Goal: Task Accomplishment & Management: Manage account settings

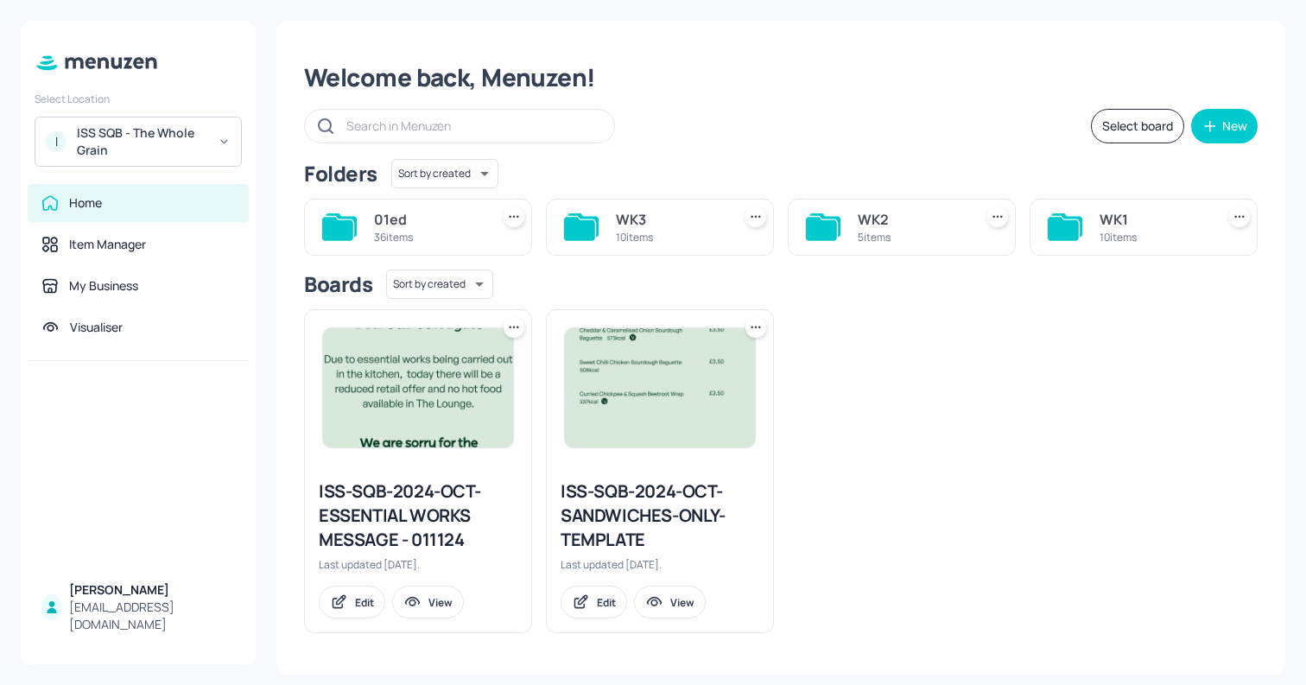
click at [656, 204] on div "WK3 10 items" at bounding box center [660, 227] width 228 height 57
click at [646, 215] on div "WK3" at bounding box center [670, 219] width 109 height 21
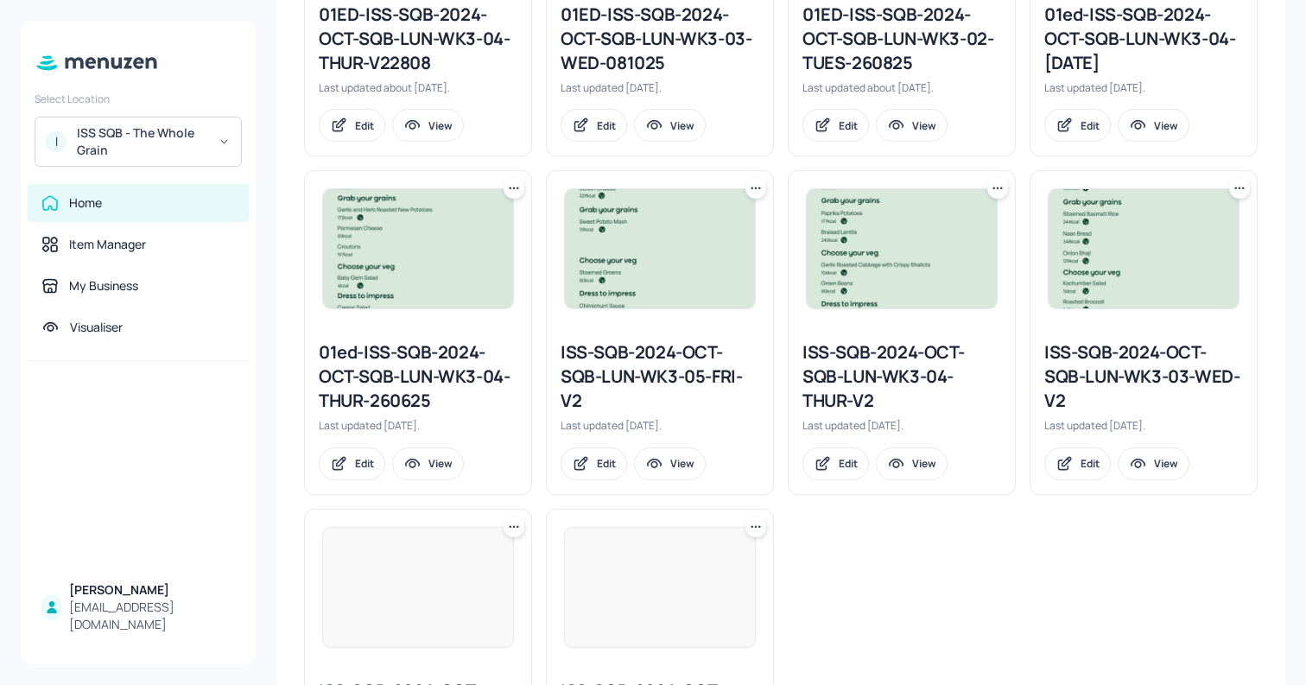
scroll to position [670, 0]
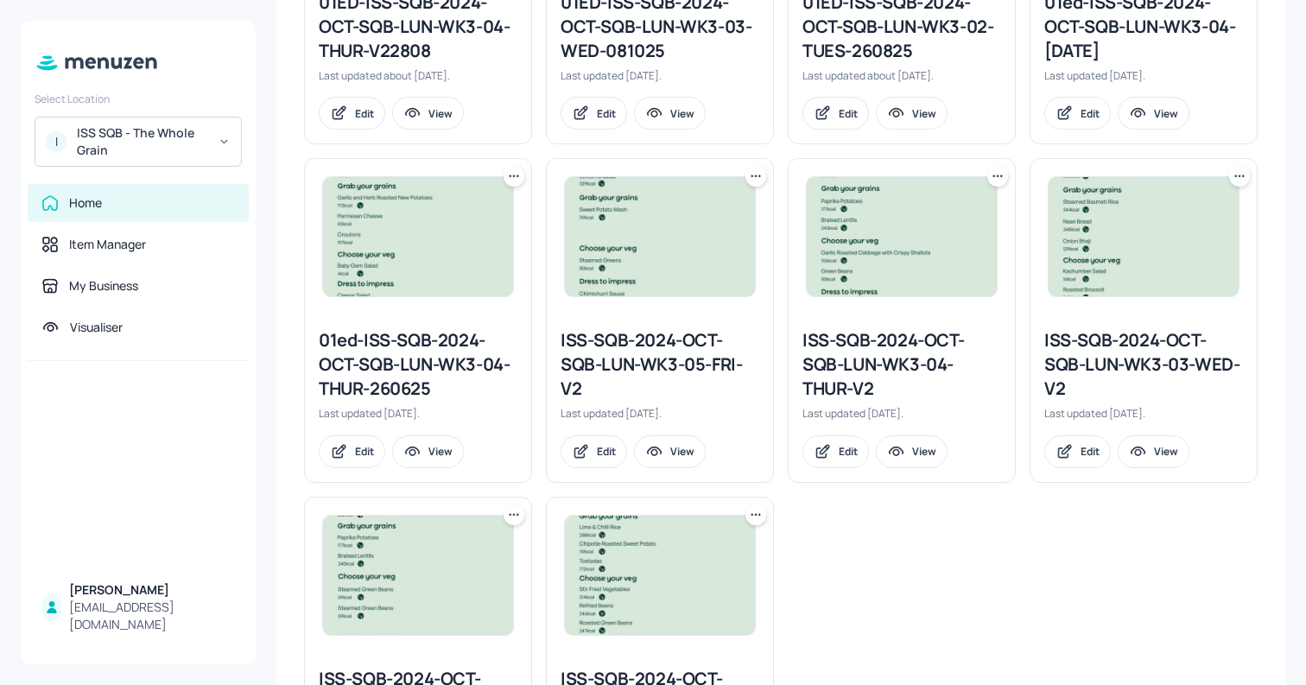
click at [862, 575] on div "01ED-ISS-SQB-2024-OCT-SQB-LUN-WK3-04-THUR-V22808 Last updated about 1 month ago…" at bounding box center [773, 314] width 967 height 1014
click at [1063, 354] on div "ISS-SQB-2024-OCT-SQB-LUN-WK3-03-WED-V2" at bounding box center [1143, 364] width 199 height 73
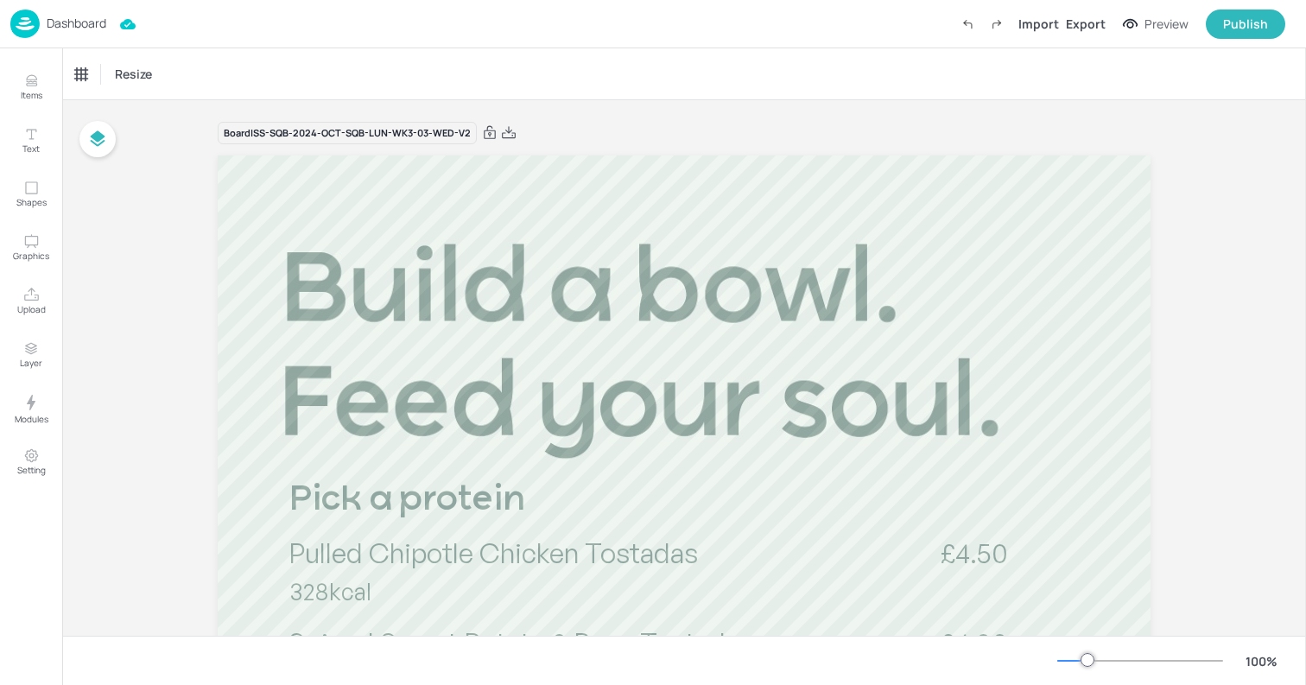
click at [58, 21] on p "Dashboard" at bounding box center [77, 23] width 60 height 12
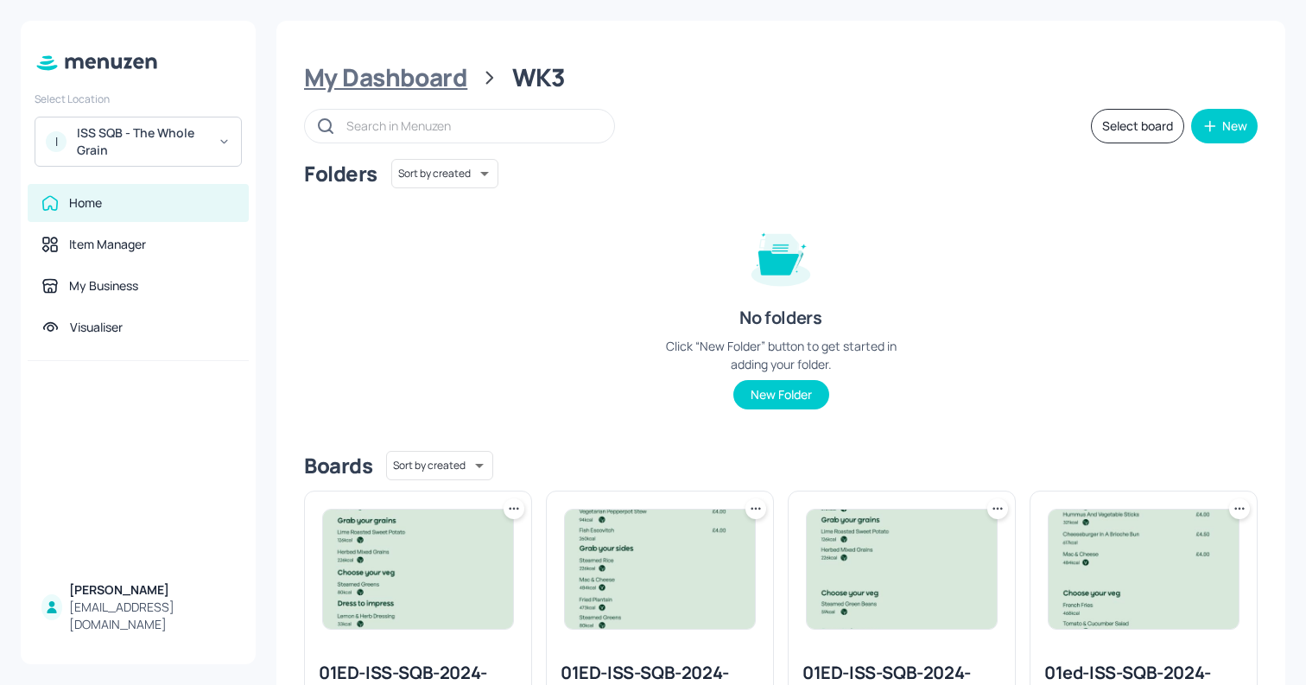
click at [418, 92] on div "My Dashboard" at bounding box center [385, 77] width 163 height 31
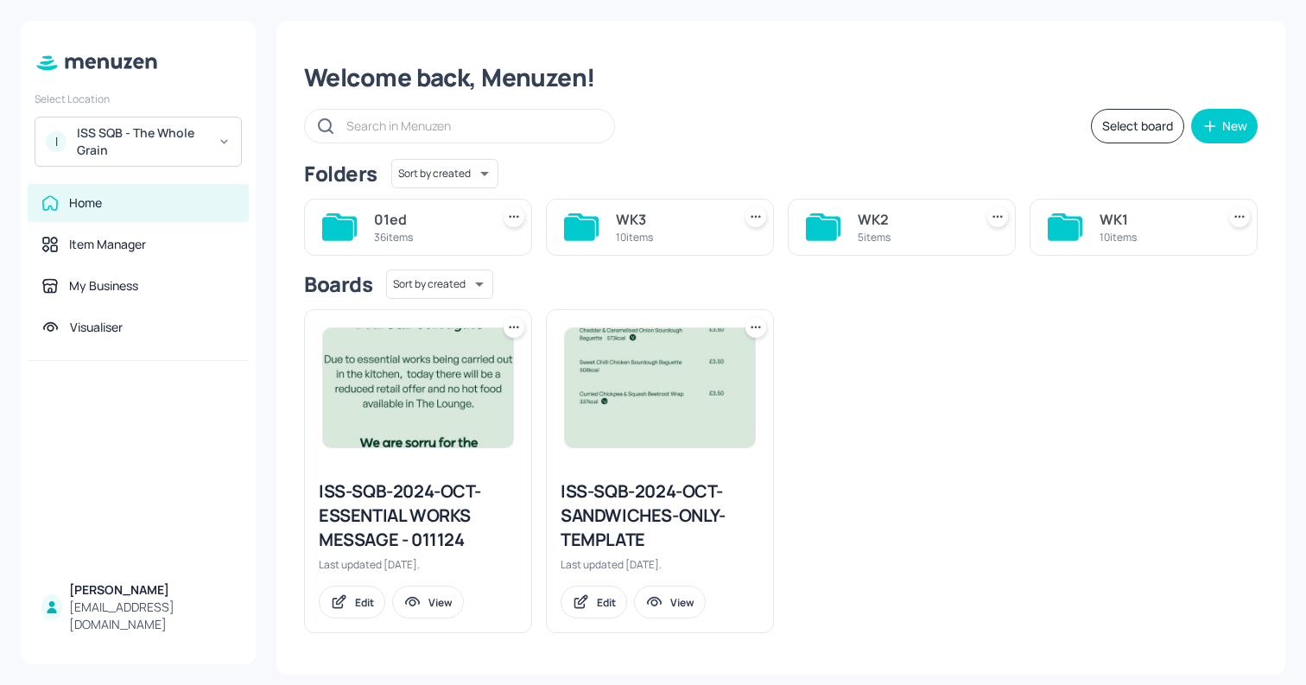
click at [173, 118] on div "I ISS SQB - The Whole Grain" at bounding box center [138, 142] width 207 height 50
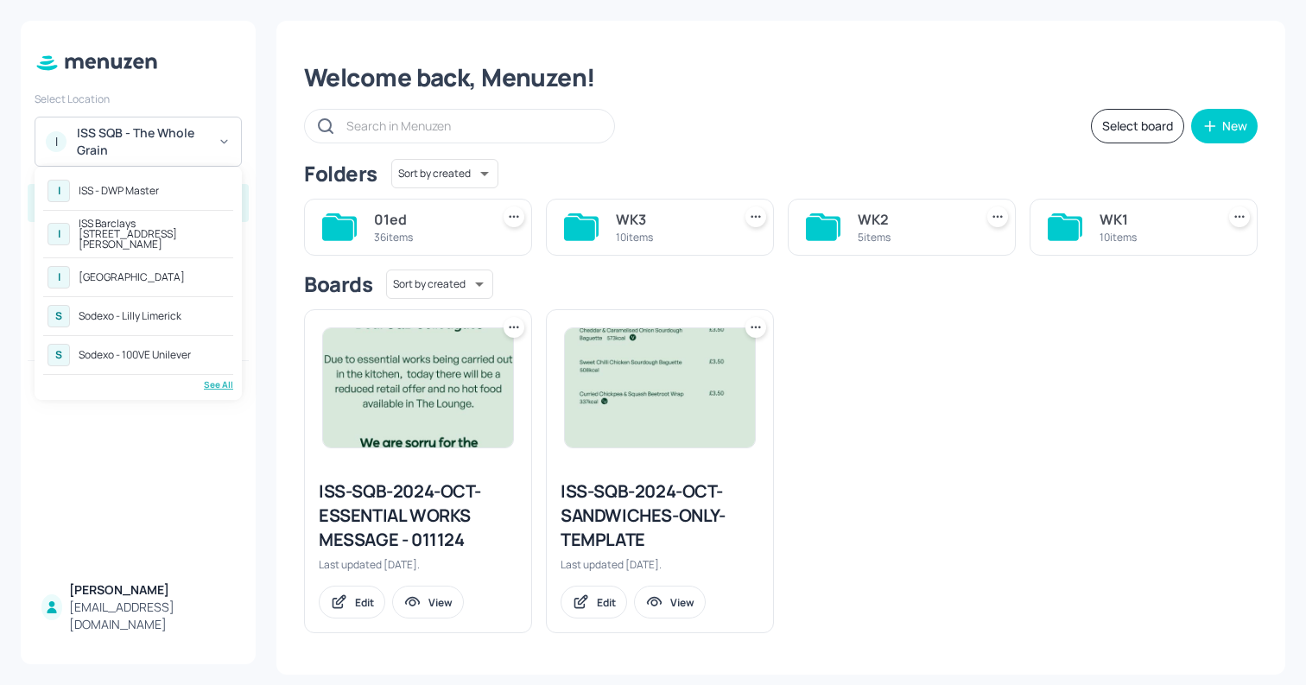
click at [138, 189] on div "ISS - DWP Master" at bounding box center [119, 191] width 80 height 10
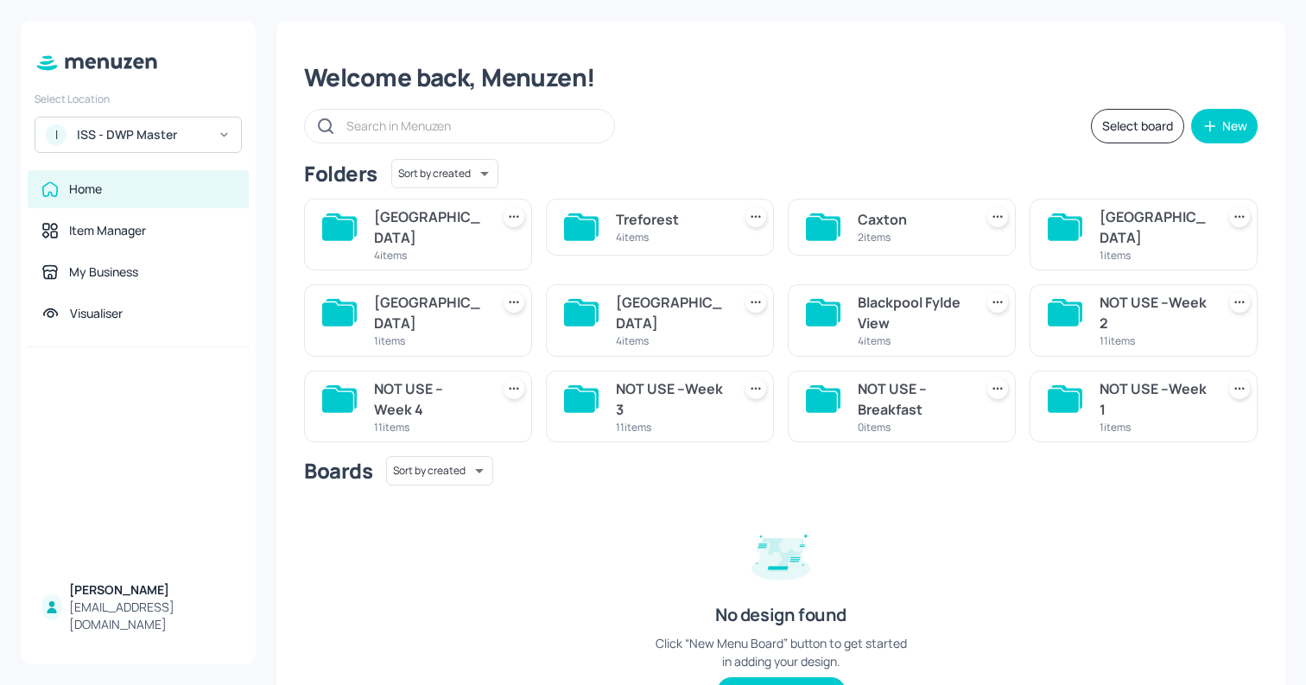
click at [1099, 248] on div "1 items" at bounding box center [1153, 255] width 109 height 15
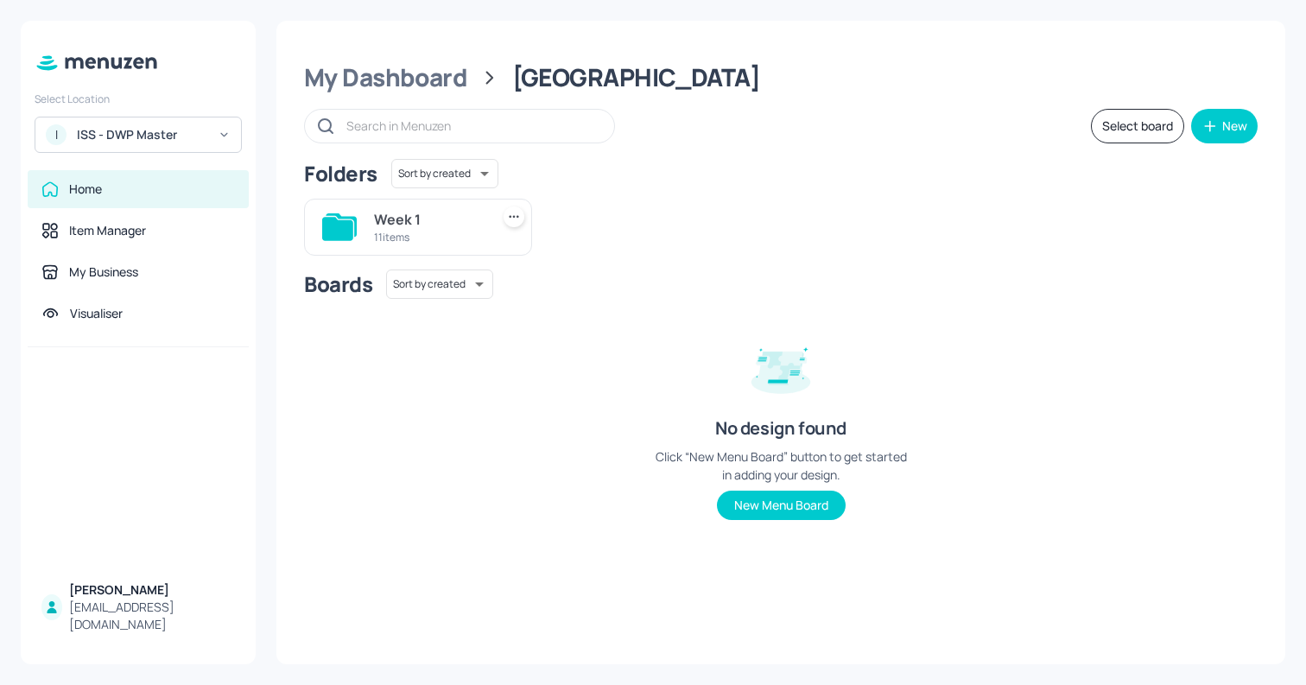
click at [422, 224] on div "Week 1" at bounding box center [428, 219] width 109 height 21
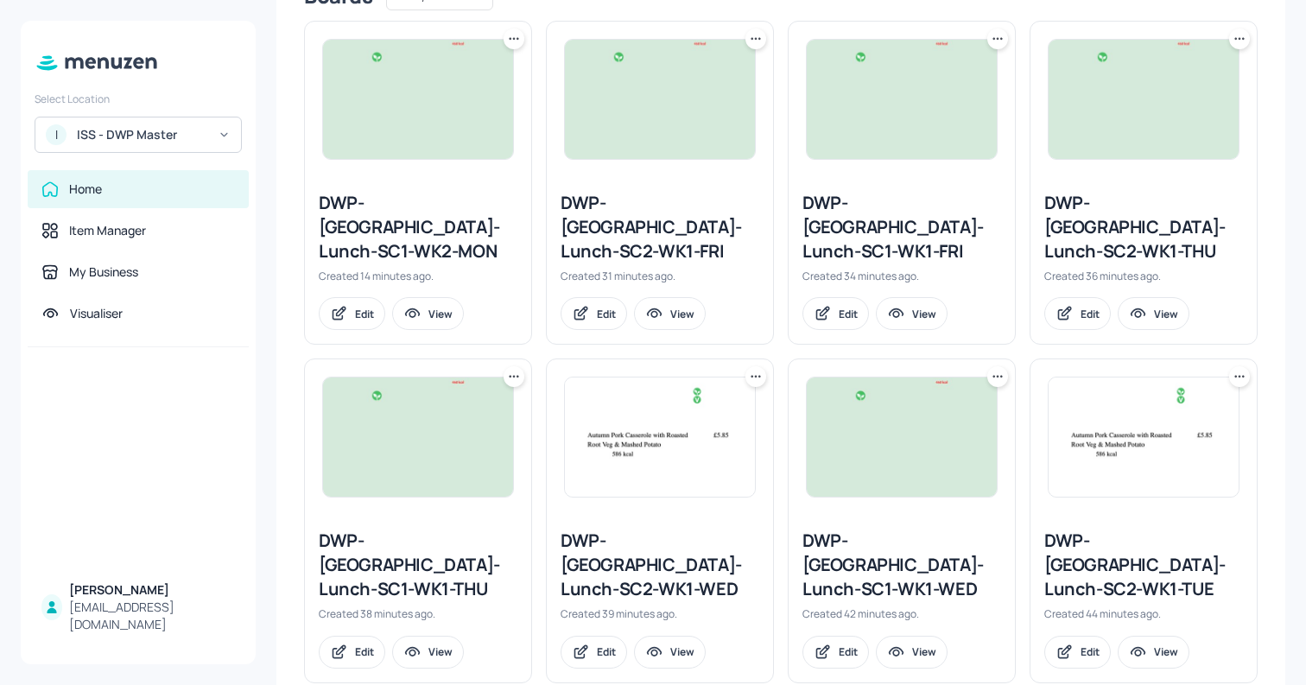
scroll to position [775, 0]
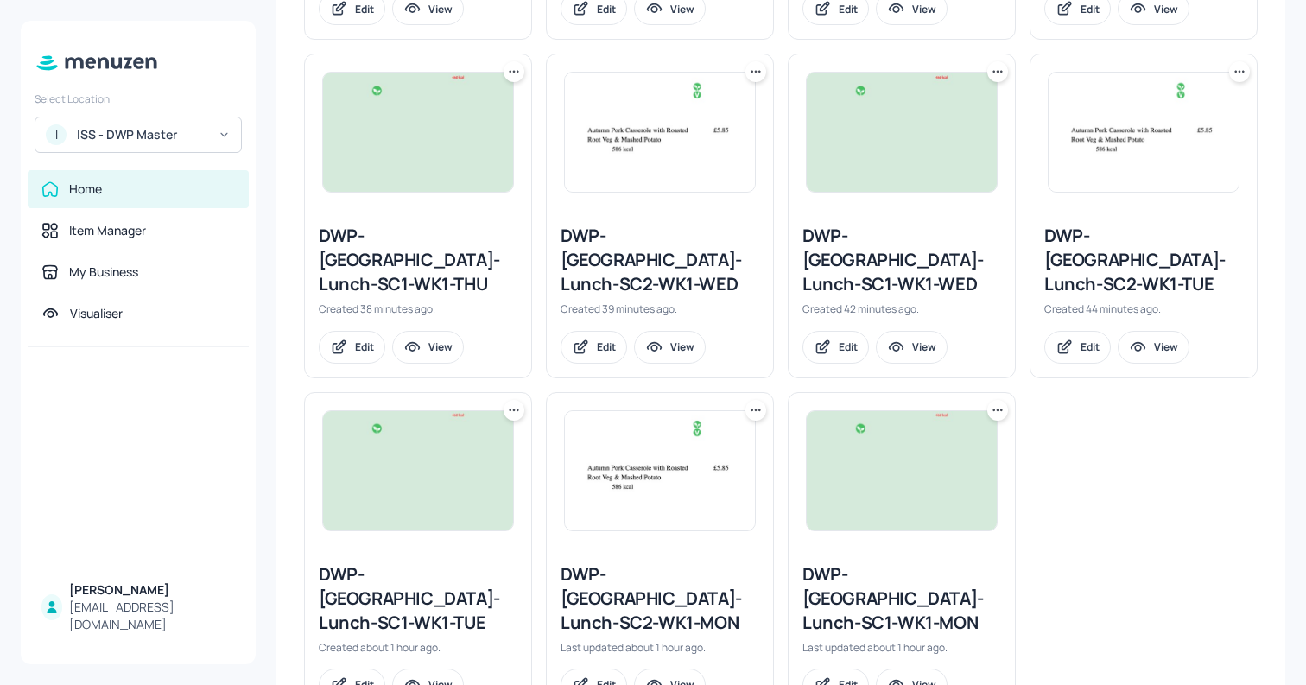
click at [1143, 578] on div "DWP-Leeds-Lunch-SC1-WK2-MON Created 14 minutes ago. Edit View DWP-Leeds-Lunch-S…" at bounding box center [773, 209] width 967 height 1014
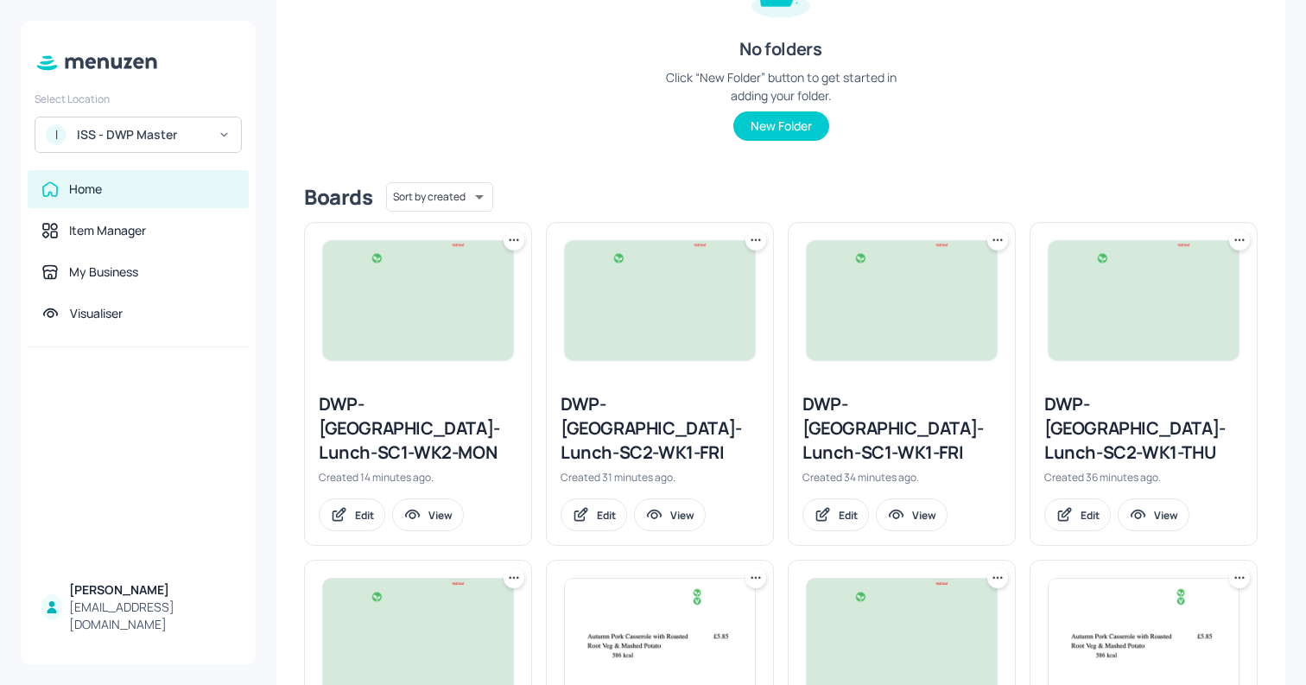
scroll to position [275, 0]
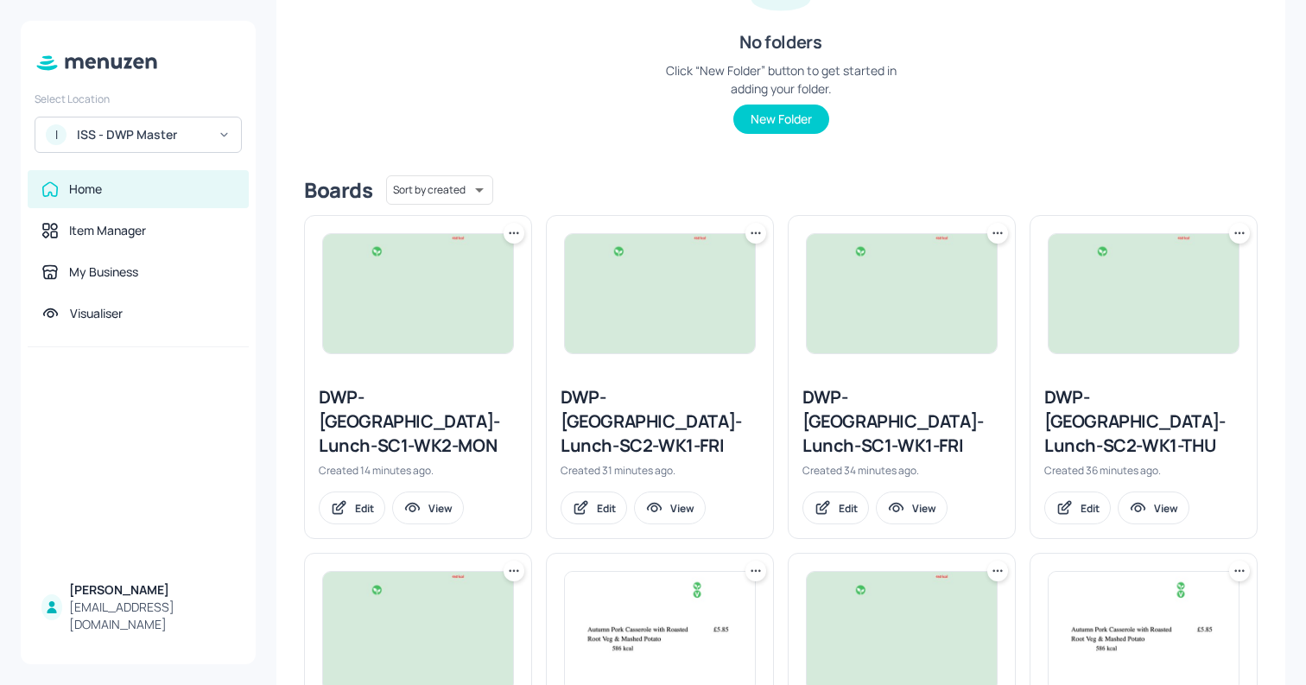
click at [570, 102] on div "Folders Sort by created id ​ No folders Click “New Folder” button to get starte…" at bounding box center [780, 22] width 953 height 278
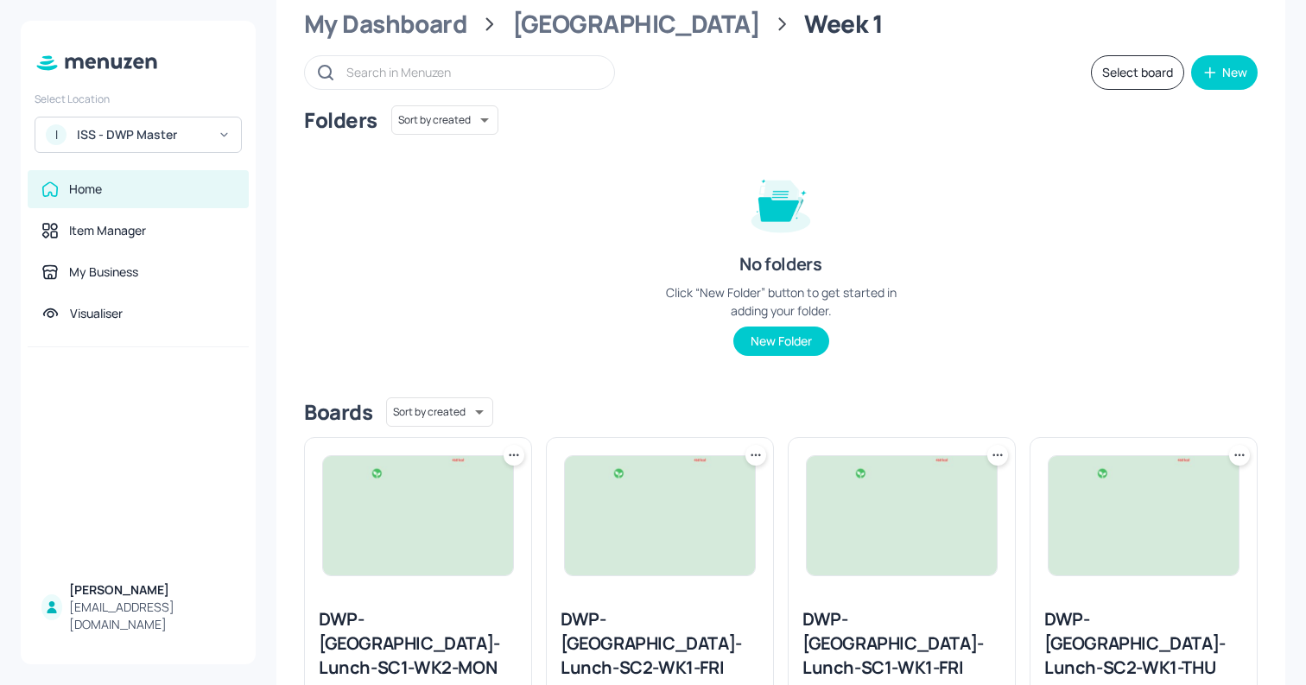
scroll to position [0, 0]
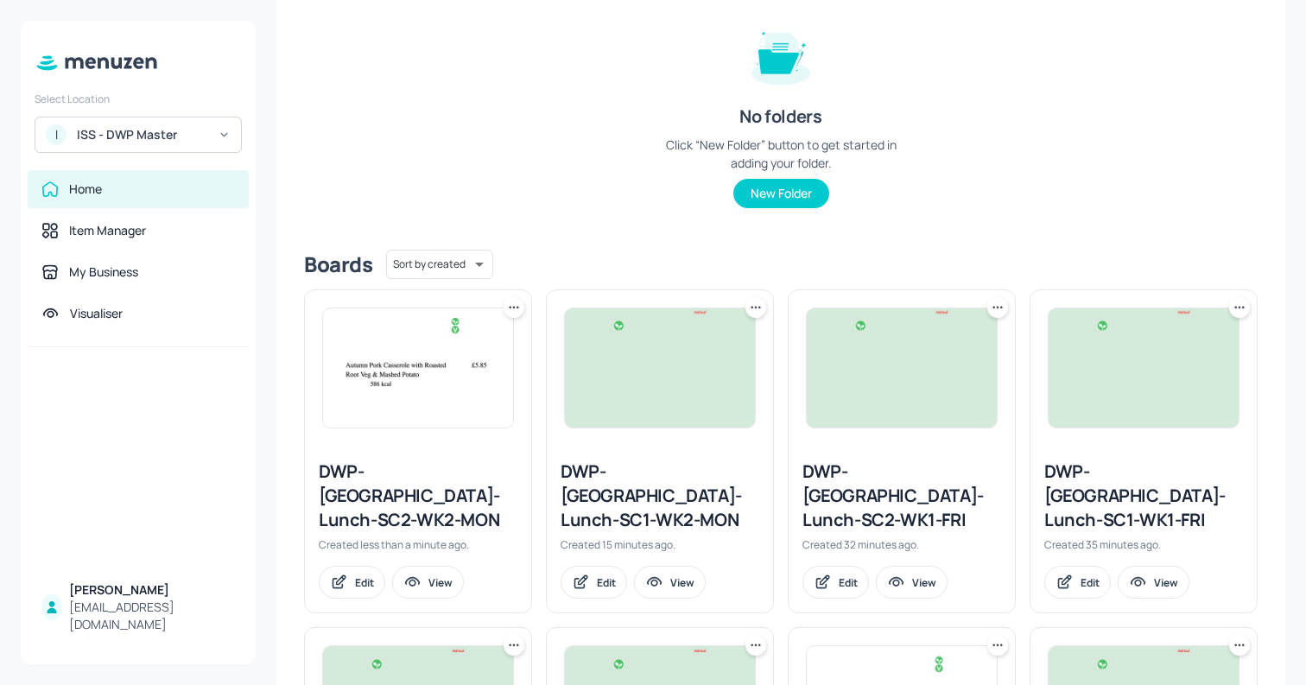
scroll to position [205, 0]
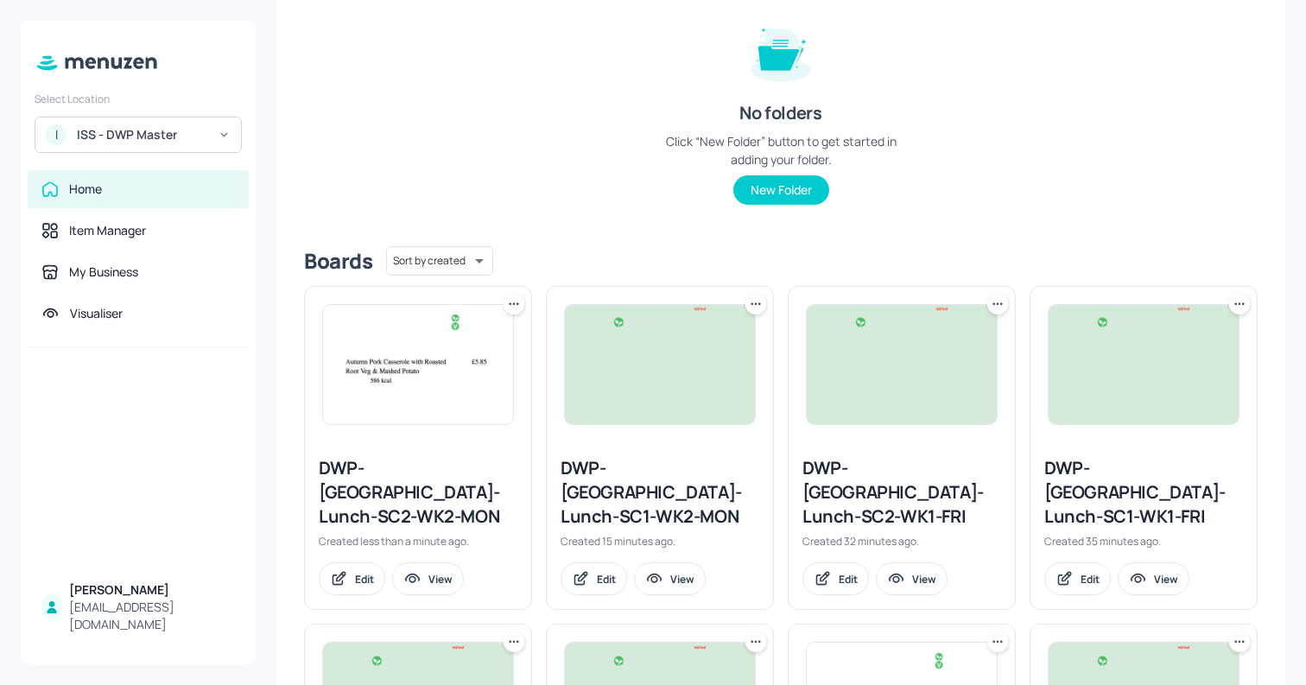
click at [749, 307] on icon at bounding box center [755, 303] width 17 height 17
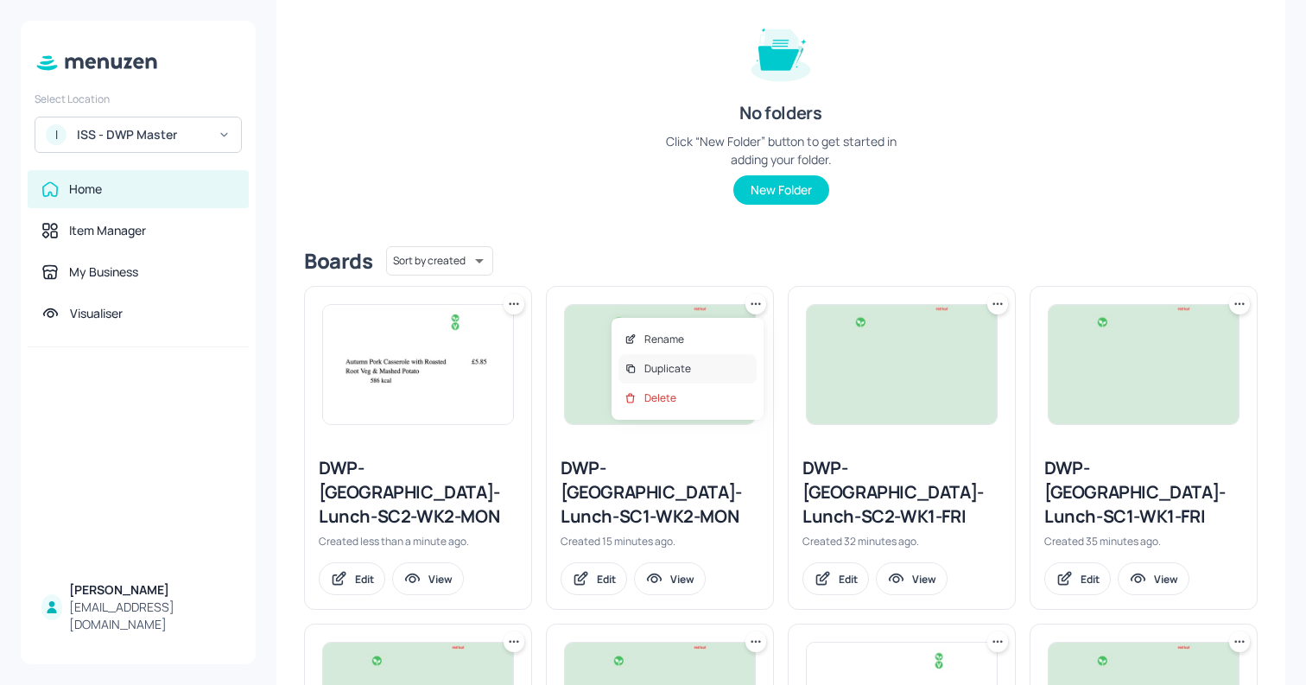
click at [671, 370] on p "Duplicate" at bounding box center [667, 369] width 47 height 16
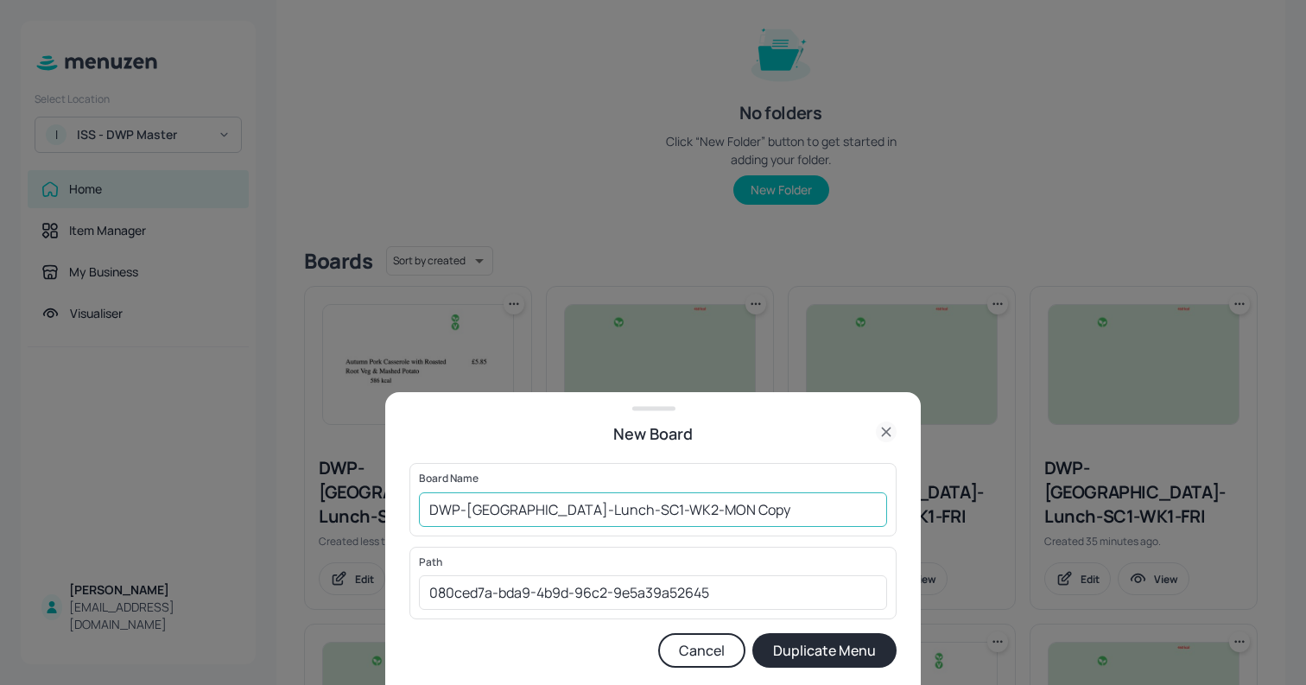
click at [614, 508] on input "DWP-Leeds-Lunch-SC1-WK2-MON Copy" at bounding box center [653, 509] width 468 height 35
drag, startPoint x: 618, startPoint y: 509, endPoint x: 893, endPoint y: 514, distance: 274.6
click at [893, 514] on div "Board Name DWP-Leeds-Lunch-SC1-WK2-MON Copy ​" at bounding box center [652, 499] width 487 height 73
type input "DWP-Leeds-Lunch-SC1-WK2-THU"
click at [752, 633] on button "Duplicate Menu" at bounding box center [824, 650] width 144 height 35
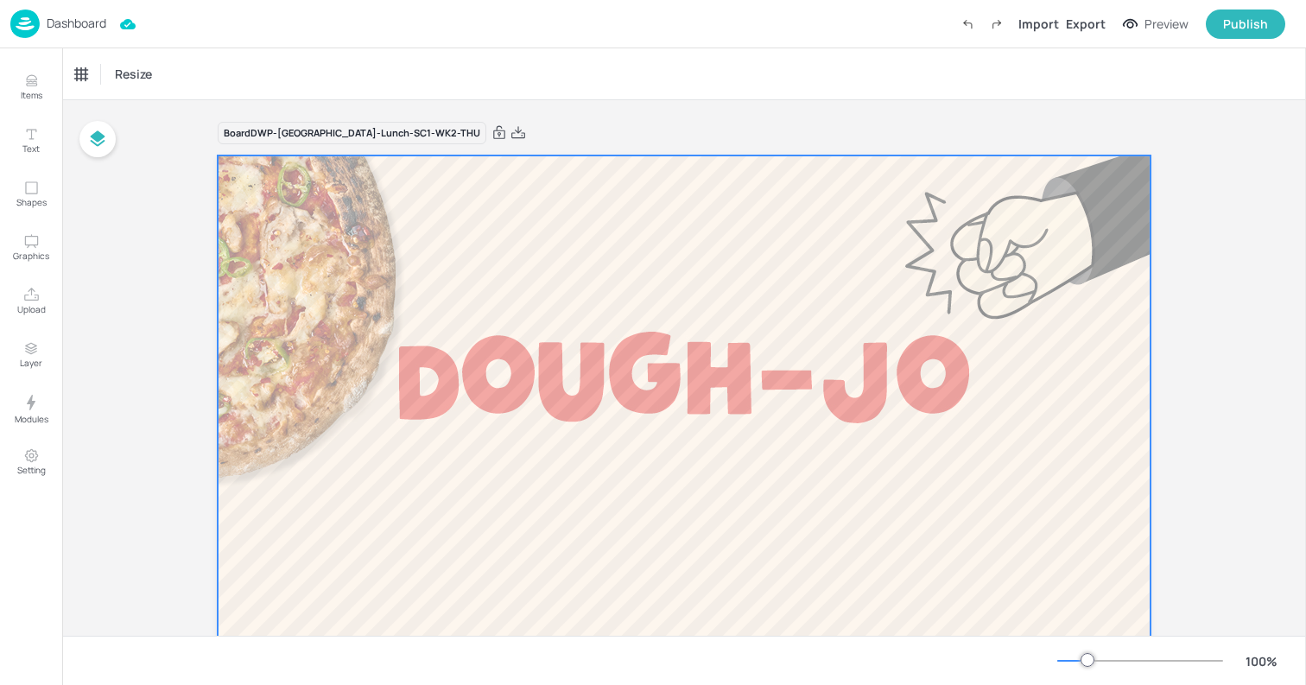
scroll to position [137, 0]
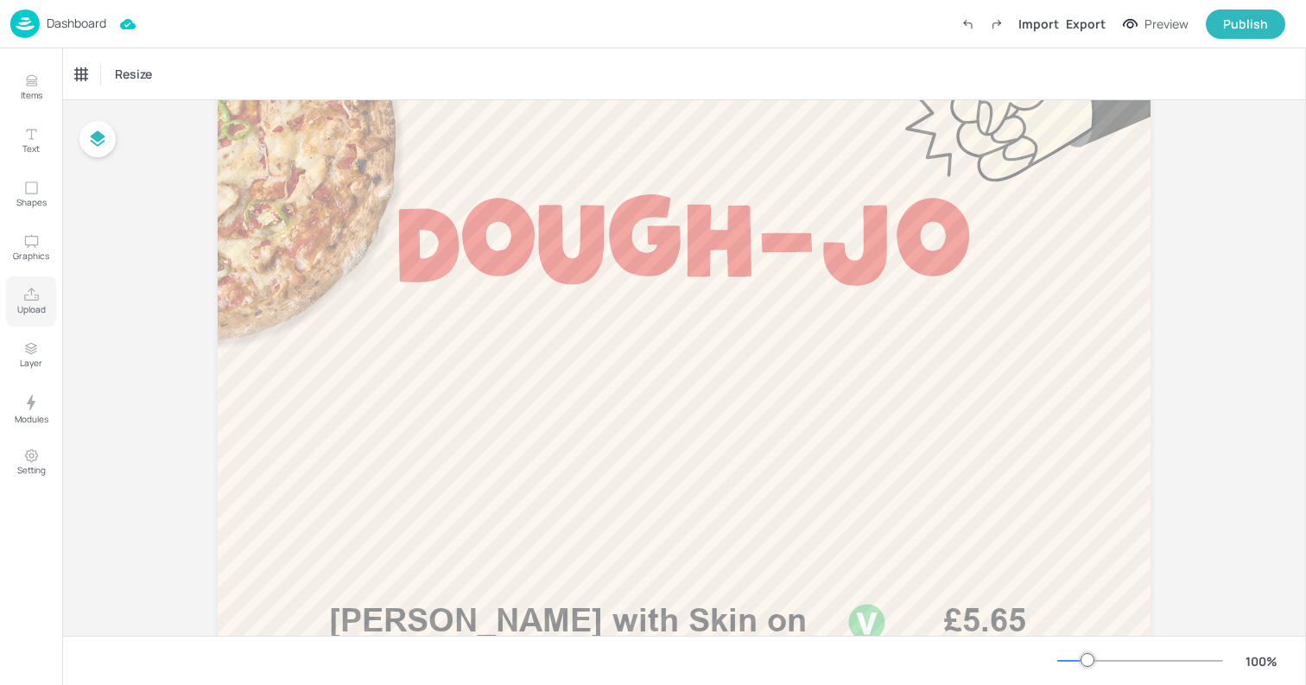
click at [26, 307] on p "Upload" at bounding box center [31, 309] width 28 height 12
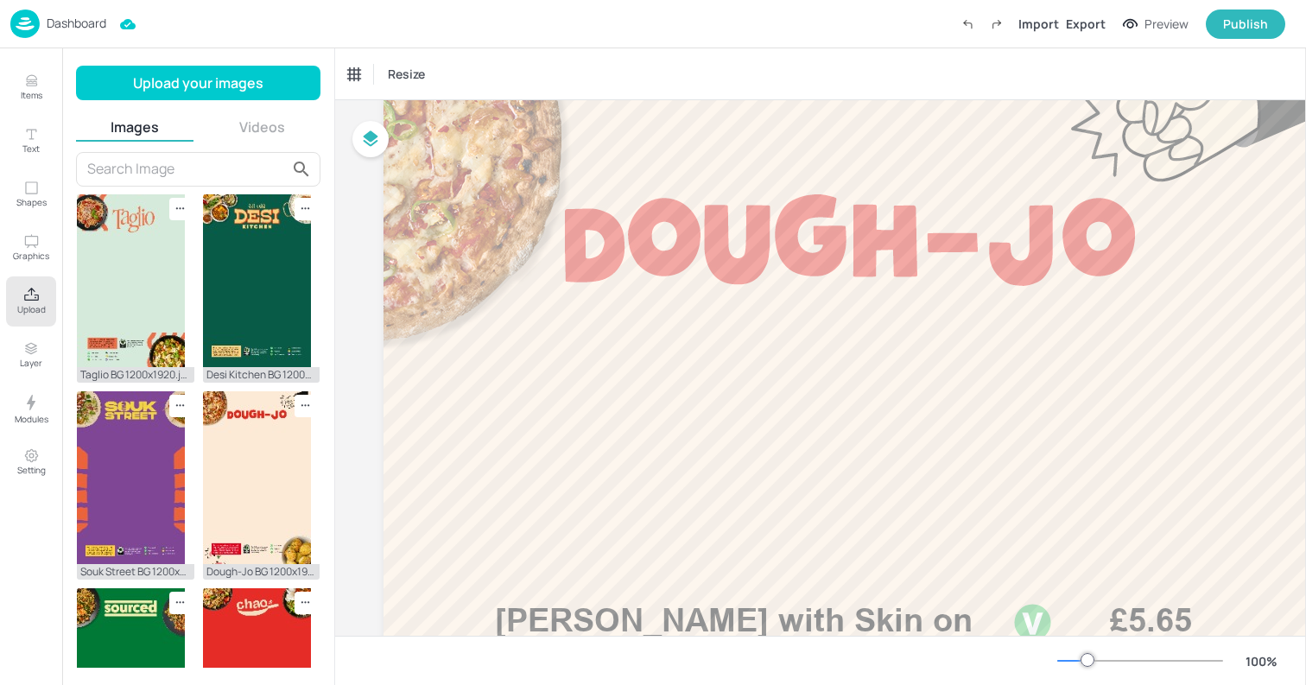
click at [151, 168] on input "text" at bounding box center [186, 169] width 199 height 28
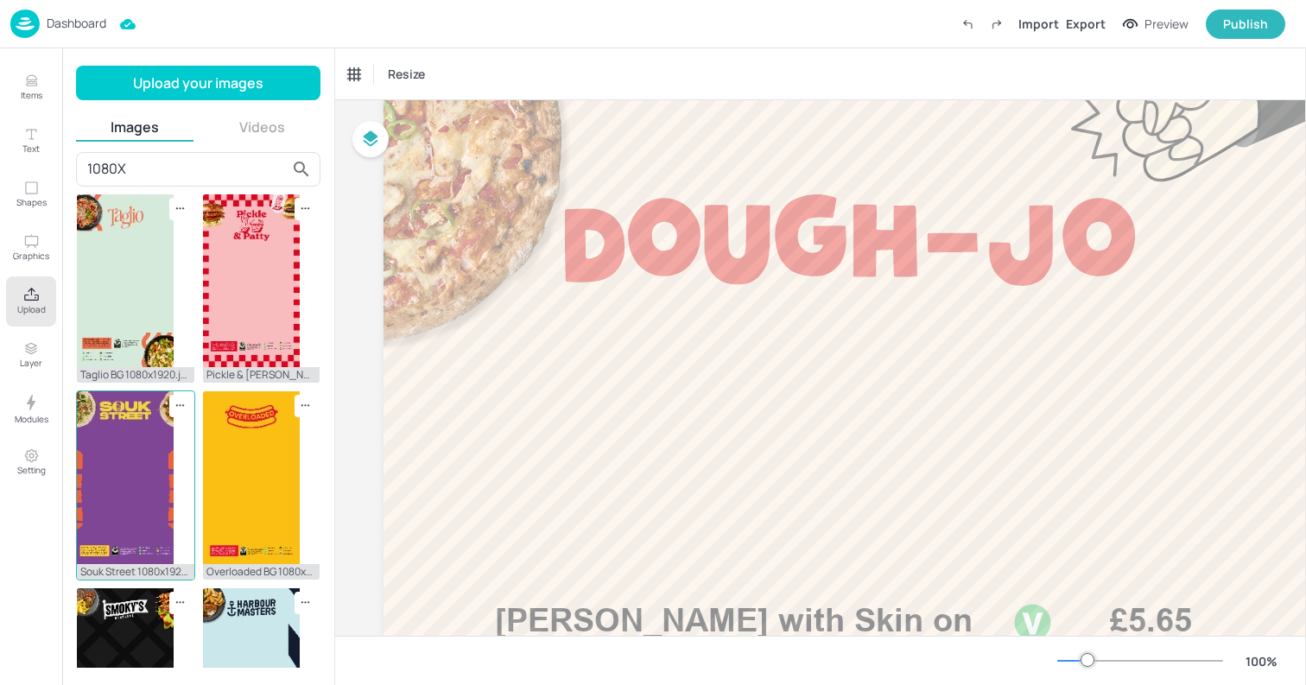
type input "1080X"
click at [117, 497] on img at bounding box center [125, 477] width 97 height 173
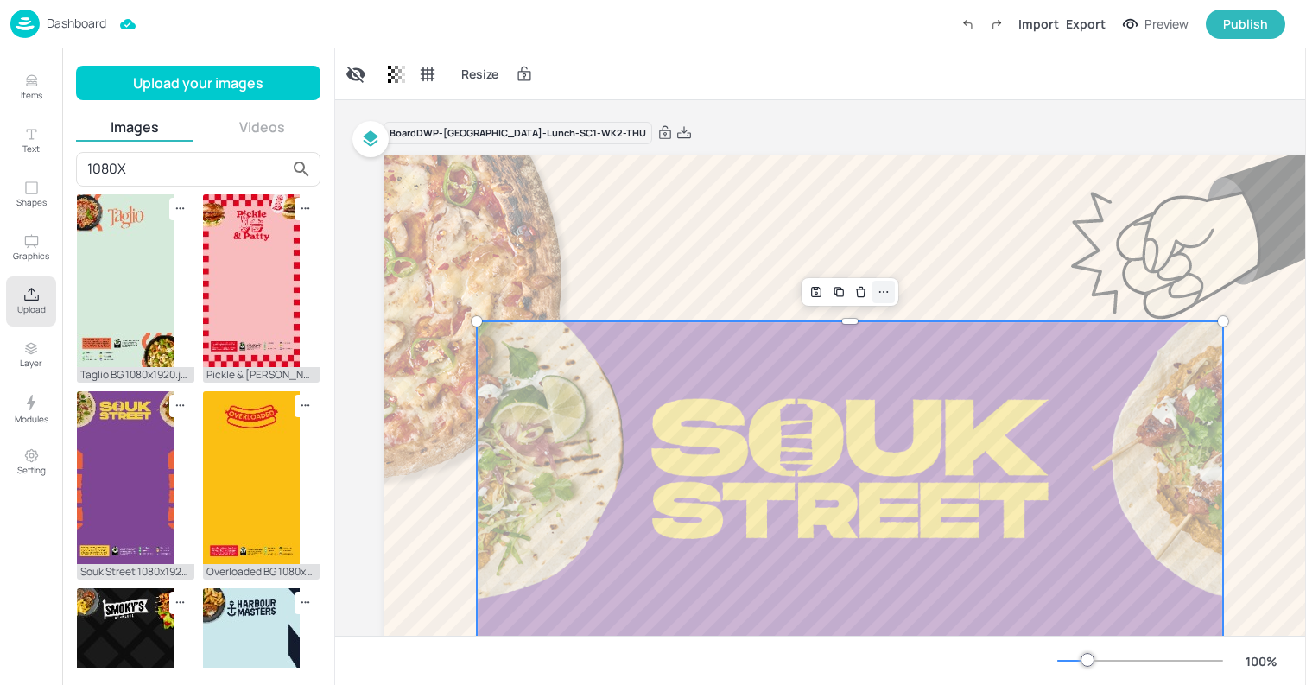
click at [892, 294] on div at bounding box center [883, 292] width 22 height 22
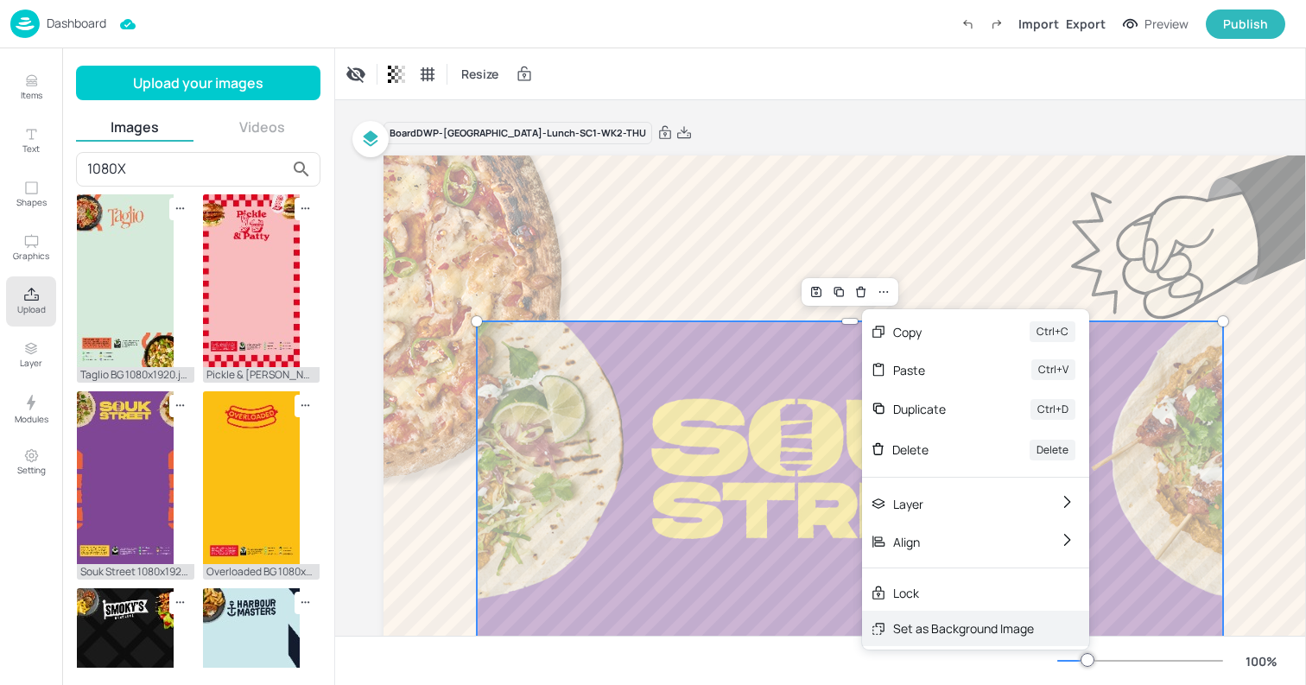
click at [920, 624] on div "Set as Background Image" at bounding box center [963, 628] width 141 height 18
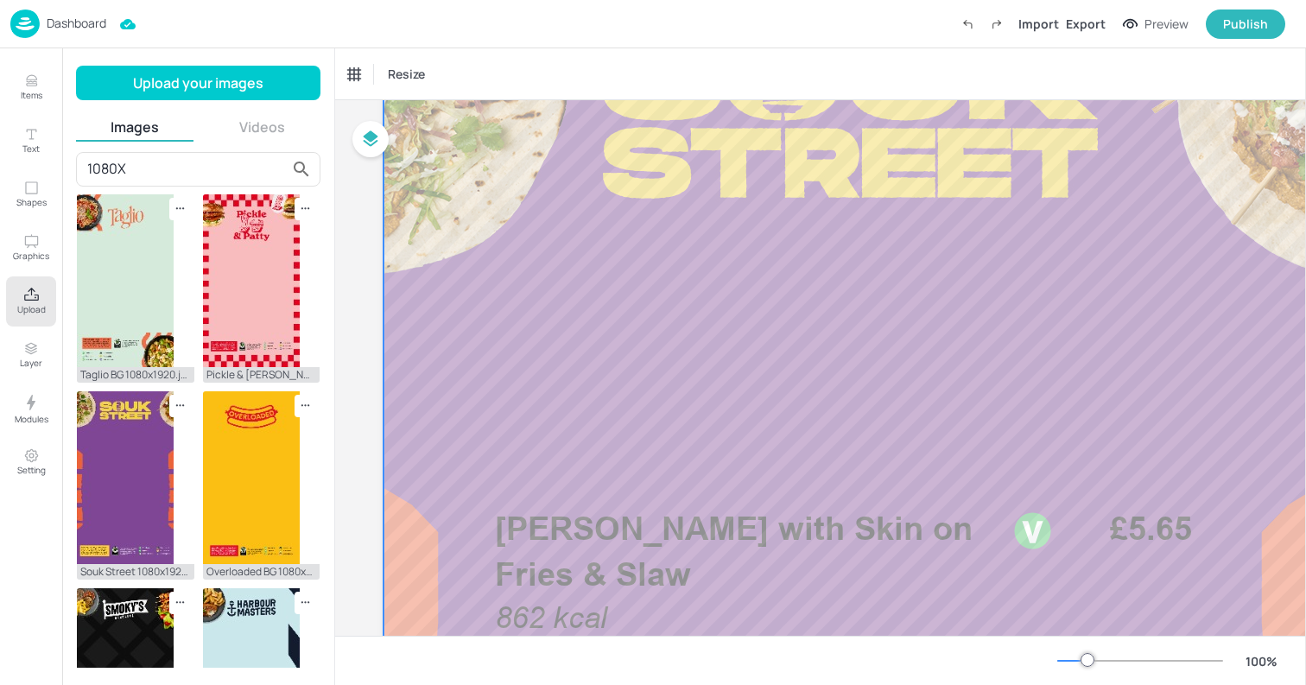
scroll to position [285, 0]
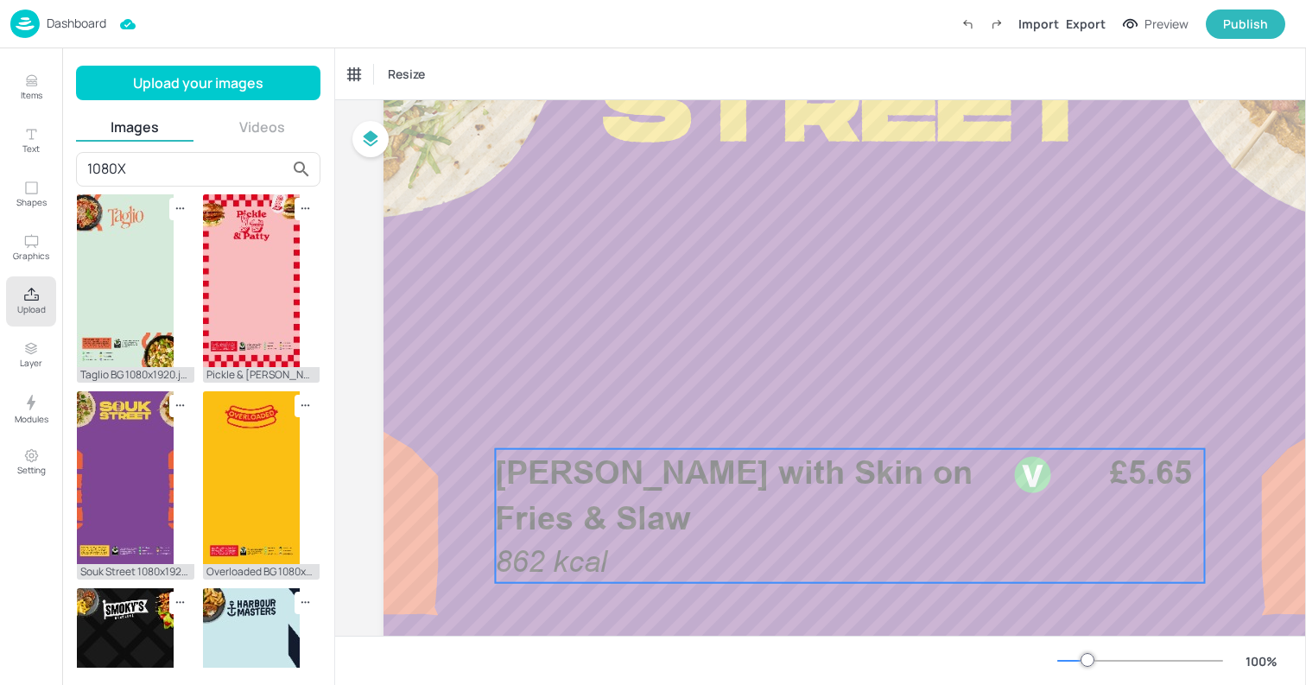
click at [613, 518] on span "Margherita Pizza with Skin on Fries & Slaw" at bounding box center [734, 494] width 478 height 85
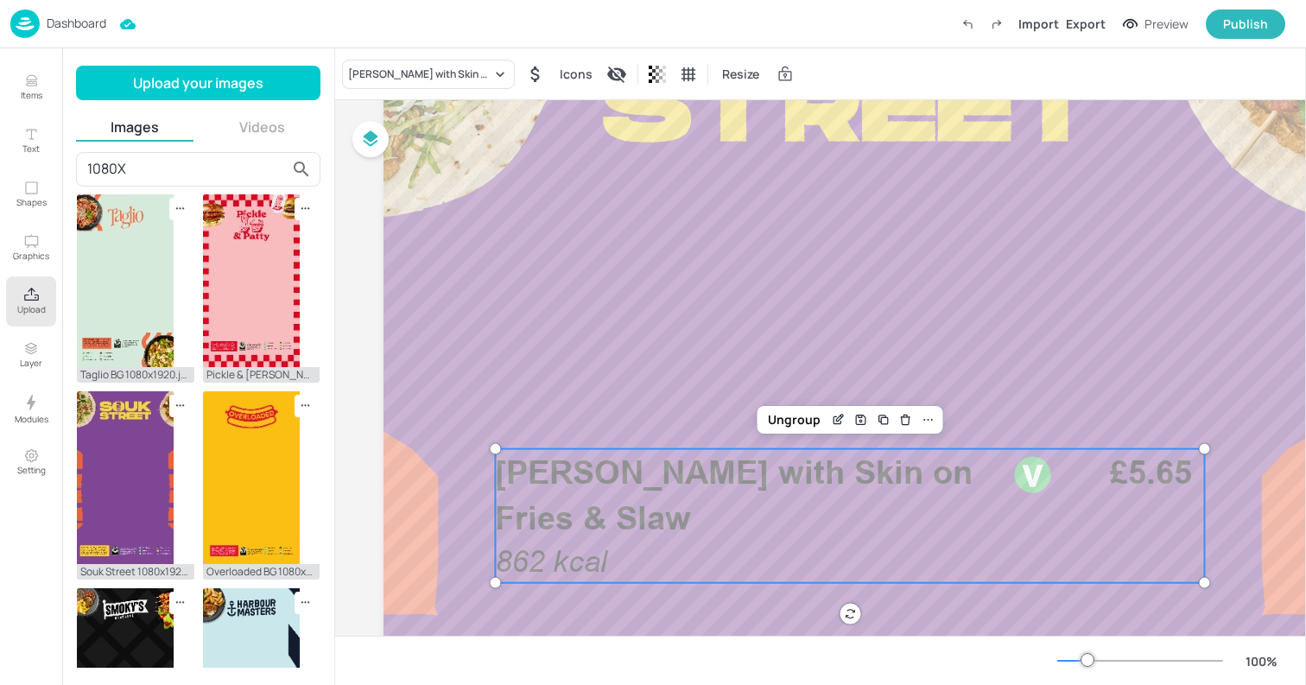
click at [368, 54] on div "Margherita Pizza with Skin on Fries & Slaw Icons Resize" at bounding box center [820, 73] width 971 height 51
click at [376, 75] on div "Margherita Pizza with Skin on Fries & Slaw" at bounding box center [419, 74] width 143 height 16
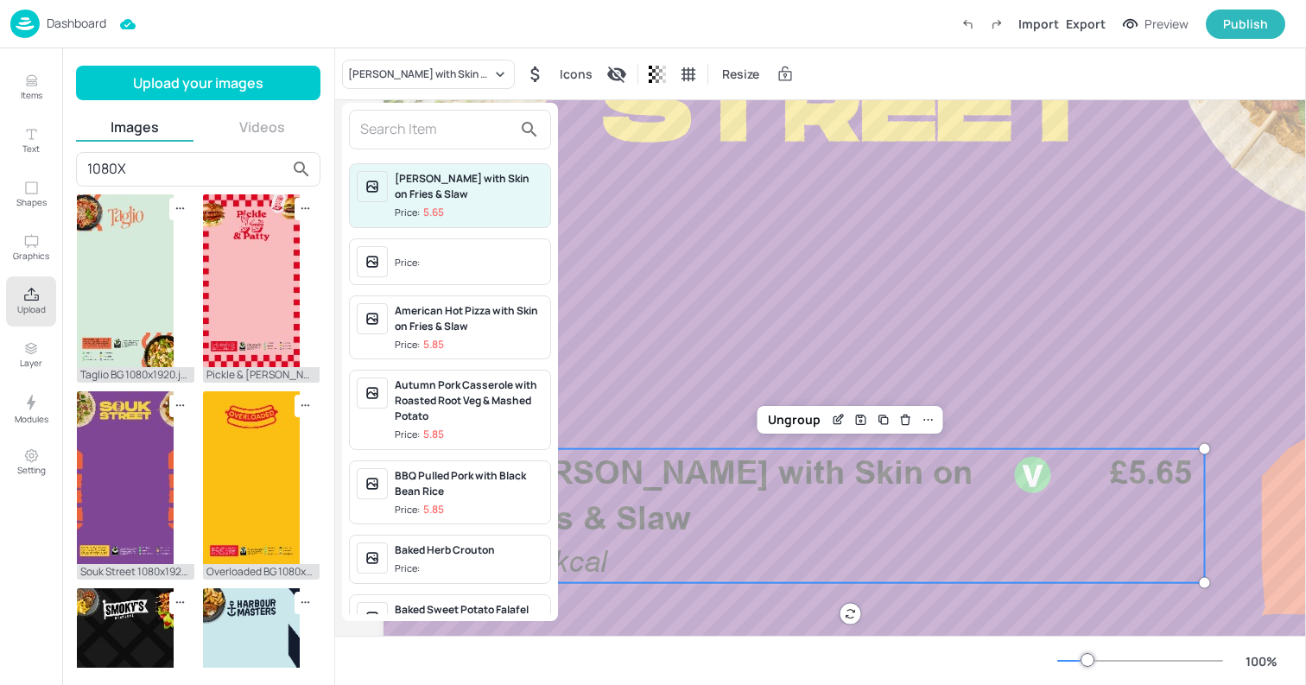
click at [414, 127] on input "text" at bounding box center [436, 130] width 152 height 28
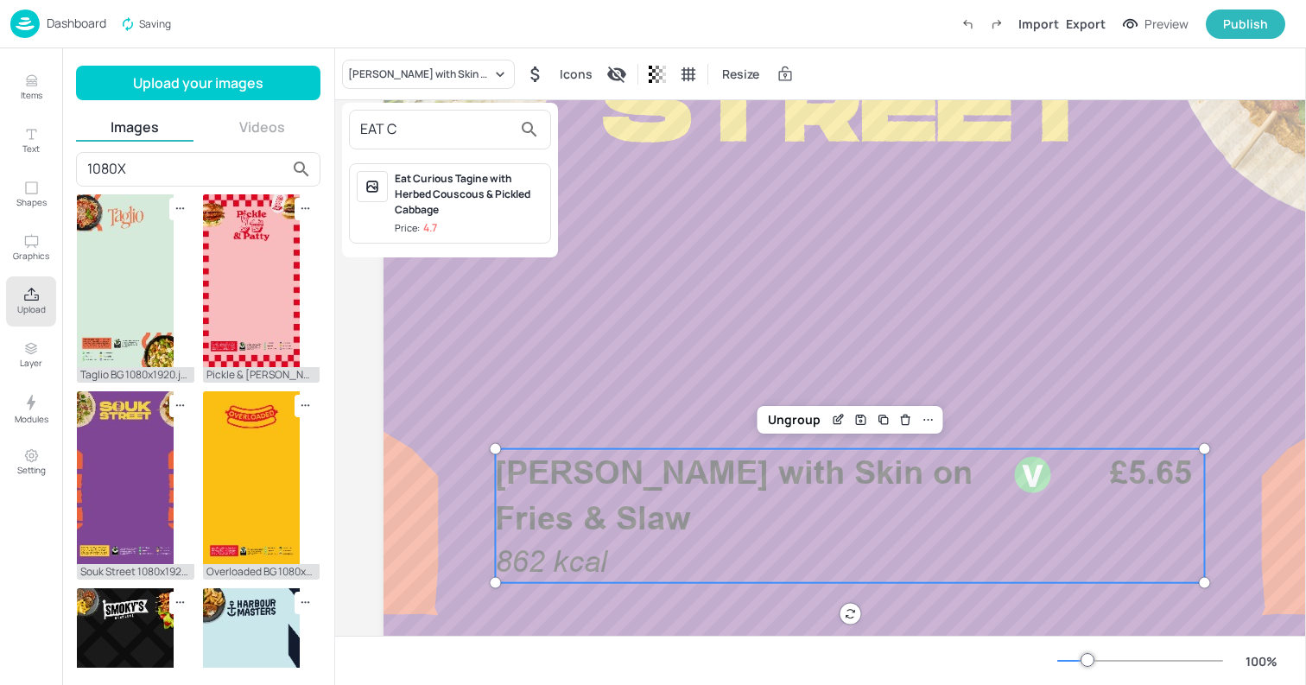
type input "EAT C"
click at [455, 190] on div "Eat Curious Tagine with Herbed Couscous & Pickled Cabbage" at bounding box center [469, 194] width 149 height 47
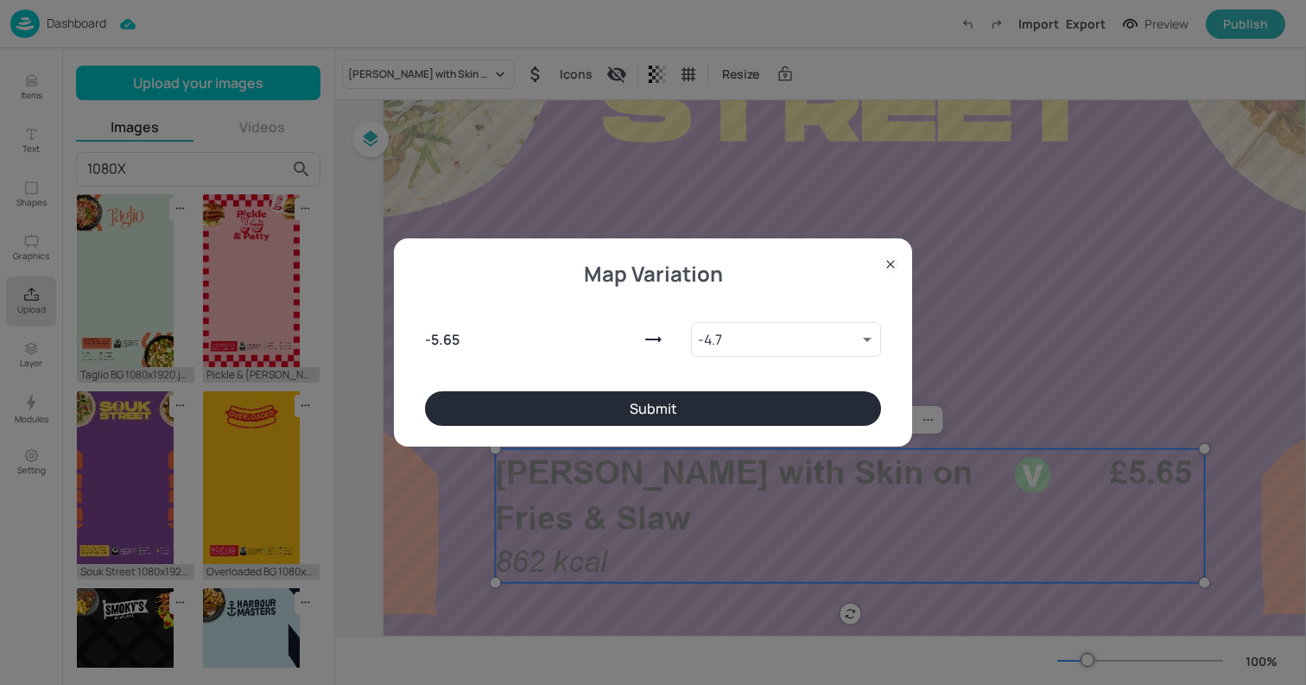
click at [648, 421] on button "Submit" at bounding box center [653, 408] width 456 height 35
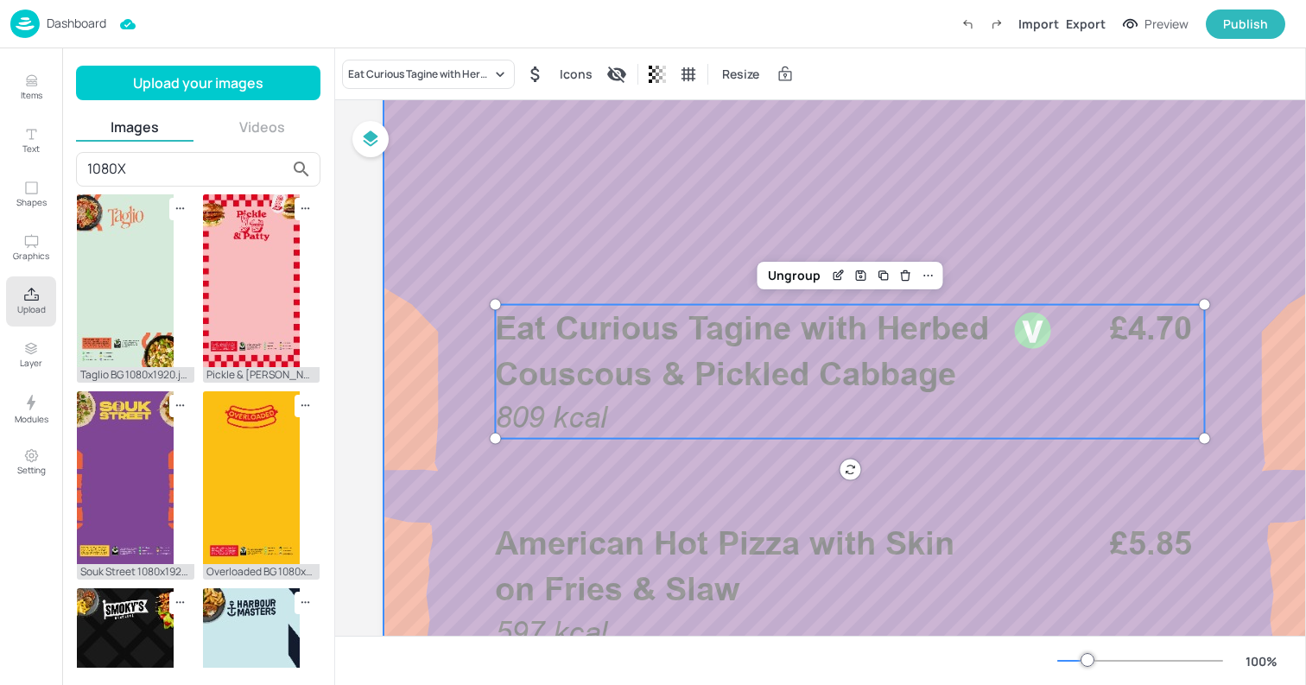
scroll to position [440, 0]
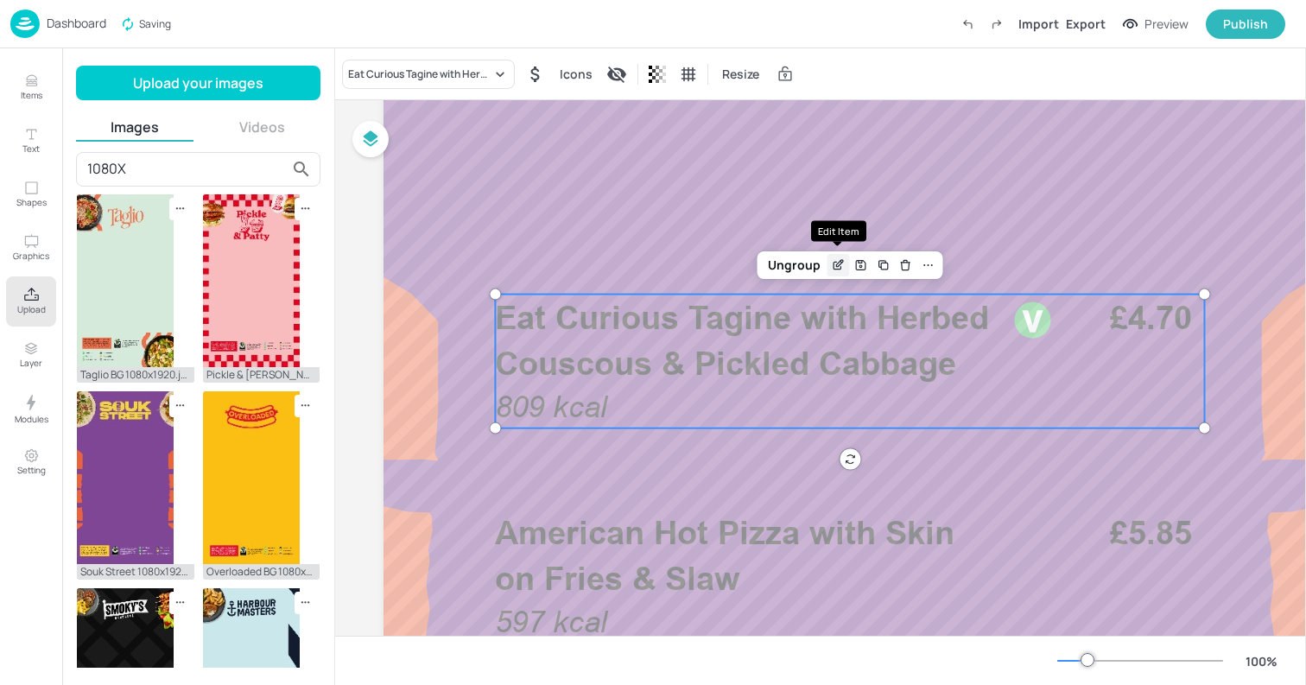
click at [836, 263] on icon "Edit Item" at bounding box center [839, 263] width 7 height 7
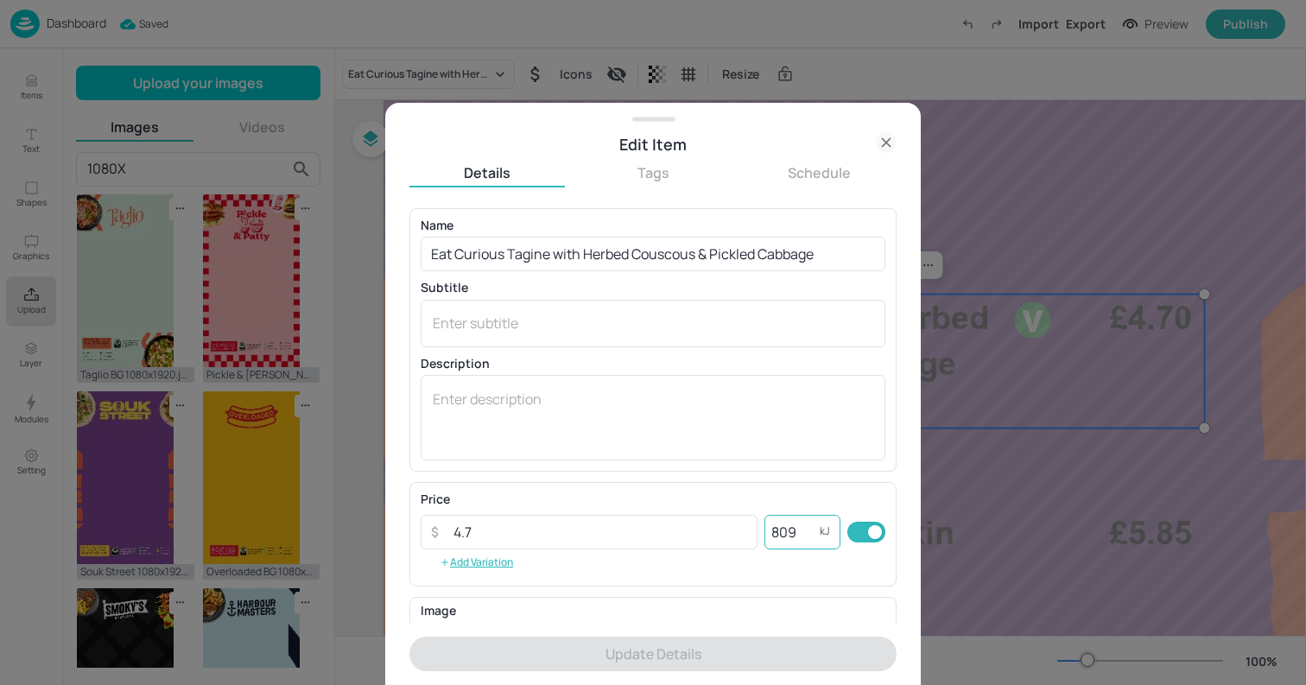
click at [775, 534] on input "809" at bounding box center [791, 532] width 55 height 35
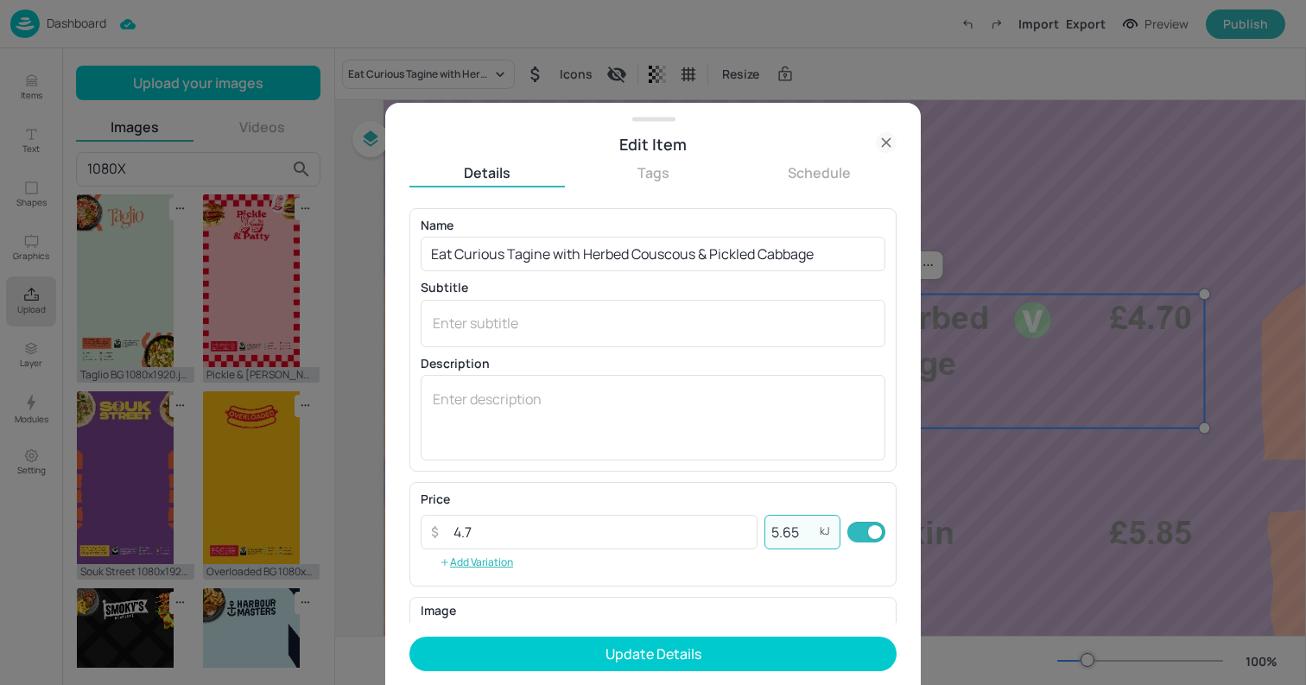
type input "5.65"
click at [409, 636] on button "Update Details" at bounding box center [652, 653] width 487 height 35
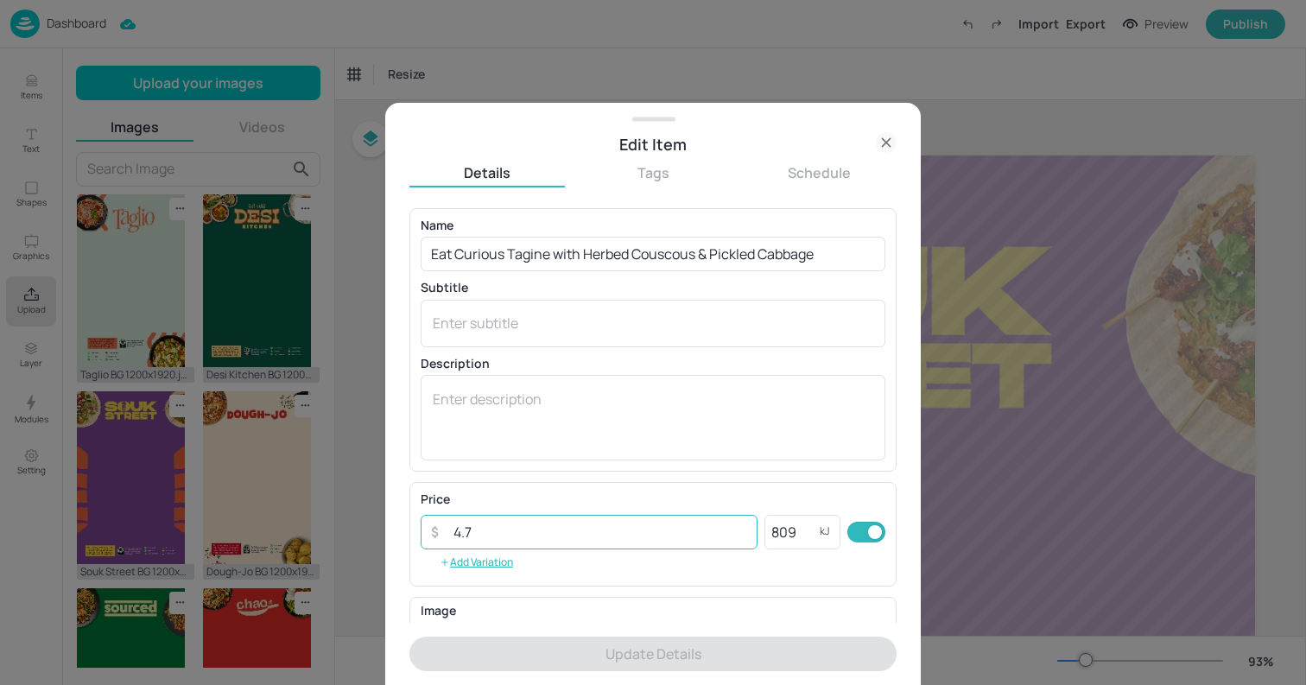
click at [596, 521] on input "4.7" at bounding box center [600, 532] width 314 height 35
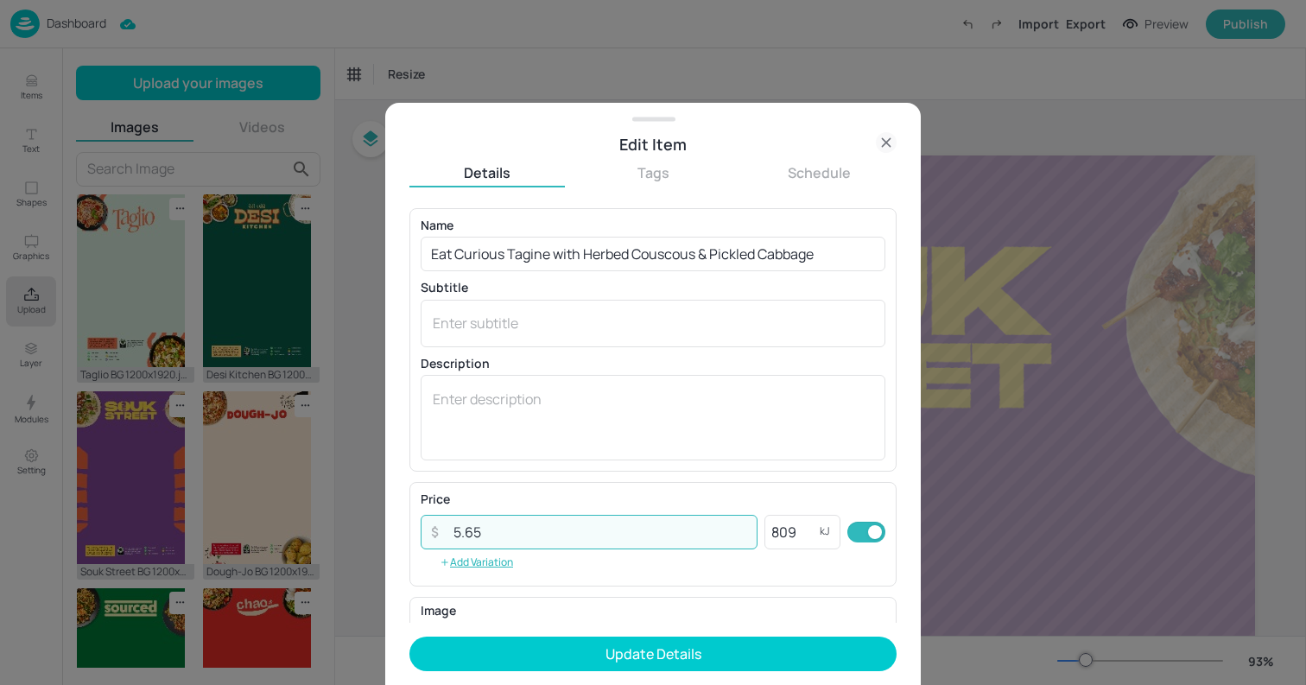
type input "5.65"
click at [409, 636] on button "Update Details" at bounding box center [652, 653] width 487 height 35
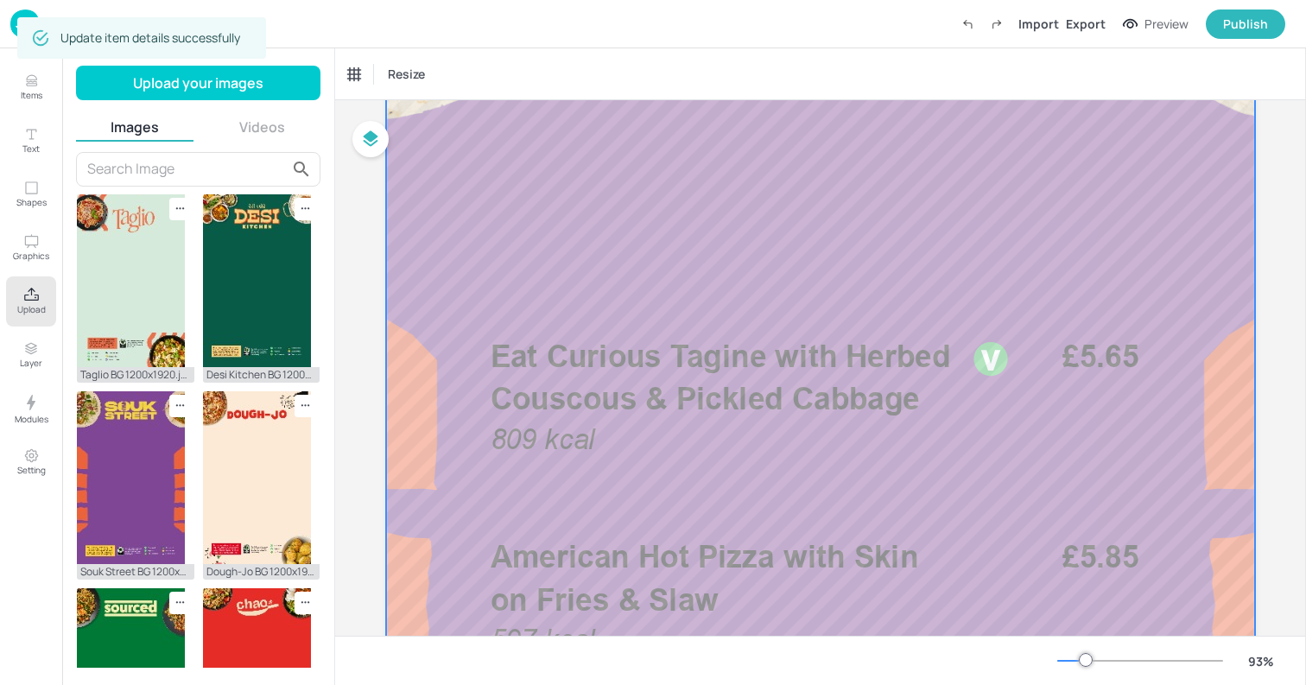
scroll to position [414, 0]
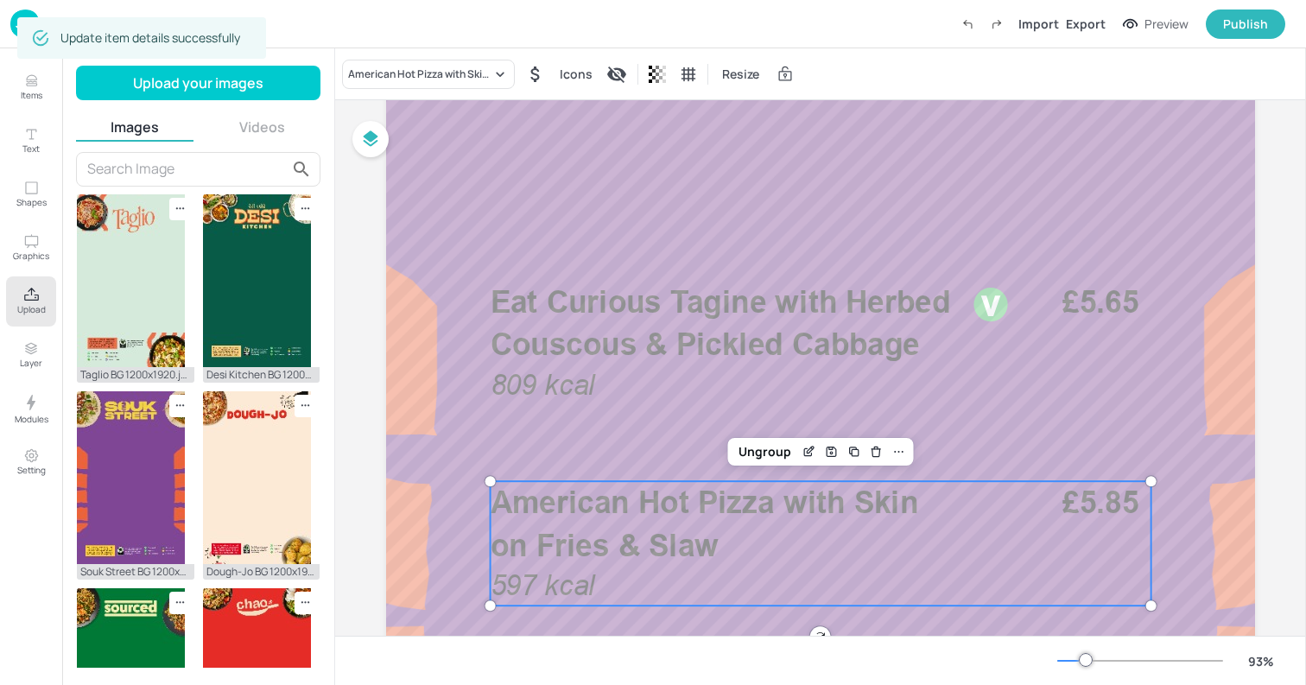
click at [655, 528] on span "American Hot Pizza with Skin on Fries & Slaw" at bounding box center [704, 523] width 428 height 79
click at [400, 72] on div "American Hot Pizza with Skin on Fries & Slaw" at bounding box center [419, 74] width 143 height 16
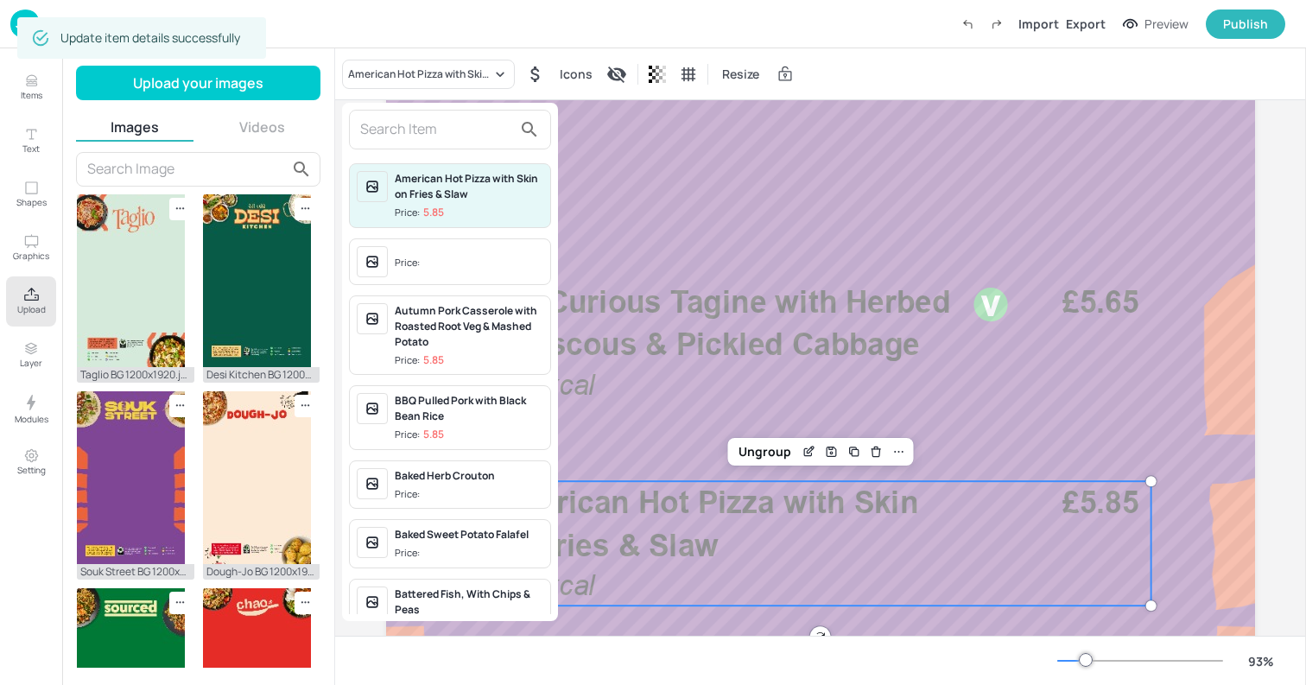
click at [446, 138] on input "text" at bounding box center [436, 130] width 152 height 28
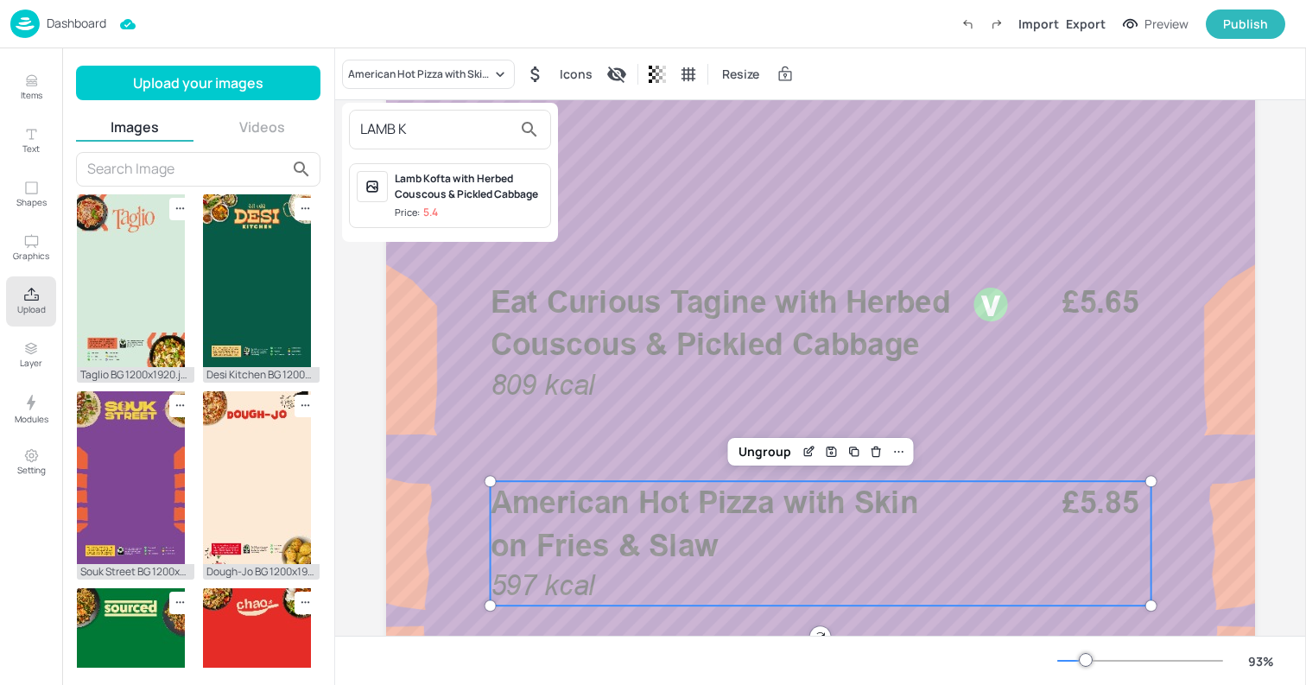
type input "LAMB K"
click at [458, 199] on div "Lamb Kofta with Herbed Couscous & Pickled Cabbage" at bounding box center [469, 186] width 149 height 31
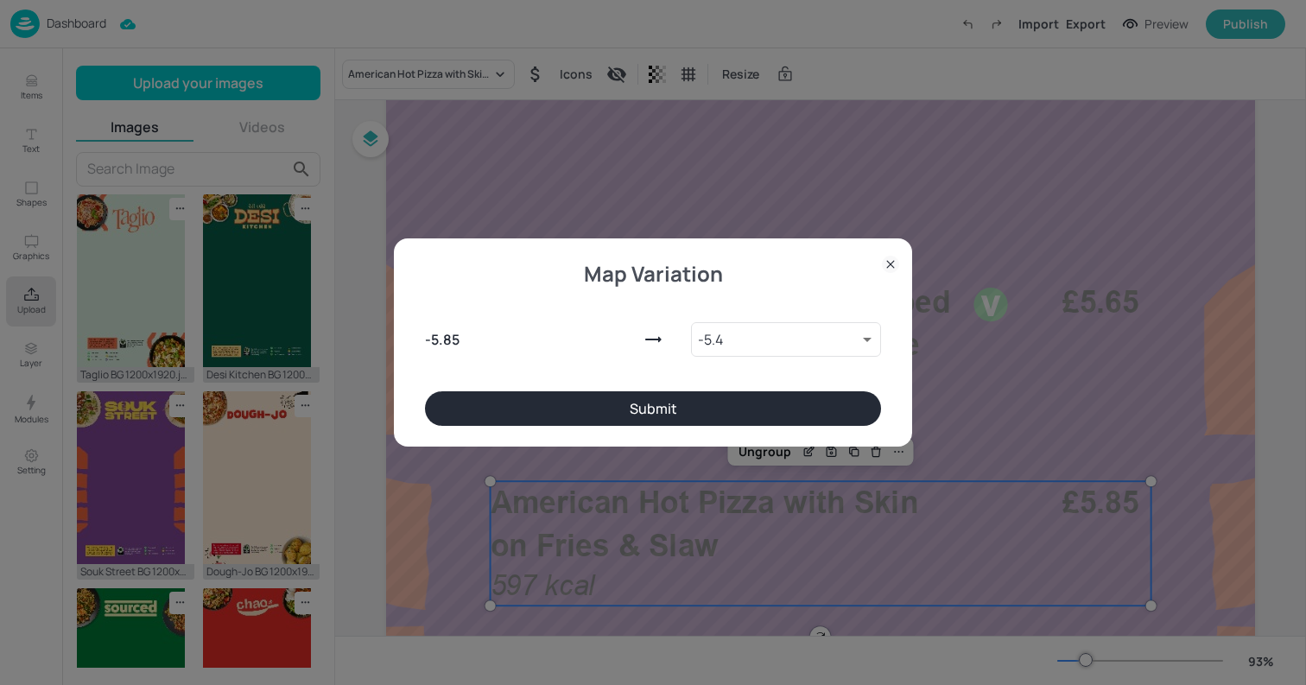
click at [649, 407] on button "Submit" at bounding box center [653, 408] width 456 height 35
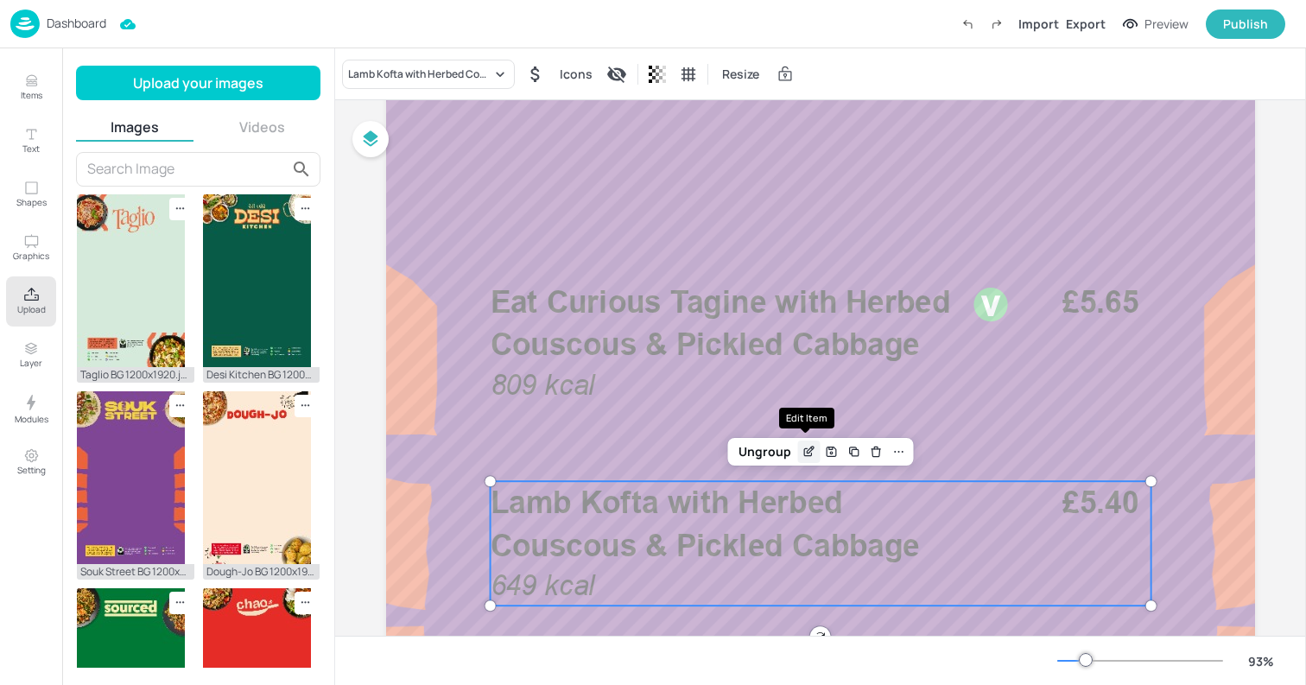
click at [810, 448] on icon "Edit Item" at bounding box center [810, 449] width 7 height 7
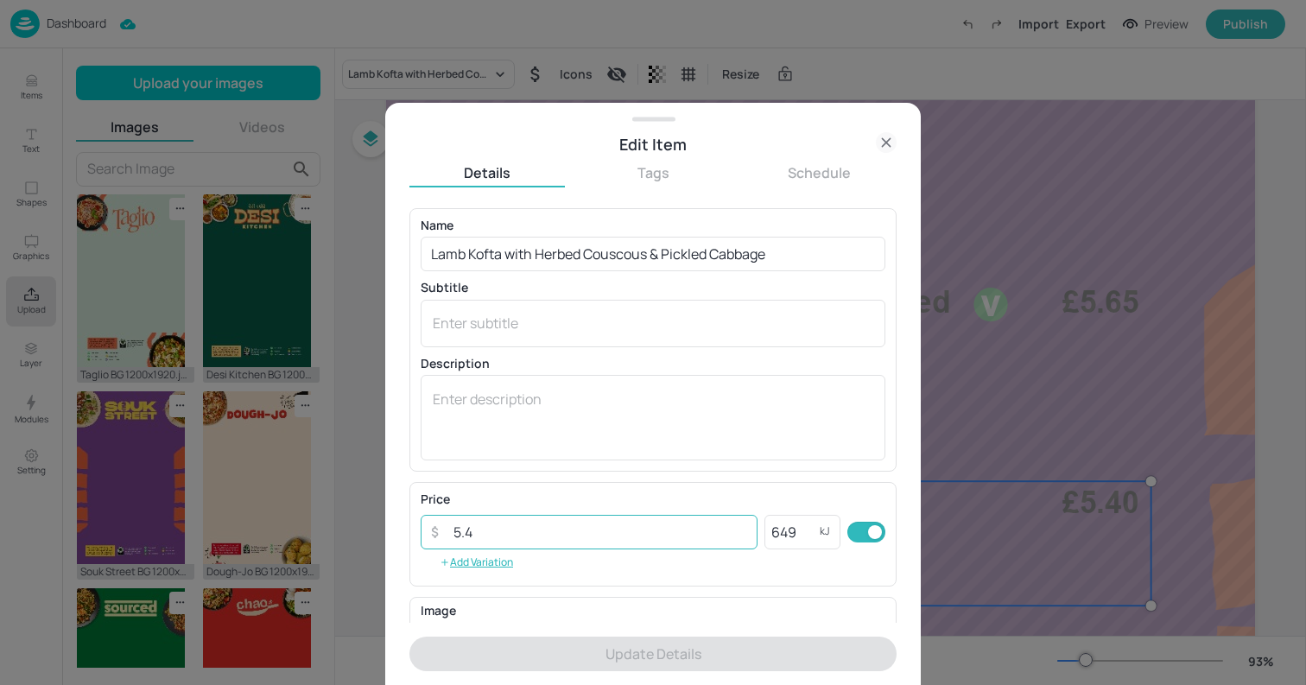
click at [546, 534] on input "5.4" at bounding box center [600, 532] width 314 height 35
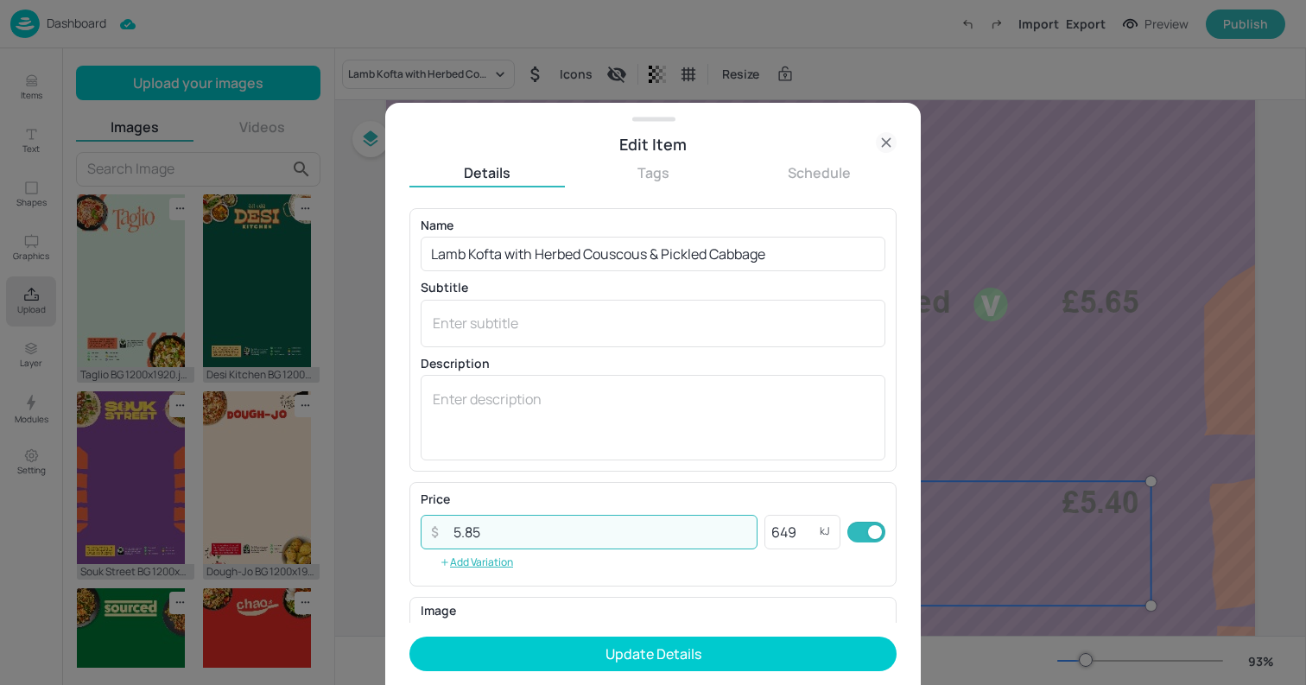
type input "5.85"
click at [409, 636] on button "Update Details" at bounding box center [652, 653] width 487 height 35
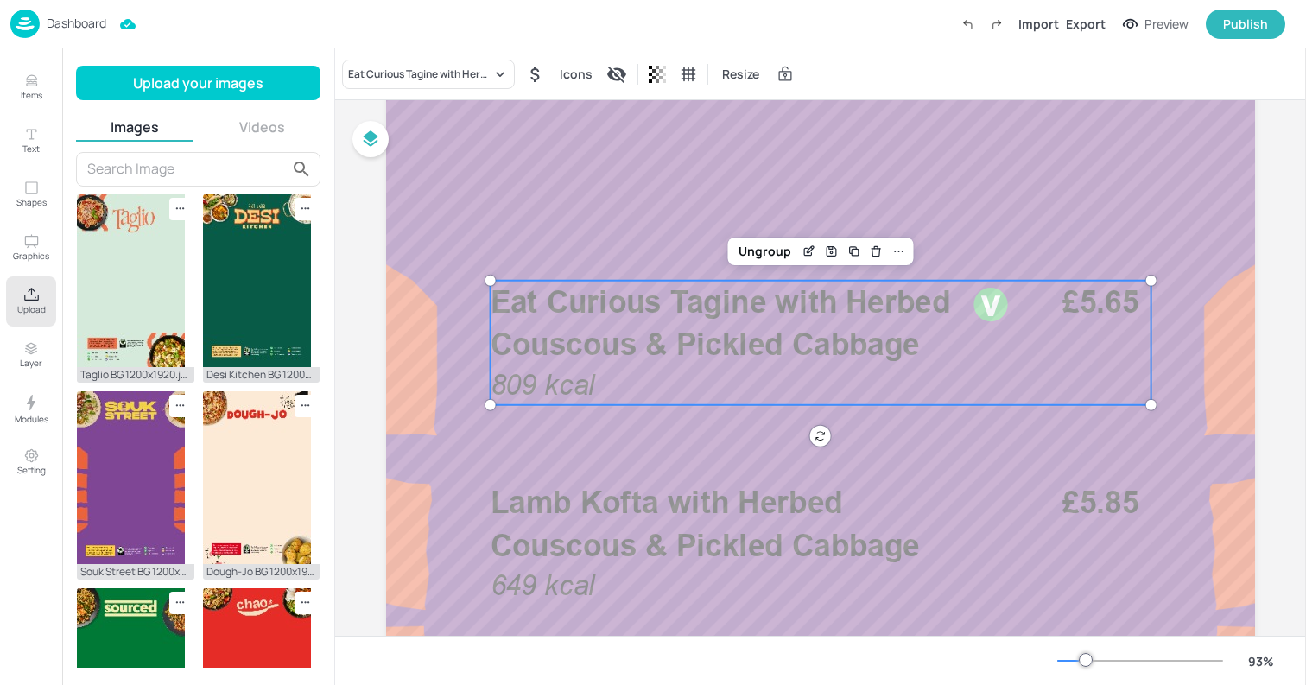
click at [590, 285] on span "Eat Curious Tagine with Herbed Couscous & Pickled Cabbage" at bounding box center [720, 322] width 460 height 79
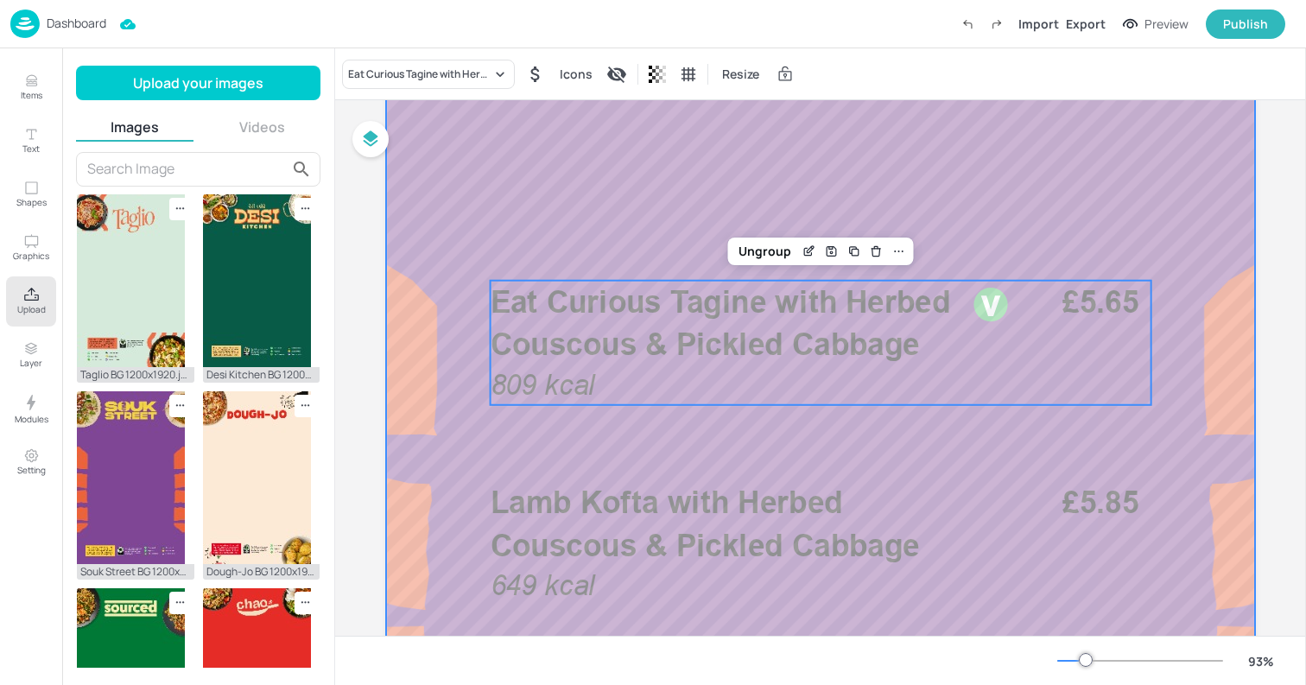
click at [515, 190] on div at bounding box center [820, 514] width 869 height 1544
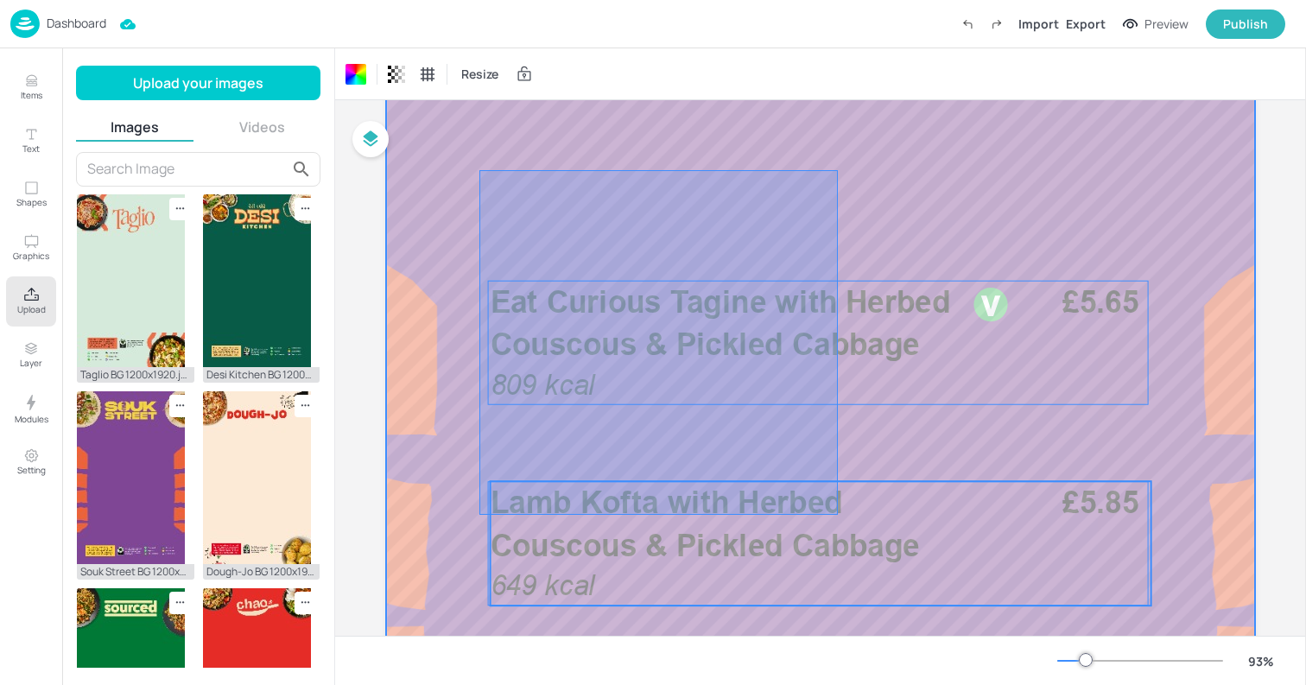
drag, startPoint x: 479, startPoint y: 170, endPoint x: 884, endPoint y: 565, distance: 565.4
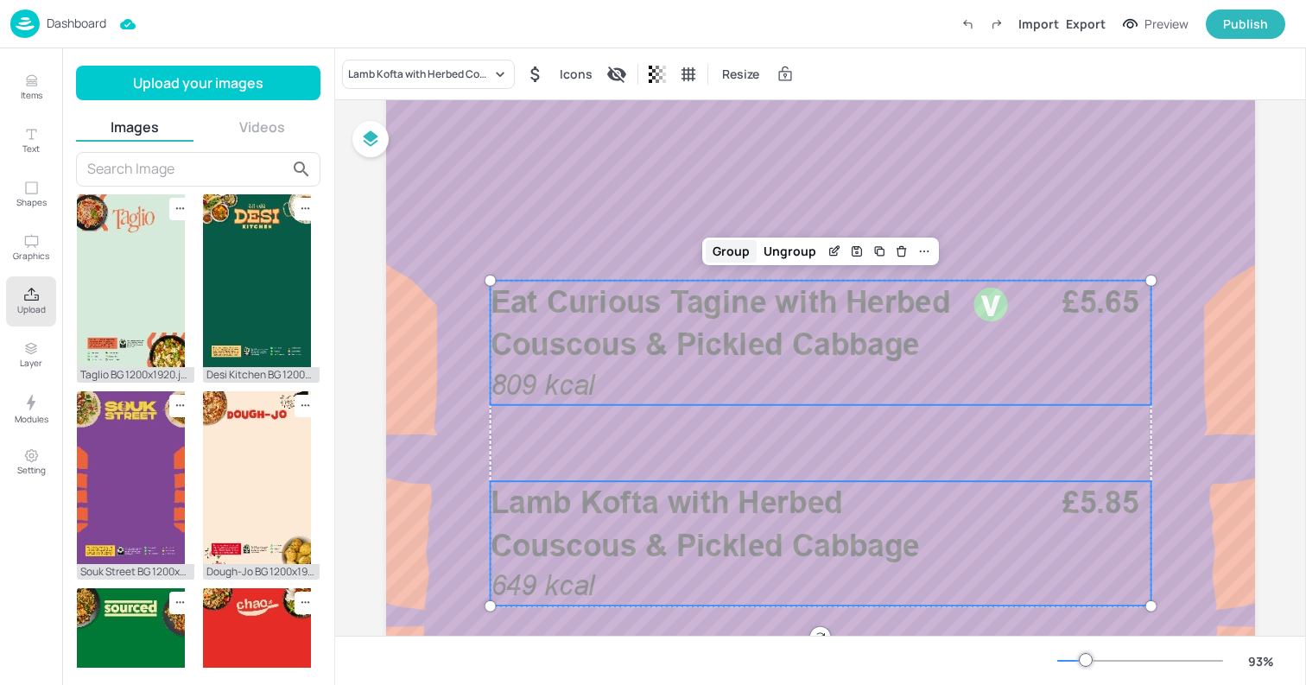
click at [720, 248] on div "Group" at bounding box center [730, 251] width 51 height 22
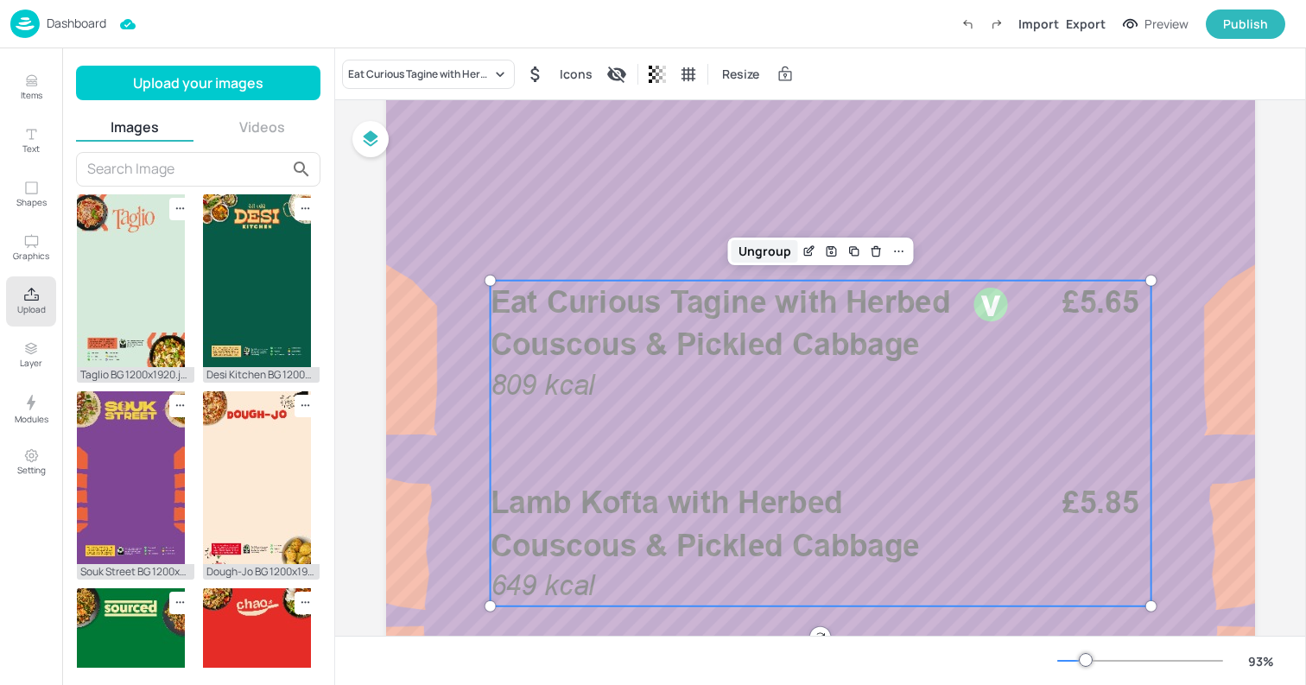
click at [762, 253] on div "Ungroup" at bounding box center [764, 251] width 66 height 22
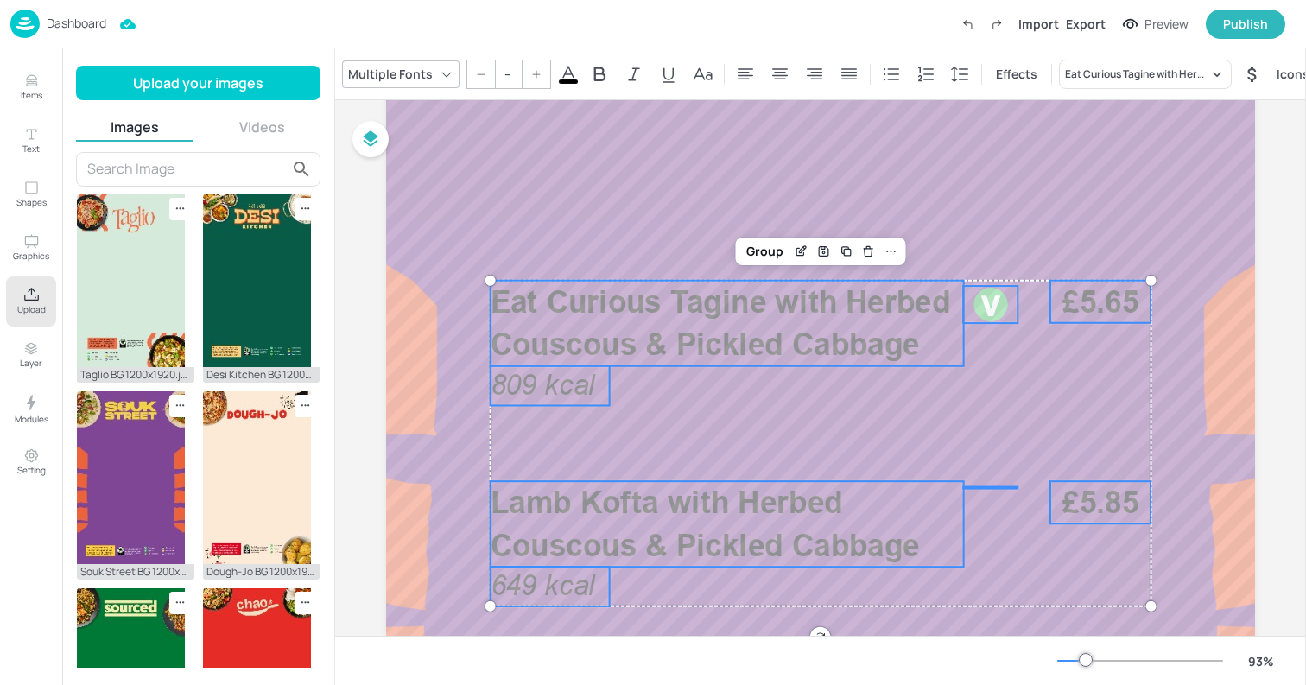
click at [575, 79] on icon at bounding box center [568, 74] width 21 height 21
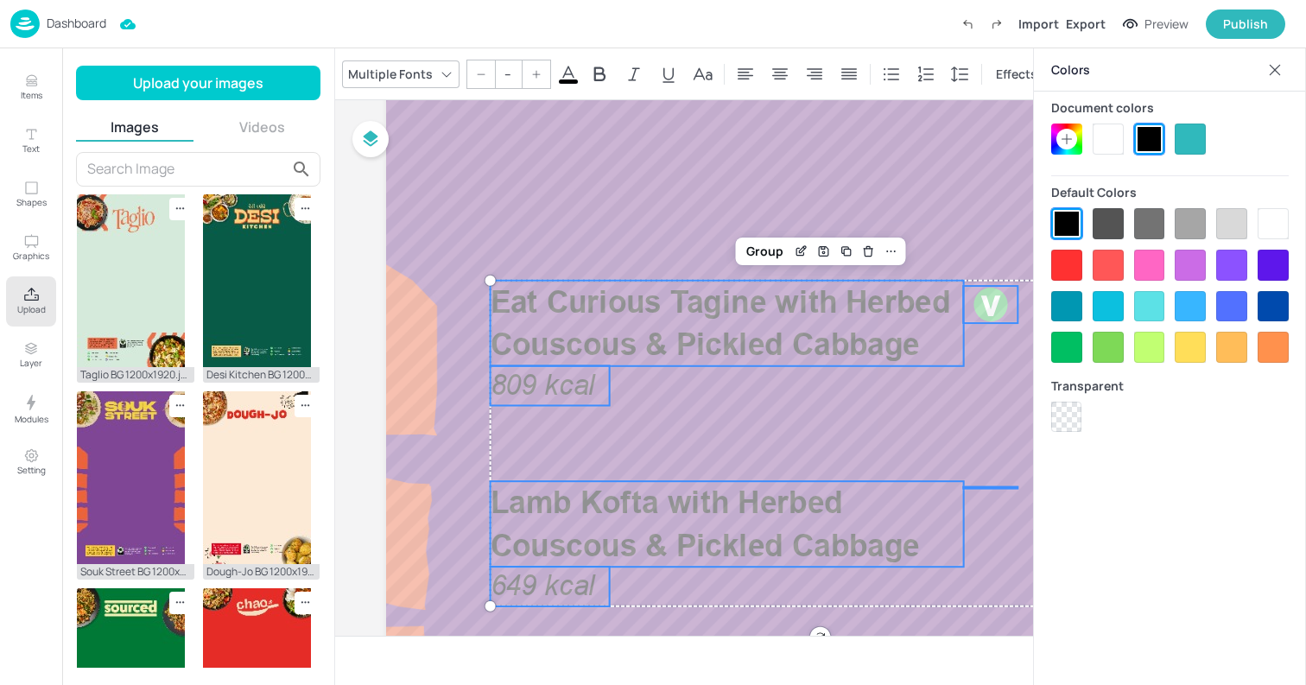
click at [1100, 136] on div at bounding box center [1107, 138] width 31 height 31
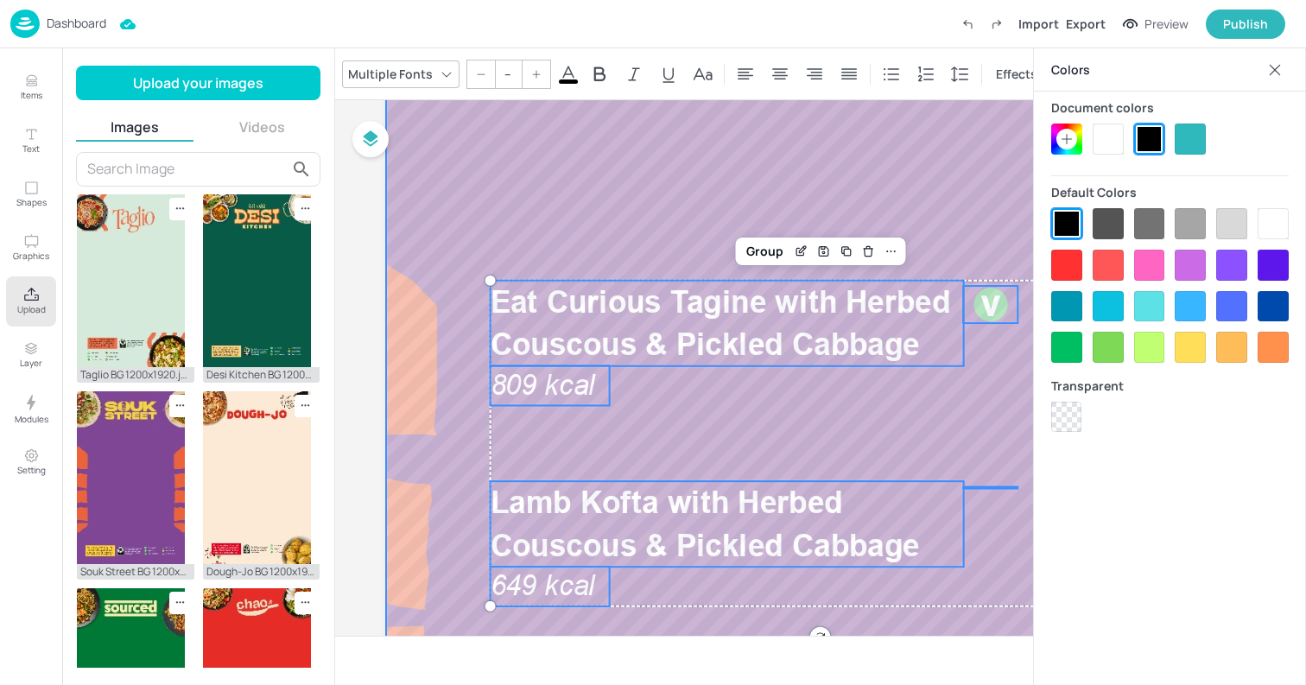
click at [613, 186] on div at bounding box center [820, 514] width 869 height 1544
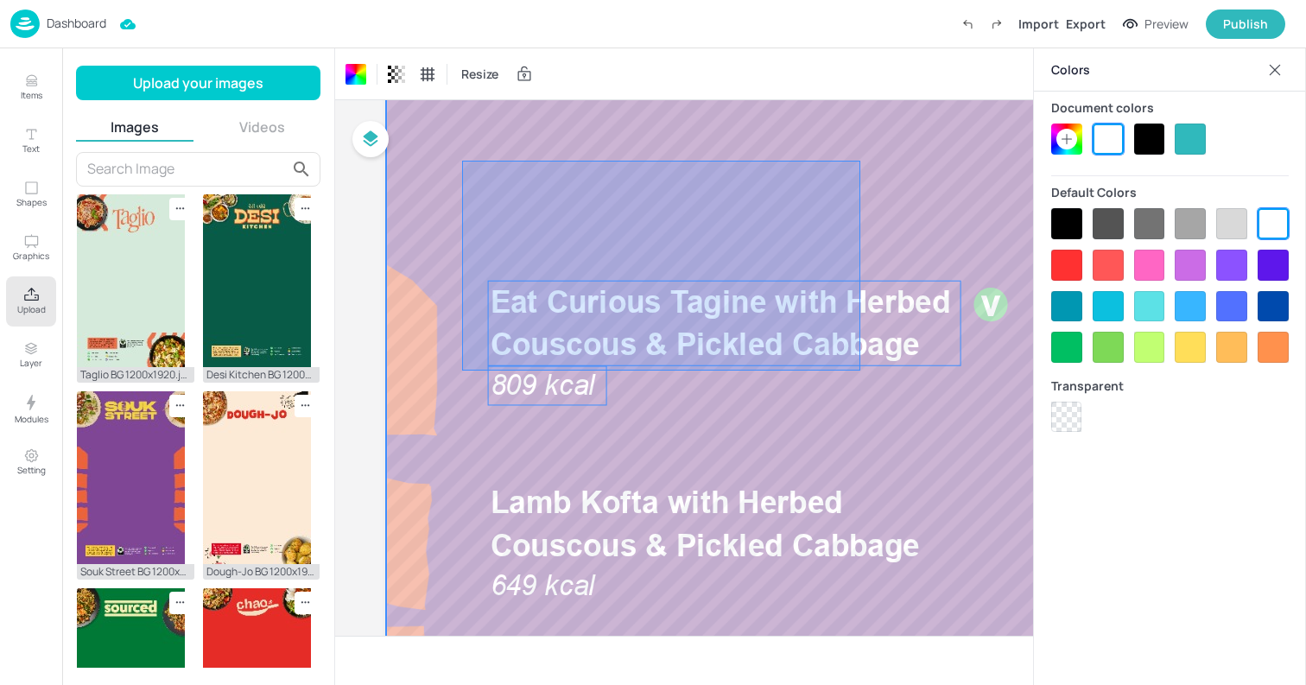
drag, startPoint x: 462, startPoint y: 161, endPoint x: 975, endPoint y: 433, distance: 581.0
click at [975, 433] on div at bounding box center [820, 514] width 869 height 1544
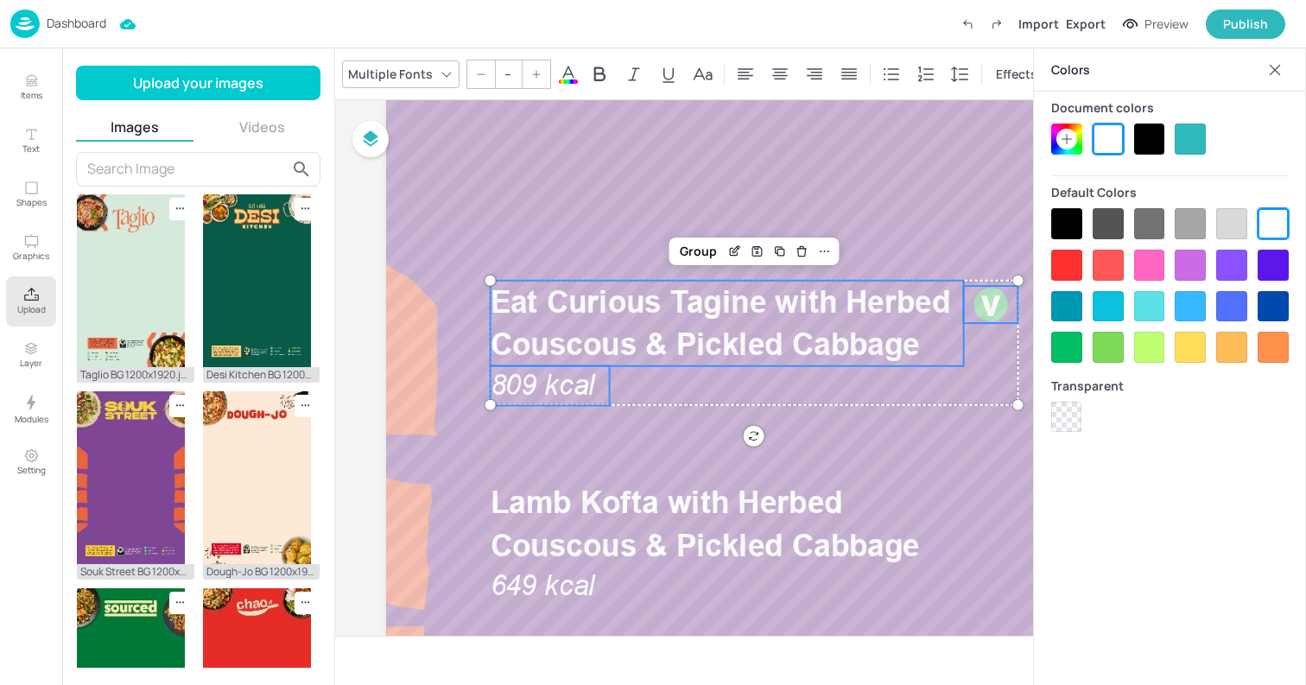
click at [1274, 73] on icon at bounding box center [1274, 69] width 17 height 17
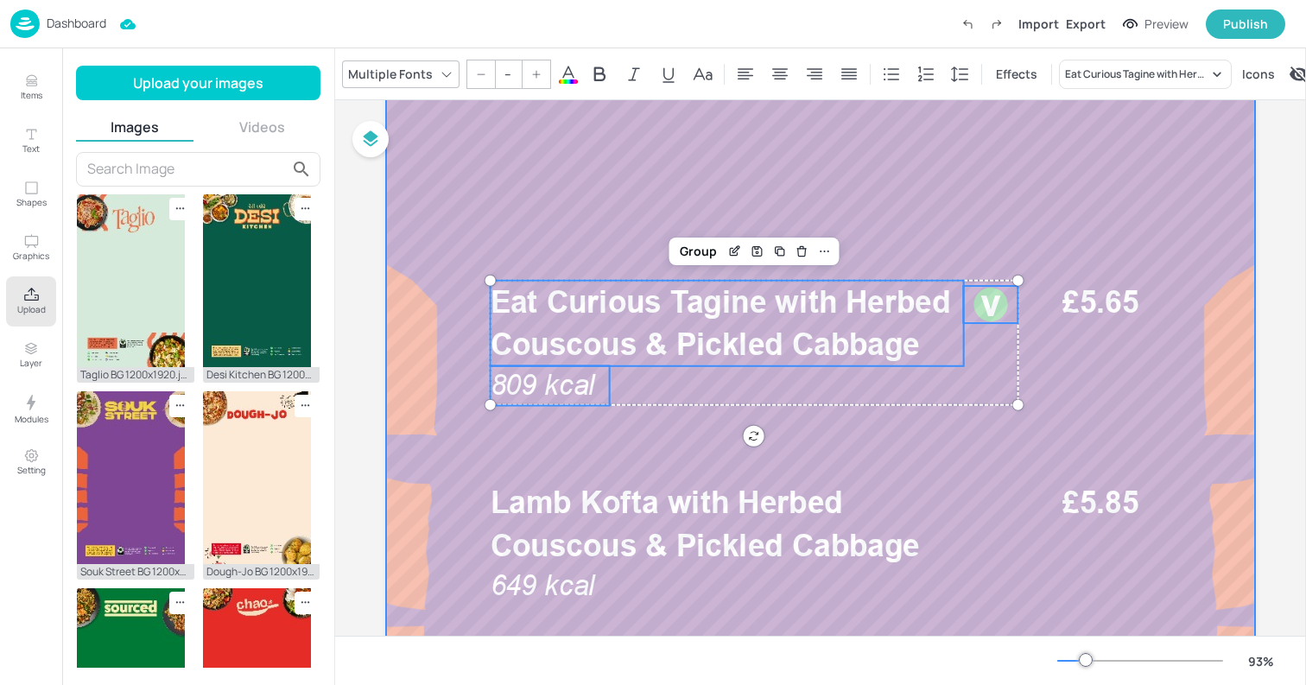
click at [607, 197] on div at bounding box center [820, 514] width 869 height 1544
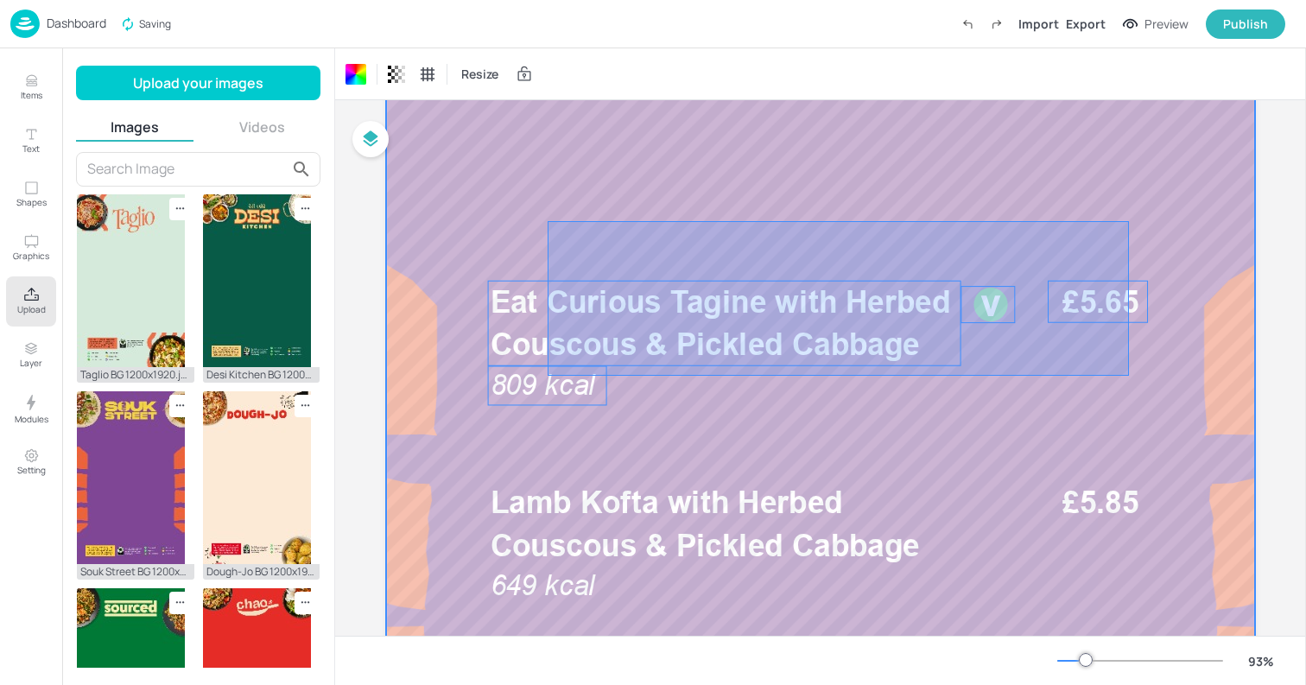
drag, startPoint x: 547, startPoint y: 221, endPoint x: 1133, endPoint y: 391, distance: 609.7
click at [1133, 391] on div at bounding box center [820, 514] width 869 height 1544
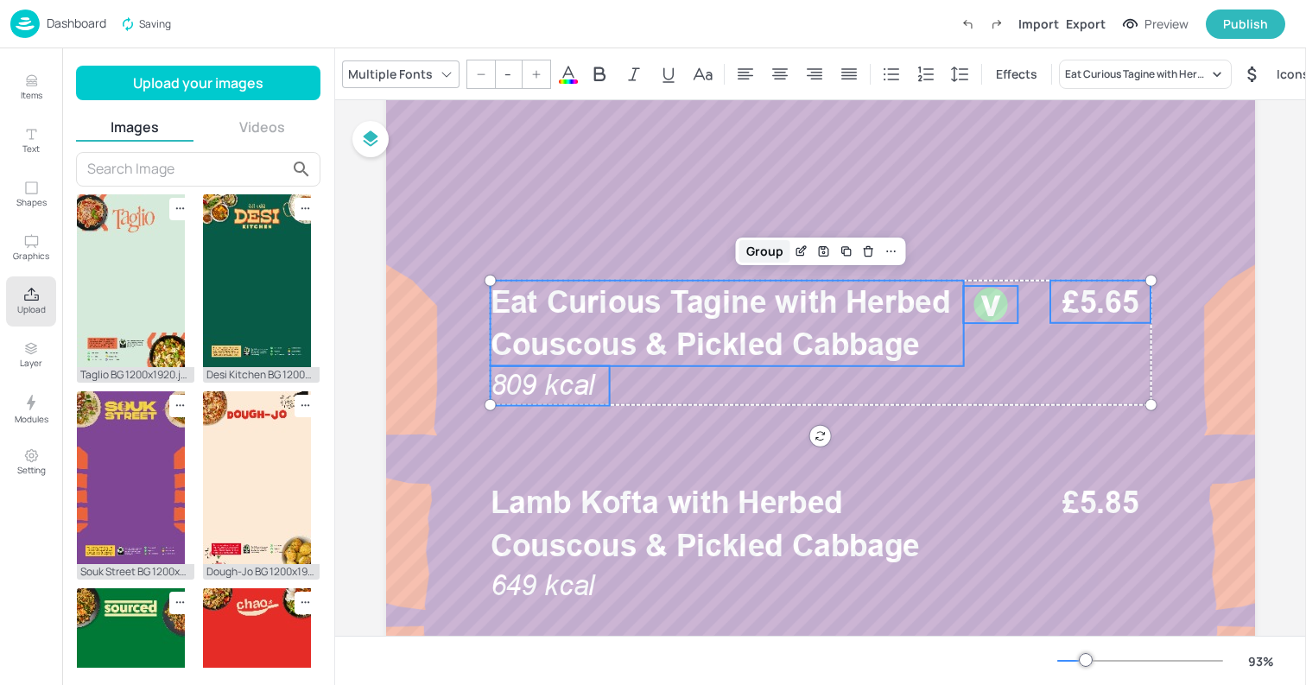
click at [769, 251] on div "Group" at bounding box center [764, 251] width 51 height 22
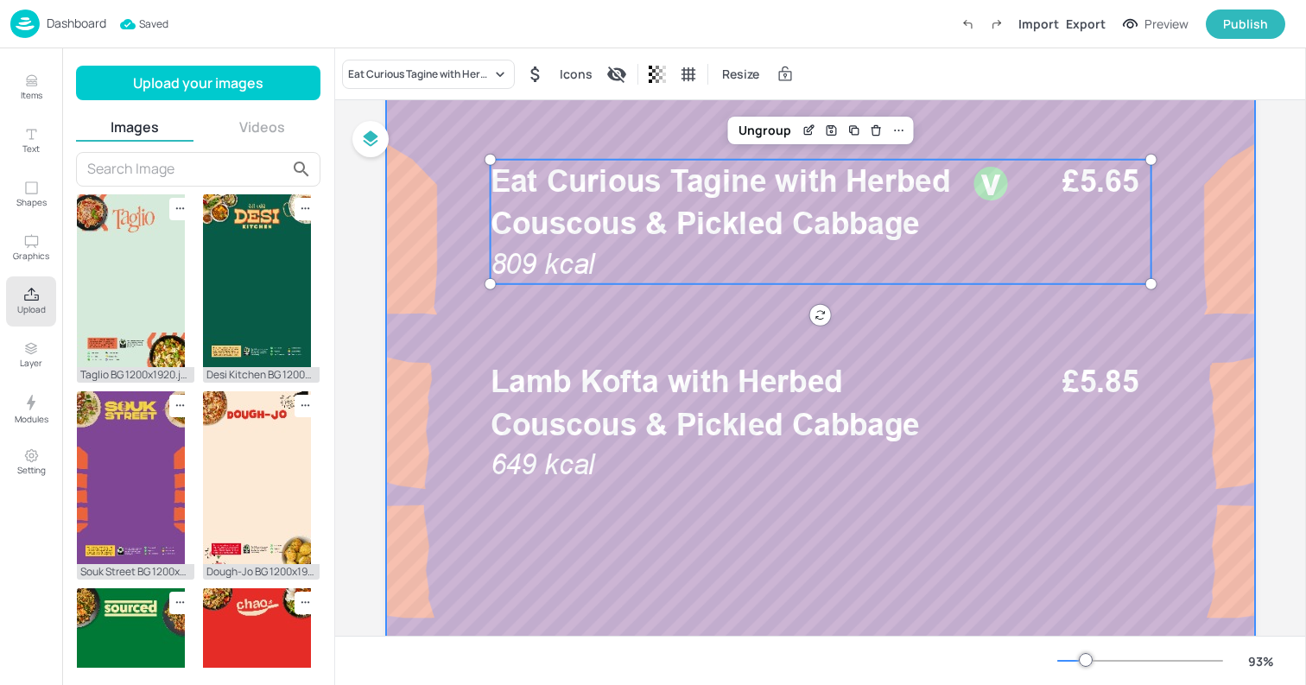
scroll to position [593, 0]
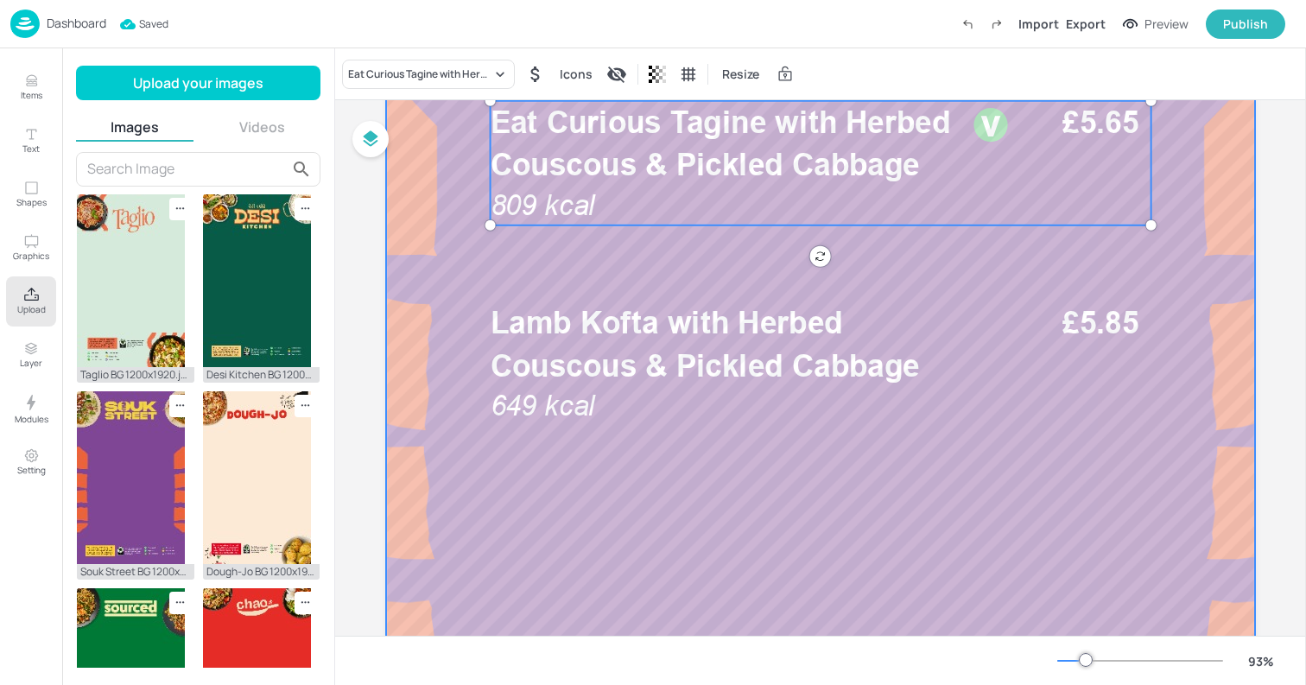
click at [730, 519] on div at bounding box center [820, 334] width 869 height 1544
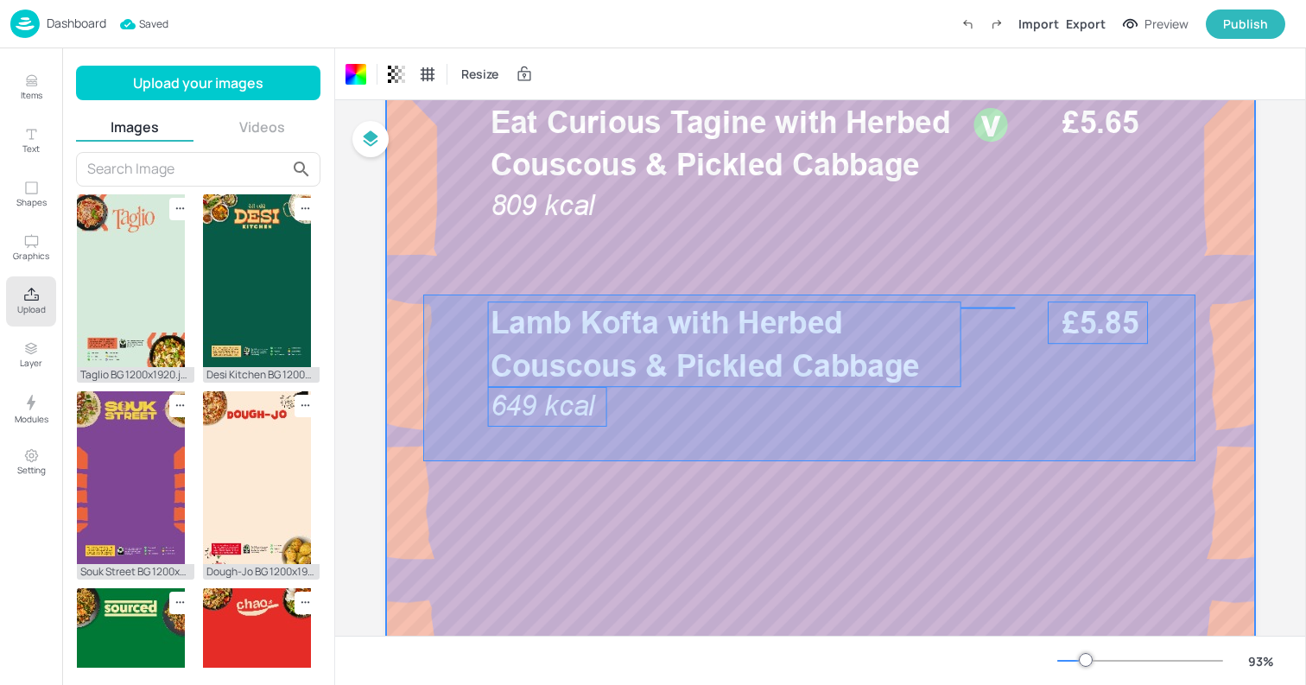
drag, startPoint x: 423, startPoint y: 294, endPoint x: 1195, endPoint y: 461, distance: 789.8
click at [1195, 461] on div at bounding box center [820, 334] width 869 height 1544
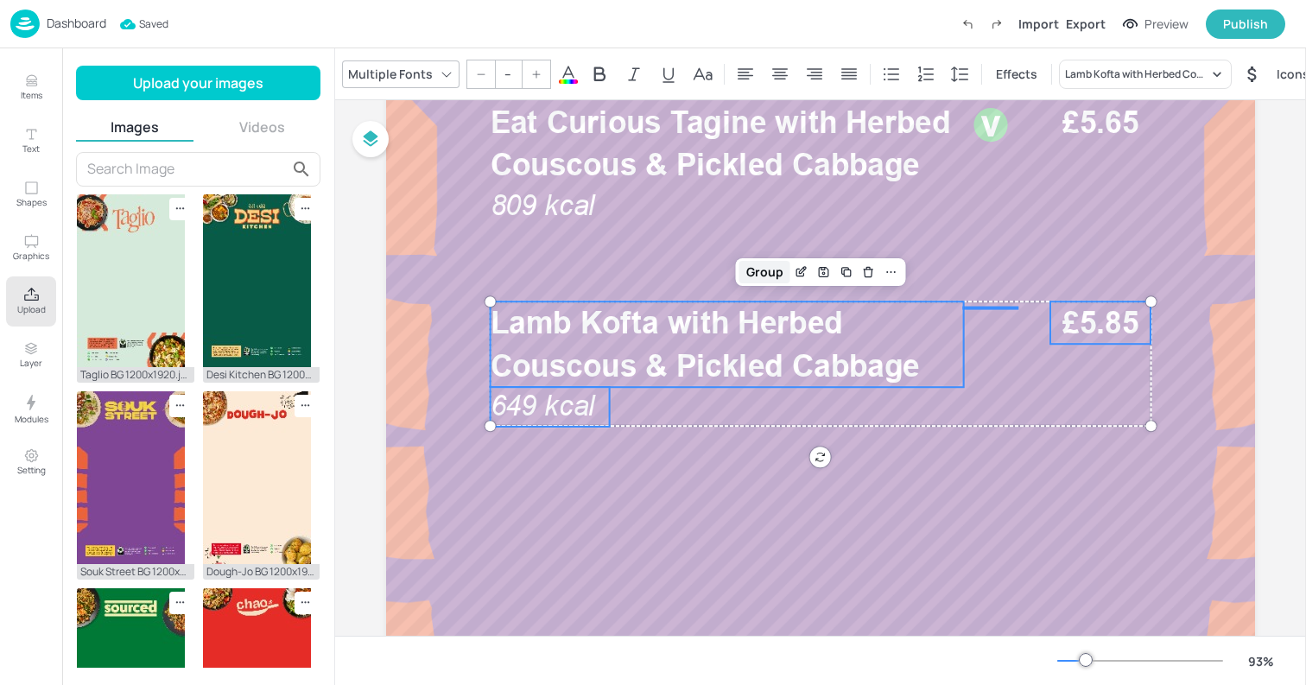
click at [763, 276] on div "Group" at bounding box center [764, 272] width 51 height 22
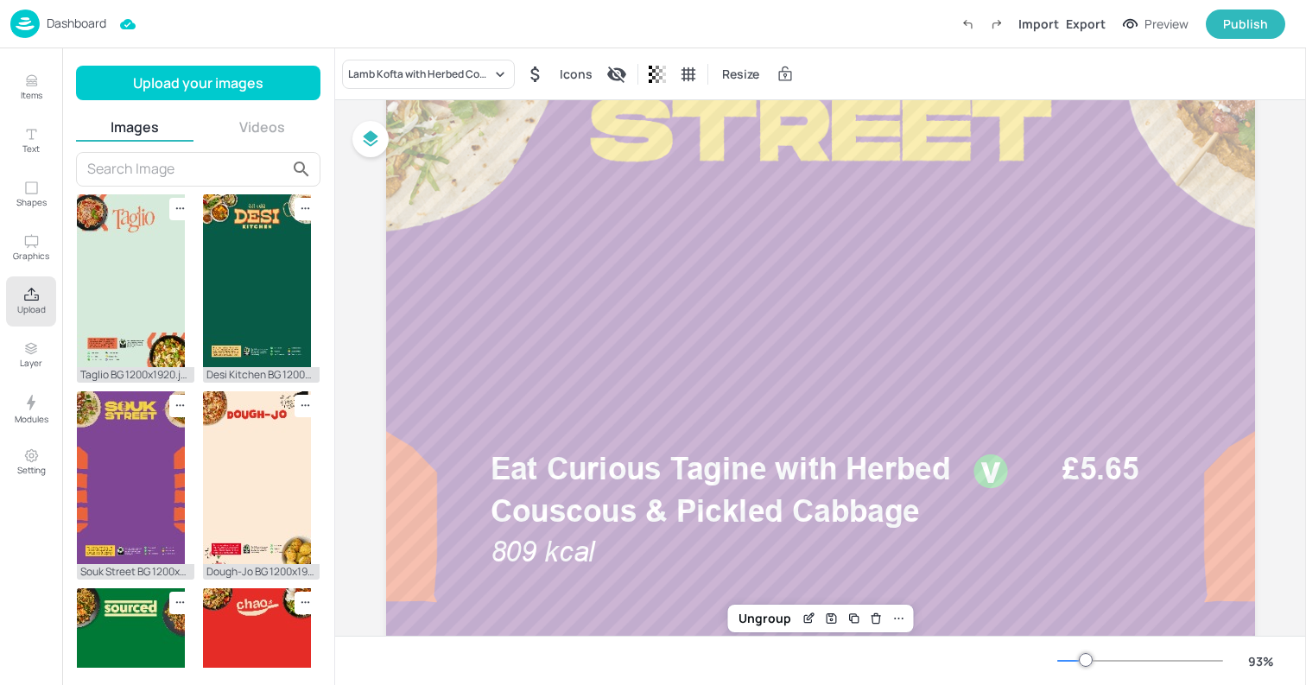
scroll to position [0, 0]
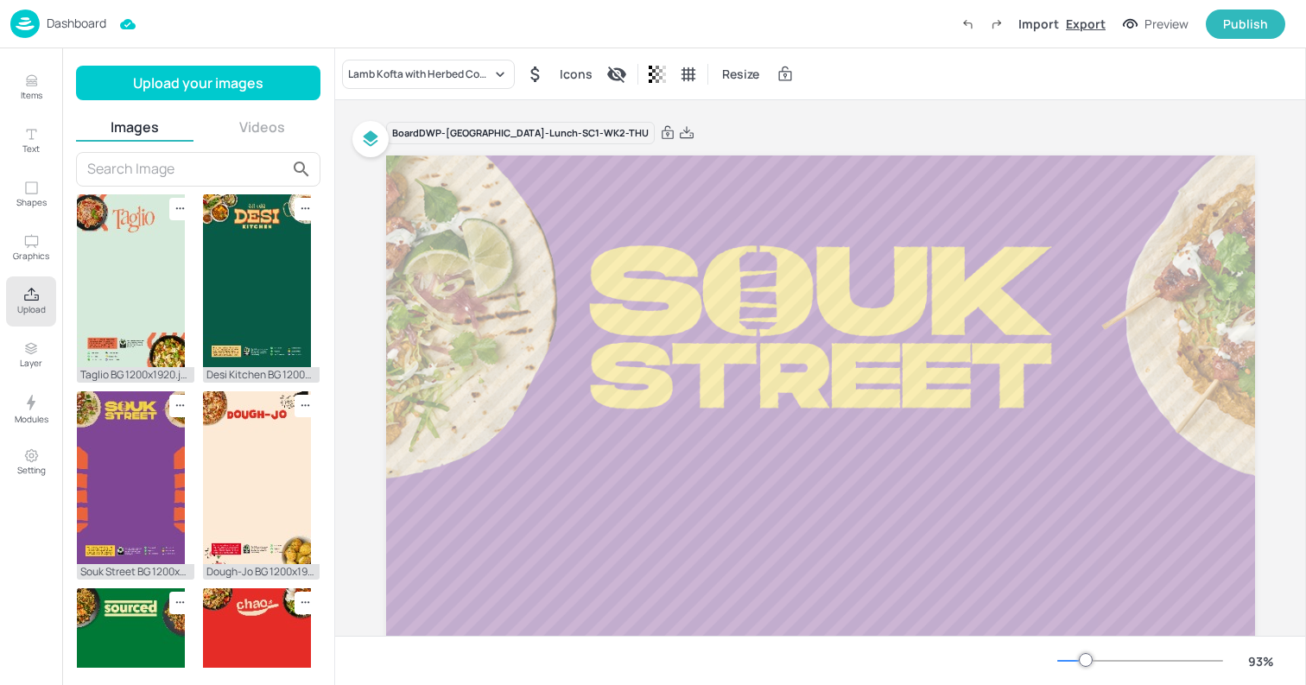
click at [1098, 22] on div "Export" at bounding box center [1086, 24] width 40 height 18
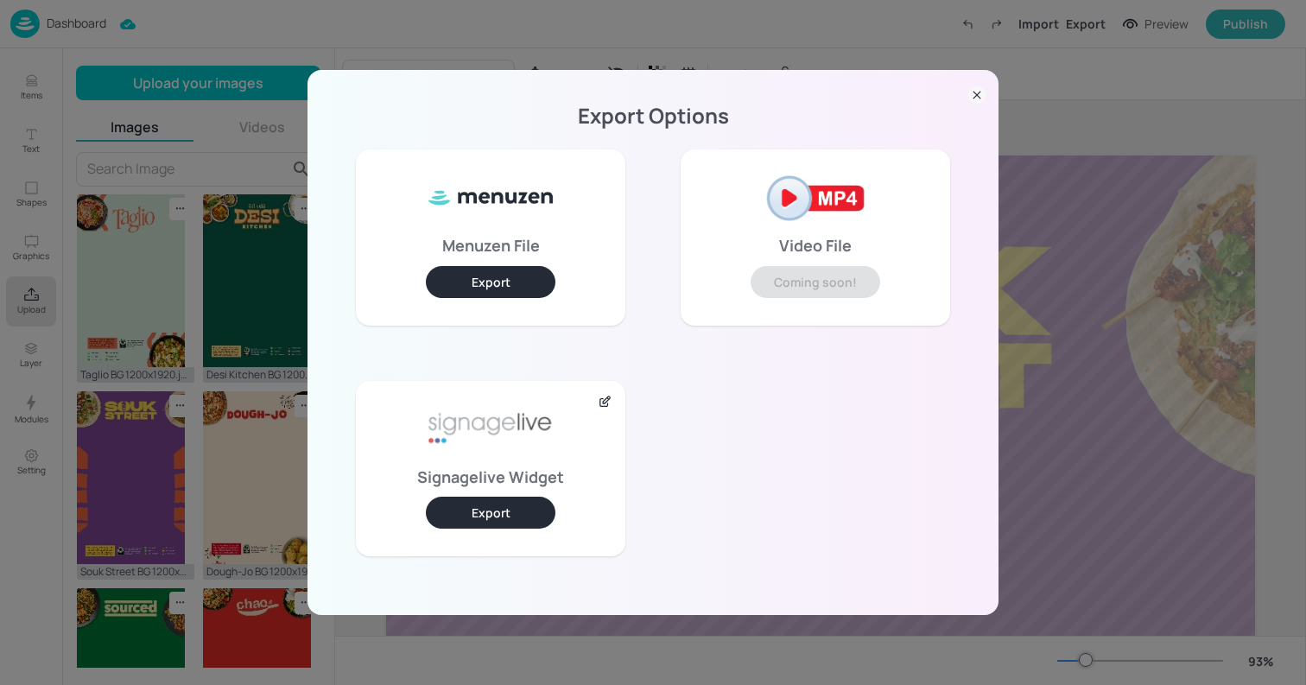
click at [515, 523] on button "Export" at bounding box center [491, 513] width 130 height 32
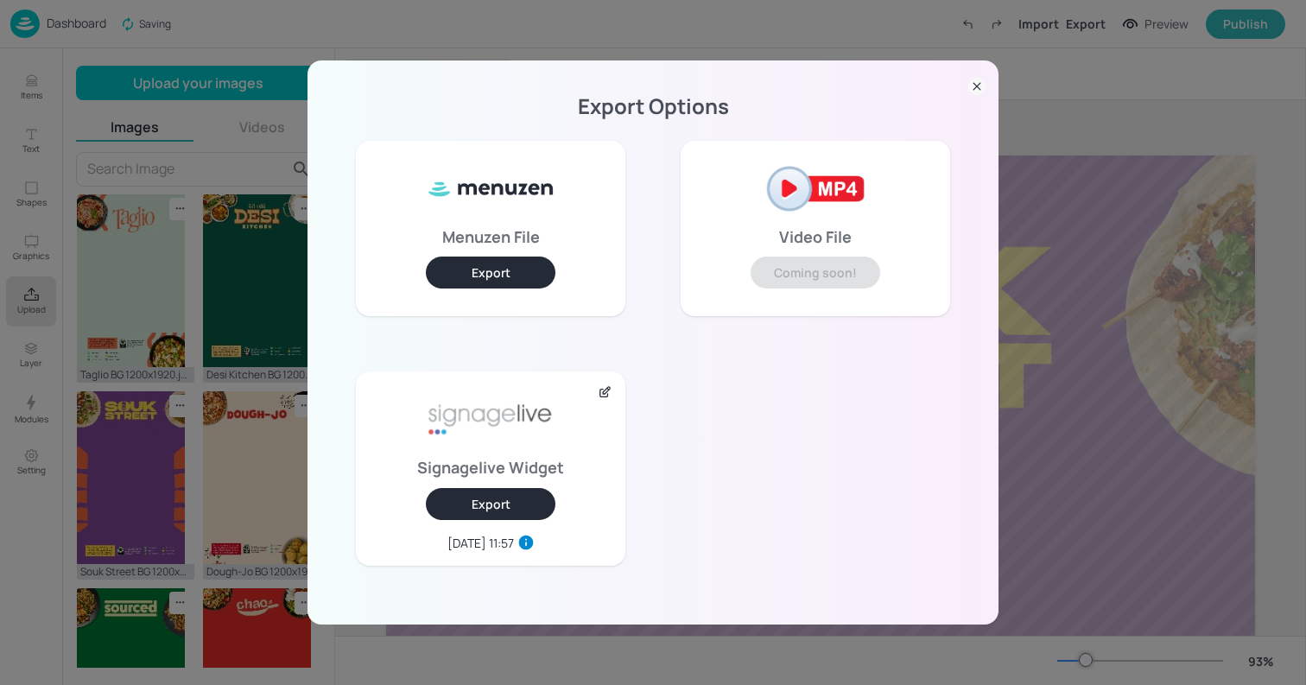
click at [1068, 437] on div "Export Options Menuzen File Export Video File Coming soon! Signagelive Widget E…" at bounding box center [653, 342] width 1306 height 685
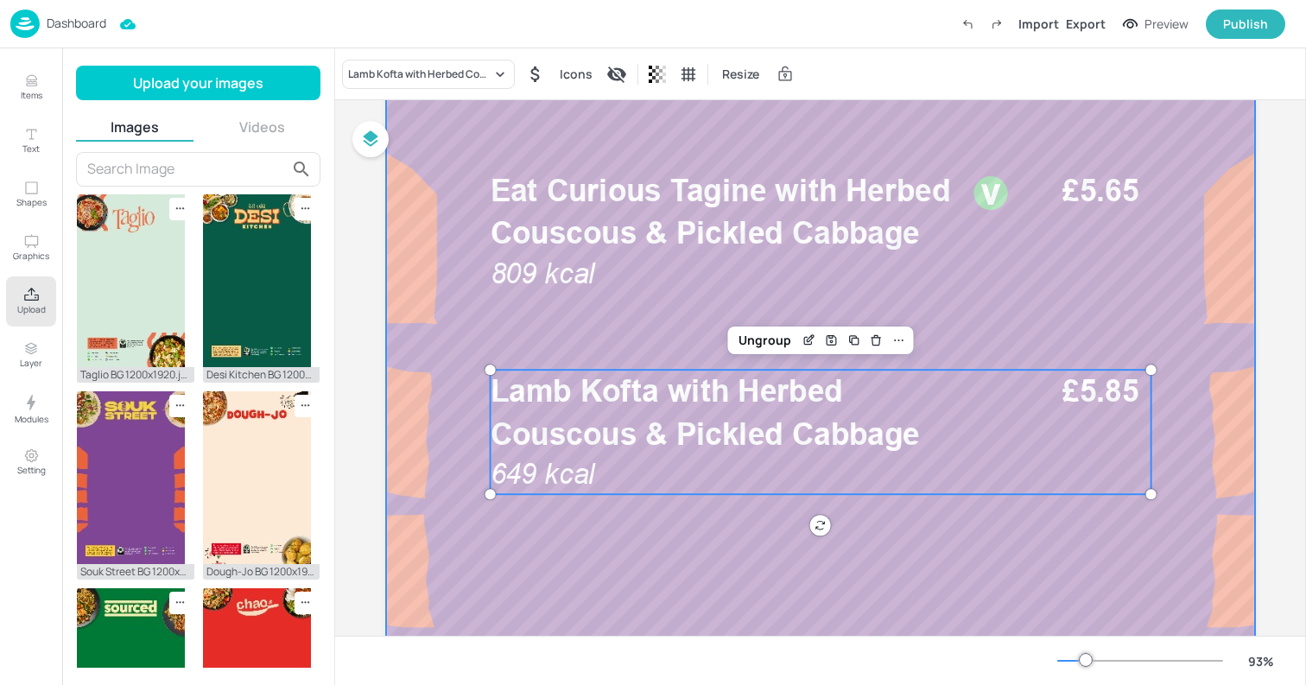
scroll to position [527, 0]
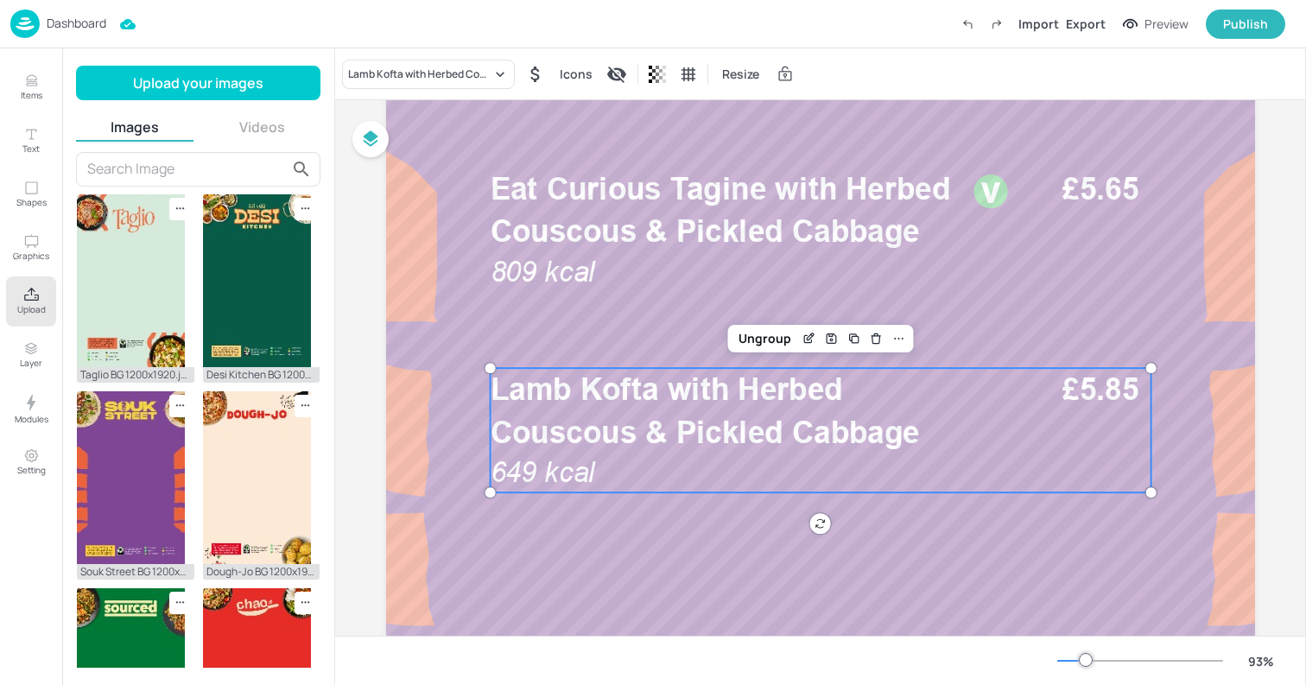
click at [50, 29] on p "Dashboard" at bounding box center [77, 23] width 60 height 12
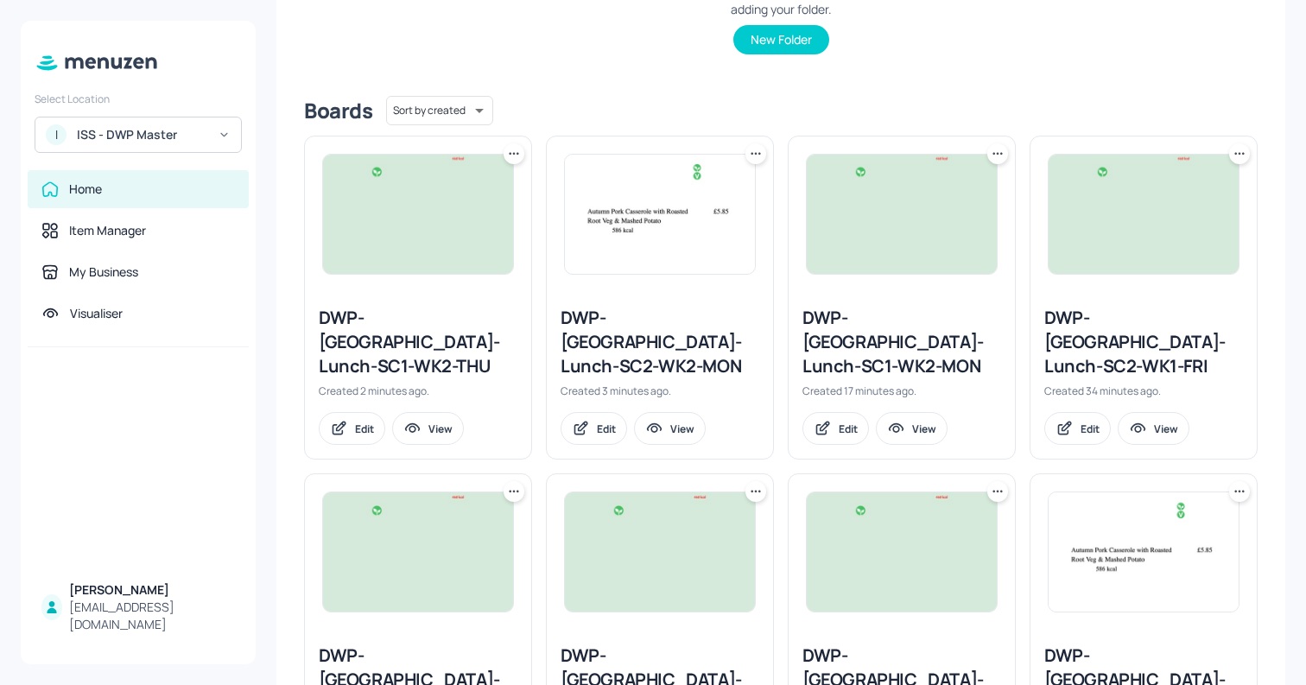
scroll to position [357, 0]
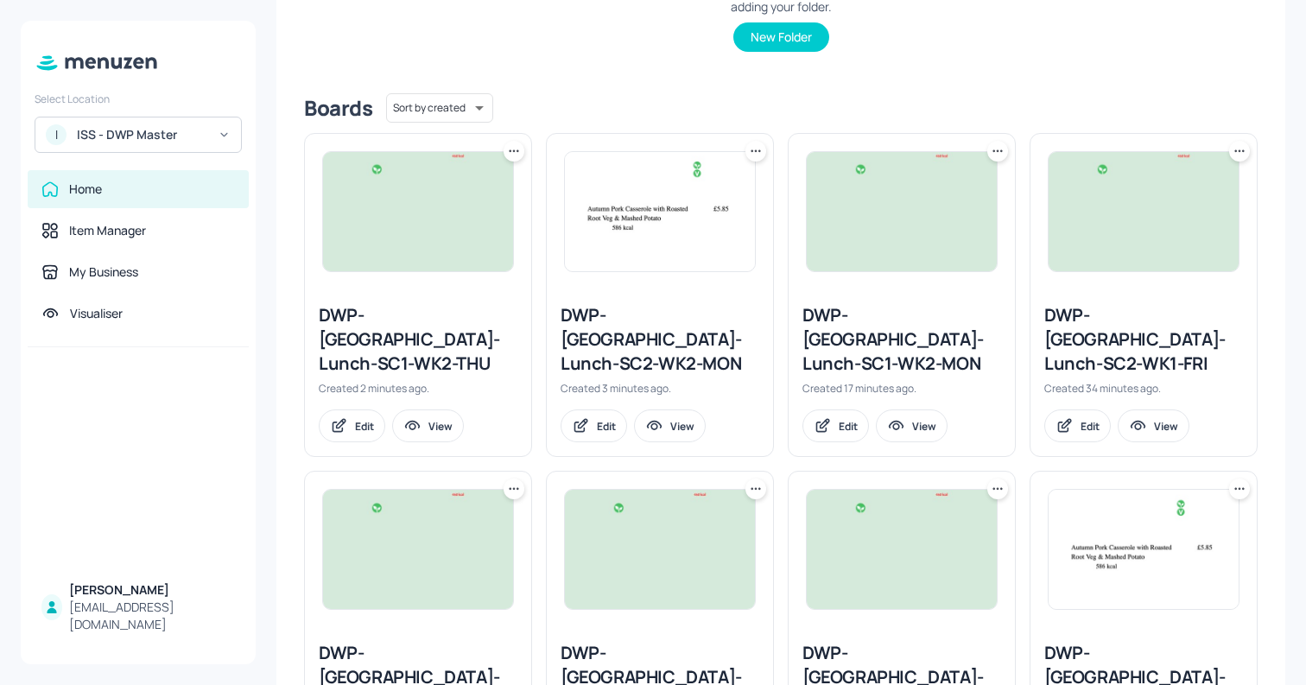
click at [610, 193] on img at bounding box center [660, 211] width 190 height 119
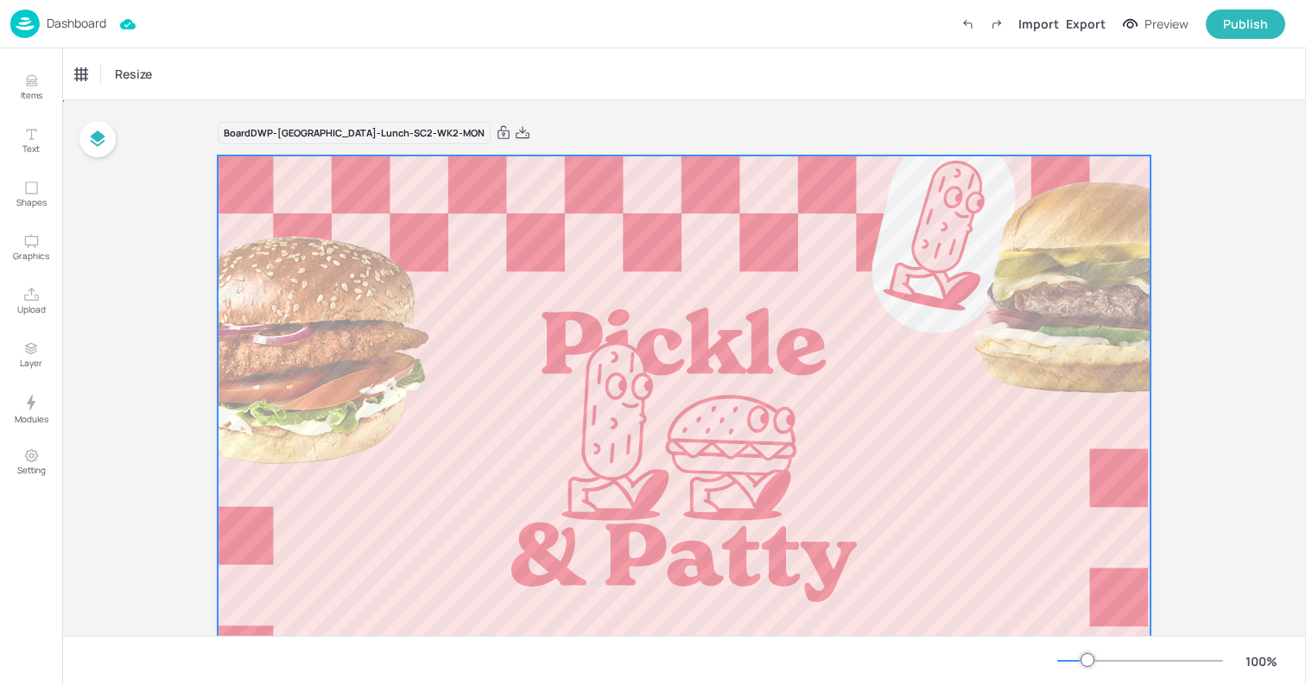
click at [35, 305] on p "Upload" at bounding box center [31, 309] width 28 height 12
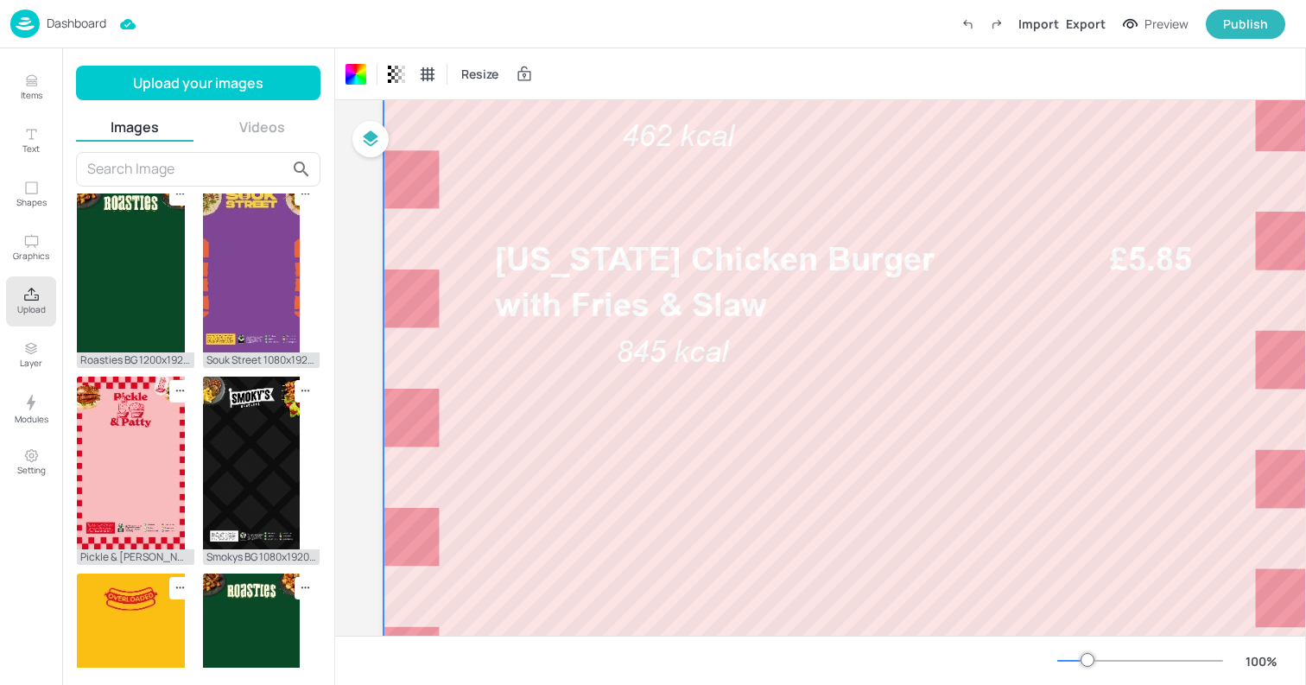
scroll to position [814, 0]
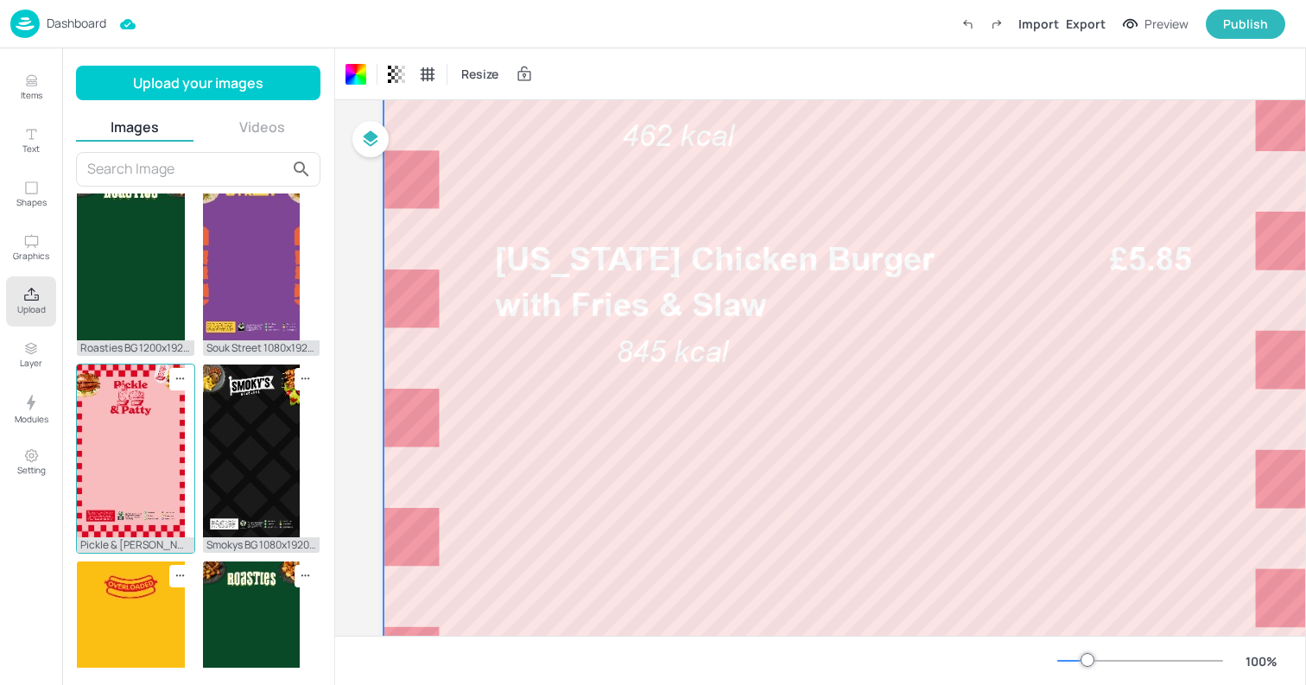
click at [130, 489] on img at bounding box center [131, 450] width 108 height 173
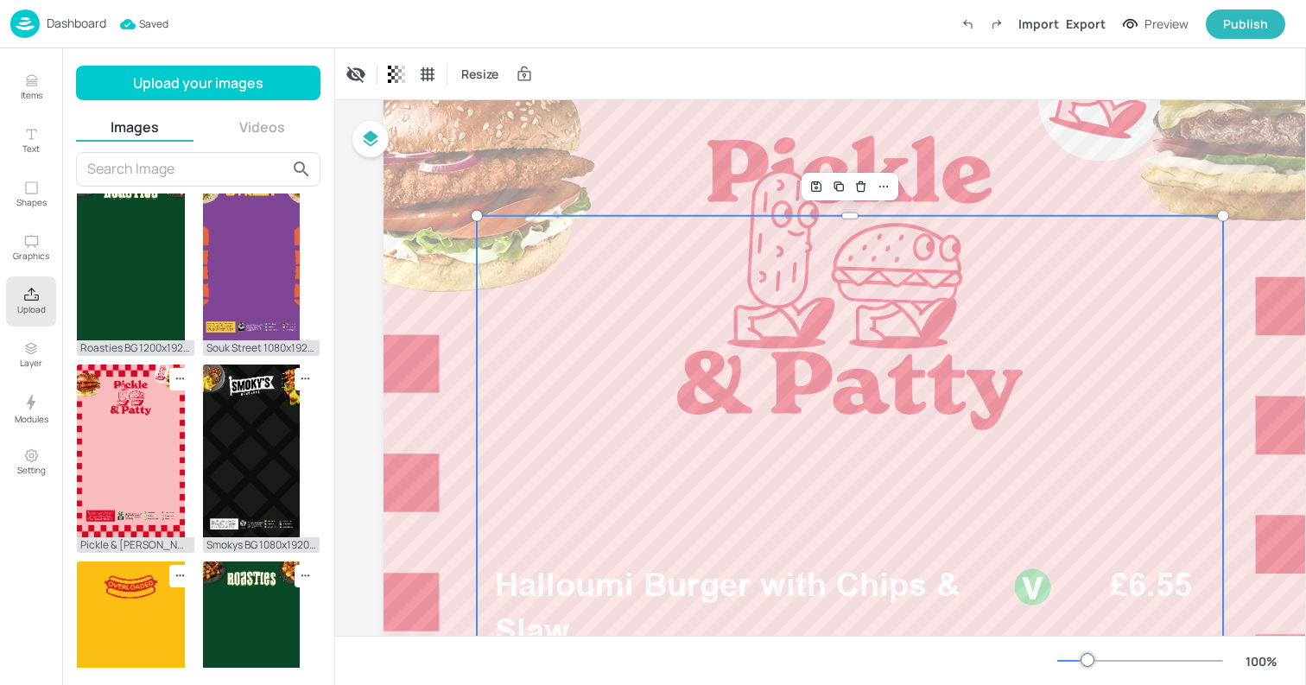
scroll to position [125, 0]
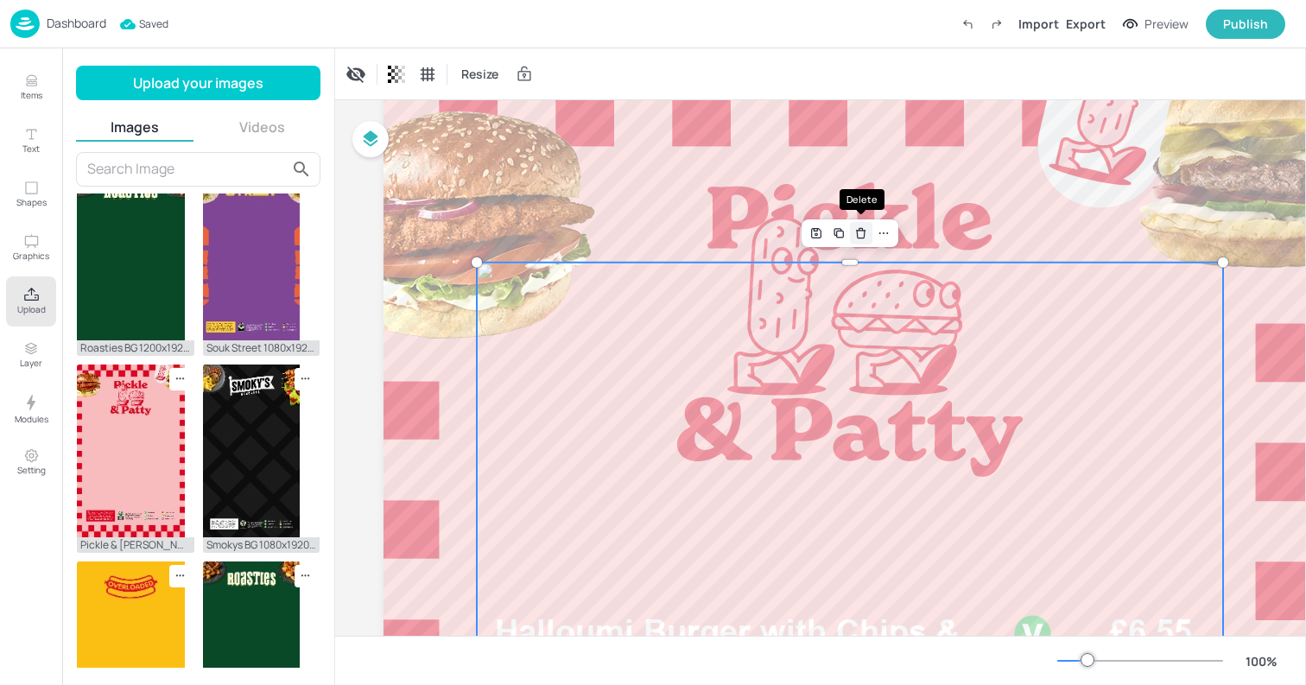
click at [861, 232] on icon "Delete" at bounding box center [860, 233] width 13 height 14
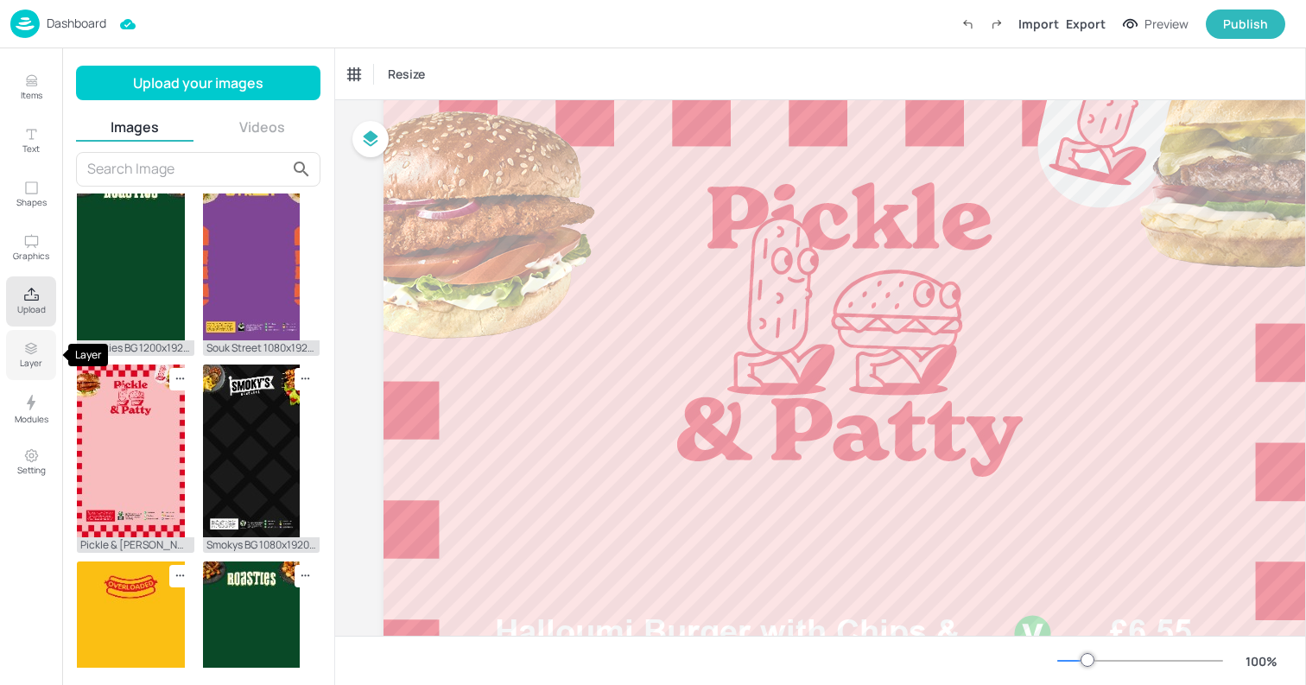
click at [31, 354] on icon "Layer" at bounding box center [31, 352] width 11 height 3
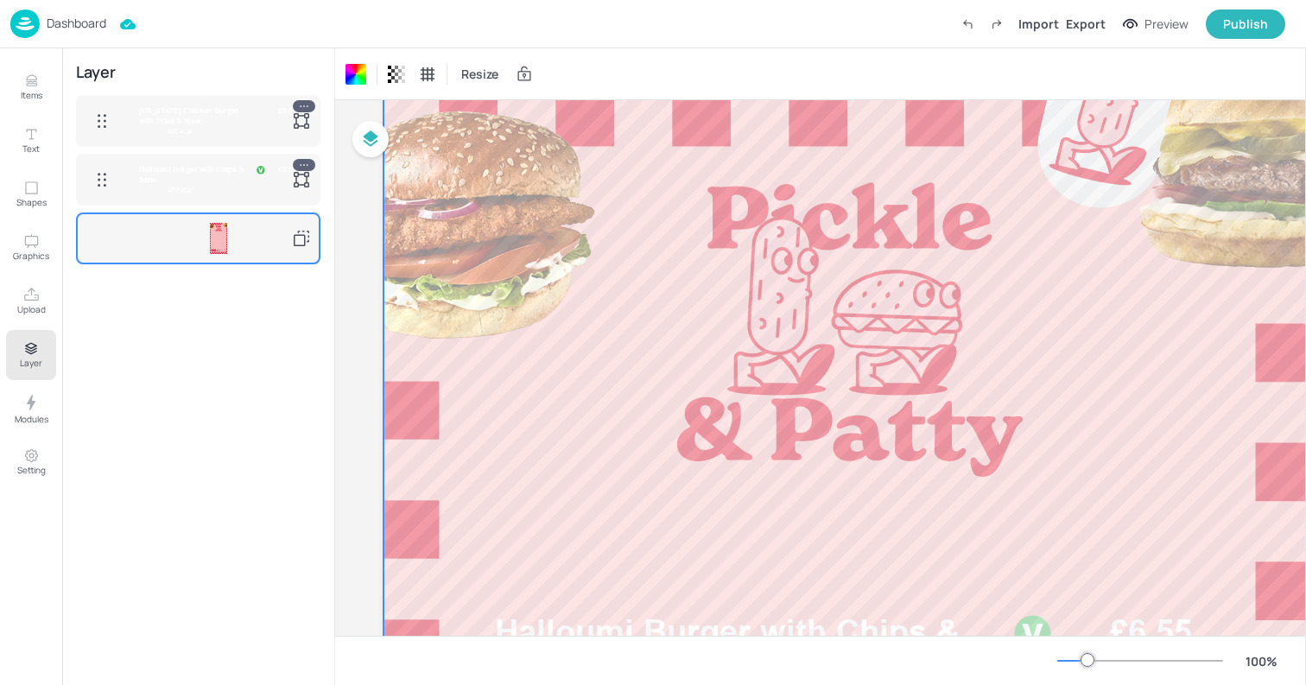
click at [142, 236] on div at bounding box center [218, 238] width 199 height 31
click at [216, 236] on div at bounding box center [218, 238] width 17 height 31
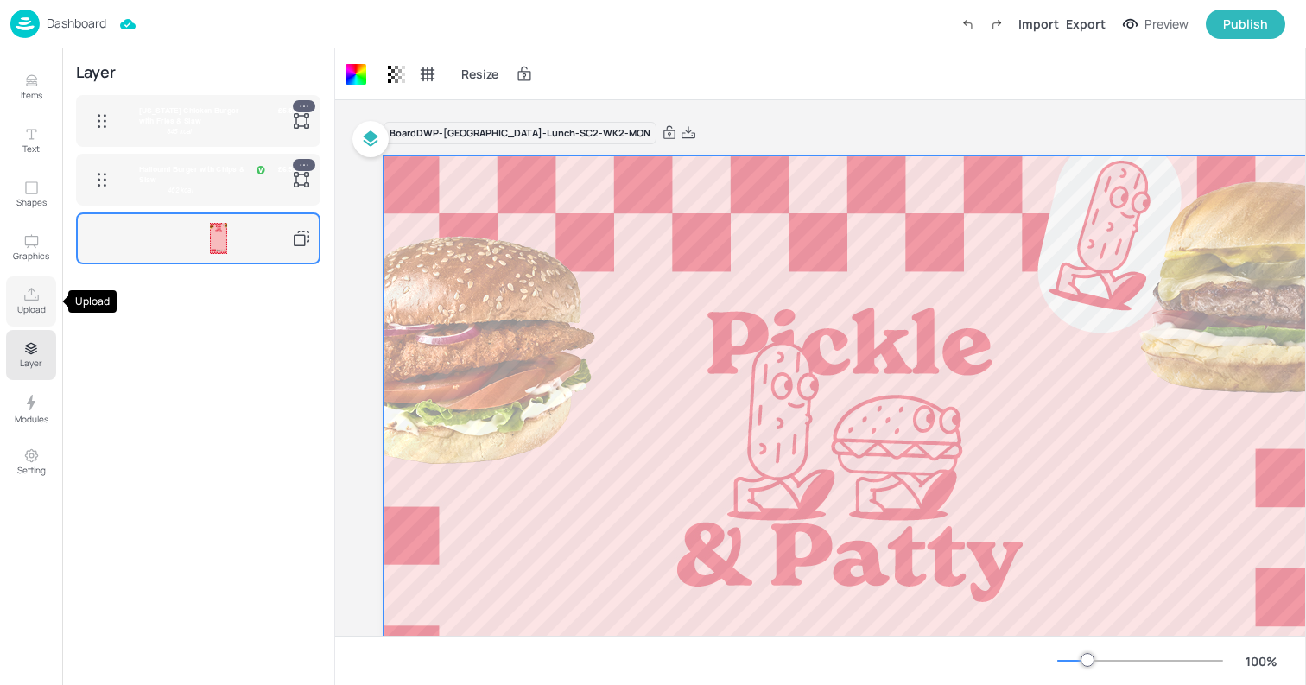
click at [33, 284] on button "Upload" at bounding box center [31, 301] width 50 height 50
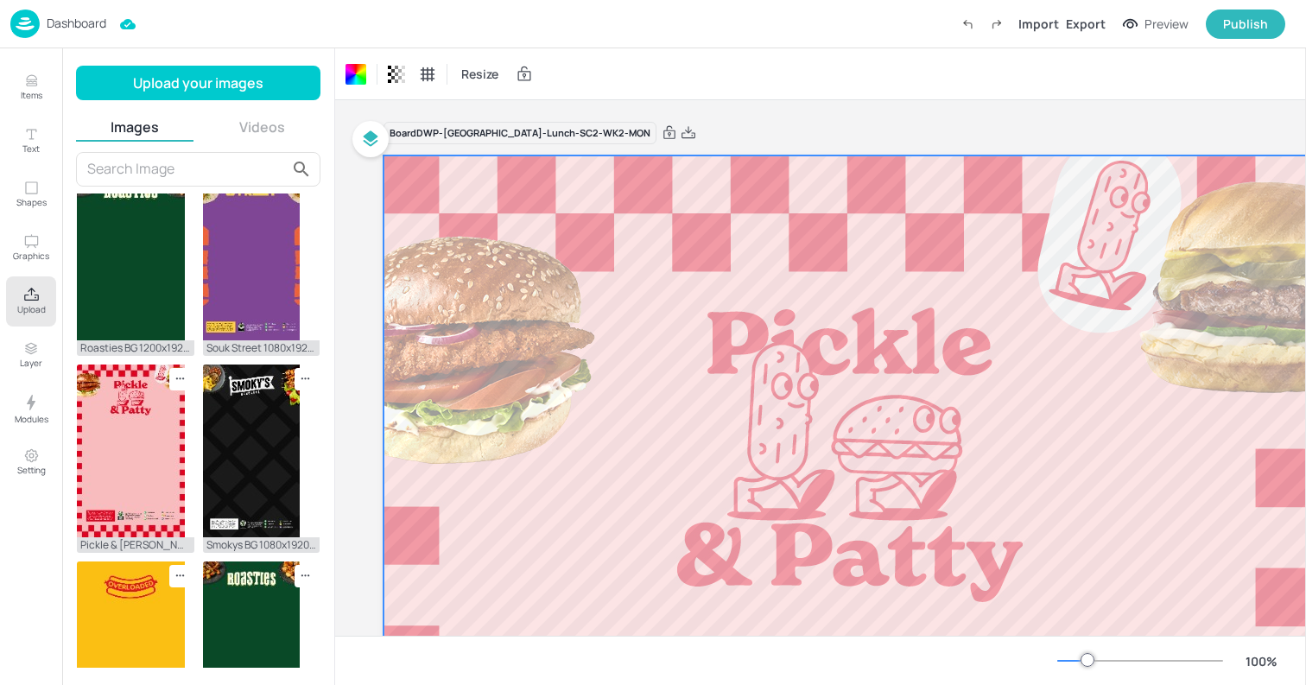
click at [116, 172] on input "text" at bounding box center [186, 169] width 199 height 28
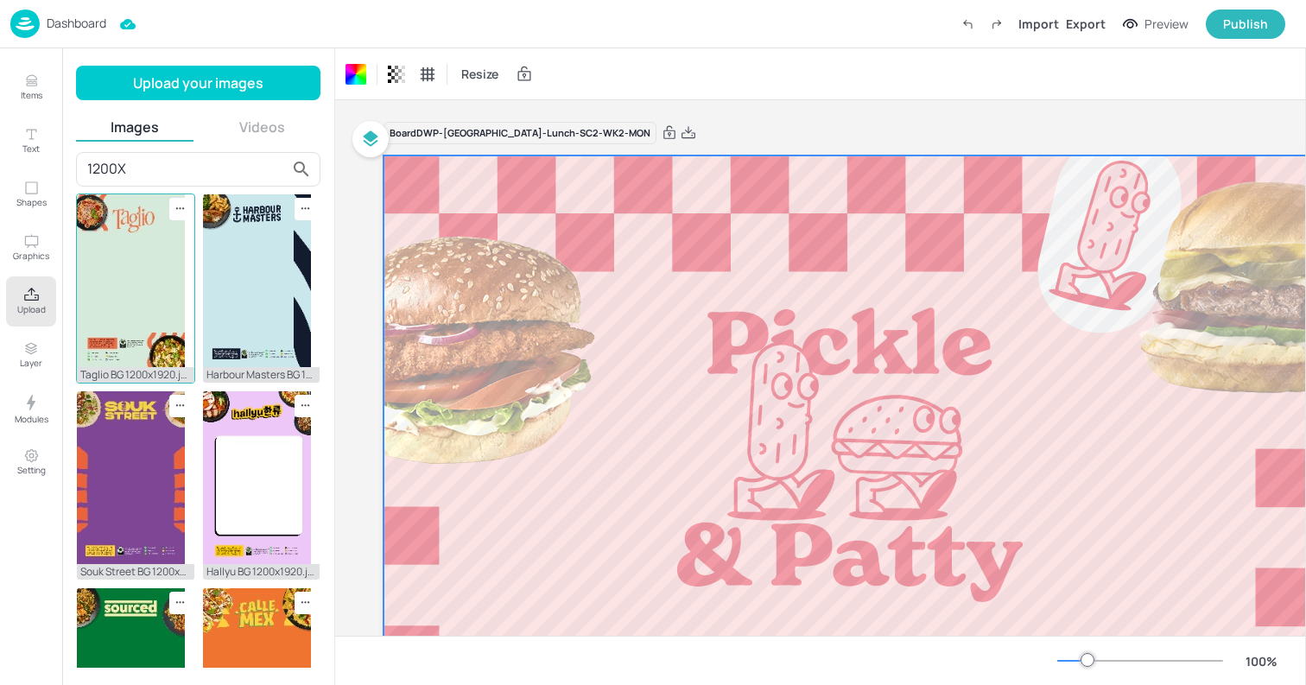
type input "1200X"
click at [178, 218] on div at bounding box center [180, 209] width 22 height 22
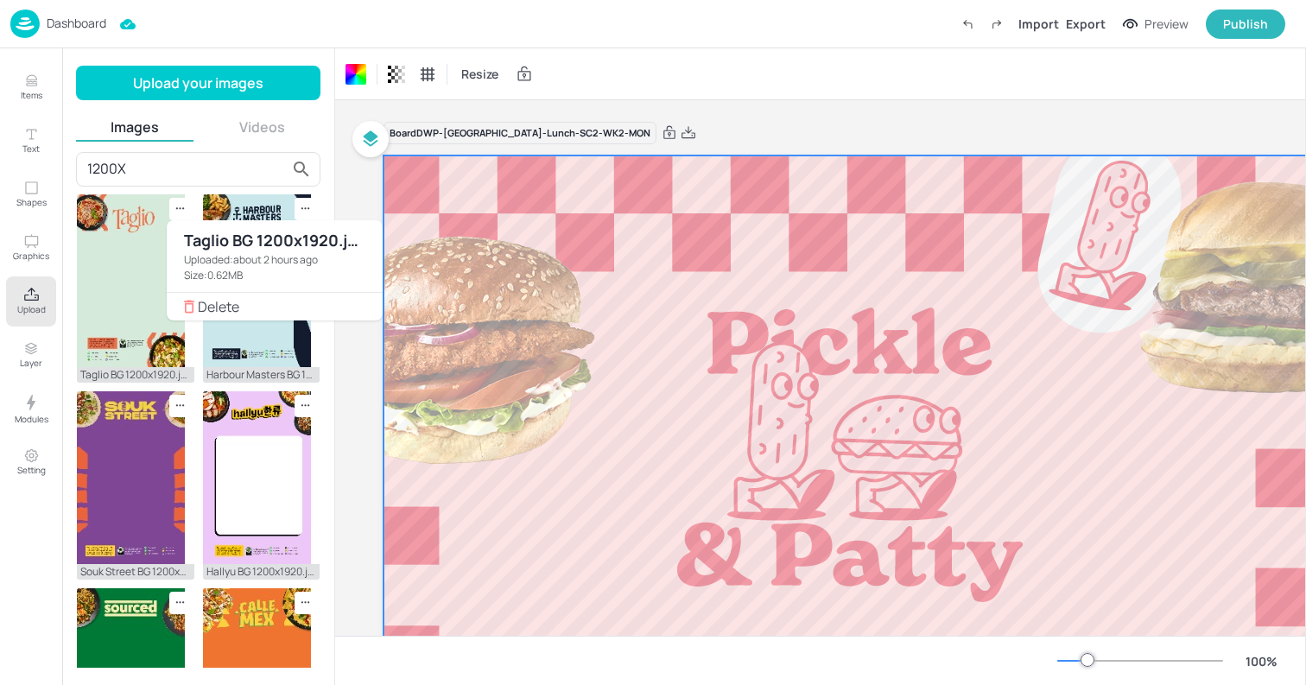
click at [227, 307] on span "Delete" at bounding box center [283, 306] width 171 height 12
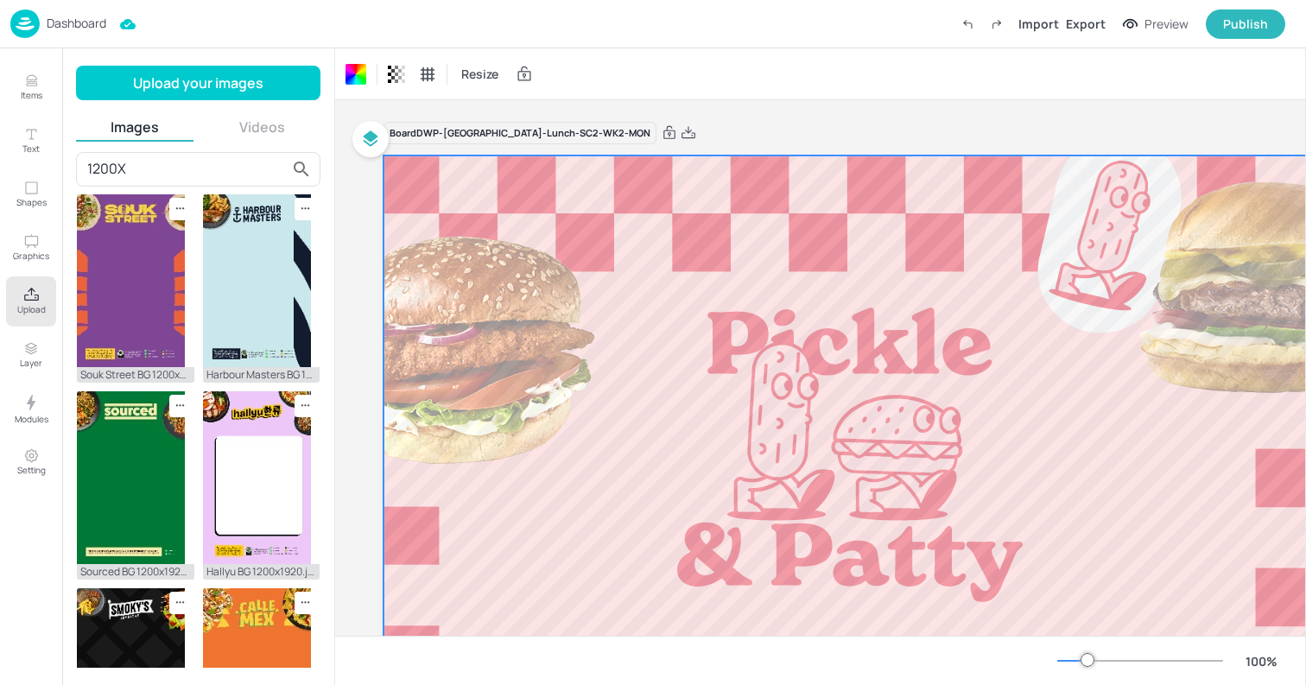
click at [179, 208] on icon at bounding box center [180, 208] width 2 height 2
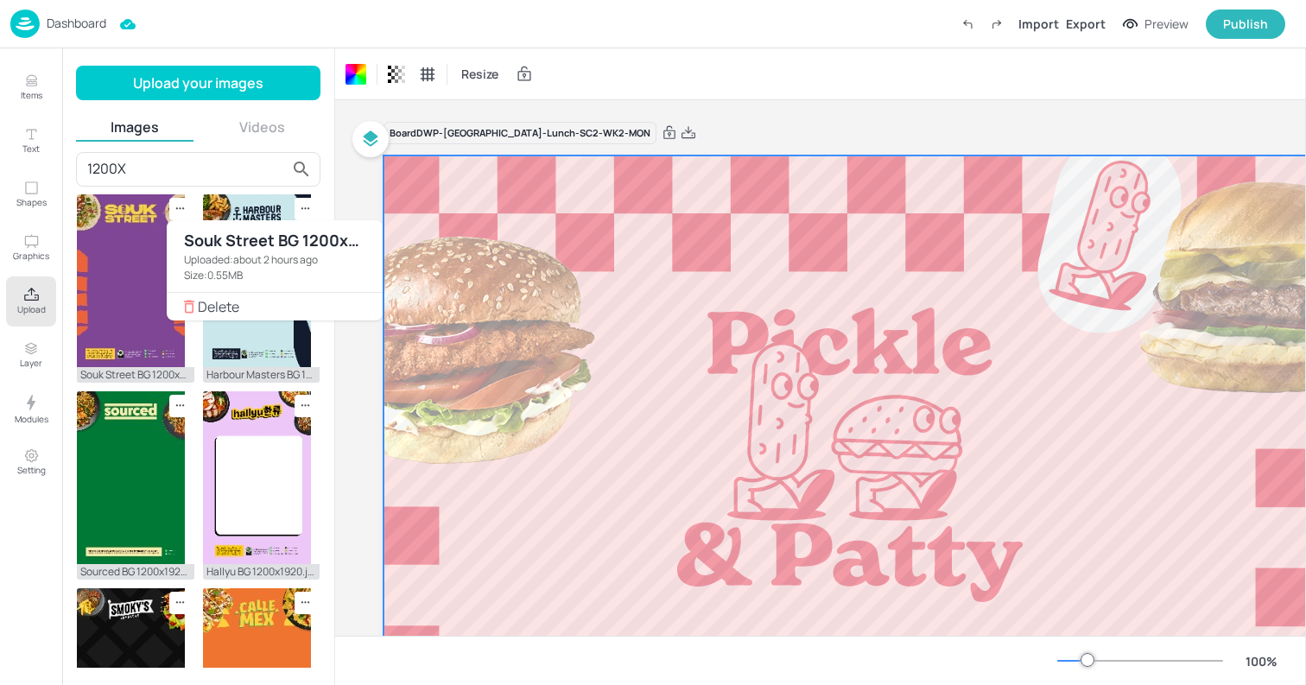
click at [273, 311] on span "Delete" at bounding box center [283, 306] width 171 height 12
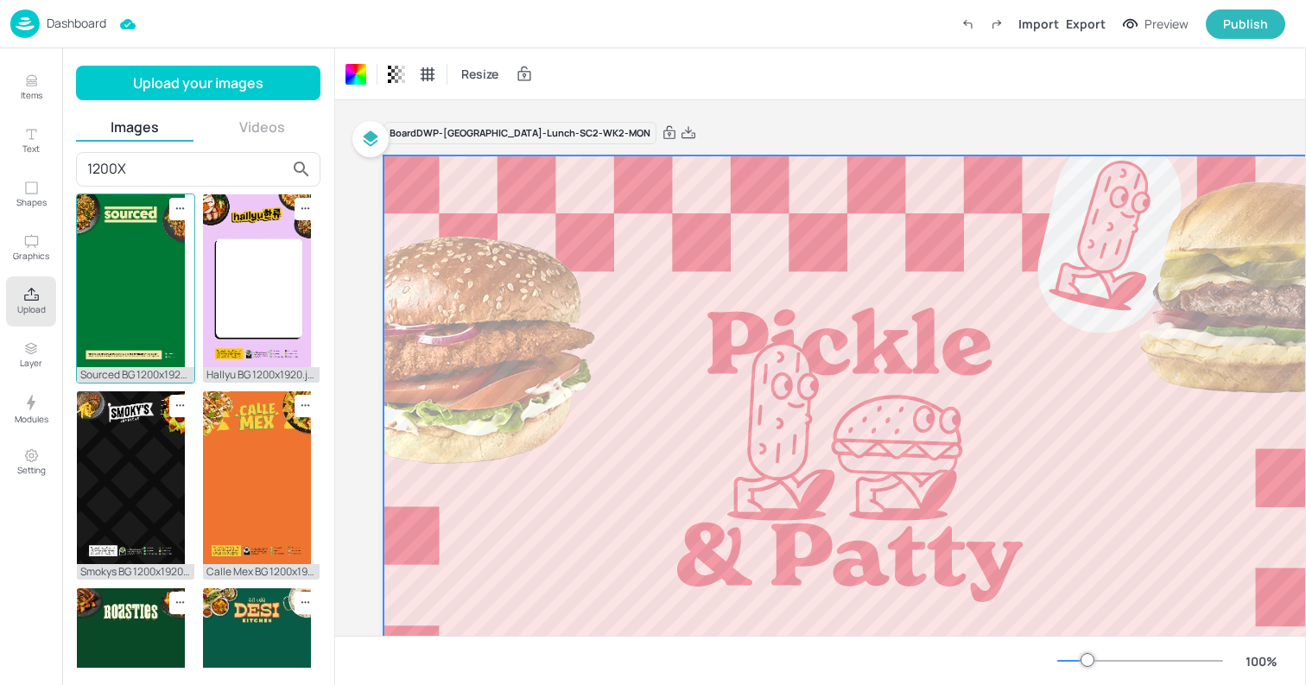
click at [175, 208] on icon at bounding box center [176, 208] width 2 height 2
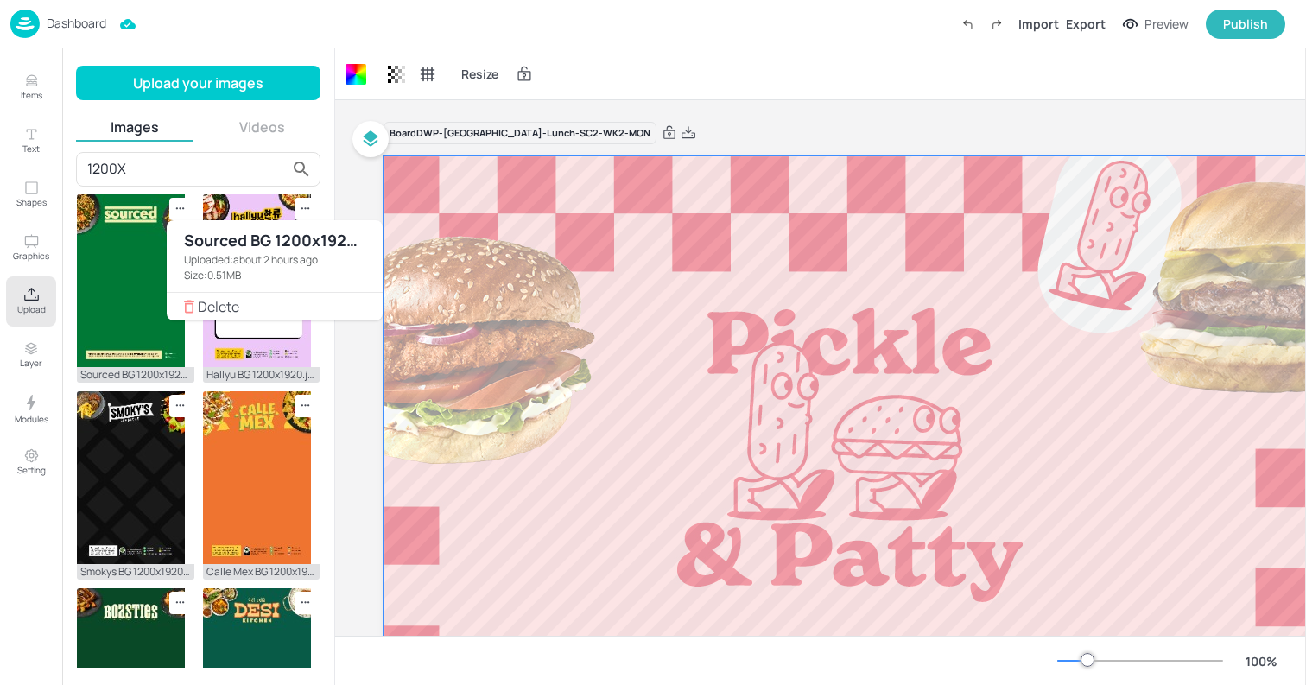
click at [255, 302] on span "Delete" at bounding box center [283, 306] width 171 height 12
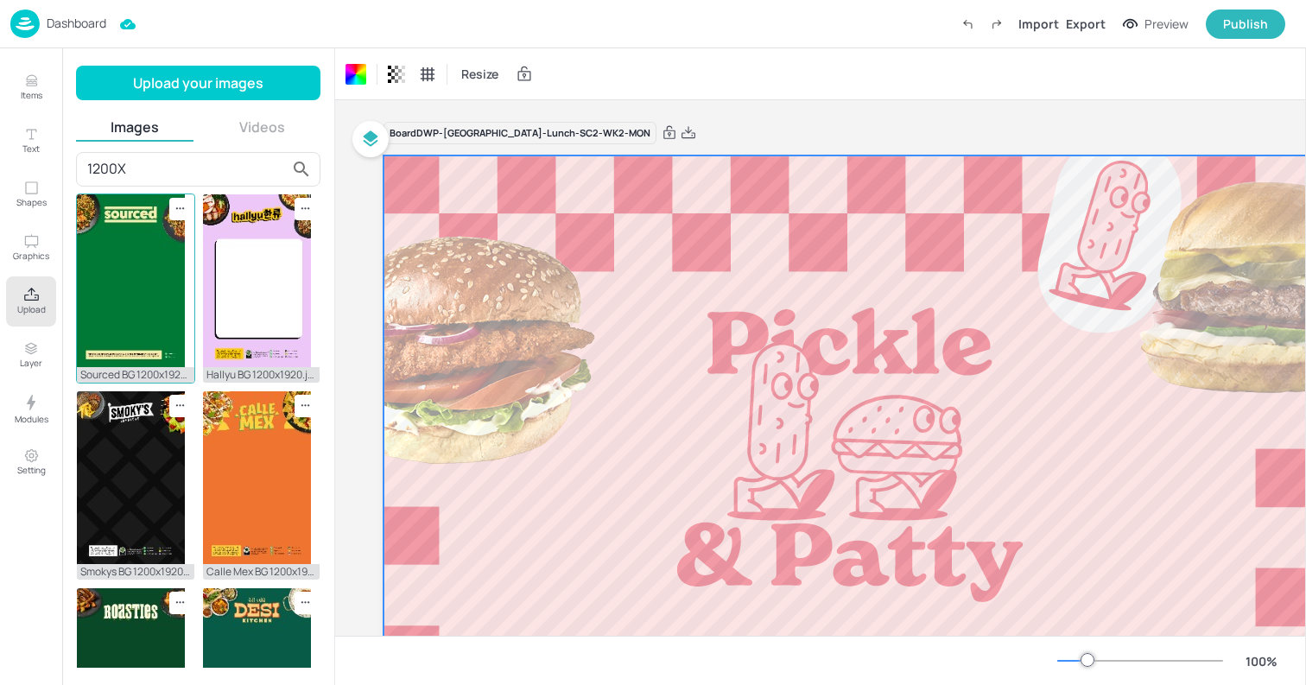
click at [180, 206] on icon at bounding box center [180, 208] width 15 height 15
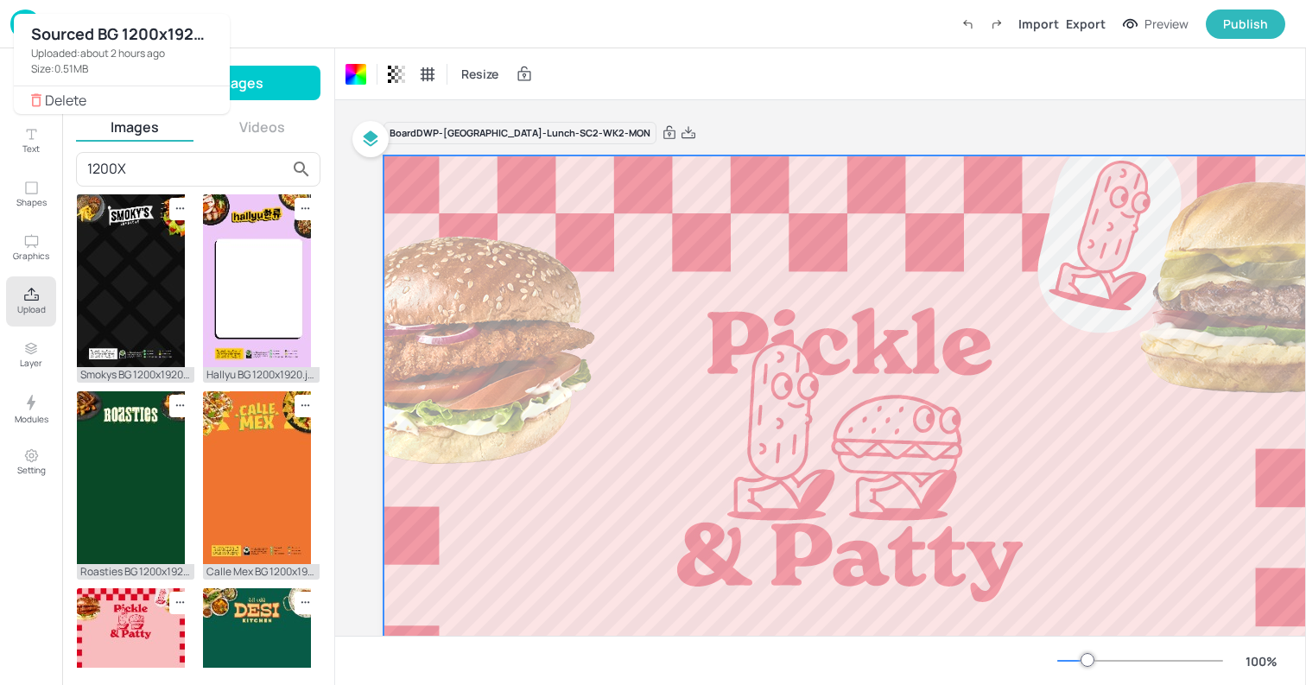
click at [119, 100] on span "Delete" at bounding box center [130, 100] width 171 height 12
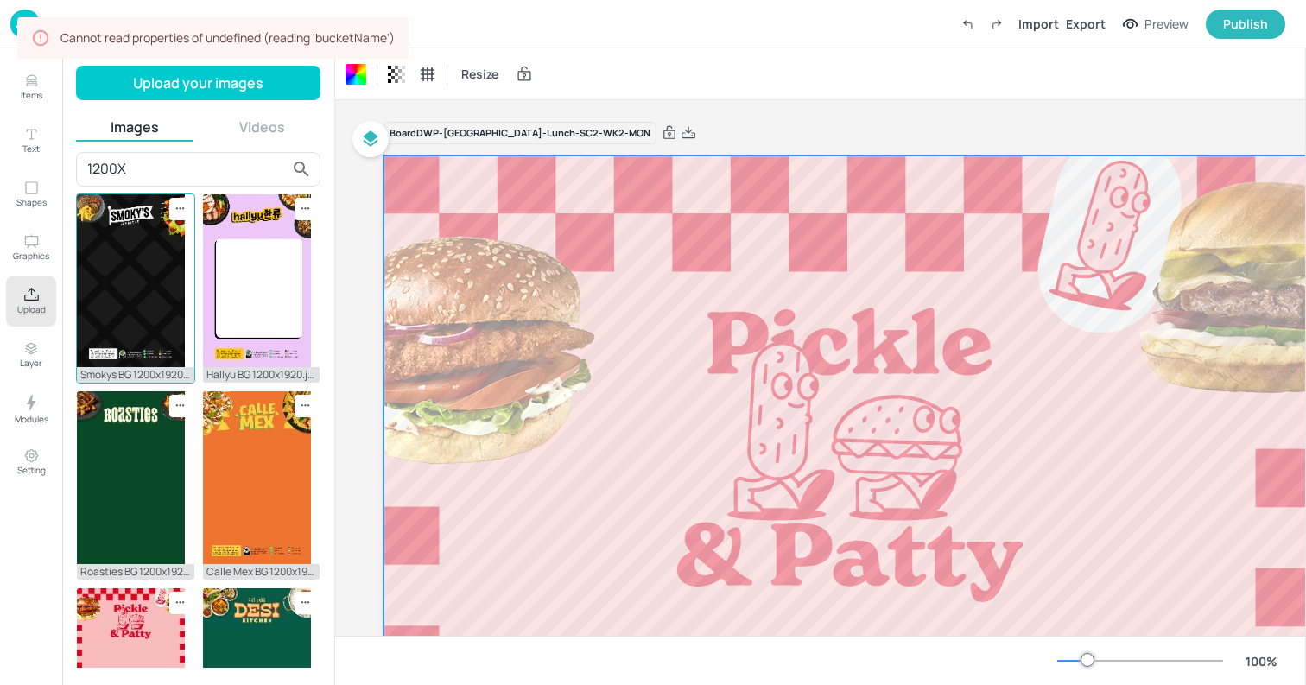
click at [179, 207] on icon at bounding box center [180, 208] width 2 height 2
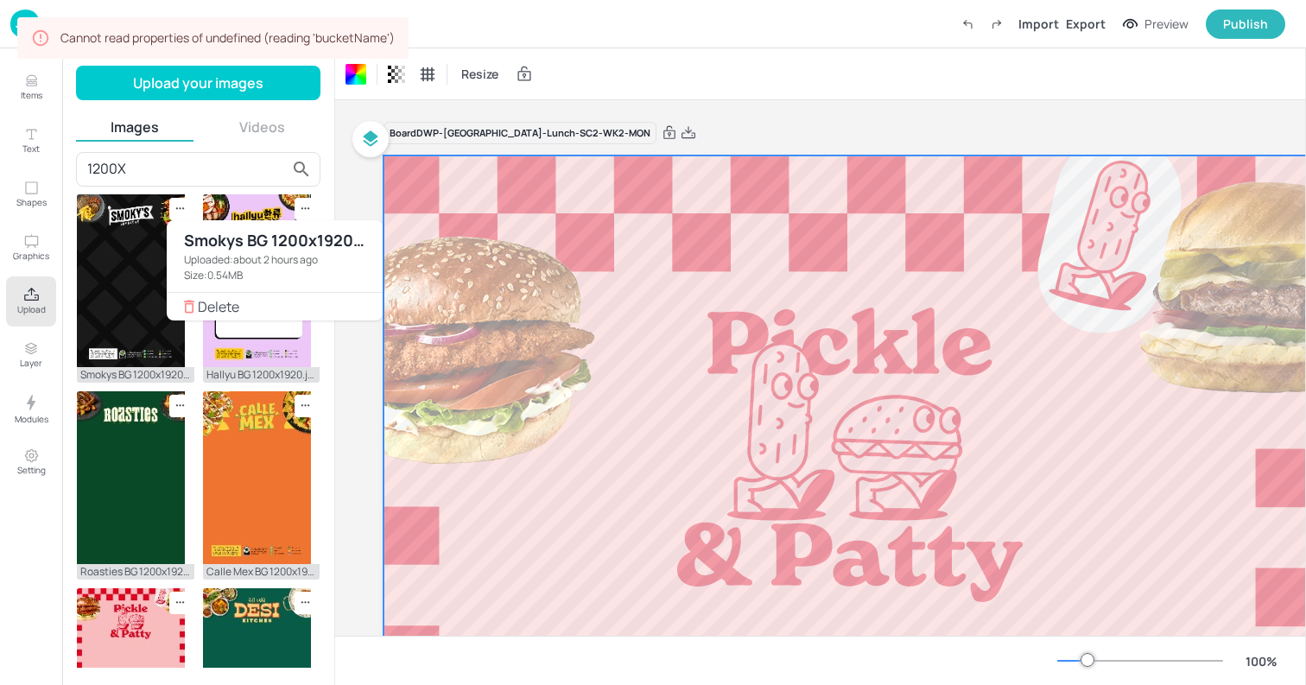
click at [279, 299] on li "Delete" at bounding box center [275, 307] width 216 height 28
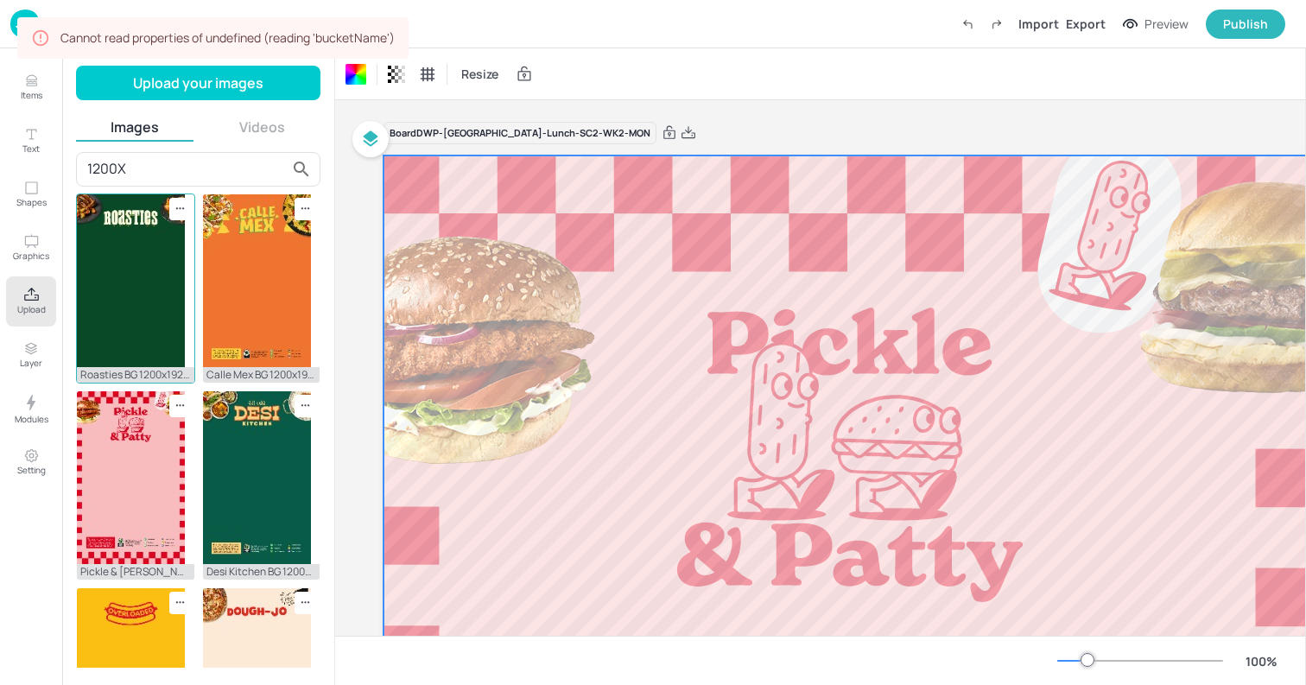
click at [174, 209] on icon at bounding box center [180, 208] width 15 height 15
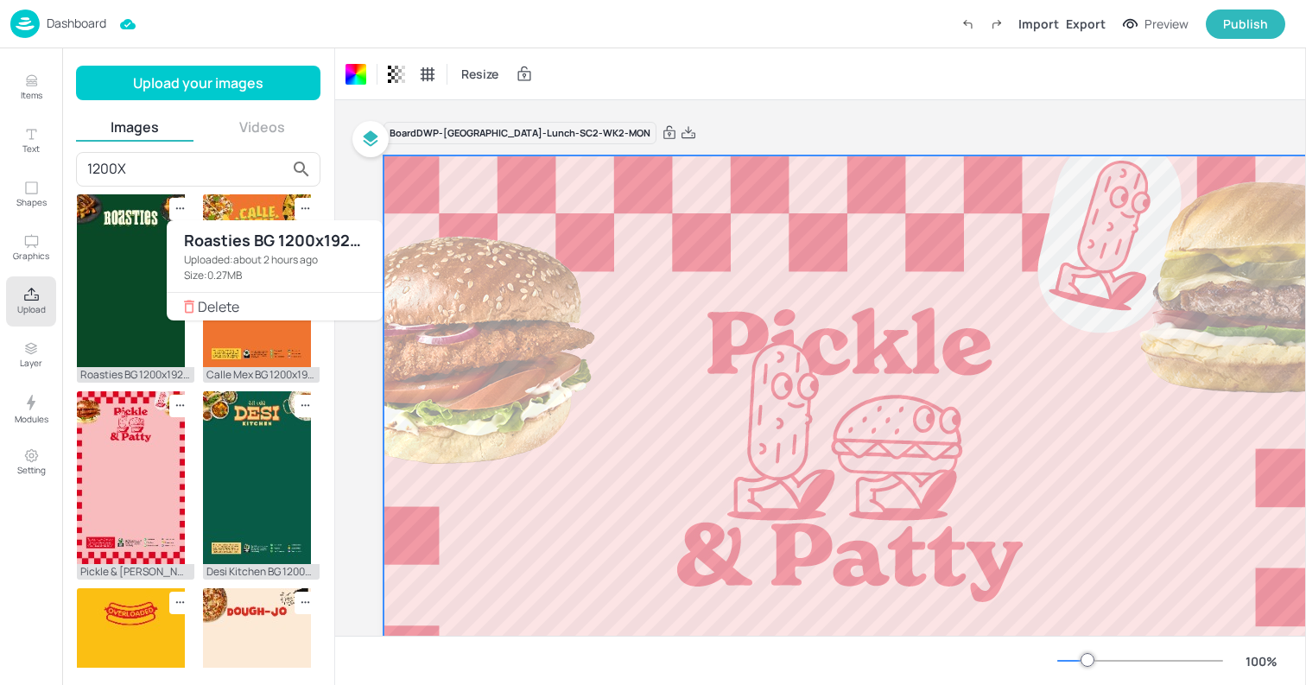
click at [269, 305] on span "Delete" at bounding box center [283, 306] width 171 height 12
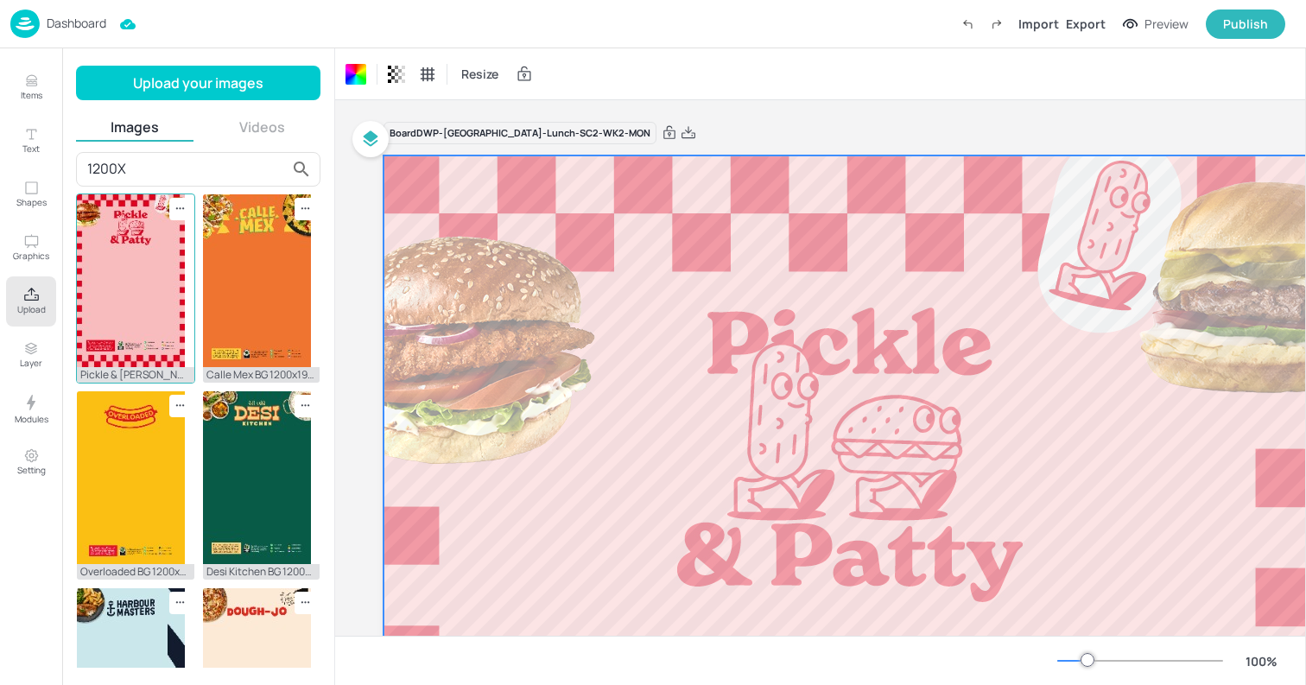
click at [176, 210] on icon at bounding box center [180, 208] width 15 height 15
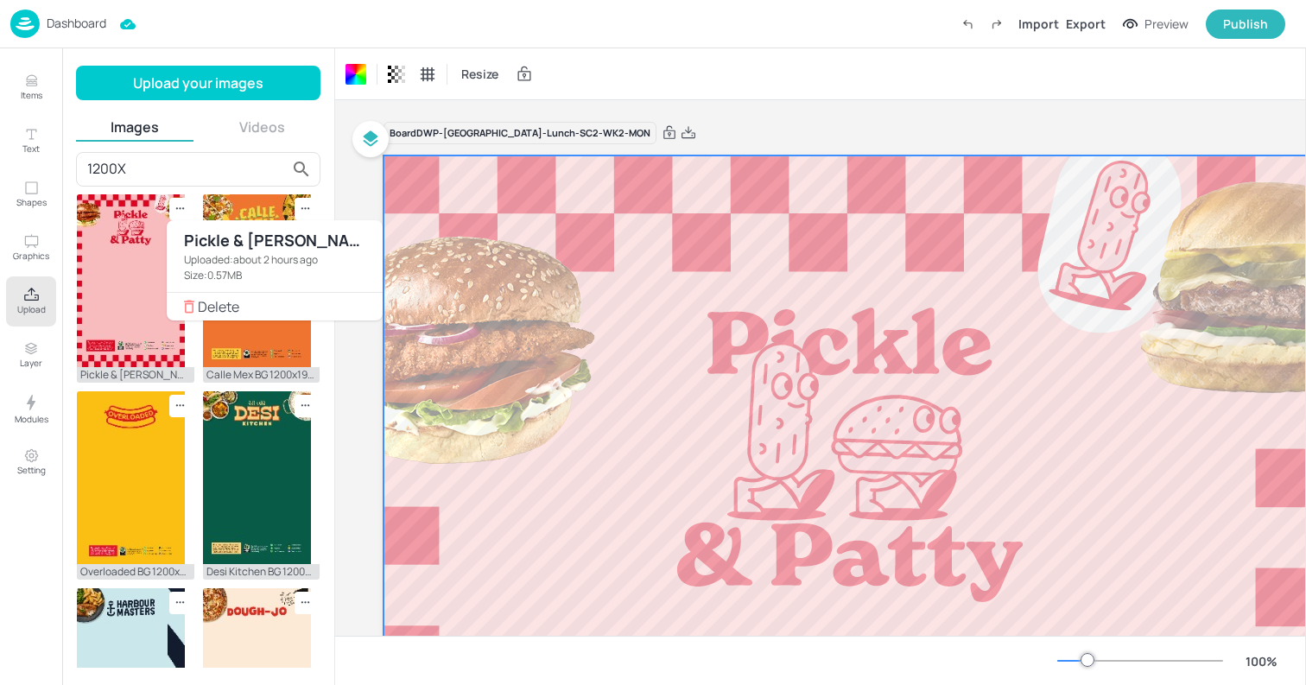
click at [227, 307] on span "Delete" at bounding box center [283, 306] width 171 height 12
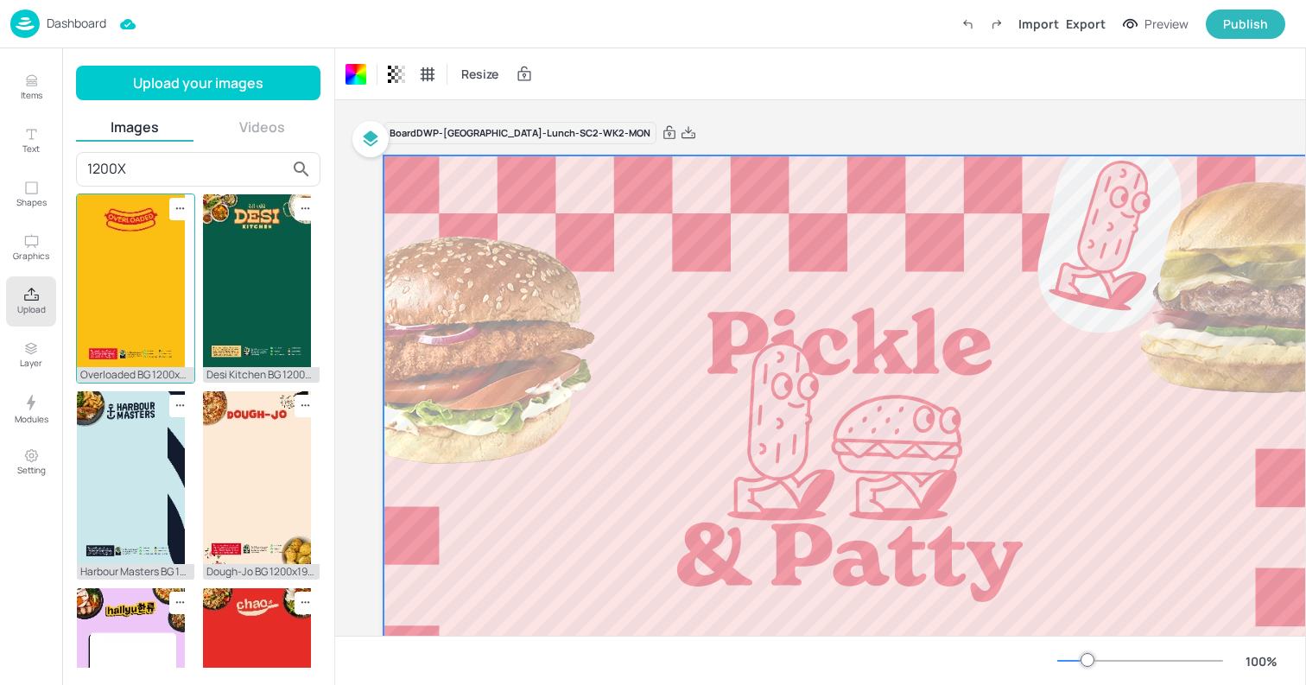
click at [181, 218] on div at bounding box center [180, 209] width 22 height 22
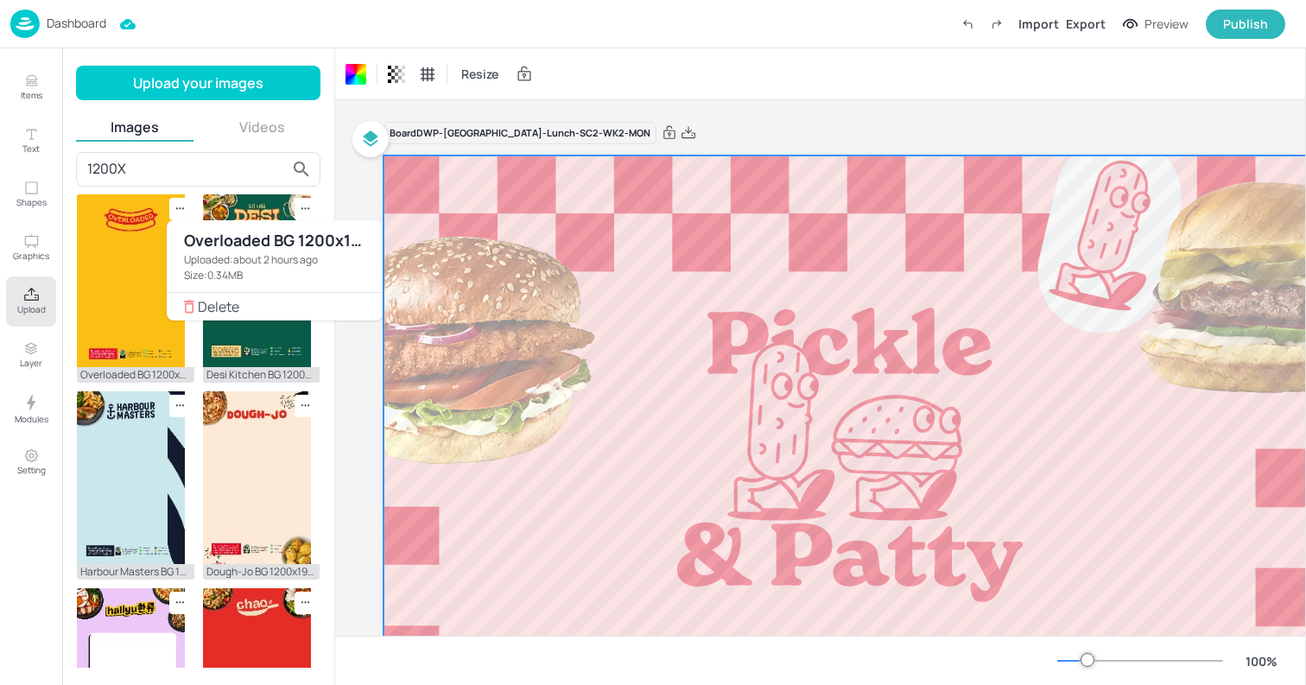
click at [285, 312] on span "Delete" at bounding box center [283, 306] width 171 height 12
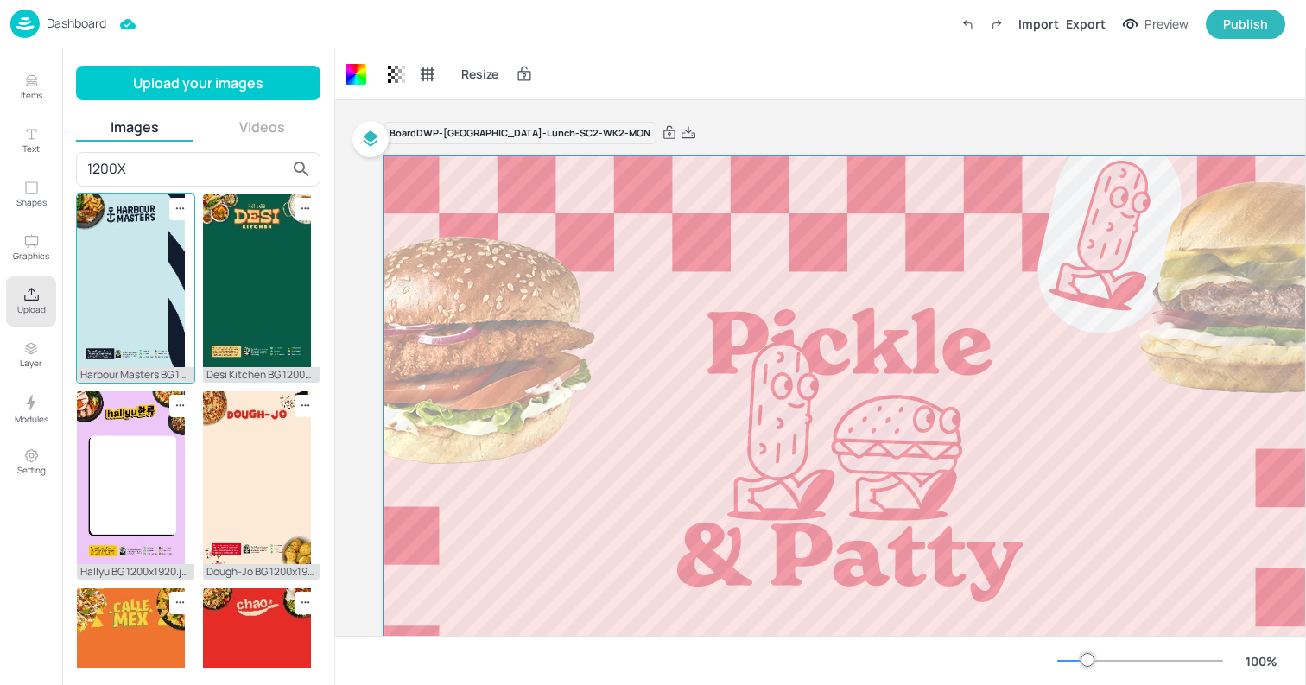
click at [174, 209] on icon at bounding box center [180, 208] width 15 height 15
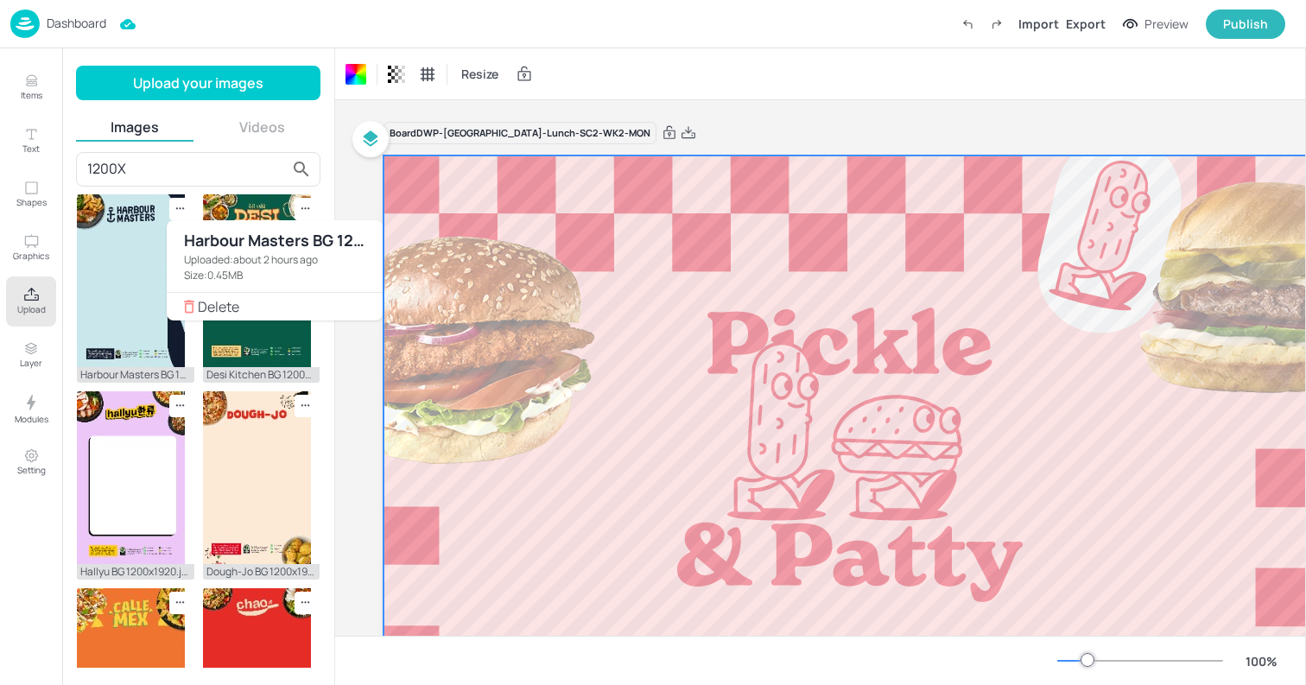
click at [211, 317] on li "Delete" at bounding box center [275, 307] width 216 height 28
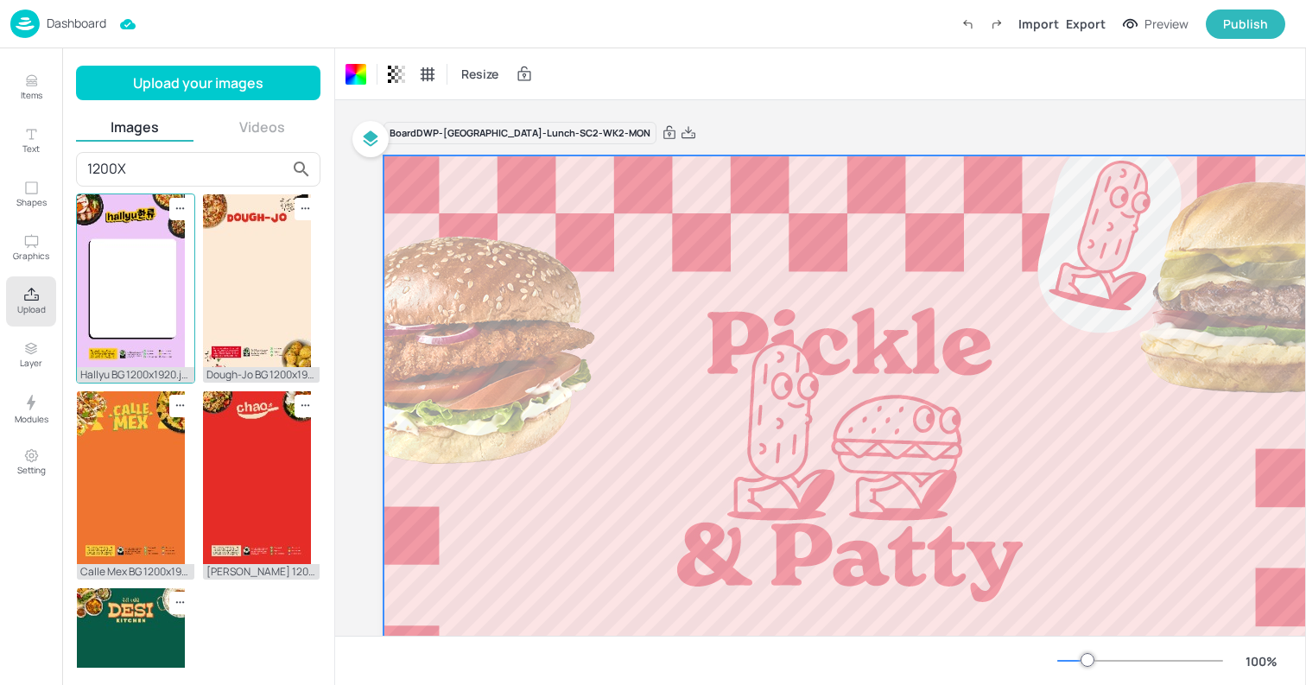
click at [177, 212] on icon at bounding box center [180, 208] width 15 height 15
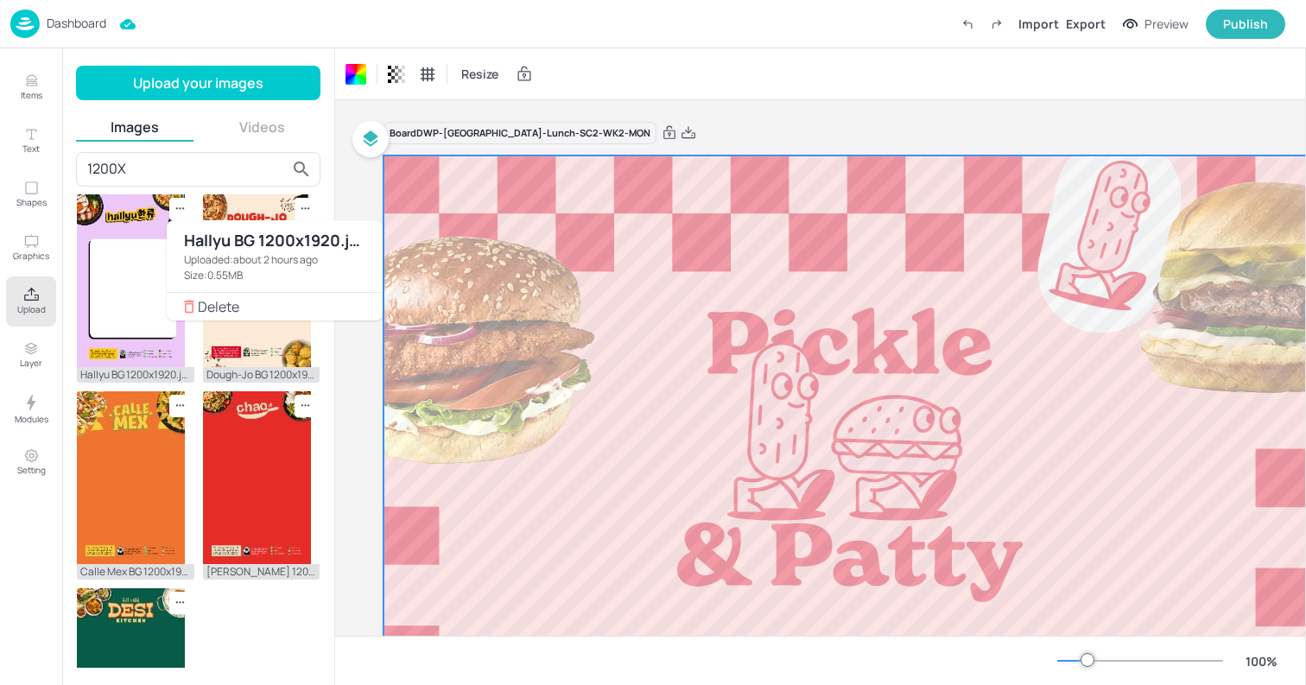
click at [286, 303] on span "Delete" at bounding box center [283, 306] width 171 height 12
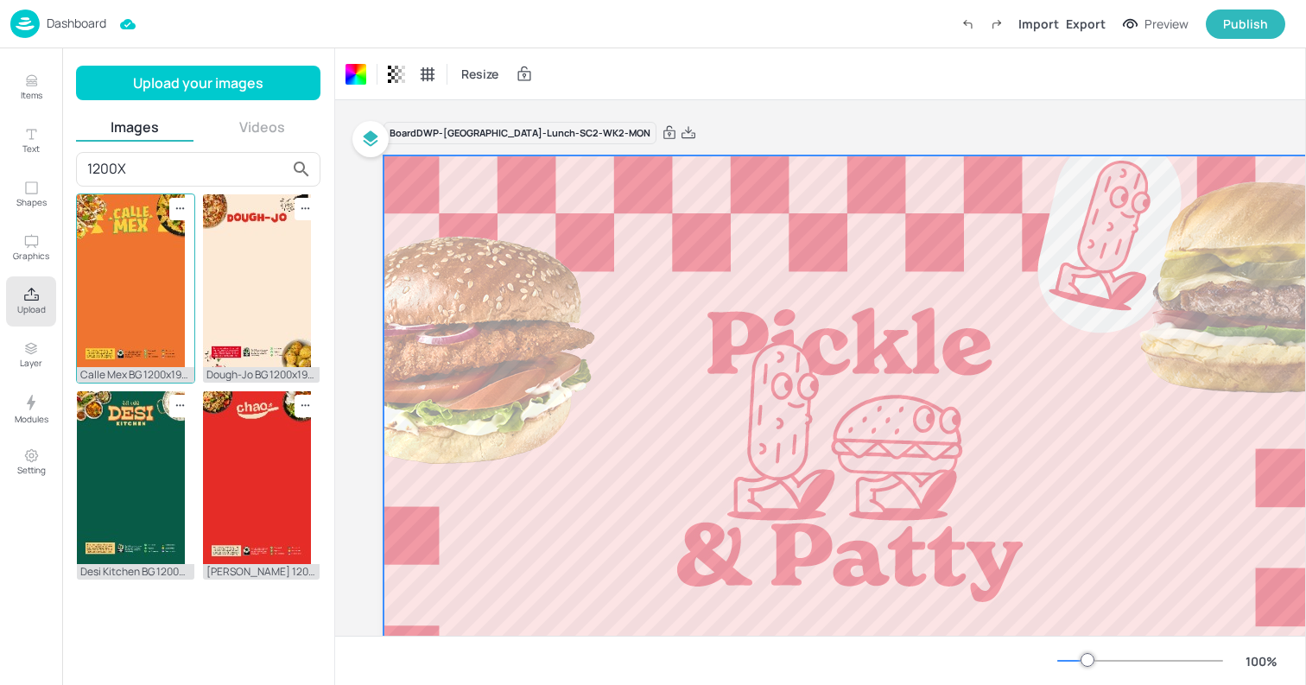
click at [187, 208] on div at bounding box center [180, 209] width 22 height 22
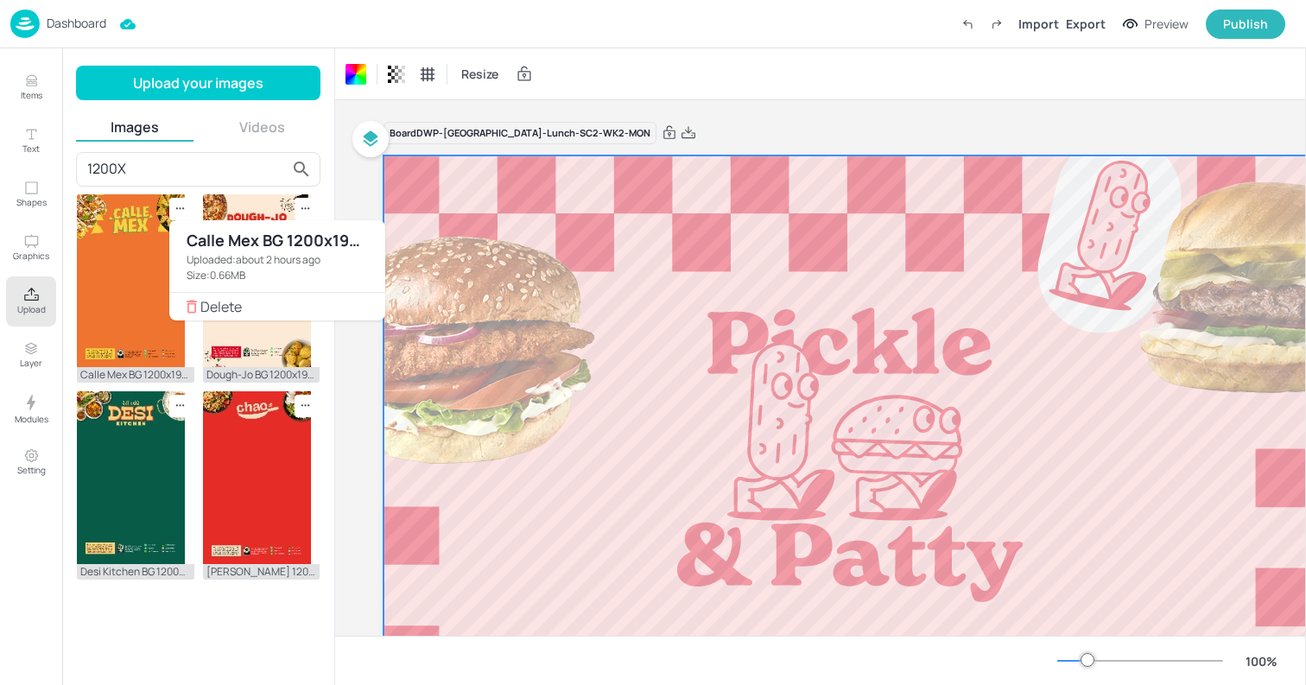
click at [217, 304] on span "Delete" at bounding box center [285, 306] width 171 height 12
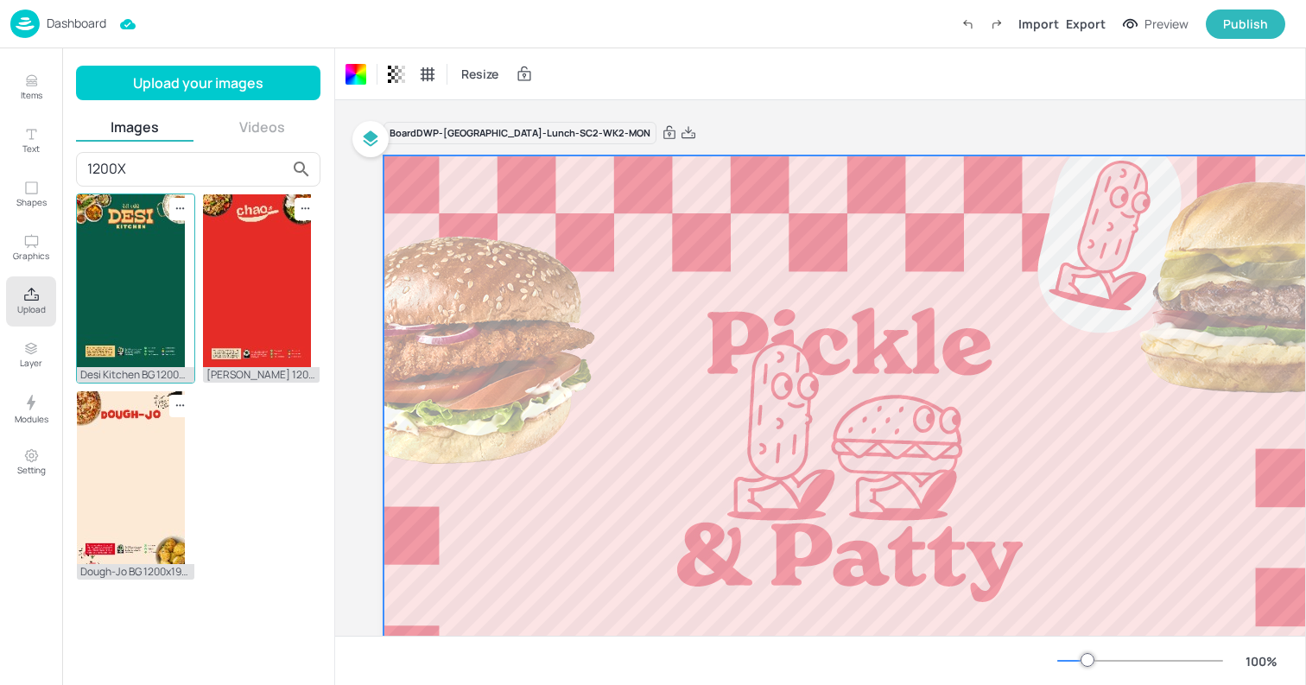
click at [179, 211] on icon at bounding box center [180, 208] width 15 height 15
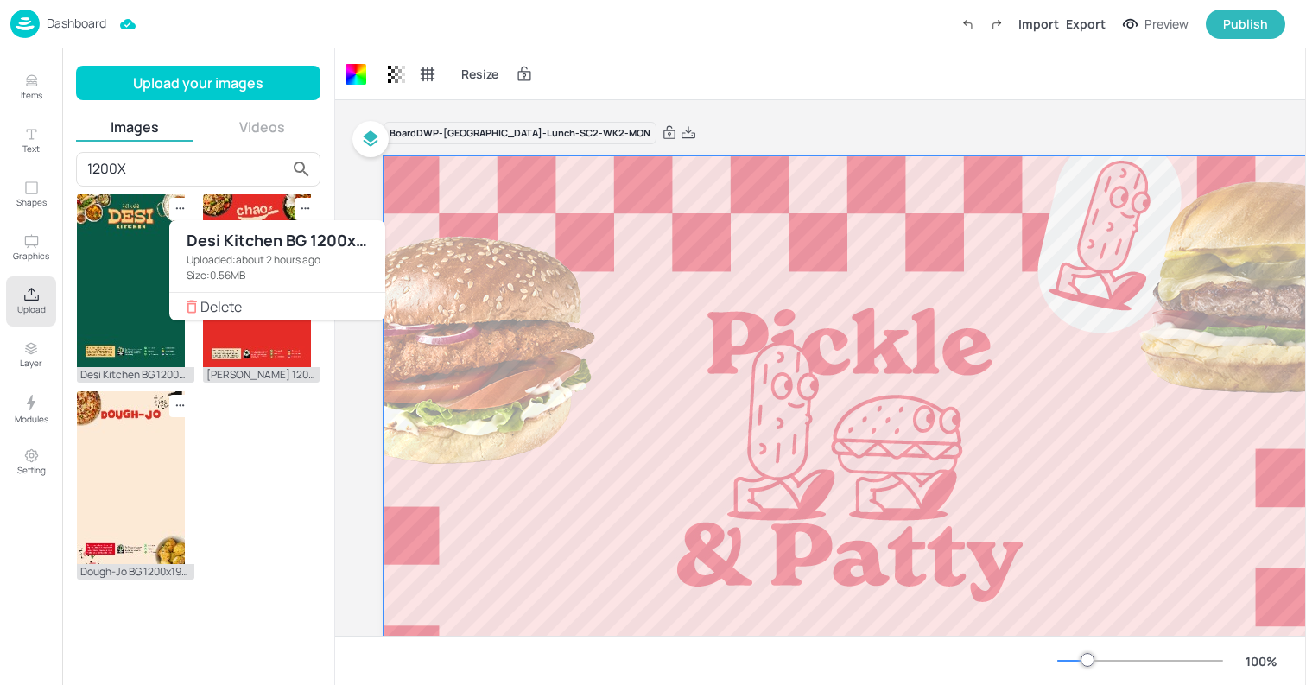
click at [255, 298] on li "Delete" at bounding box center [277, 307] width 216 height 28
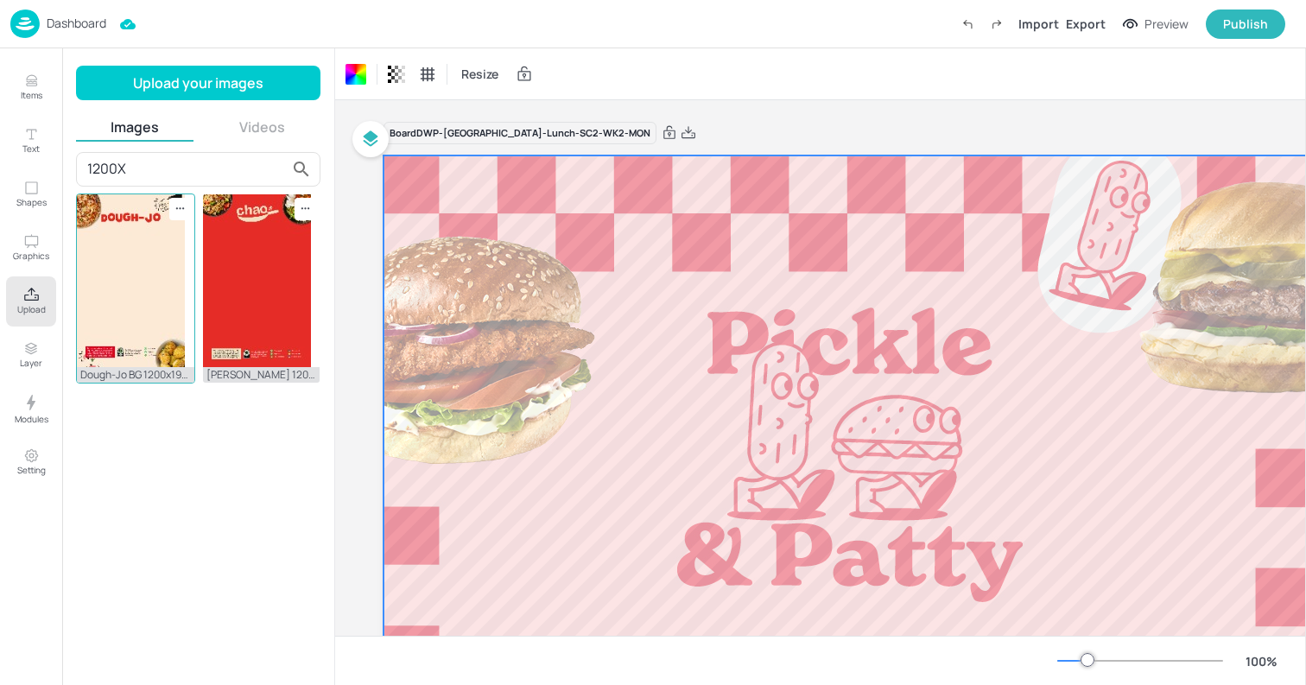
click at [182, 205] on icon at bounding box center [180, 208] width 15 height 15
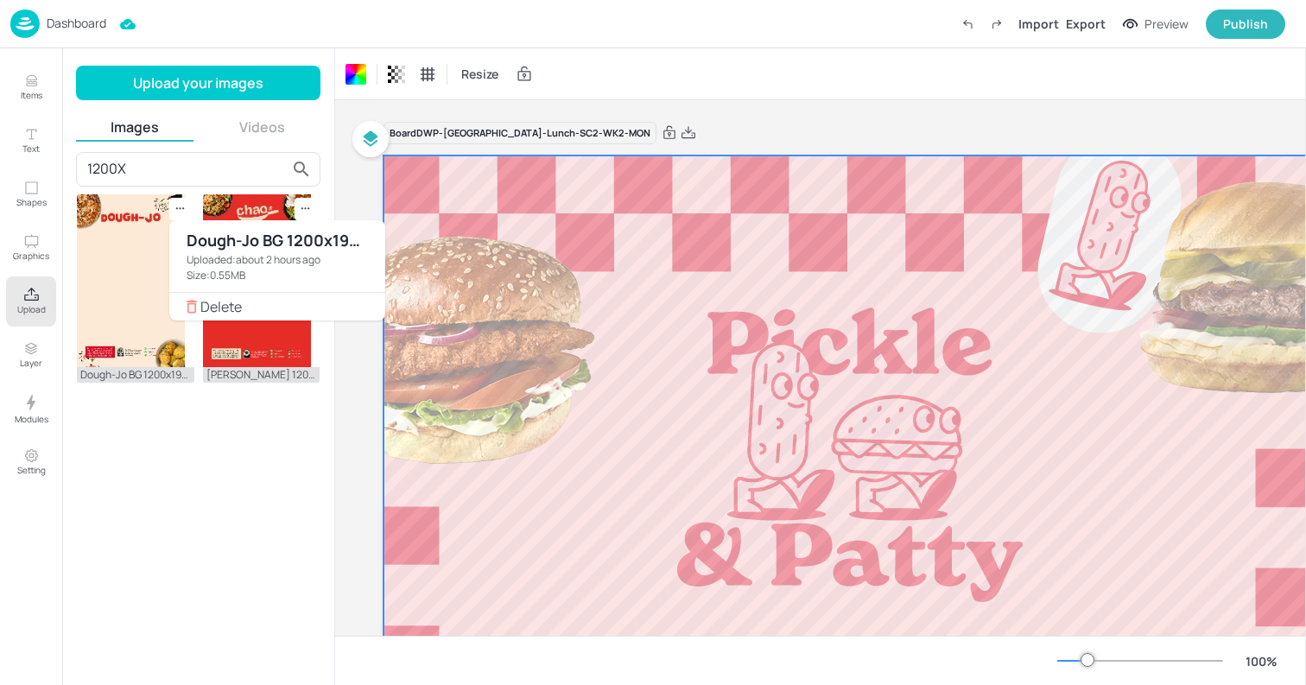
click at [275, 297] on li "Delete" at bounding box center [277, 307] width 216 height 28
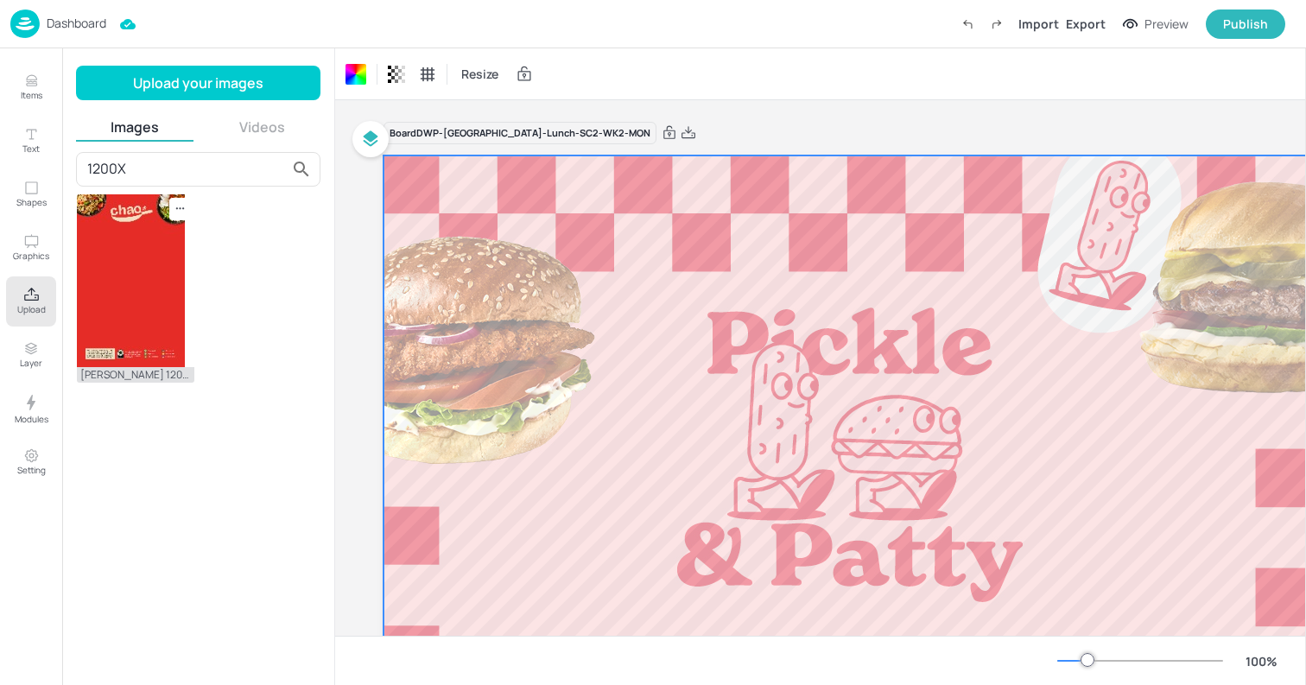
click at [174, 209] on icon at bounding box center [180, 208] width 15 height 15
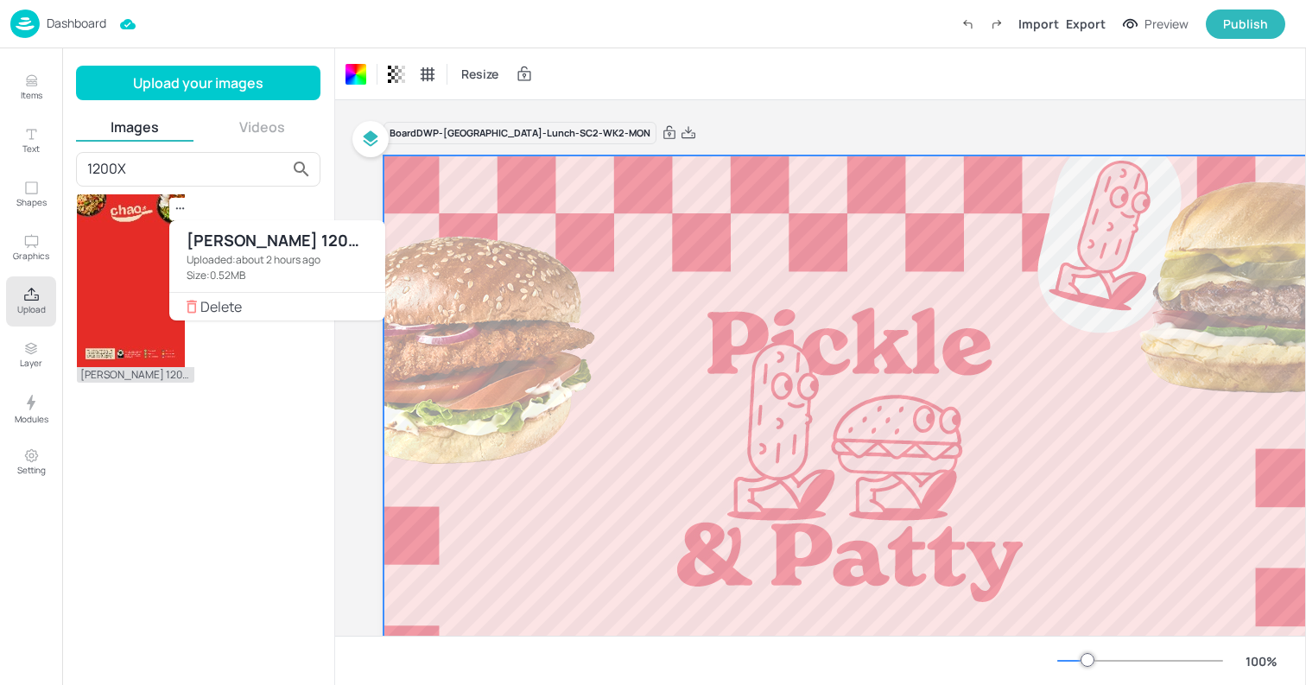
click at [243, 310] on span "Delete" at bounding box center [285, 306] width 171 height 12
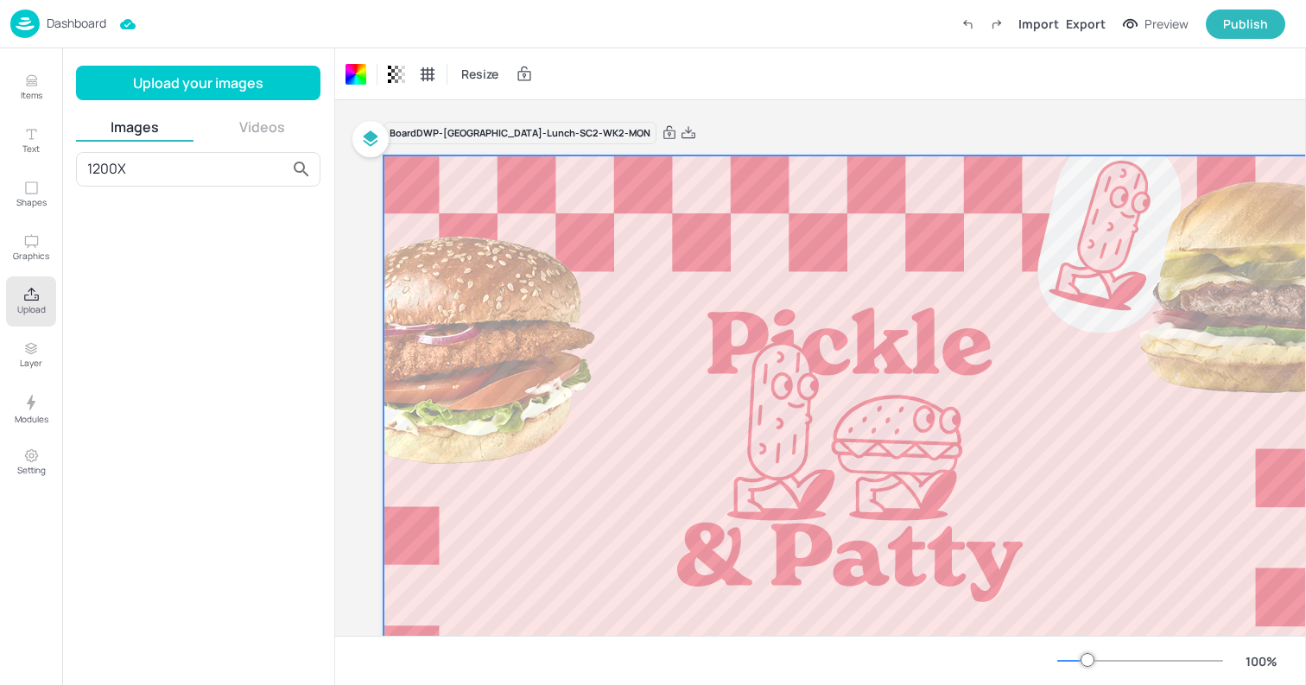
click at [656, 66] on div "Resize" at bounding box center [820, 73] width 971 height 51
click at [51, 27] on p "Dashboard" at bounding box center [77, 23] width 60 height 12
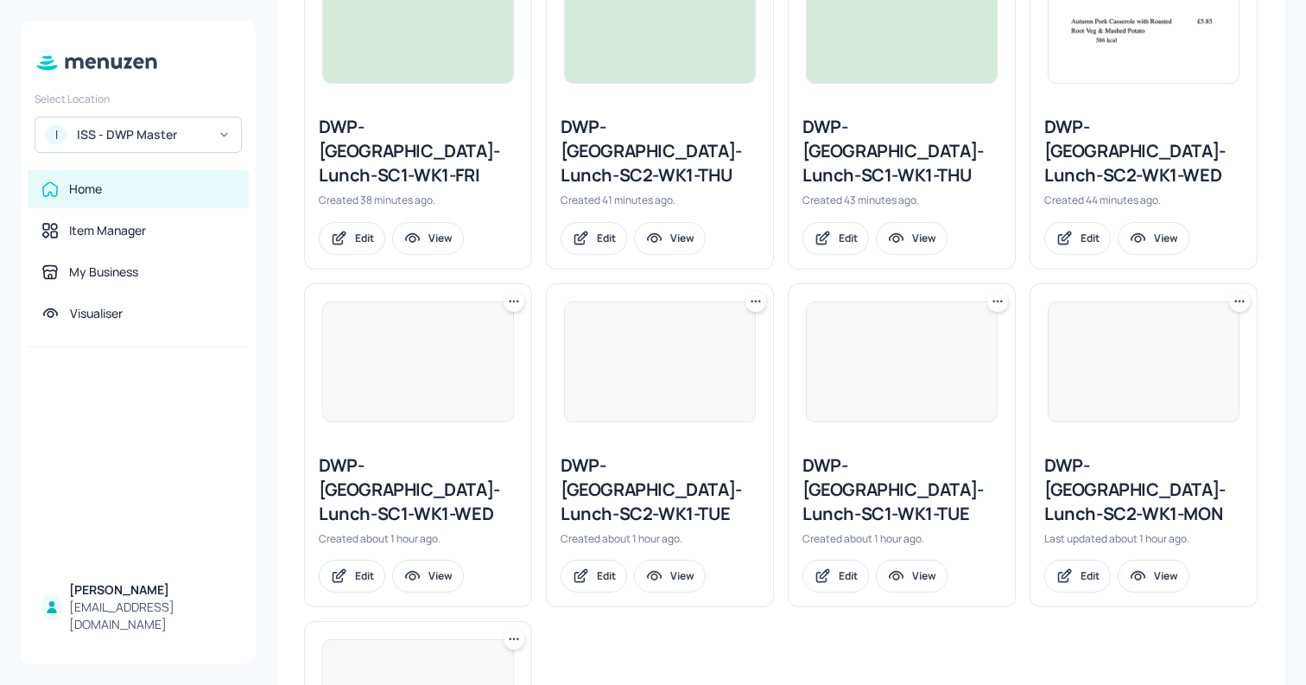
scroll to position [1088, 0]
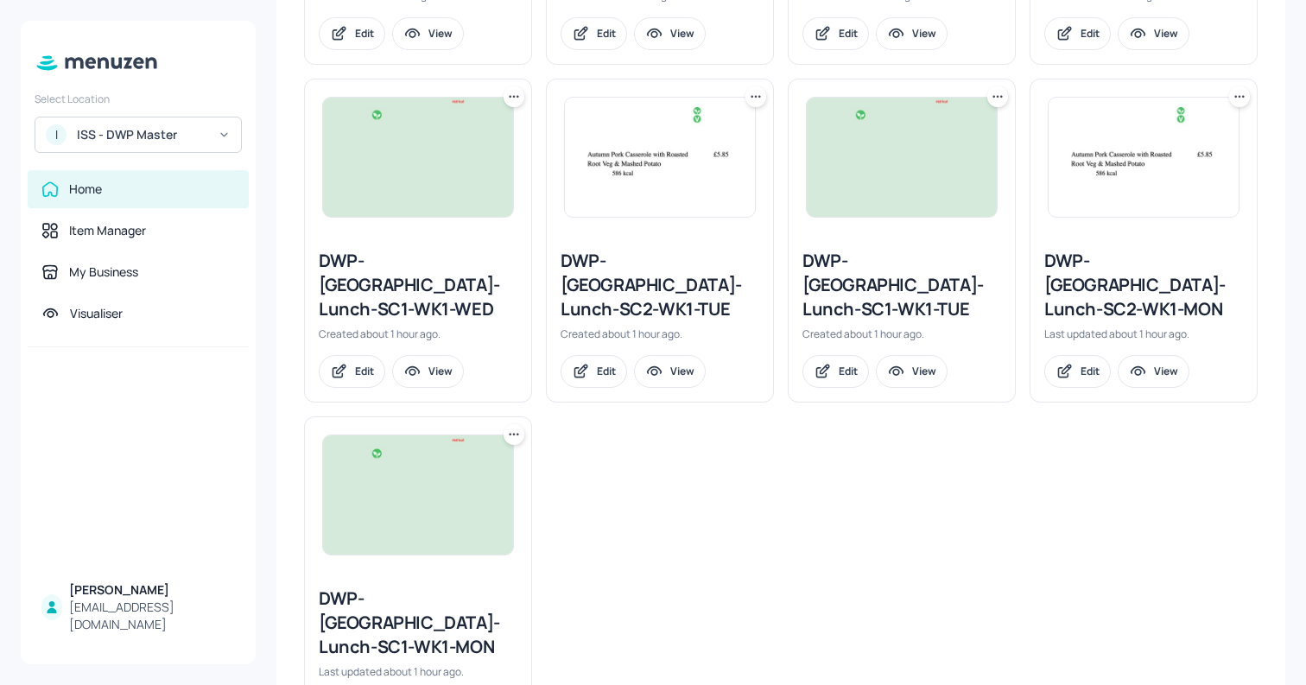
click at [1091, 249] on div "DWP-Leeds-Lunch-SC2-WK1-MON" at bounding box center [1143, 285] width 199 height 73
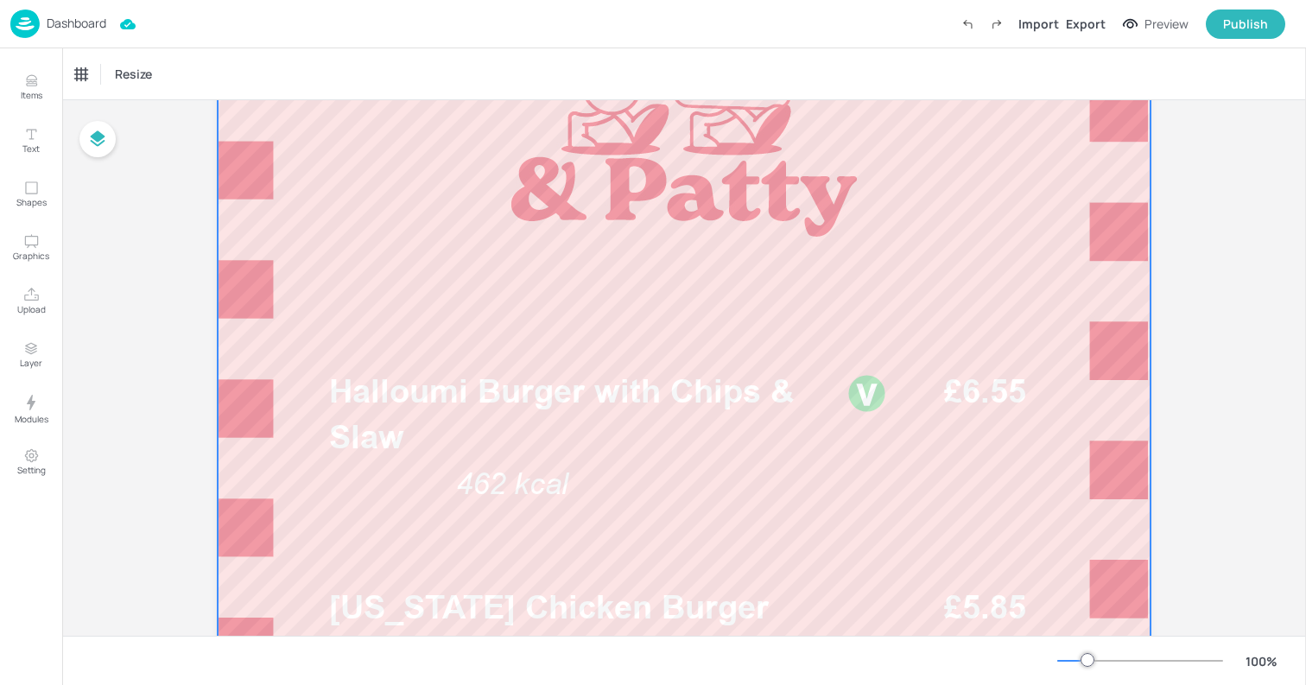
scroll to position [378, 0]
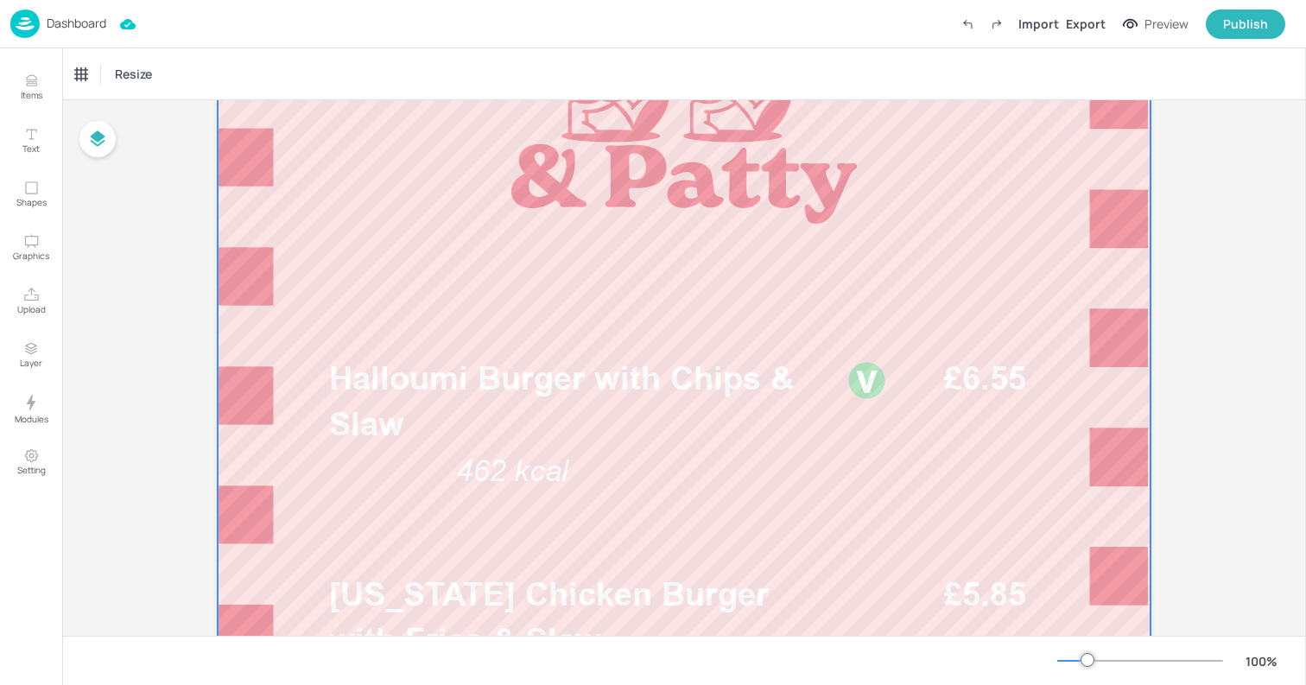
click at [445, 323] on div at bounding box center [684, 606] width 933 height 1658
click at [16, 301] on button "Upload" at bounding box center [31, 301] width 50 height 50
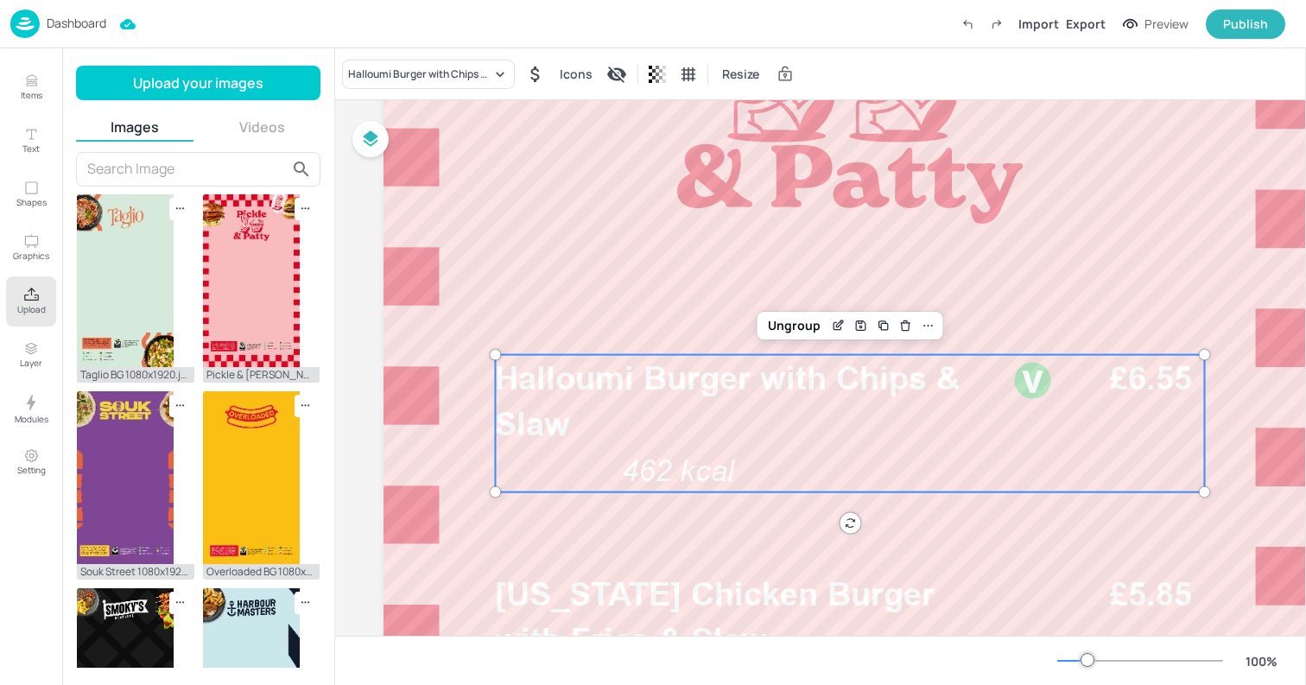
click at [674, 456] on span "462 kcal" at bounding box center [678, 470] width 112 height 35
click at [787, 328] on div "Ungroup" at bounding box center [794, 325] width 66 height 22
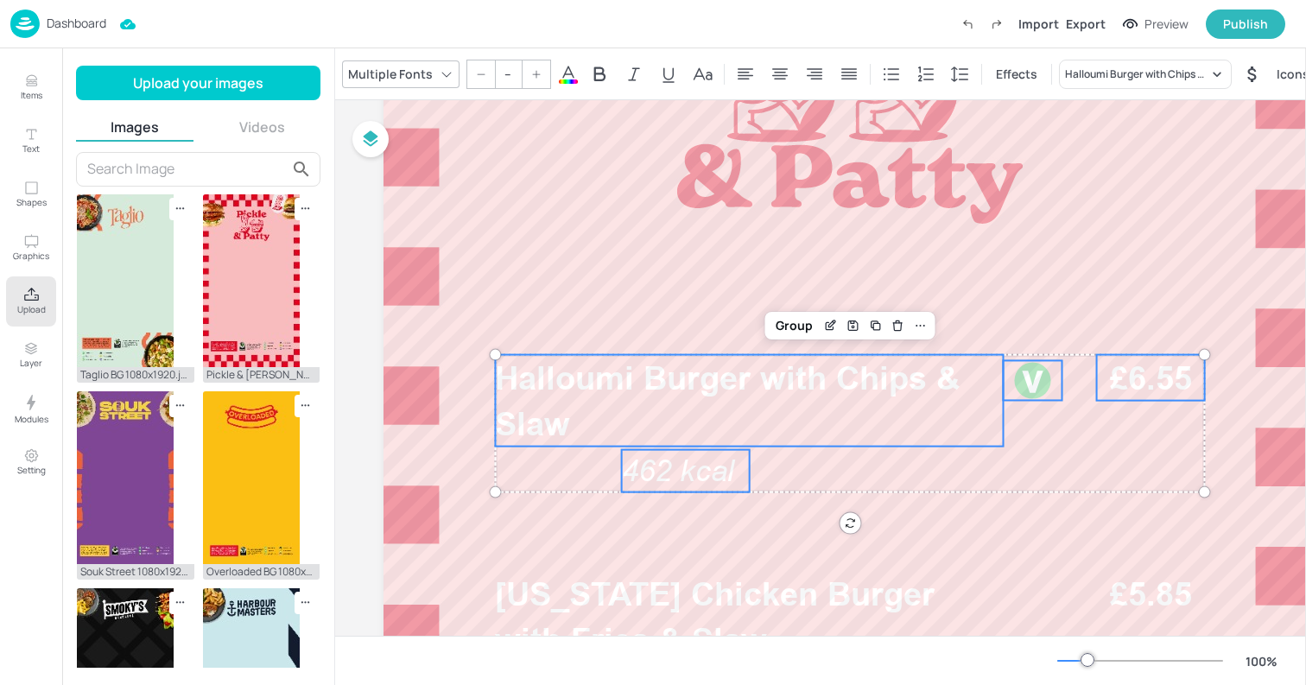
click at [664, 470] on span "462 kcal" at bounding box center [678, 470] width 112 height 35
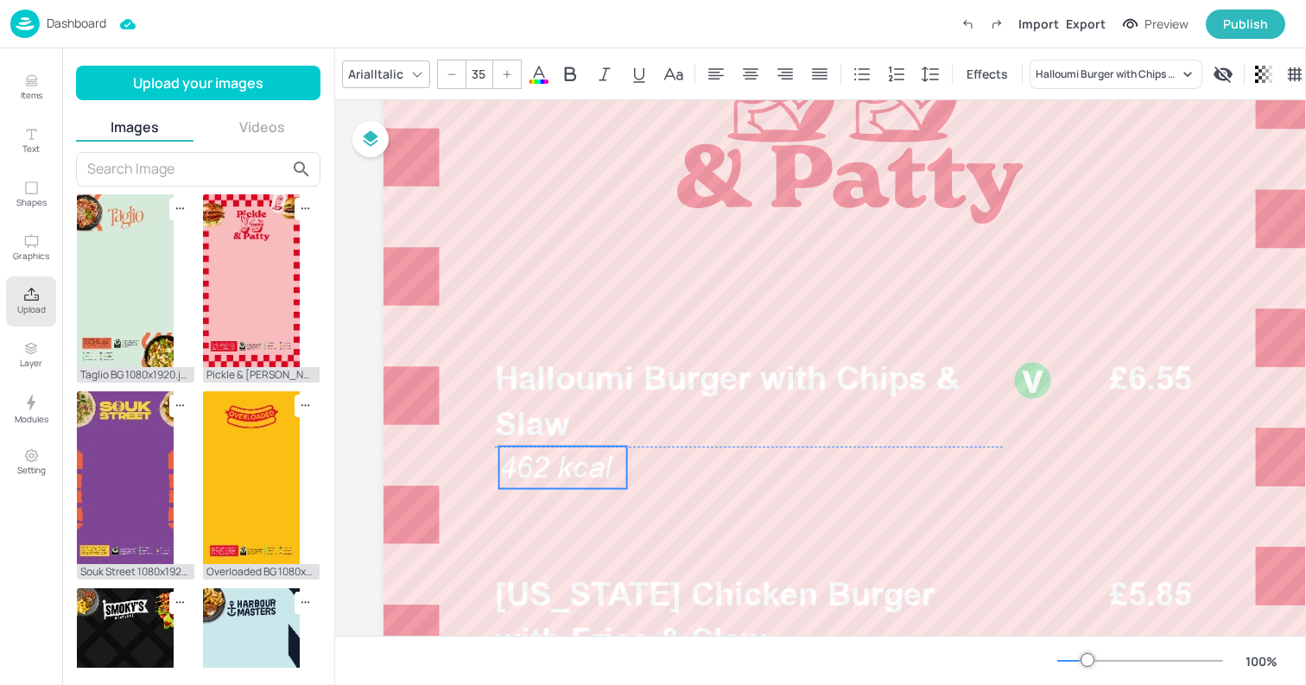
drag, startPoint x: 655, startPoint y: 470, endPoint x: 533, endPoint y: 467, distance: 122.6
click at [533, 467] on span "462 kcal" at bounding box center [555, 467] width 112 height 35
click at [544, 479] on span "462 kcal" at bounding box center [551, 467] width 112 height 35
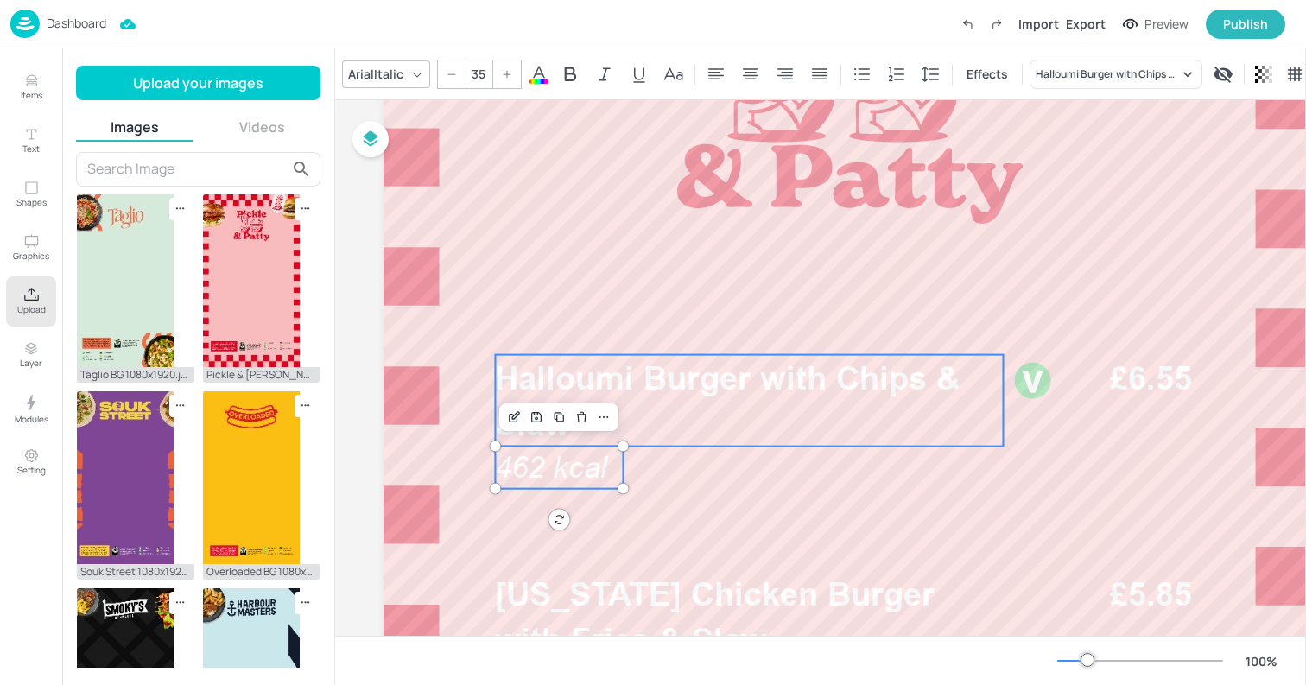
click at [725, 366] on span "Halloumi Burger with Chips & Slaw" at bounding box center [727, 400] width 465 height 85
type input "--"
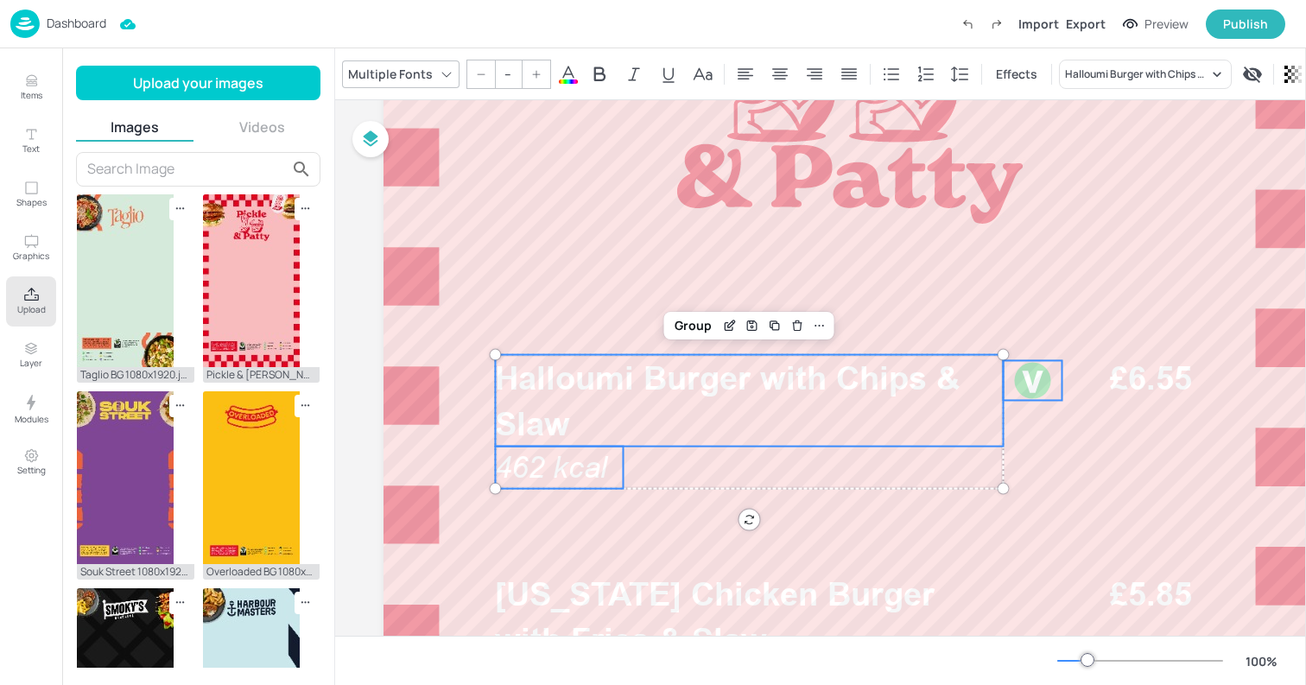
click at [1028, 377] on div at bounding box center [1032, 380] width 40 height 40
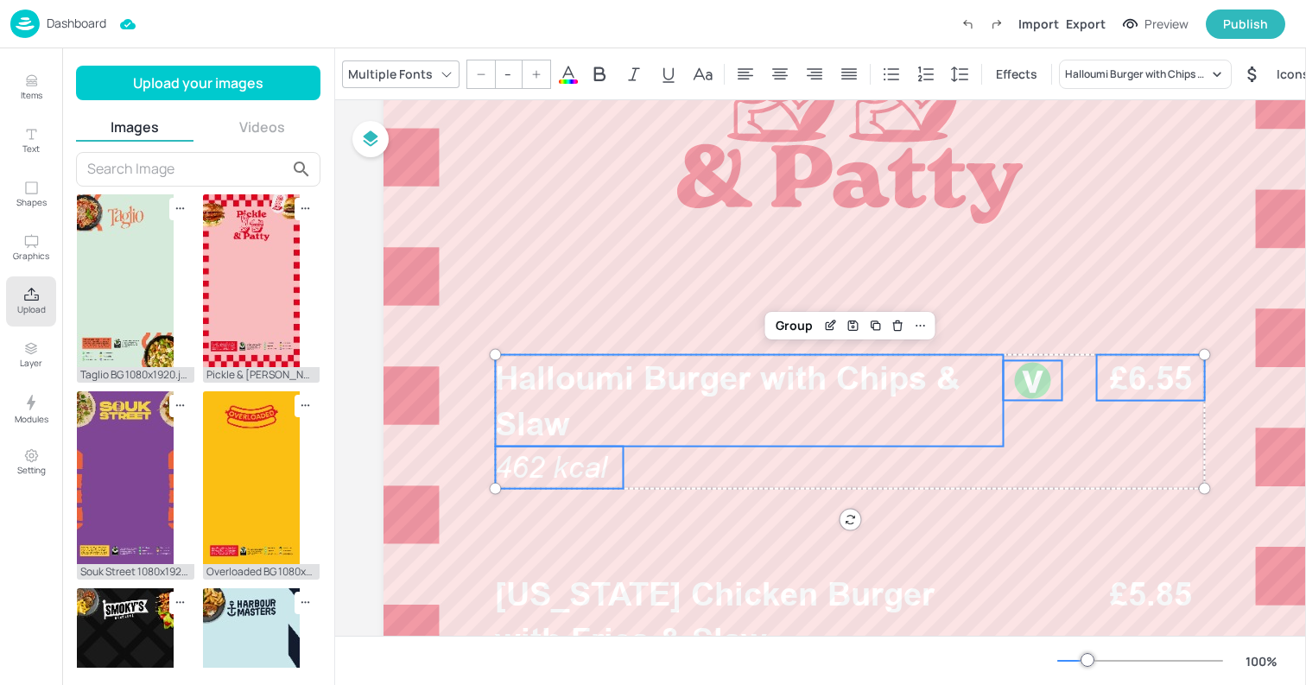
click at [1155, 372] on span "£6.55" at bounding box center [1151, 377] width 82 height 39
click at [781, 326] on div "Group" at bounding box center [794, 325] width 51 height 22
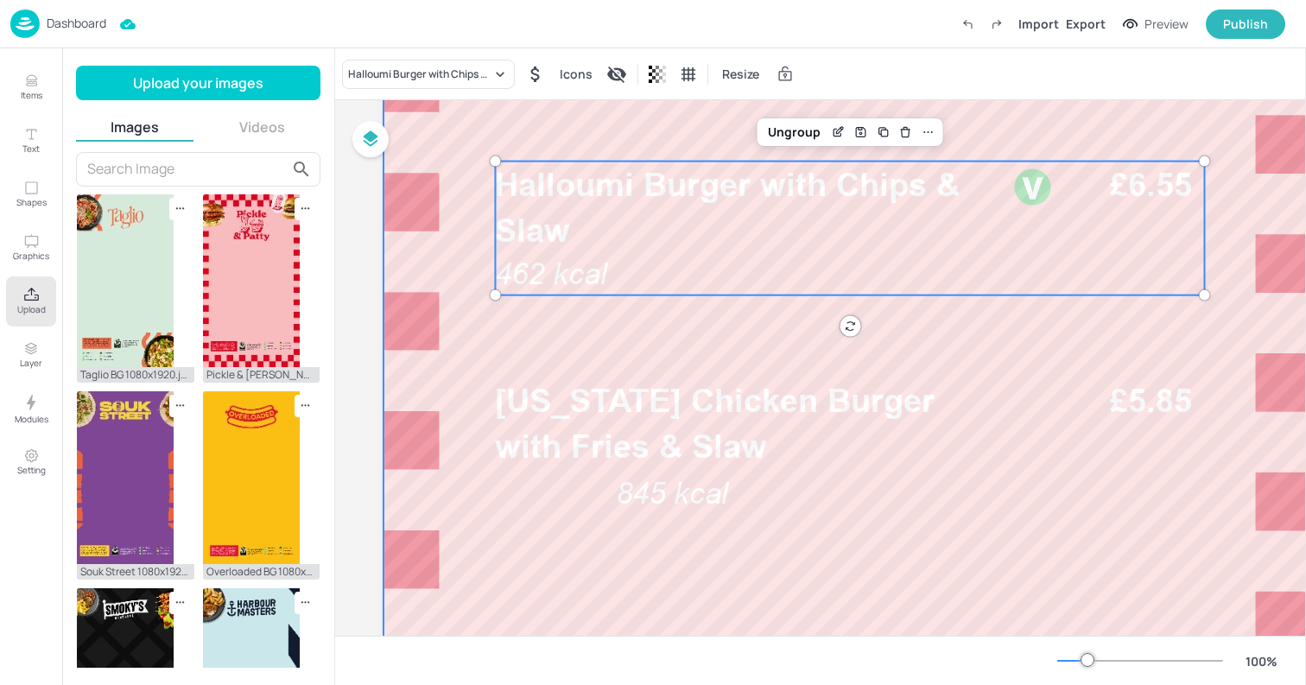
scroll to position [617, 0]
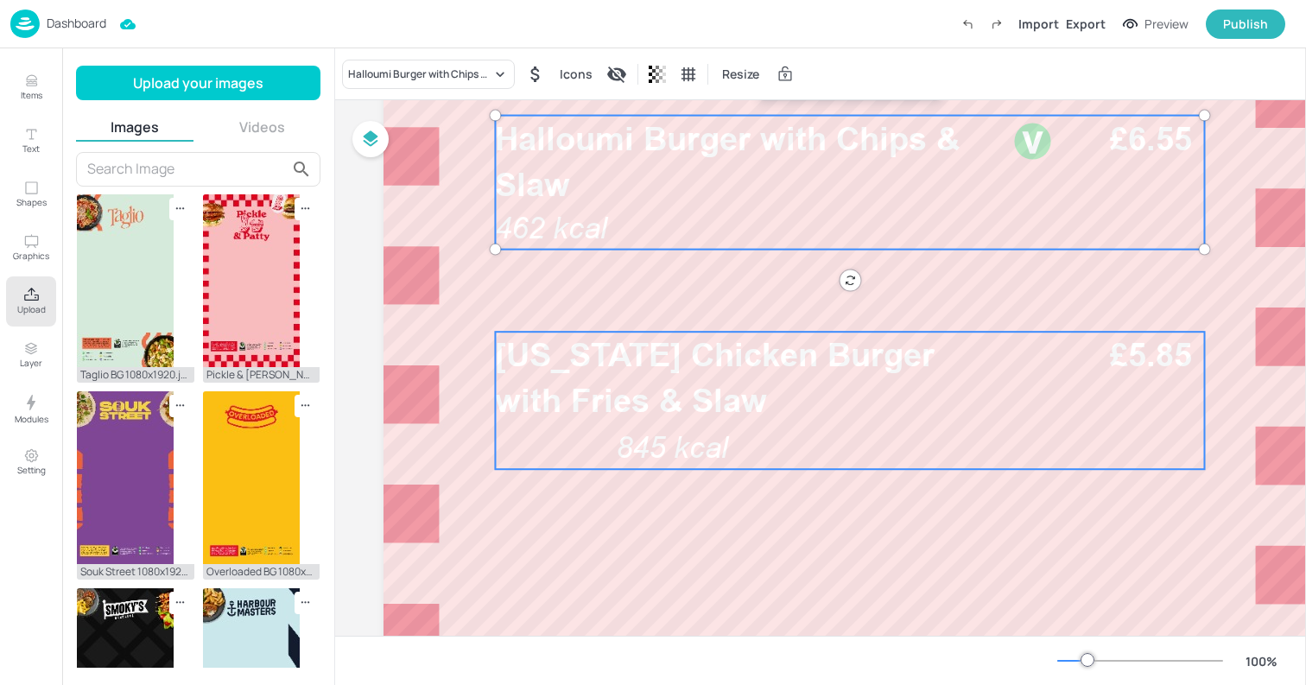
click at [625, 421] on p "Louisiana Chicken Burger with Fries & Slaw" at bounding box center [749, 378] width 508 height 92
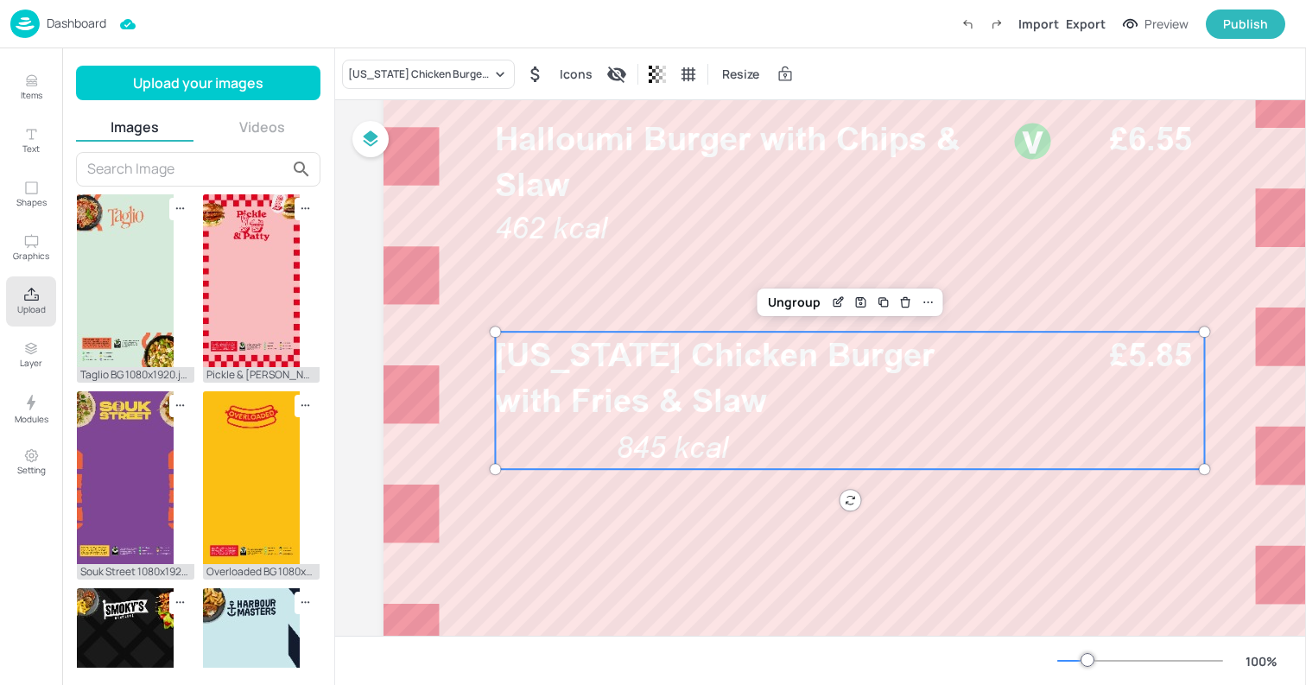
click at [33, 22] on img at bounding box center [24, 23] width 29 height 28
click at [783, 308] on div "Ungroup" at bounding box center [794, 302] width 66 height 22
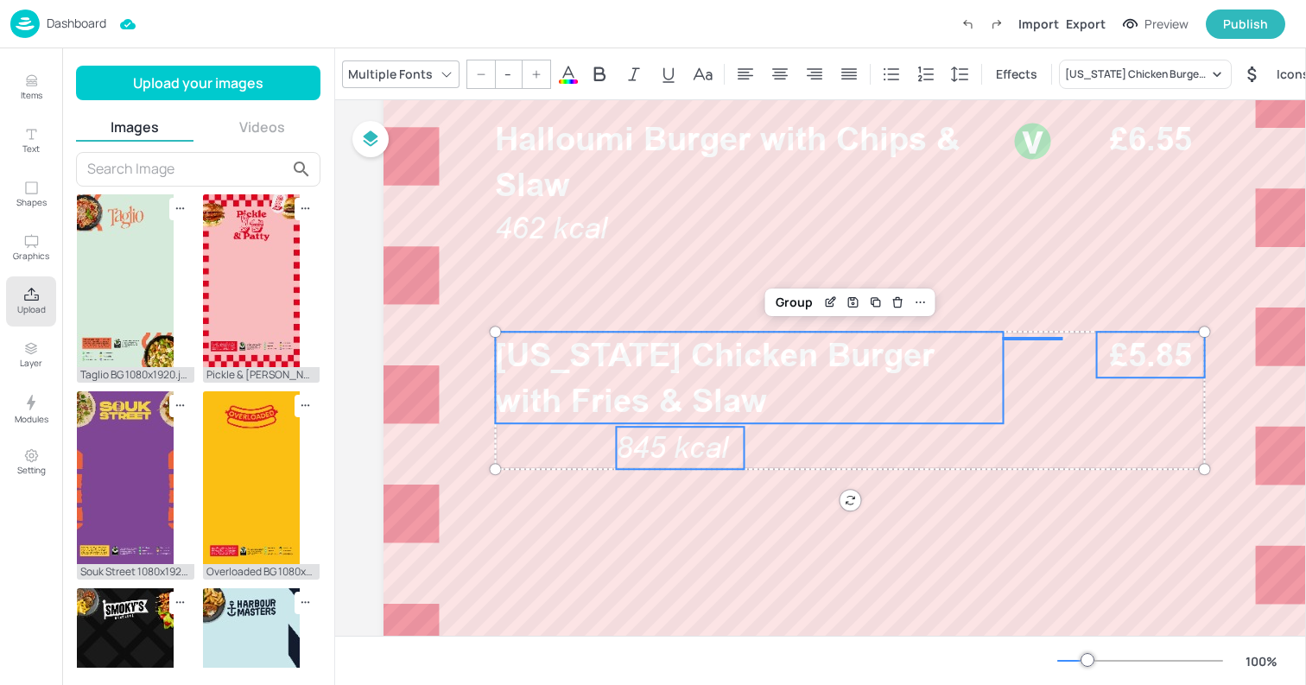
click at [655, 433] on span "845 kcal" at bounding box center [672, 447] width 112 height 35
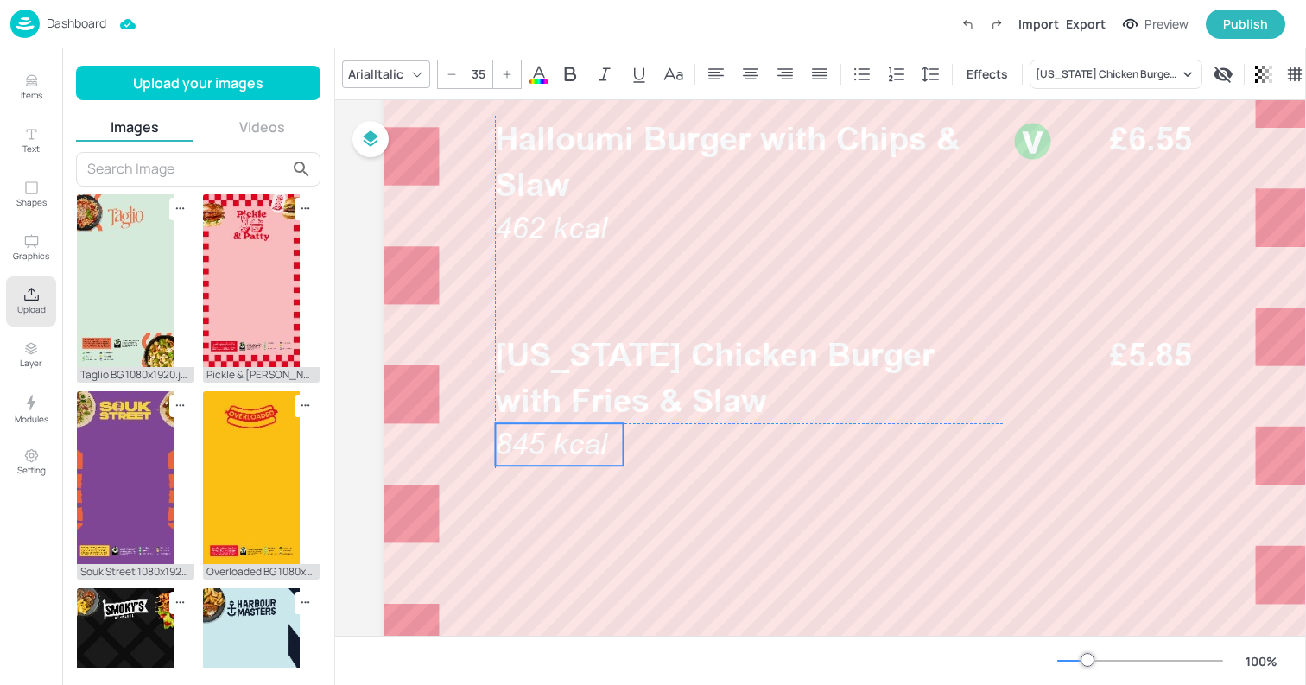
drag, startPoint x: 663, startPoint y: 446, endPoint x: 542, endPoint y: 445, distance: 120.9
click at [542, 445] on span "845 kcal" at bounding box center [551, 444] width 112 height 35
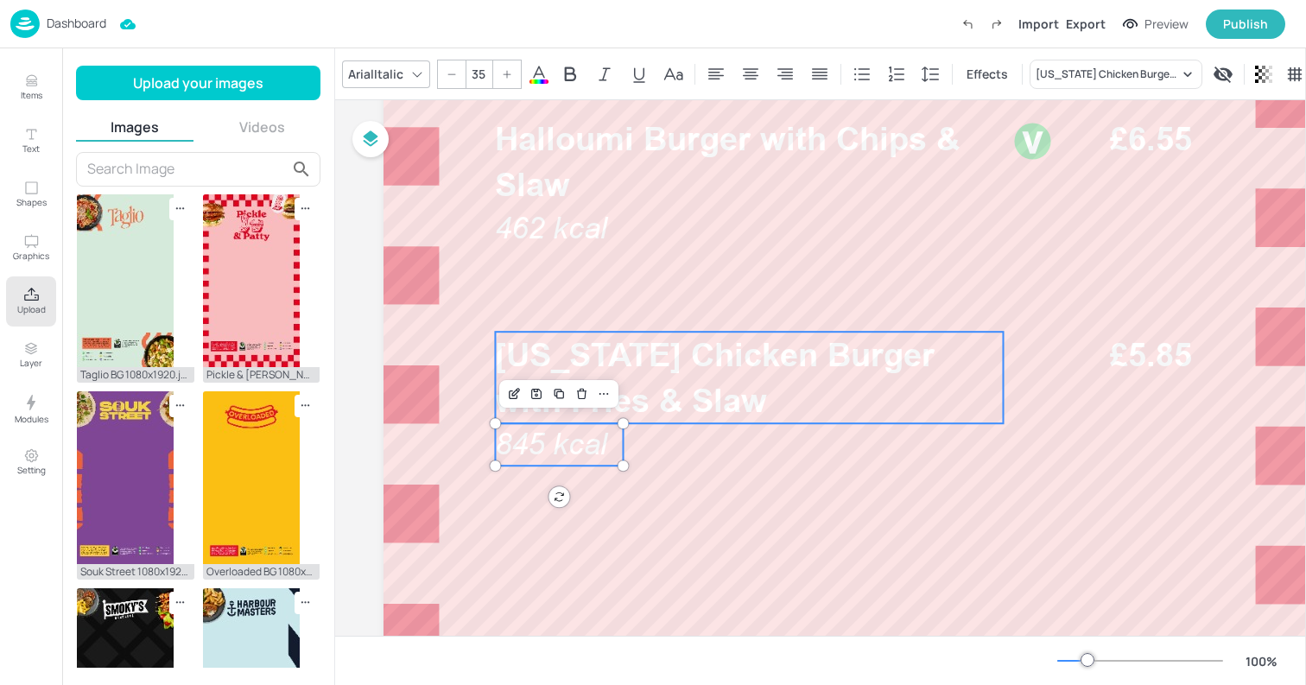
type input "--"
click at [739, 392] on p "Louisiana Chicken Burger with Fries & Slaw" at bounding box center [749, 378] width 508 height 92
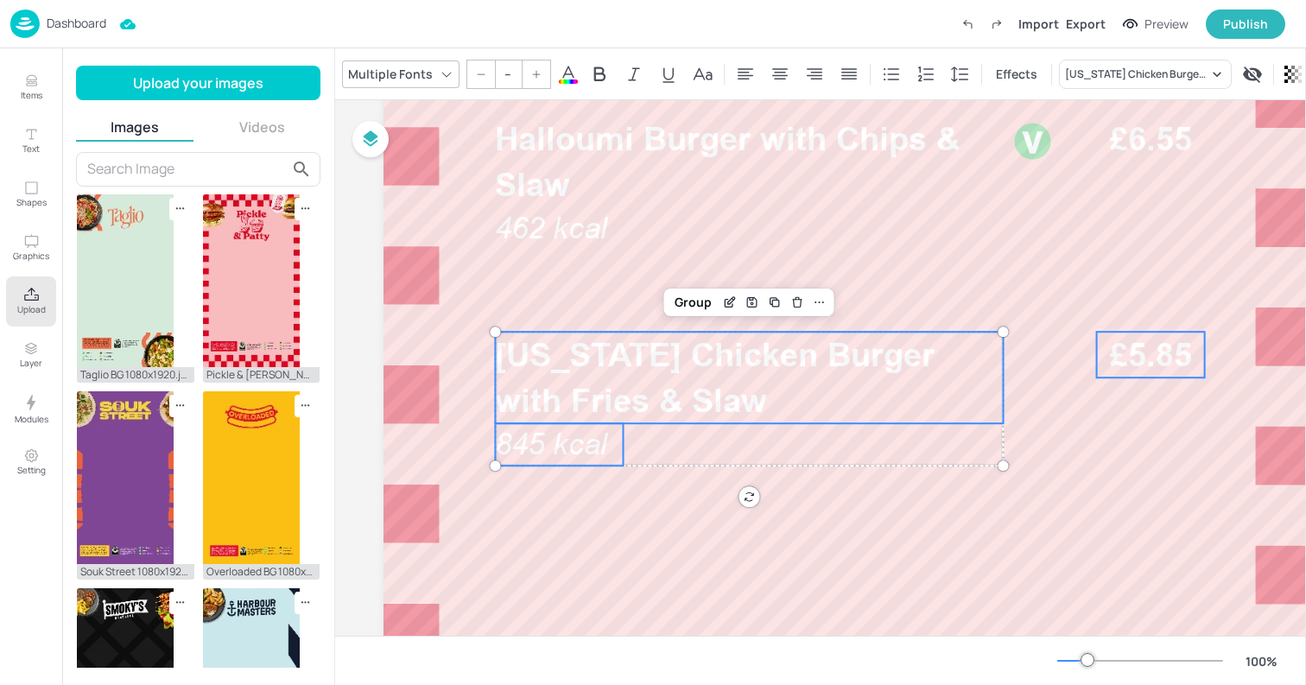
click at [1135, 373] on p "£5.85" at bounding box center [1151, 355] width 108 height 46
click at [794, 304] on div "Group" at bounding box center [794, 302] width 51 height 22
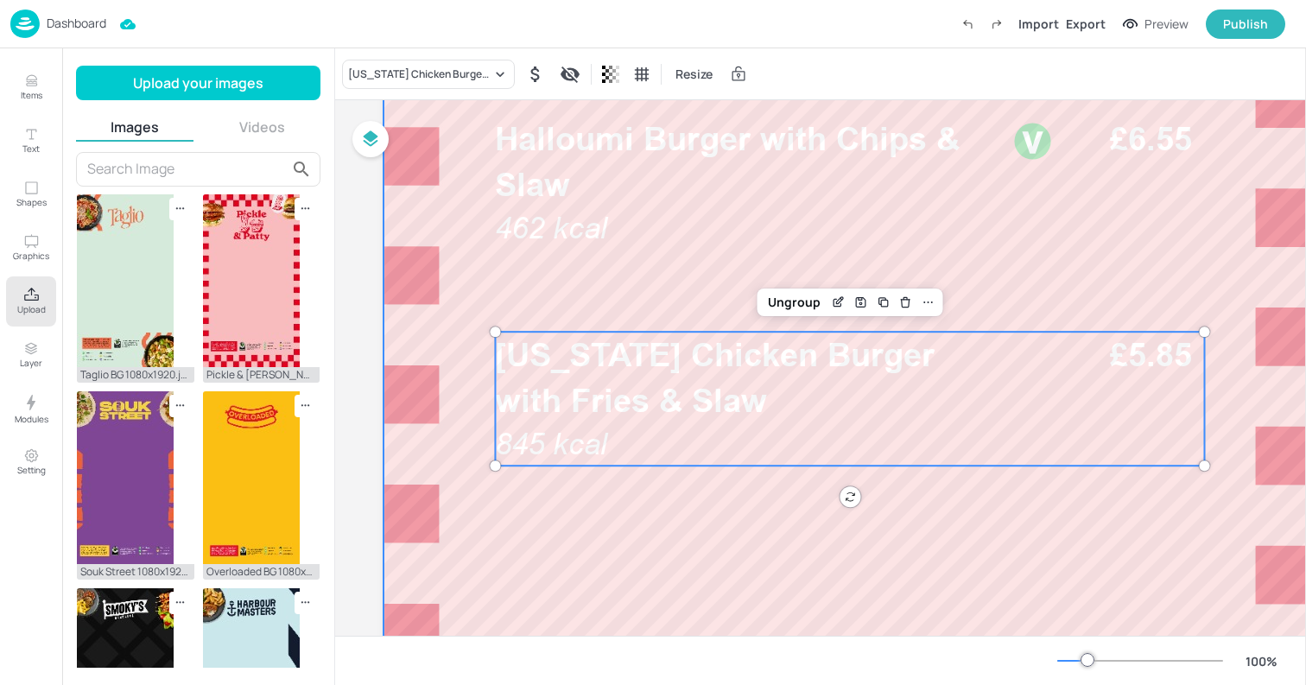
click at [653, 547] on div at bounding box center [849, 367] width 933 height 1658
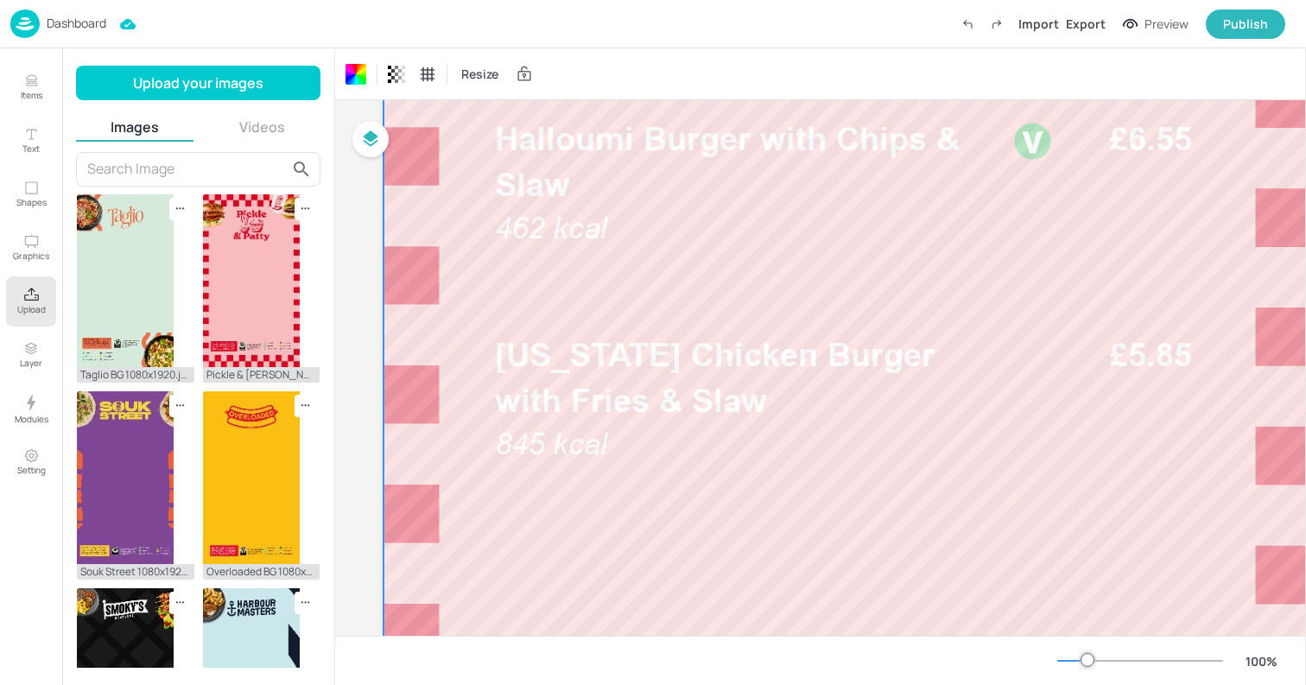
click at [173, 171] on input "text" at bounding box center [186, 169] width 199 height 28
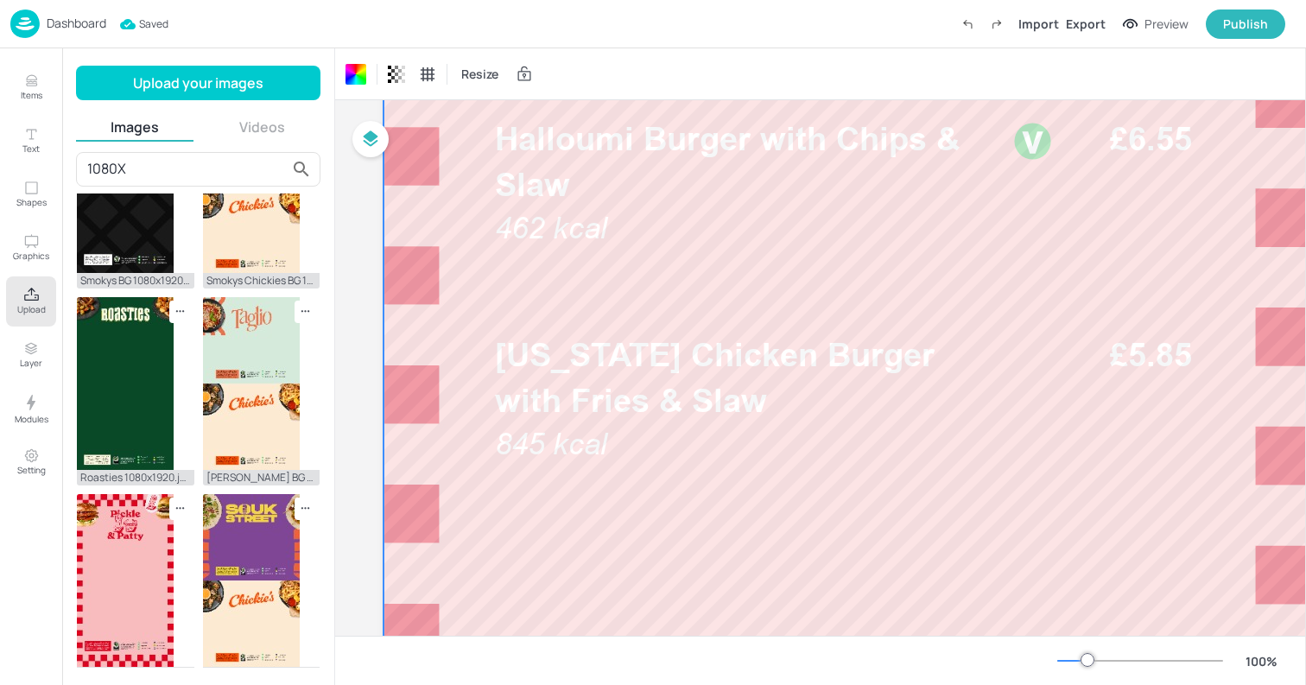
scroll to position [491, 0]
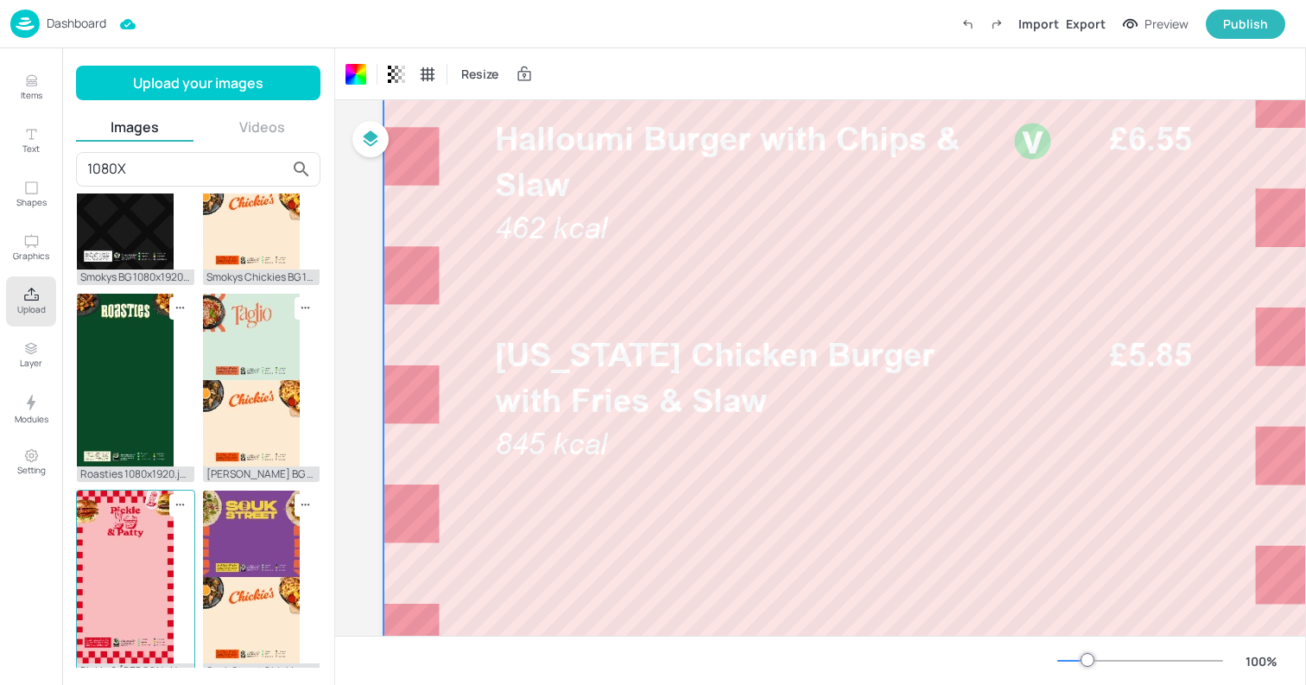
type input "1080X"
click at [174, 511] on icon at bounding box center [180, 504] width 15 height 15
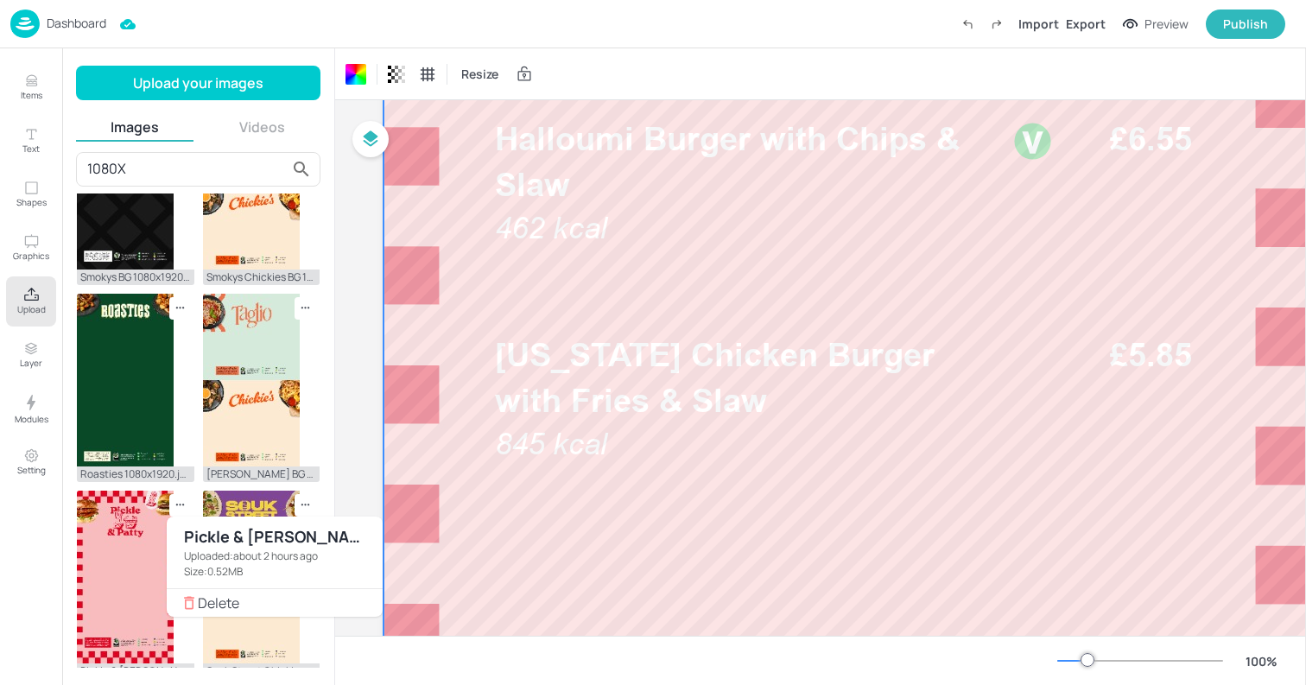
click at [131, 547] on div at bounding box center [653, 342] width 1306 height 685
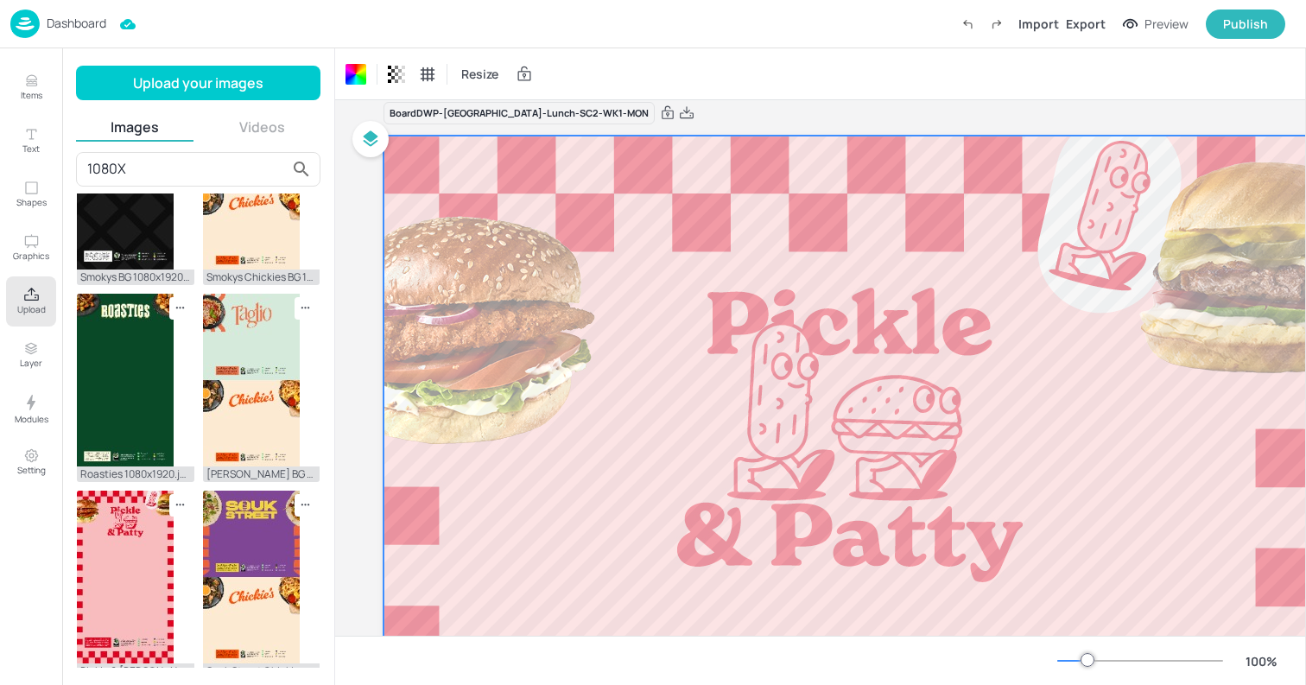
scroll to position [0, 0]
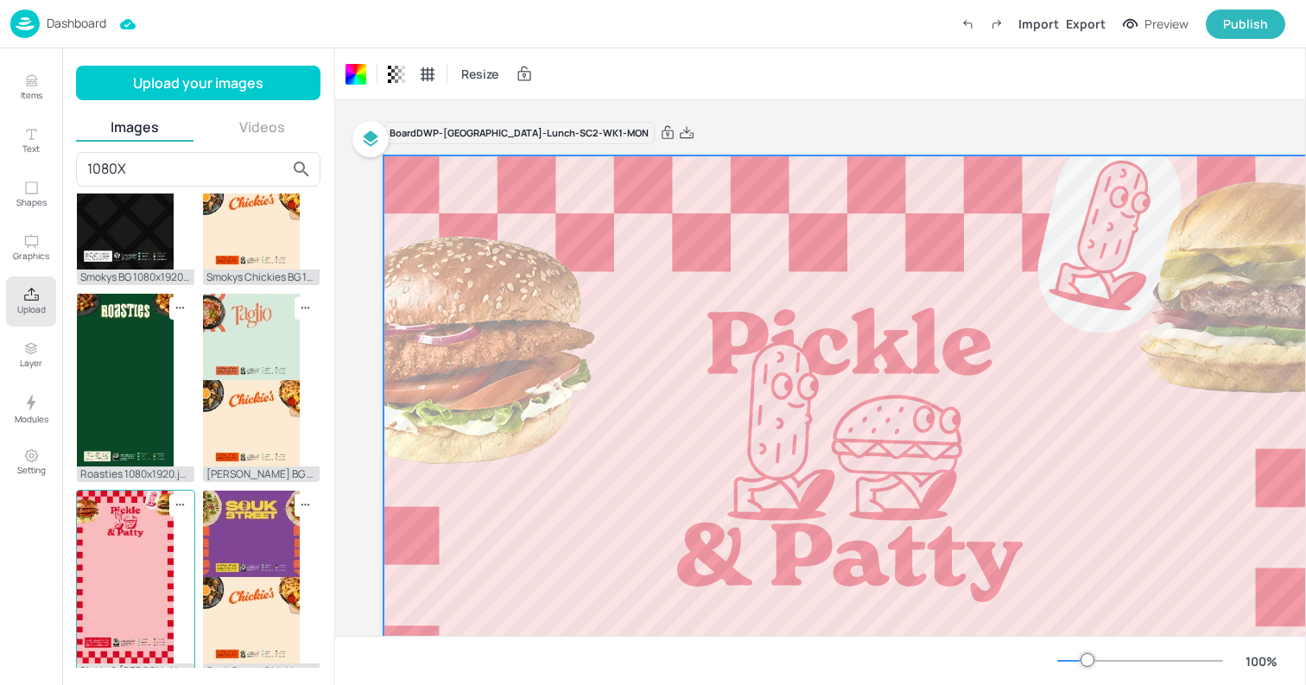
click at [122, 556] on img at bounding box center [125, 576] width 97 height 173
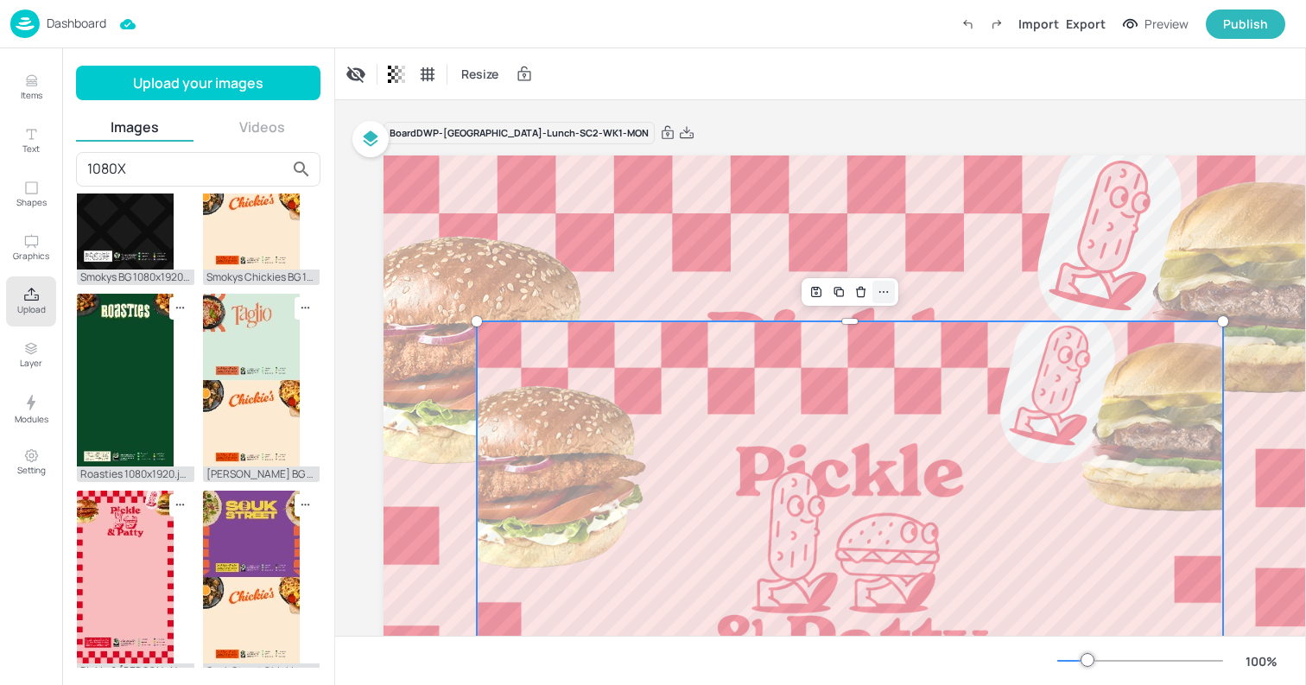
click at [888, 291] on icon at bounding box center [883, 292] width 14 height 14
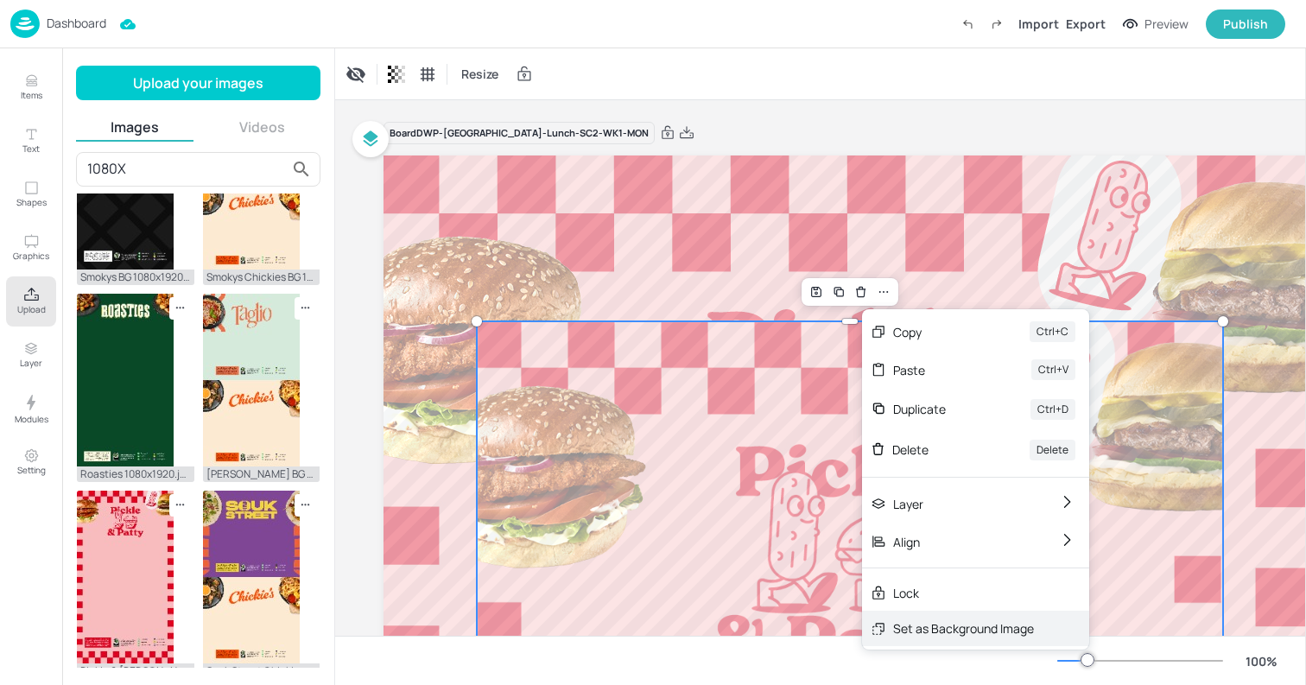
click at [916, 624] on div "Set as Background Image" at bounding box center [963, 628] width 141 height 18
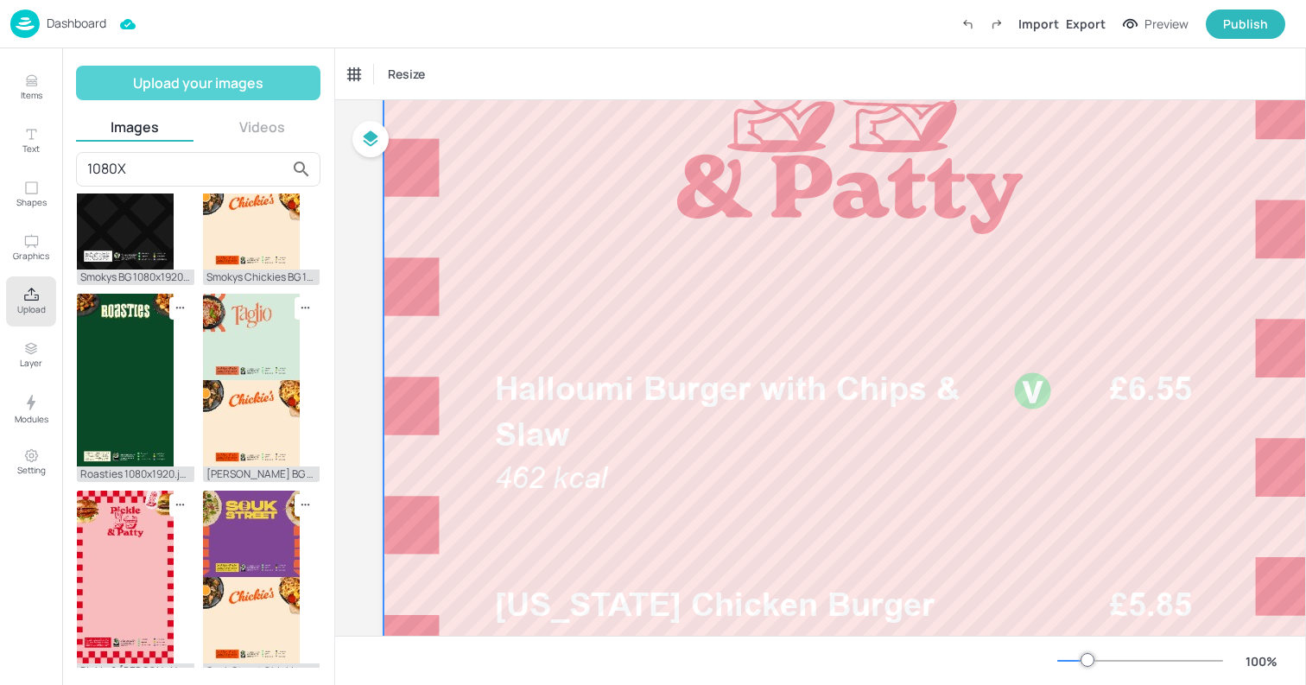
scroll to position [193, 0]
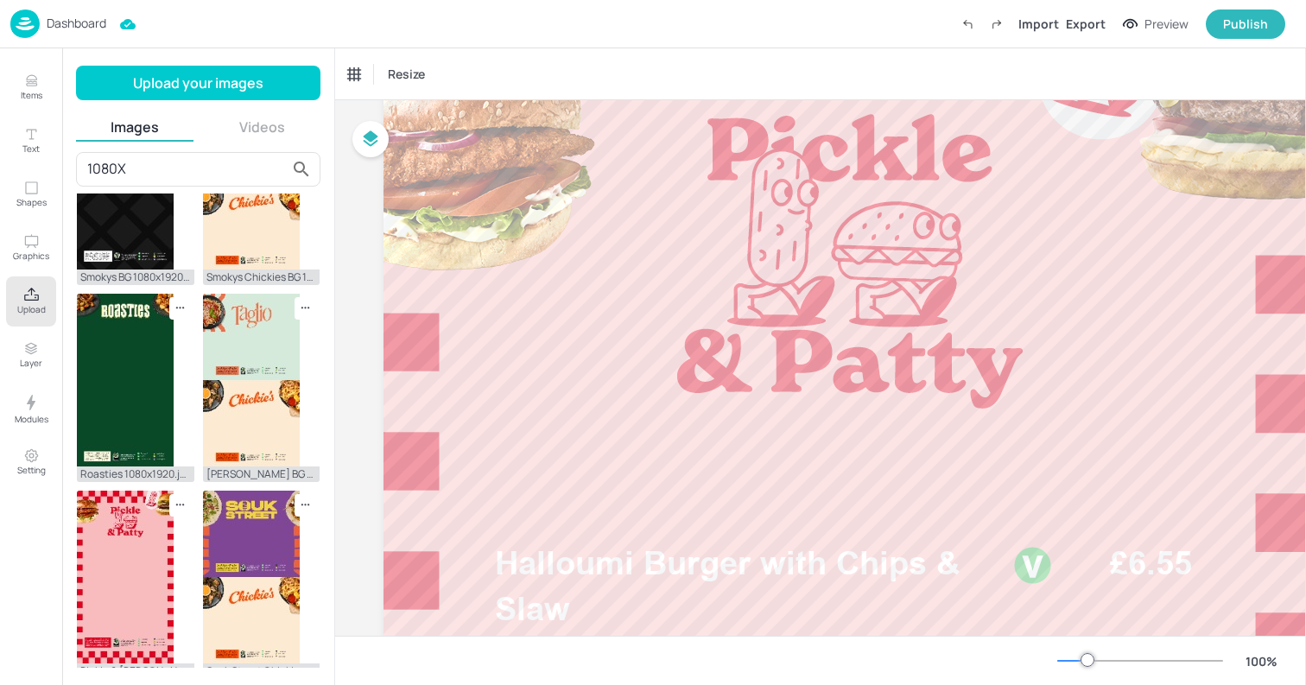
click at [271, 23] on div "Dashboard Import Export Preview Publish" at bounding box center [647, 23] width 1275 height 47
click at [40, 28] on div "Dashboard" at bounding box center [58, 23] width 96 height 28
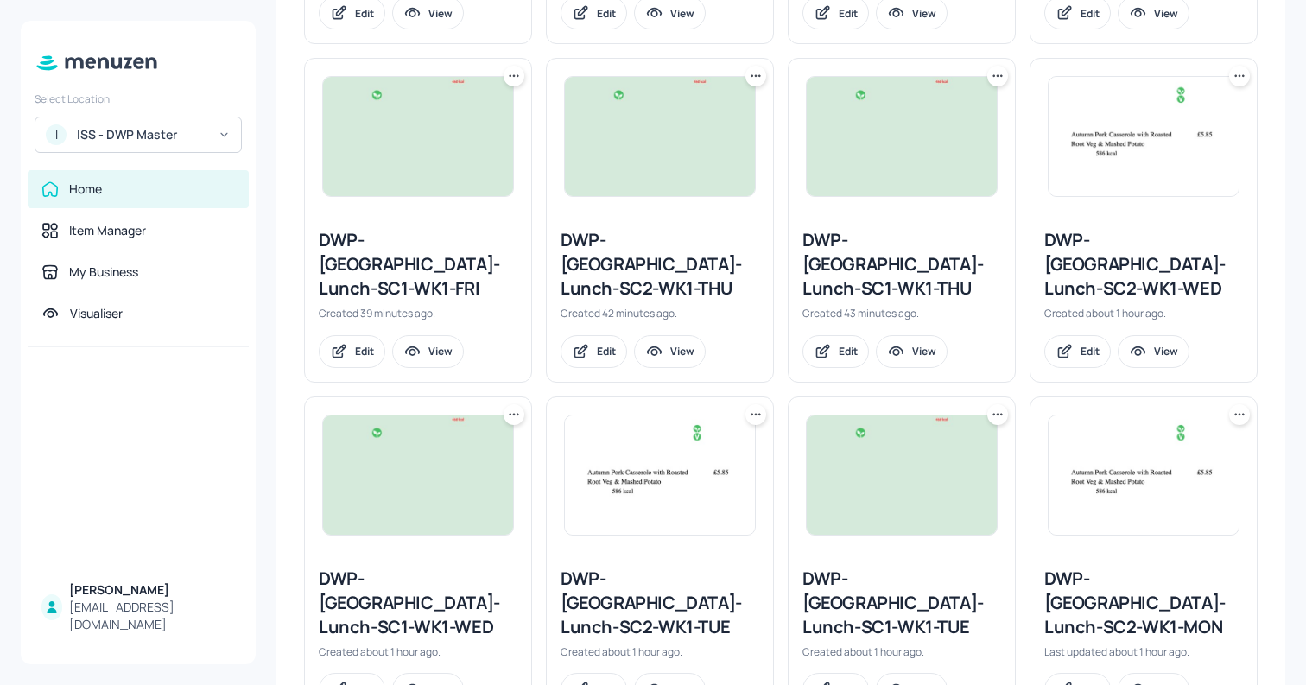
scroll to position [765, 0]
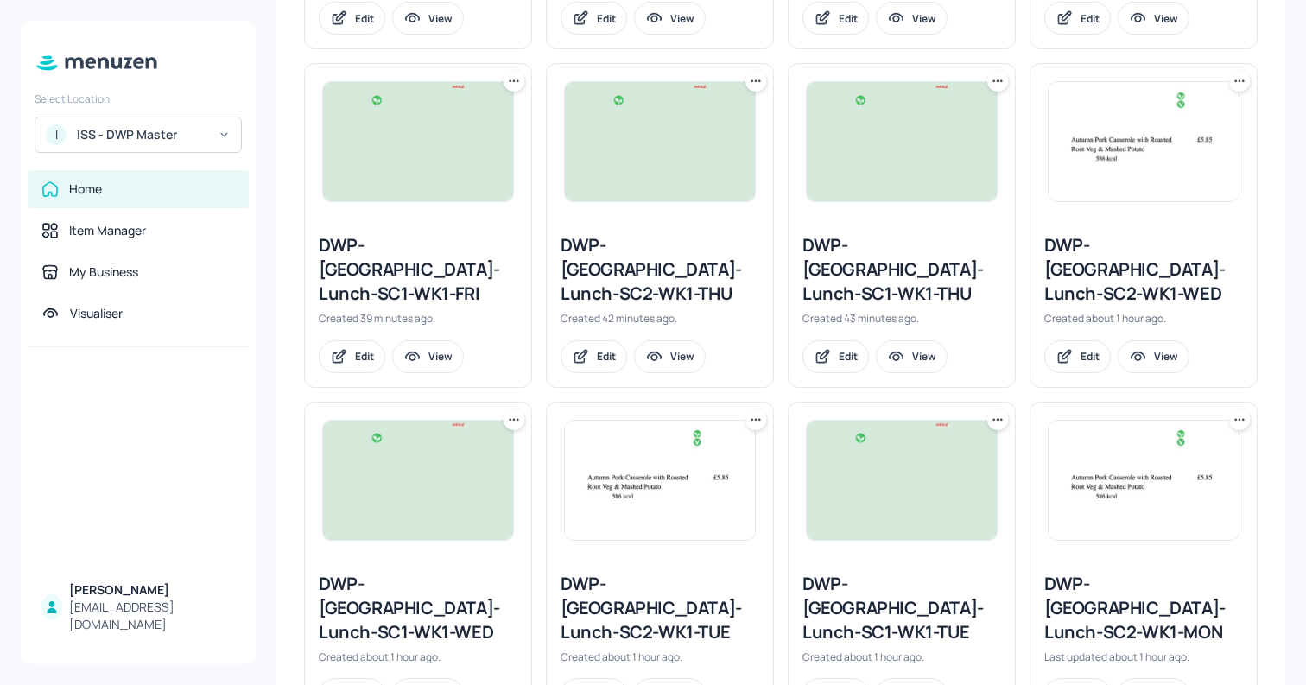
click at [341, 237] on div "DWP-Leeds-Lunch-SC1-WK1-FRI" at bounding box center [418, 269] width 199 height 73
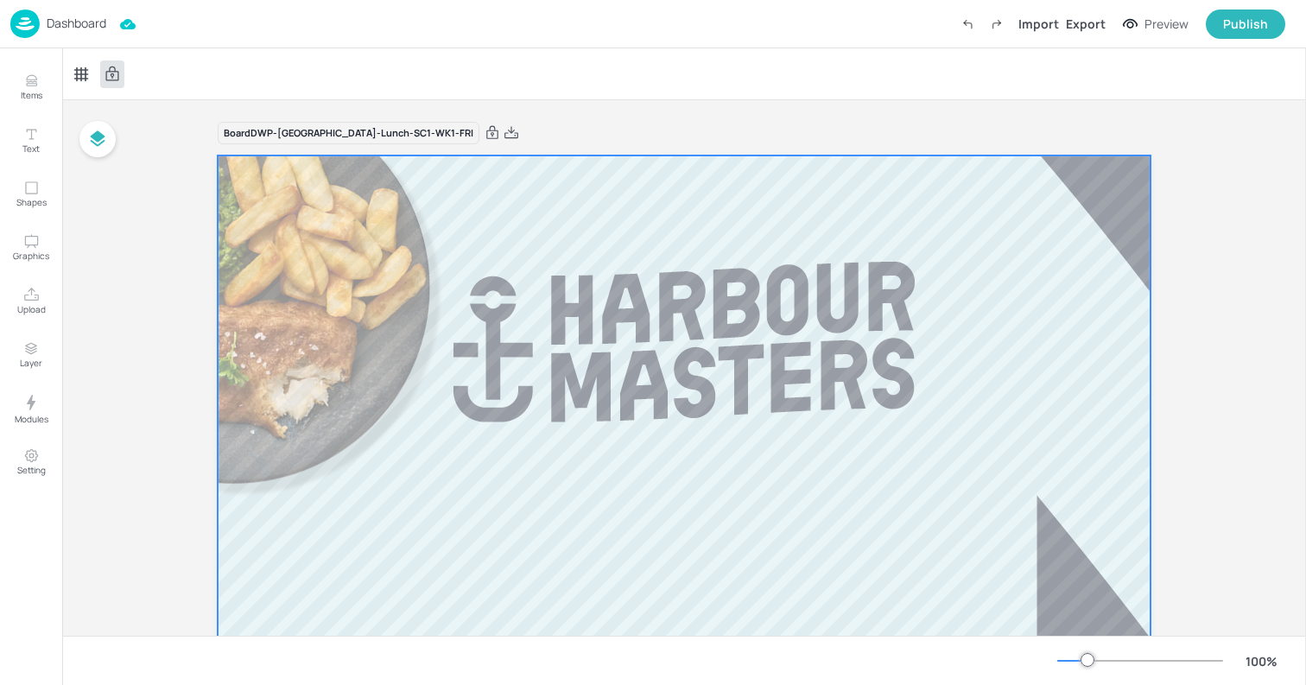
click at [54, 44] on div "Dashboard Import Export Preview Publish" at bounding box center [647, 23] width 1275 height 47
click at [35, 18] on img at bounding box center [24, 23] width 29 height 28
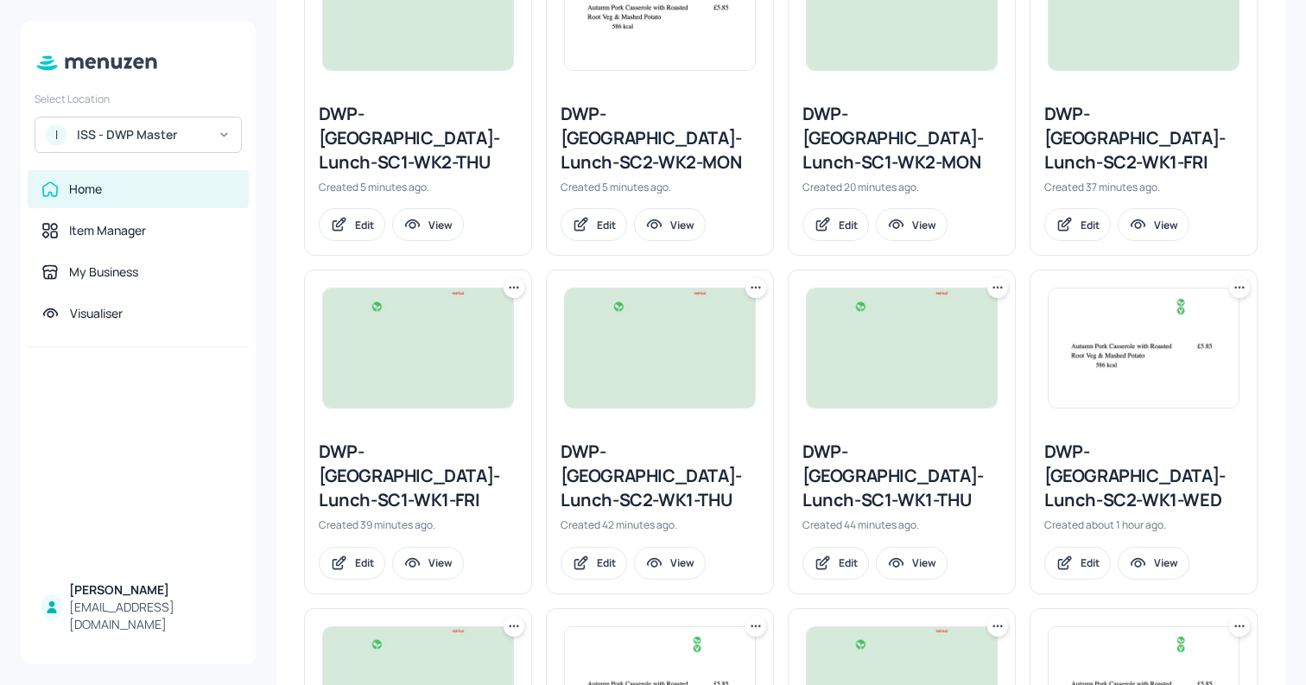
scroll to position [556, 0]
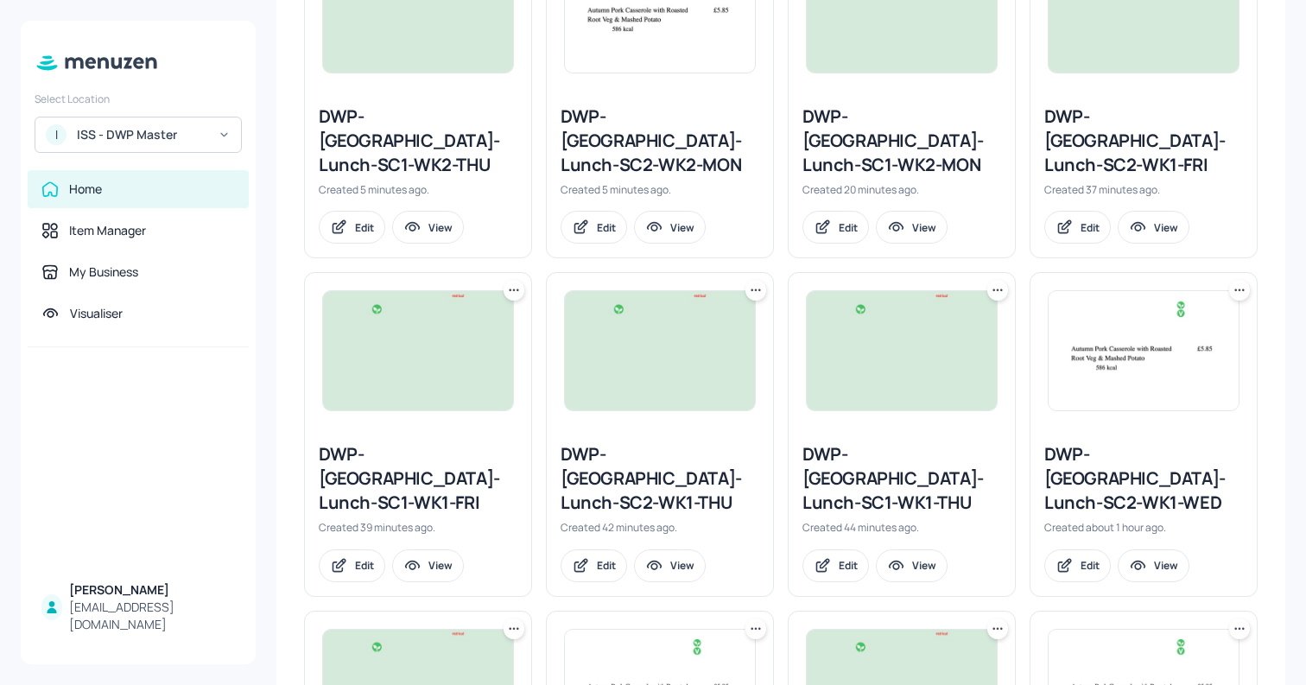
click at [1129, 128] on div "DWP-Leeds-Lunch-SC2-WK1-FRI" at bounding box center [1143, 140] width 199 height 73
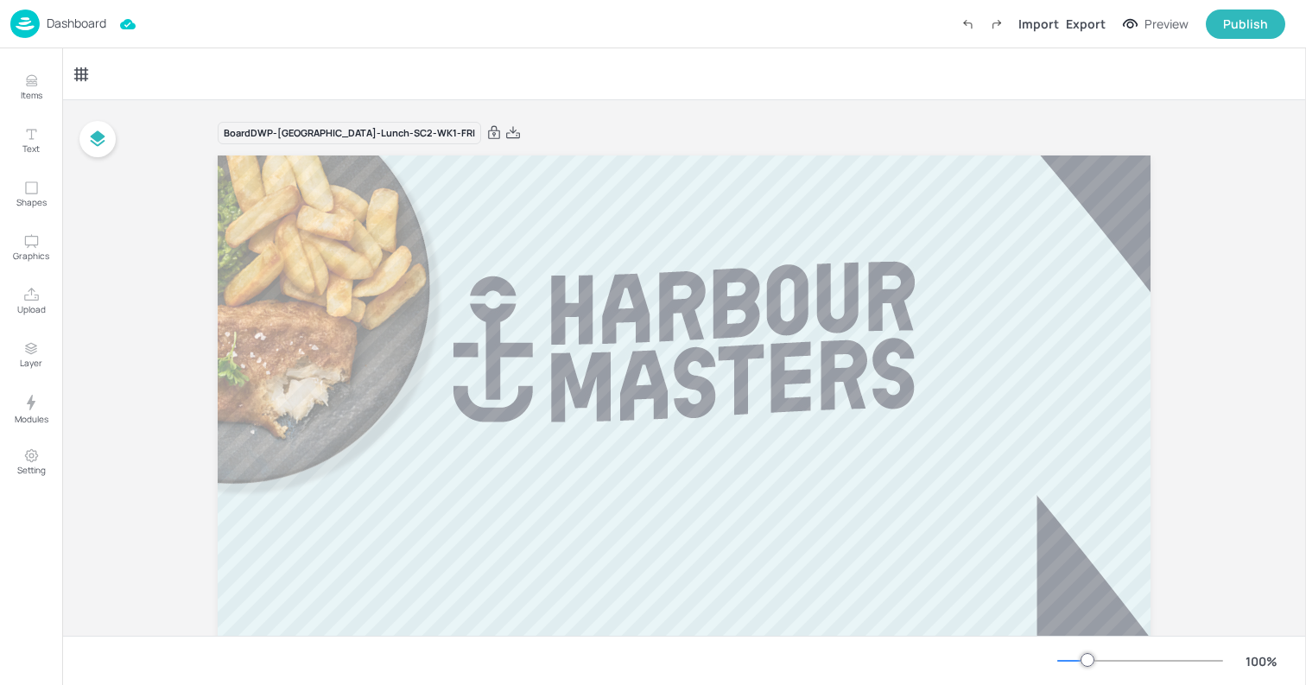
click at [24, 27] on img at bounding box center [24, 23] width 29 height 28
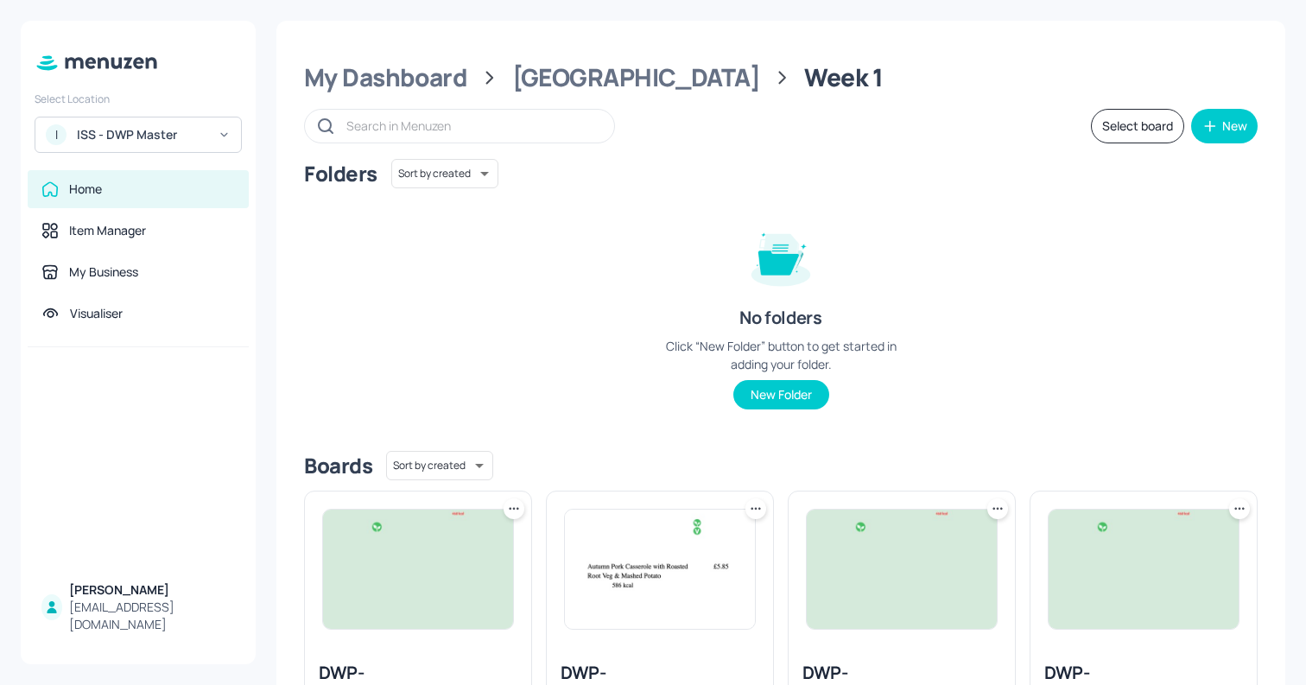
scroll to position [1088, 0]
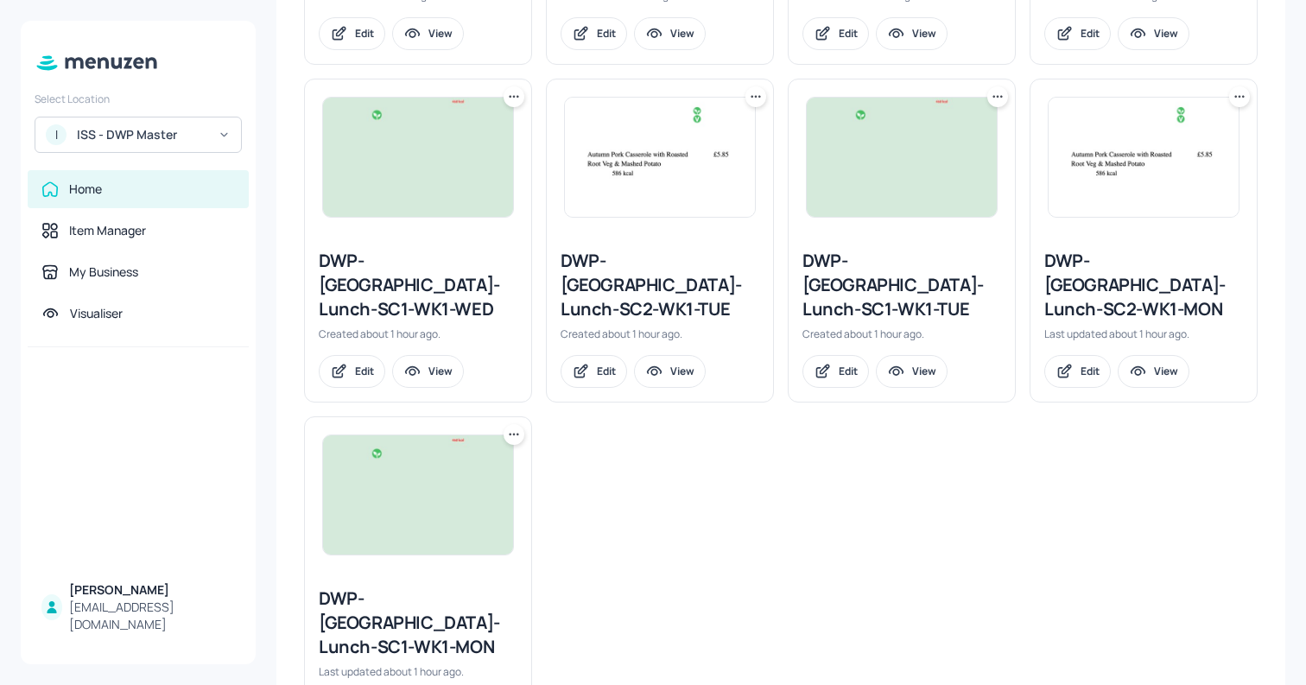
click at [404, 435] on img at bounding box center [418, 494] width 190 height 119
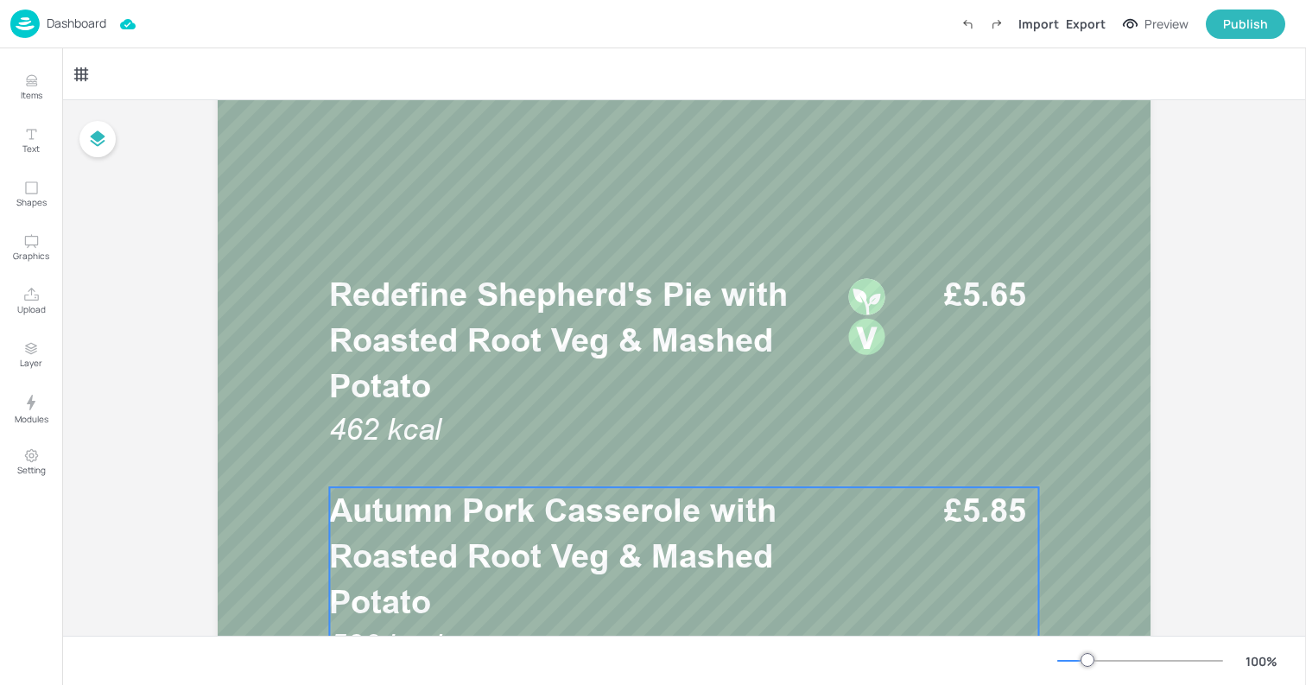
scroll to position [453, 0]
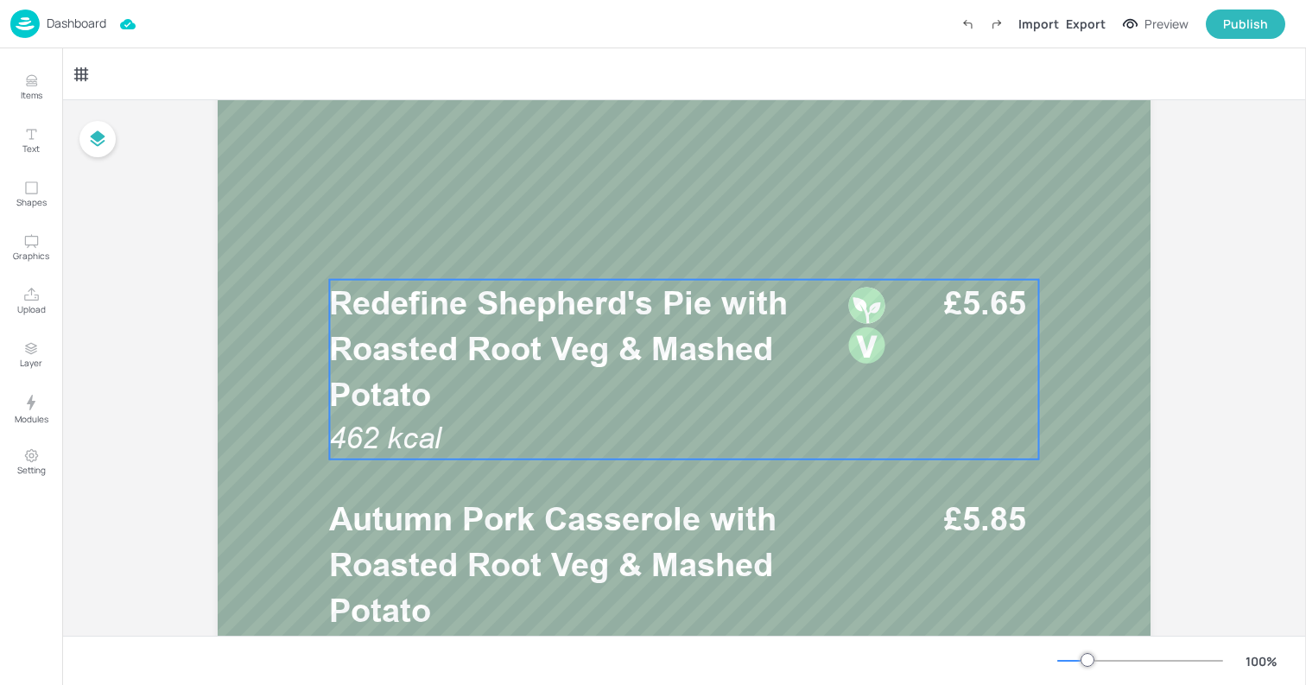
click at [734, 346] on span "Redefine Shepherd's Pie with Roasted Root Veg & Mashed Potato" at bounding box center [558, 348] width 459 height 130
click at [677, 259] on div at bounding box center [684, 250] width 22 height 22
click at [682, 251] on icon at bounding box center [684, 251] width 14 height 14
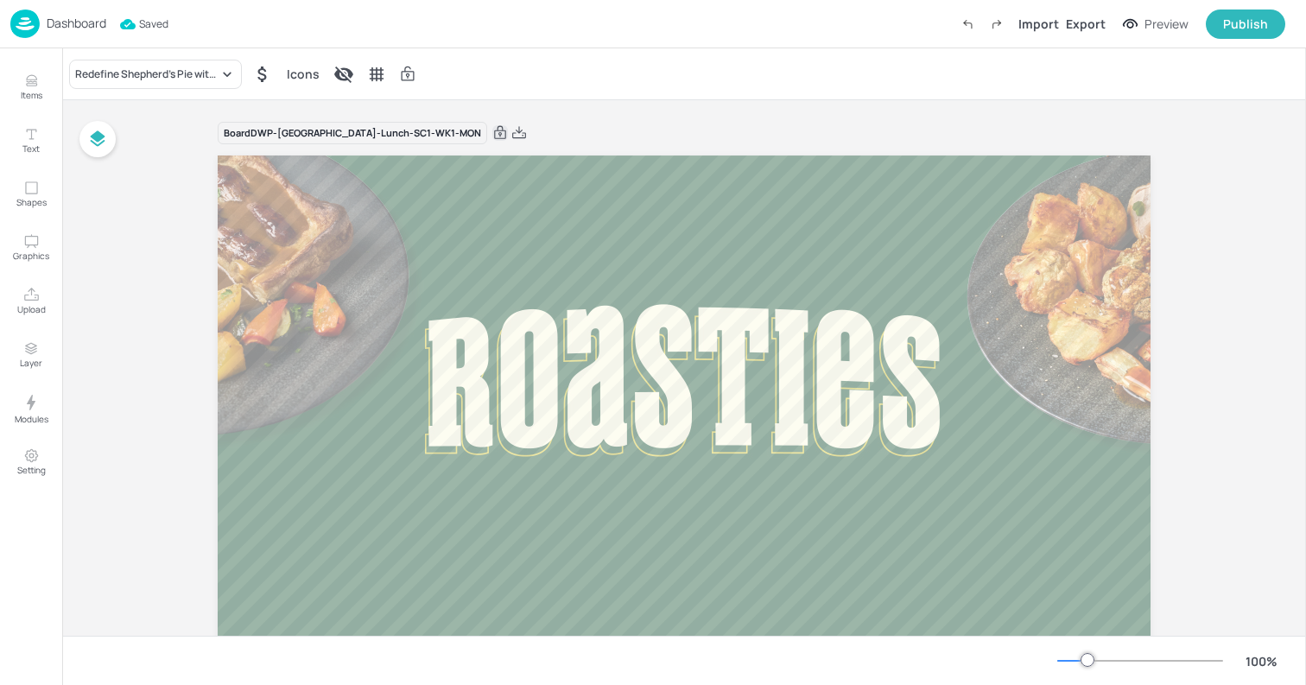
click at [492, 136] on icon at bounding box center [500, 132] width 16 height 17
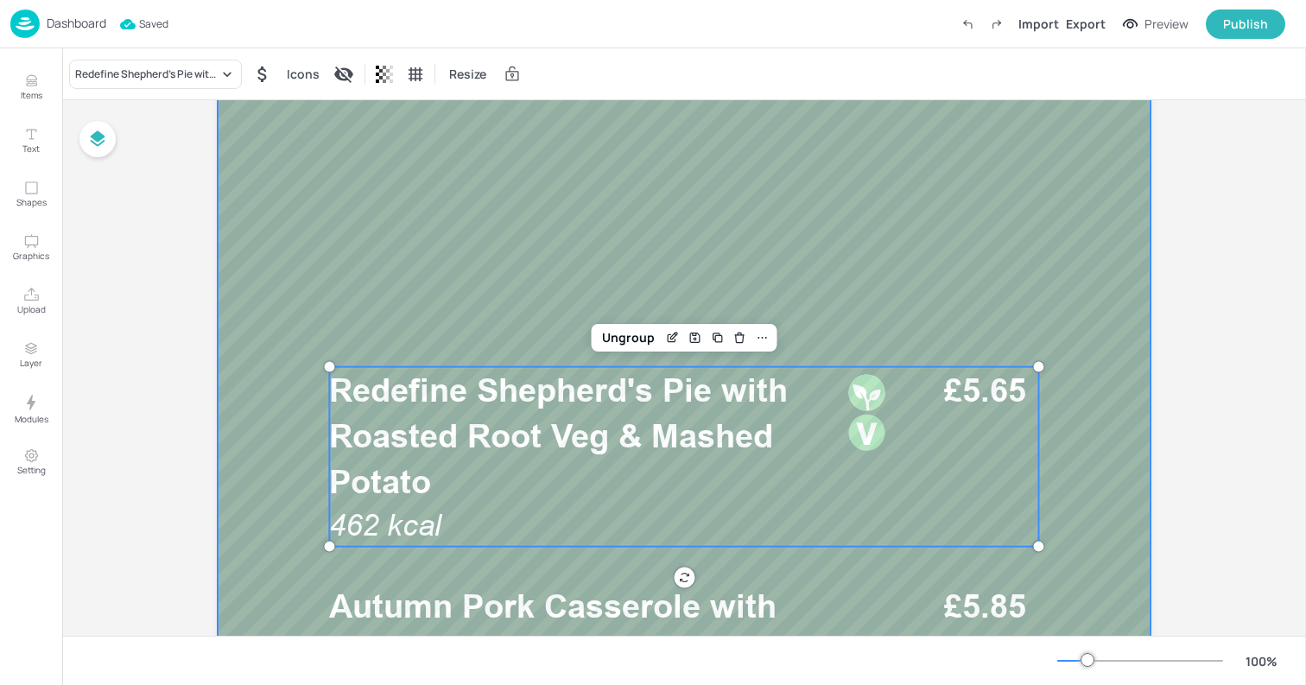
scroll to position [452, 0]
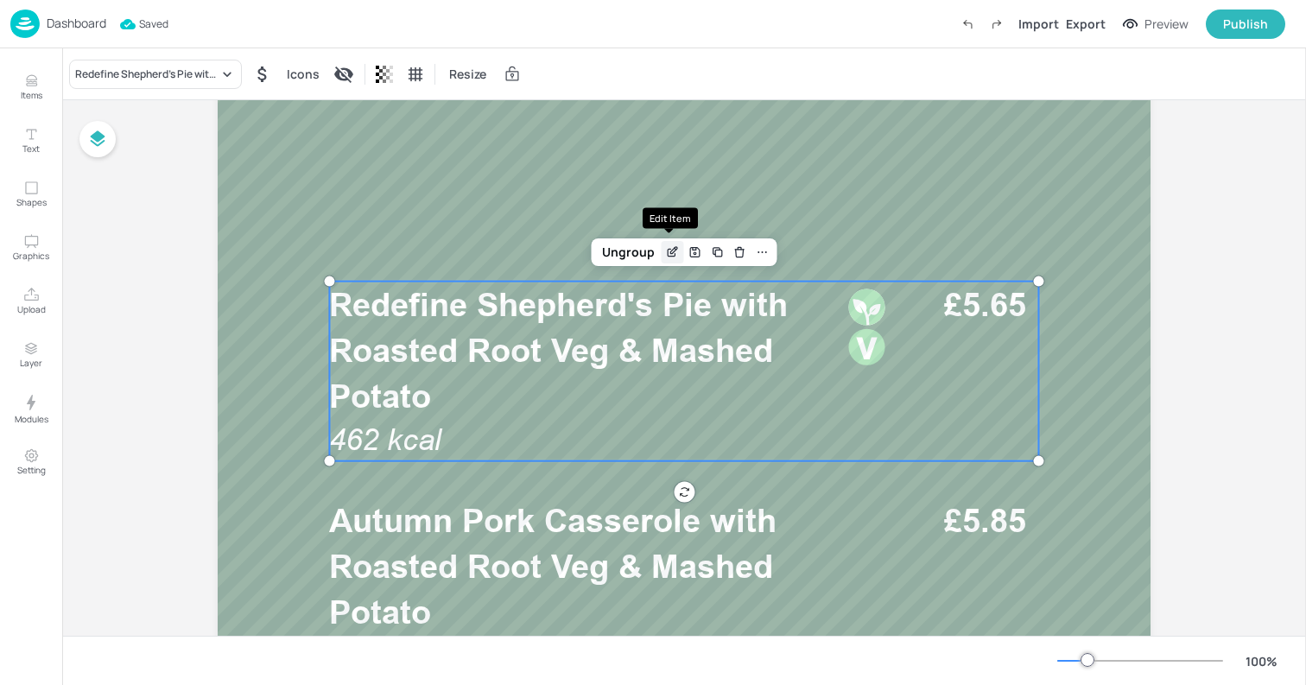
click at [671, 252] on icon "Edit Item" at bounding box center [672, 252] width 15 height 14
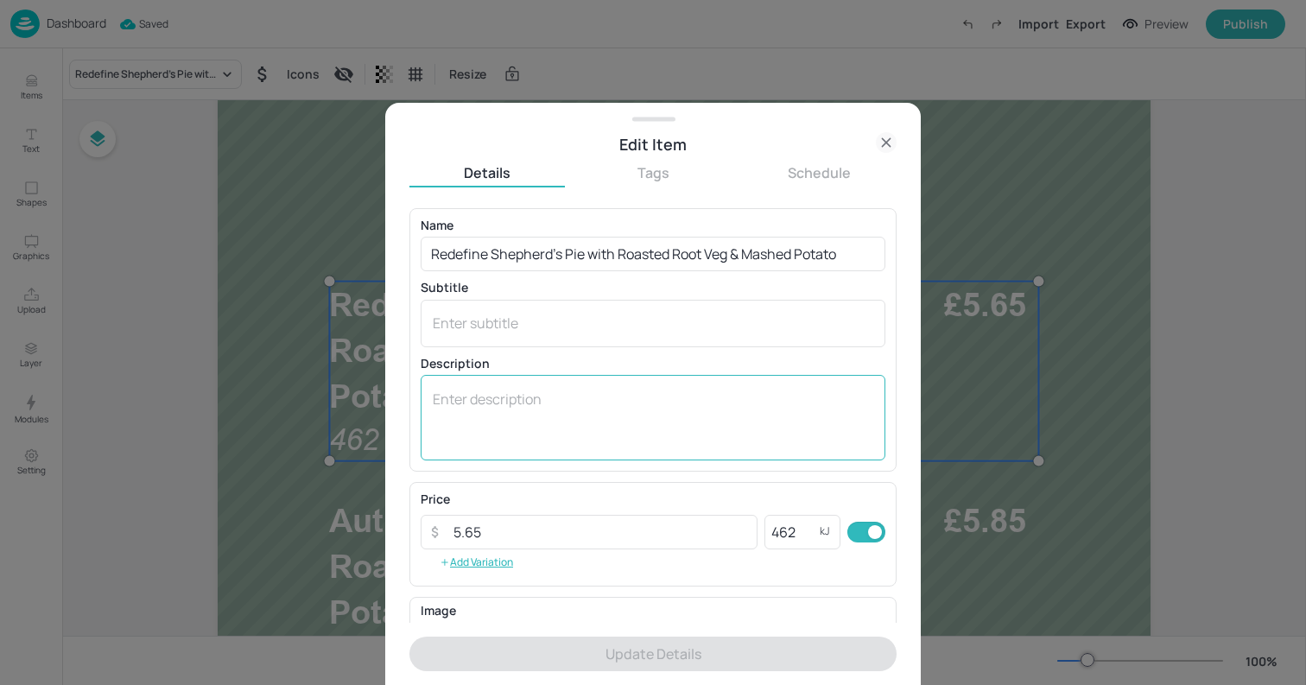
scroll to position [225, 0]
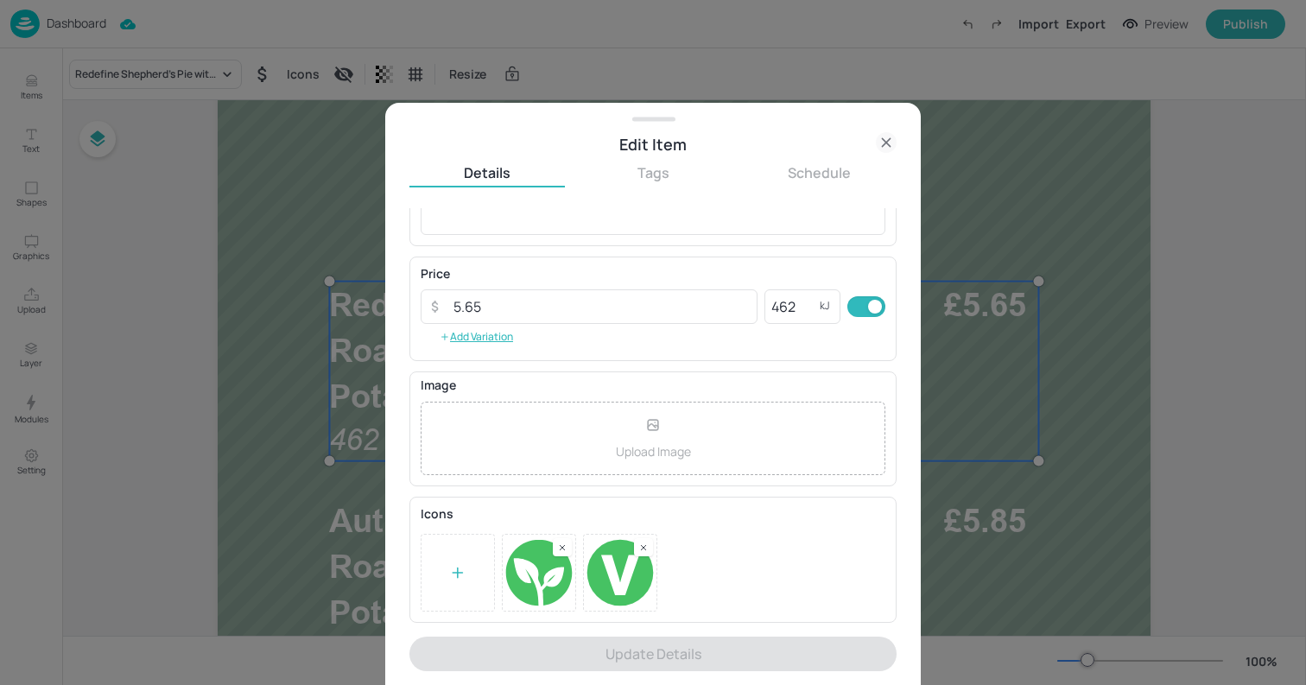
click at [649, 549] on div at bounding box center [643, 547] width 19 height 18
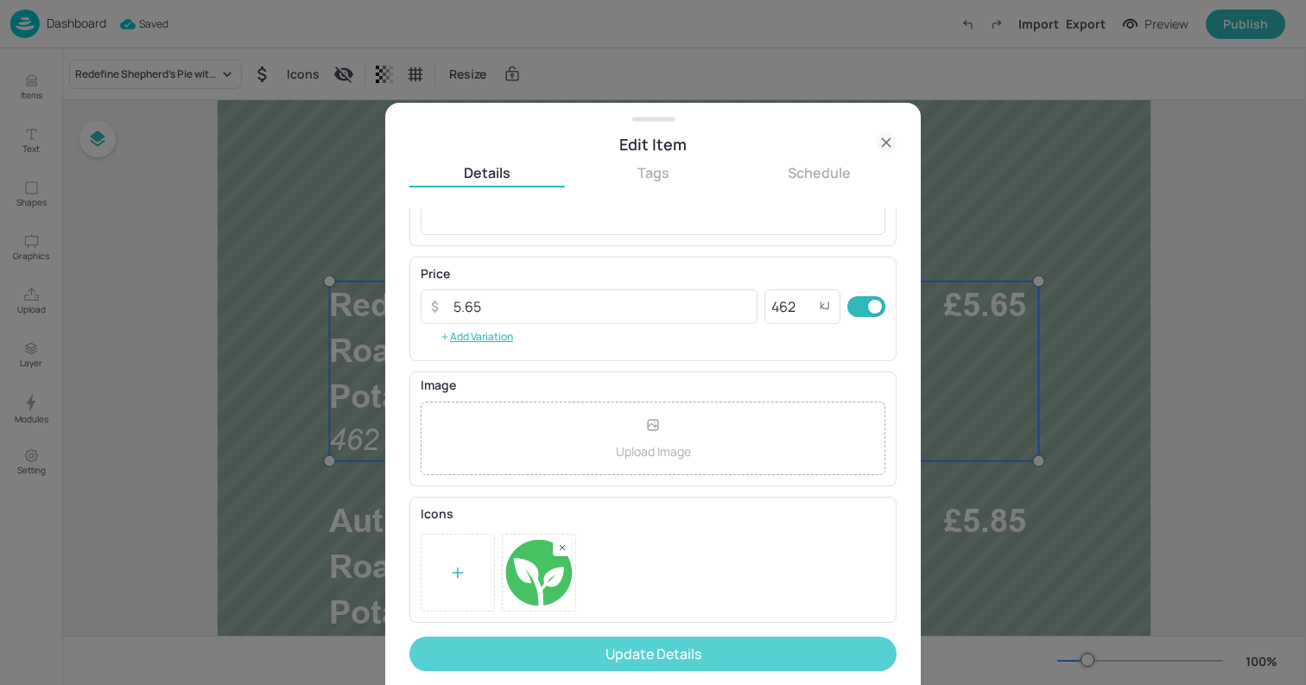
click at [477, 640] on button "Update Details" at bounding box center [652, 653] width 487 height 35
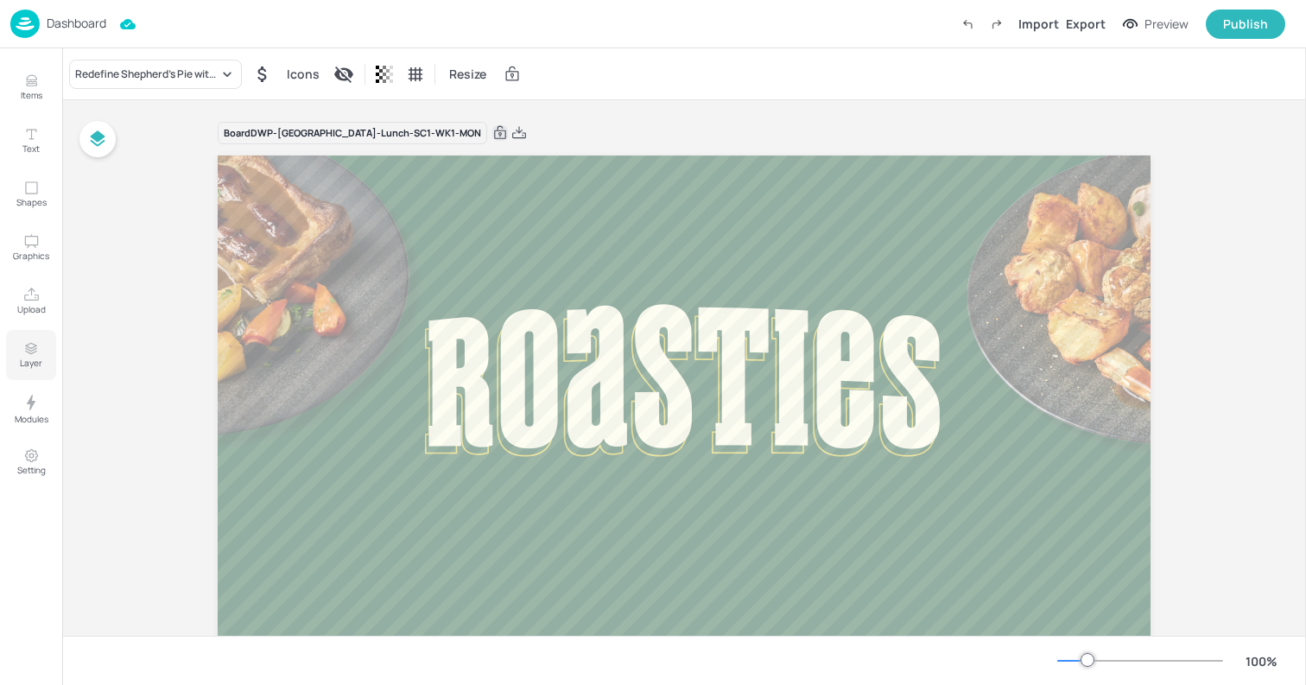
click at [23, 363] on p "Layer" at bounding box center [31, 363] width 22 height 12
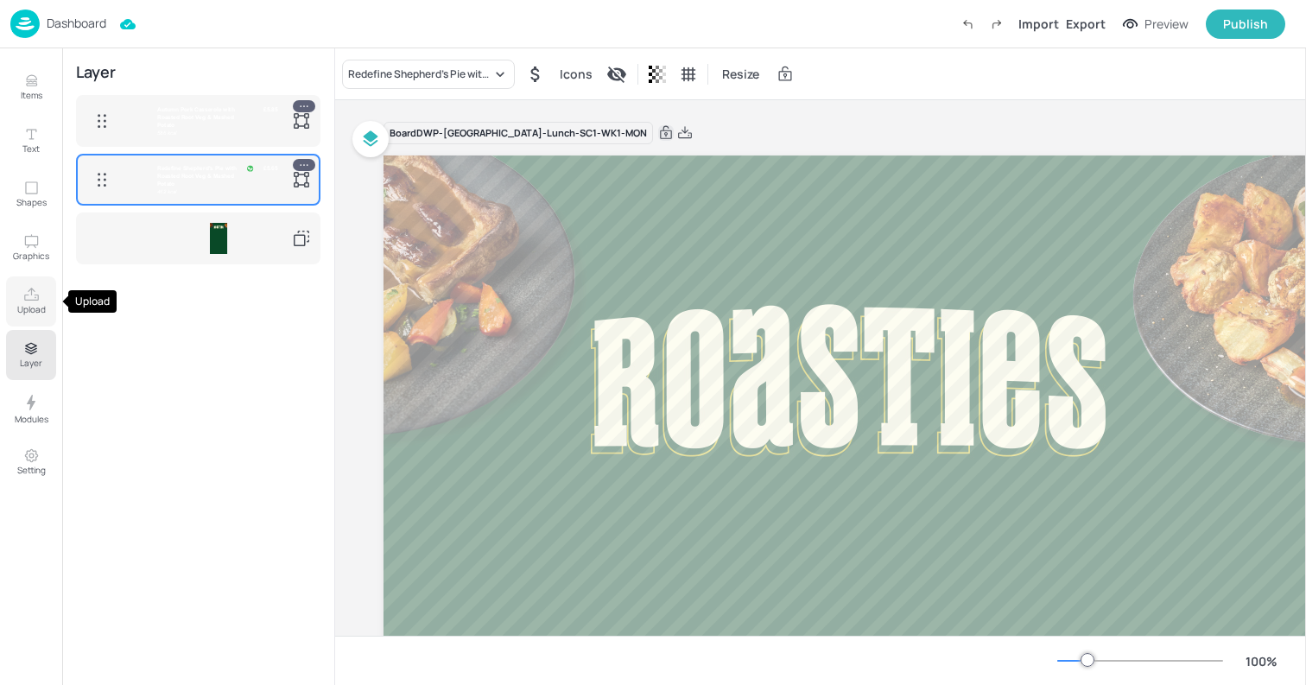
click at [33, 297] on icon "Upload" at bounding box center [31, 295] width 16 height 16
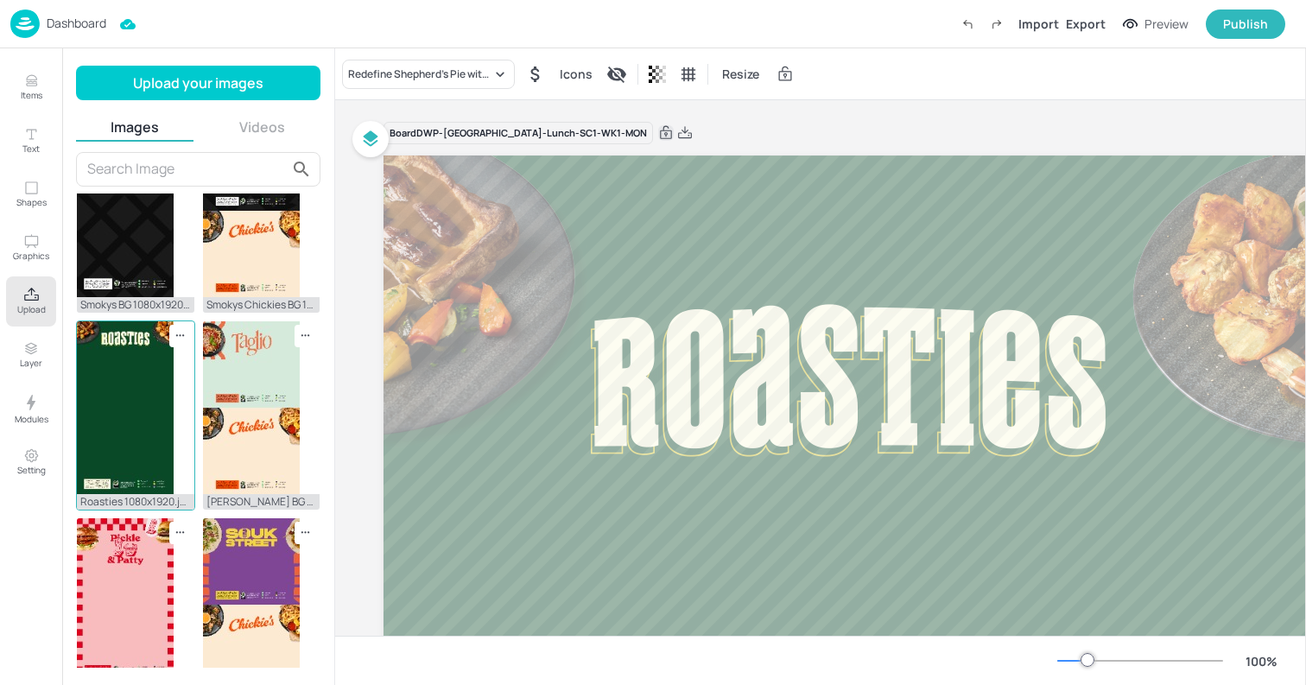
scroll to position [467, 0]
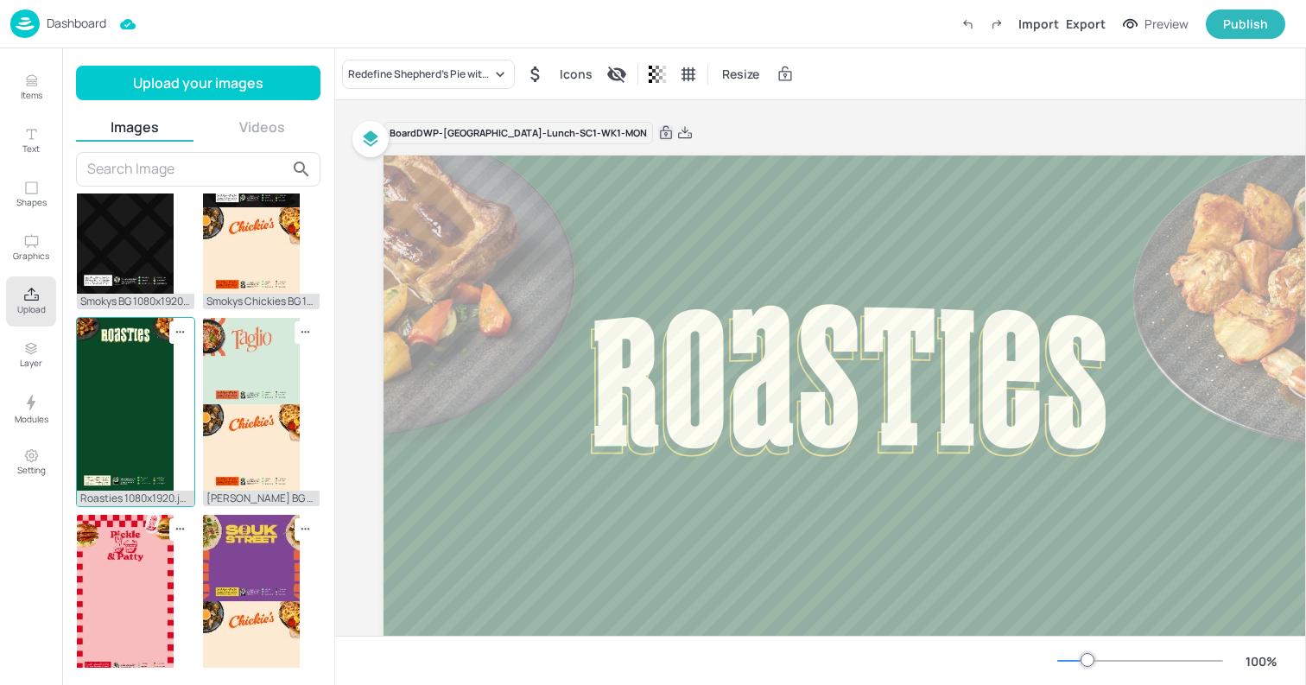
click at [124, 395] on img at bounding box center [125, 404] width 97 height 173
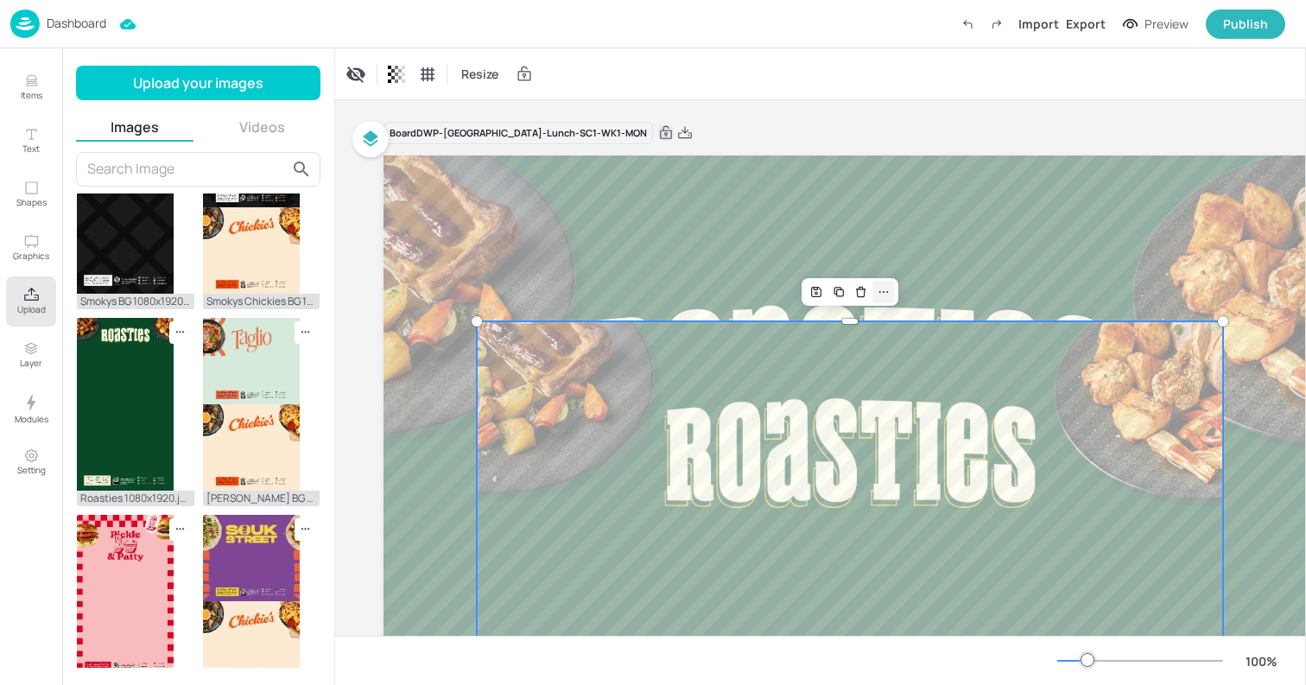
click at [890, 288] on div at bounding box center [883, 292] width 22 height 22
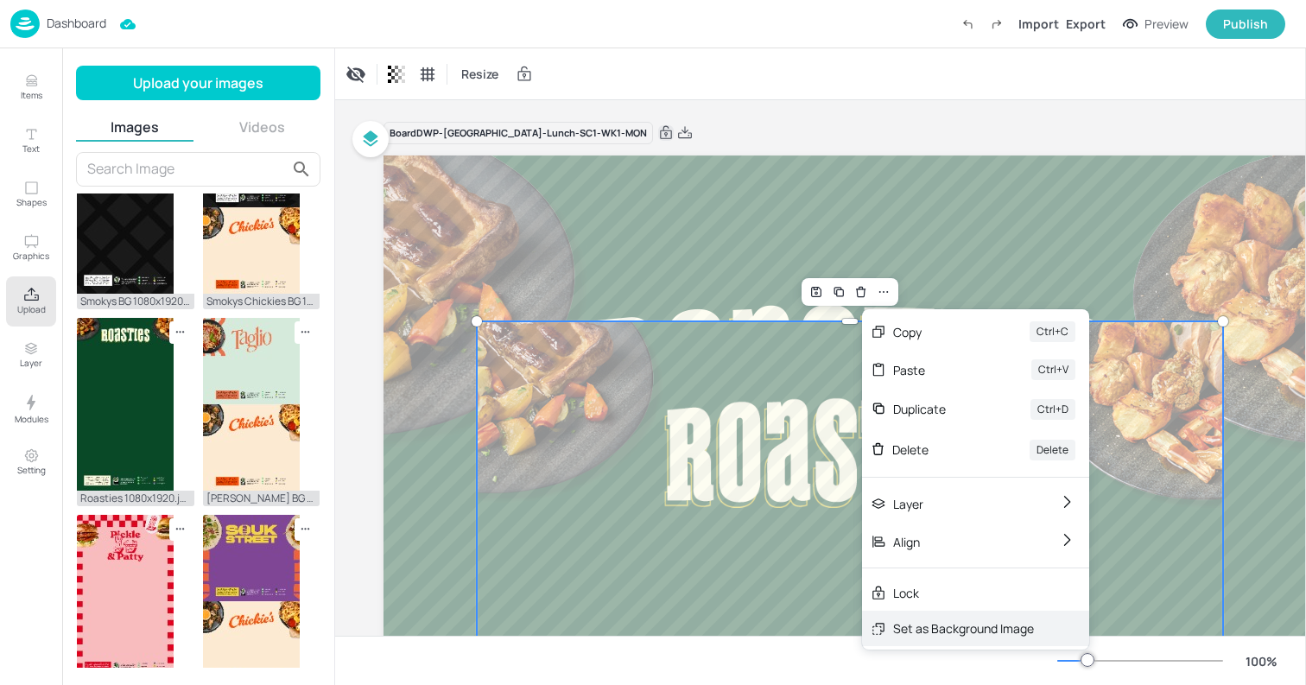
click at [930, 629] on div "Set as Background Image" at bounding box center [963, 628] width 141 height 18
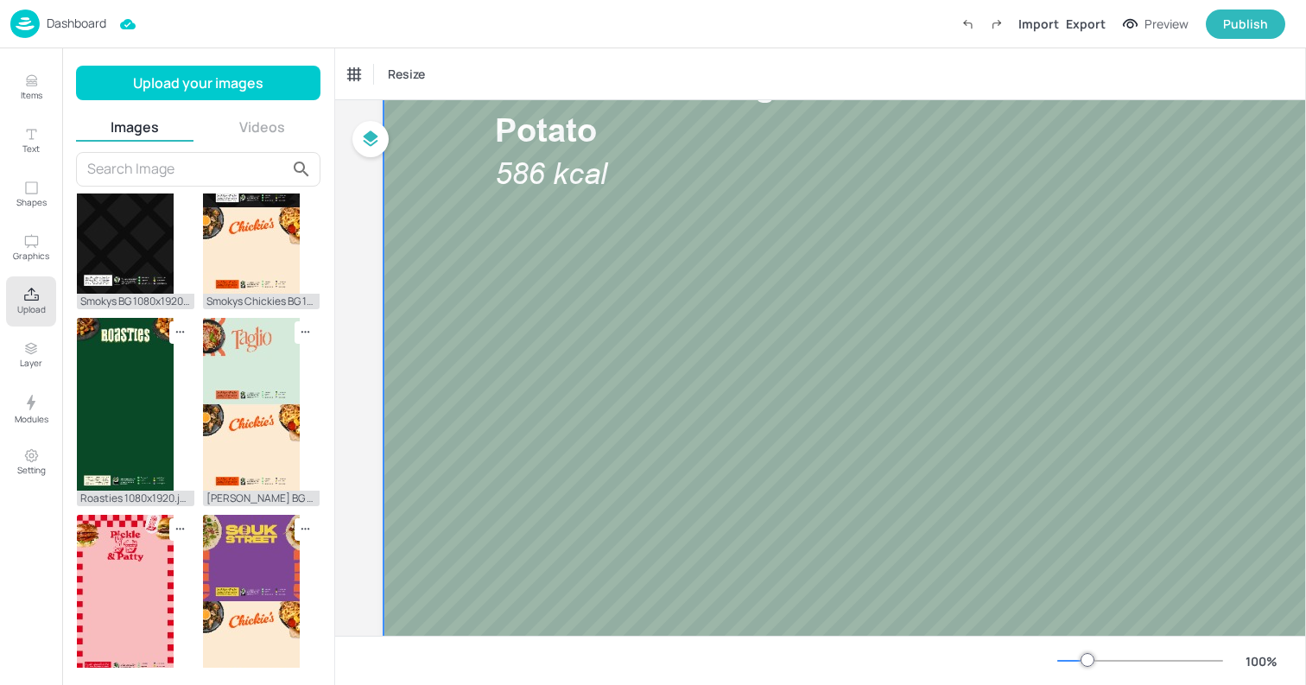
scroll to position [0, 0]
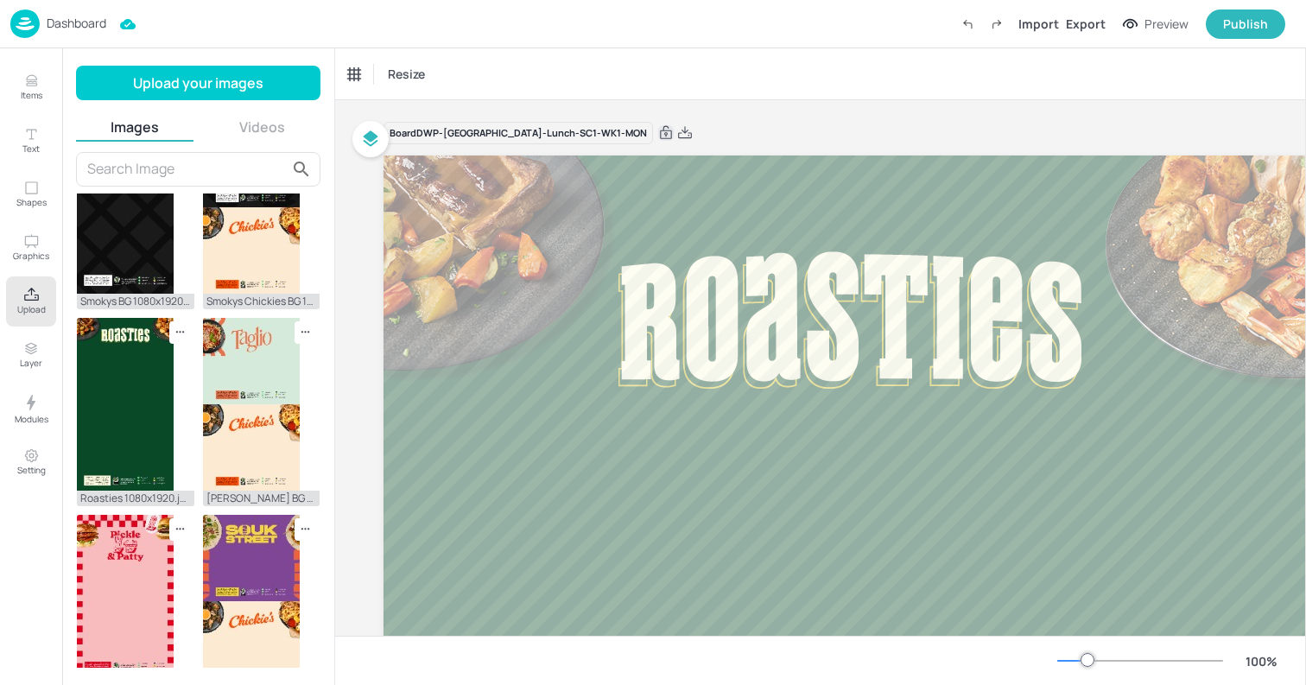
click at [655, 128] on div "Board DWP-Leeds-Lunch-SC1-WK1-MON" at bounding box center [849, 133] width 933 height 24
click at [28, 24] on img at bounding box center [24, 23] width 29 height 28
click at [673, 86] on div "Resize" at bounding box center [820, 73] width 971 height 51
click at [41, 22] on div "Dashboard" at bounding box center [58, 23] width 96 height 28
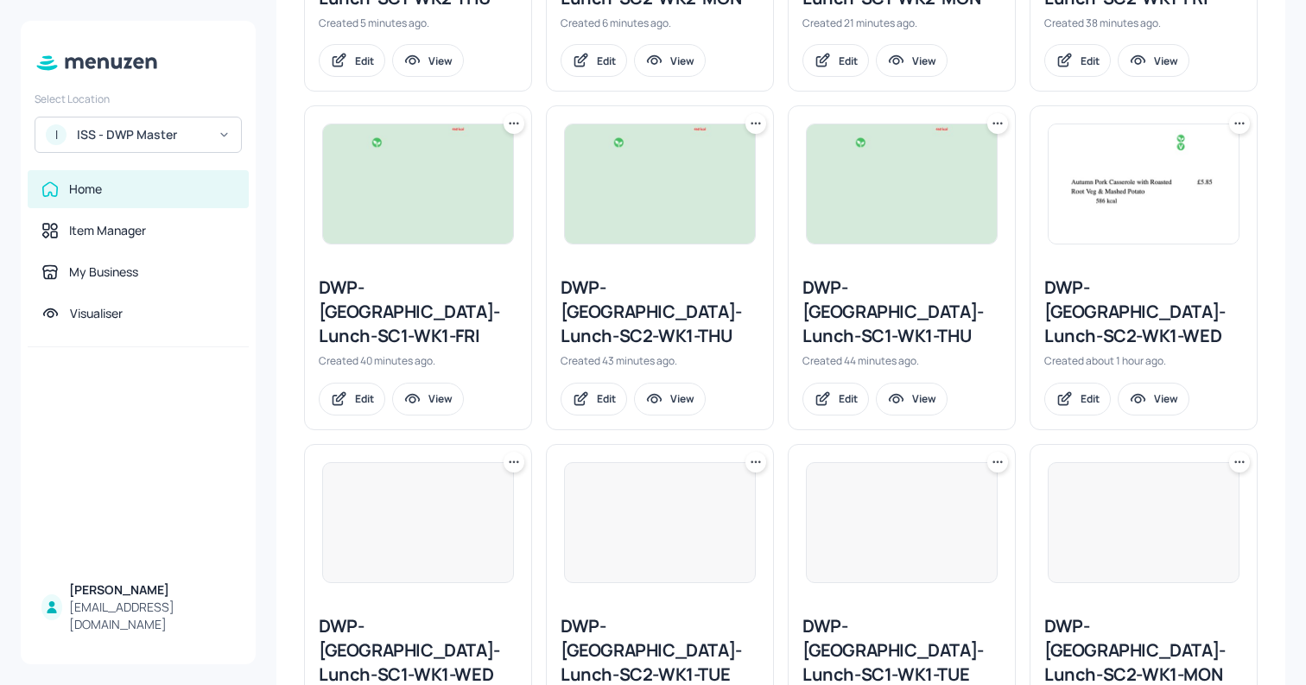
scroll to position [1088, 0]
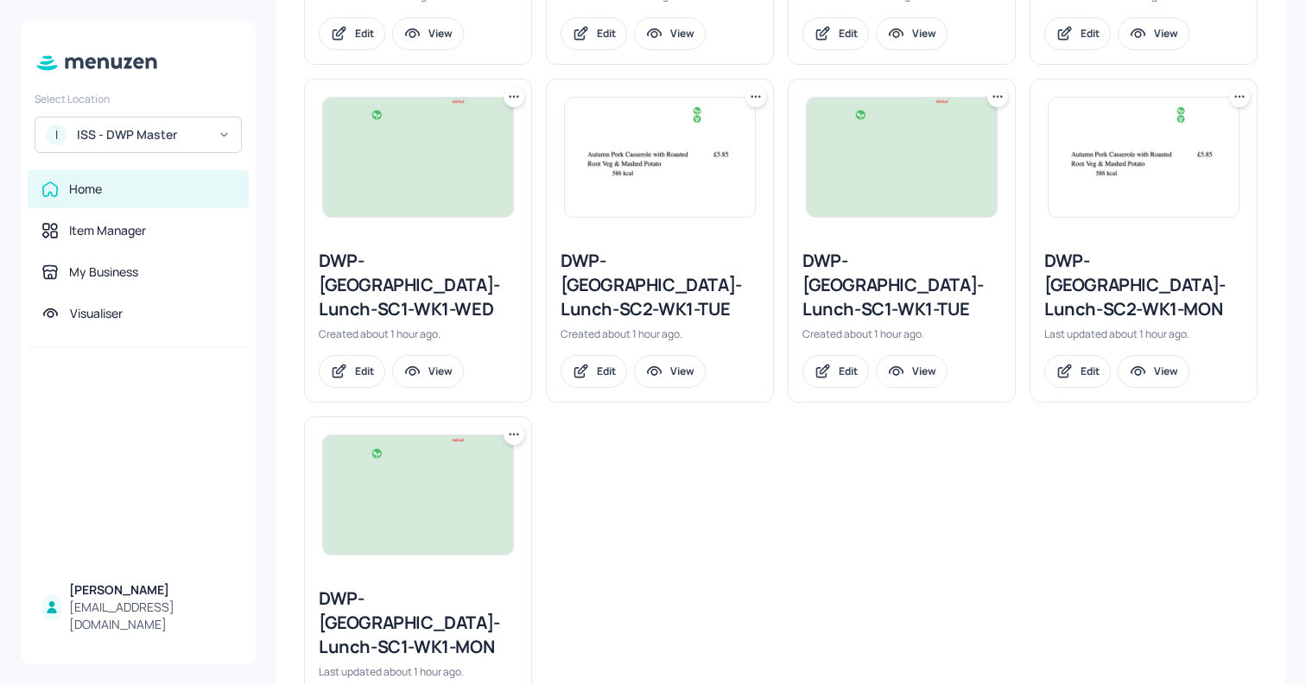
click at [1127, 249] on div "DWP-Leeds-Lunch-SC2-WK1-MON" at bounding box center [1143, 285] width 199 height 73
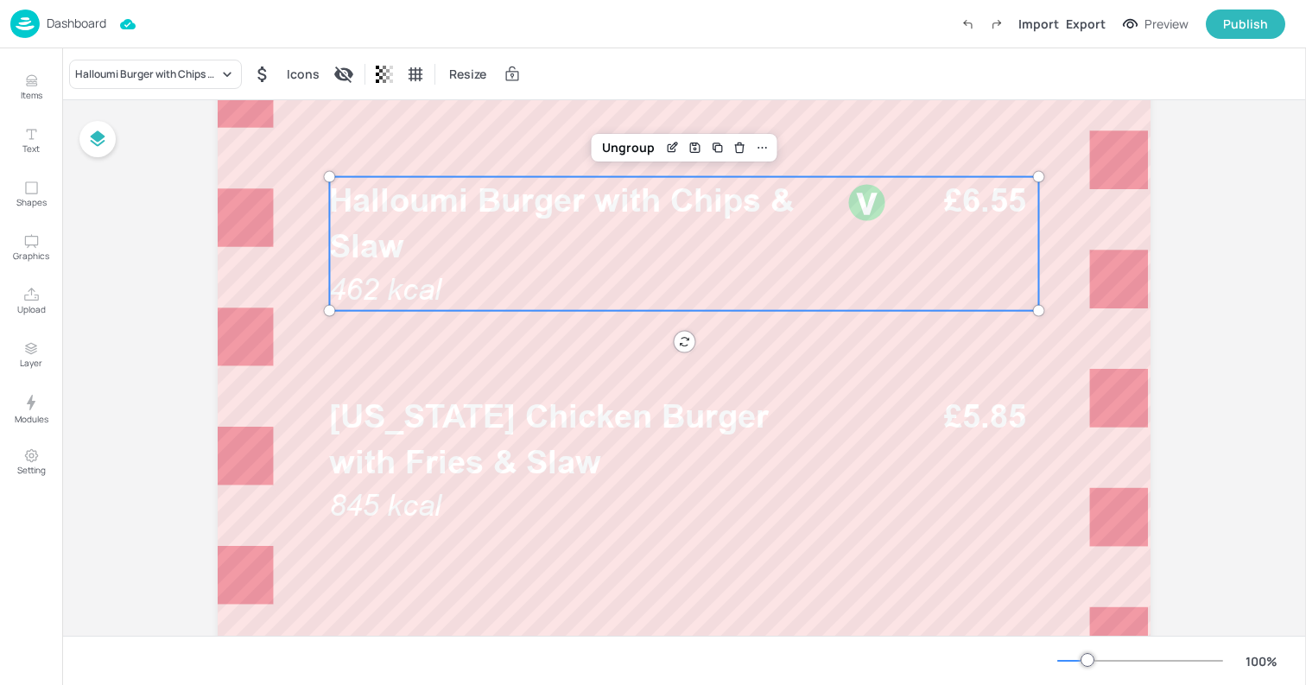
click at [471, 228] on p "Halloumi Burger with Chips & Slaw" at bounding box center [583, 223] width 508 height 92
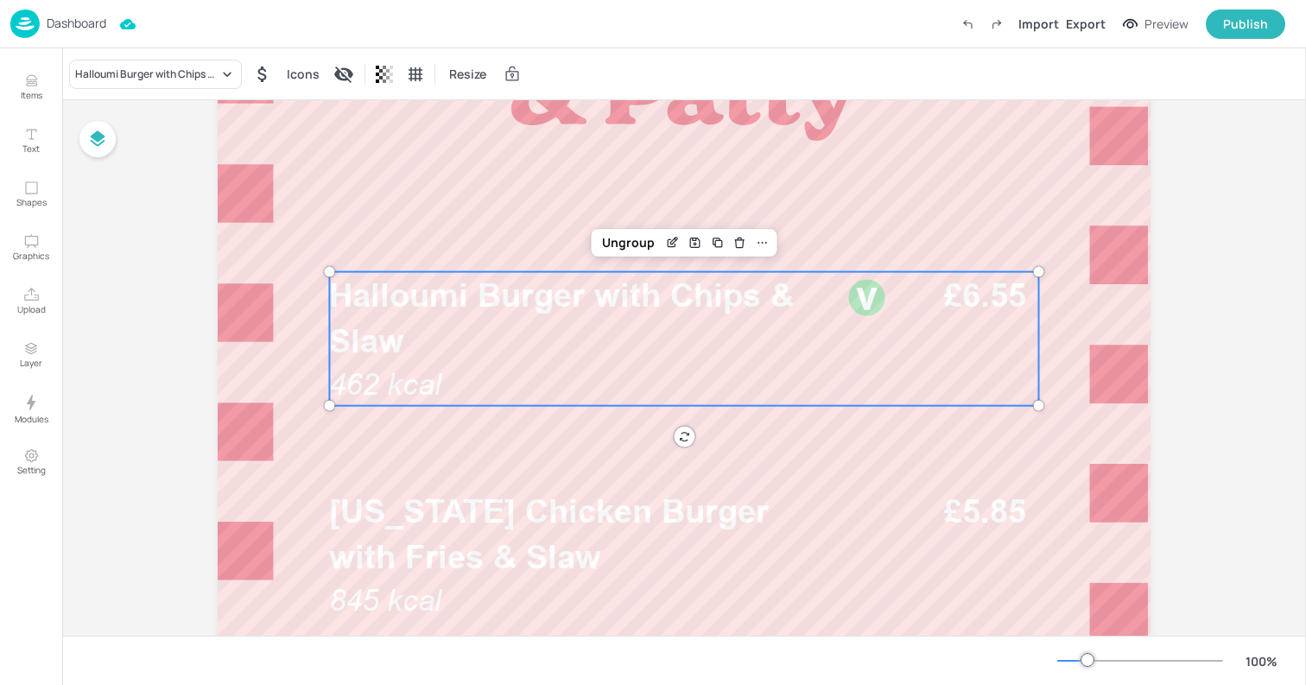
scroll to position [405, 0]
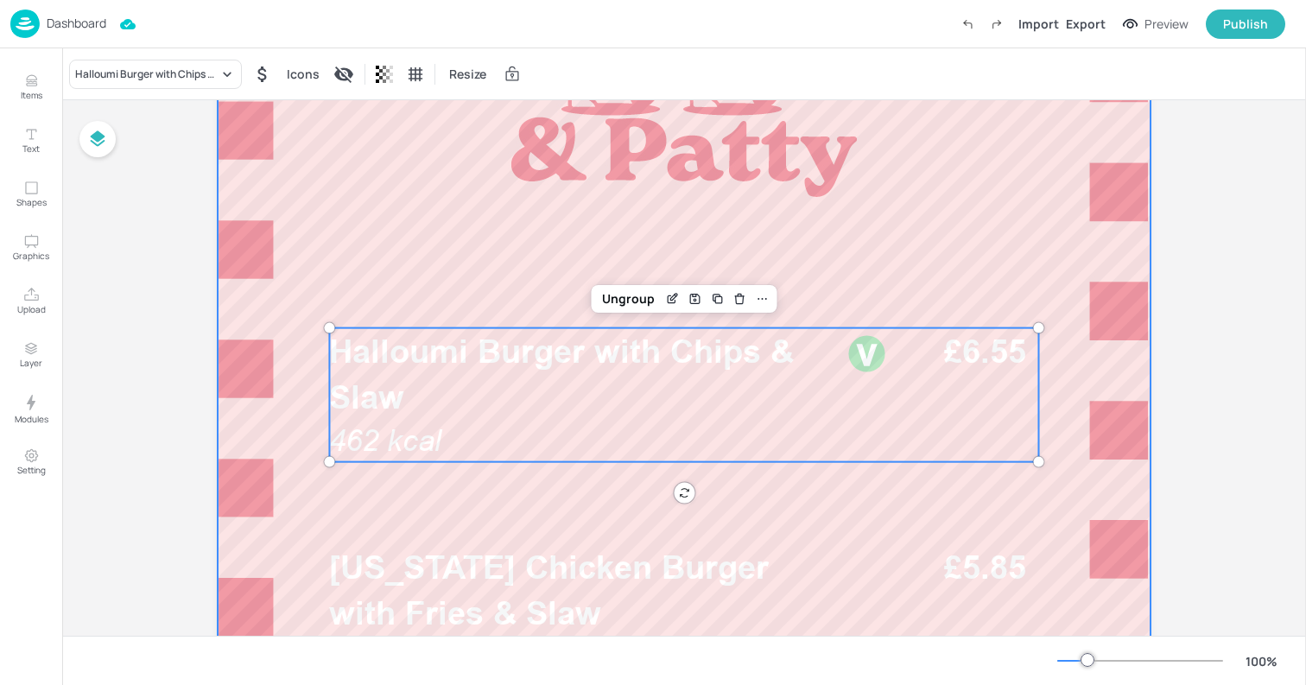
click at [374, 180] on div at bounding box center [684, 579] width 933 height 1658
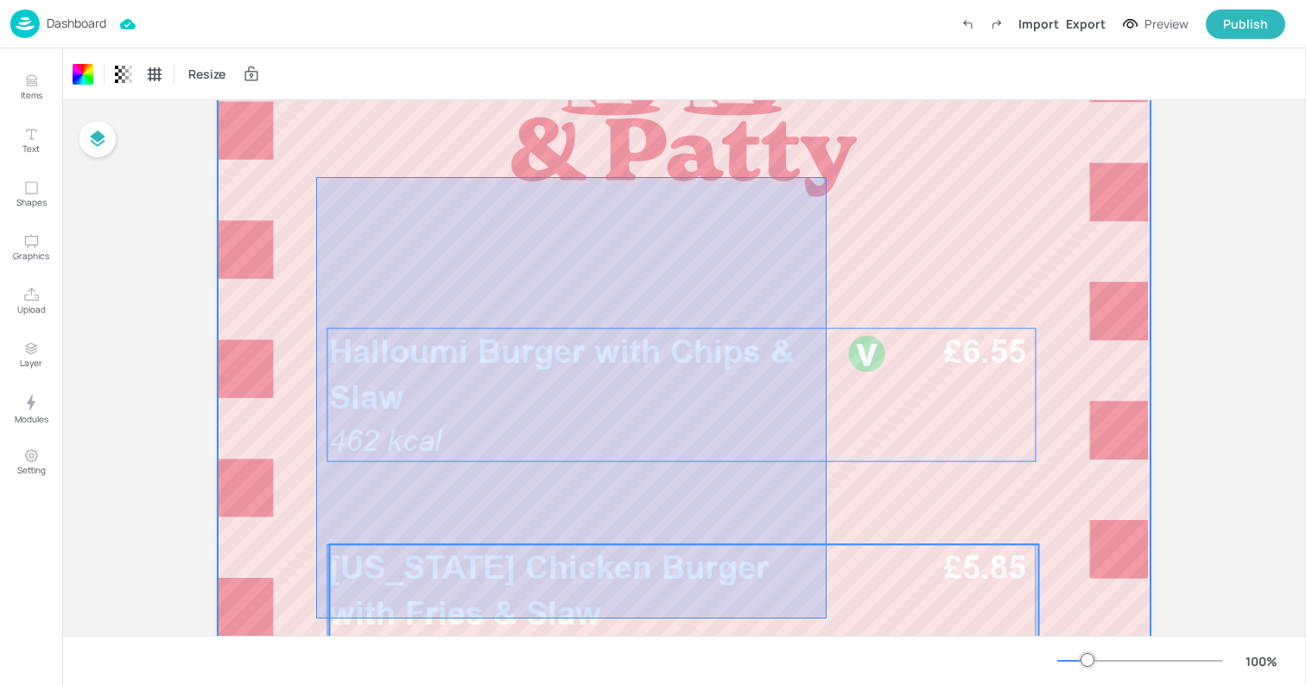
drag, startPoint x: 316, startPoint y: 177, endPoint x: 826, endPoint y: 618, distance: 674.6
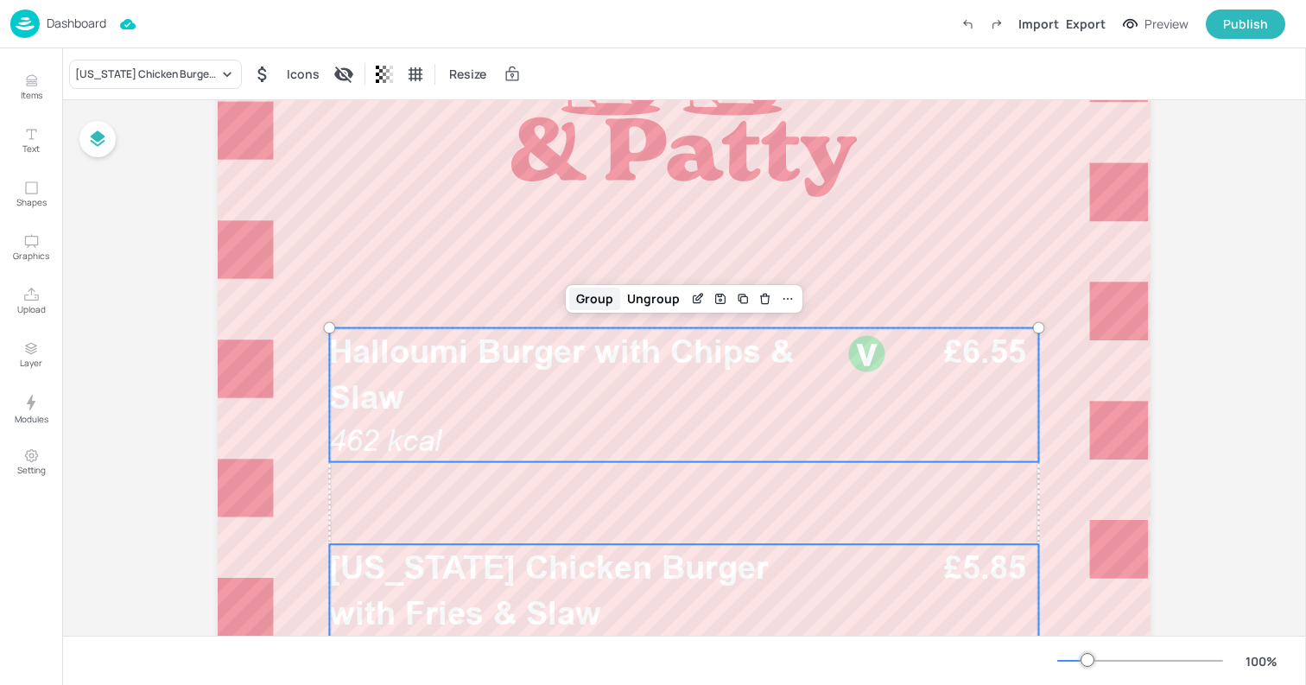
click at [579, 299] on div "Group" at bounding box center [594, 299] width 51 height 22
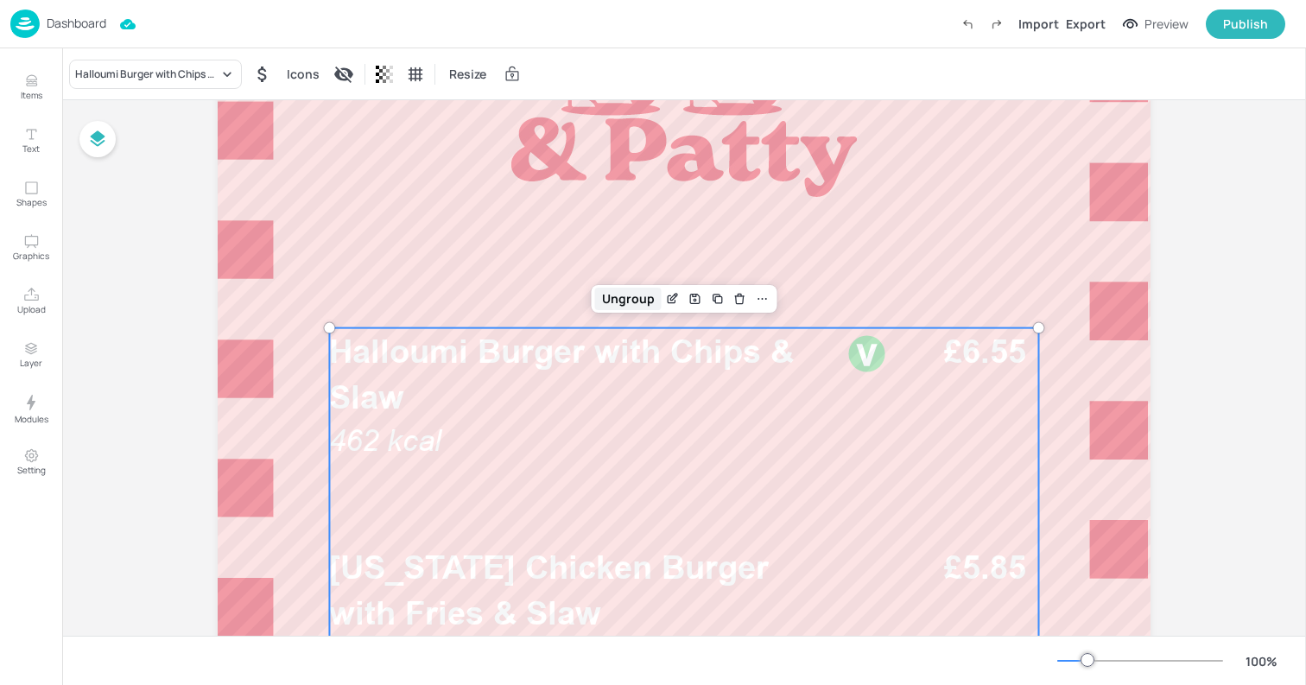
click at [625, 300] on div "Ungroup" at bounding box center [628, 299] width 66 height 22
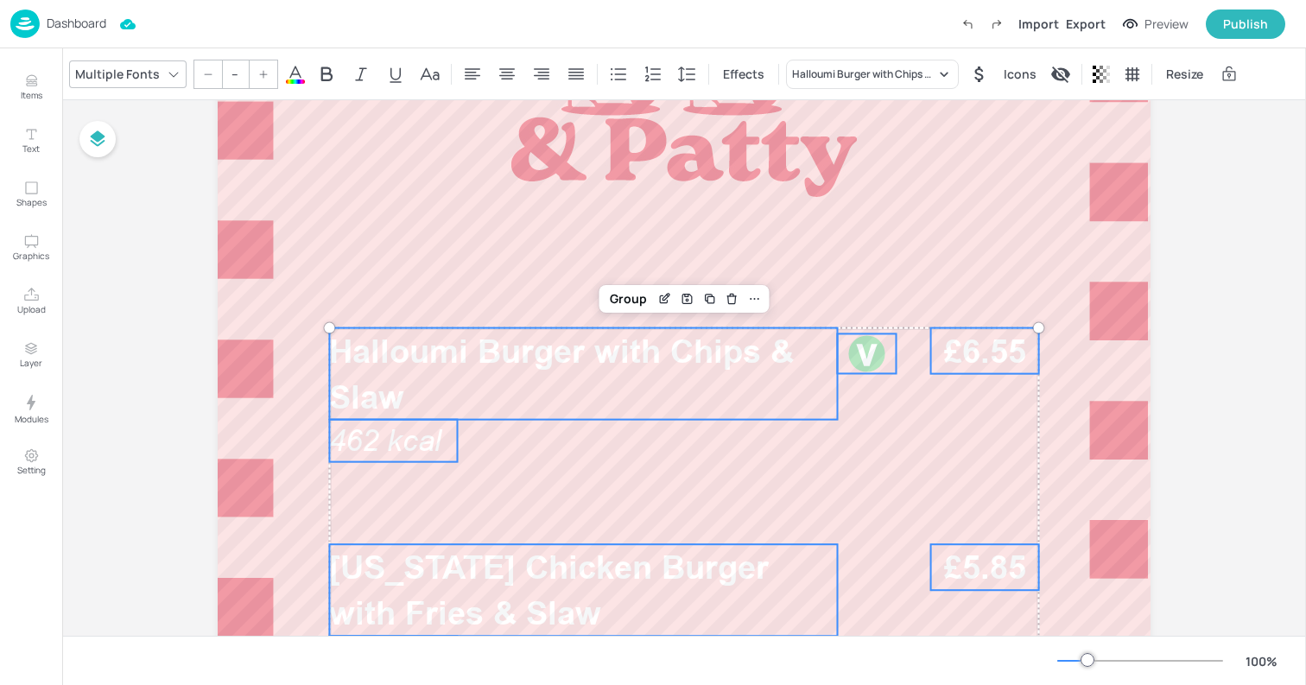
click at [294, 72] on icon at bounding box center [295, 74] width 21 height 21
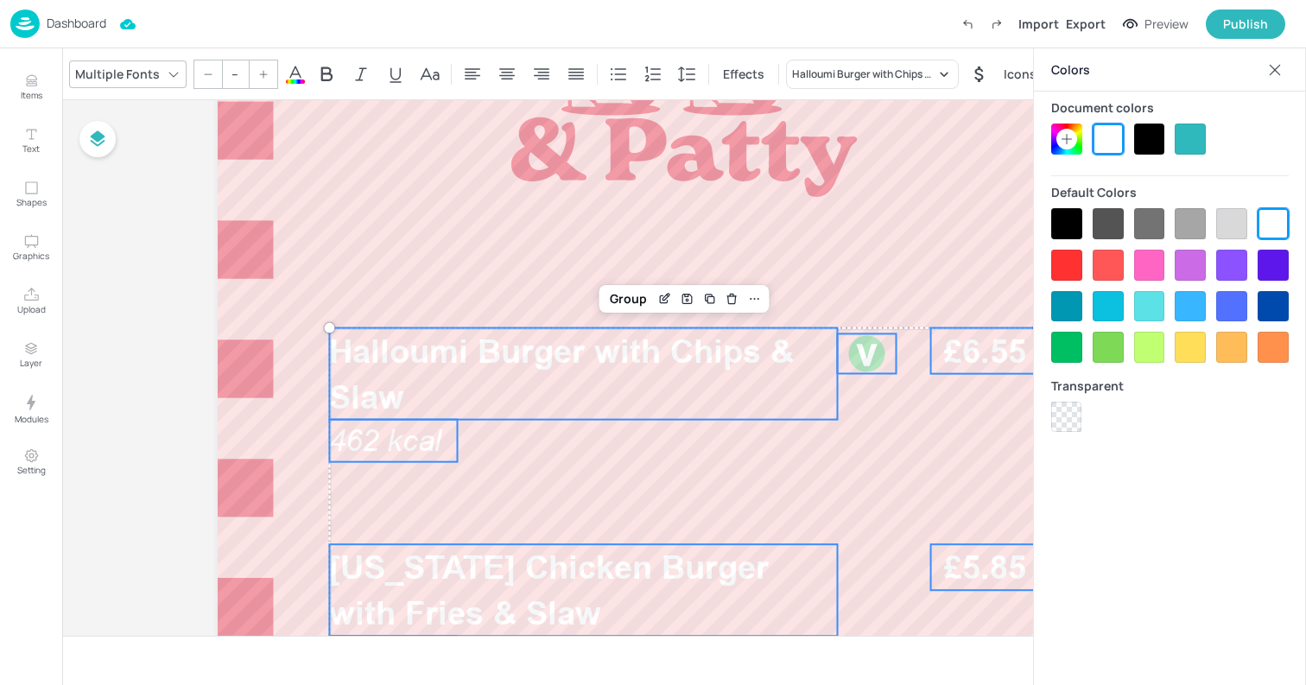
click at [1137, 144] on div at bounding box center [1149, 138] width 31 height 31
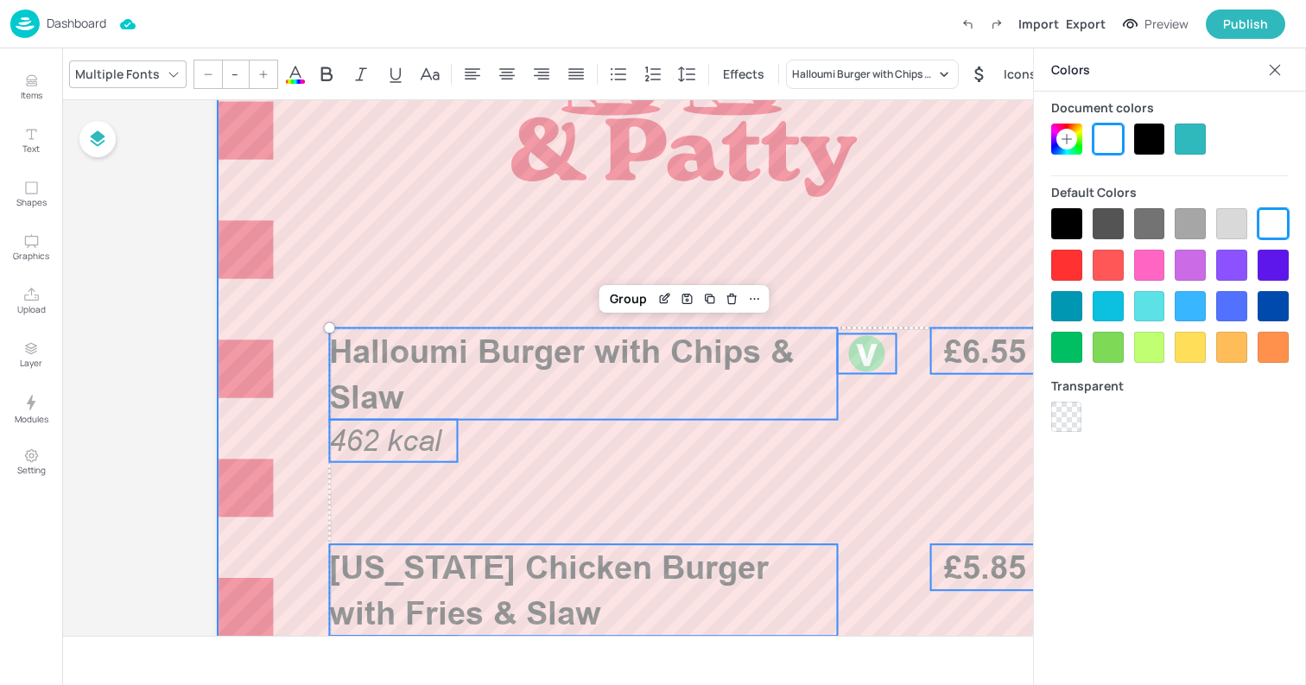
click at [578, 153] on div at bounding box center [684, 579] width 933 height 1658
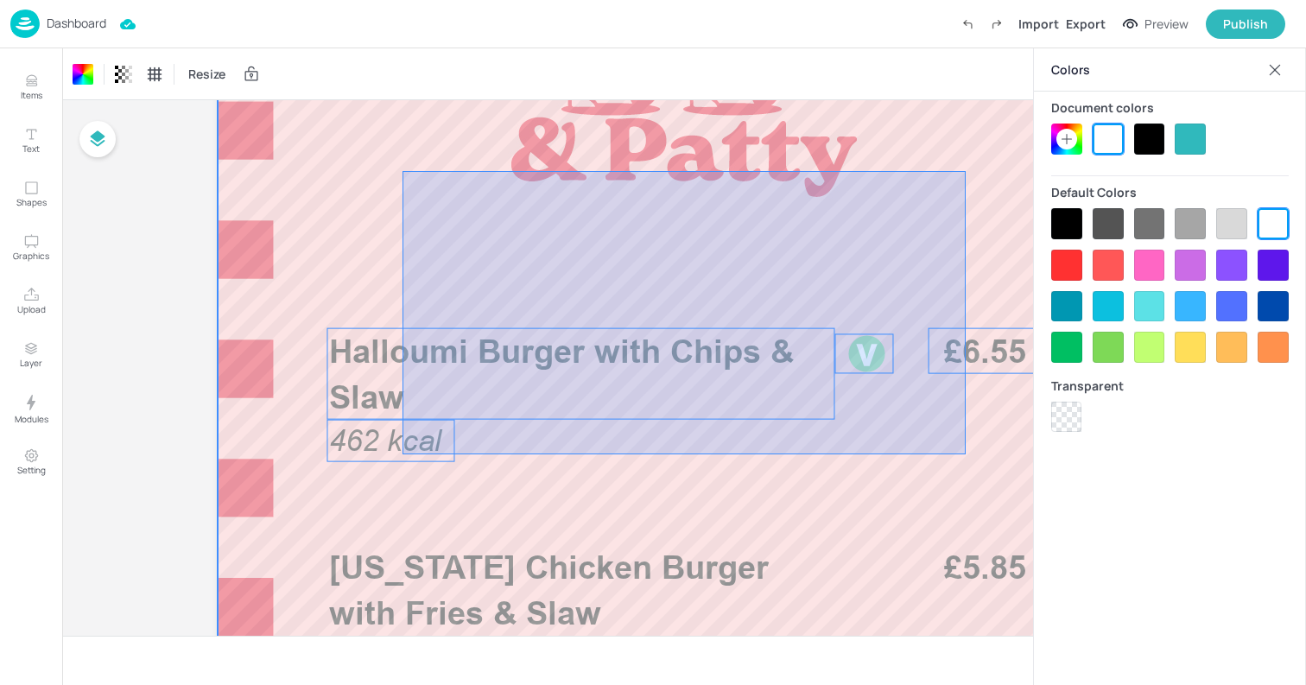
drag, startPoint x: 402, startPoint y: 171, endPoint x: 967, endPoint y: 456, distance: 632.5
click at [967, 456] on div at bounding box center [684, 579] width 933 height 1658
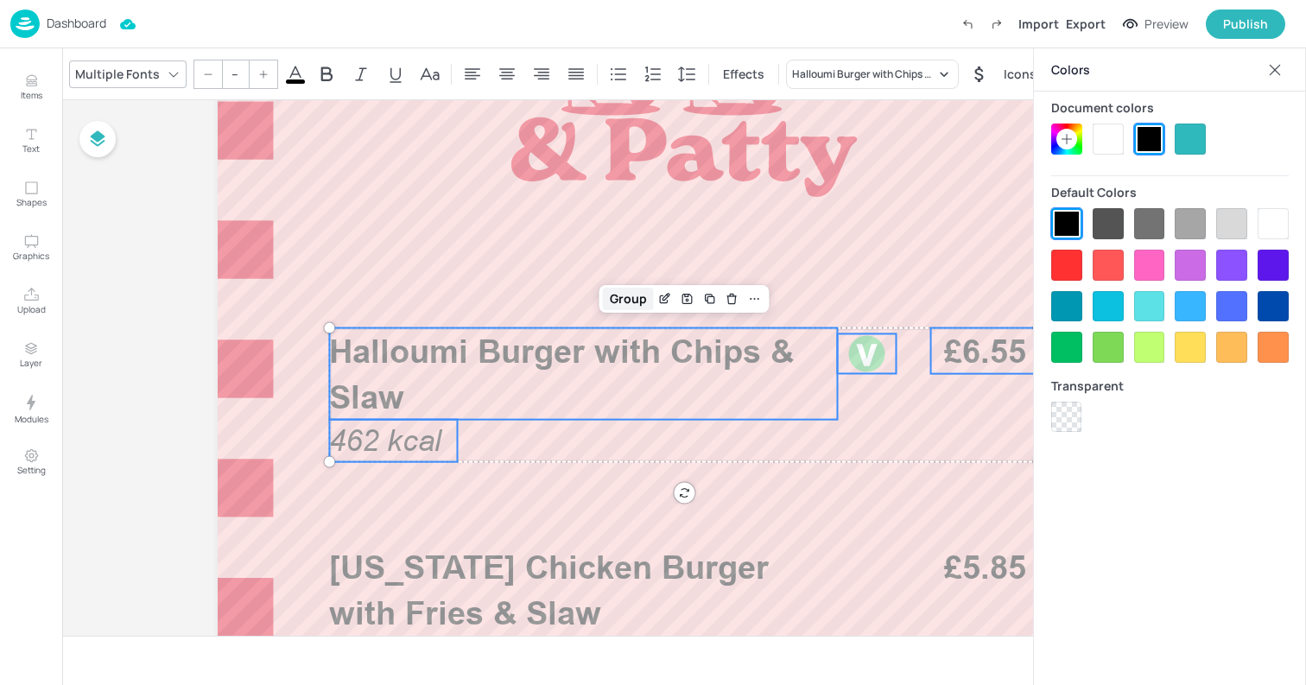
click at [630, 296] on div "Group" at bounding box center [628, 299] width 51 height 22
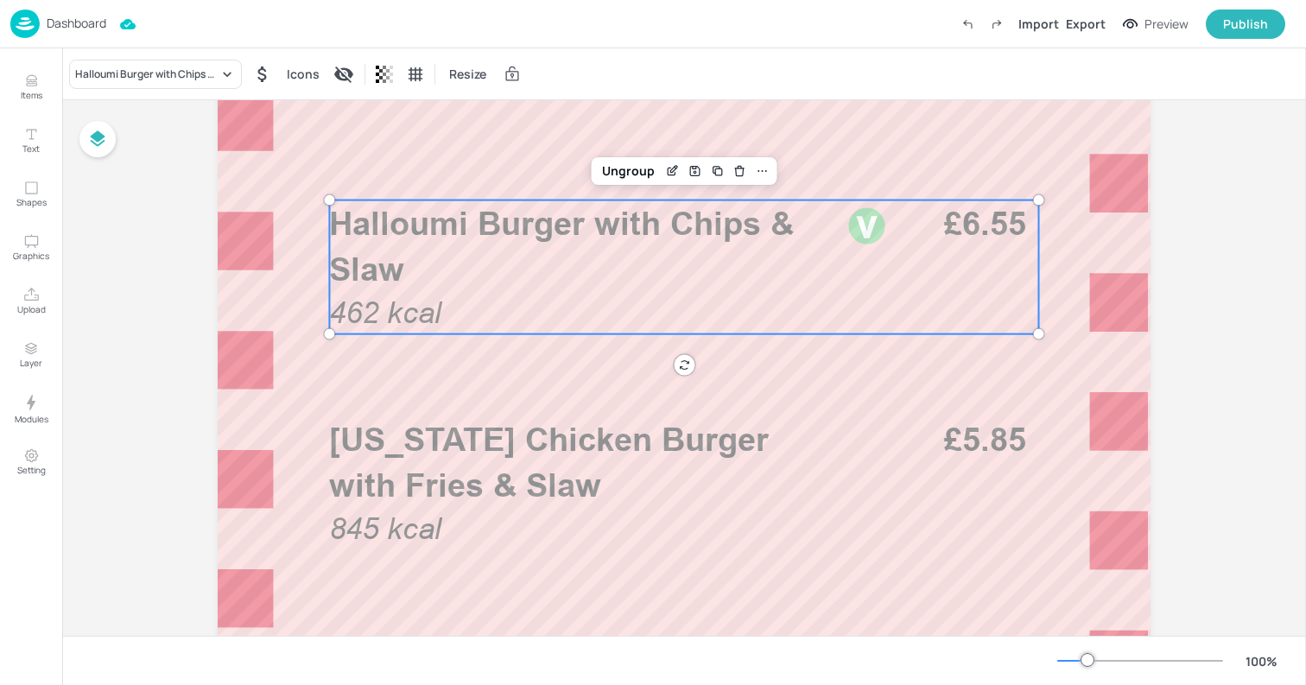
scroll to position [588, 0]
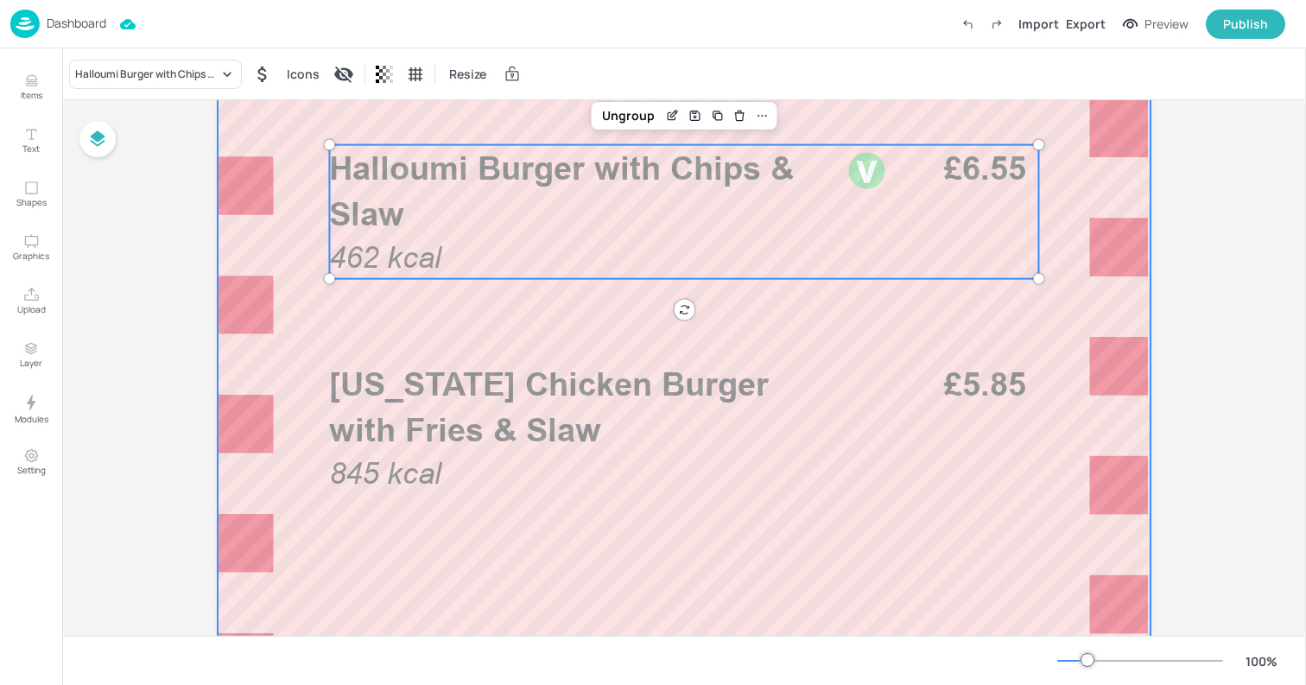
click at [652, 570] on div at bounding box center [684, 396] width 933 height 1658
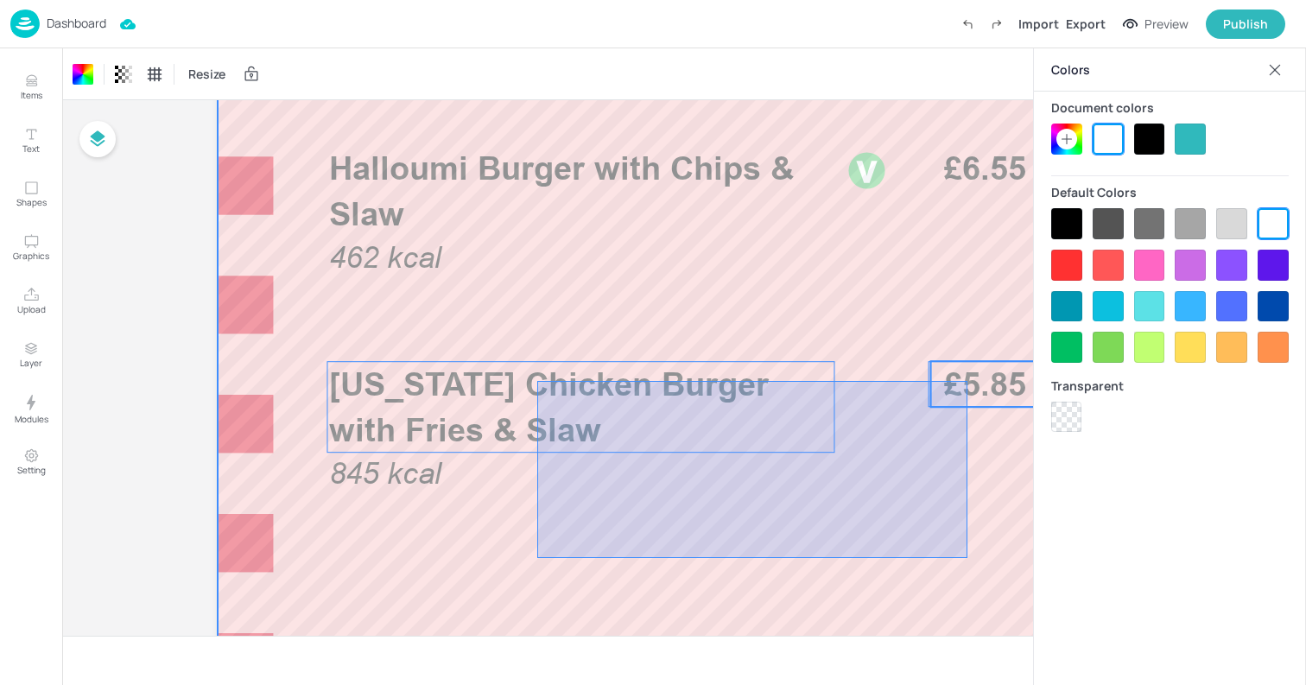
drag, startPoint x: 537, startPoint y: 558, endPoint x: 967, endPoint y: 376, distance: 466.7
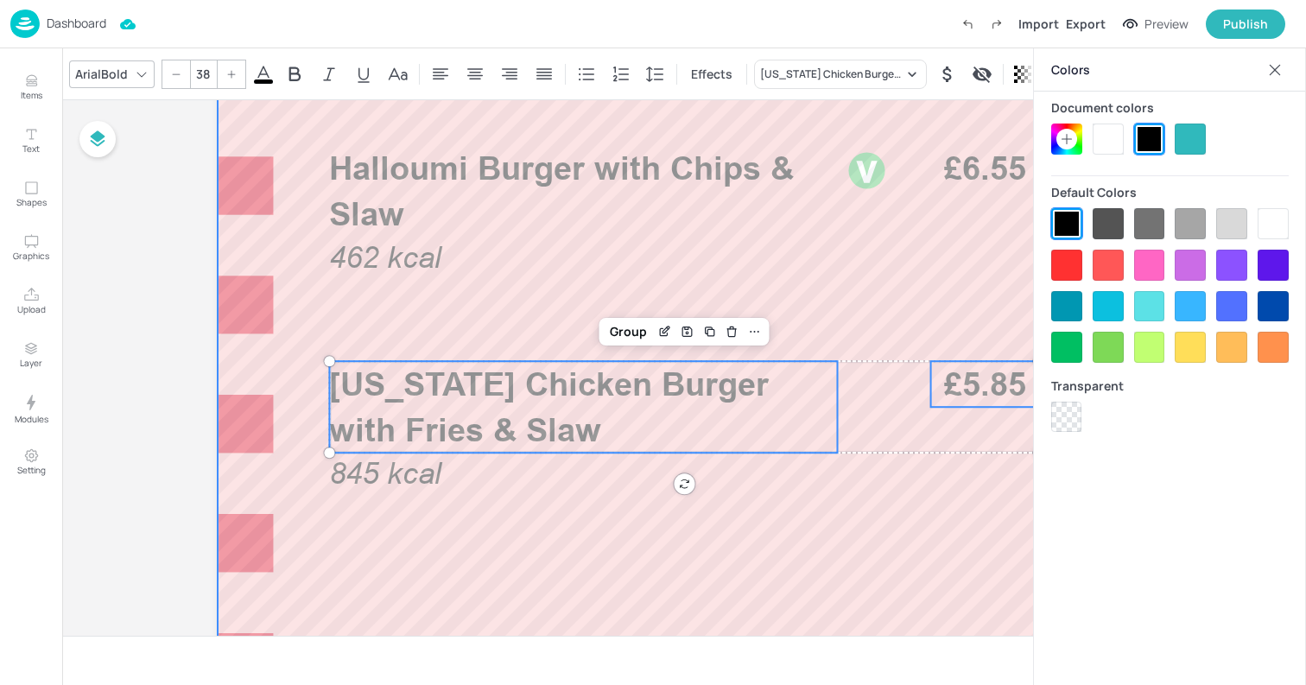
click at [544, 514] on div at bounding box center [684, 396] width 933 height 1658
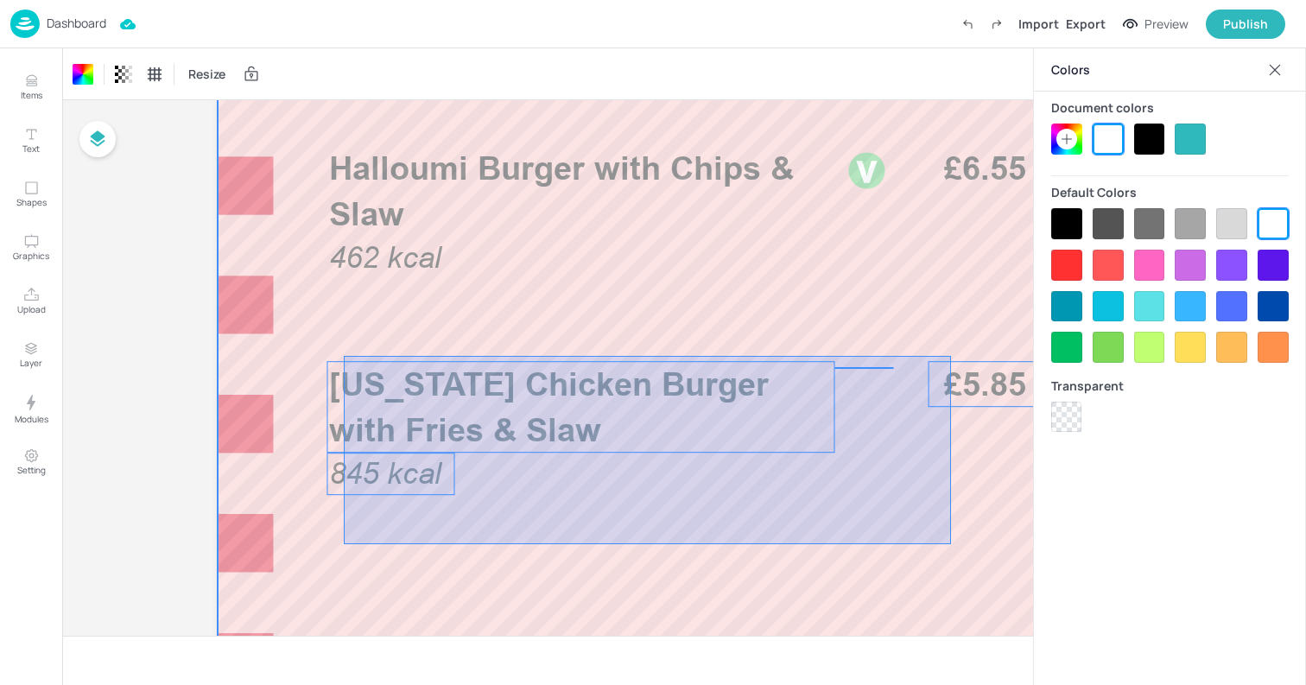
drag, startPoint x: 344, startPoint y: 544, endPoint x: 952, endPoint y: 356, distance: 636.4
click at [952, 356] on div at bounding box center [684, 396] width 933 height 1658
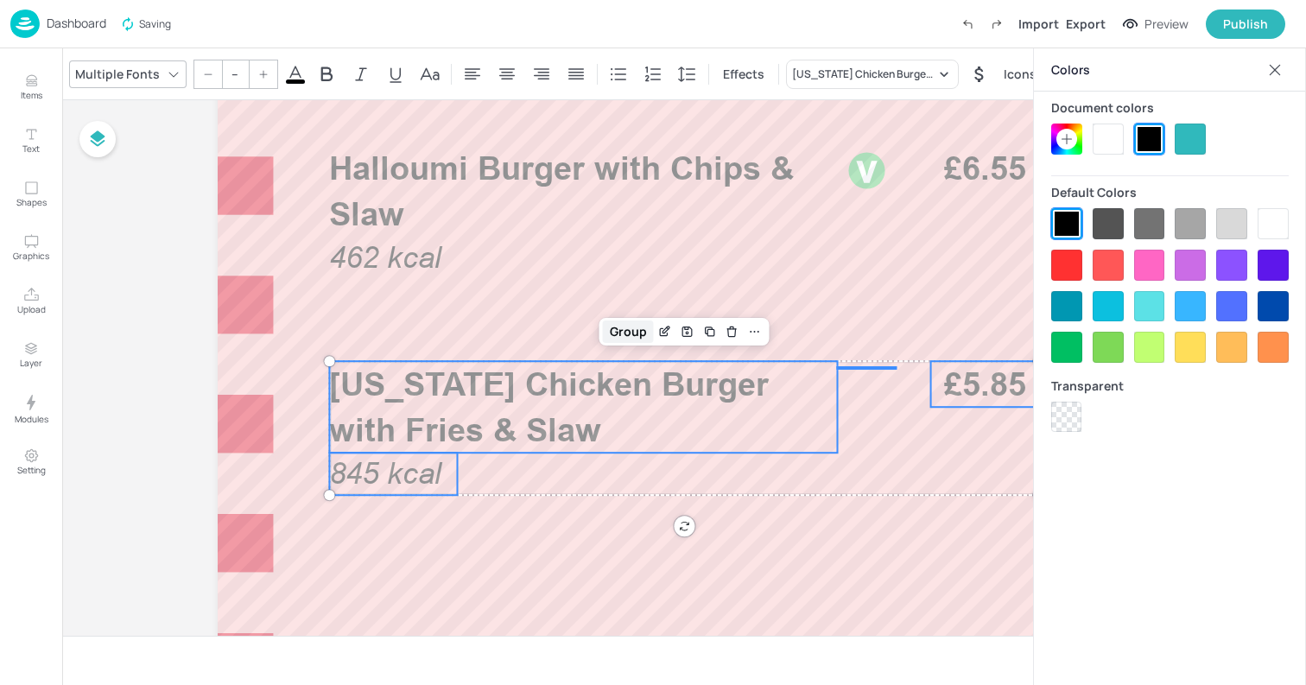
click at [623, 328] on div "Group" at bounding box center [628, 331] width 51 height 22
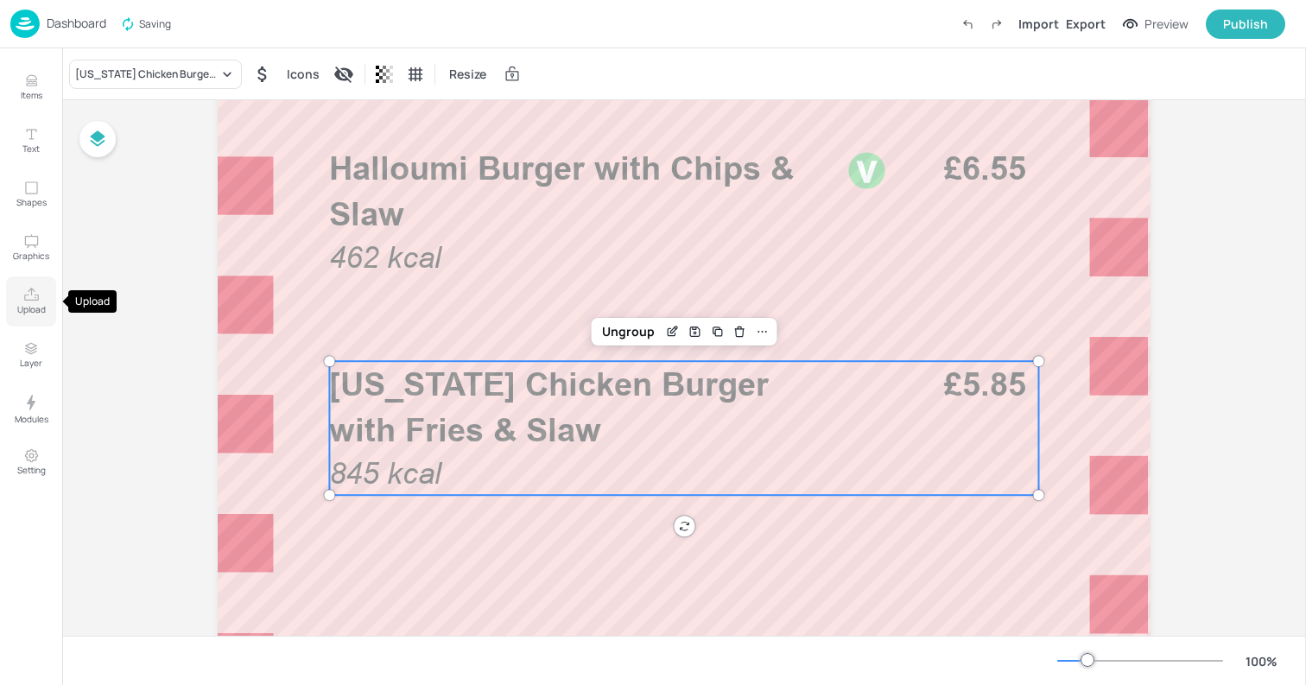
click at [38, 295] on icon "Upload" at bounding box center [31, 295] width 16 height 16
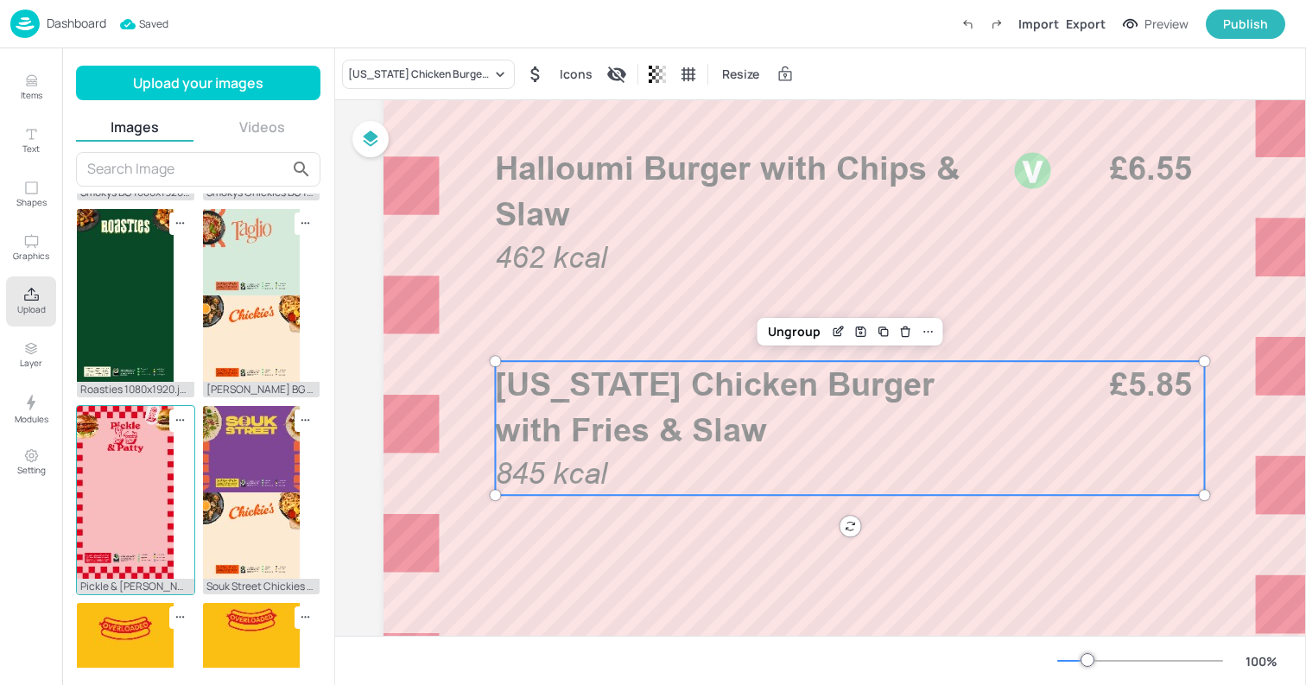
scroll to position [586, 0]
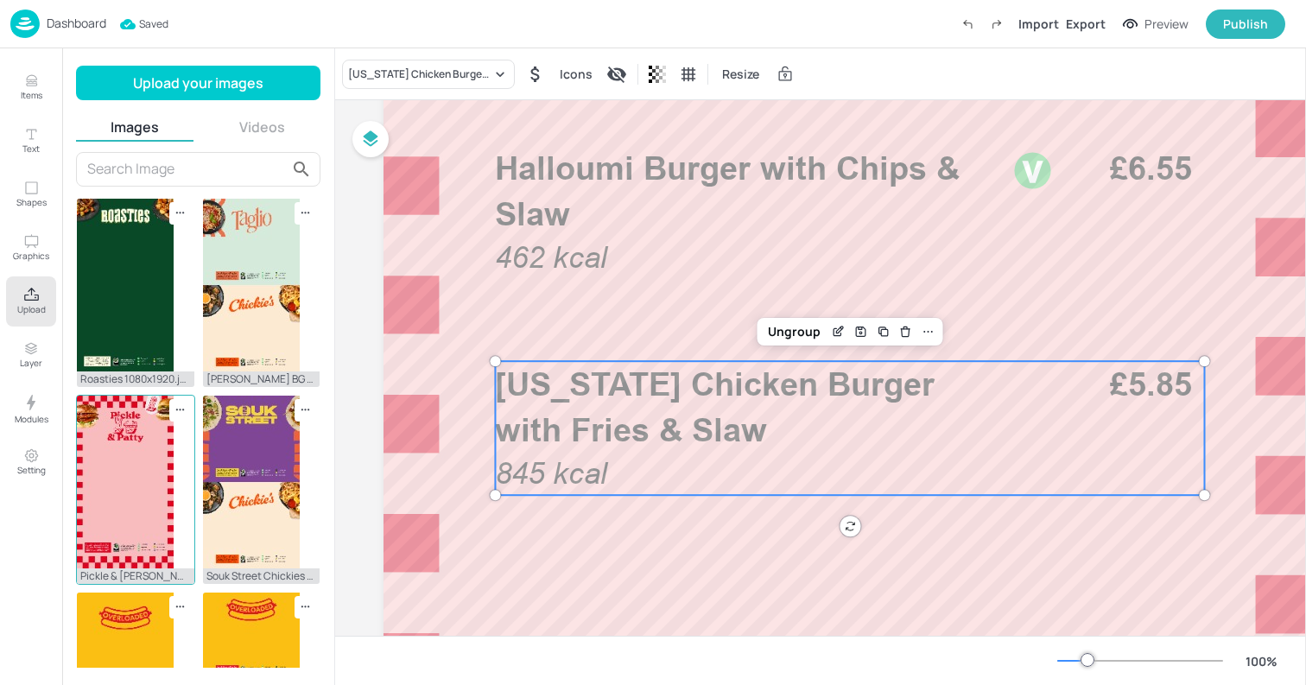
click at [130, 473] on img at bounding box center [125, 481] width 97 height 173
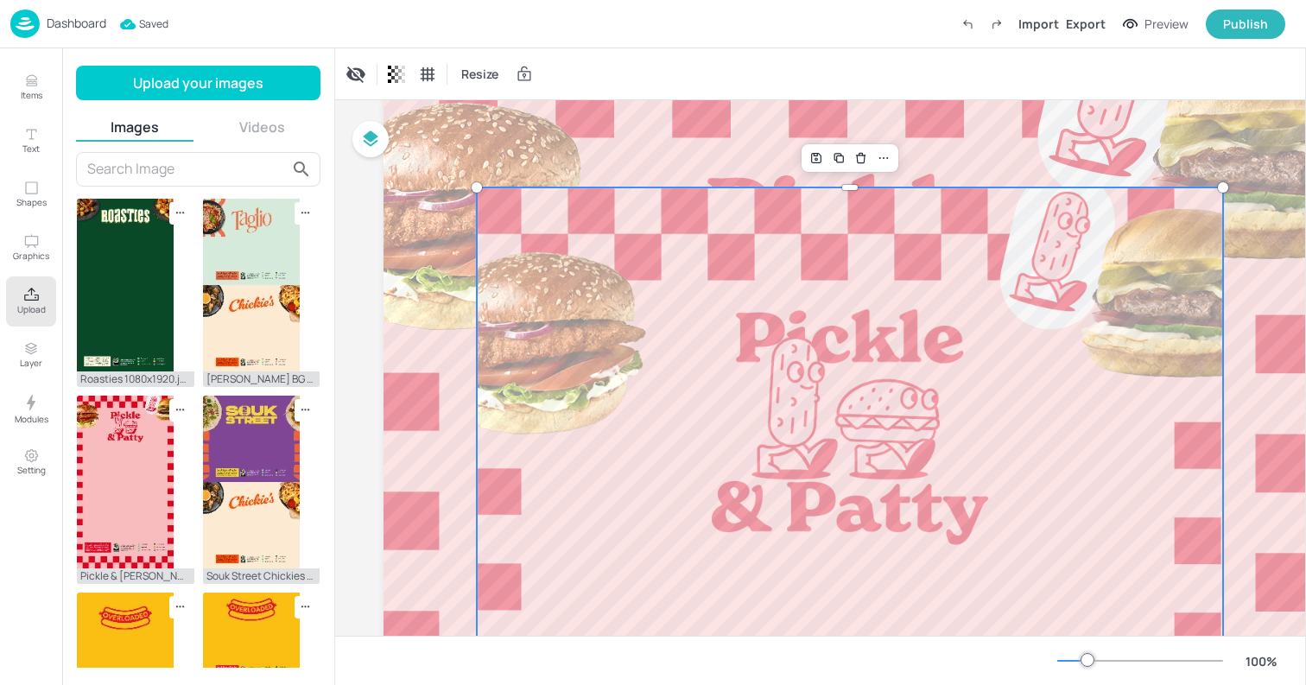
scroll to position [80, 0]
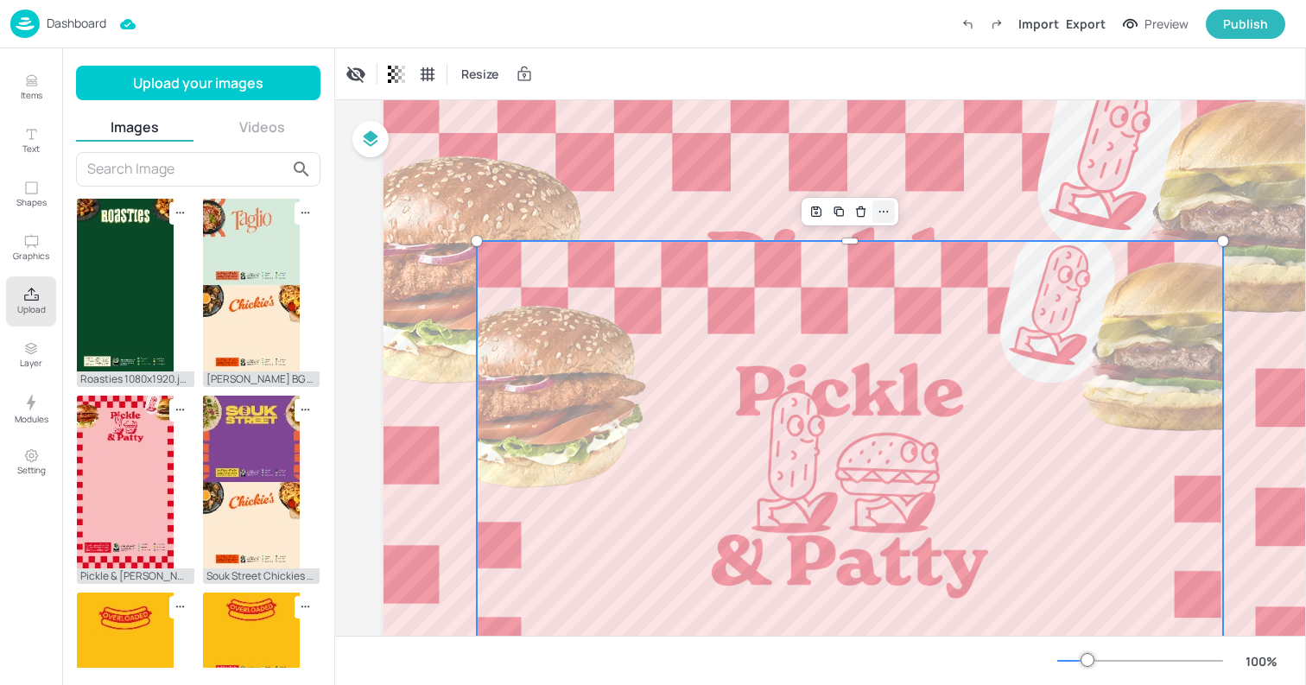
click at [881, 220] on div at bounding box center [883, 211] width 22 height 22
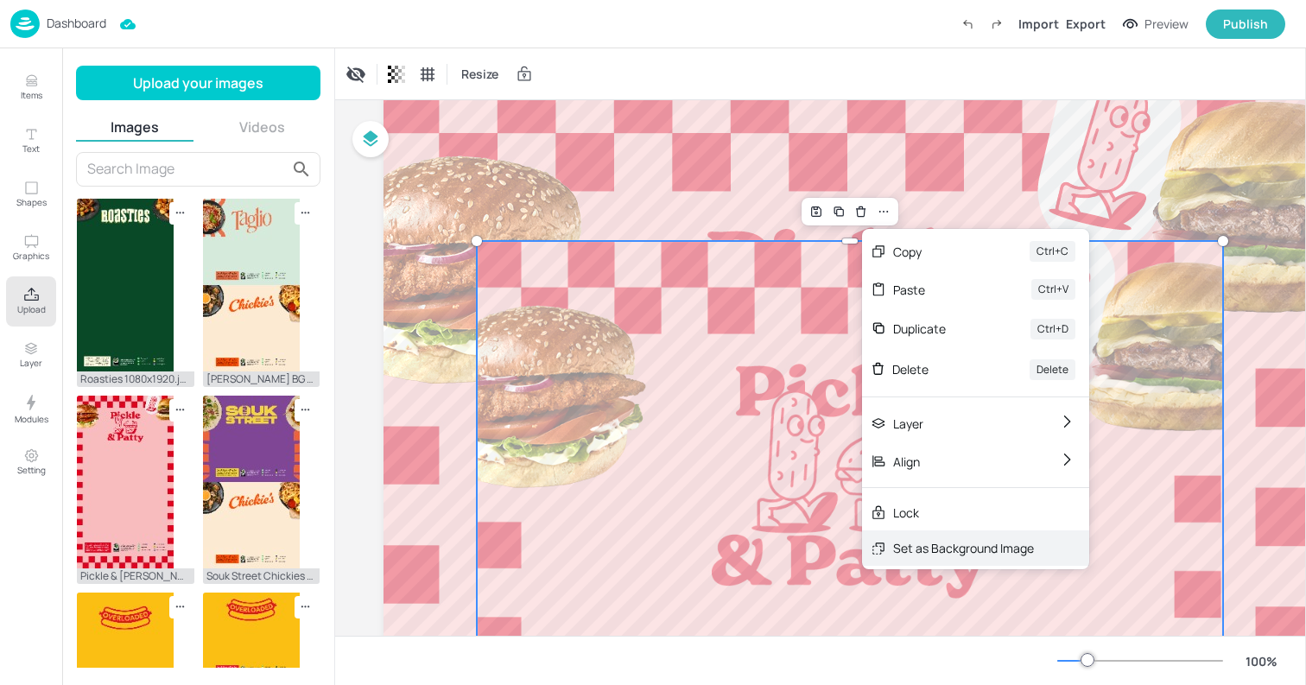
click at [949, 543] on div "Set as Background Image" at bounding box center [963, 548] width 141 height 18
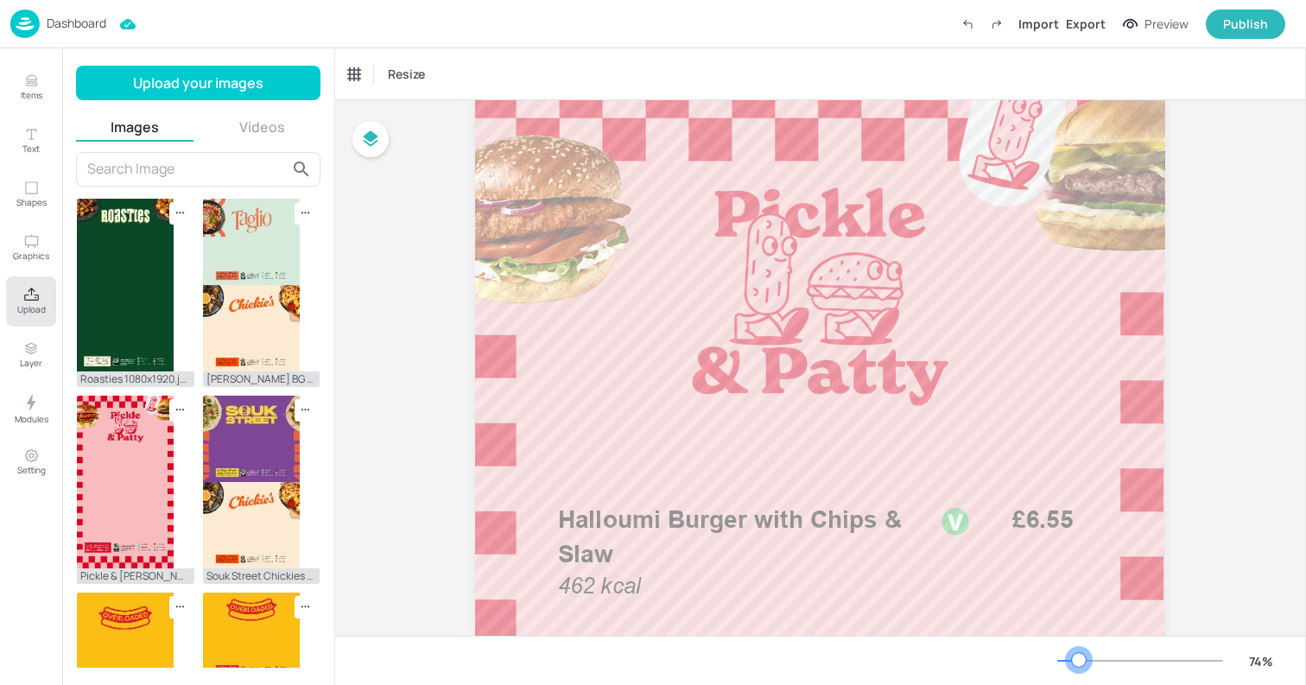
click at [1079, 662] on div at bounding box center [1140, 661] width 166 height 14
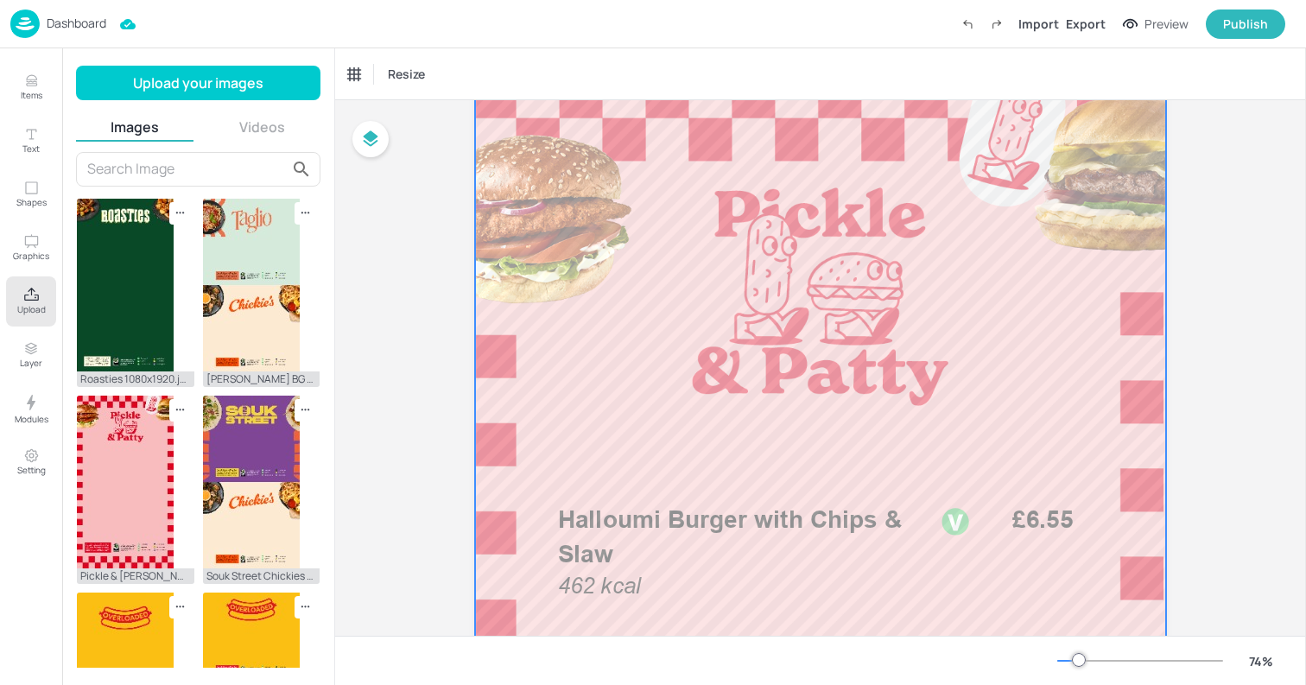
scroll to position [0, 0]
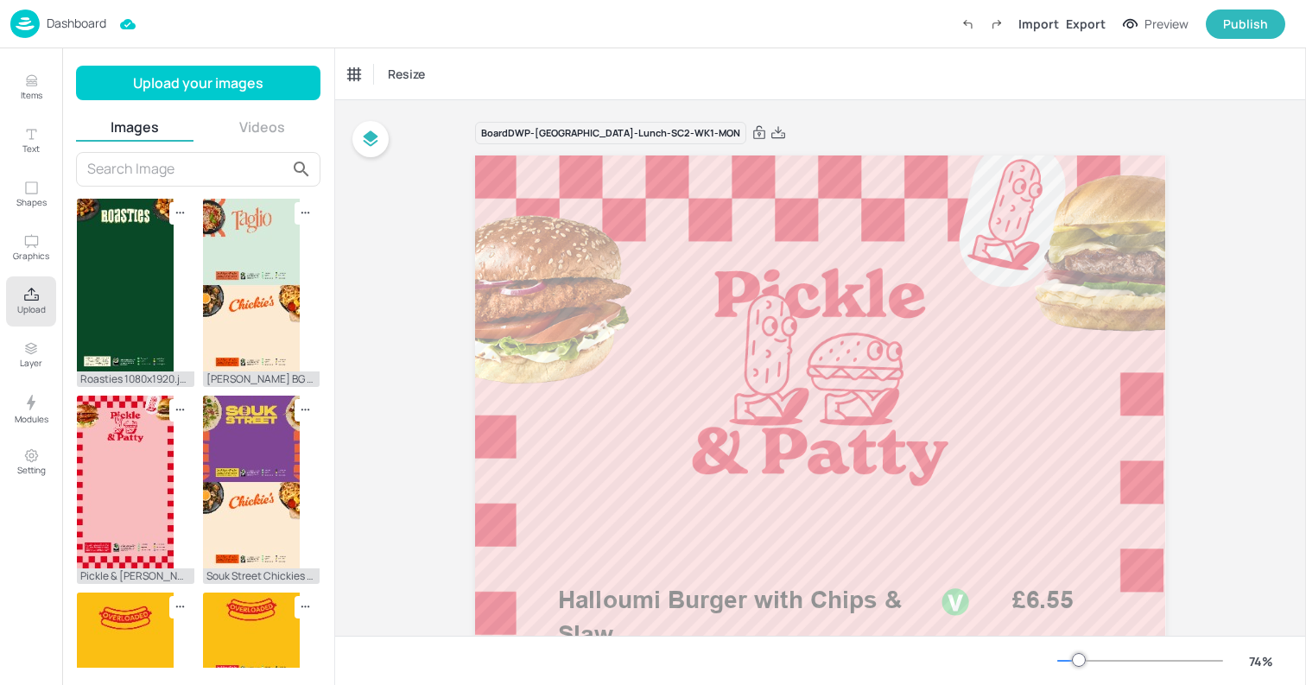
click at [56, 26] on p "Dashboard" at bounding box center [77, 23] width 60 height 12
click at [802, 74] on div "Resize" at bounding box center [820, 73] width 971 height 51
click at [56, 22] on p "Dashboard" at bounding box center [77, 23] width 60 height 12
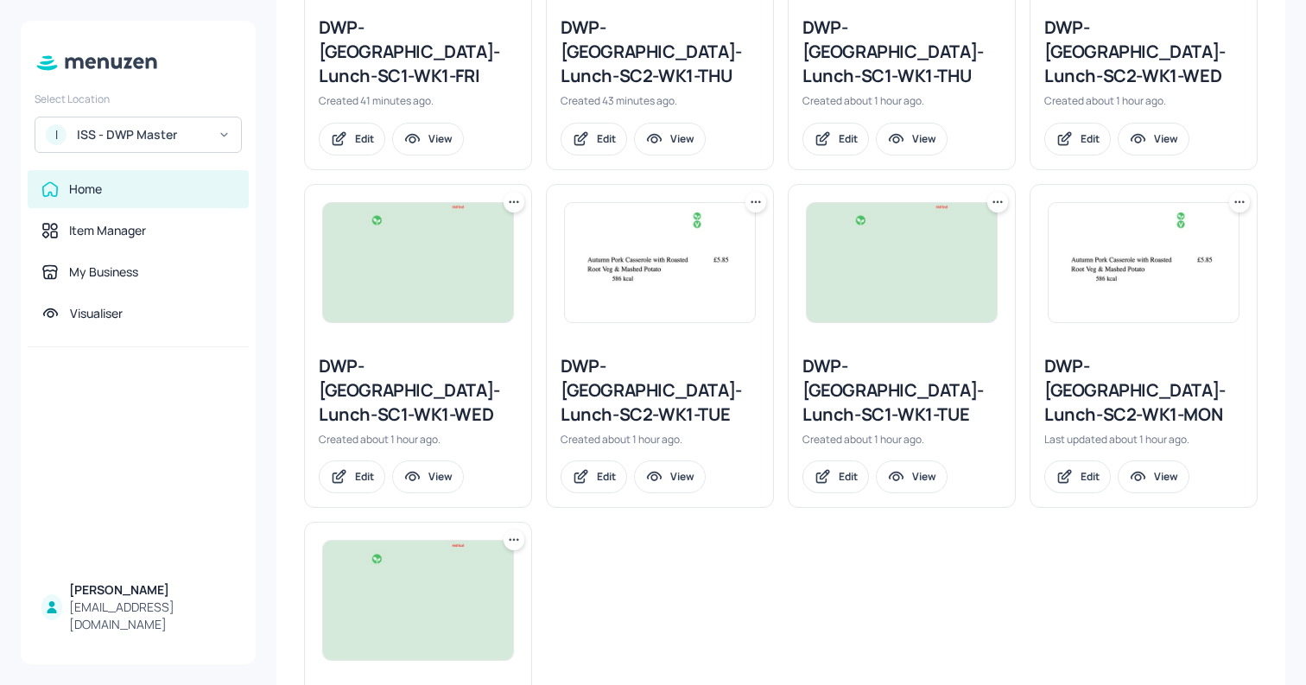
scroll to position [1088, 0]
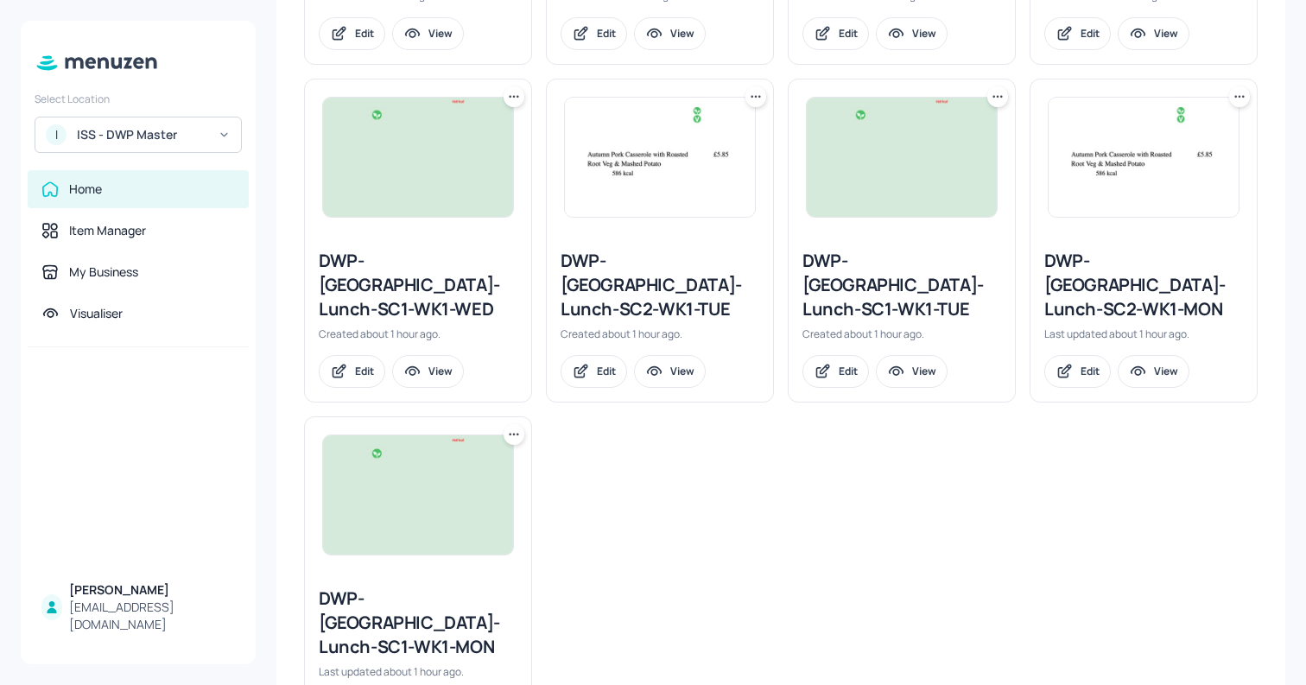
click at [835, 249] on div "DWP-Leeds-Lunch-SC1-WK1-TUE" at bounding box center [901, 285] width 199 height 73
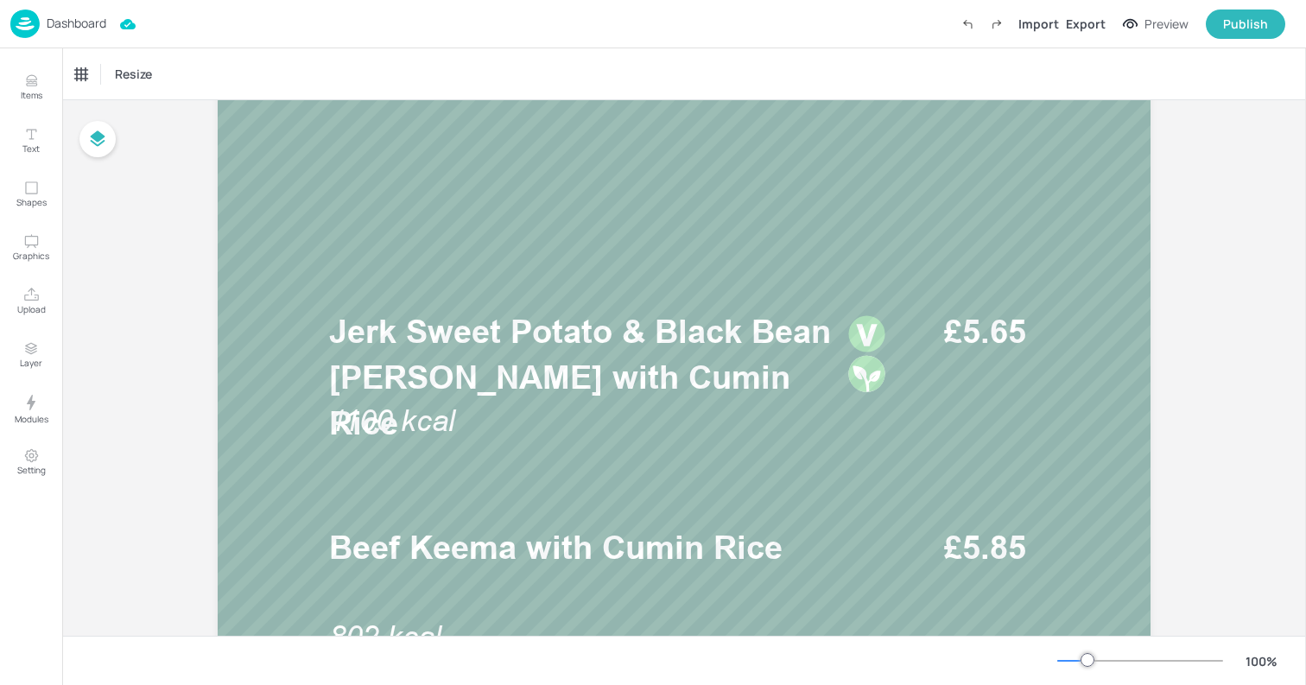
scroll to position [629, 0]
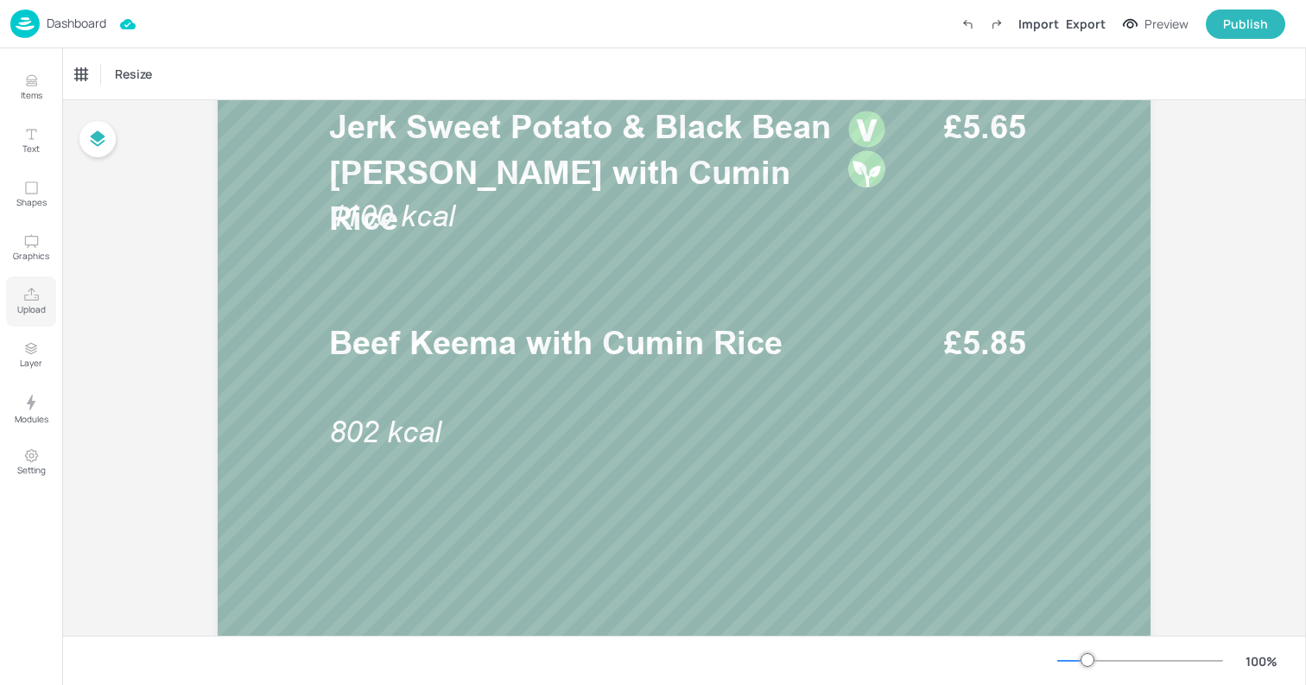
click at [31, 298] on icon "Upload" at bounding box center [31, 295] width 16 height 16
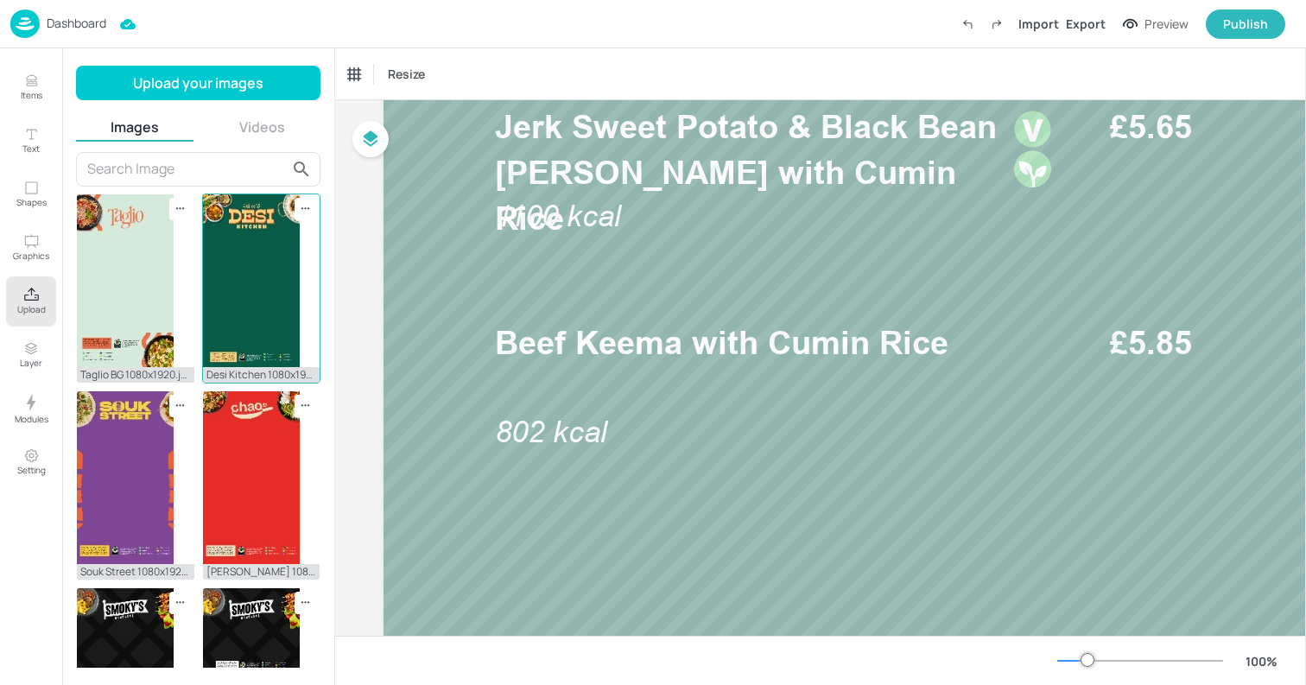
click at [242, 295] on img at bounding box center [251, 280] width 97 height 173
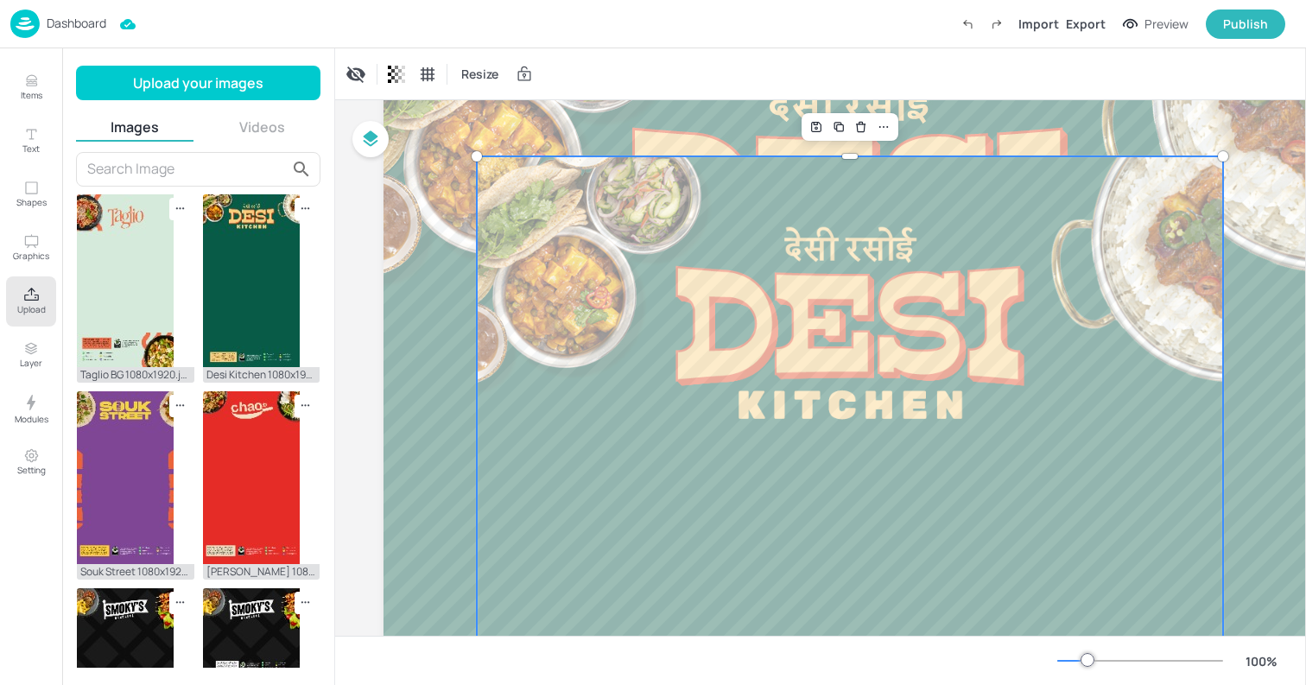
scroll to position [157, 0]
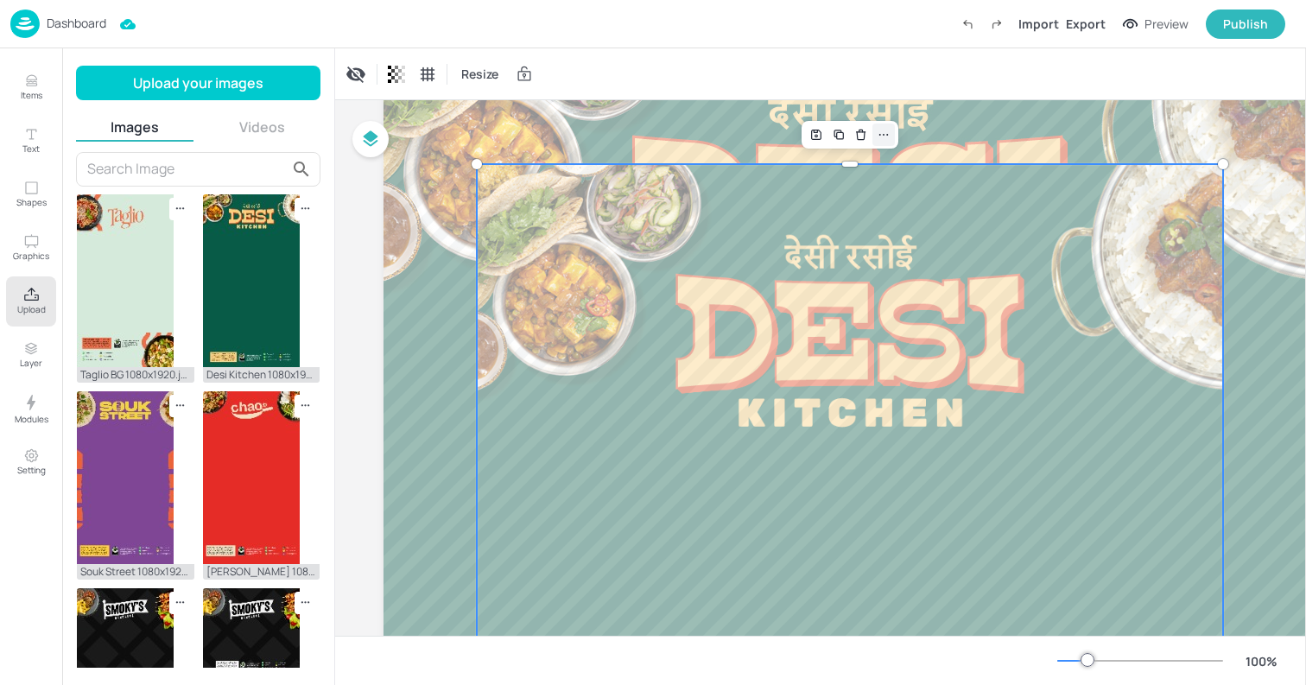
click at [884, 140] on icon at bounding box center [883, 135] width 14 height 14
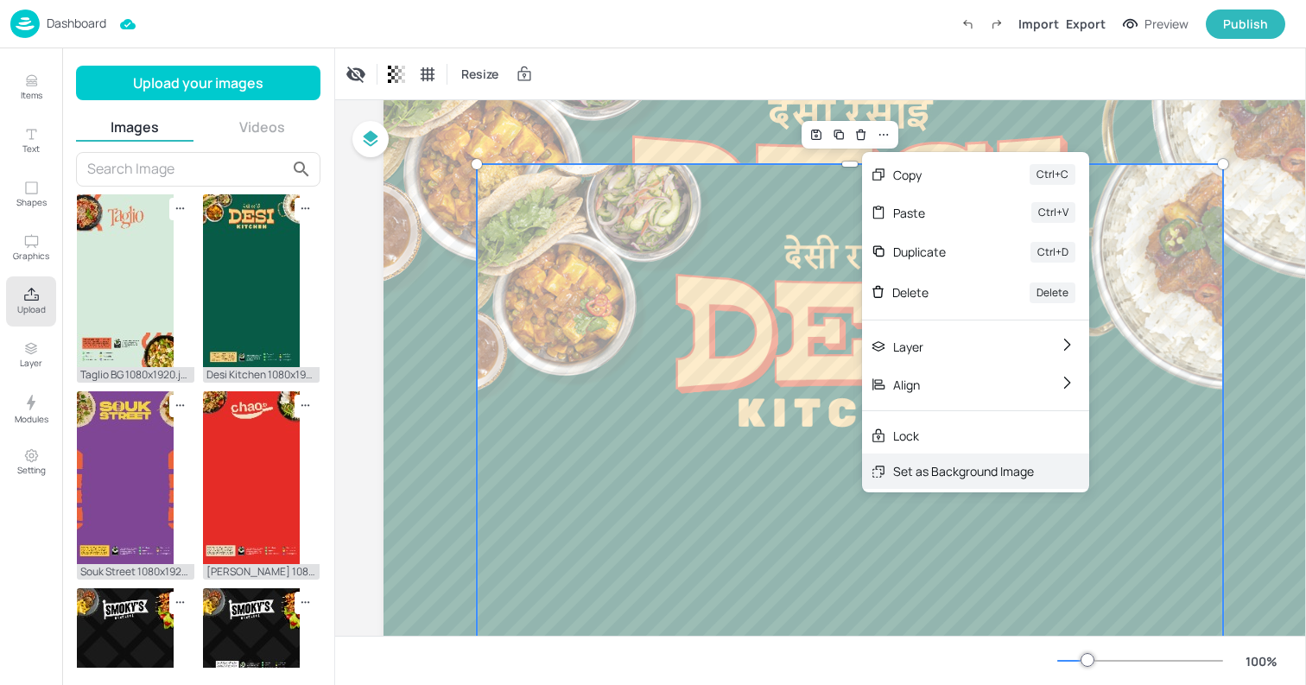
click at [942, 462] on div "Set as Background Image" at bounding box center [963, 471] width 141 height 18
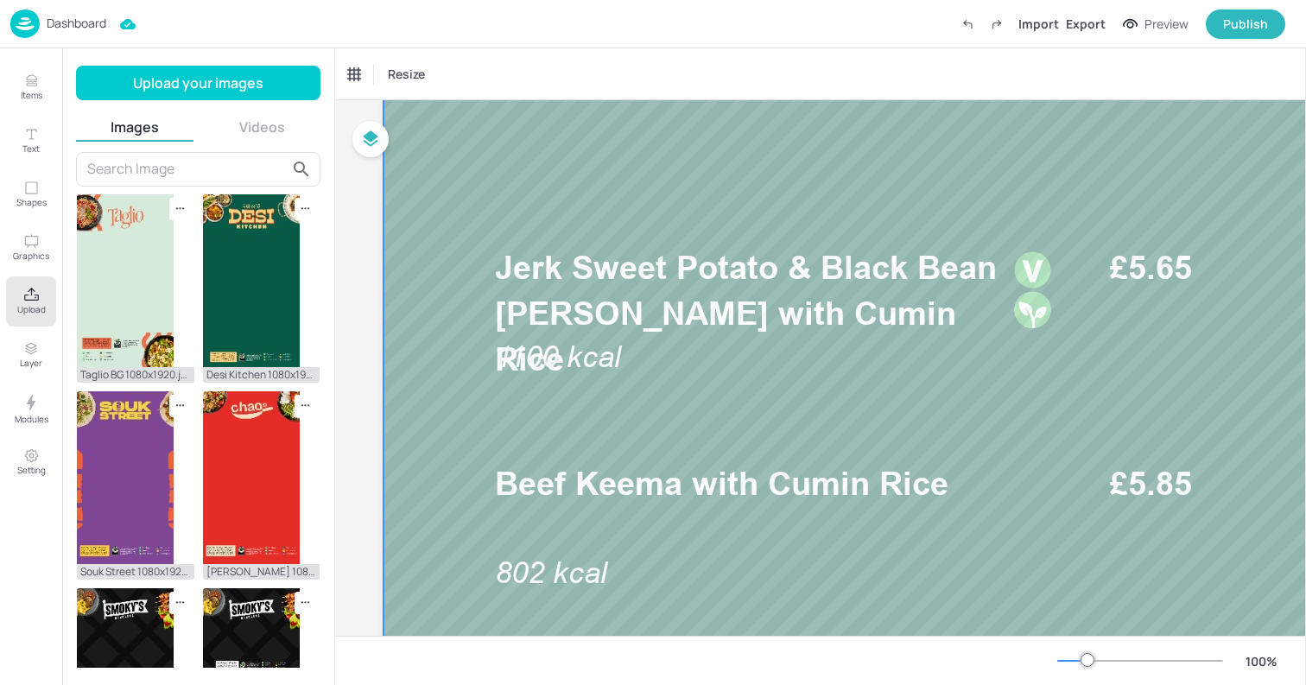
scroll to position [505, 0]
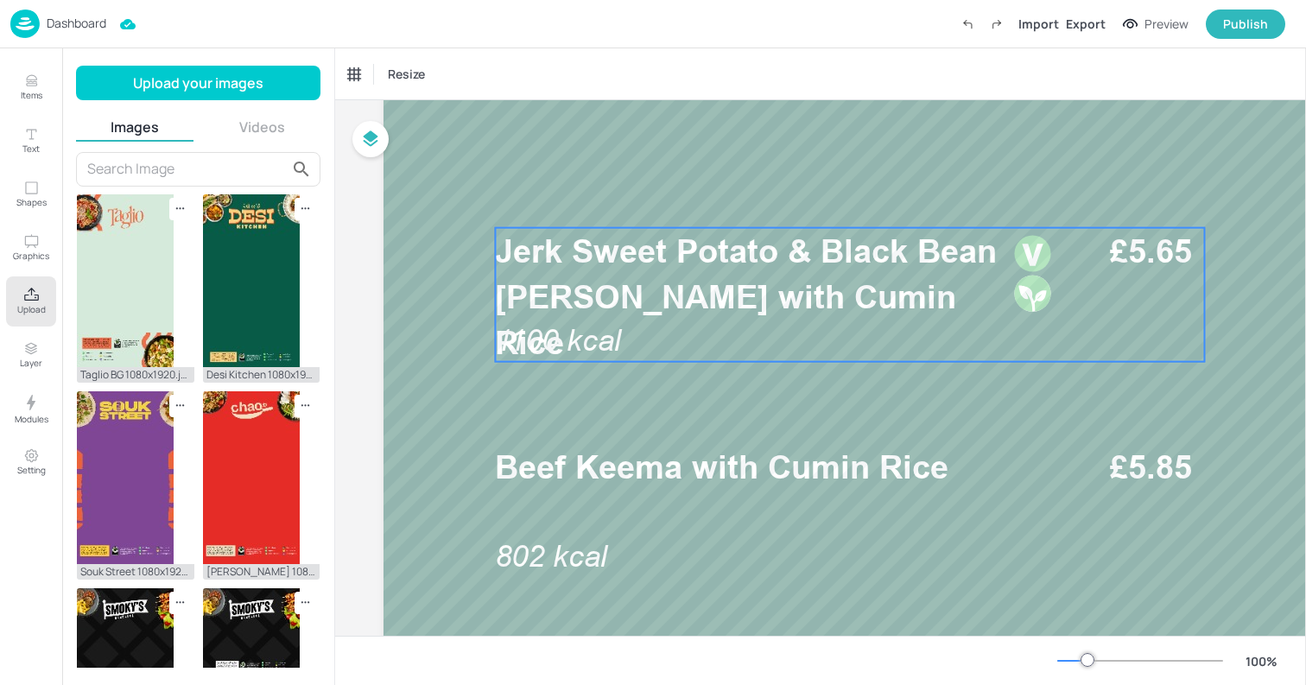
click at [888, 333] on div "Jerk Sweet Potato & Black Bean Curry with Cumin Rice 1100 kcal £5.65" at bounding box center [849, 295] width 709 height 134
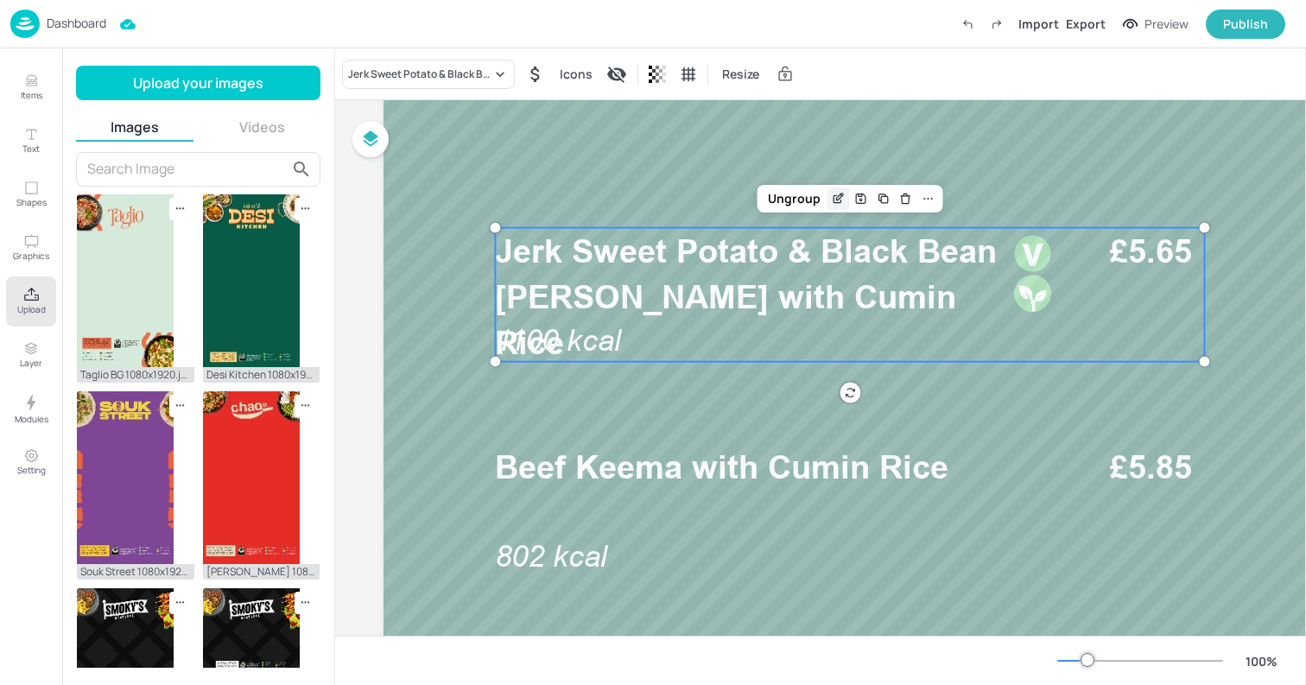
click at [834, 199] on icon "Edit Item" at bounding box center [838, 199] width 15 height 14
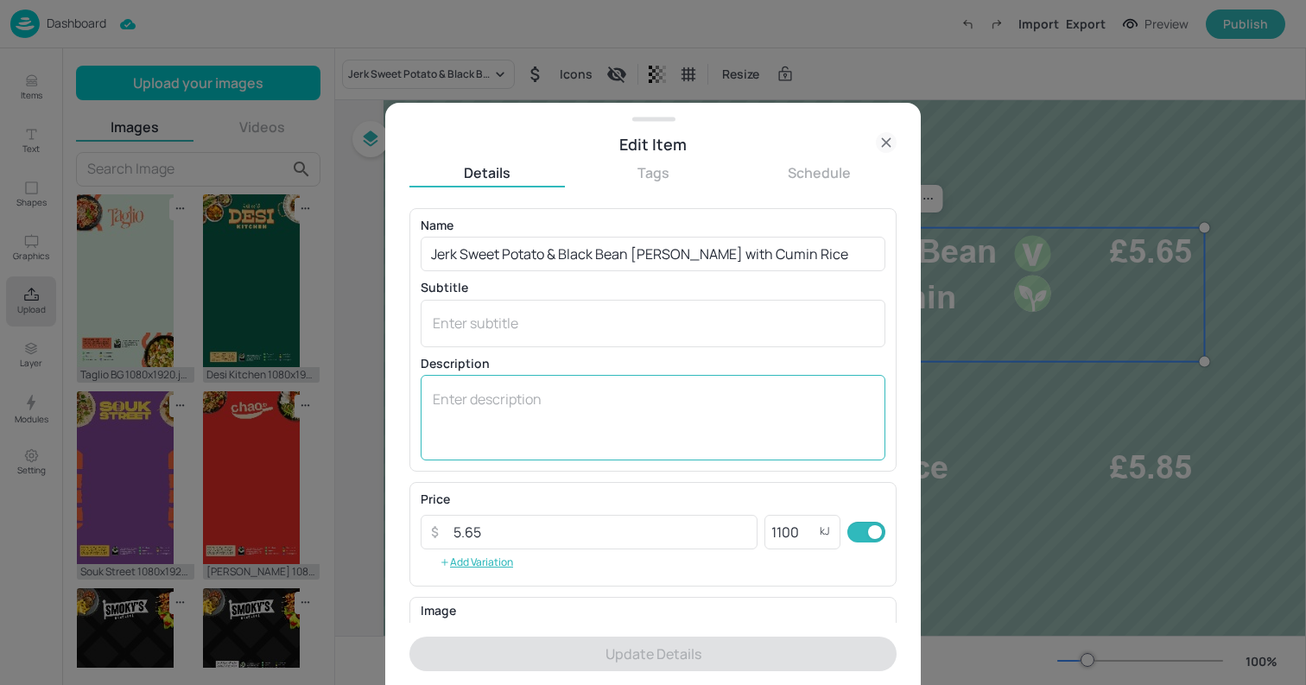
scroll to position [225, 0]
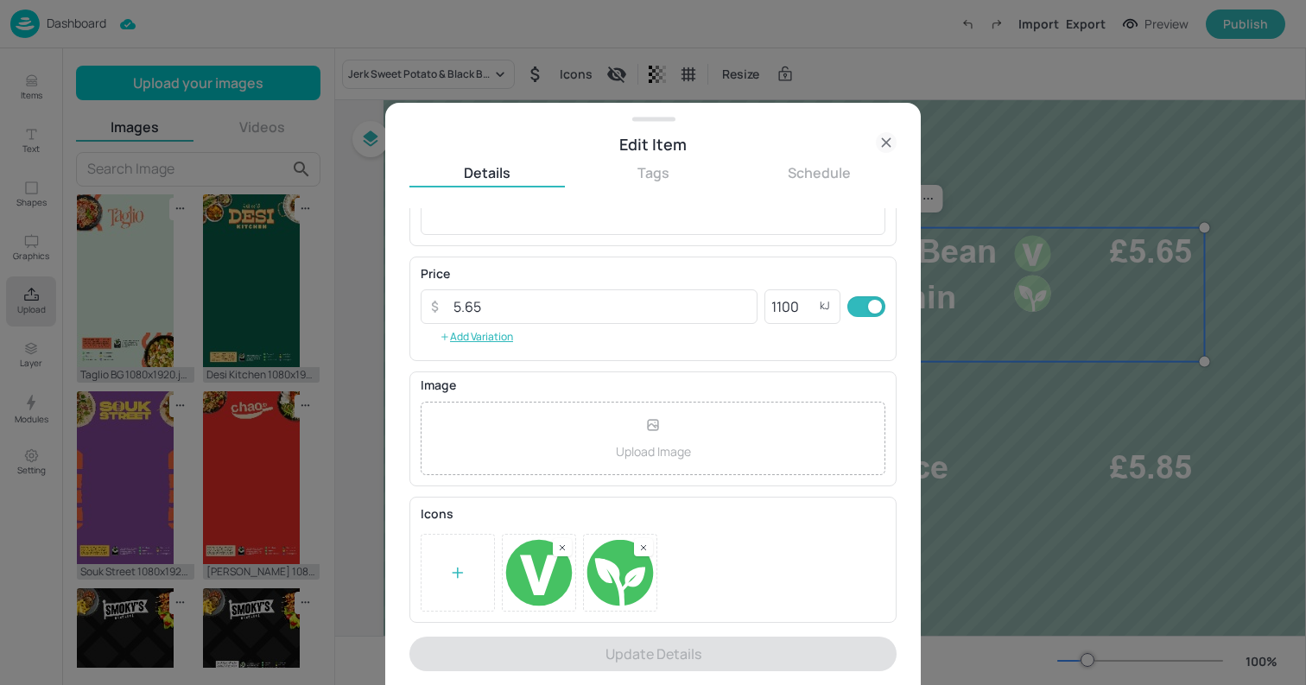
click at [569, 549] on div at bounding box center [562, 547] width 19 height 18
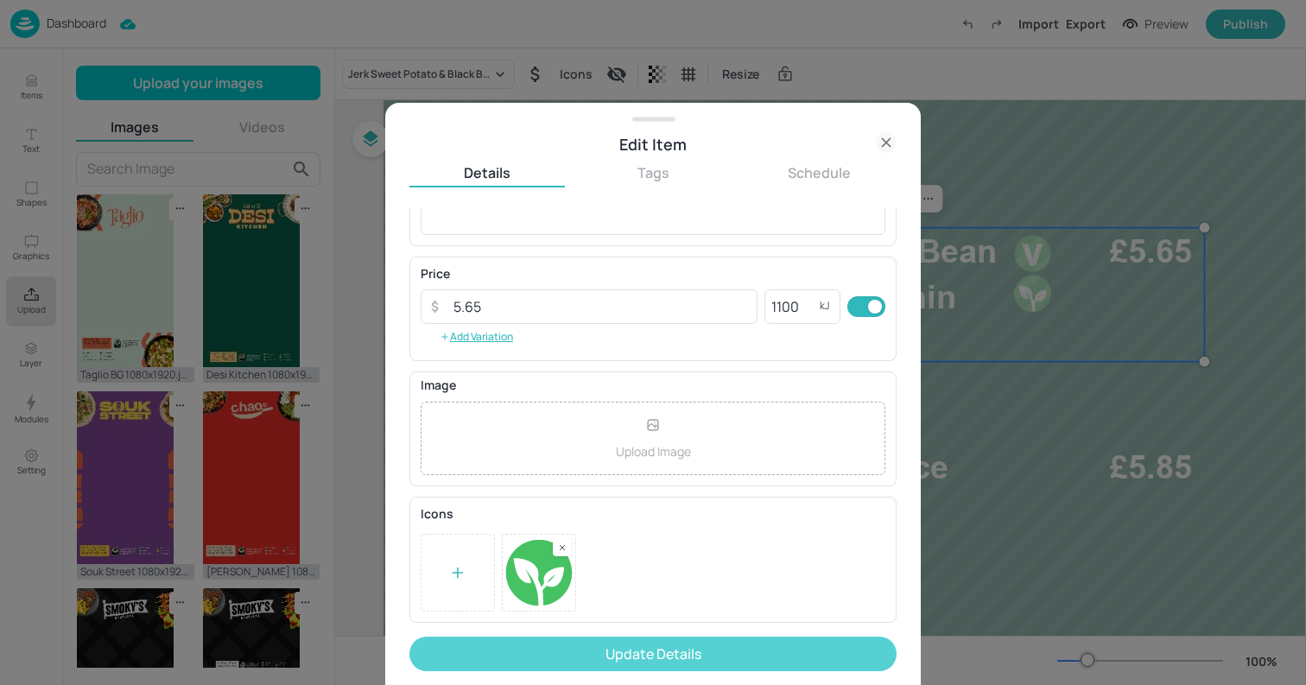
click at [535, 649] on button "Update Details" at bounding box center [652, 653] width 487 height 35
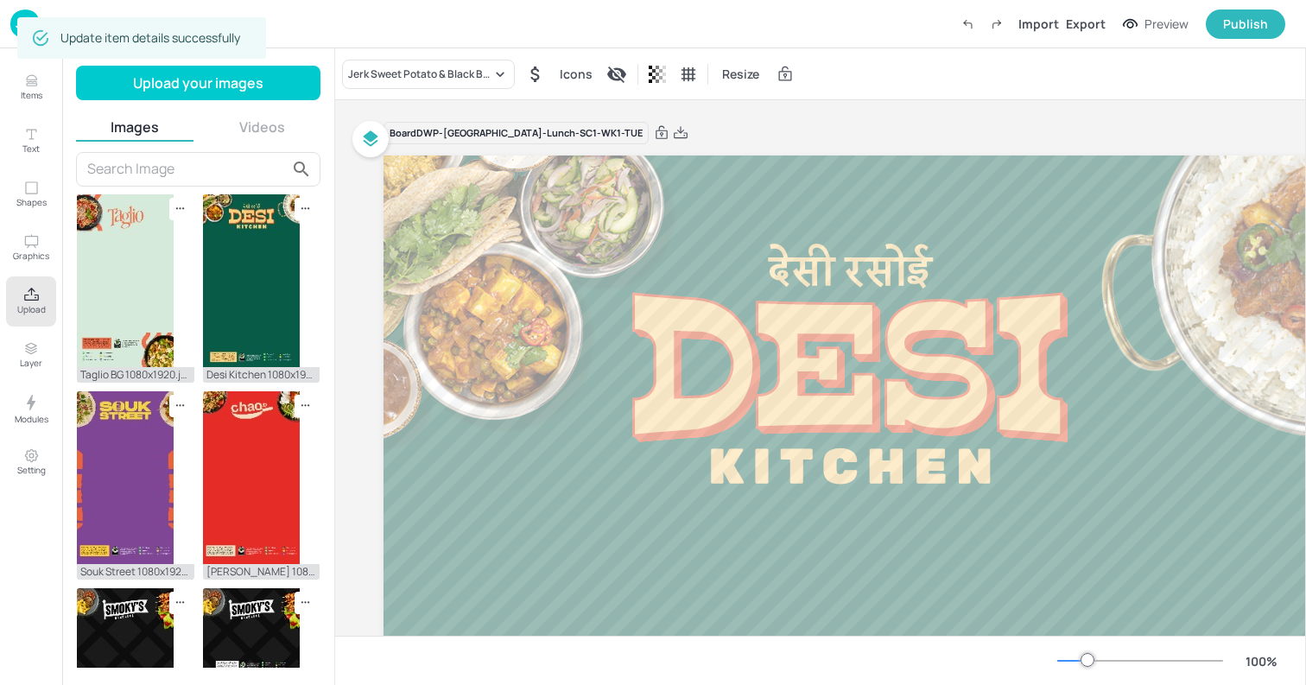
click at [771, 136] on div "Board DWP-Leeds-Lunch-SC1-WK1-TUE" at bounding box center [849, 133] width 933 height 24
click at [300, 31] on div "Dashboard Import Export Preview Publish" at bounding box center [647, 23] width 1275 height 47
click at [60, 27] on p "Dashboard" at bounding box center [77, 23] width 60 height 12
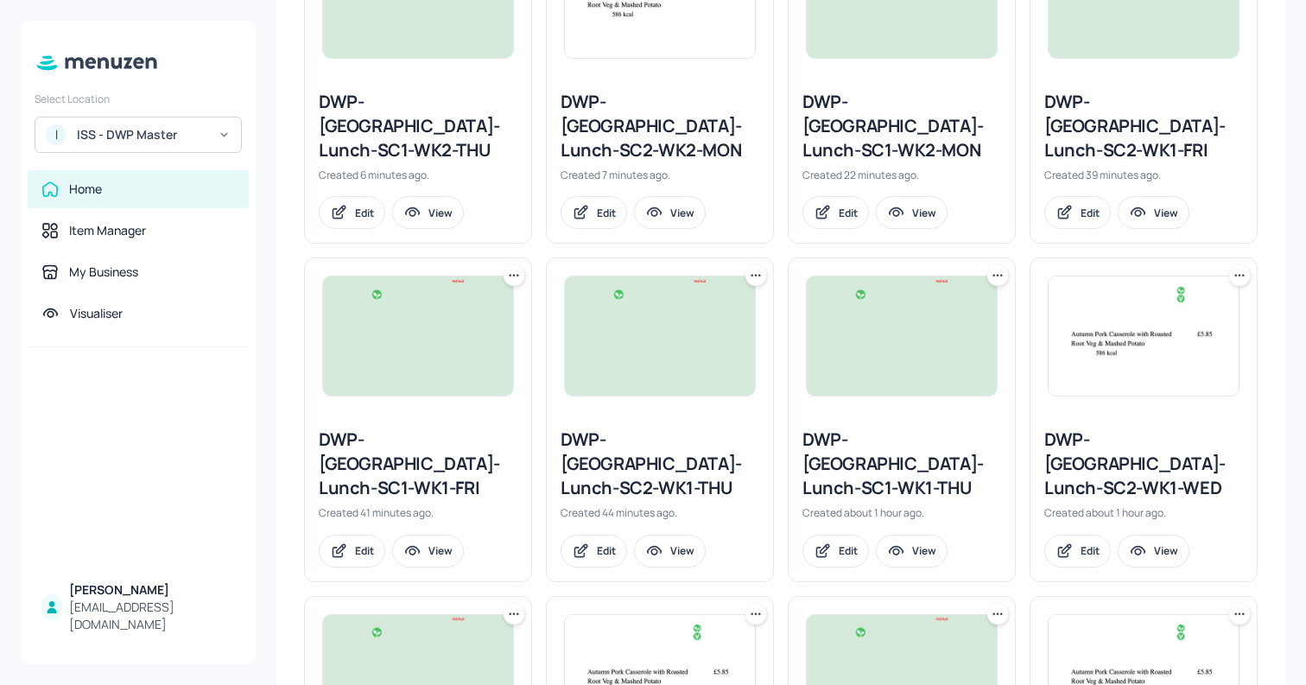
scroll to position [1088, 0]
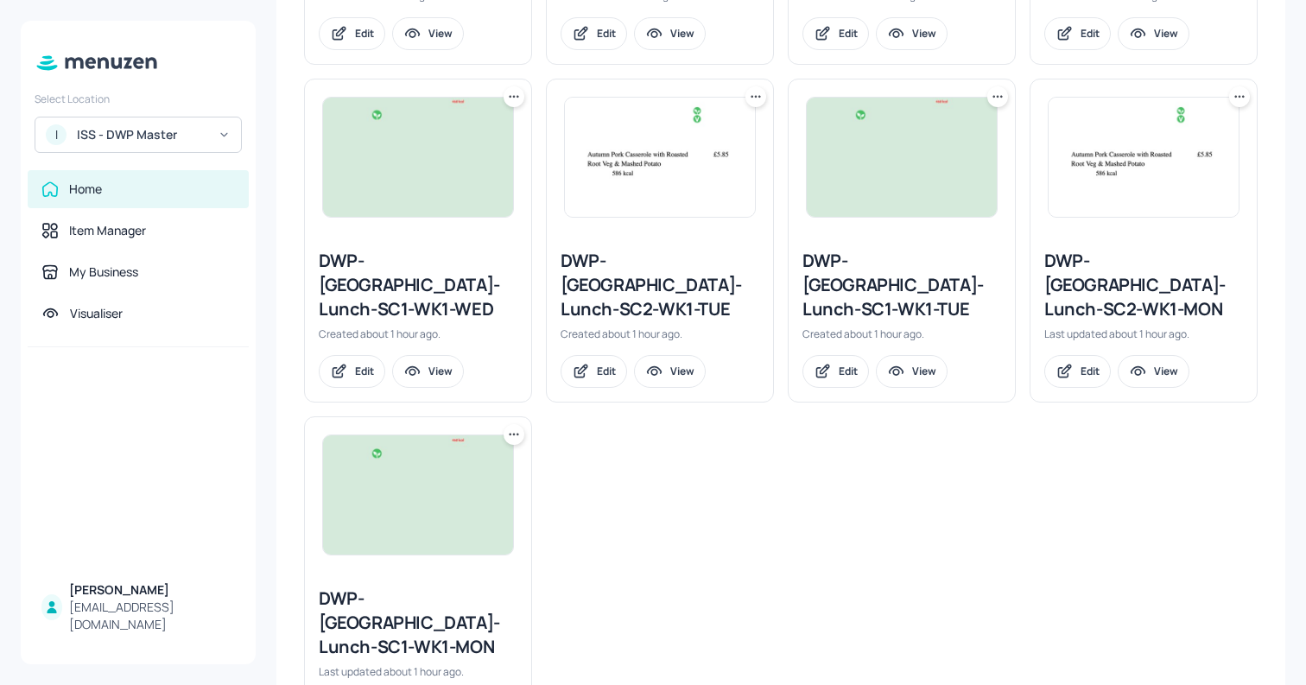
click at [619, 249] on div "DWP-Leeds-Lunch-SC2-WK1-TUE" at bounding box center [659, 285] width 199 height 73
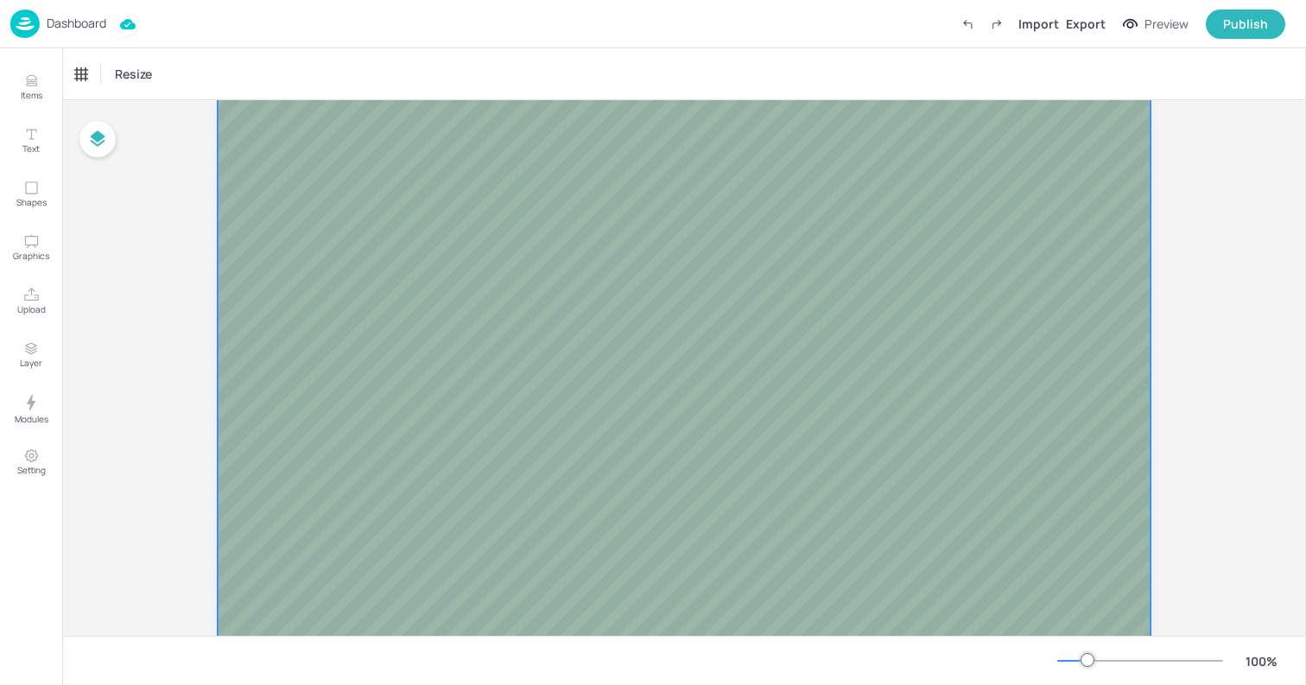
scroll to position [1061, 0]
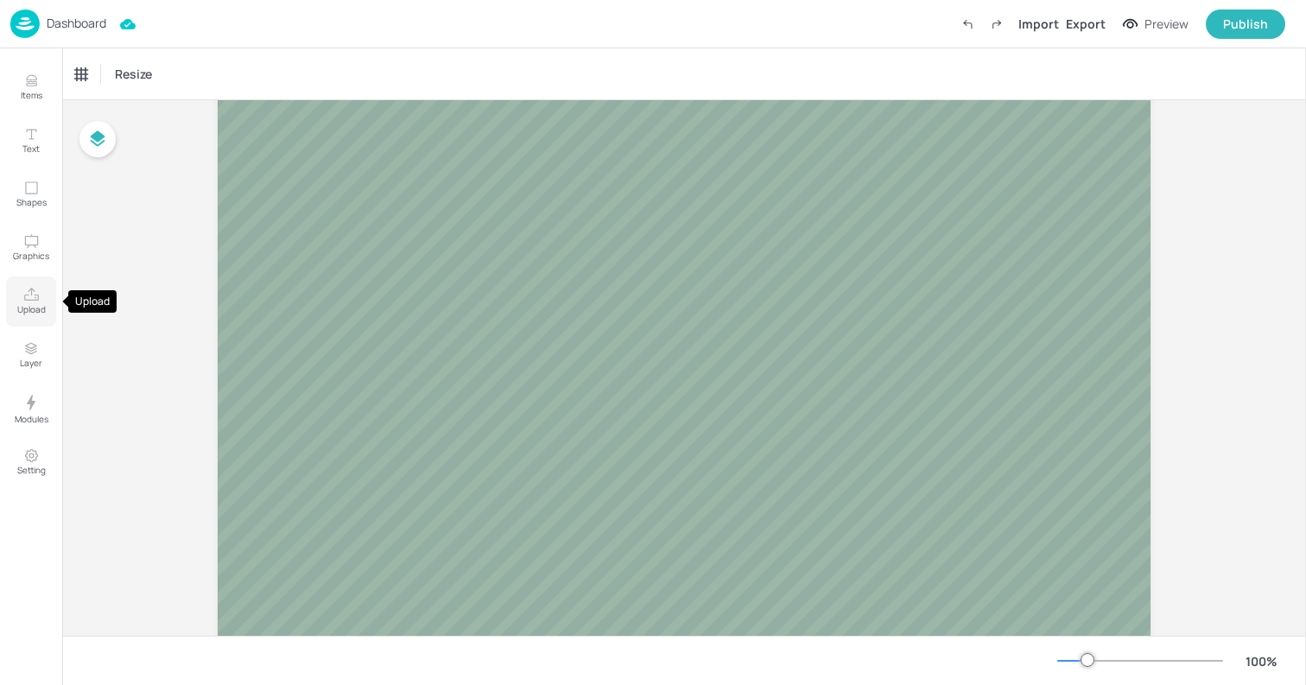
click at [22, 308] on p "Upload" at bounding box center [31, 309] width 28 height 12
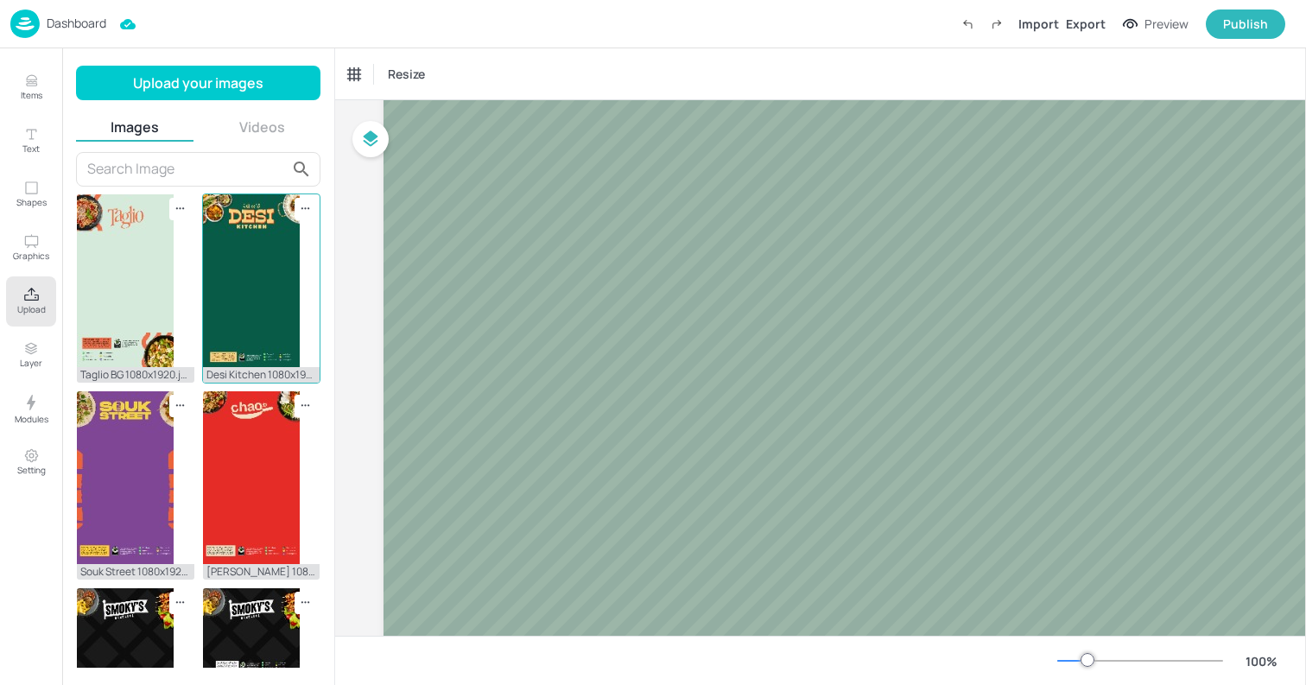
click at [261, 300] on img at bounding box center [251, 280] width 97 height 173
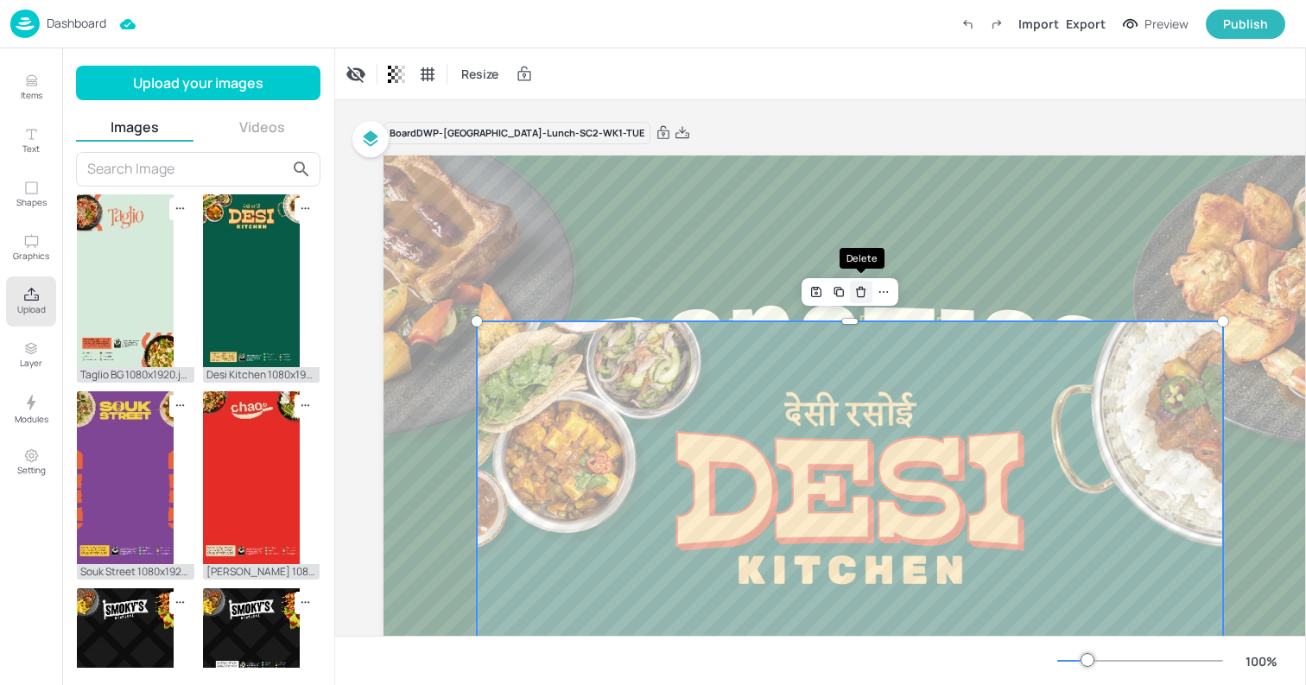
click at [866, 298] on icon "Delete" at bounding box center [860, 292] width 13 height 14
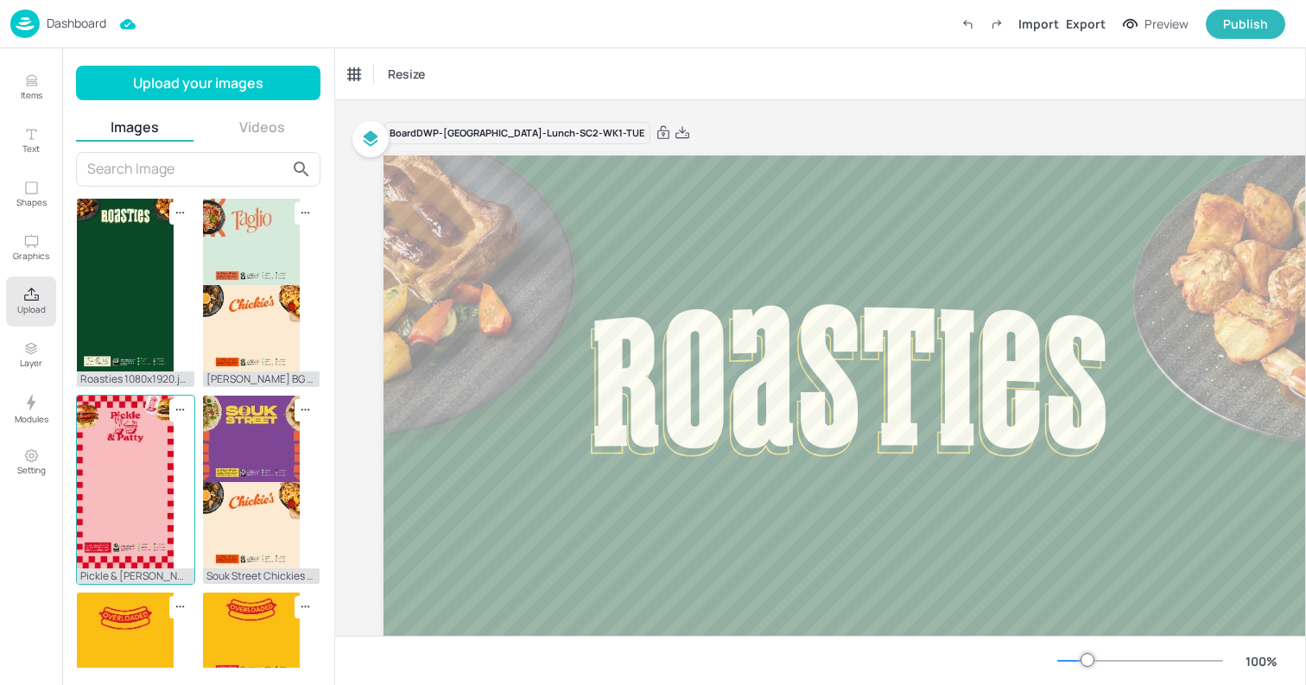
scroll to position [528, 0]
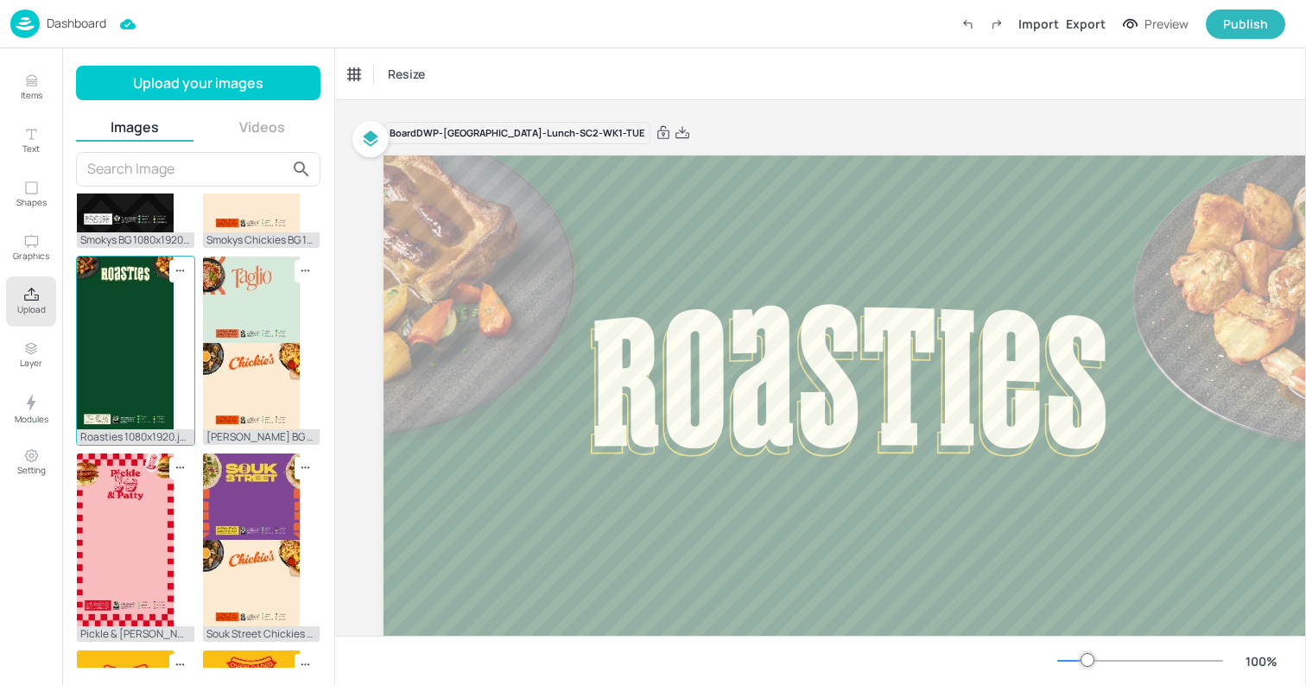
click at [119, 332] on img at bounding box center [125, 342] width 97 height 173
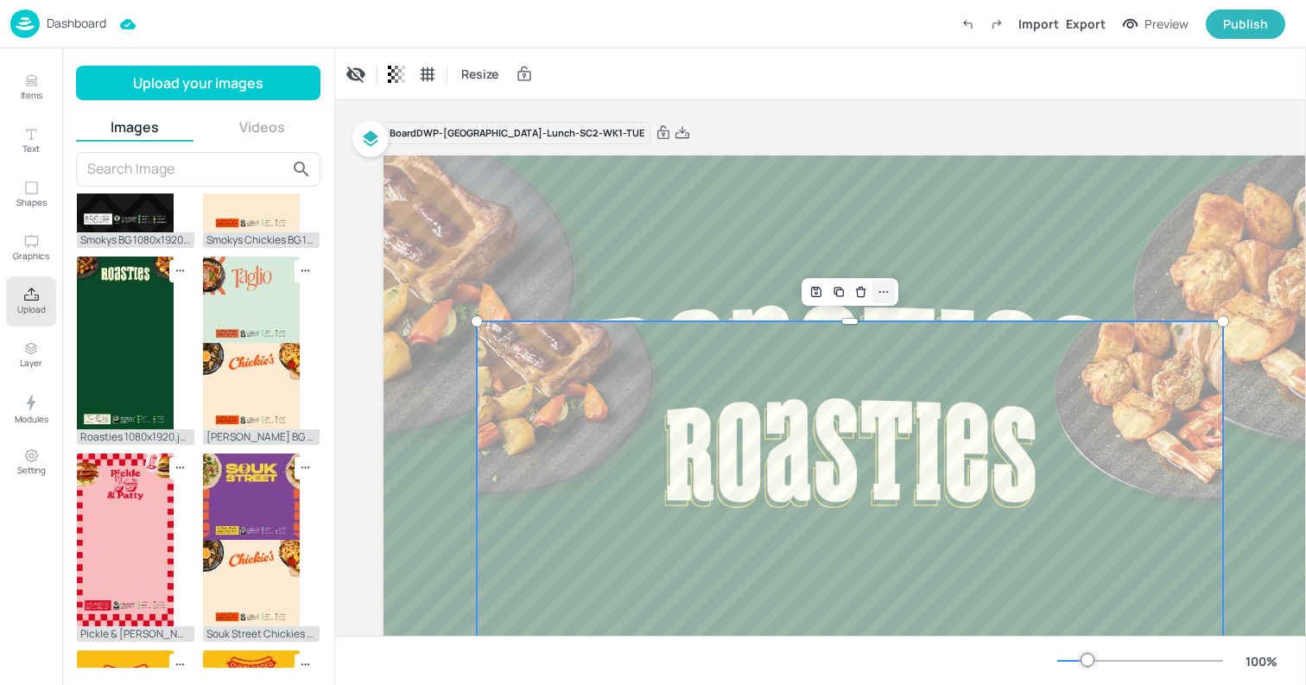
click at [880, 294] on icon at bounding box center [883, 292] width 14 height 14
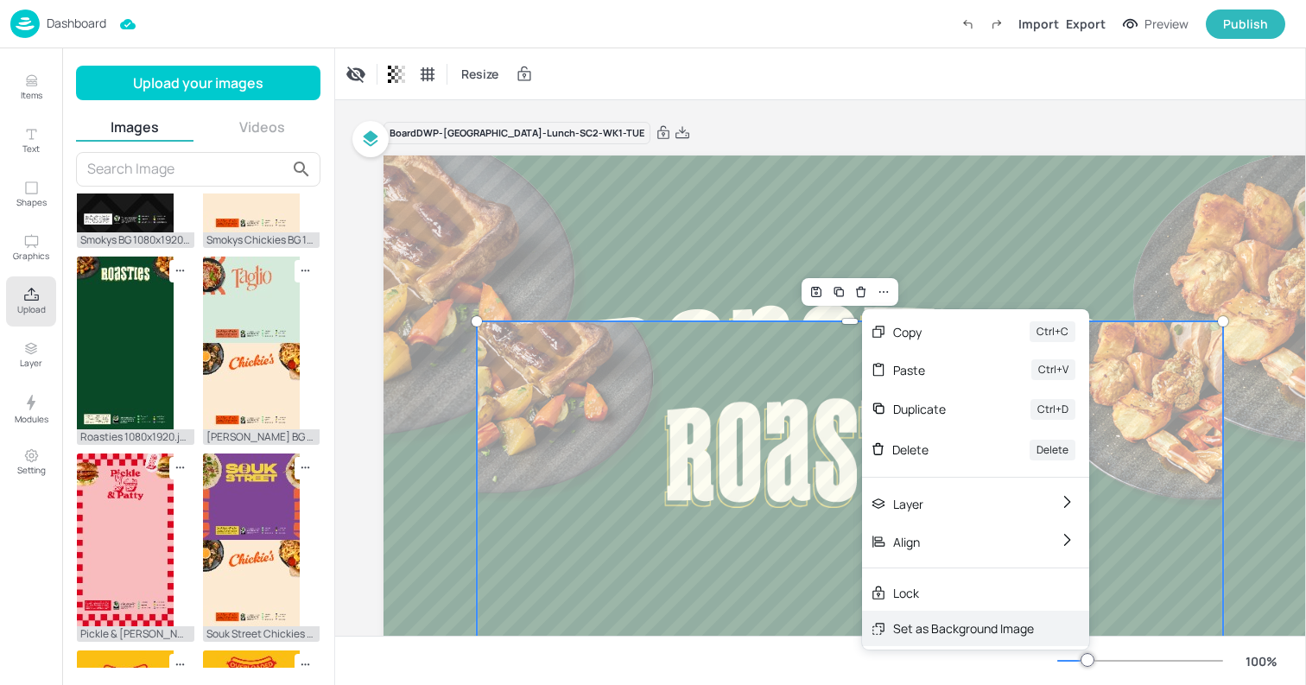
click at [920, 623] on div "Set as Background Image" at bounding box center [963, 628] width 141 height 18
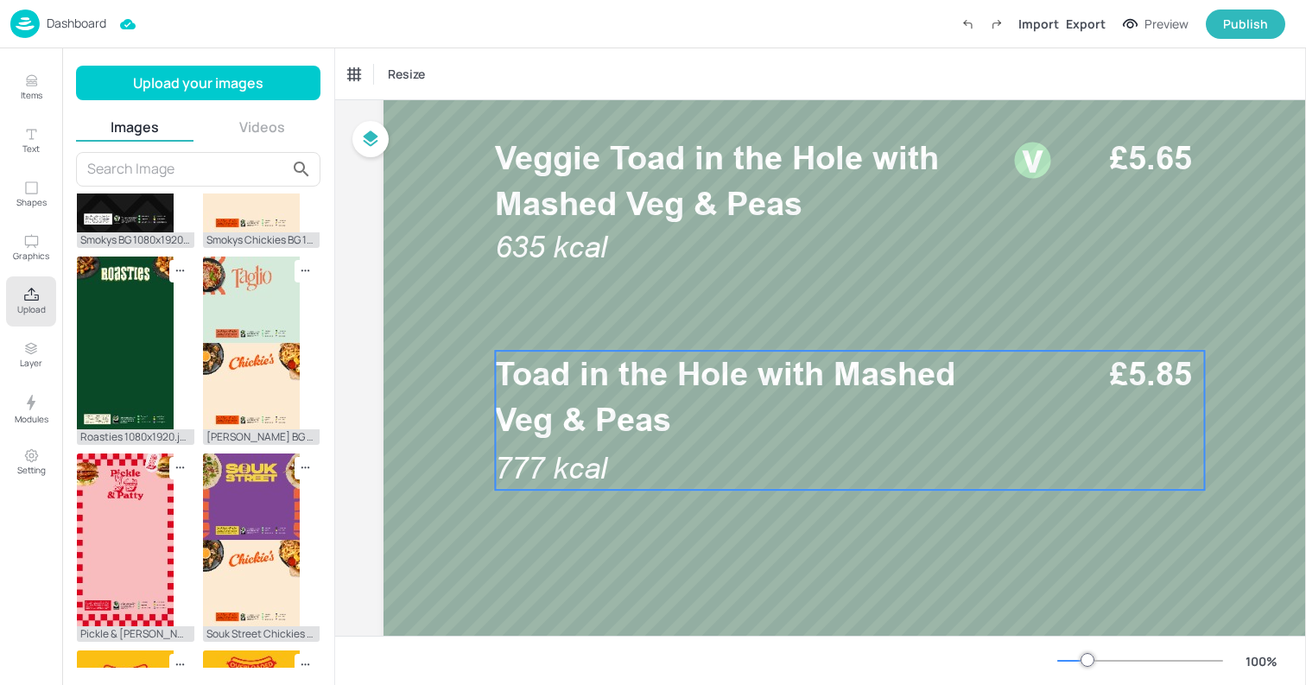
scroll to position [0, 0]
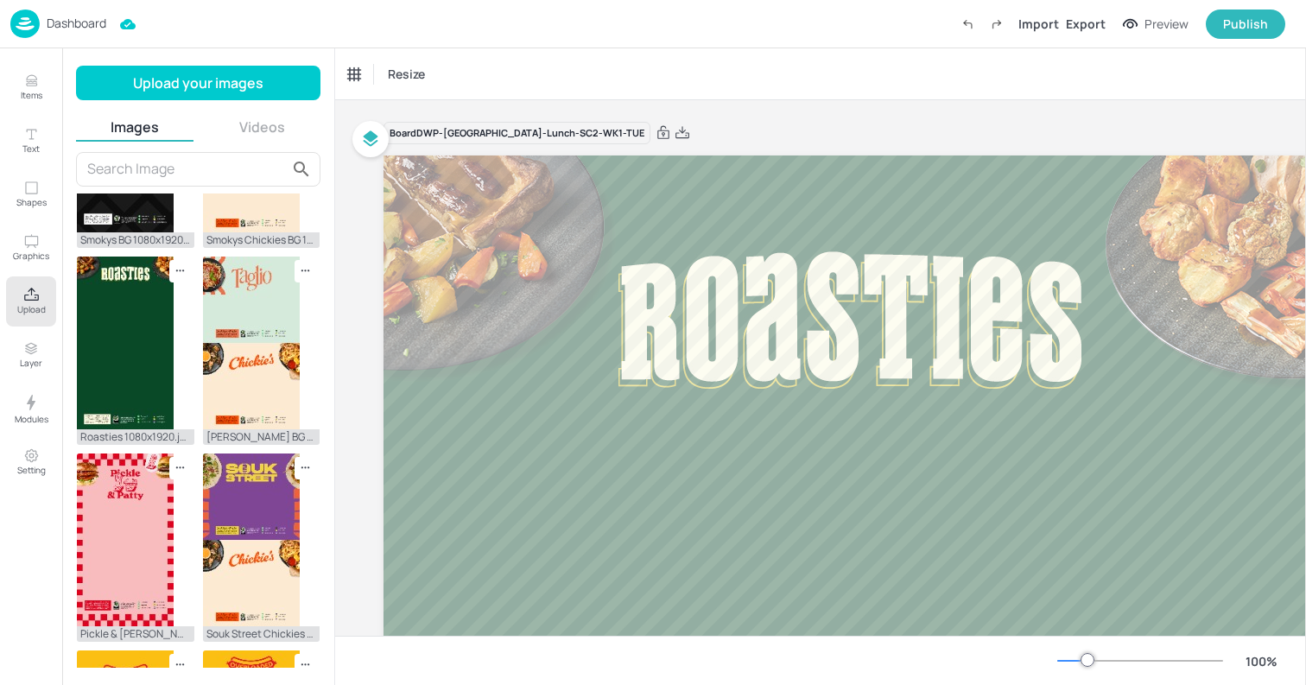
click at [708, 122] on div "Board DWP-Leeds-Lunch-SC2-WK1-TUE" at bounding box center [849, 133] width 933 height 24
click at [29, 37] on img at bounding box center [24, 23] width 29 height 28
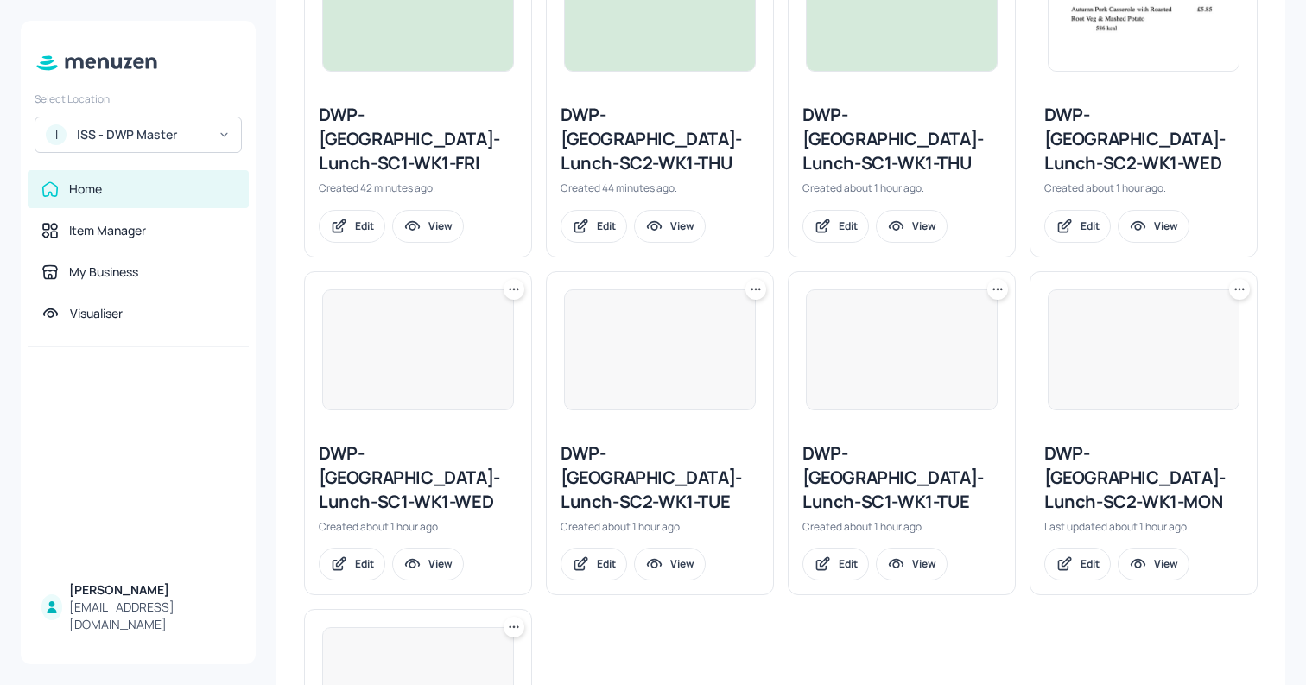
scroll to position [1088, 0]
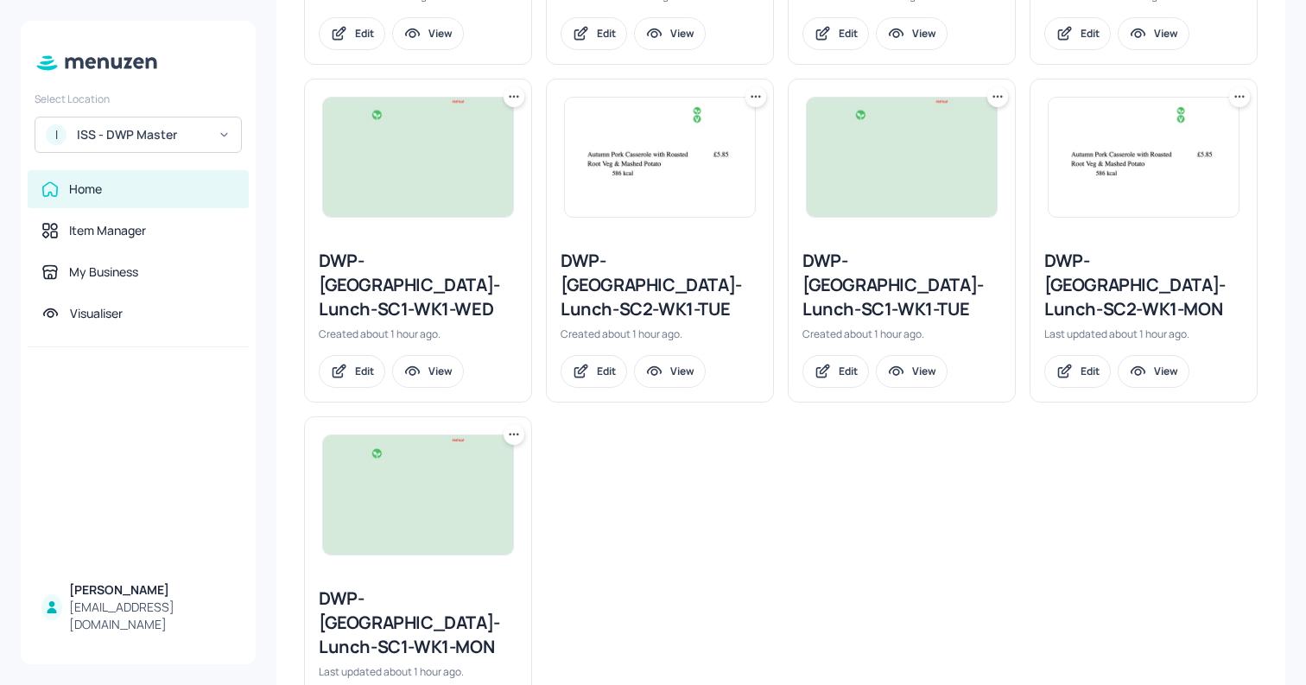
click at [582, 235] on div "DWP-Leeds-Lunch-SC2-WK1-TUE Created about 1 hour ago. Edit View" at bounding box center [660, 318] width 226 height 167
click at [595, 144] on img at bounding box center [660, 157] width 190 height 119
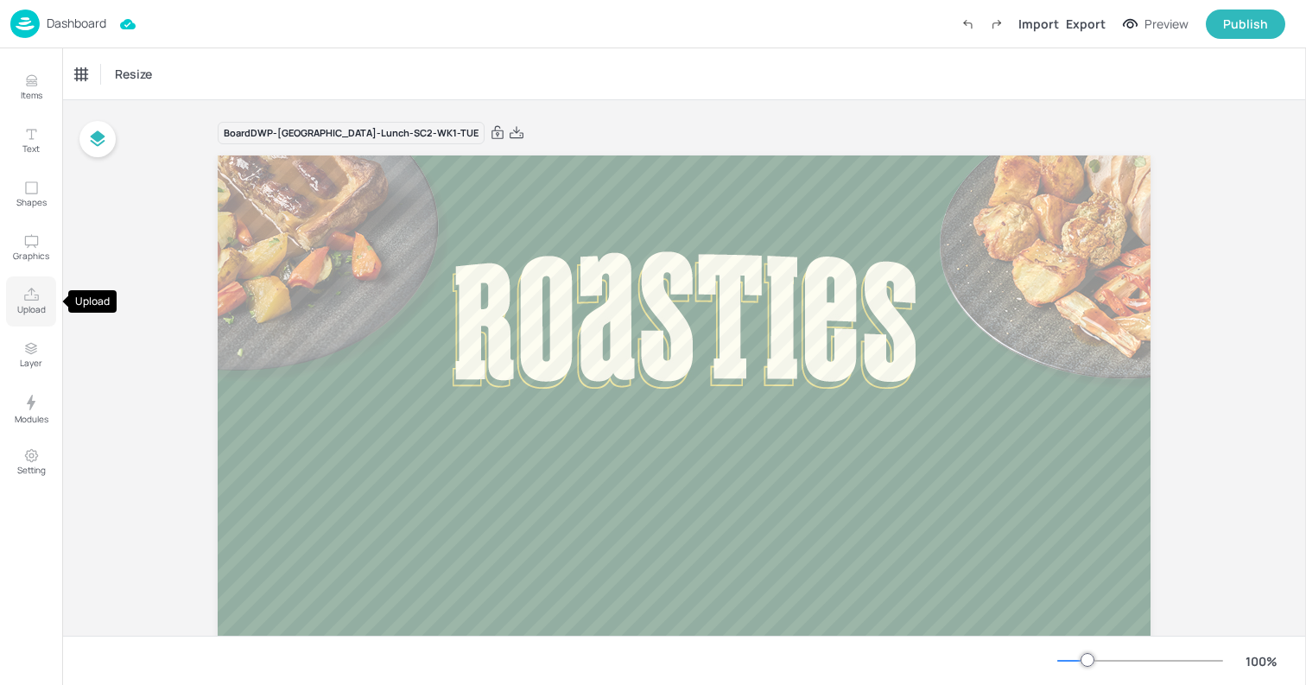
click at [46, 315] on button "Upload" at bounding box center [31, 301] width 50 height 50
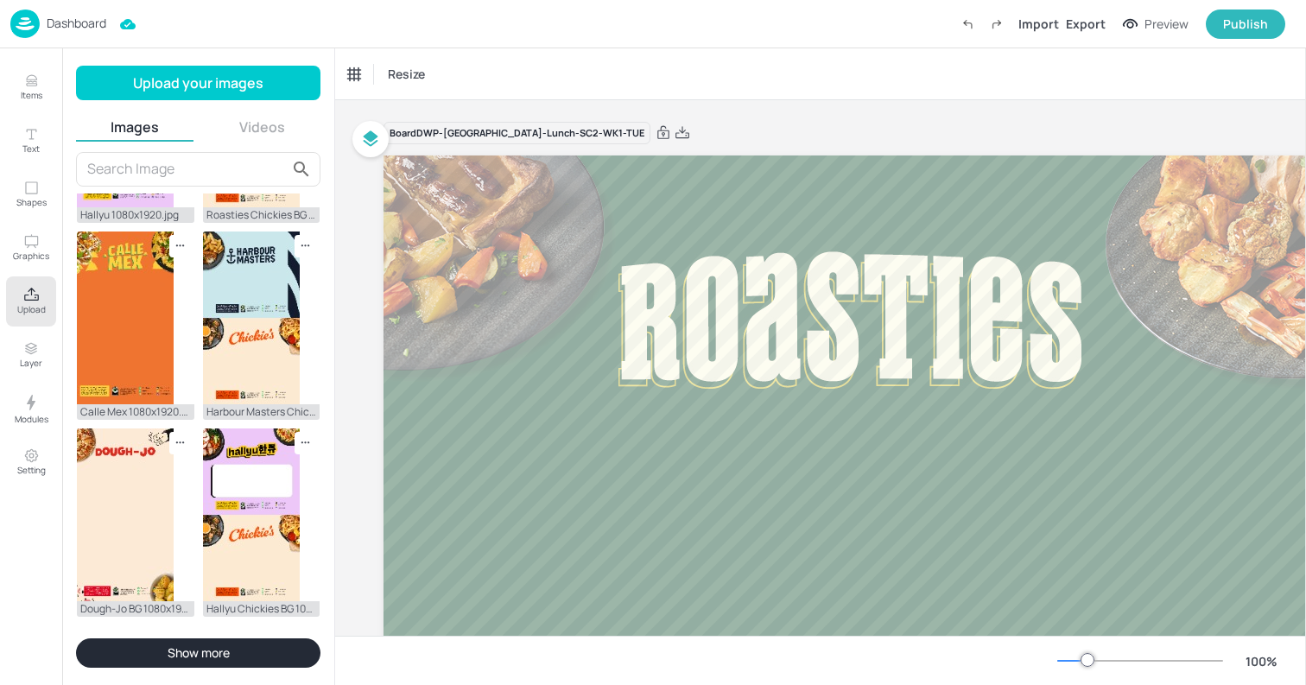
click at [25, 16] on img at bounding box center [24, 23] width 29 height 28
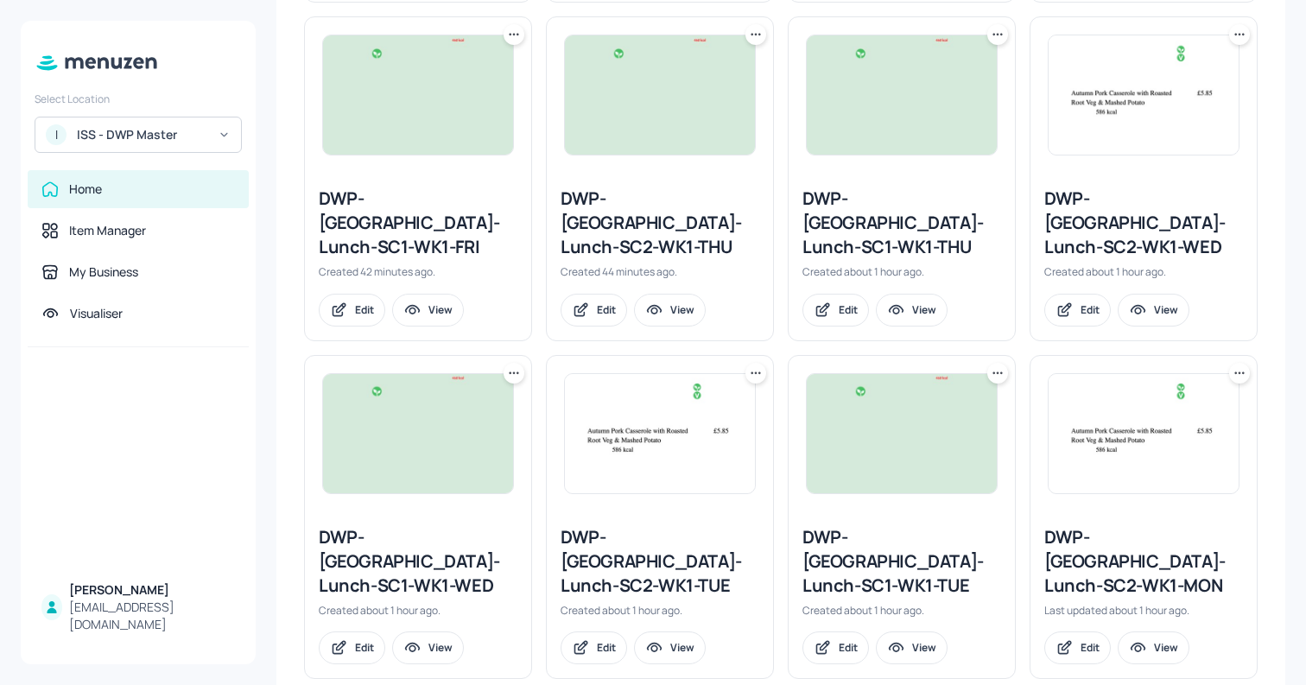
scroll to position [843, 0]
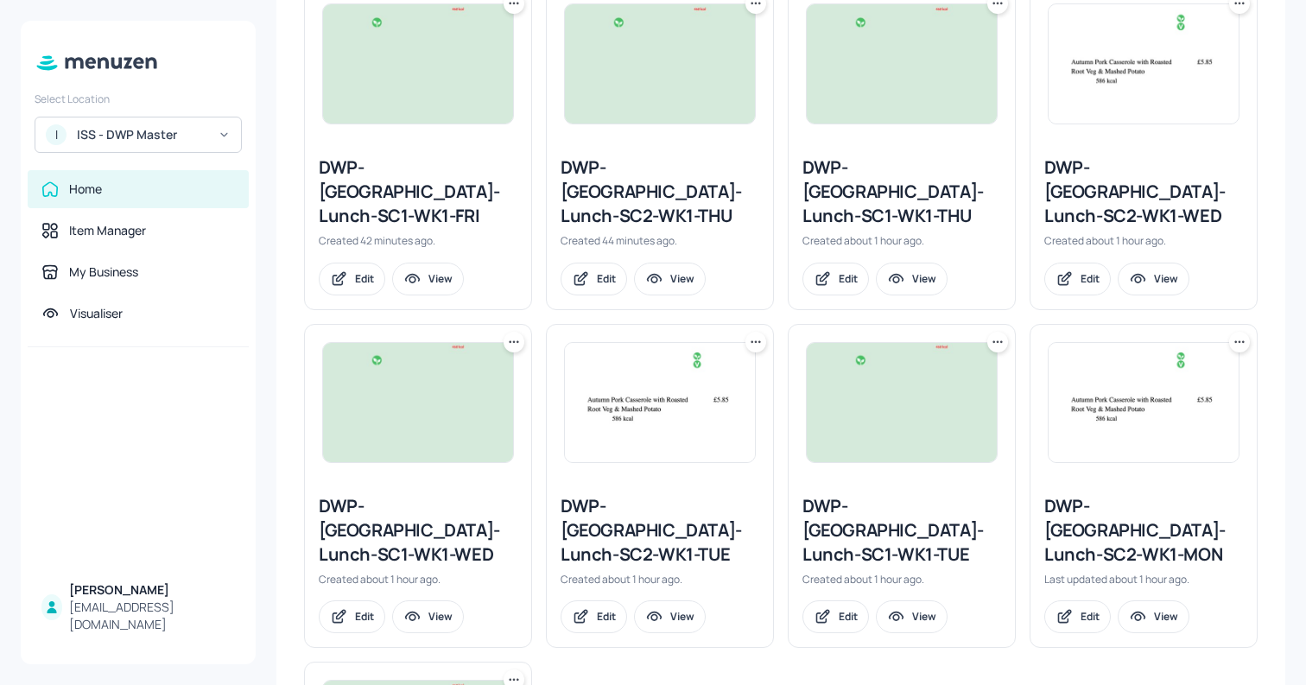
click at [346, 378] on img at bounding box center [418, 402] width 190 height 119
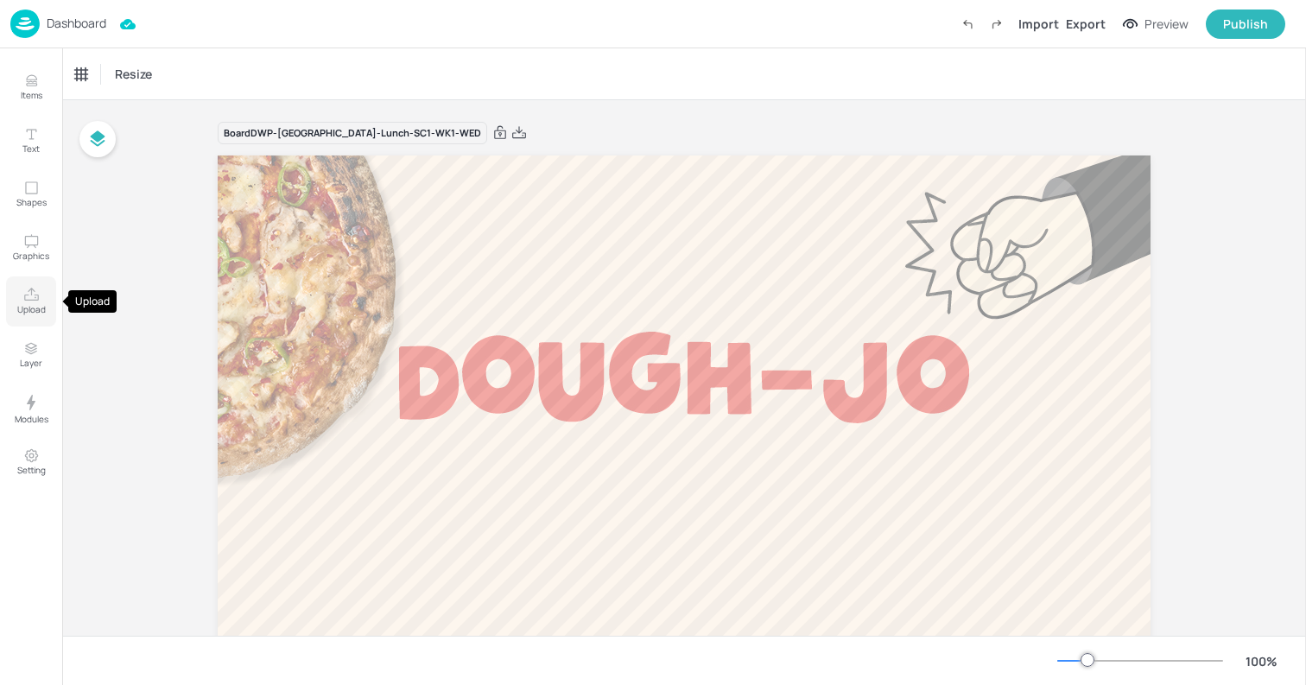
click at [40, 319] on button "Upload" at bounding box center [31, 301] width 50 height 50
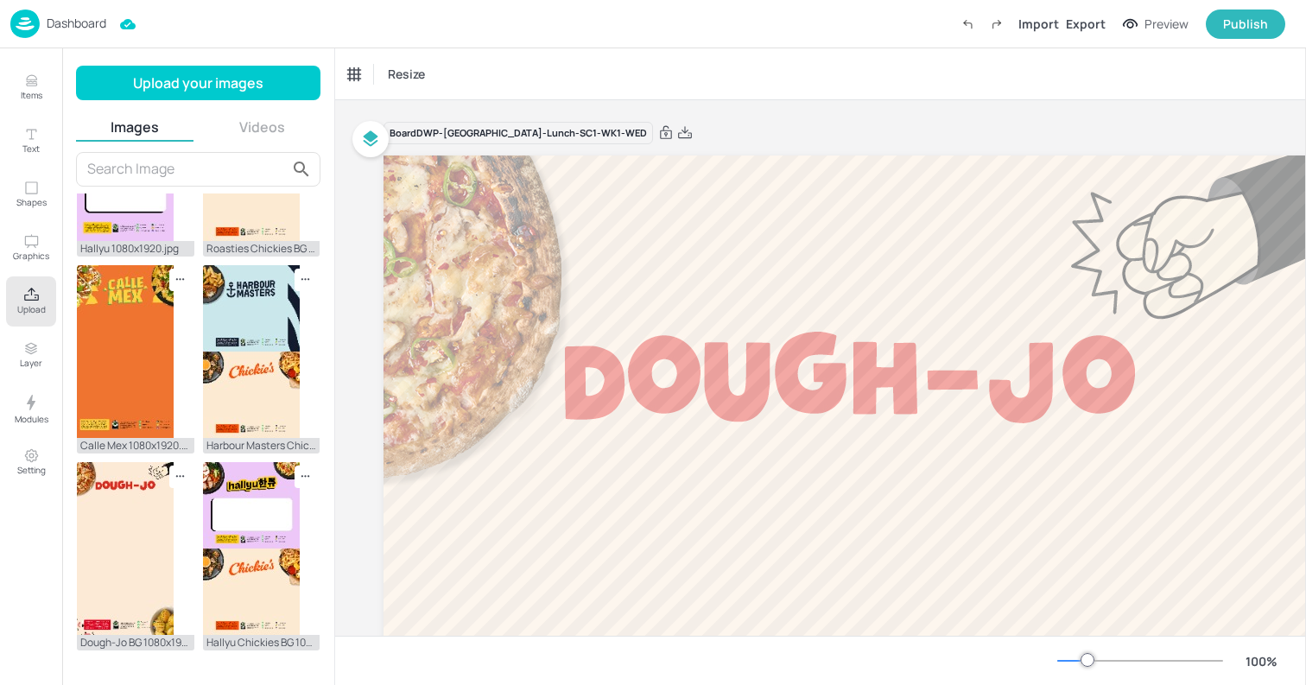
scroll to position [1538, 0]
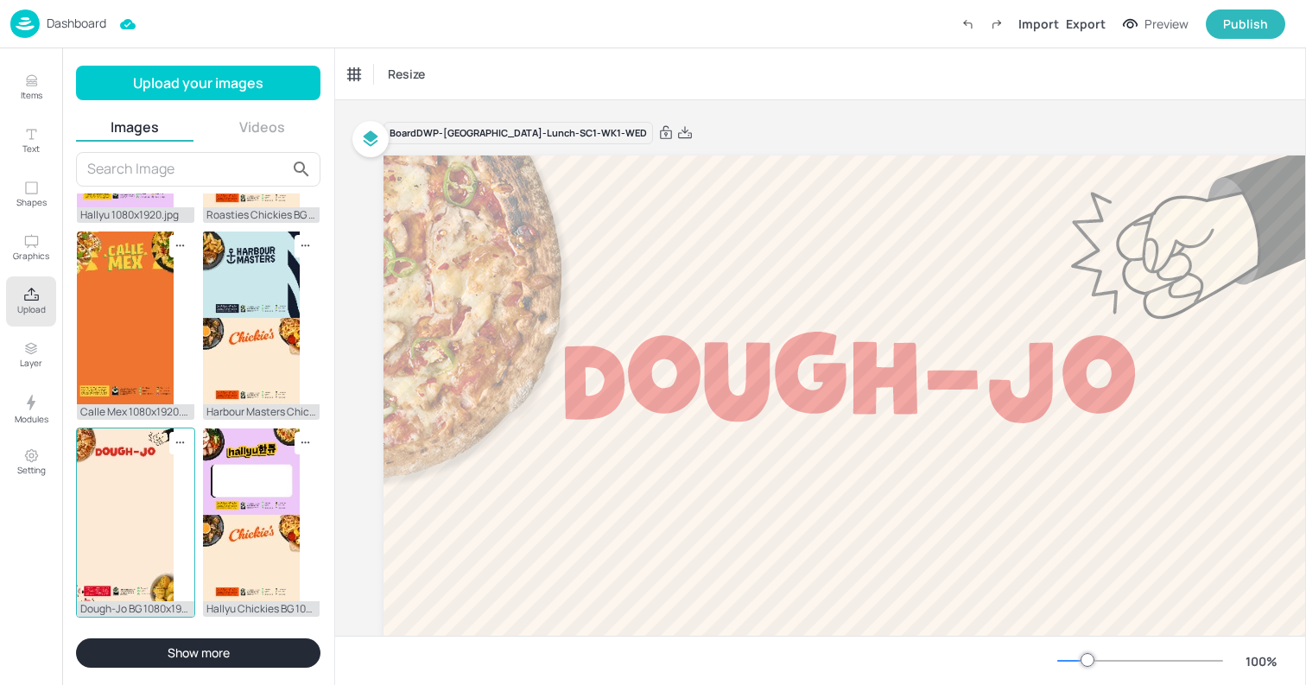
click at [124, 480] on img at bounding box center [125, 514] width 97 height 173
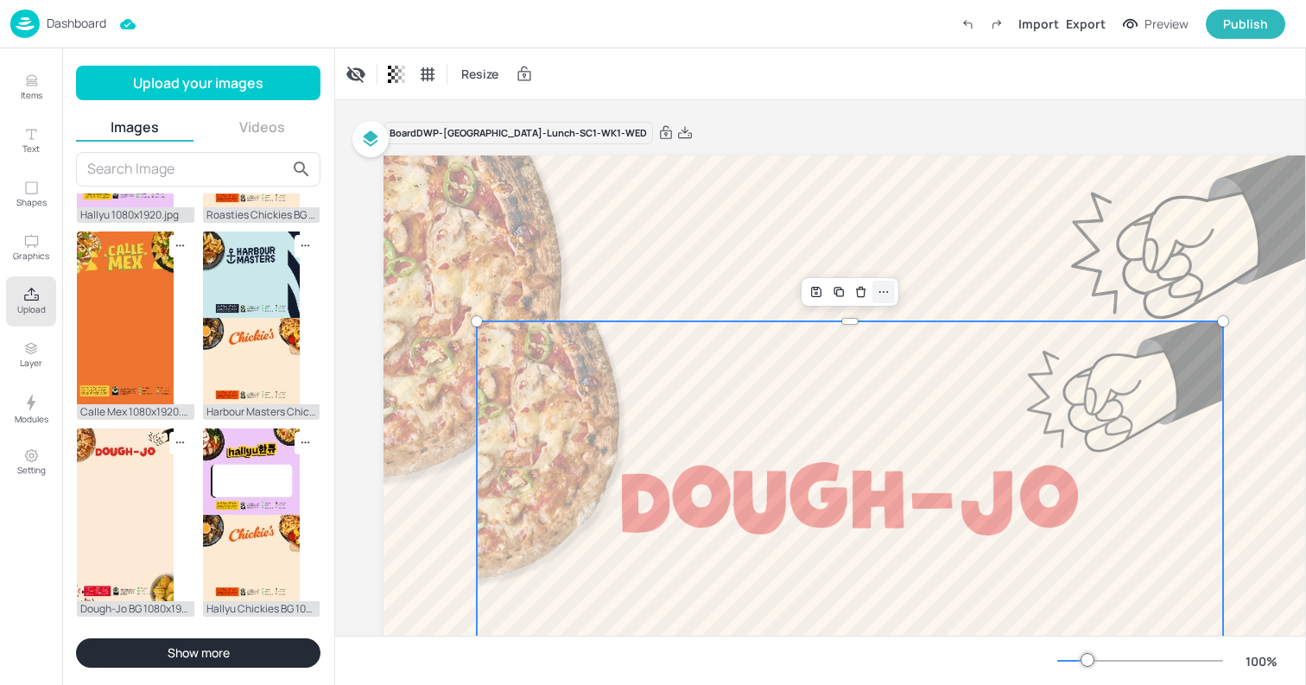
click at [891, 288] on div at bounding box center [883, 292] width 22 height 22
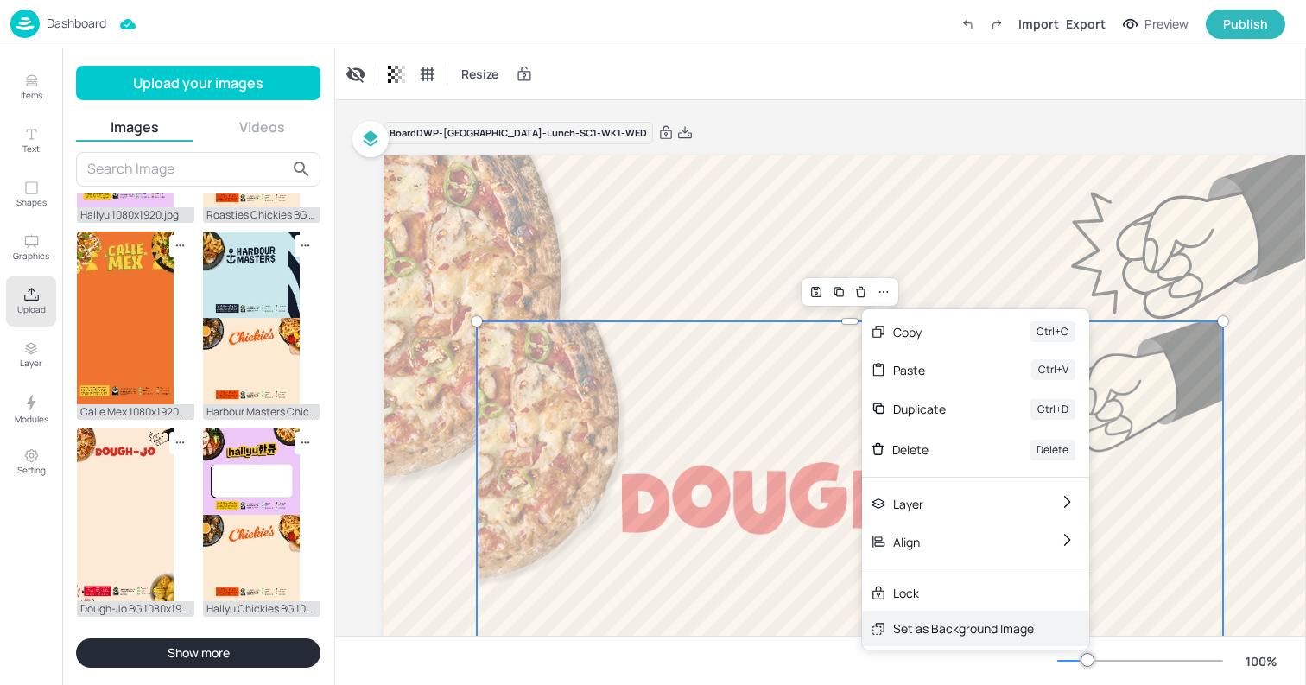
click at [928, 625] on div "Set as Background Image" at bounding box center [963, 628] width 141 height 18
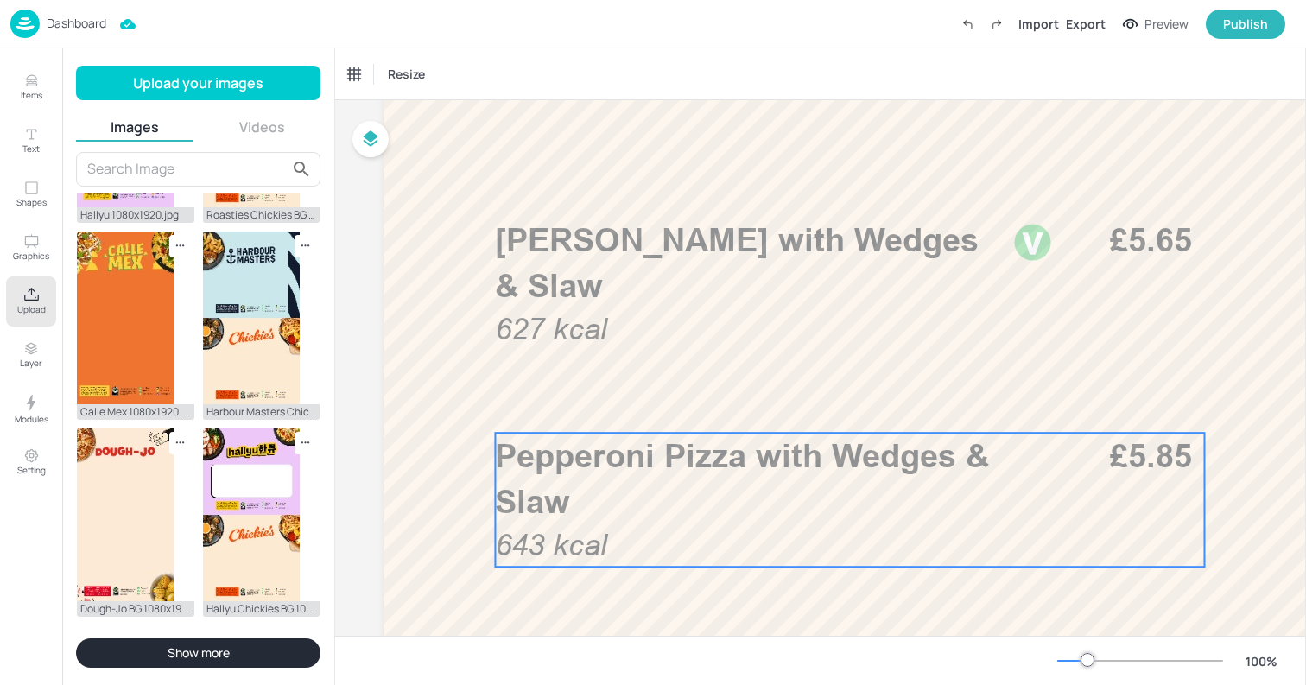
scroll to position [0, 0]
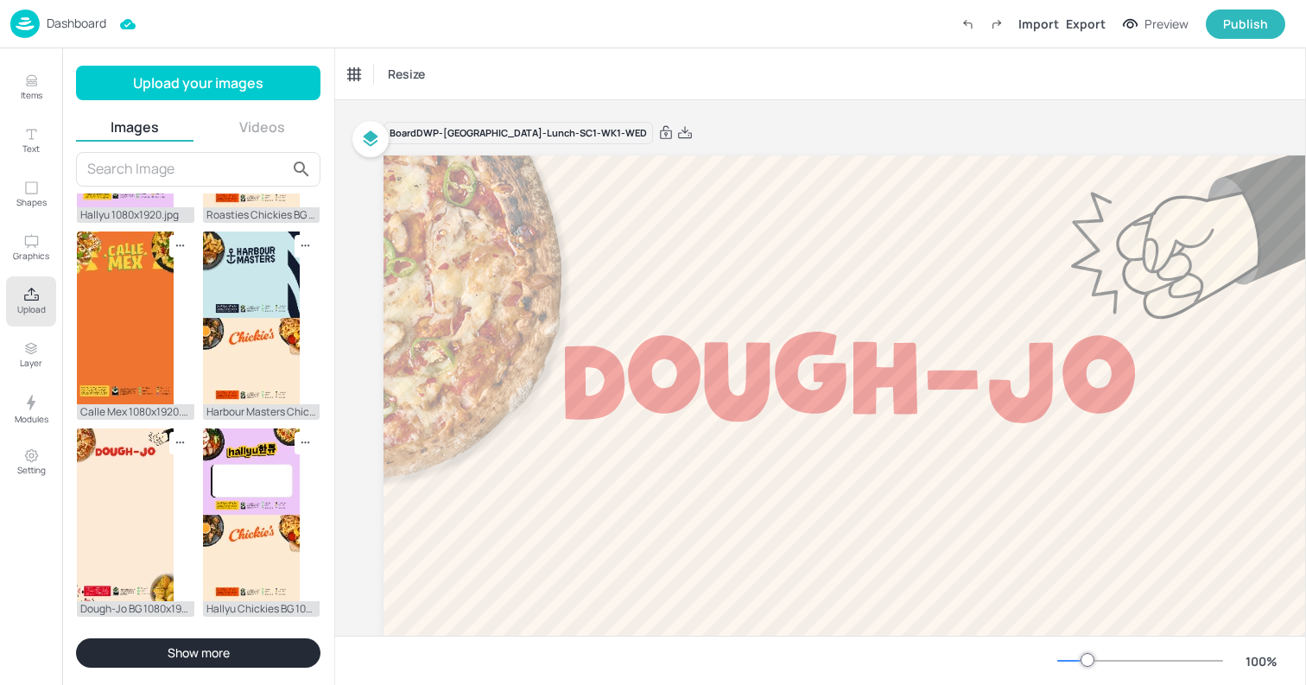
click at [719, 72] on div "Resize" at bounding box center [820, 73] width 971 height 51
click at [21, 25] on img at bounding box center [24, 23] width 29 height 28
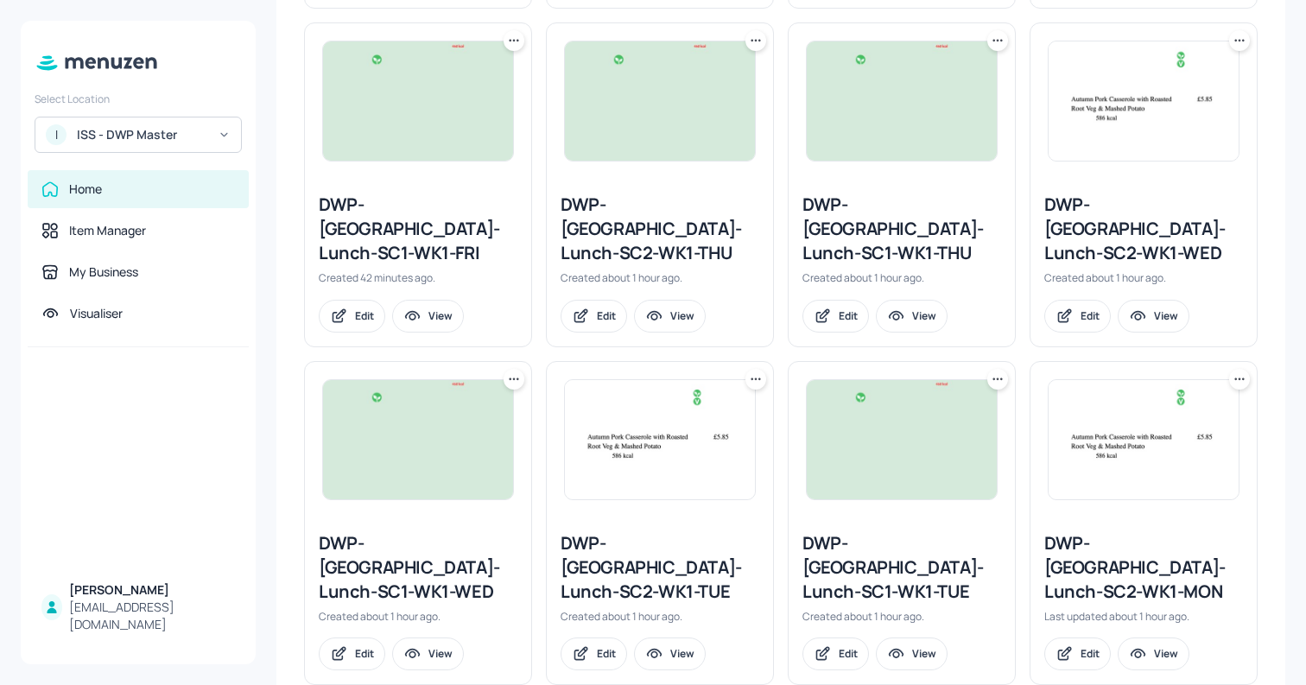
scroll to position [801, 0]
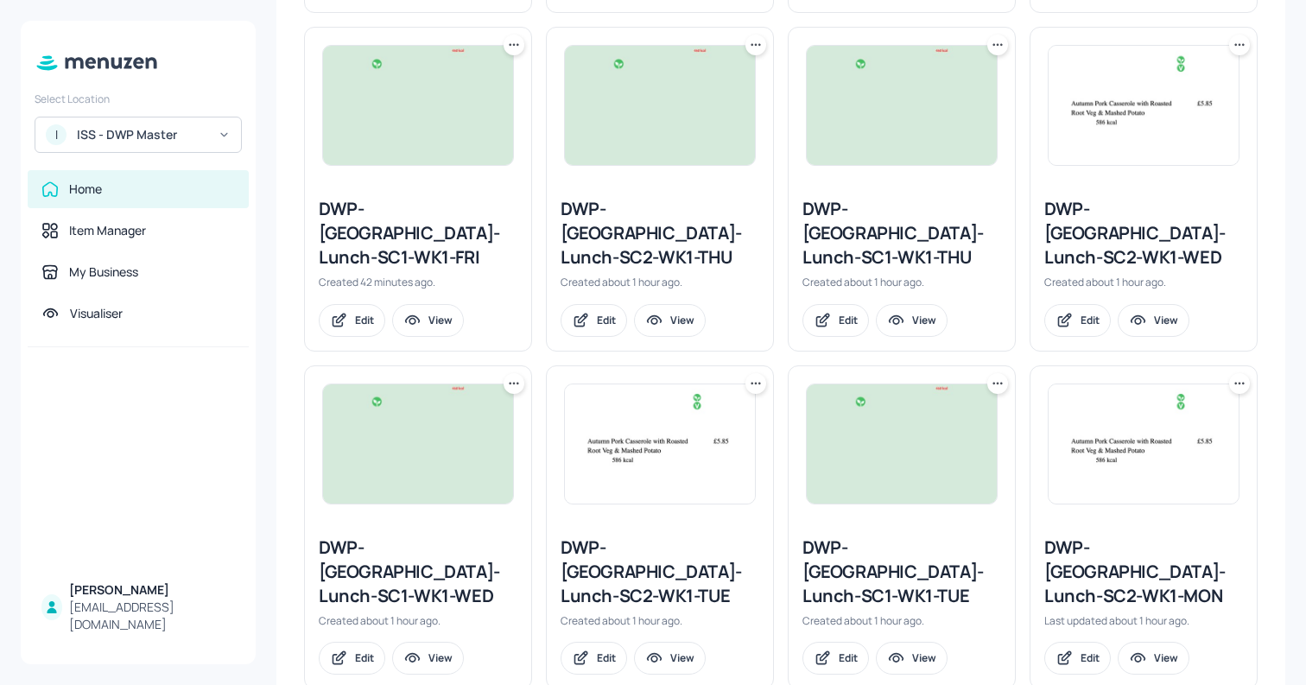
click at [1075, 205] on div "DWP-Leeds-Lunch-SC2-WK1-WED" at bounding box center [1143, 233] width 199 height 73
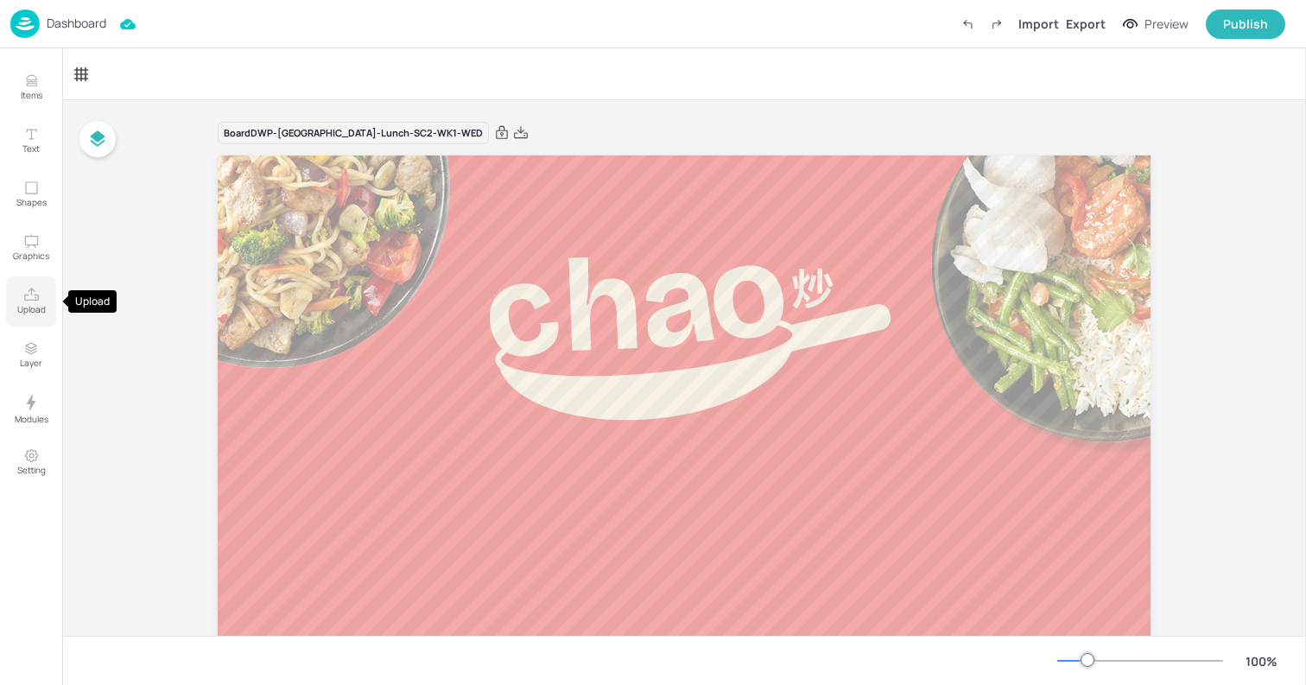
click at [26, 313] on p "Upload" at bounding box center [31, 309] width 28 height 12
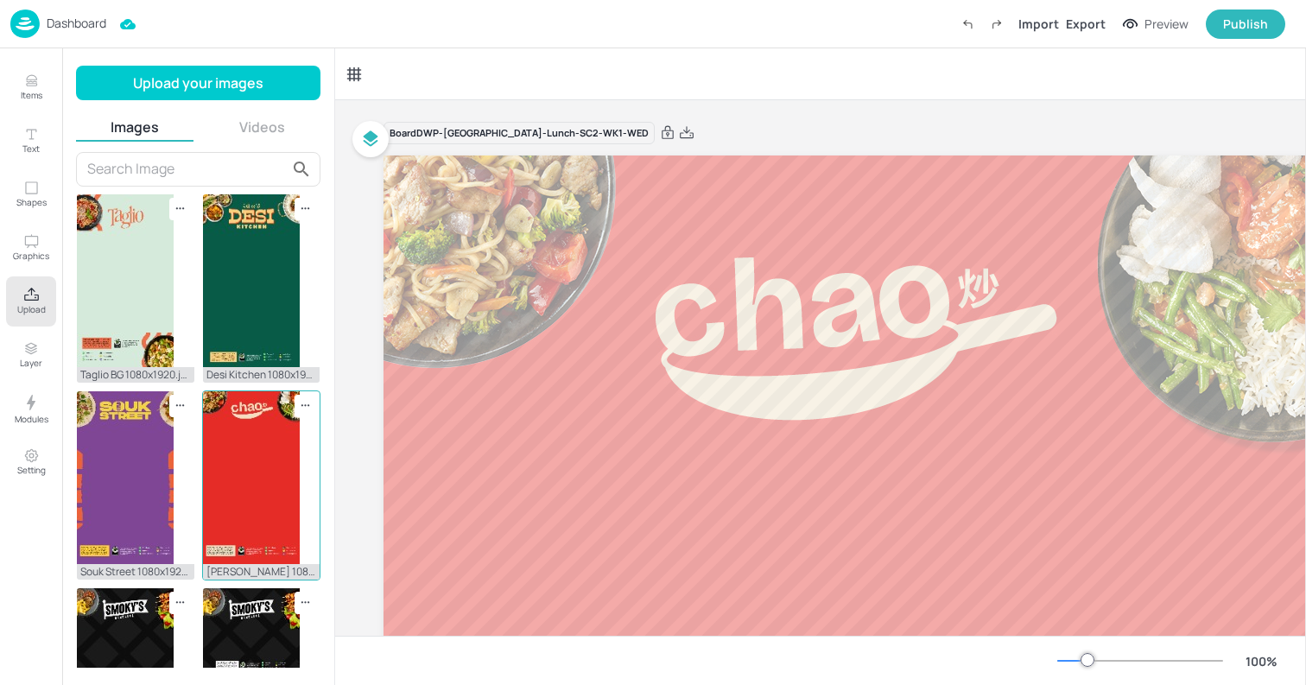
click at [261, 513] on img at bounding box center [251, 477] width 97 height 173
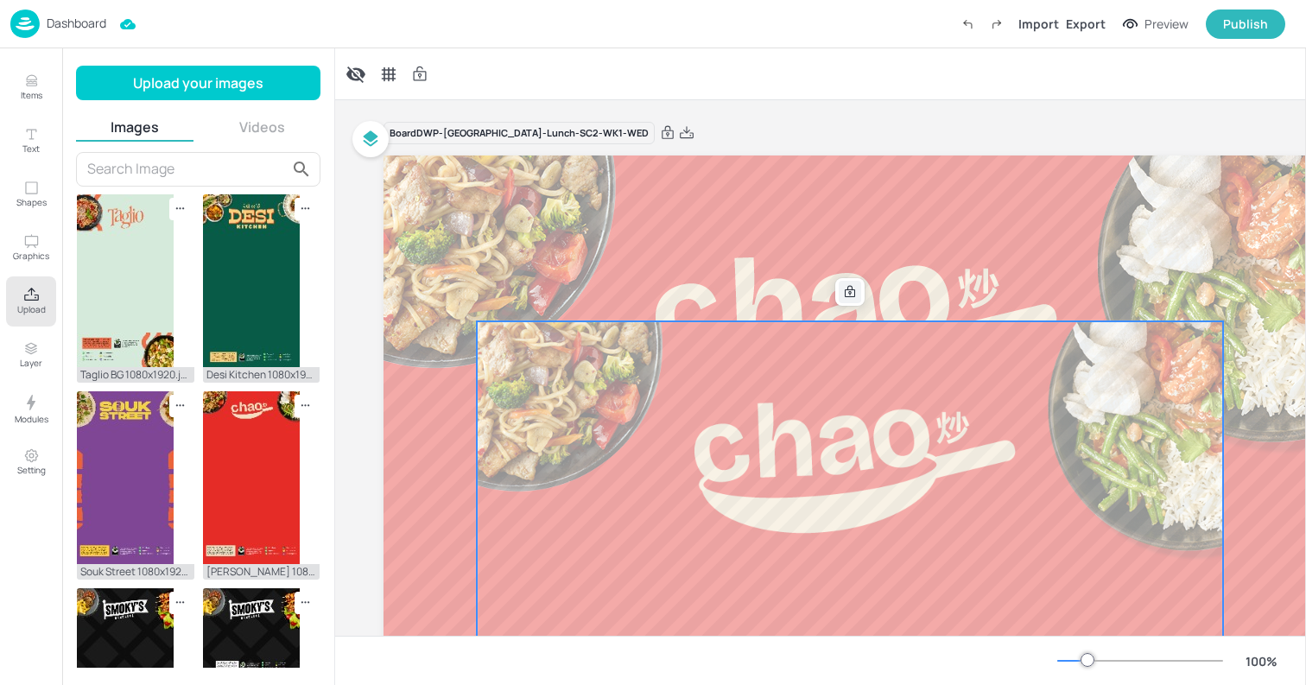
click at [850, 299] on div at bounding box center [849, 292] width 22 height 22
click at [660, 129] on icon at bounding box center [668, 132] width 16 height 17
click at [886, 294] on icon at bounding box center [883, 292] width 14 height 14
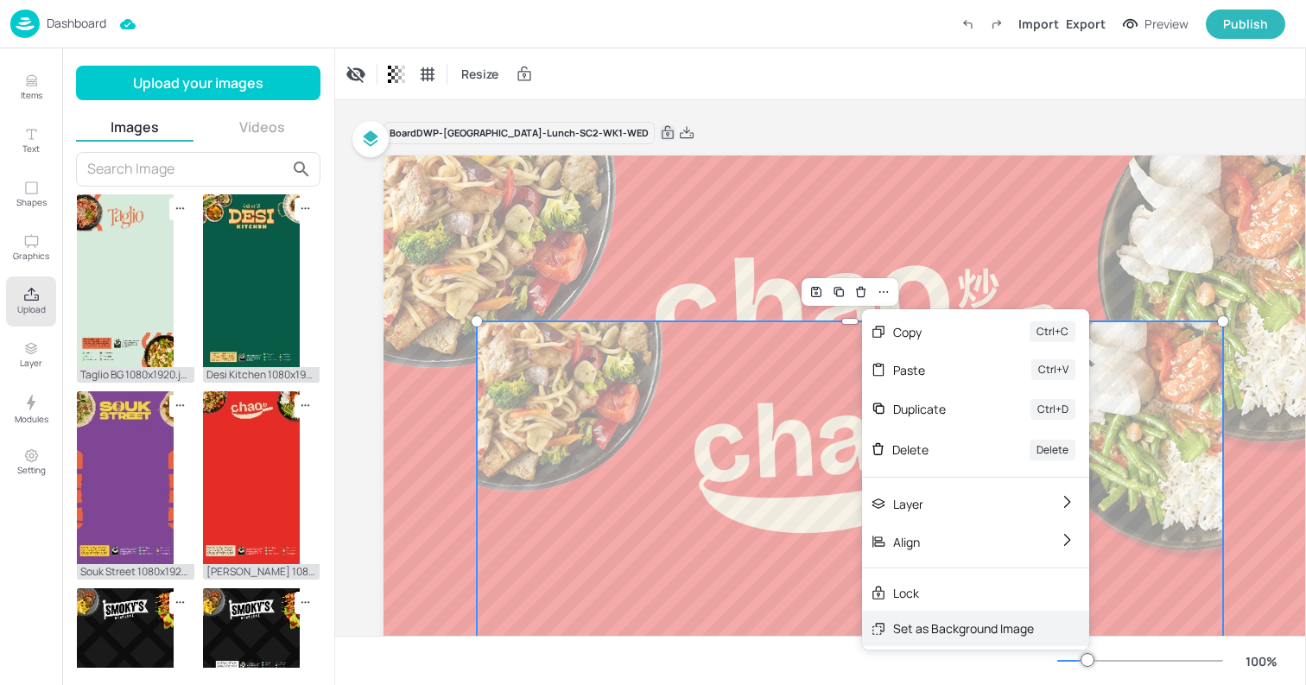
click at [932, 631] on div "Set as Background Image" at bounding box center [963, 628] width 141 height 18
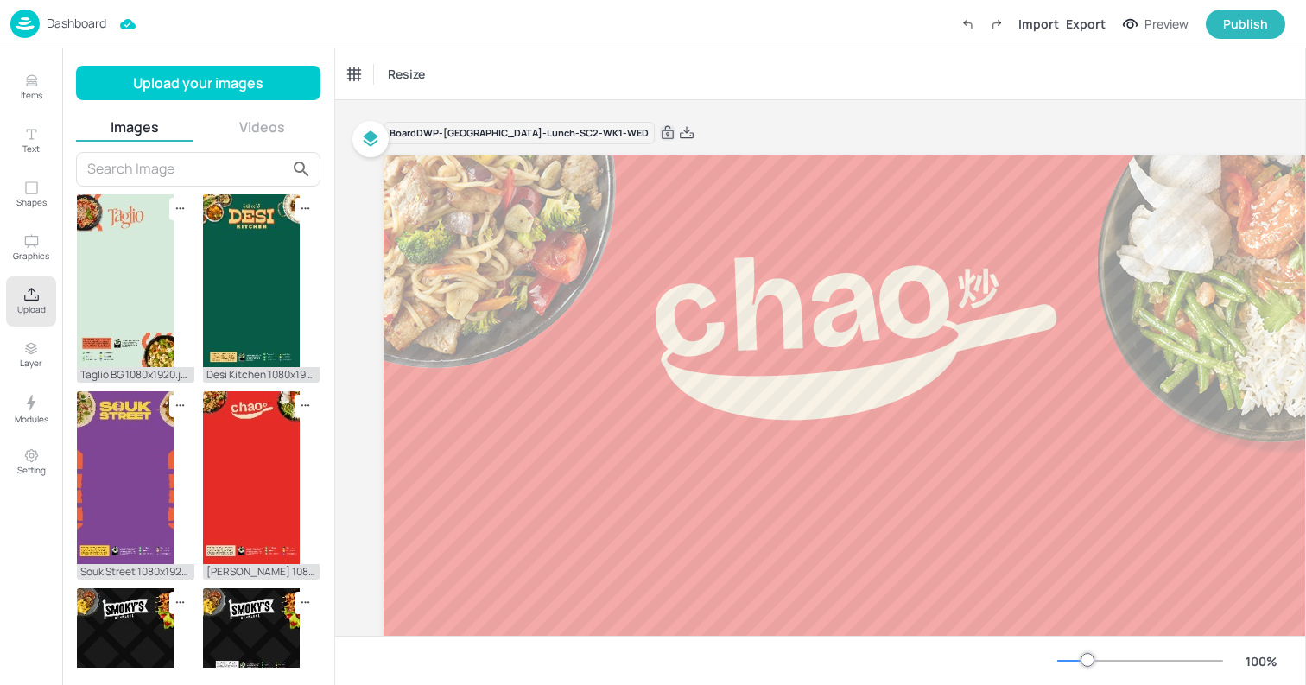
click at [646, 94] on div "Resize" at bounding box center [820, 73] width 971 height 51
click at [48, 26] on p "Dashboard" at bounding box center [77, 23] width 60 height 12
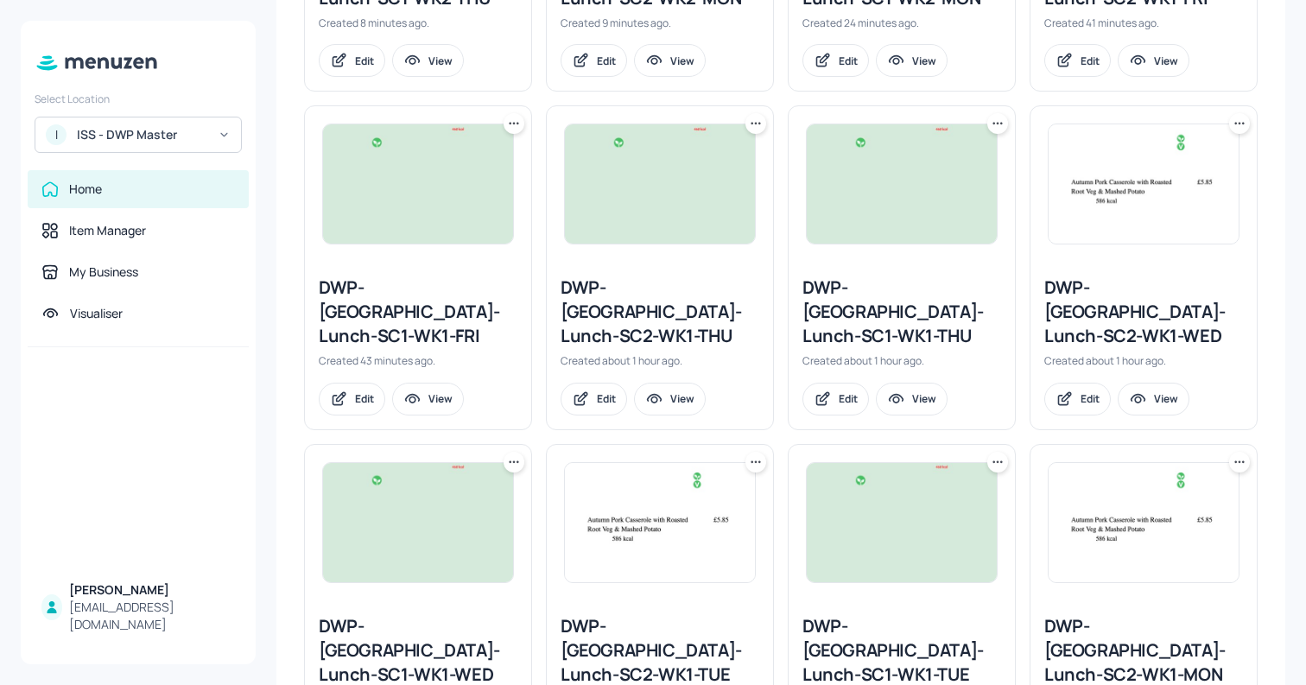
scroll to position [726, 0]
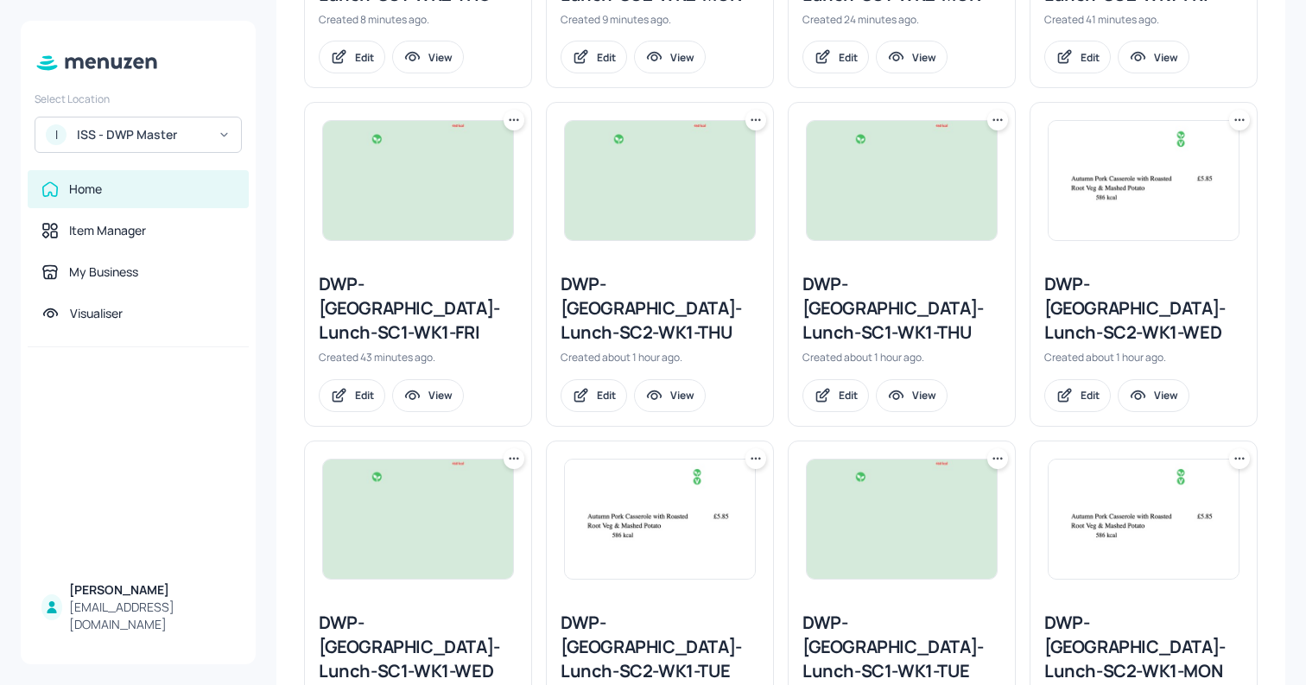
click at [871, 168] on img at bounding box center [902, 180] width 190 height 119
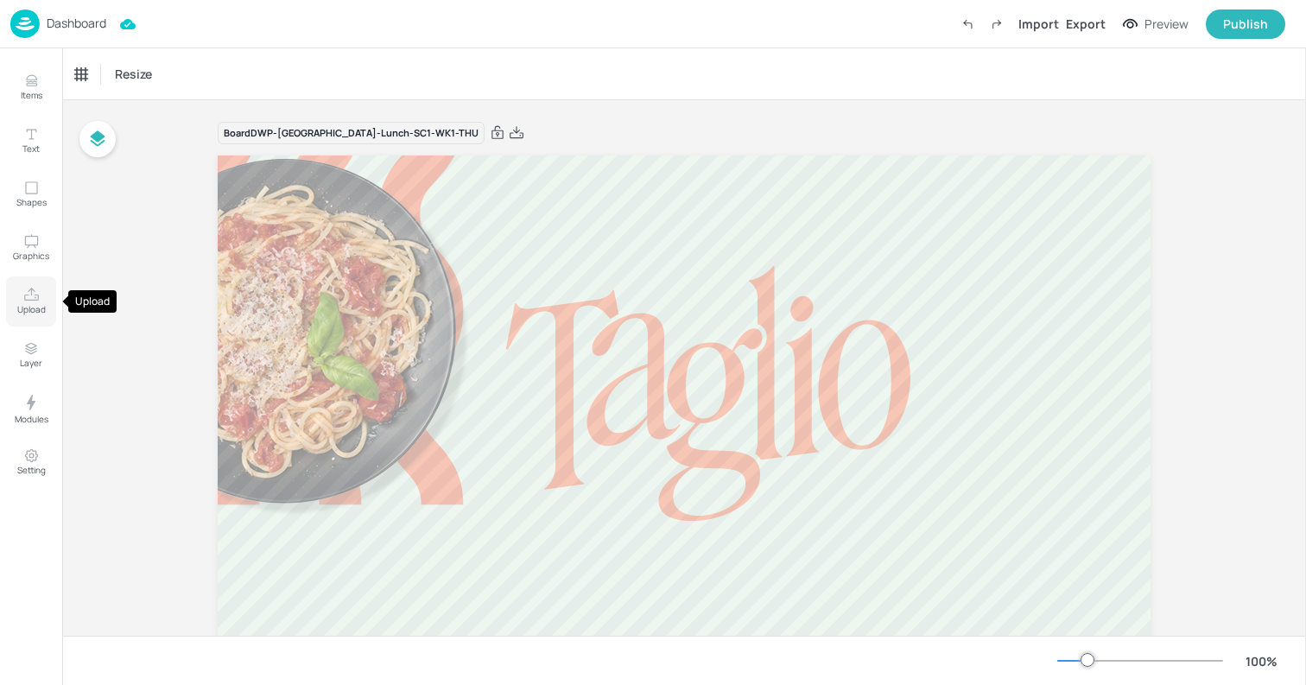
click at [29, 295] on icon "Upload" at bounding box center [31, 295] width 16 height 16
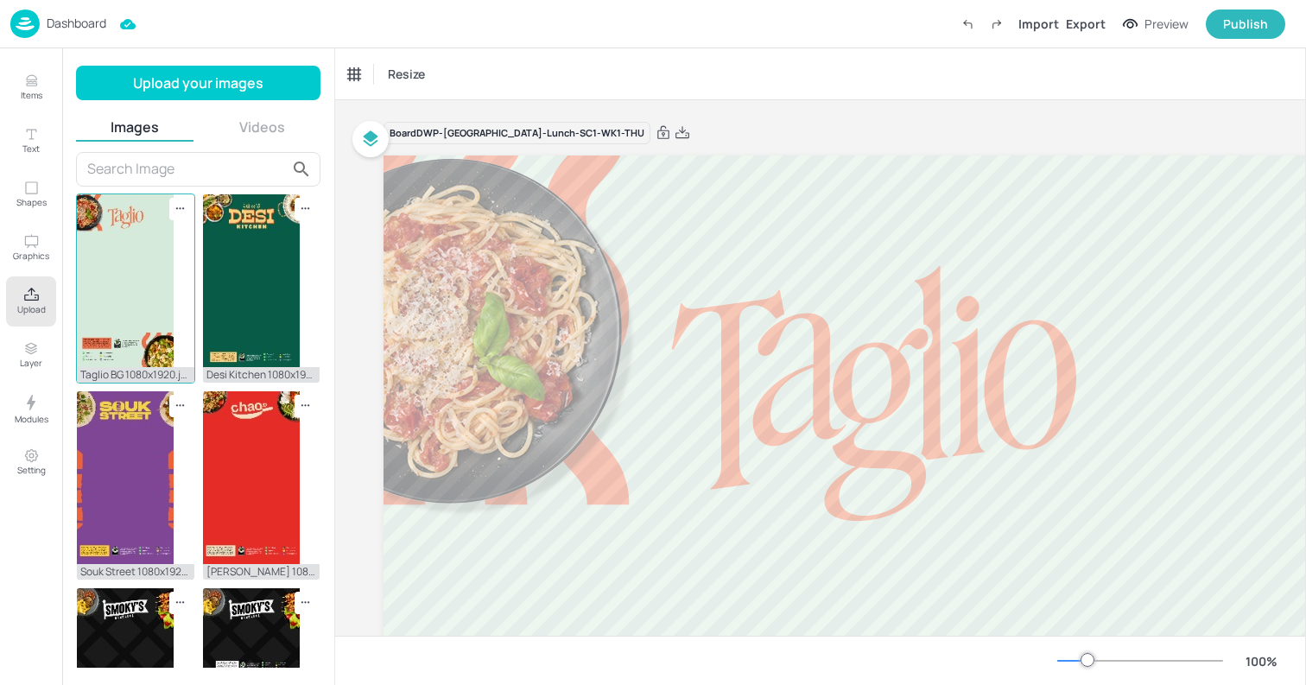
click at [88, 264] on img at bounding box center [125, 280] width 97 height 173
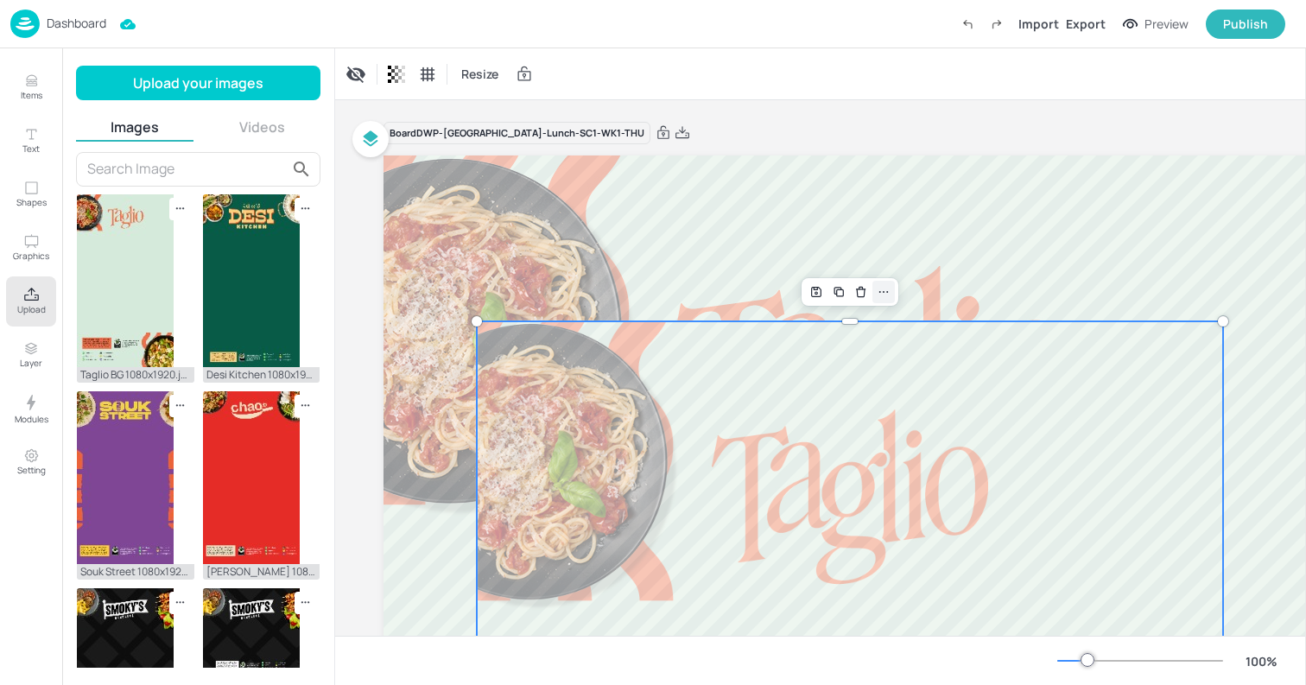
click at [876, 289] on icon at bounding box center [883, 292] width 14 height 14
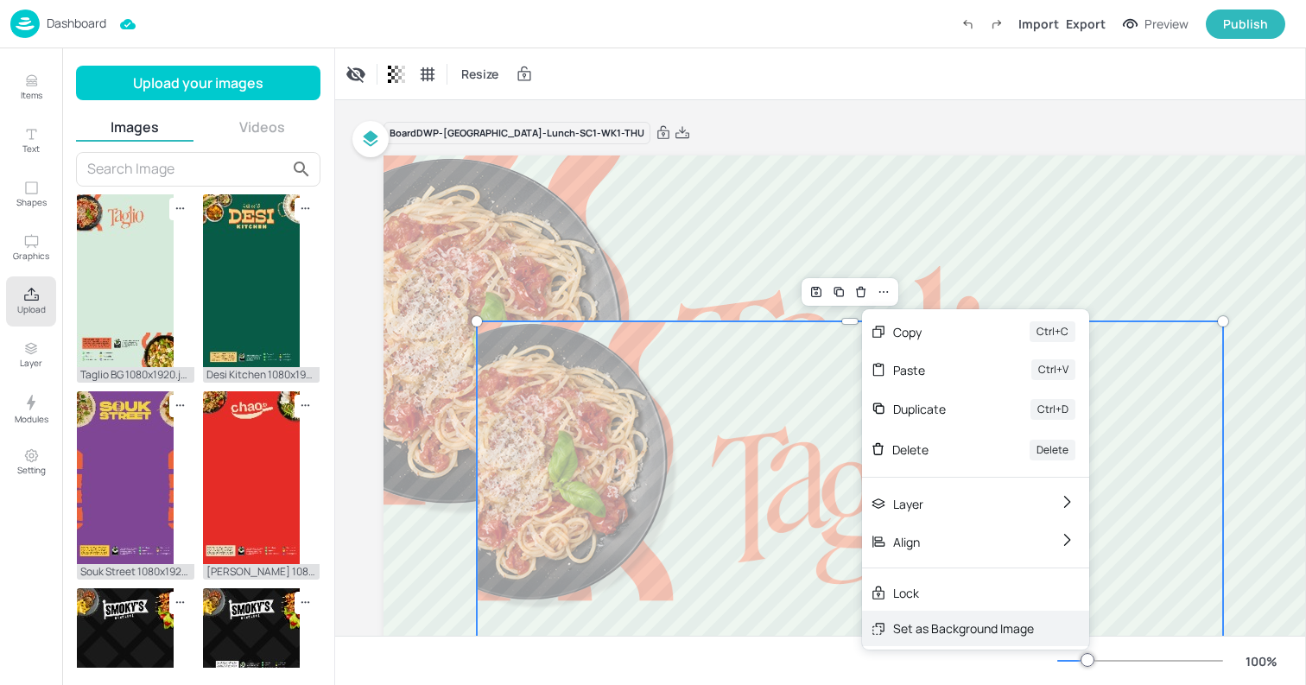
click at [941, 627] on div "Set as Background Image" at bounding box center [963, 628] width 141 height 18
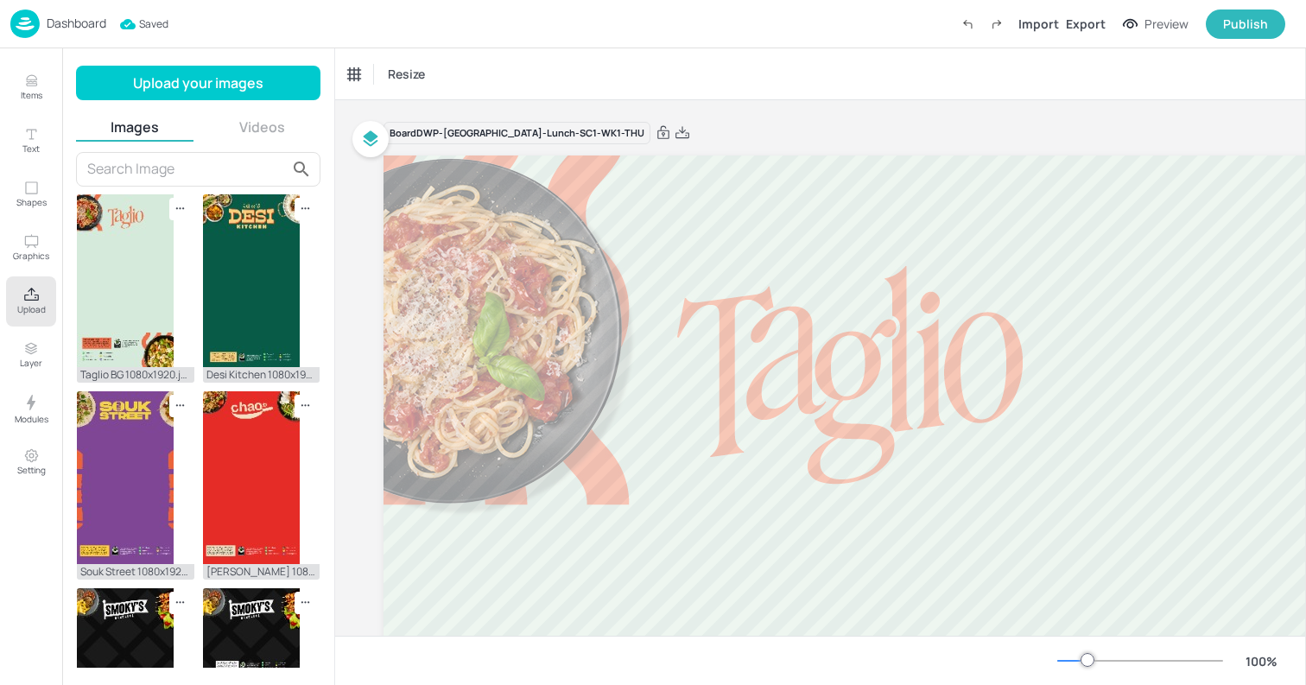
click at [658, 94] on div "Resize" at bounding box center [820, 73] width 971 height 51
click at [44, 18] on div "Dashboard" at bounding box center [58, 23] width 96 height 28
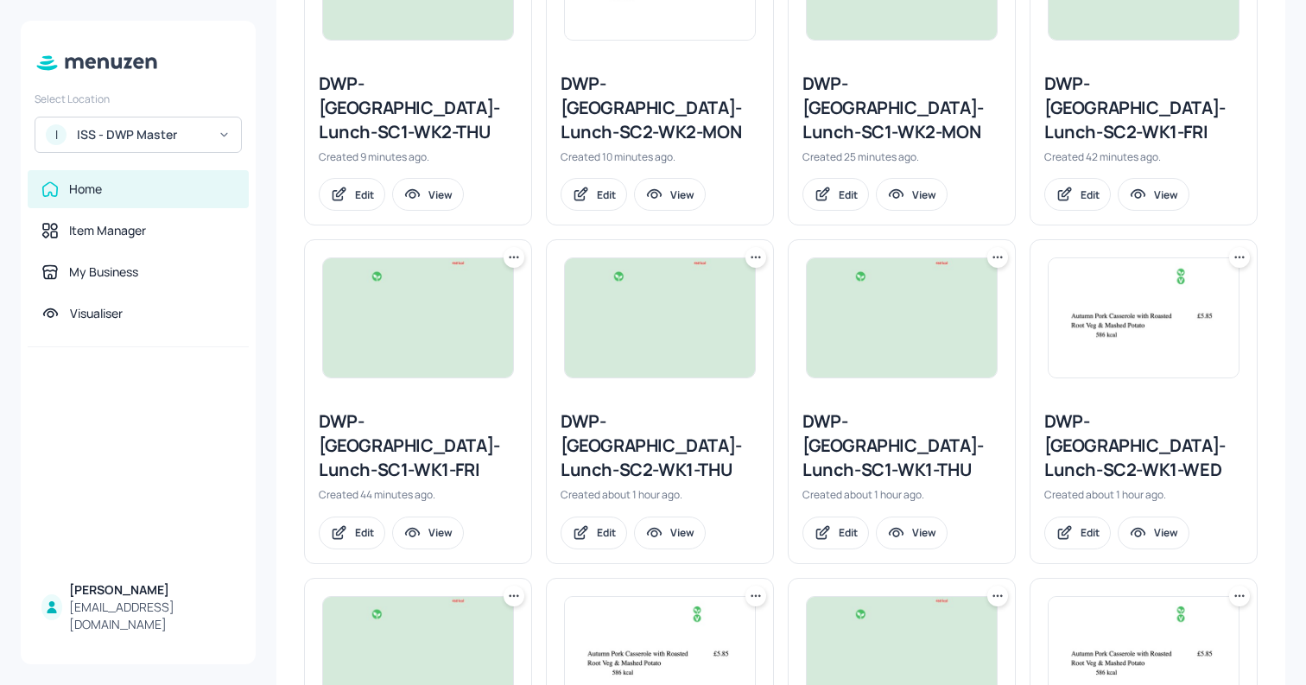
scroll to position [585, 0]
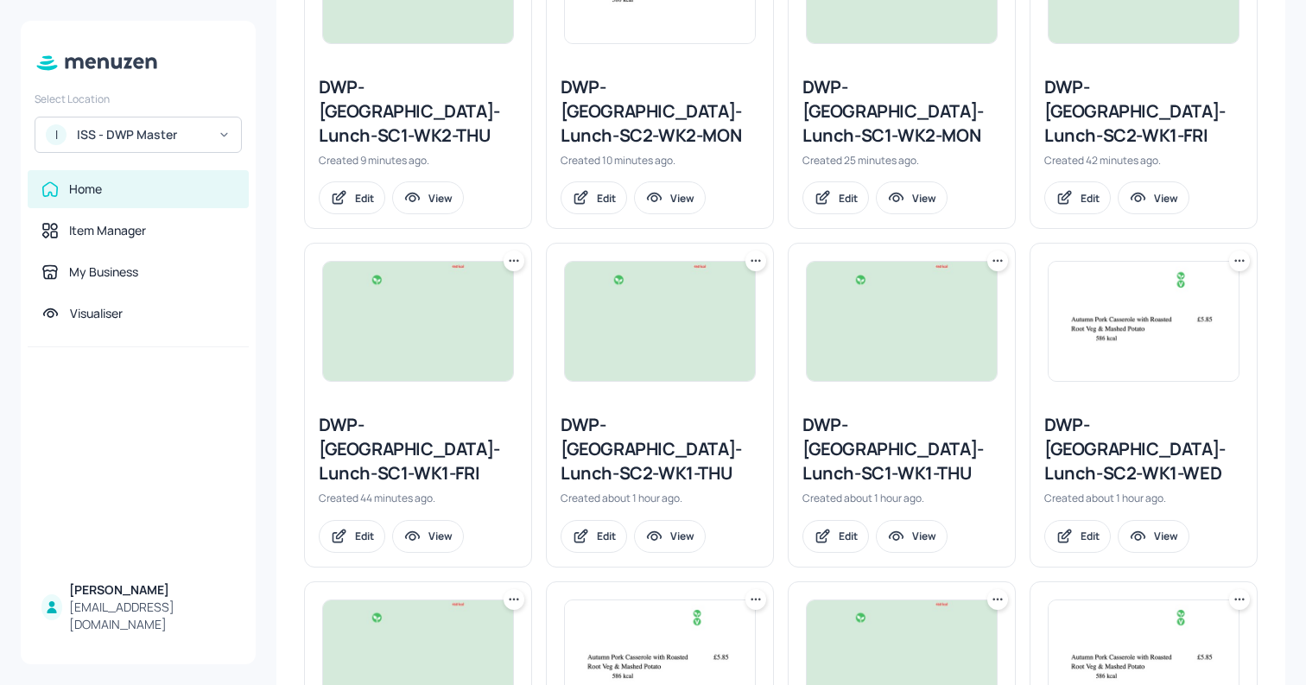
click at [595, 413] on div "DWP-Leeds-Lunch-SC2-WK1-THU" at bounding box center [659, 449] width 199 height 73
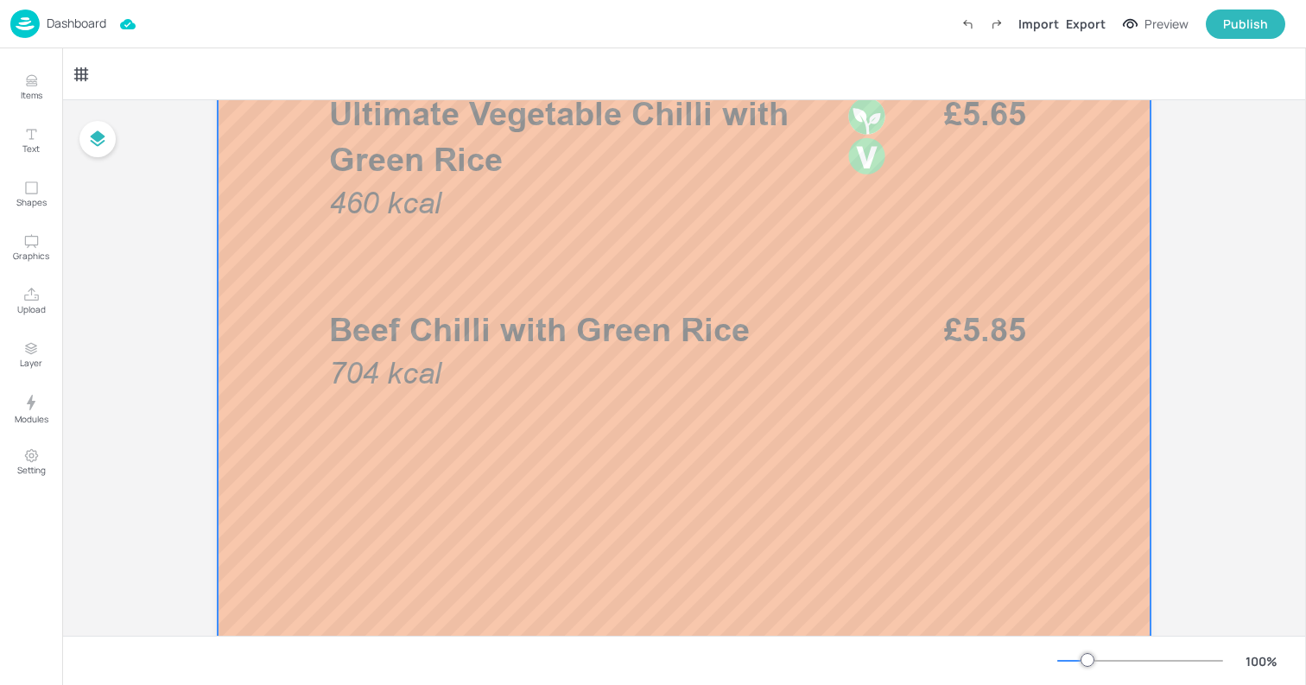
scroll to position [719, 0]
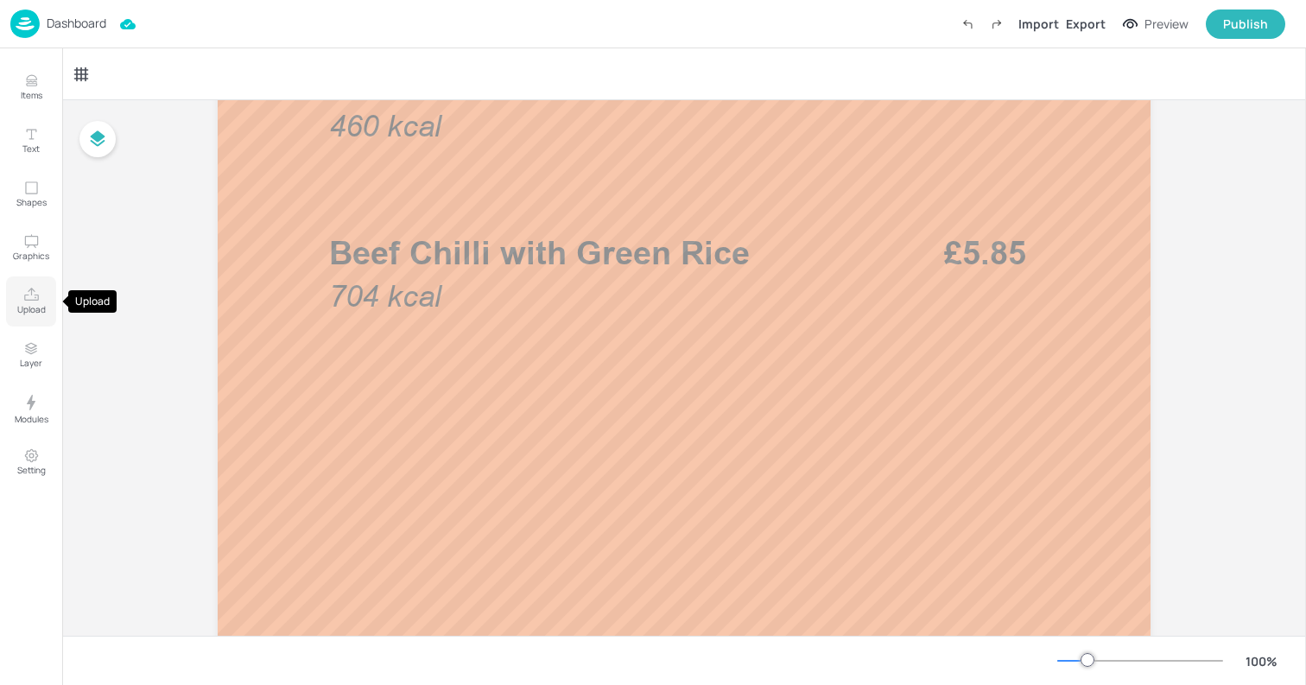
click at [27, 305] on p "Upload" at bounding box center [31, 309] width 28 height 12
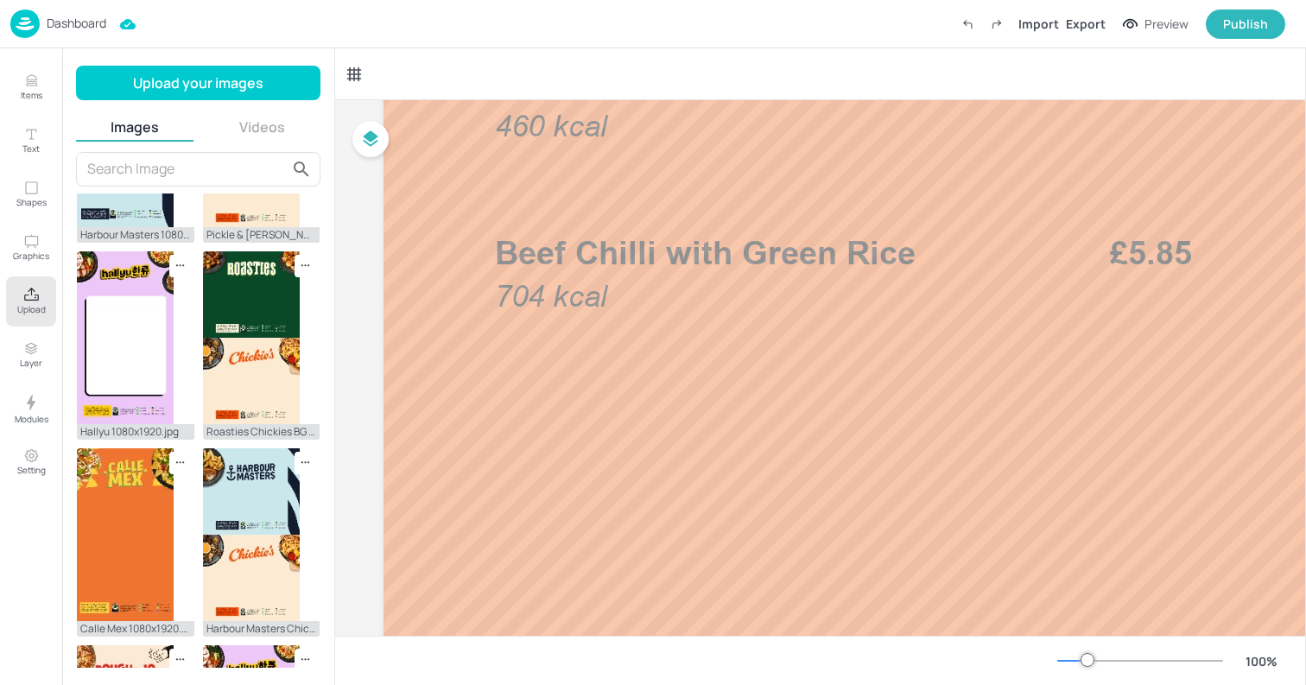
scroll to position [1344, 0]
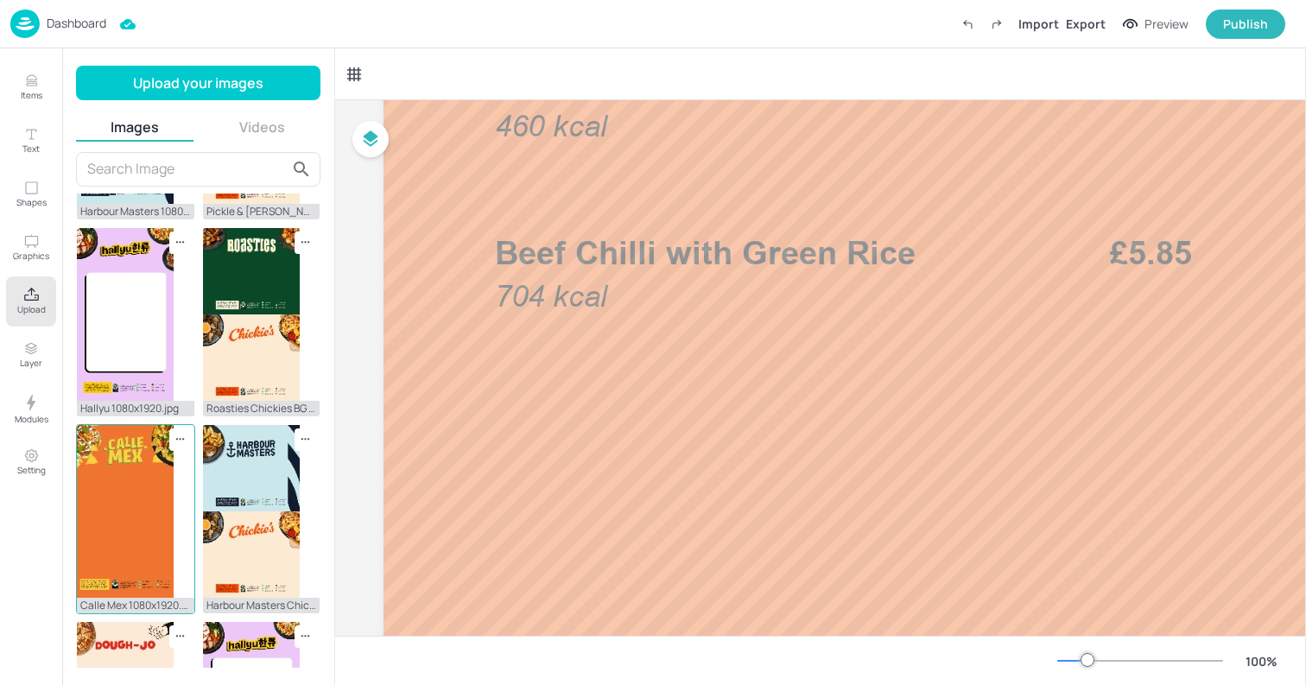
click at [111, 525] on img at bounding box center [125, 511] width 97 height 173
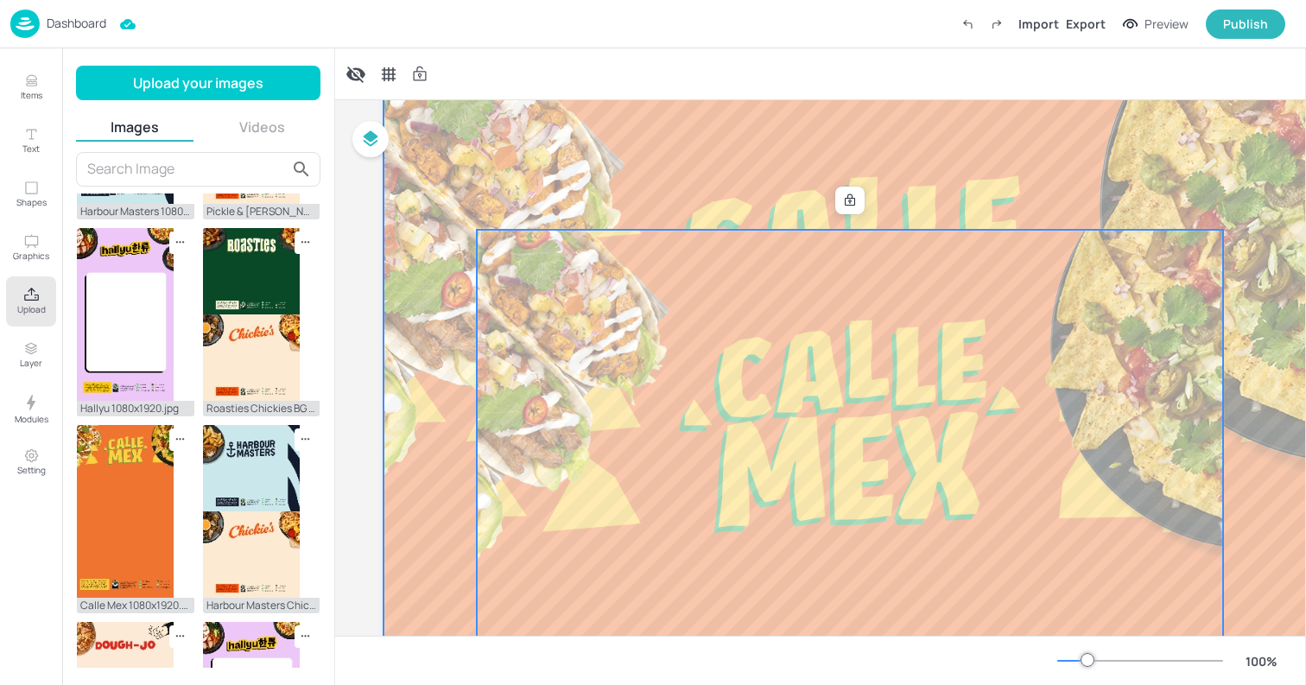
scroll to position [79, 0]
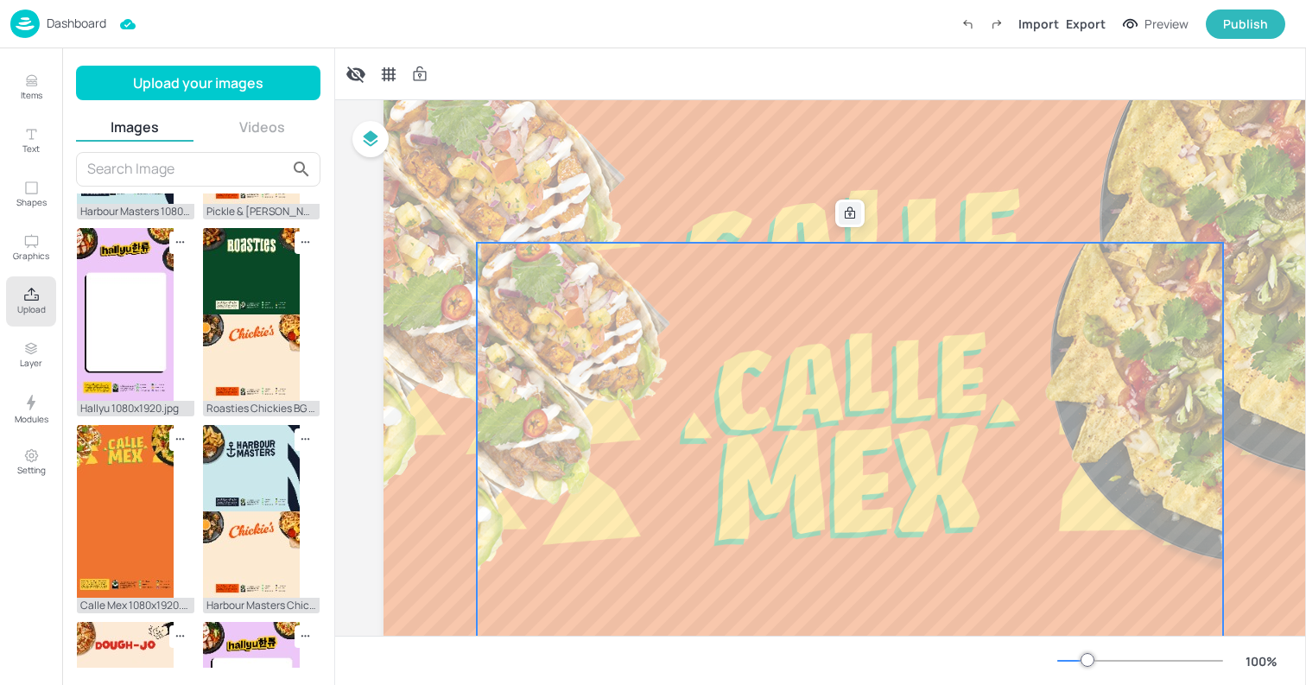
click at [850, 213] on icon at bounding box center [850, 213] width 14 height 14
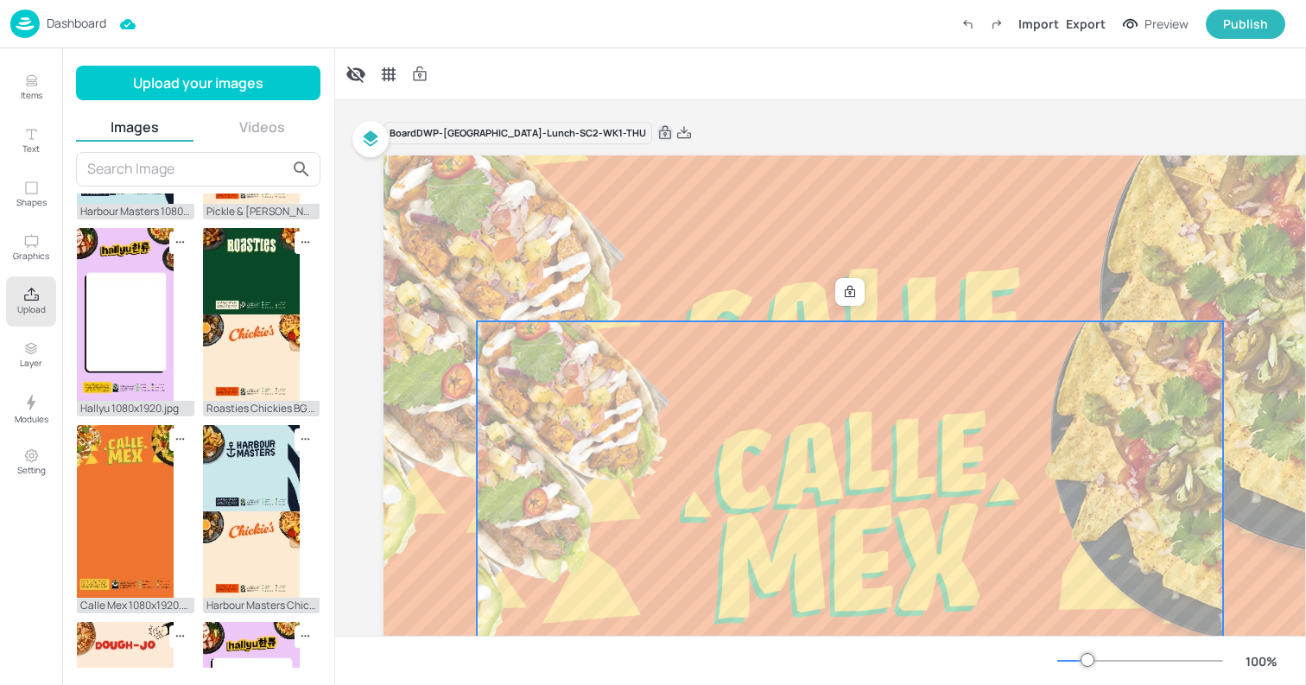
click at [659, 133] on icon at bounding box center [665, 132] width 12 height 13
click at [885, 297] on icon at bounding box center [883, 292] width 14 height 14
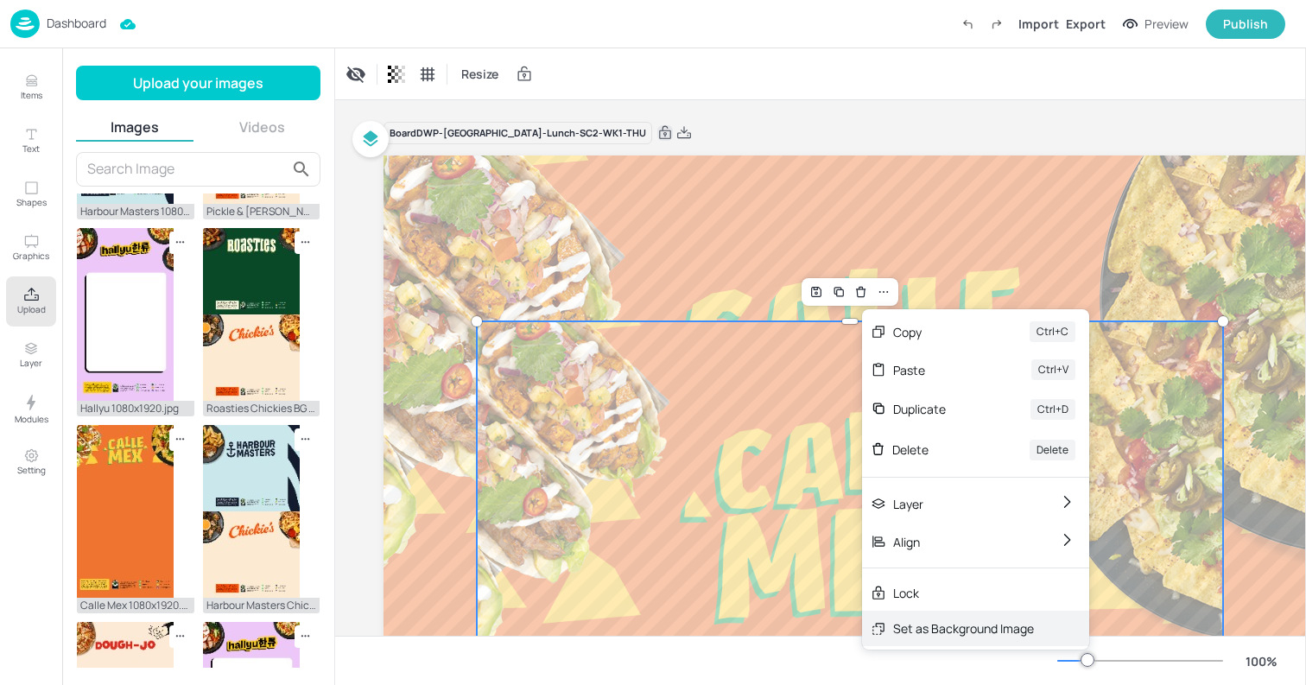
click at [934, 626] on div "Set as Background Image" at bounding box center [963, 628] width 141 height 18
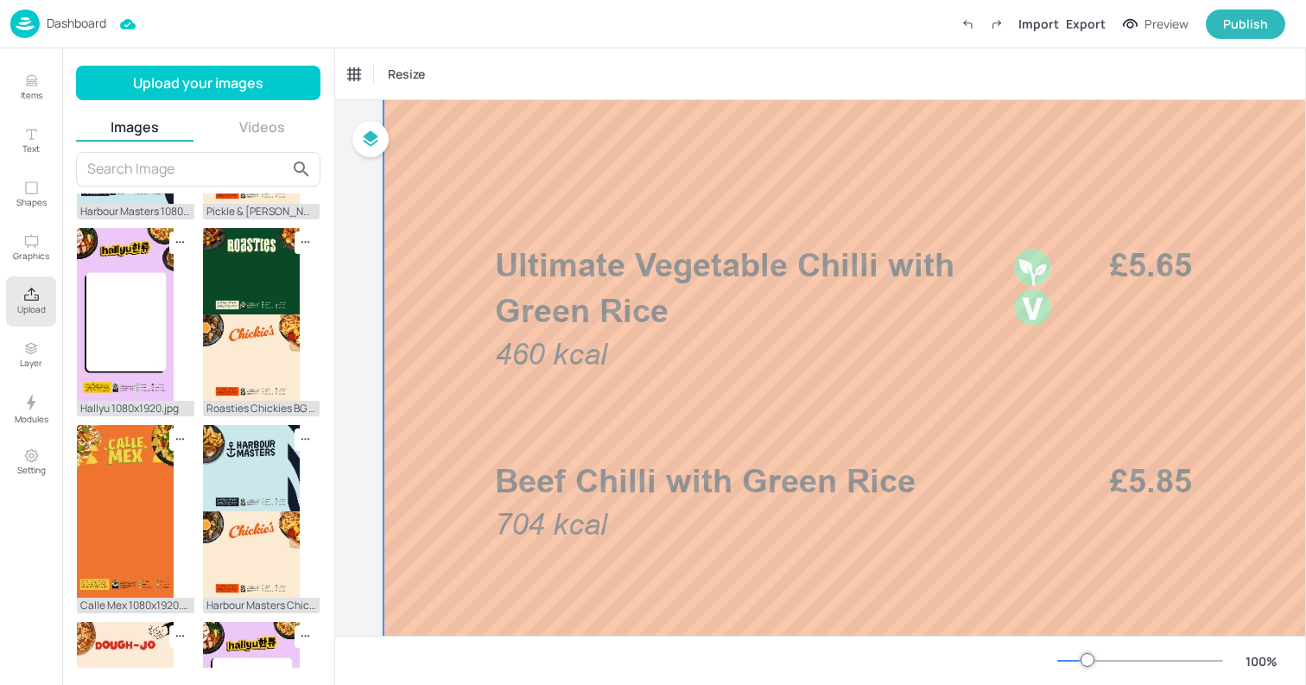
scroll to position [512, 0]
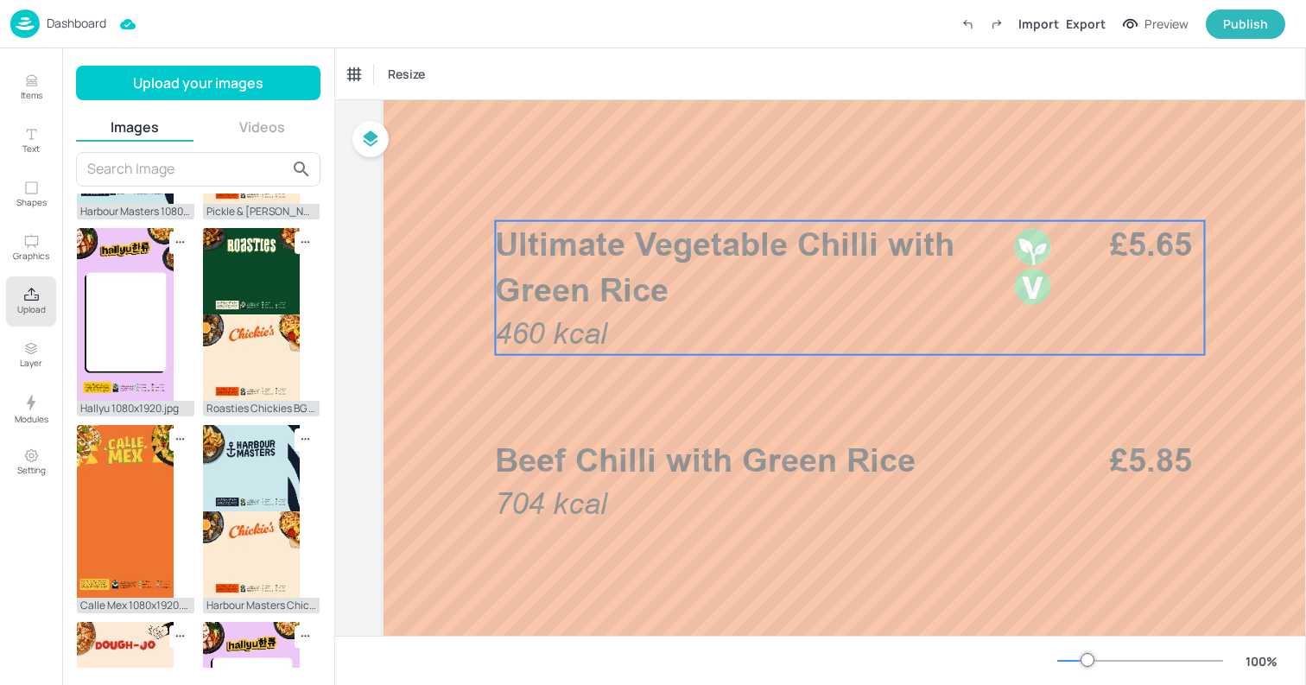
click at [871, 283] on p "Ultimate Vegetable Chilli with Green Rice" at bounding box center [749, 267] width 508 height 92
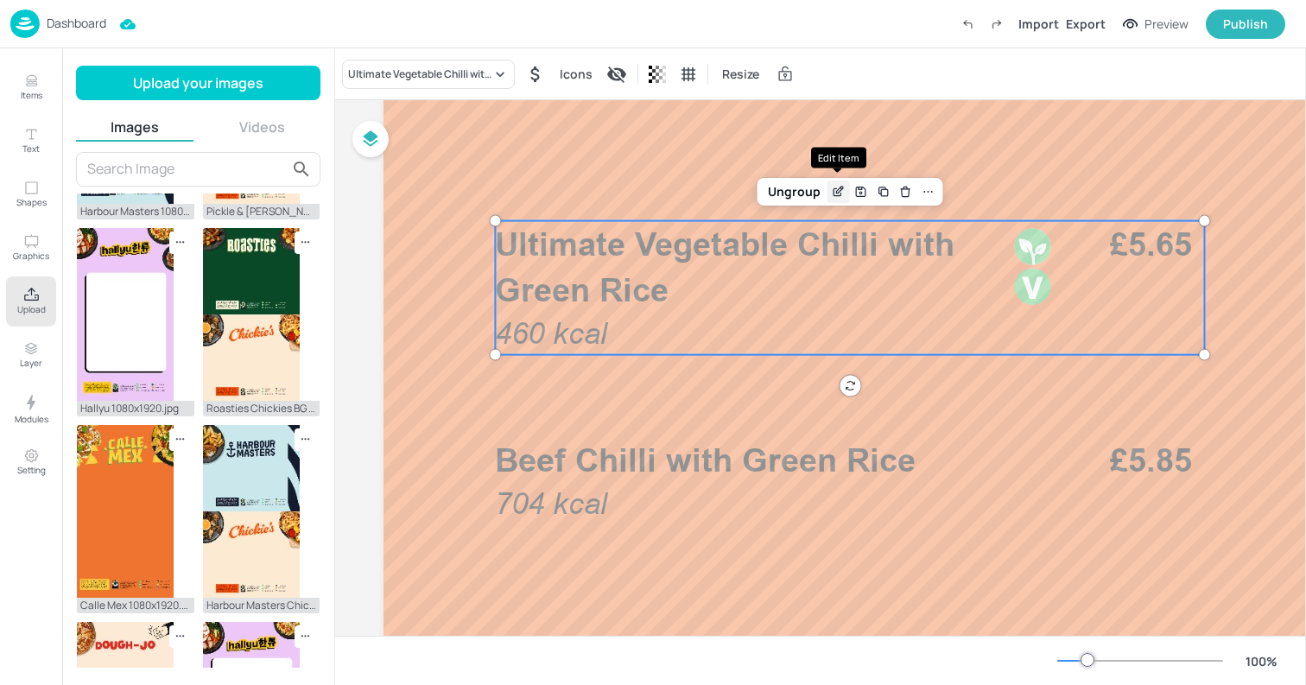
click at [833, 190] on icon "Edit Item" at bounding box center [837, 192] width 8 height 8
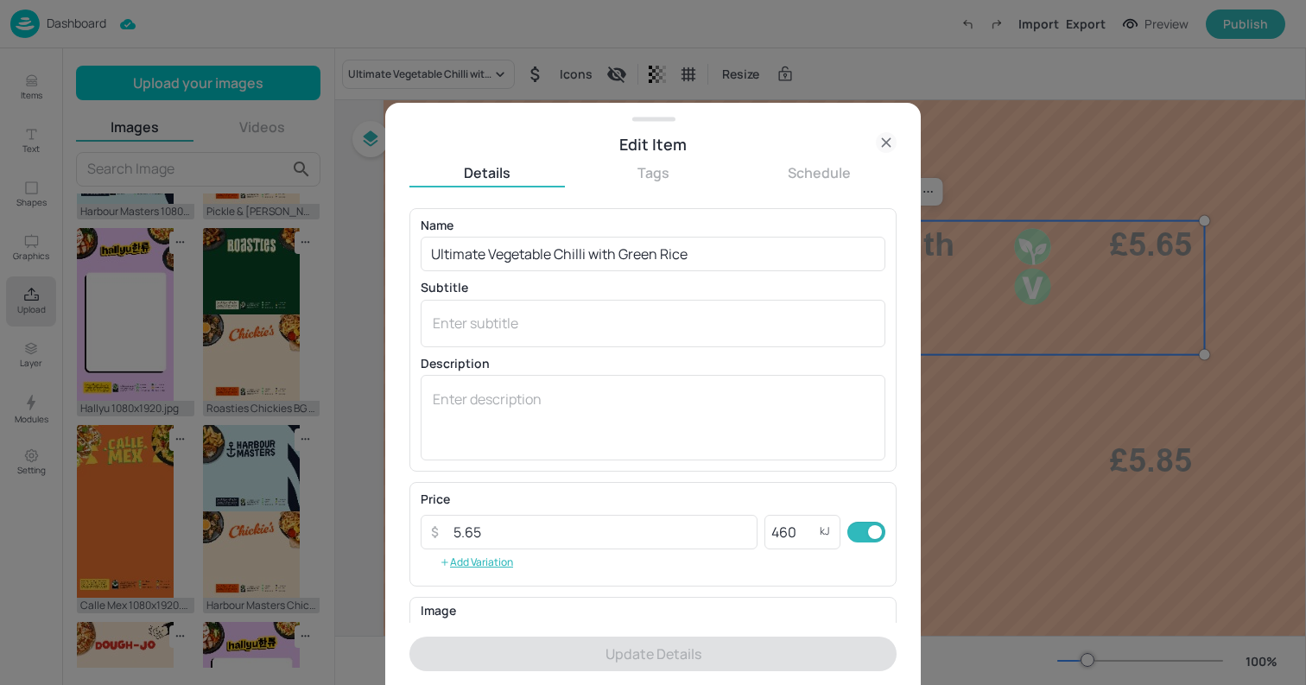
scroll to position [225, 0]
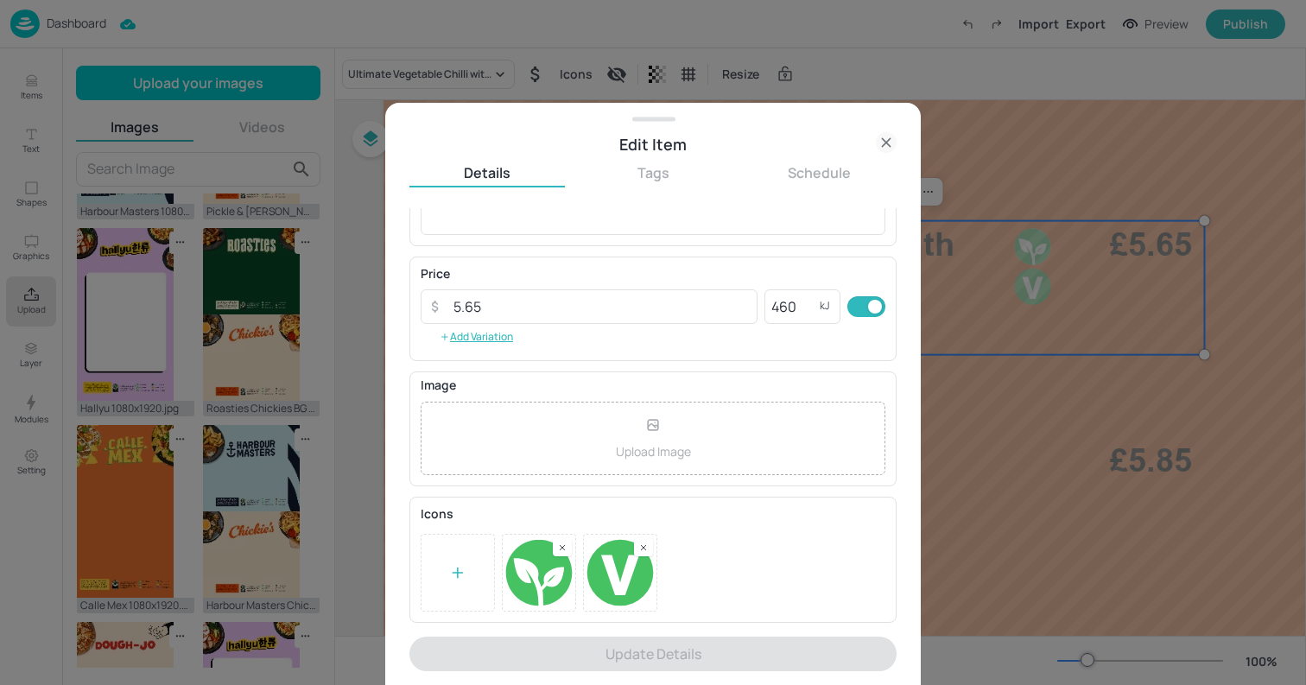
click at [641, 550] on rect at bounding box center [643, 547] width 12 height 12
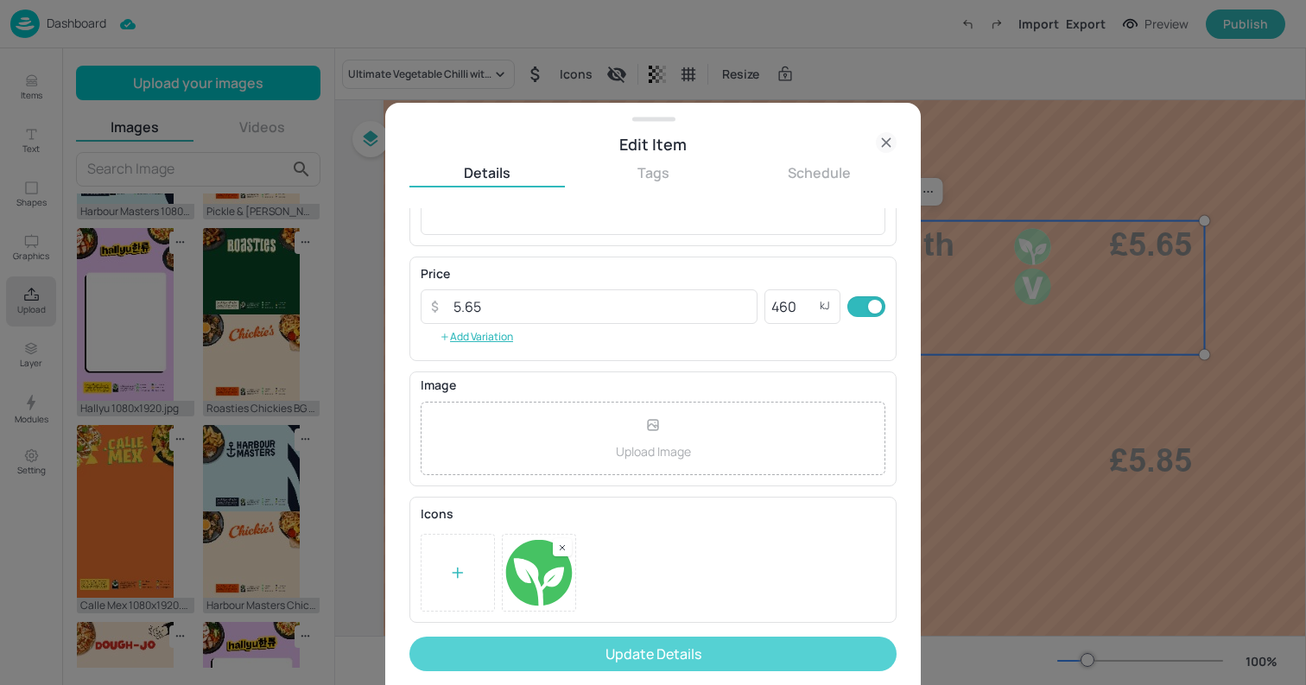
click at [609, 654] on button "Update Details" at bounding box center [652, 653] width 487 height 35
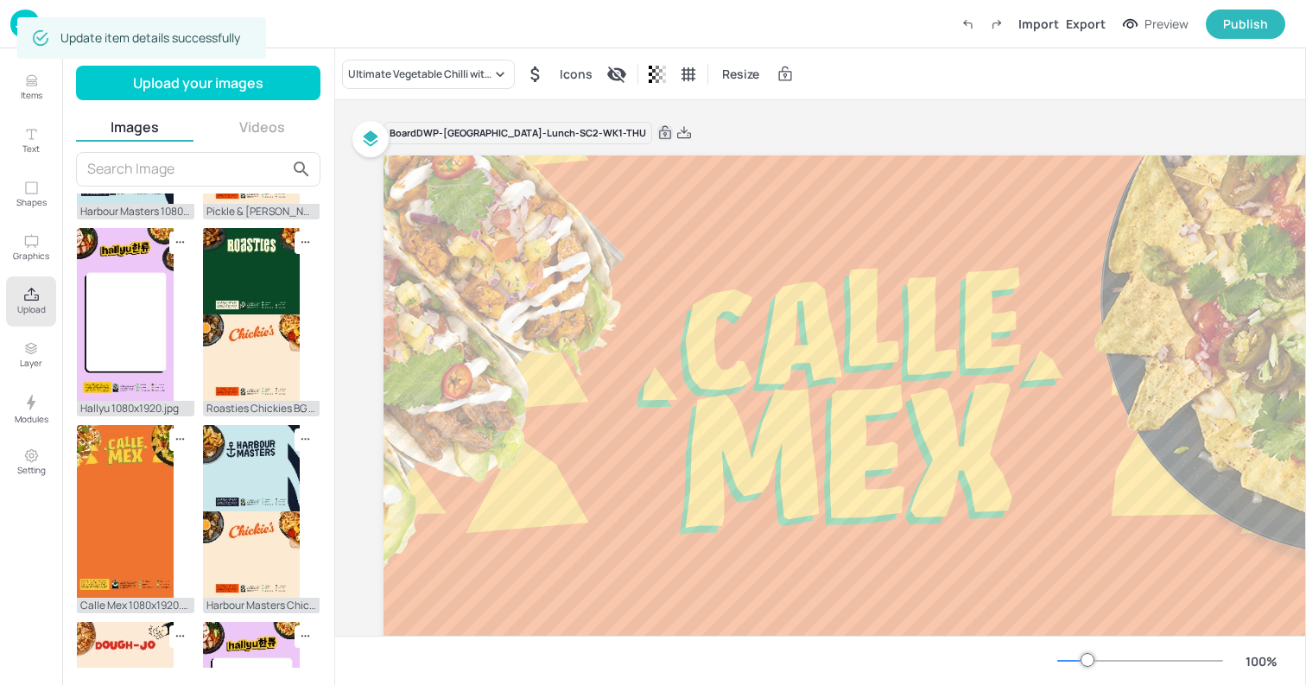
click at [715, 133] on div "Board DWP-Leeds-Lunch-SC2-WK1-THU" at bounding box center [849, 133] width 933 height 24
click at [54, 33] on div "Dashboard" at bounding box center [58, 23] width 96 height 28
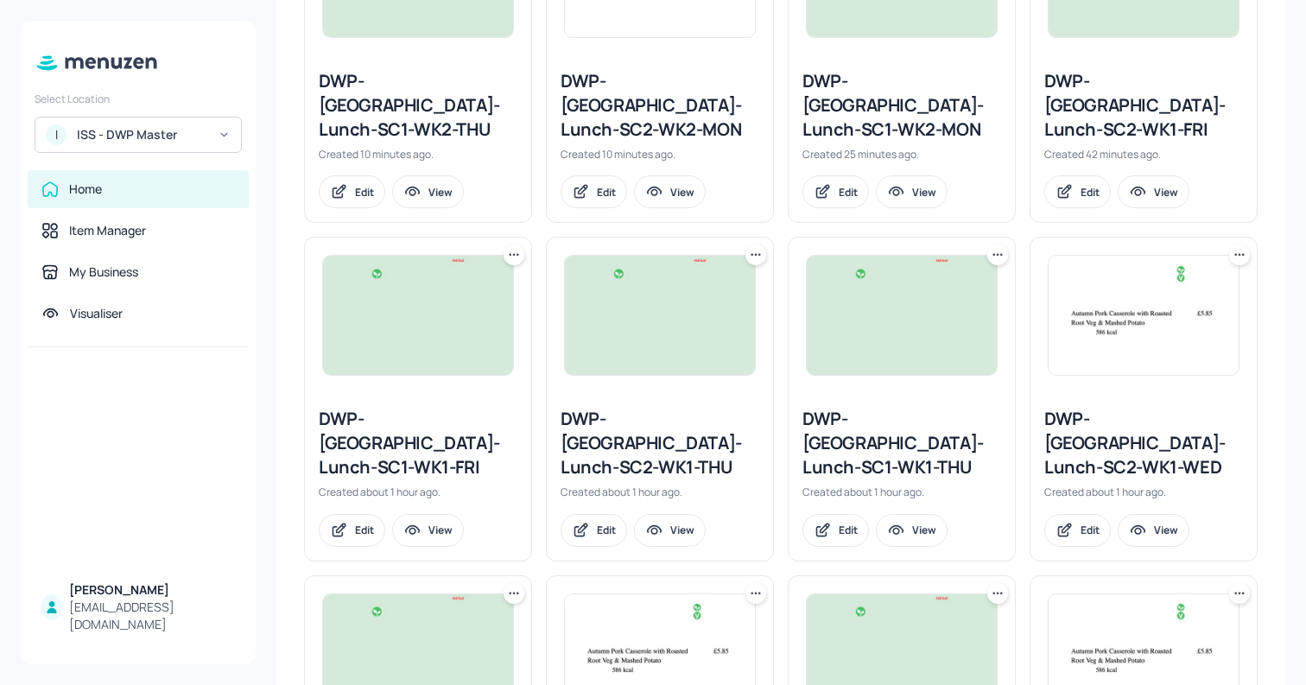
scroll to position [612, 0]
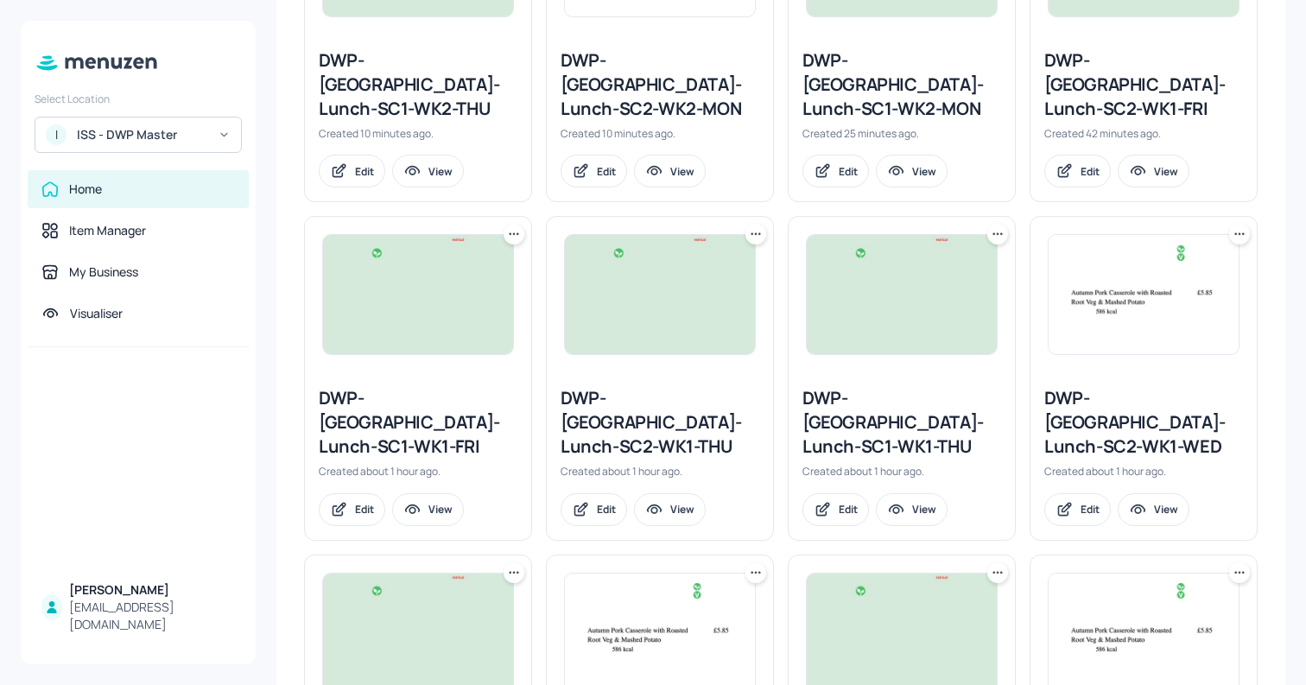
click at [368, 345] on div at bounding box center [418, 294] width 226 height 155
click at [369, 300] on img at bounding box center [418, 294] width 190 height 119
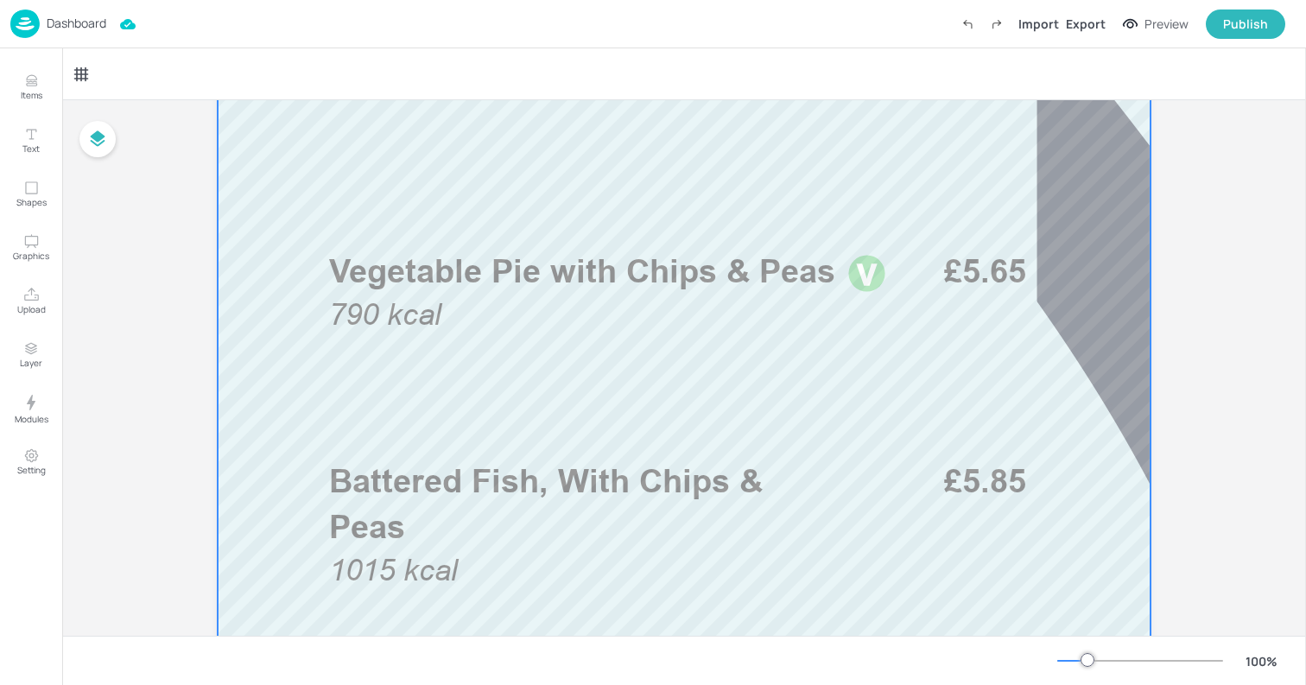
scroll to position [503, 0]
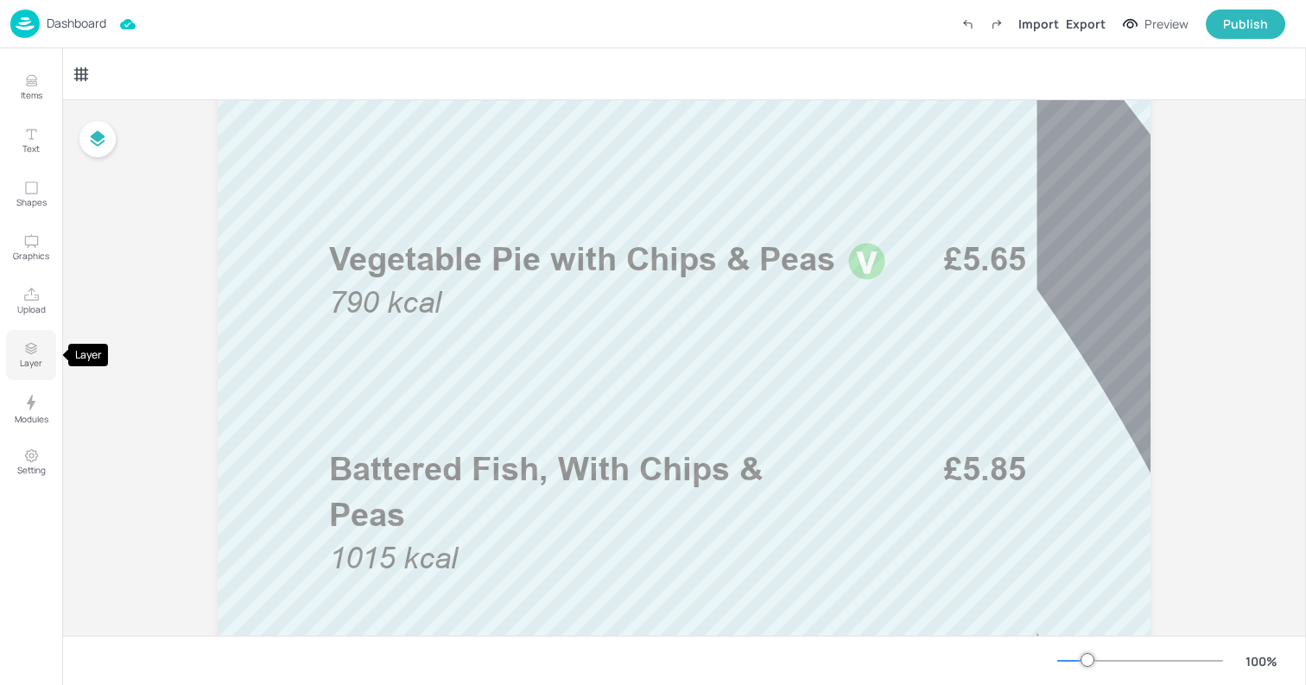
click at [34, 345] on icon "Layer" at bounding box center [31, 346] width 11 height 5
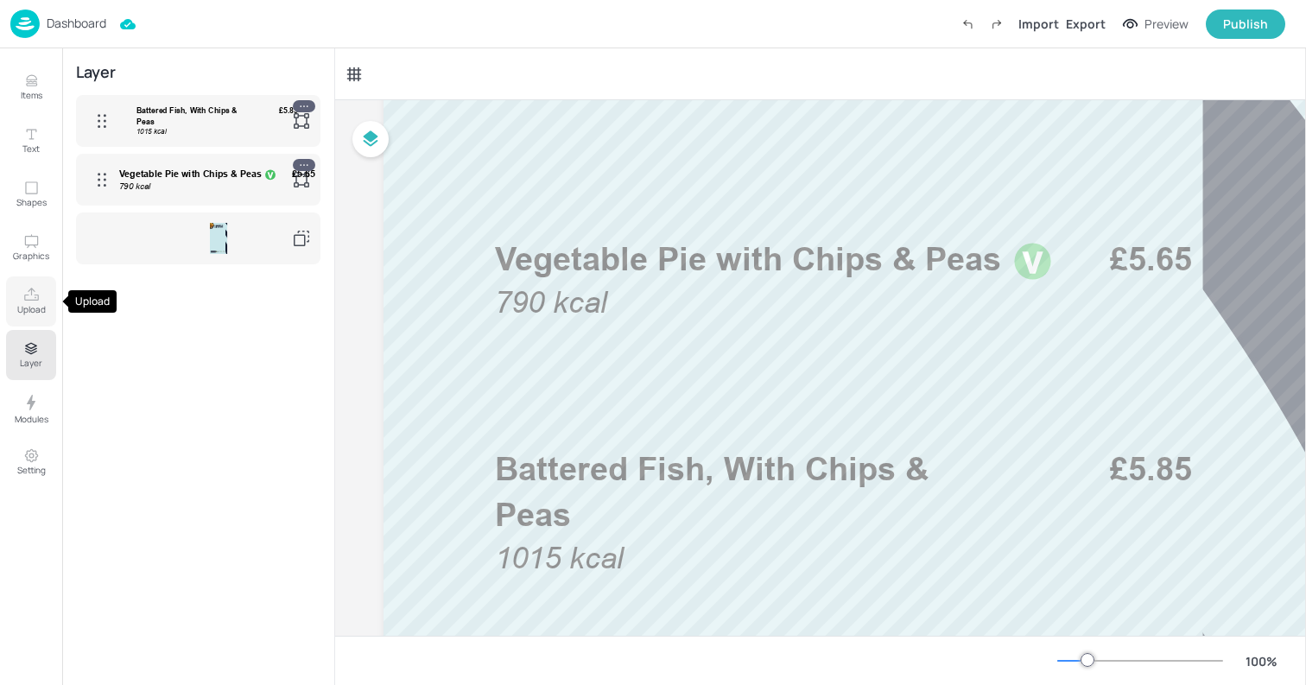
click at [28, 302] on icon "Upload" at bounding box center [31, 295] width 16 height 16
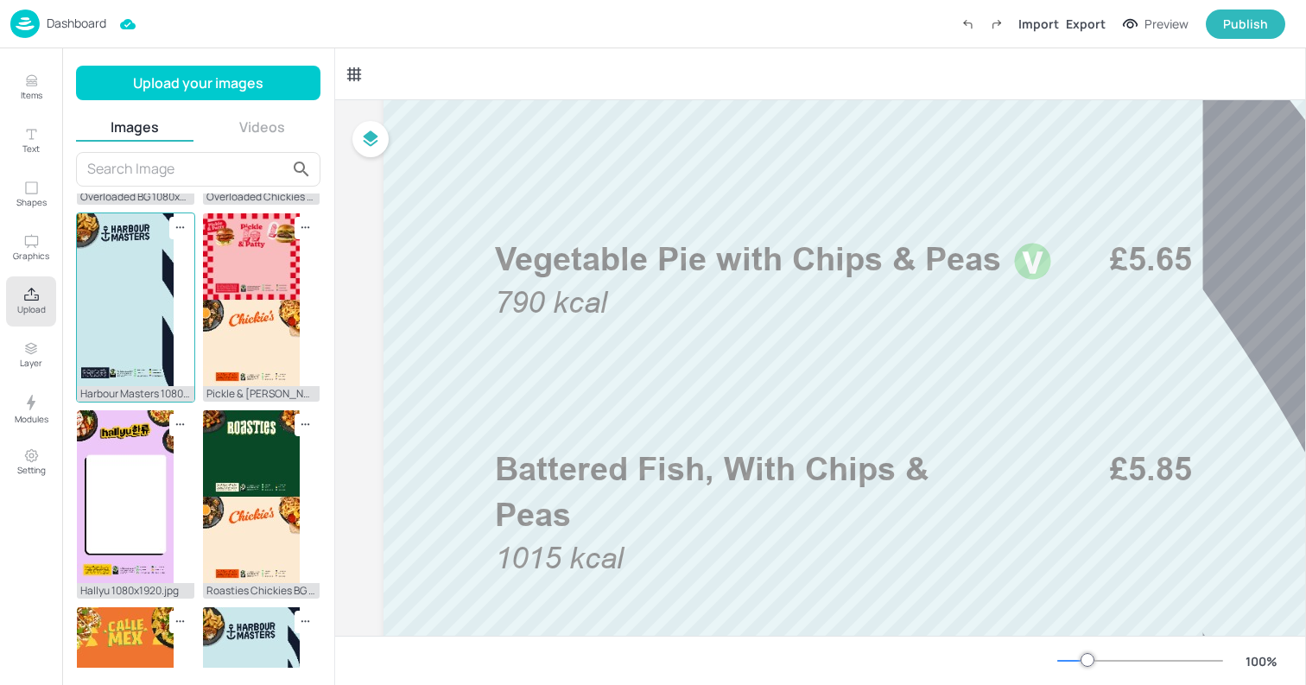
scroll to position [1098, 0]
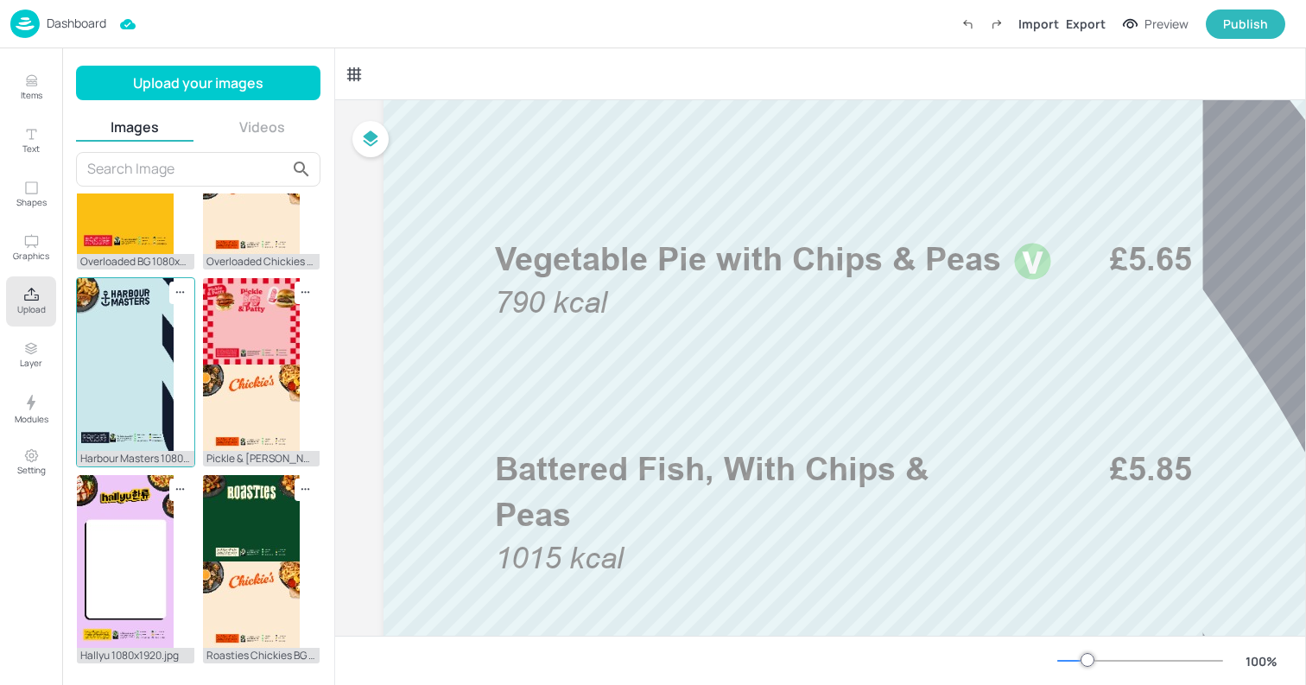
click at [130, 295] on img at bounding box center [125, 364] width 97 height 173
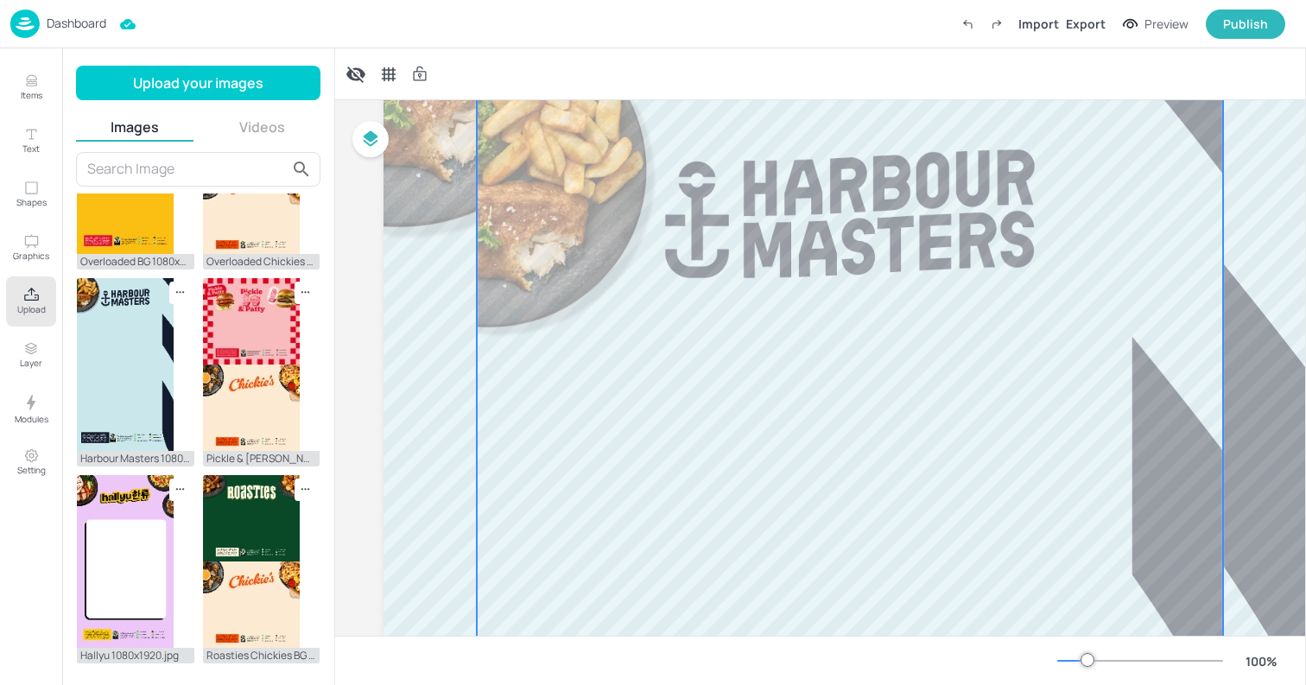
scroll to position [149, 0]
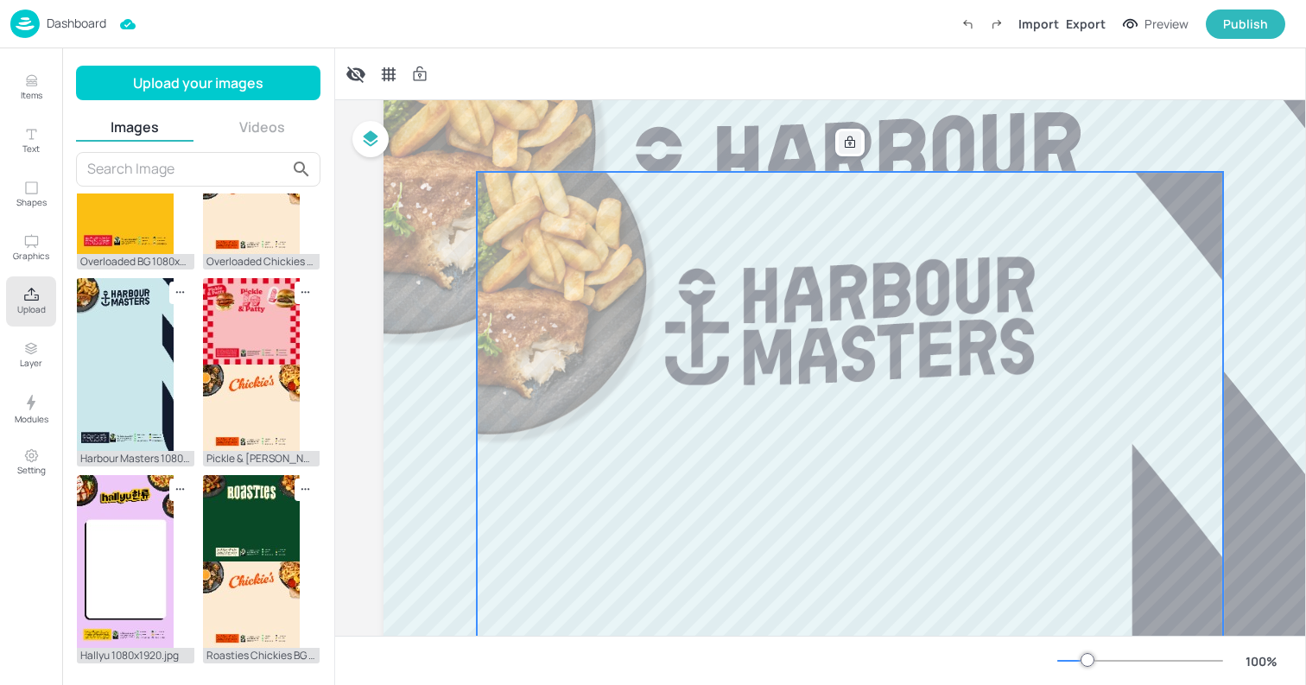
click at [855, 146] on icon at bounding box center [850, 143] width 14 height 14
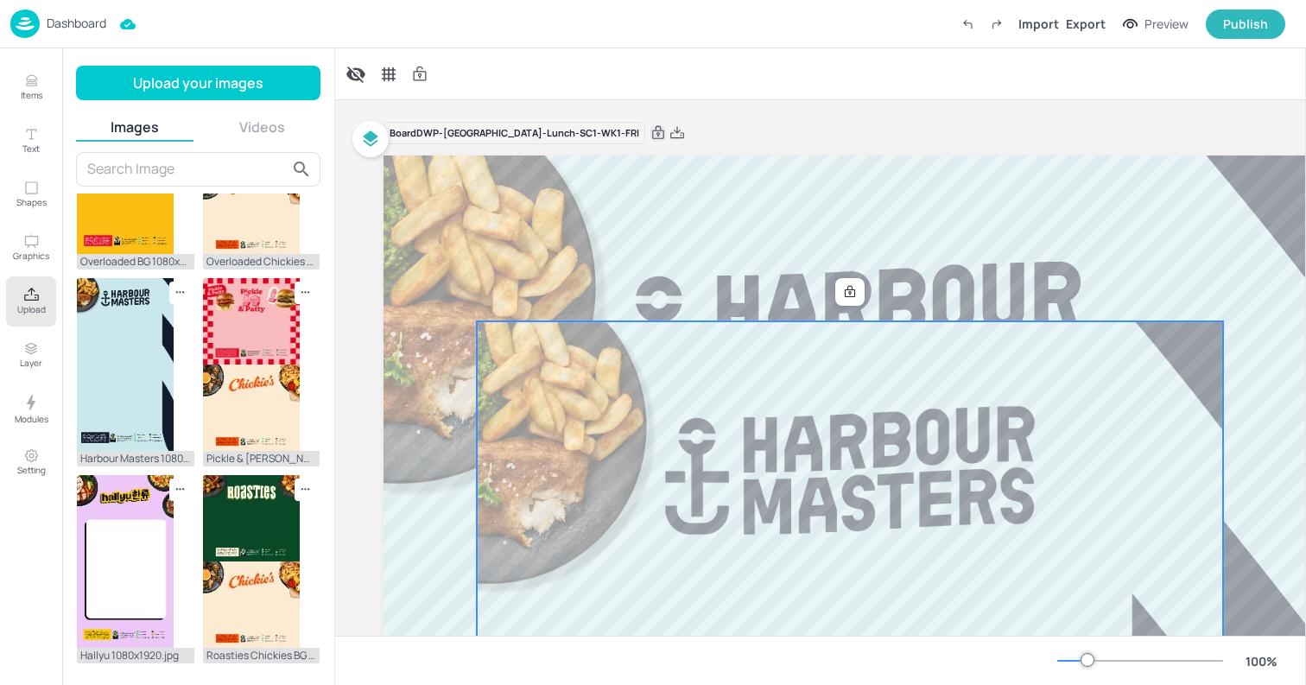
click at [652, 130] on icon at bounding box center [658, 132] width 12 height 13
click at [882, 296] on icon at bounding box center [883, 292] width 14 height 14
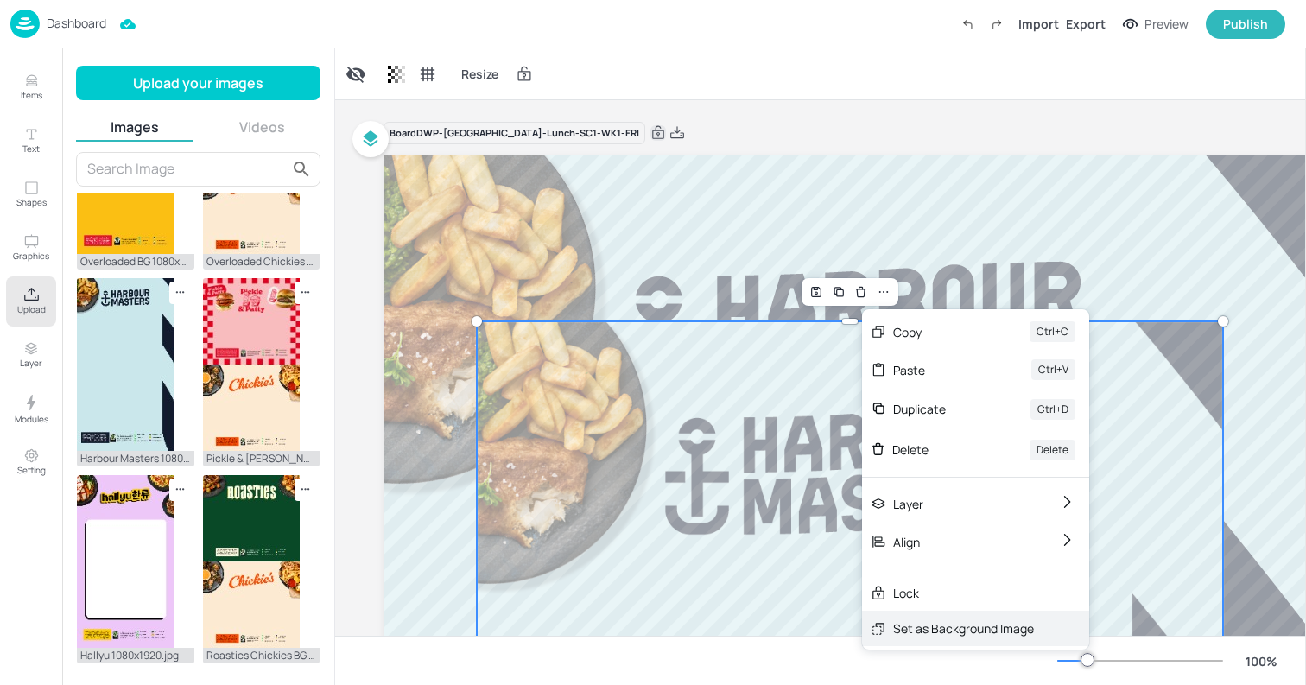
click at [915, 621] on div "Set as Background Image" at bounding box center [963, 628] width 141 height 18
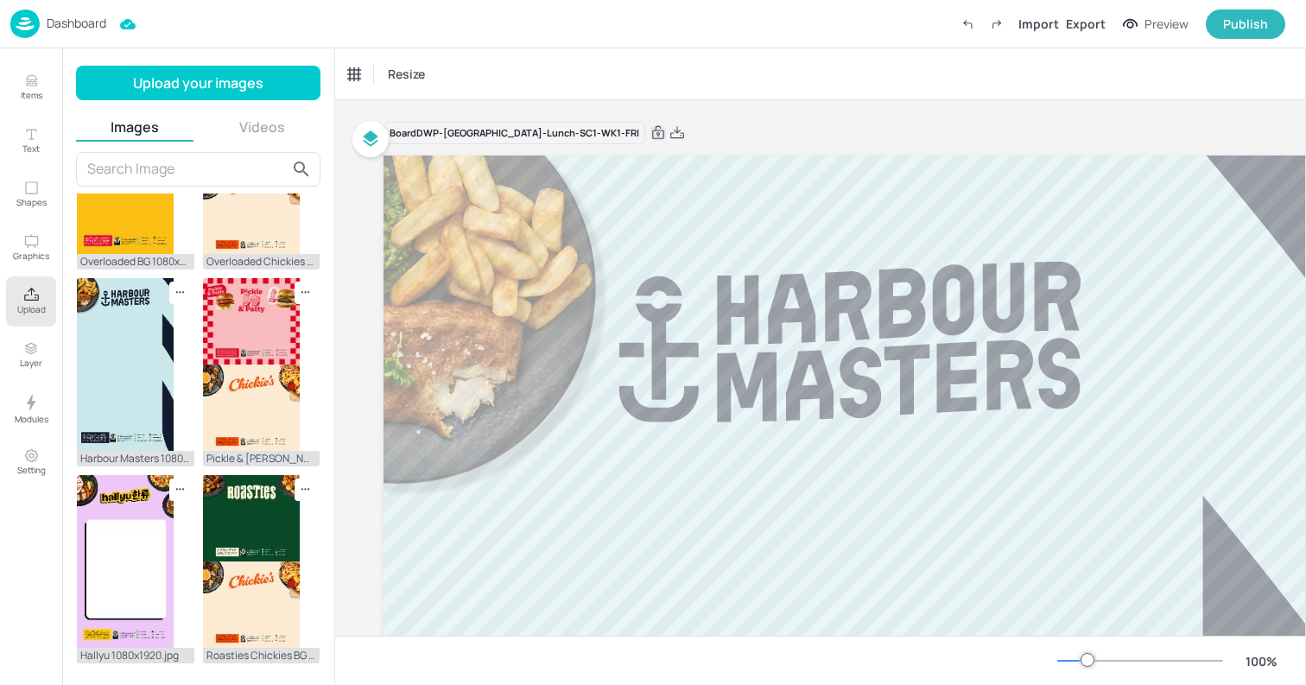
click at [76, 29] on p "Dashboard" at bounding box center [77, 23] width 60 height 12
click at [680, 77] on div "Resize" at bounding box center [820, 73] width 971 height 51
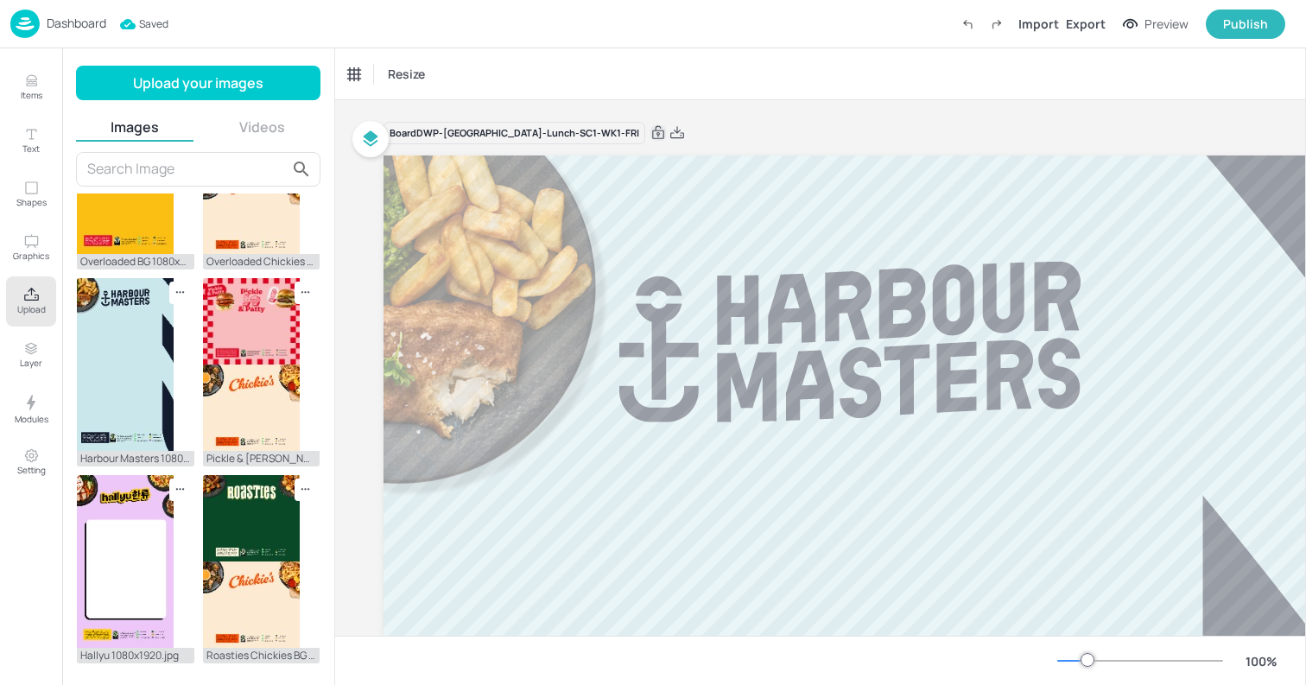
click at [41, 21] on div "Dashboard" at bounding box center [58, 23] width 96 height 28
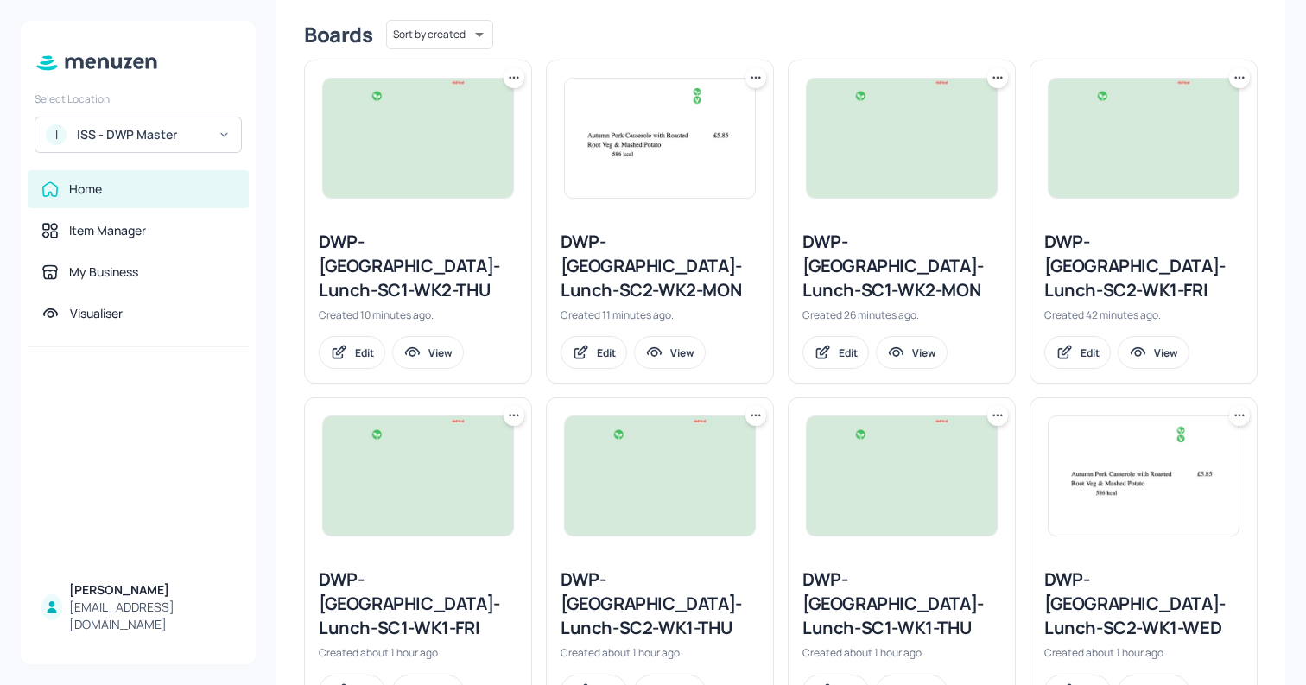
scroll to position [433, 0]
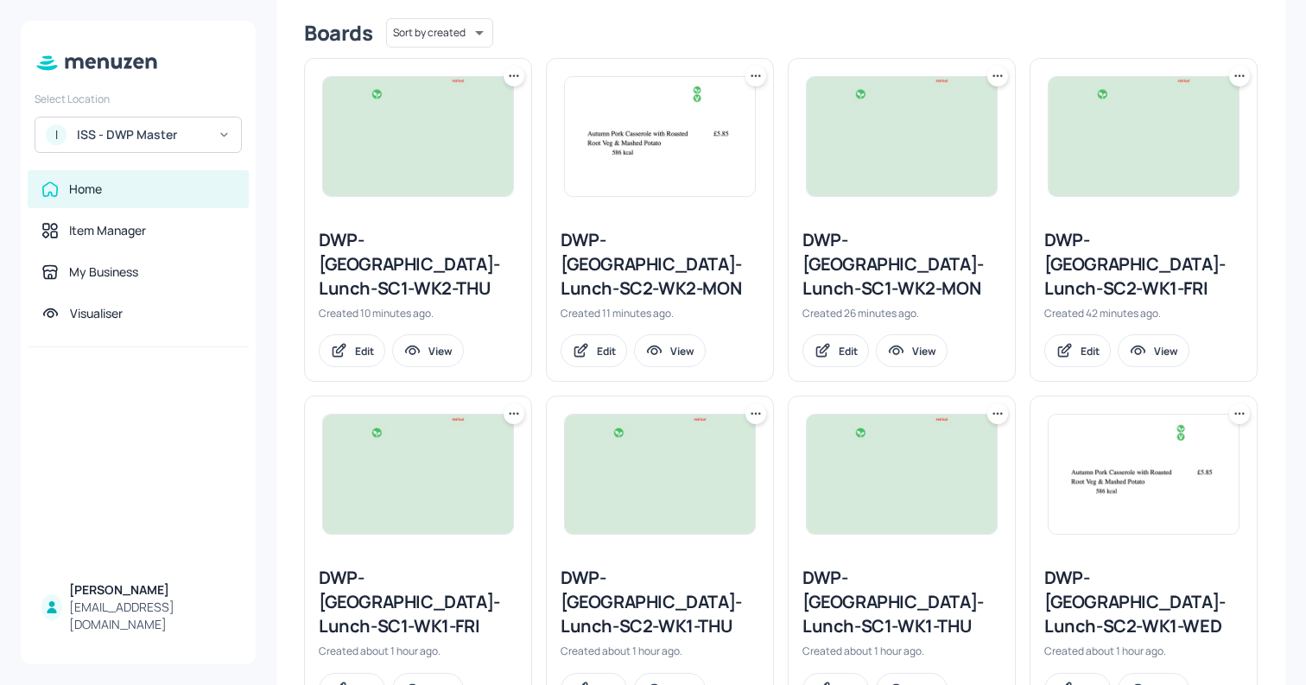
click at [1067, 166] on img at bounding box center [1143, 136] width 190 height 119
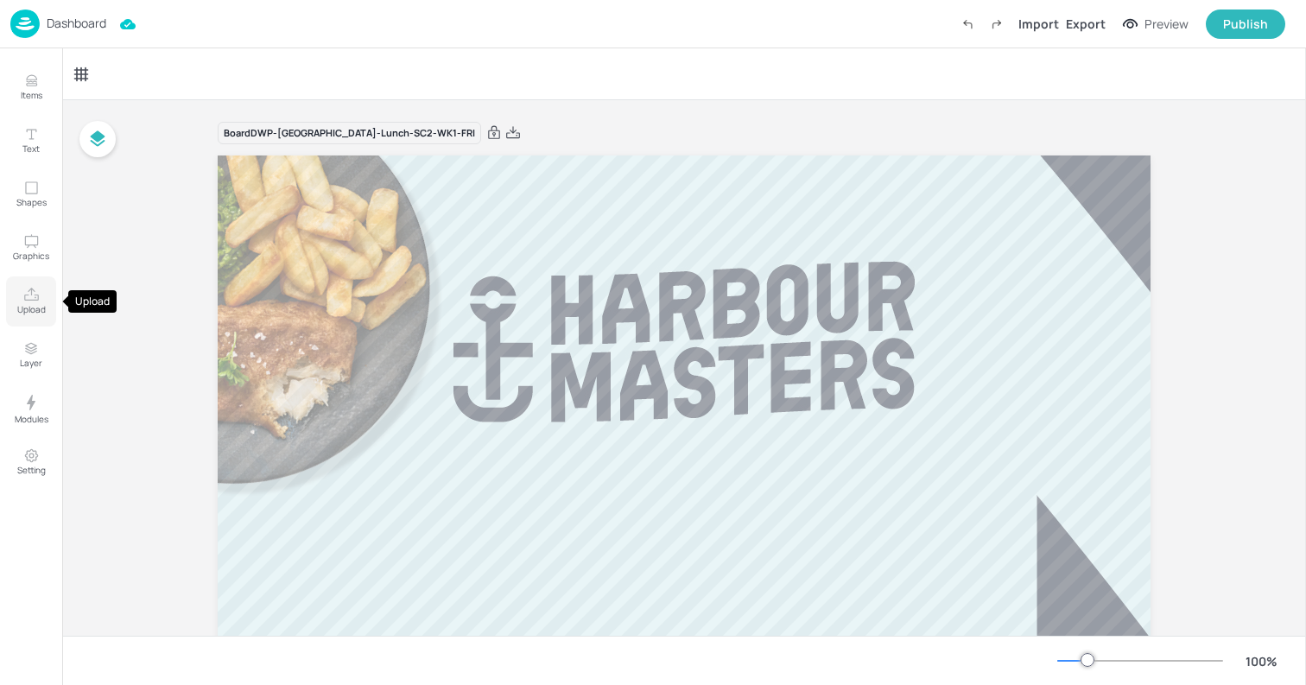
click at [32, 311] on p "Upload" at bounding box center [31, 309] width 28 height 12
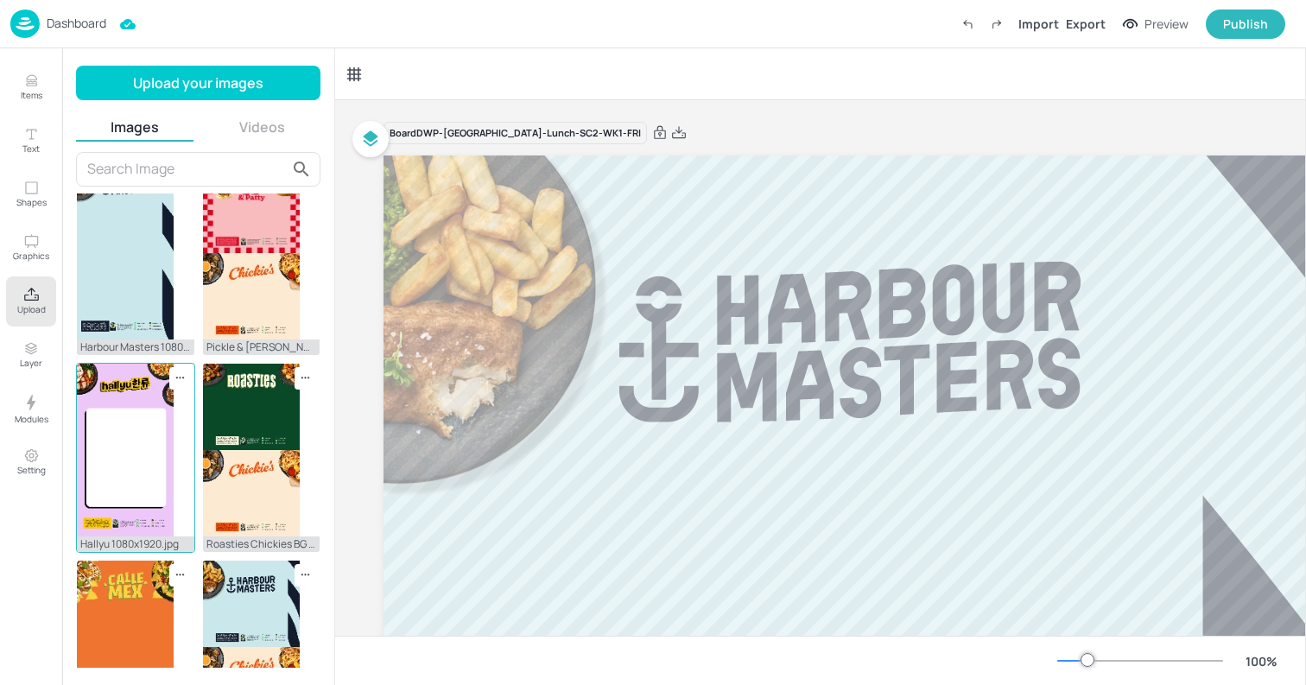
scroll to position [1188, 0]
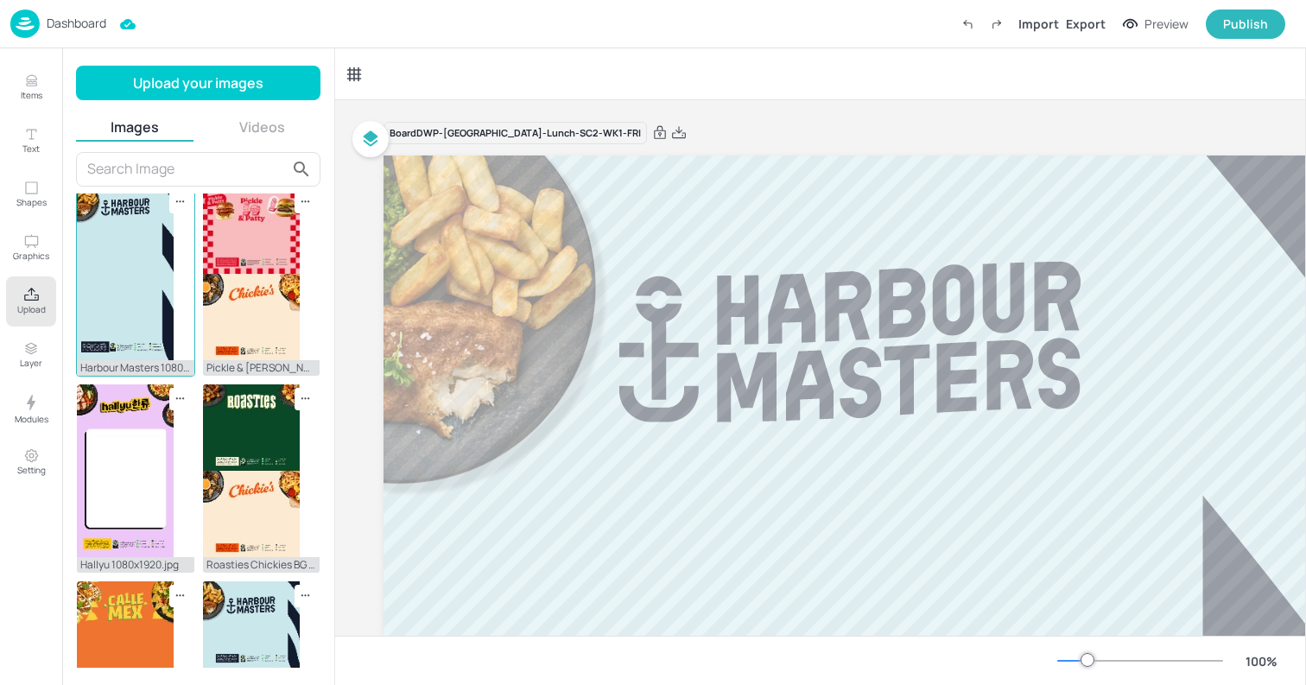
click at [116, 294] on img at bounding box center [125, 273] width 97 height 173
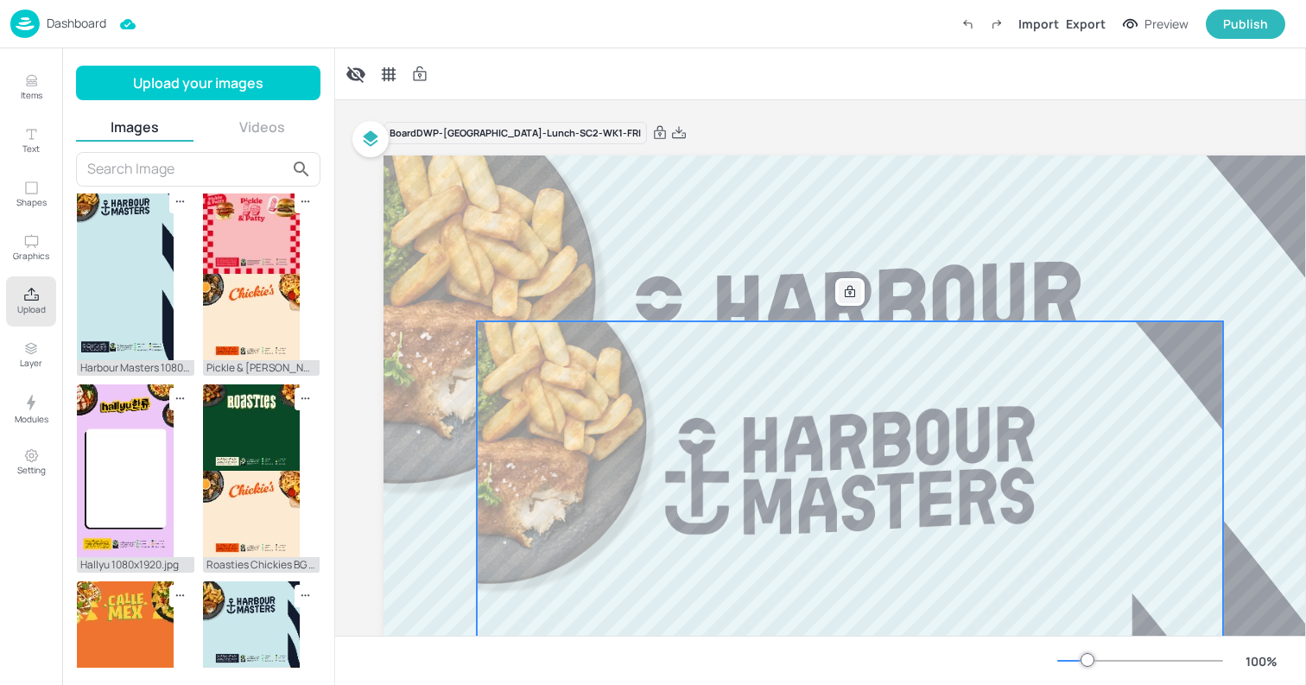
click at [855, 295] on icon at bounding box center [850, 292] width 14 height 14
click at [652, 135] on icon at bounding box center [660, 132] width 16 height 17
click at [887, 293] on icon at bounding box center [883, 292] width 14 height 14
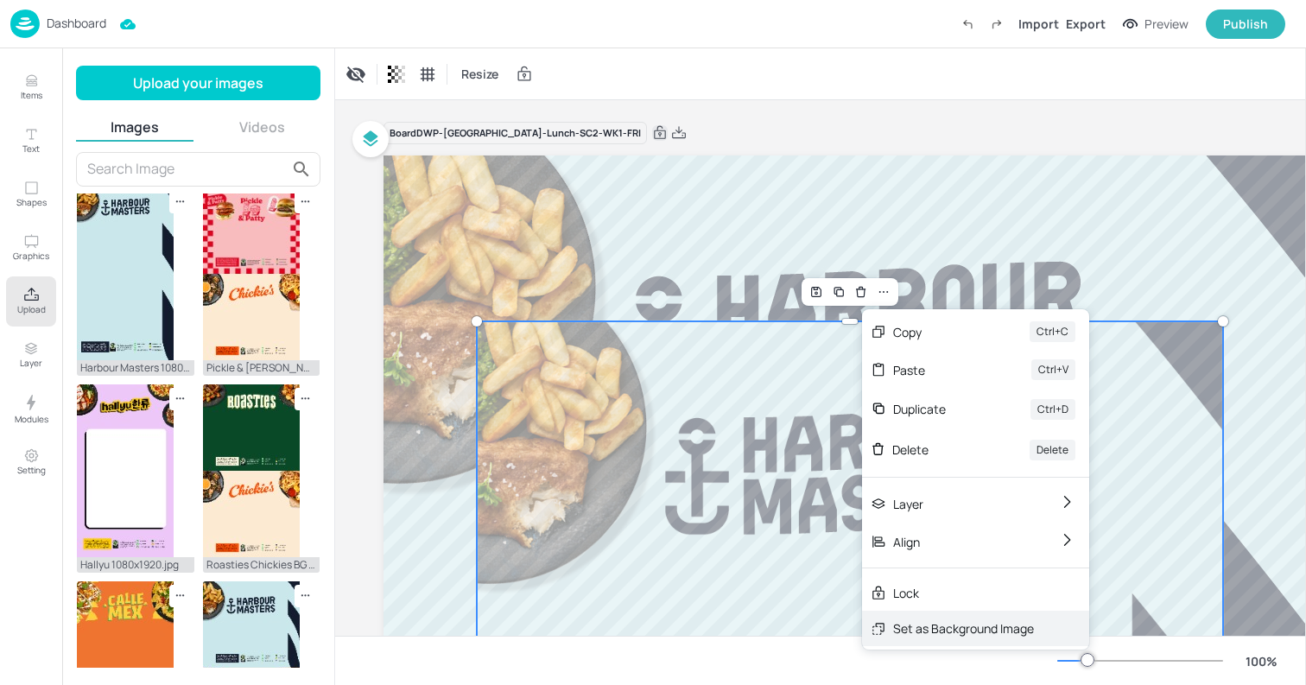
click at [928, 618] on div "Set as Background Image" at bounding box center [975, 627] width 227 height 35
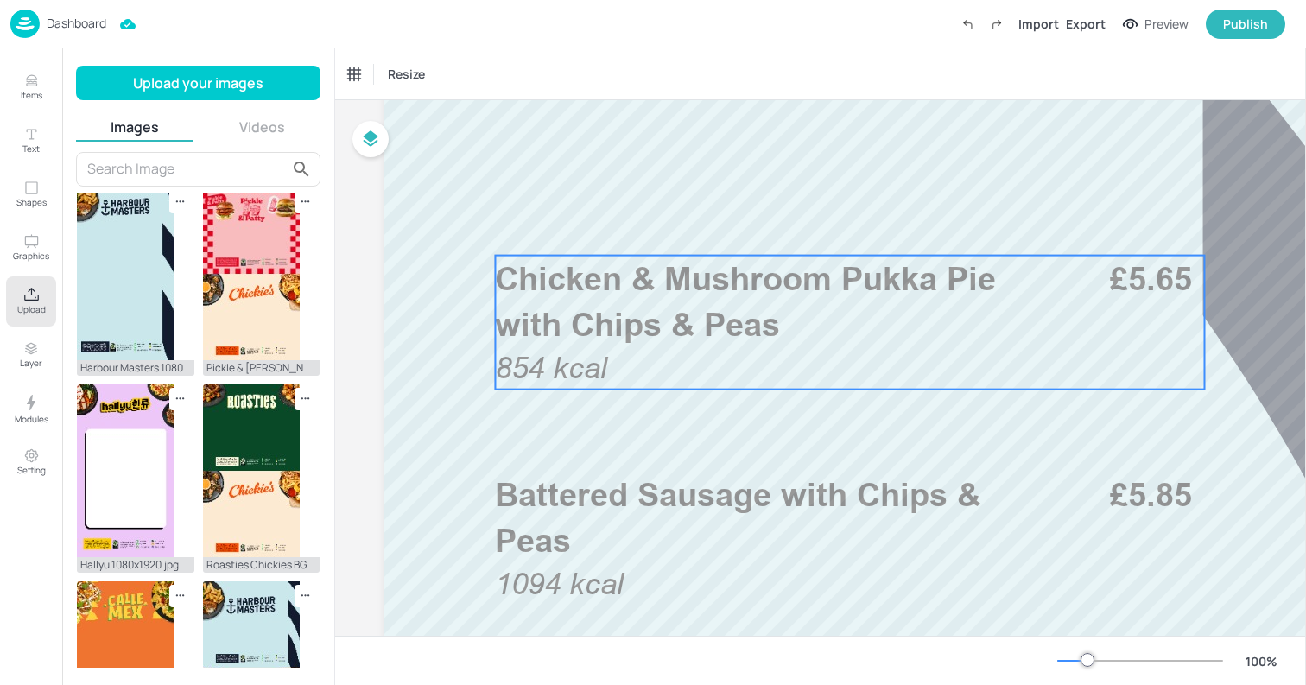
scroll to position [0, 0]
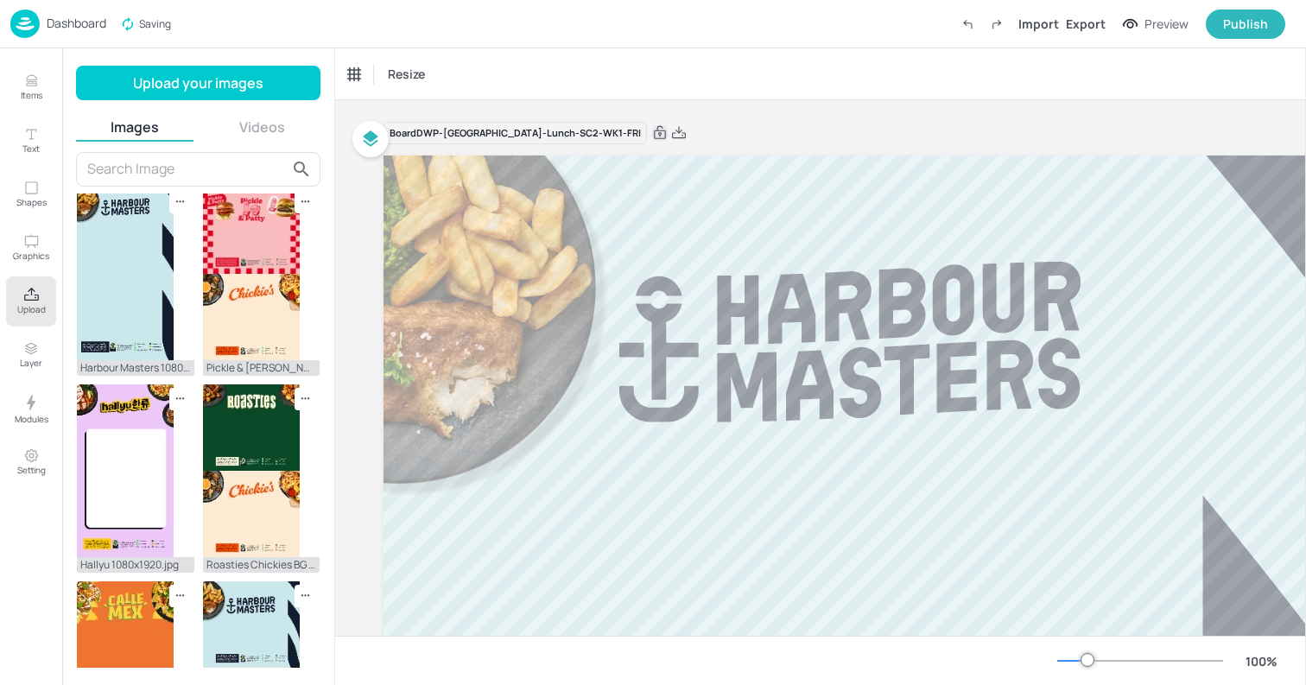
click at [690, 77] on div "Resize" at bounding box center [820, 73] width 971 height 51
click at [20, 19] on img at bounding box center [24, 23] width 29 height 28
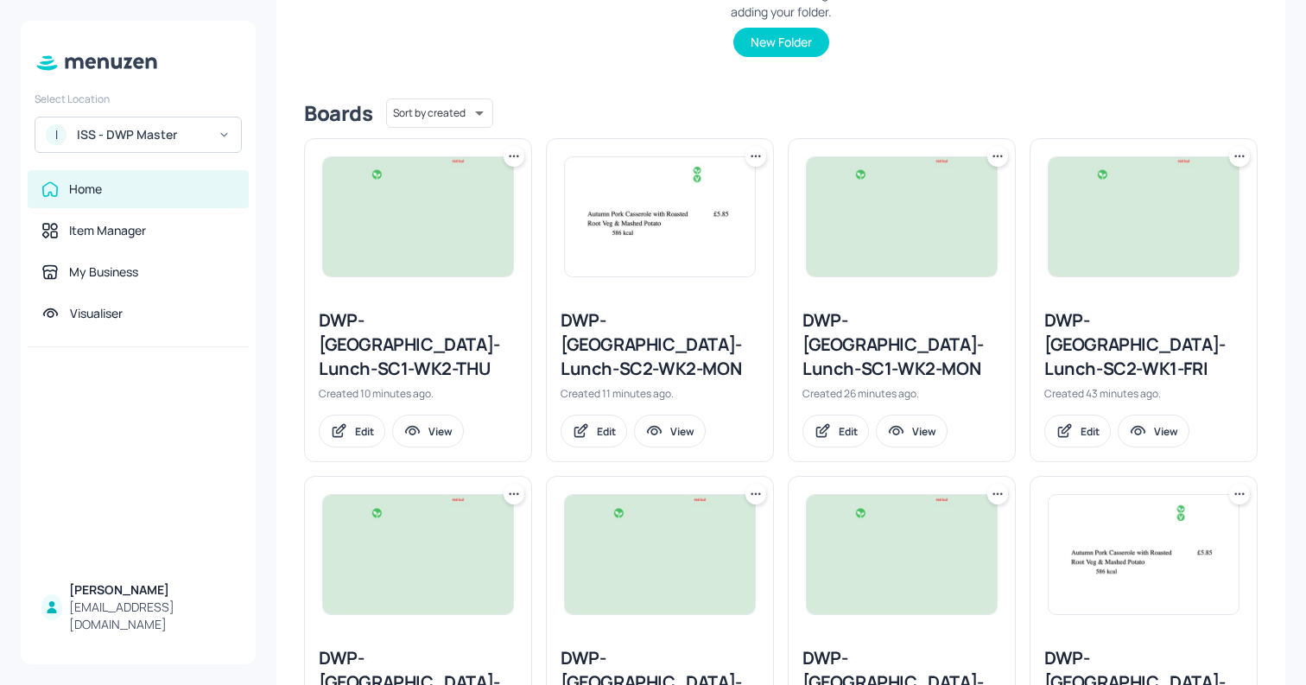
scroll to position [355, 0]
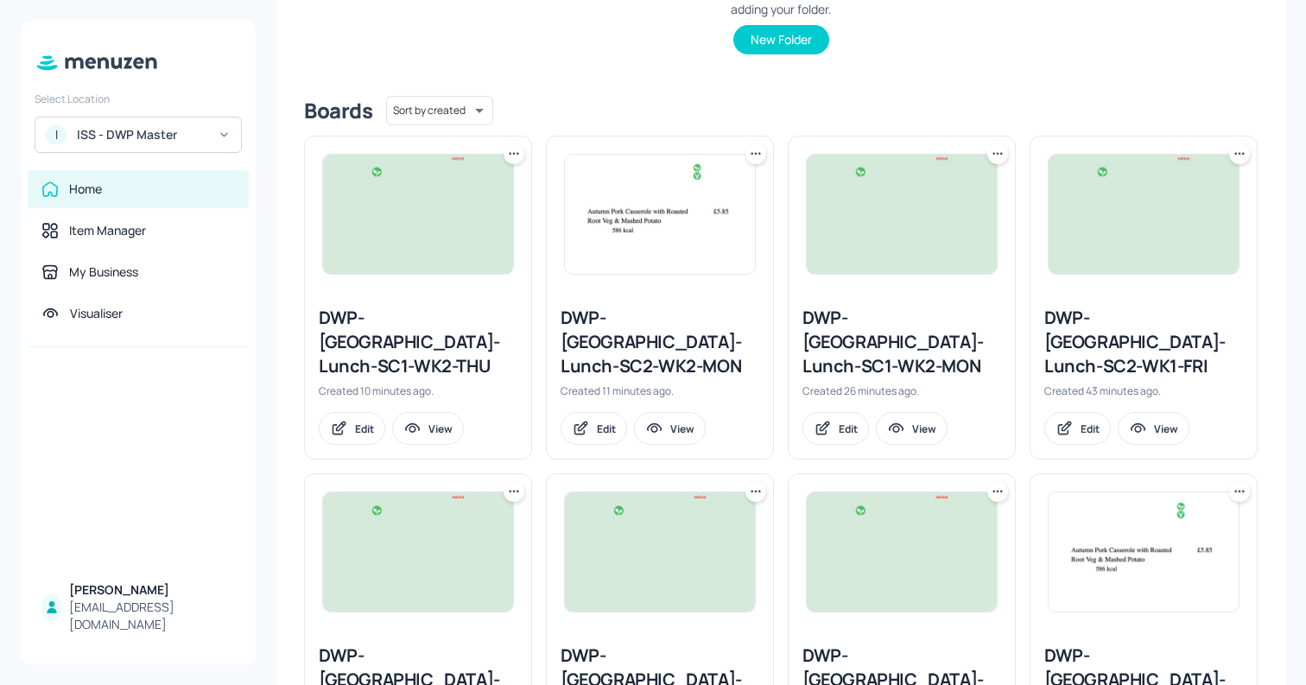
click at [849, 342] on div "DWP-Leeds-Lunch-SC1-WK2-MON" at bounding box center [901, 342] width 199 height 73
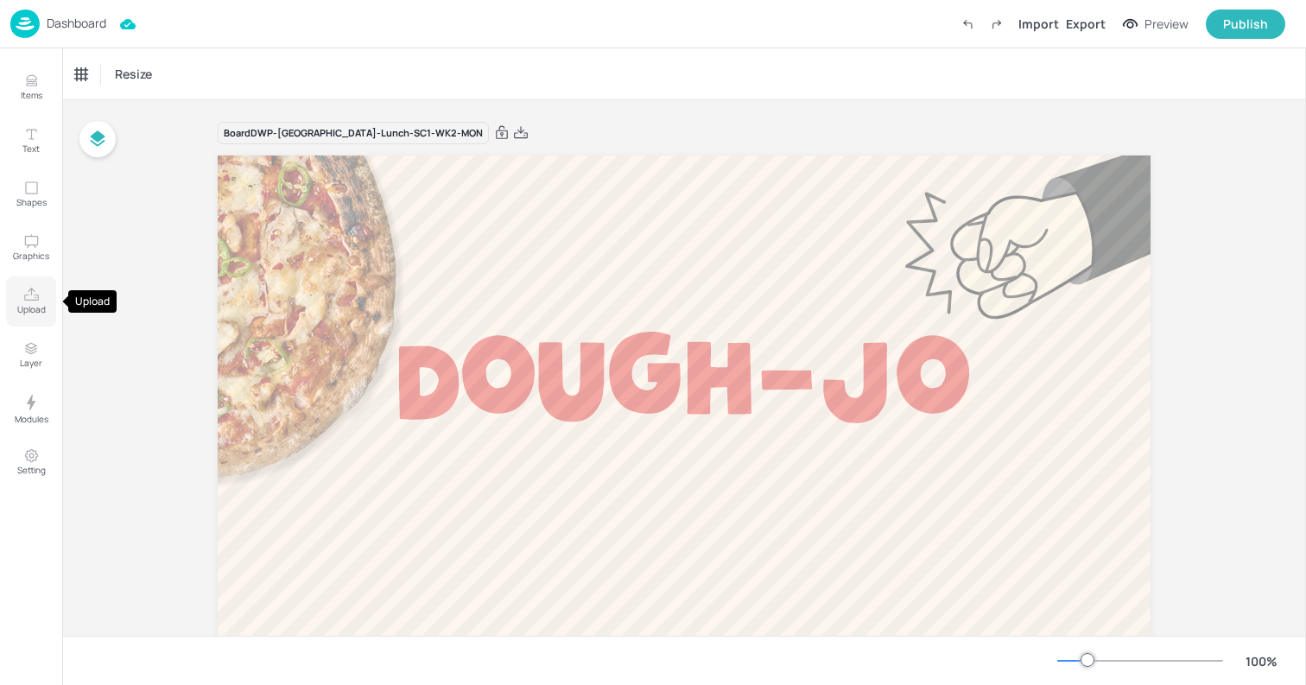
click at [34, 304] on p "Upload" at bounding box center [31, 309] width 28 height 12
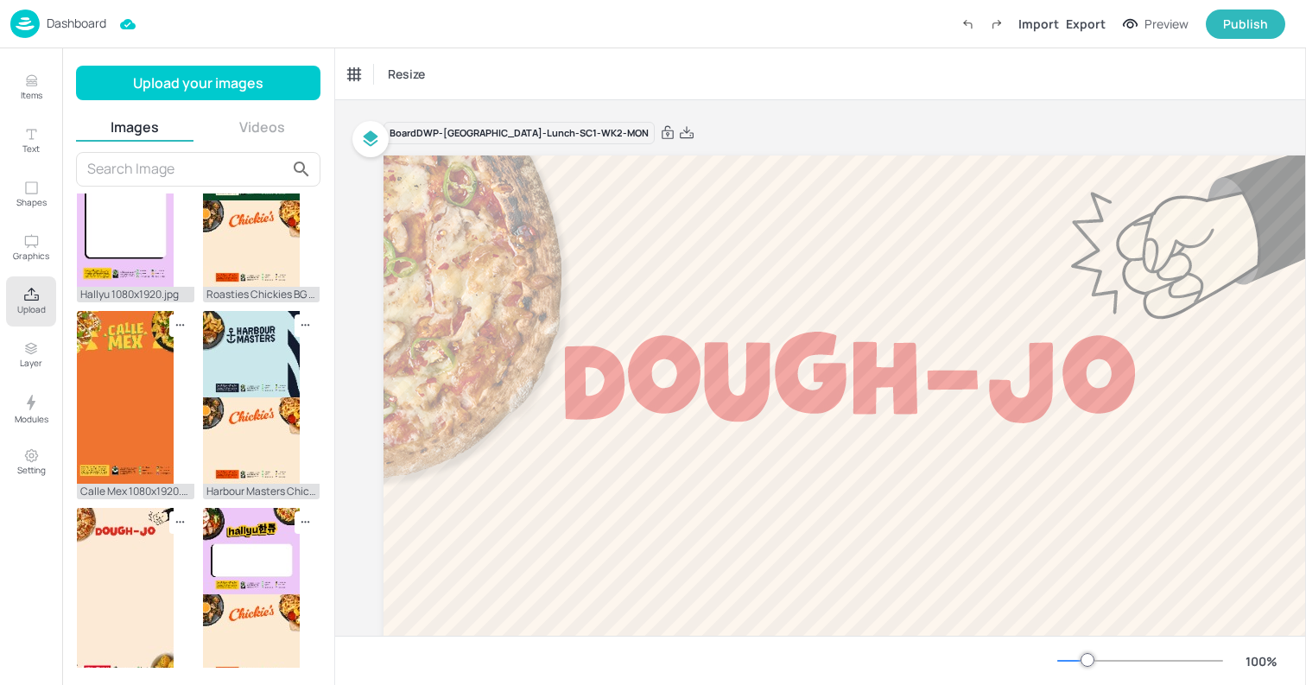
scroll to position [1490, 0]
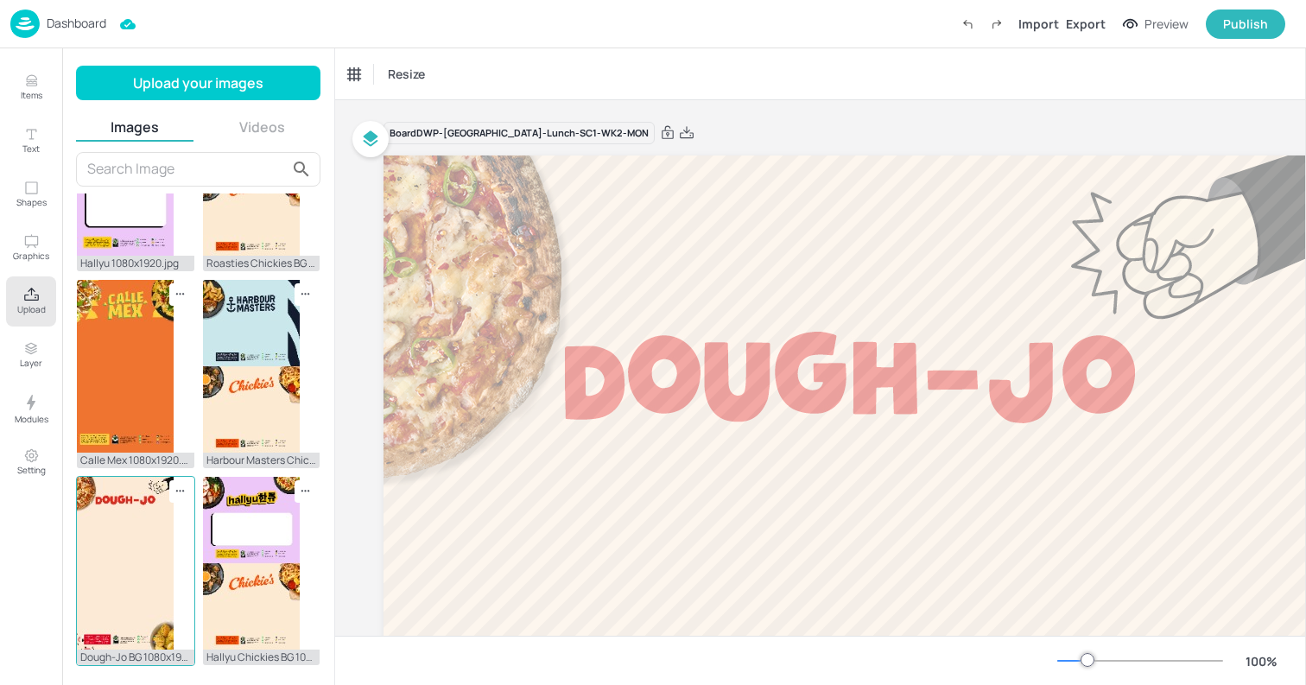
click at [167, 515] on img at bounding box center [125, 563] width 97 height 173
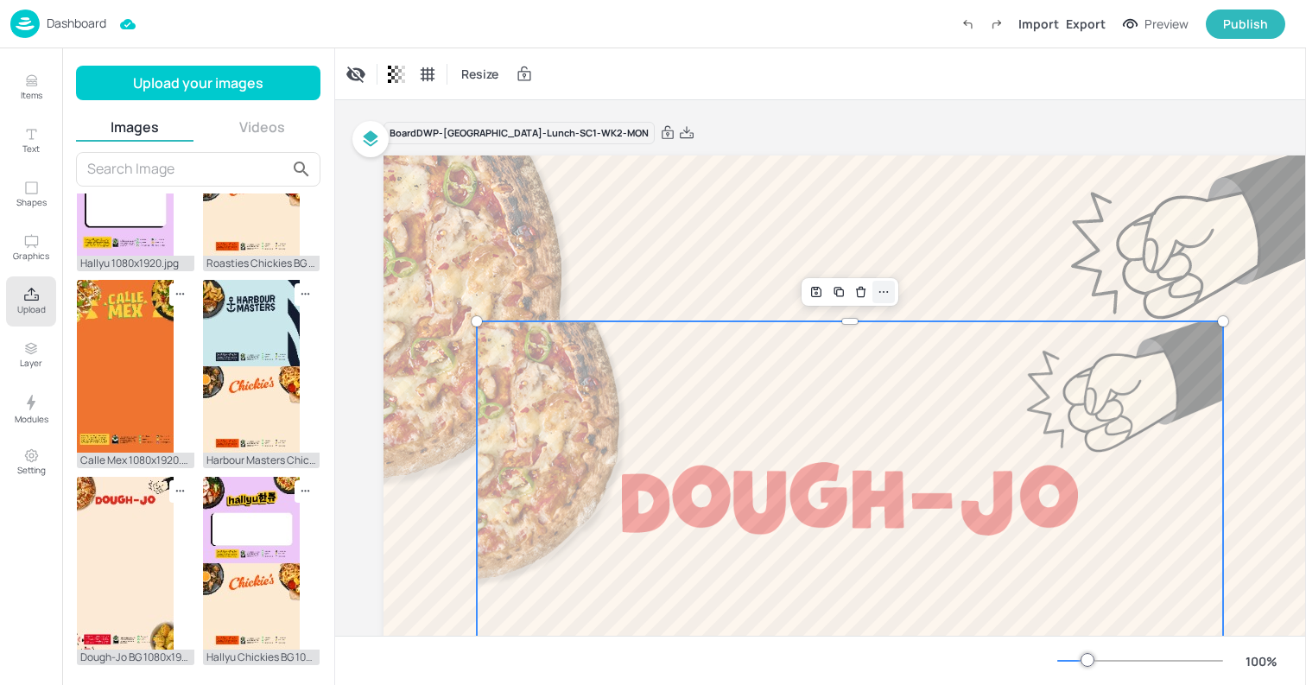
click at [878, 294] on icon at bounding box center [883, 292] width 14 height 14
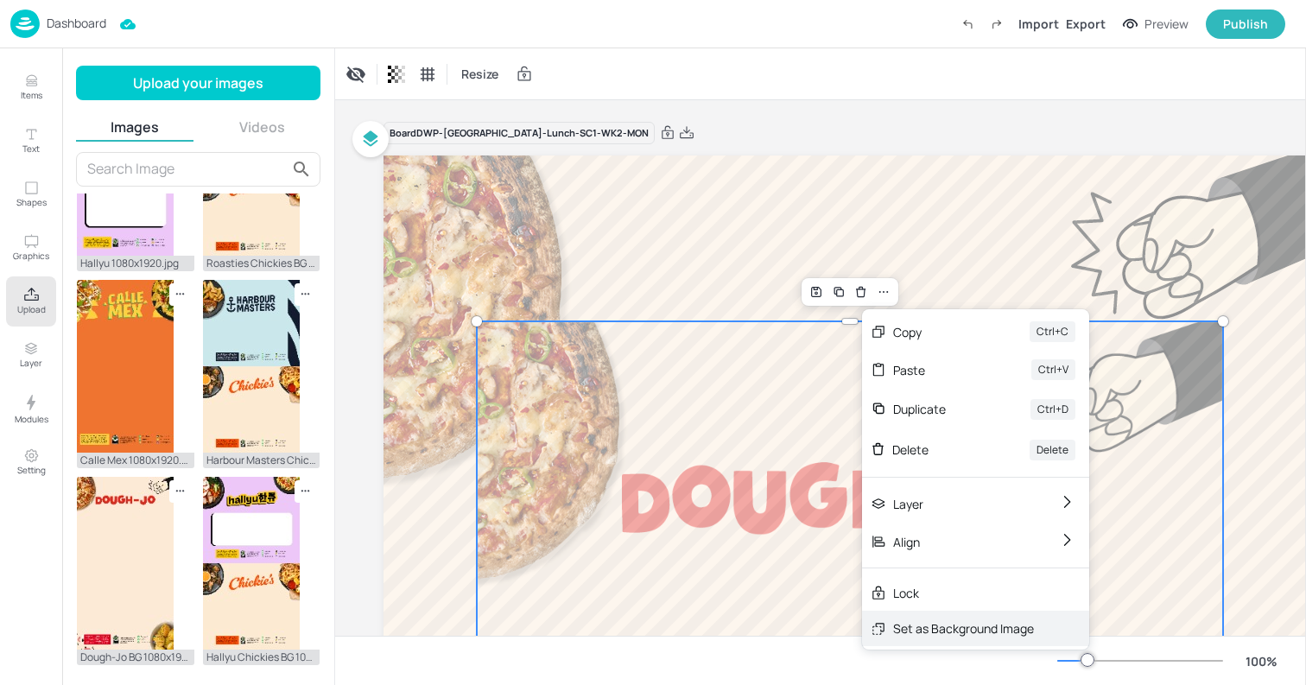
click at [934, 631] on div "Set as Background Image" at bounding box center [963, 628] width 141 height 18
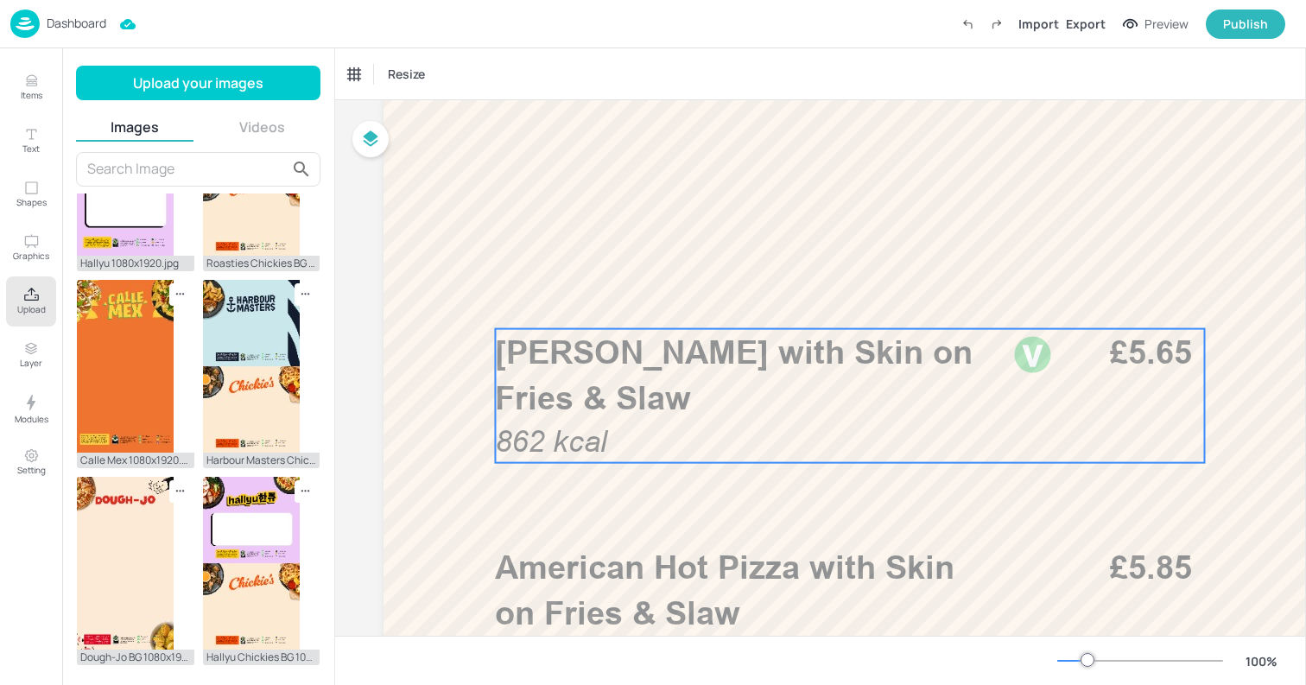
scroll to position [0, 0]
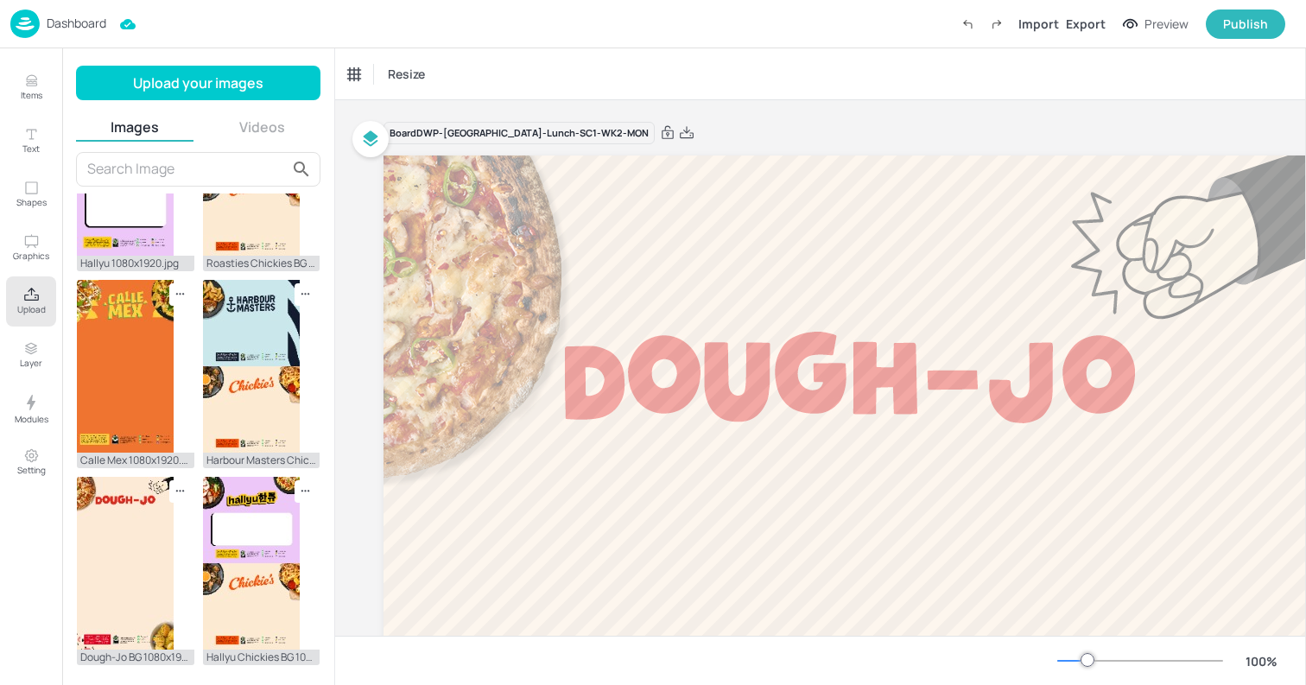
click at [690, 93] on div "Resize" at bounding box center [820, 73] width 971 height 51
click at [236, 24] on div "Dashboard Saved Import Export Preview Publish" at bounding box center [647, 23] width 1275 height 47
click at [28, 25] on img at bounding box center [24, 23] width 29 height 28
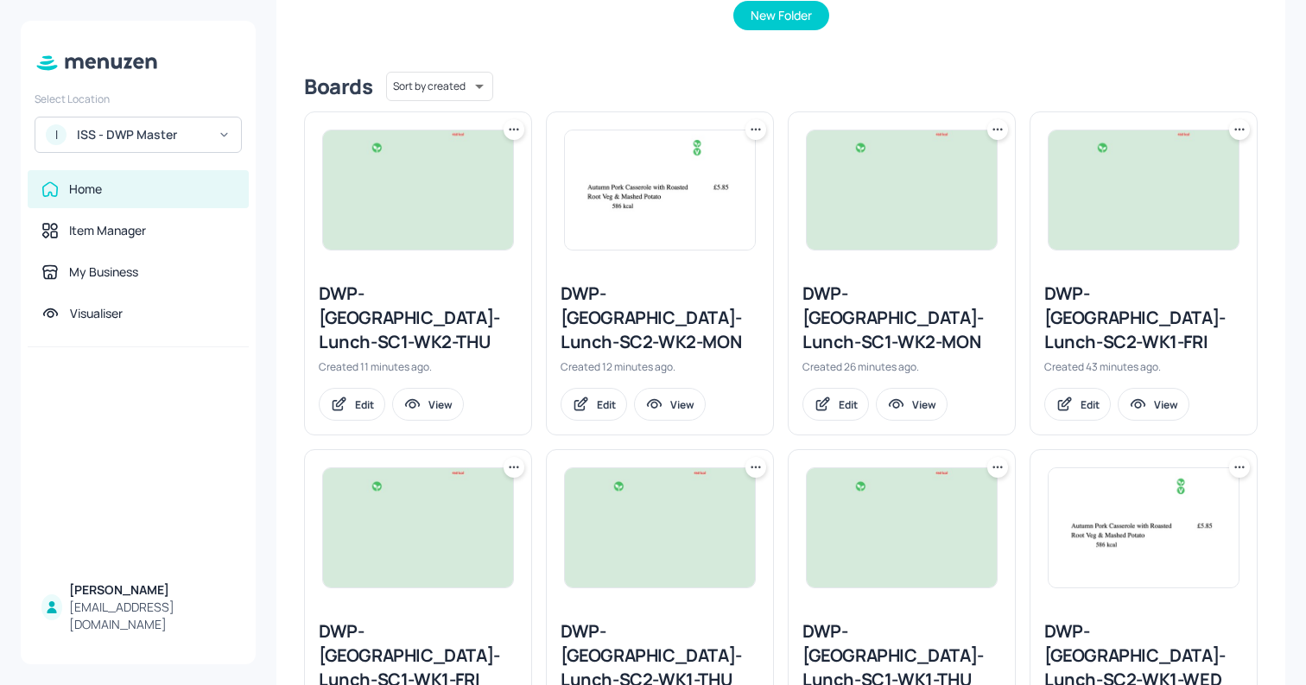
scroll to position [396, 0]
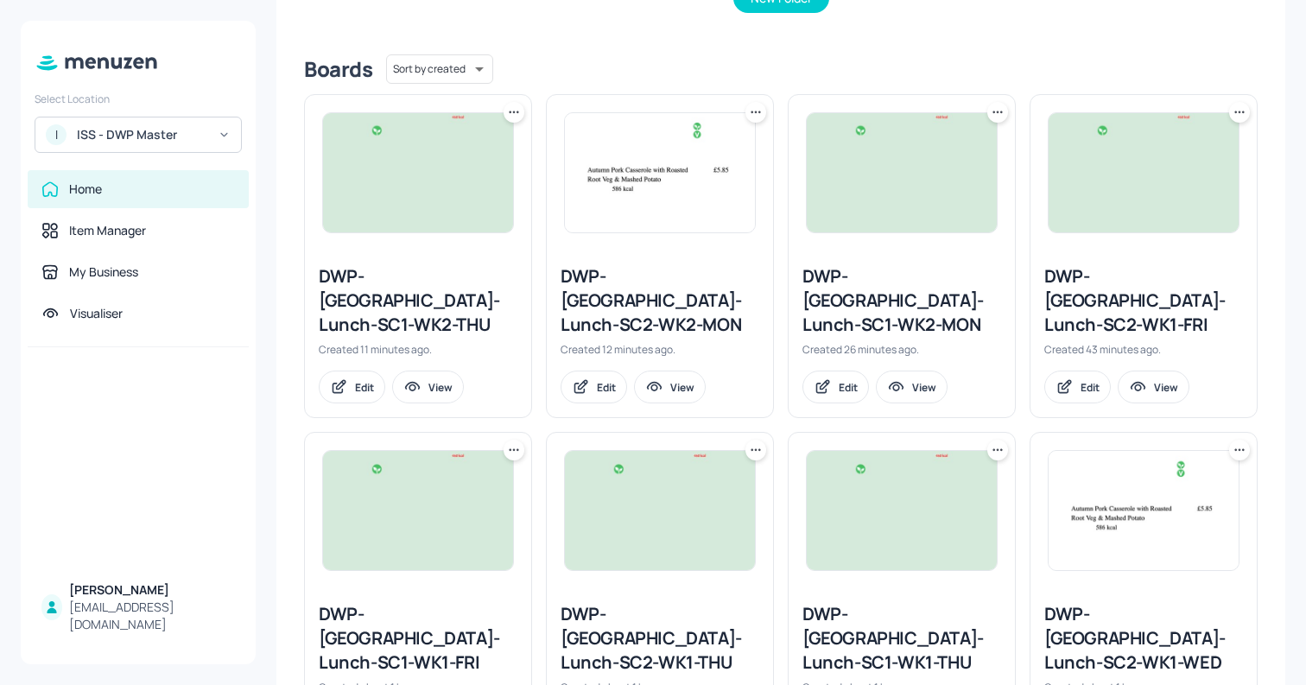
click at [595, 288] on div "DWP-Leeds-Lunch-SC2-WK2-MON" at bounding box center [659, 300] width 199 height 73
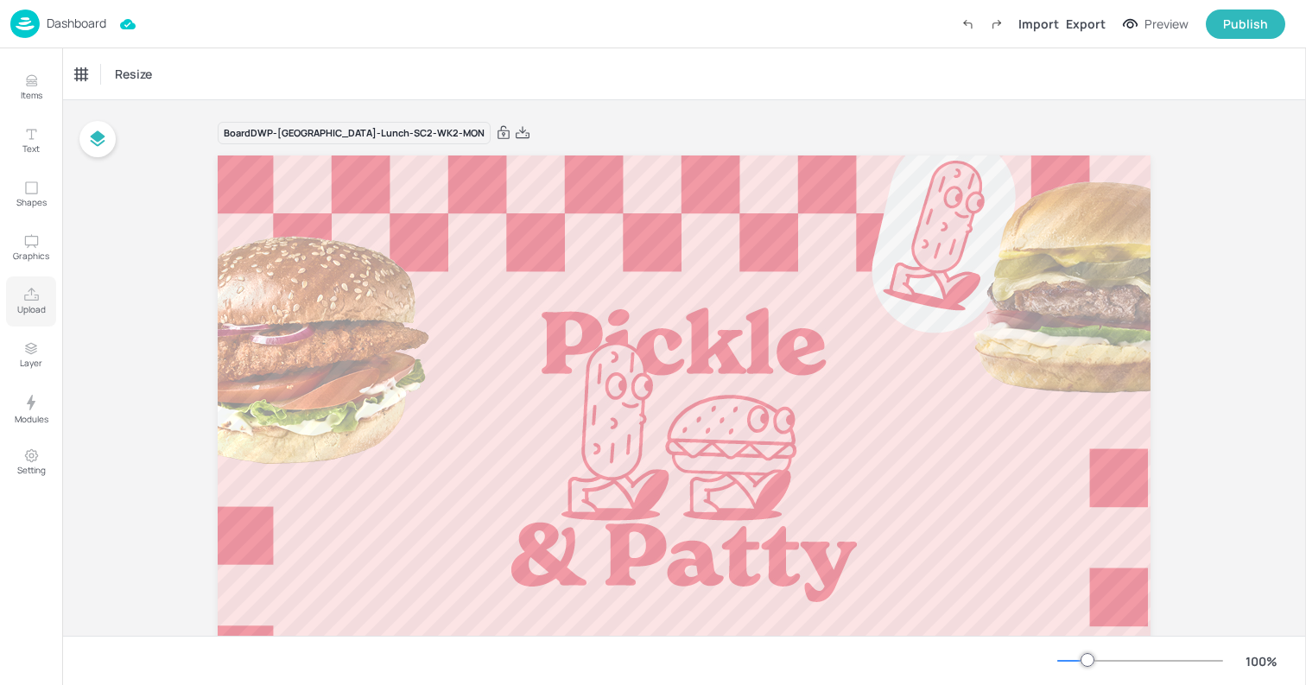
click at [23, 295] on icon "Upload" at bounding box center [31, 295] width 16 height 16
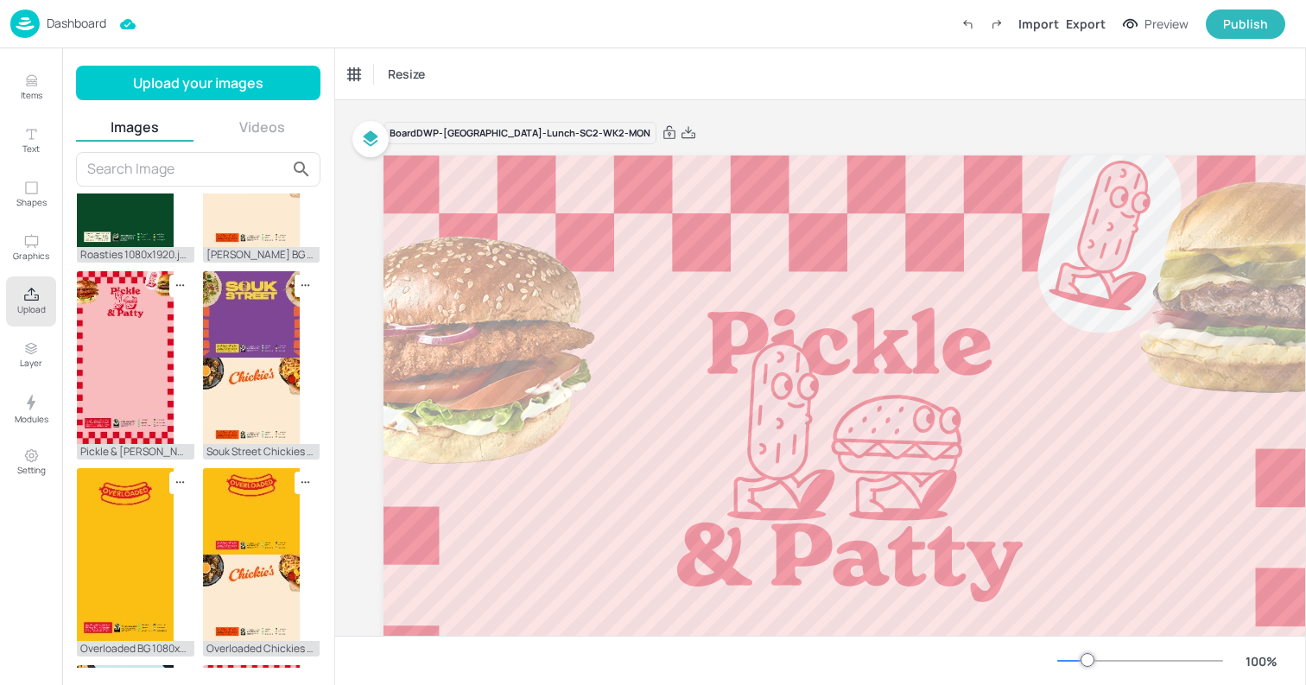
scroll to position [683, 0]
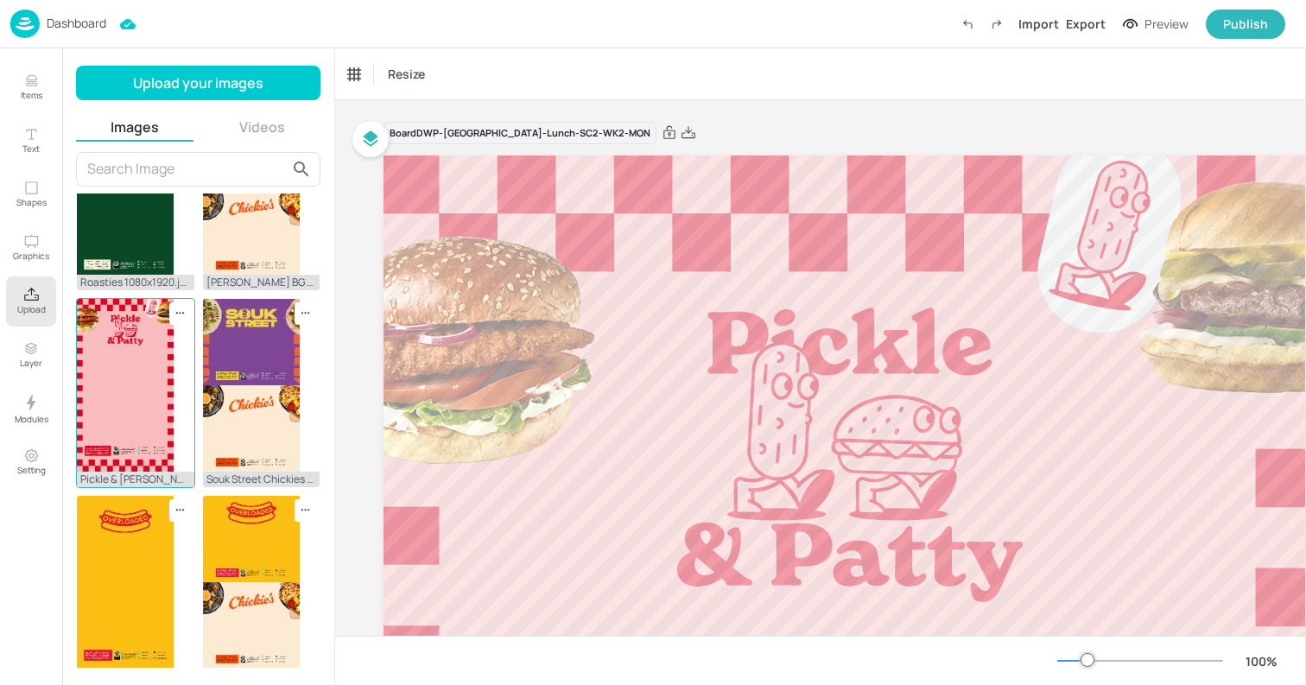
click at [120, 391] on img at bounding box center [125, 385] width 97 height 173
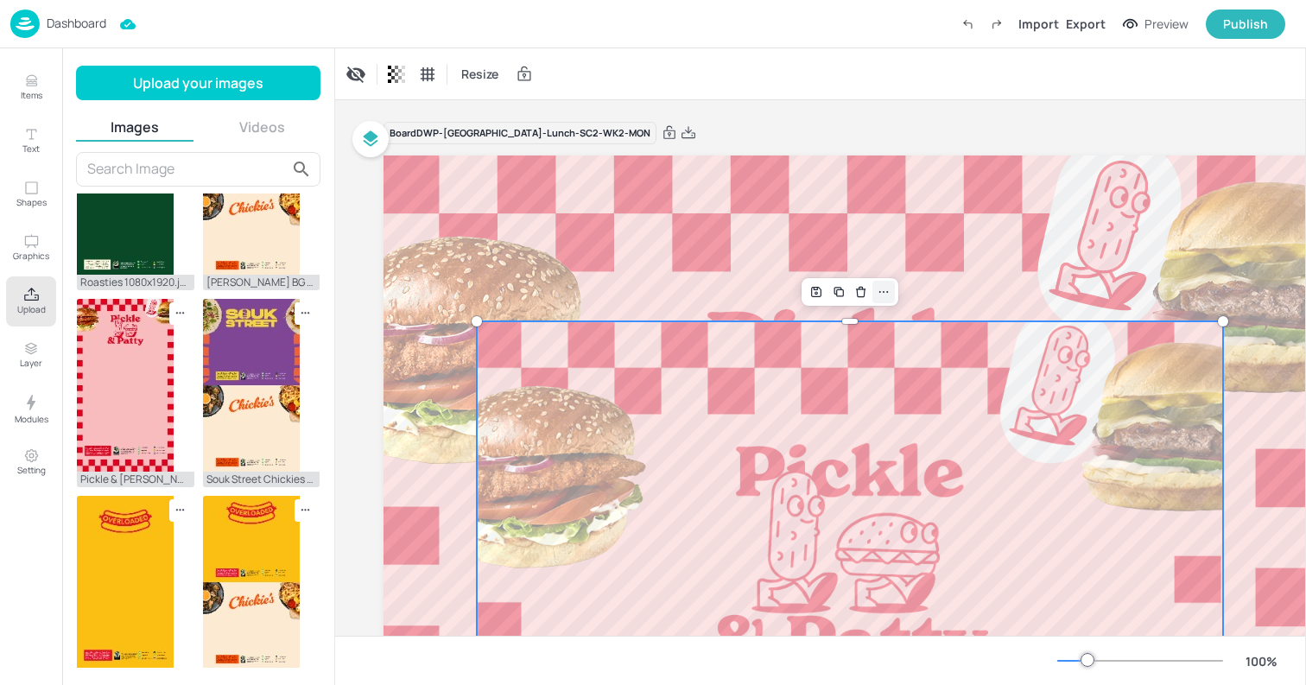
click at [889, 300] on div at bounding box center [883, 292] width 22 height 22
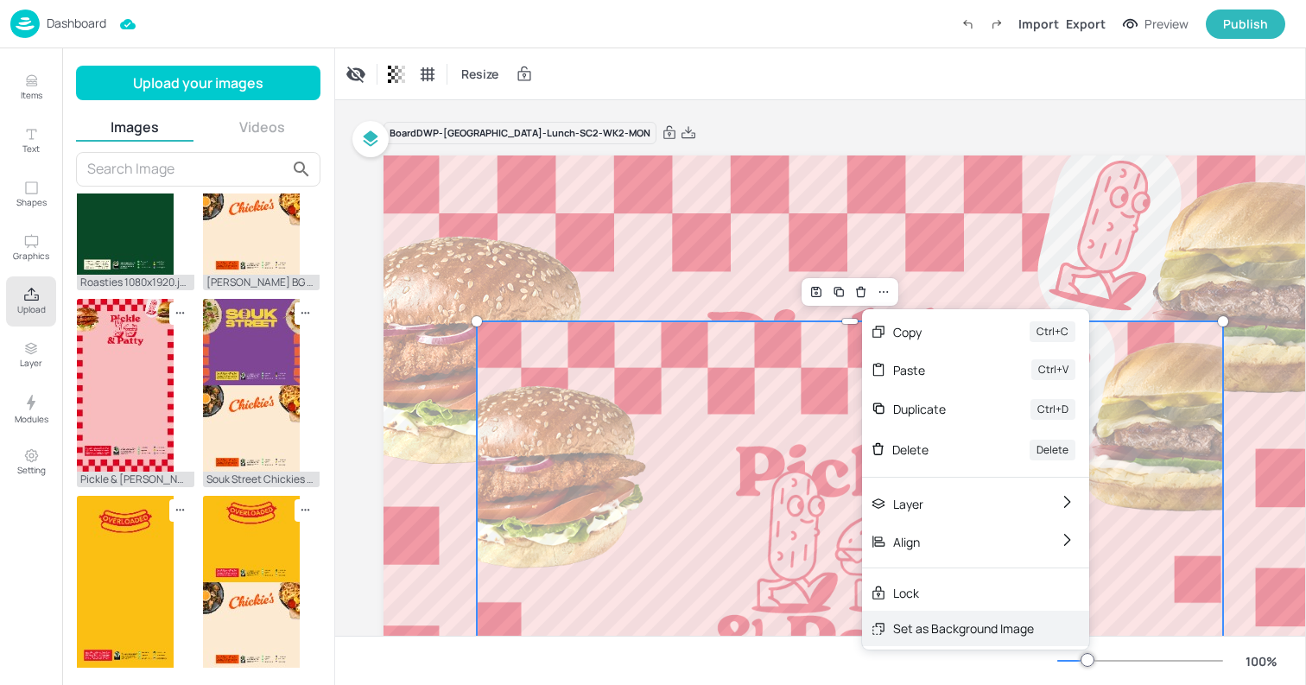
click at [915, 624] on div "Set as Background Image" at bounding box center [963, 628] width 141 height 18
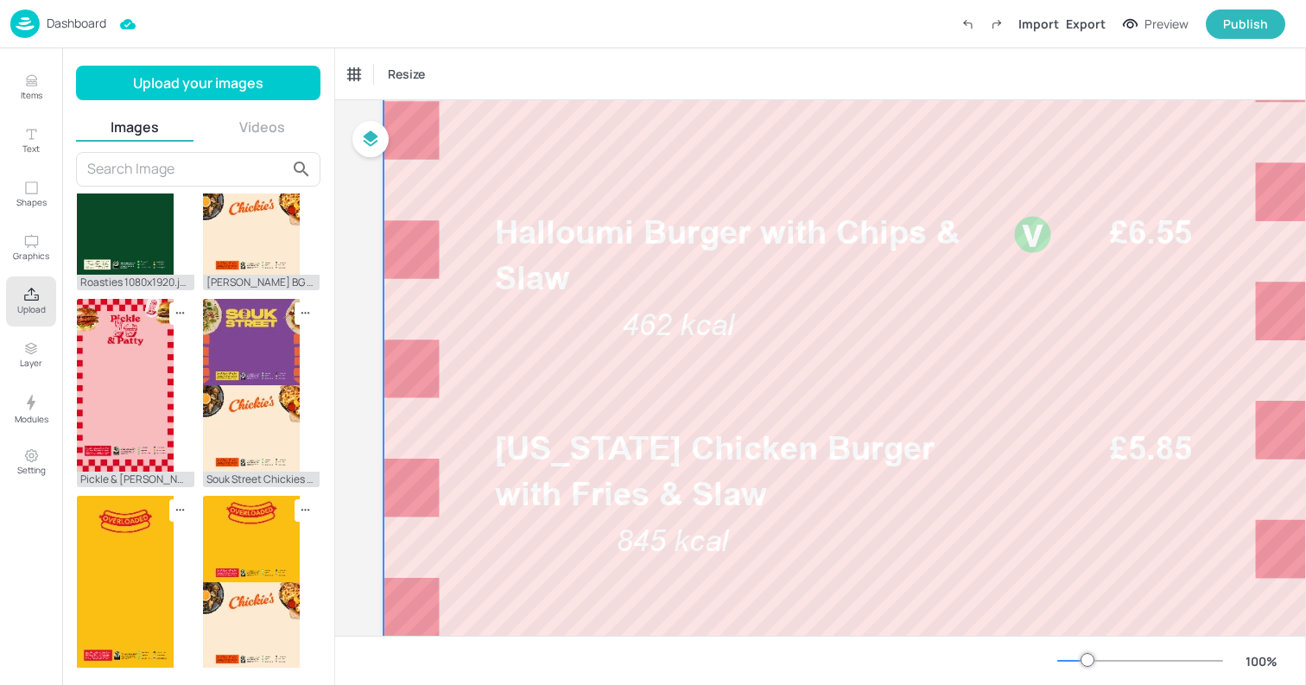
scroll to position [487, 0]
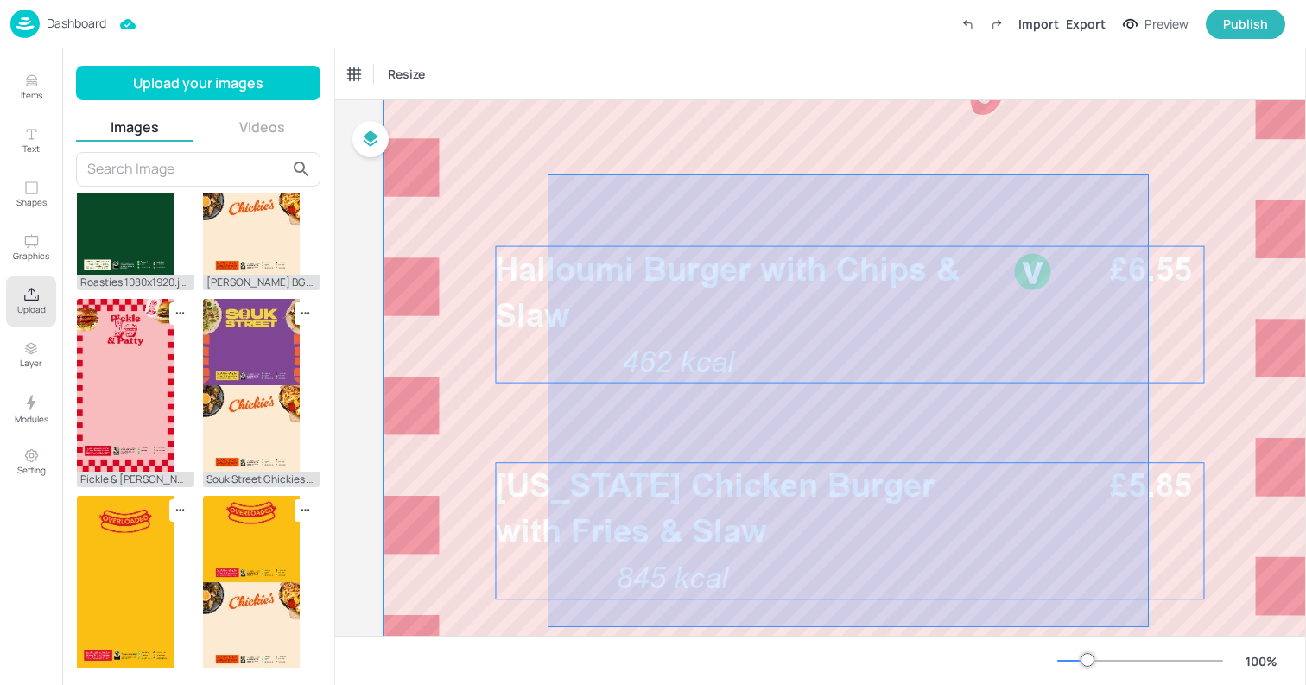
drag, startPoint x: 547, startPoint y: 174, endPoint x: 1148, endPoint y: 627, distance: 752.3
click at [1148, 627] on div at bounding box center [849, 497] width 933 height 1658
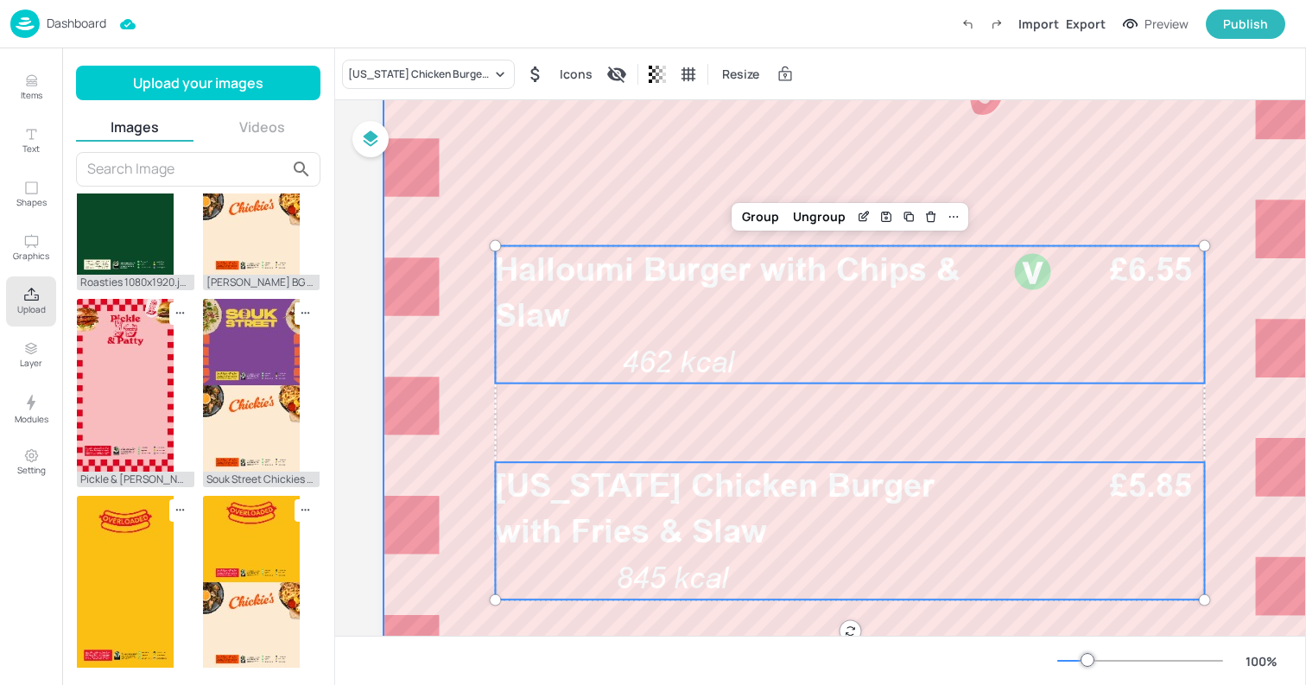
click at [756, 233] on div at bounding box center [849, 497] width 933 height 1658
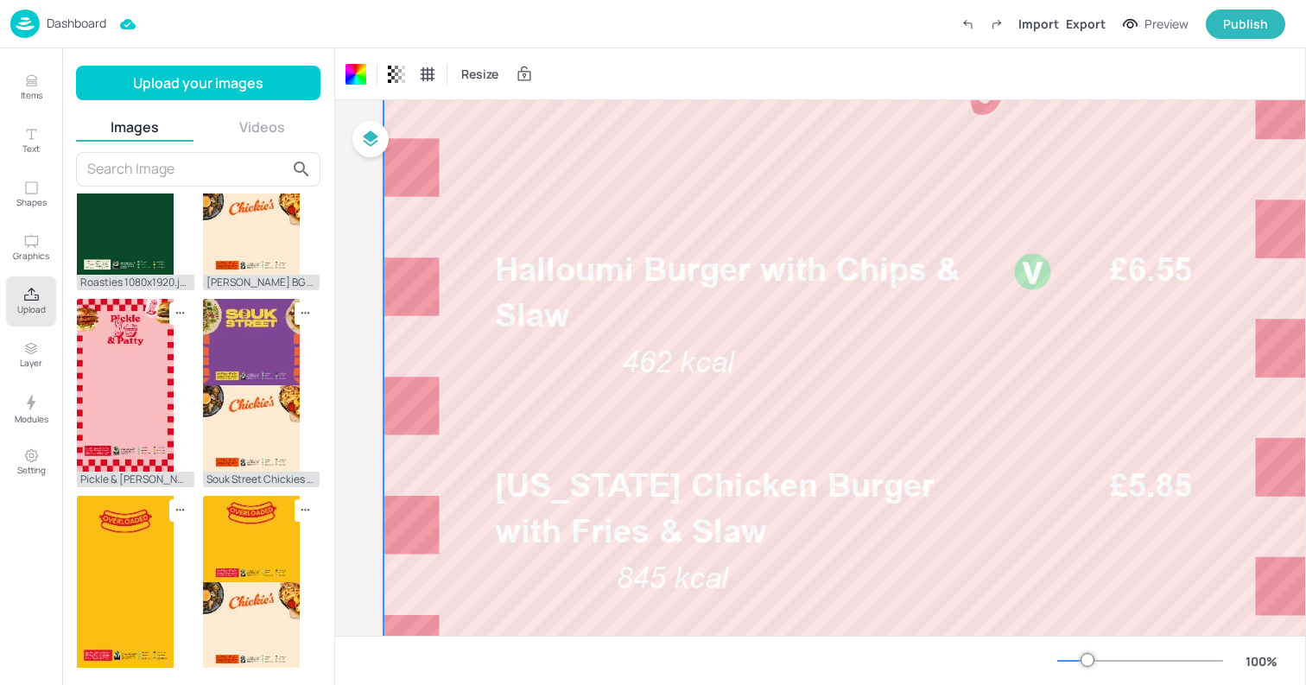
drag, startPoint x: 661, startPoint y: 191, endPoint x: 964, endPoint y: 476, distance: 415.4
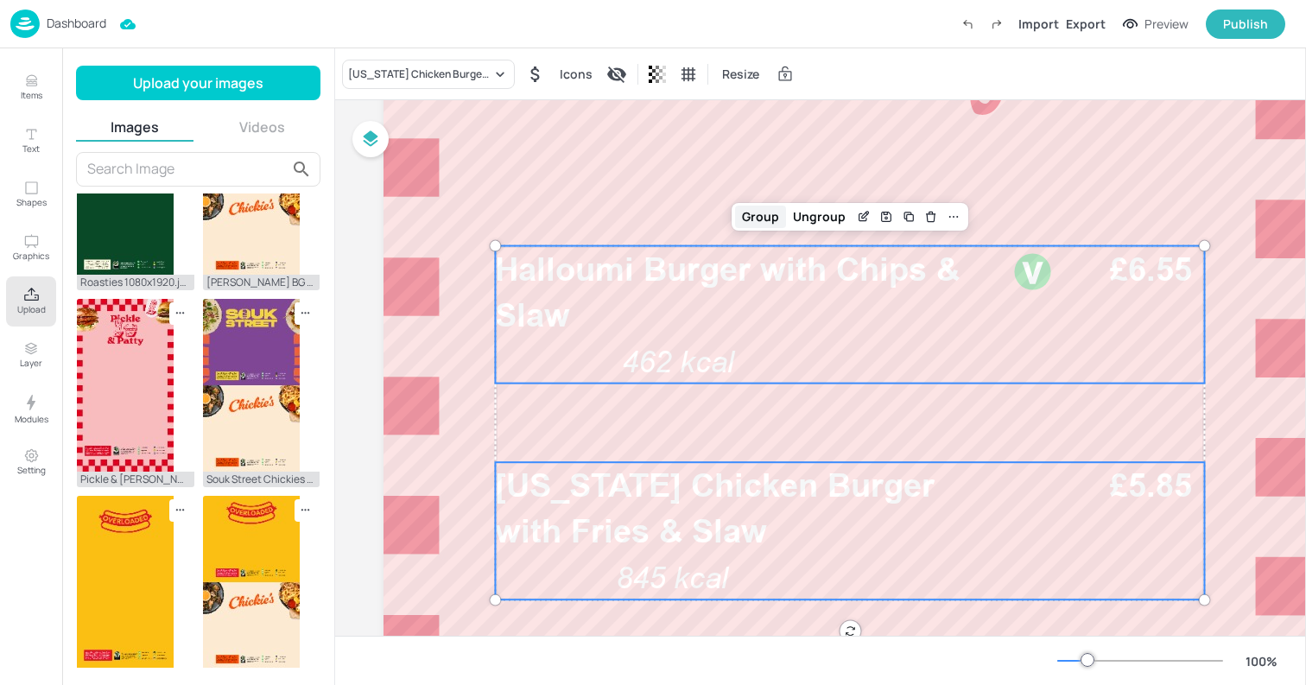
click at [760, 216] on div "Group" at bounding box center [760, 217] width 51 height 22
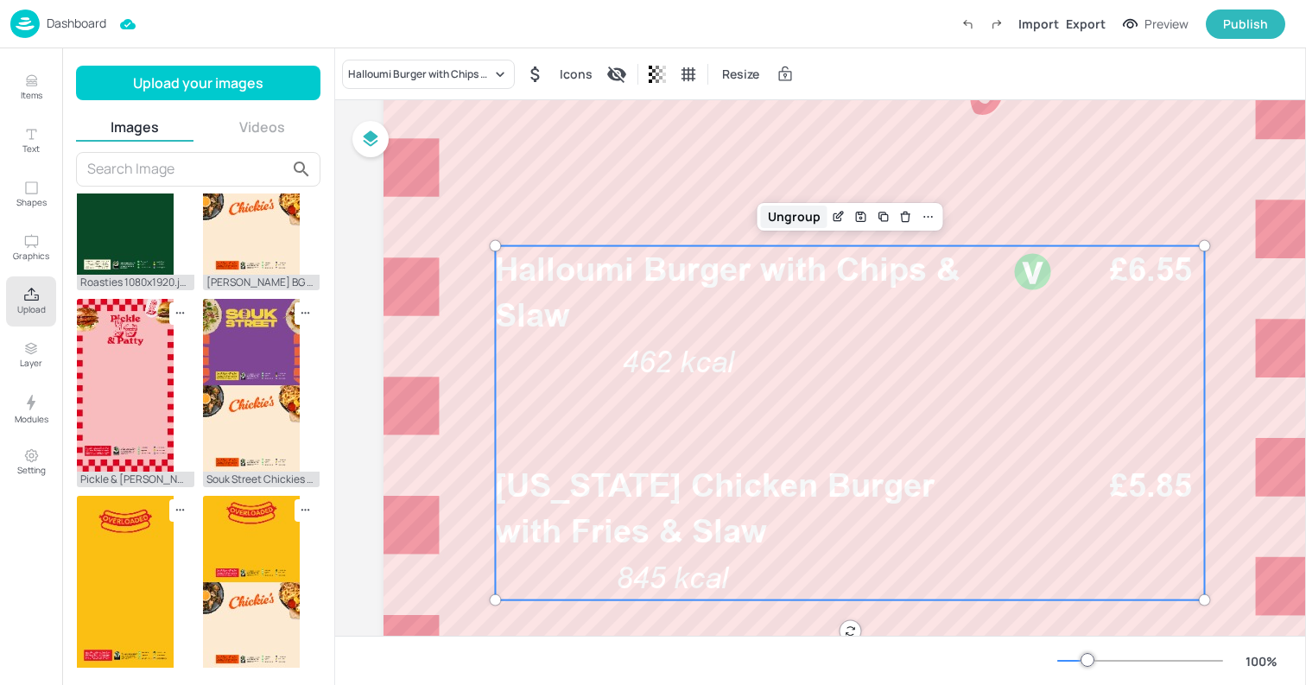
click at [786, 218] on div "Ungroup" at bounding box center [794, 217] width 66 height 22
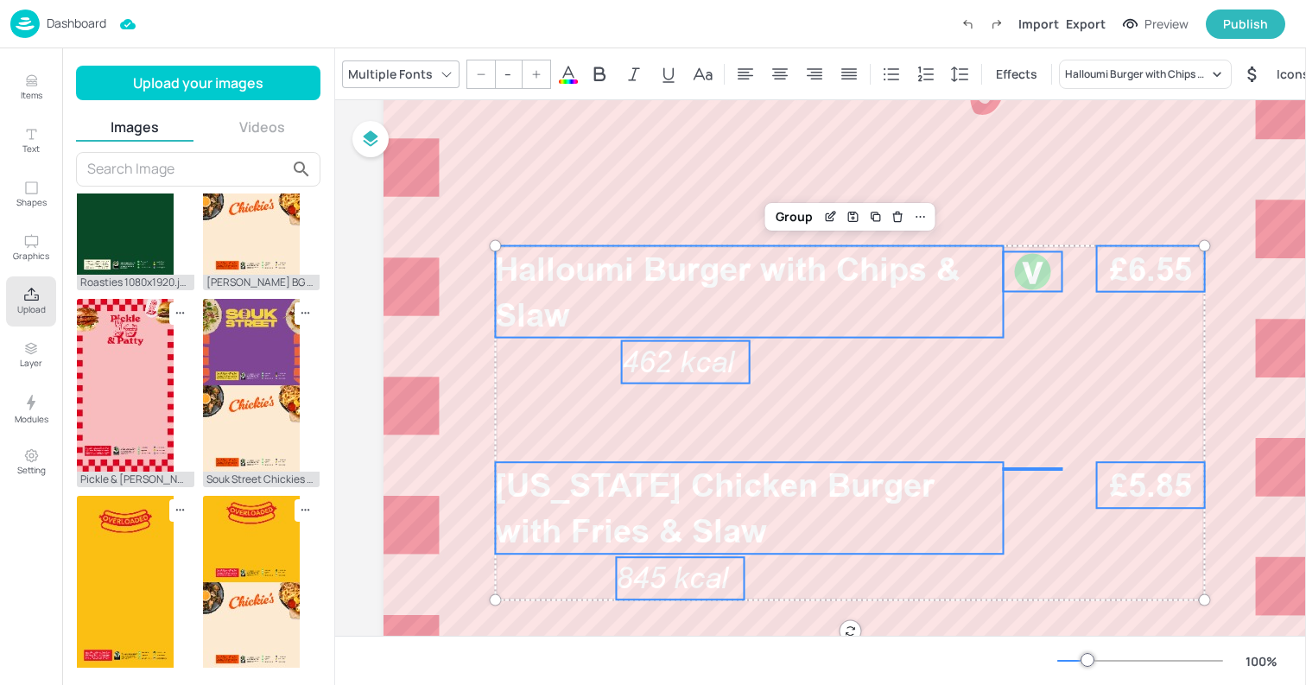
click at [561, 74] on icon at bounding box center [568, 74] width 21 height 21
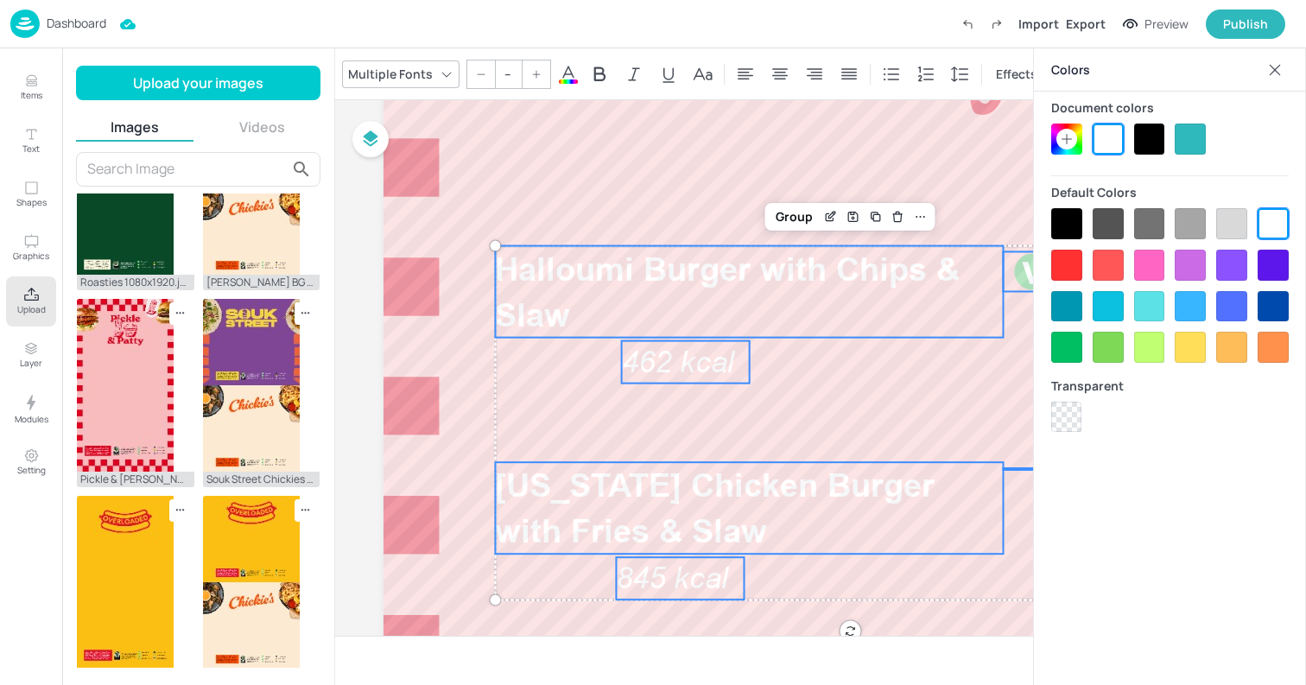
click at [1135, 136] on div at bounding box center [1149, 138] width 31 height 31
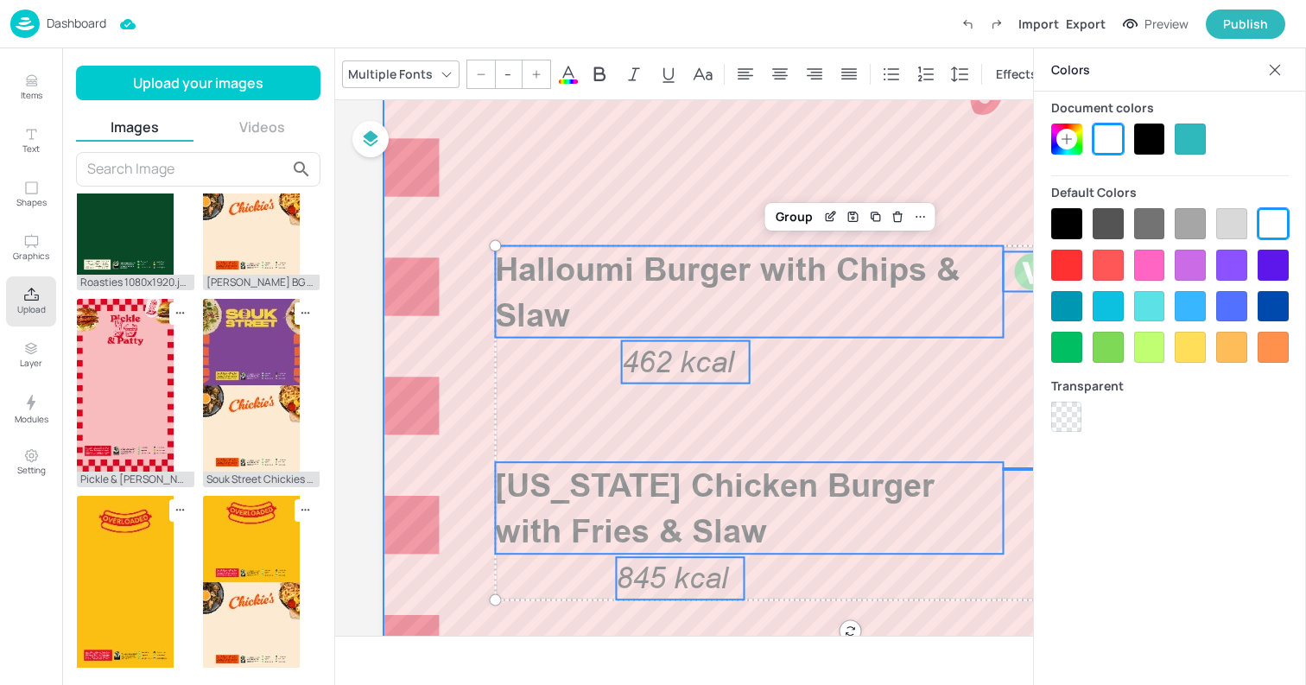
click at [626, 167] on div at bounding box center [849, 497] width 933 height 1658
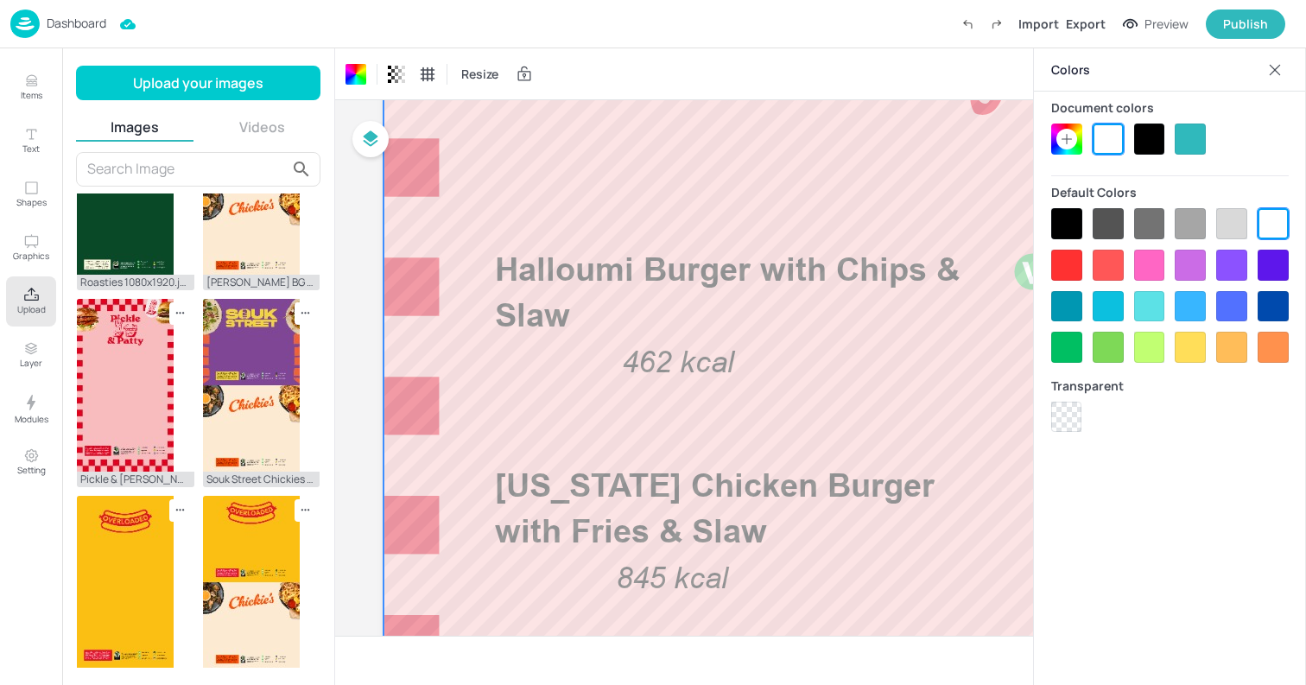
click at [550, 167] on div at bounding box center [849, 497] width 933 height 1658
click at [1278, 54] on div "Colors" at bounding box center [1170, 69] width 272 height 43
click at [1275, 67] on icon at bounding box center [1274, 69] width 11 height 11
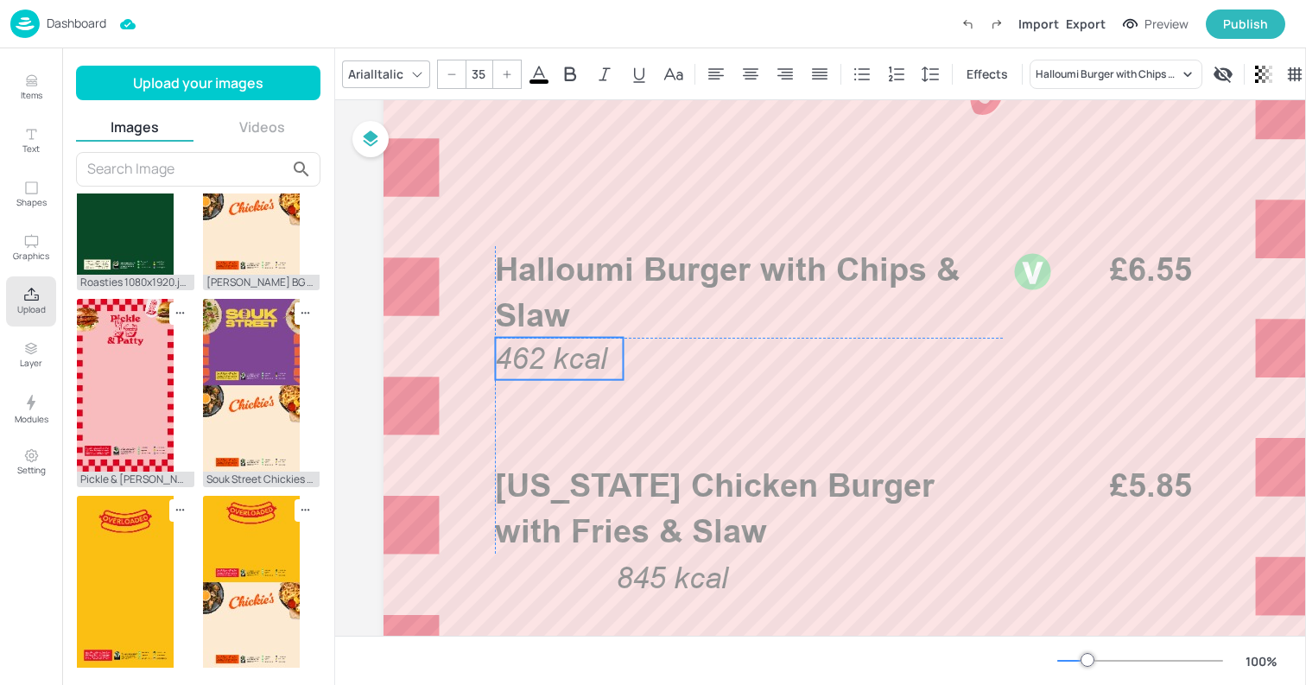
drag, startPoint x: 726, startPoint y: 357, endPoint x: 603, endPoint y: 357, distance: 123.5
click at [603, 357] on span "462 kcal" at bounding box center [551, 358] width 112 height 35
click at [528, 201] on div at bounding box center [849, 497] width 933 height 1658
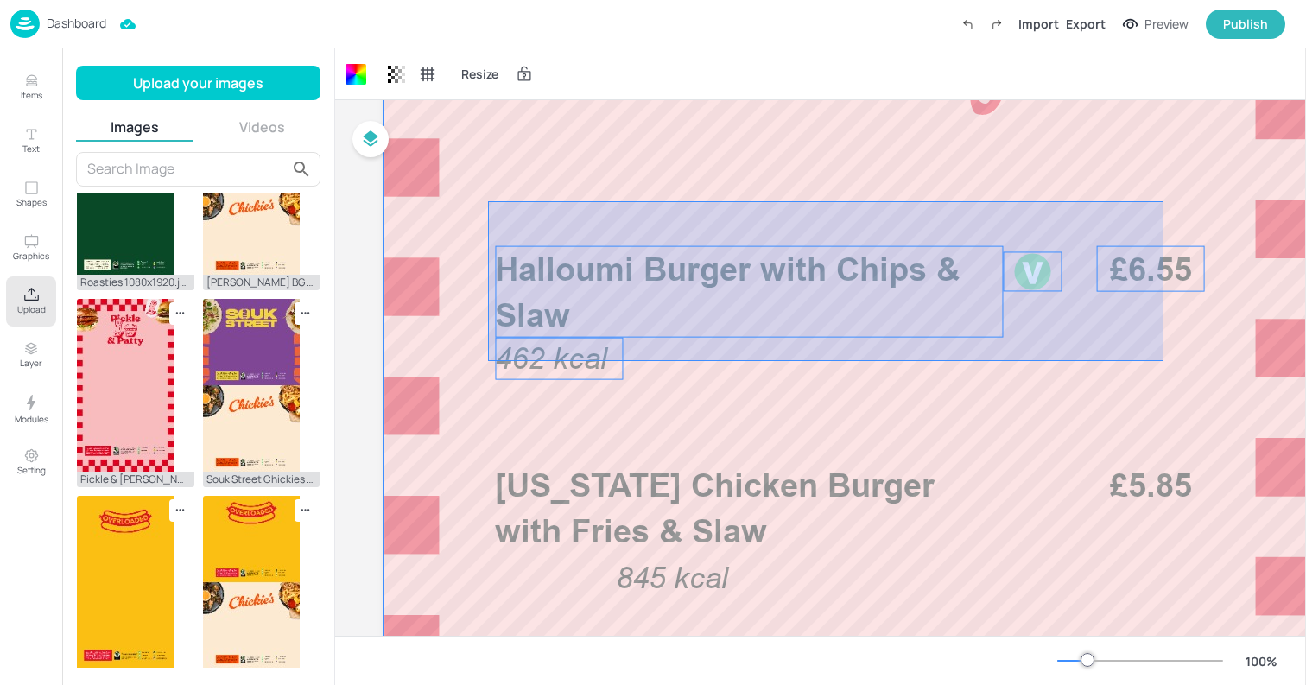
drag, startPoint x: 488, startPoint y: 201, endPoint x: 1163, endPoint y: 361, distance: 693.9
click at [1163, 361] on div at bounding box center [849, 497] width 933 height 1658
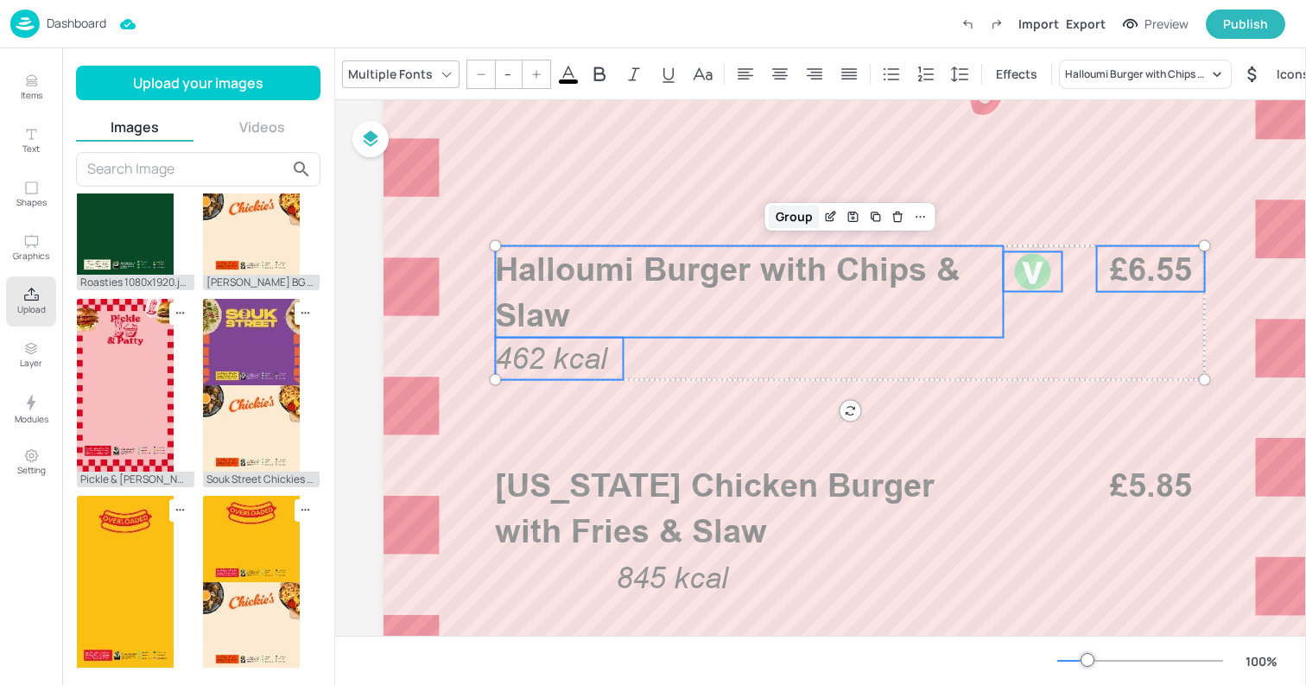
click at [769, 219] on div "Group" at bounding box center [794, 217] width 51 height 22
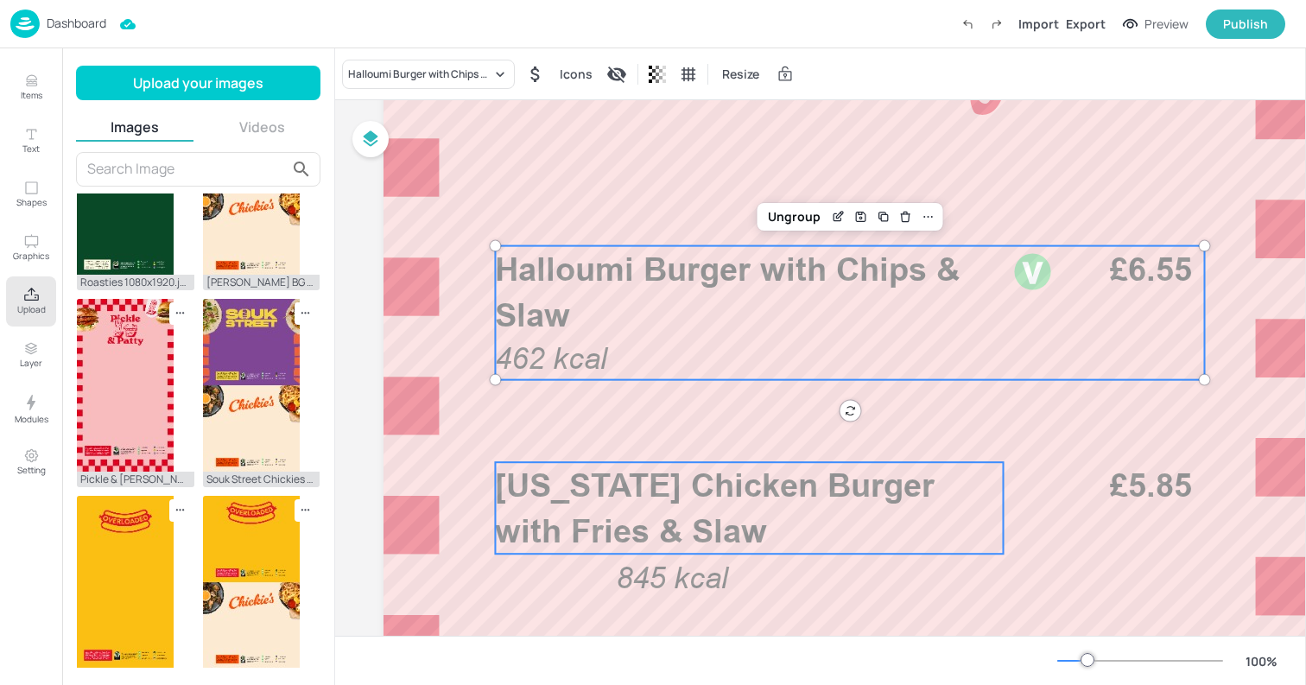
scroll to position [531, 0]
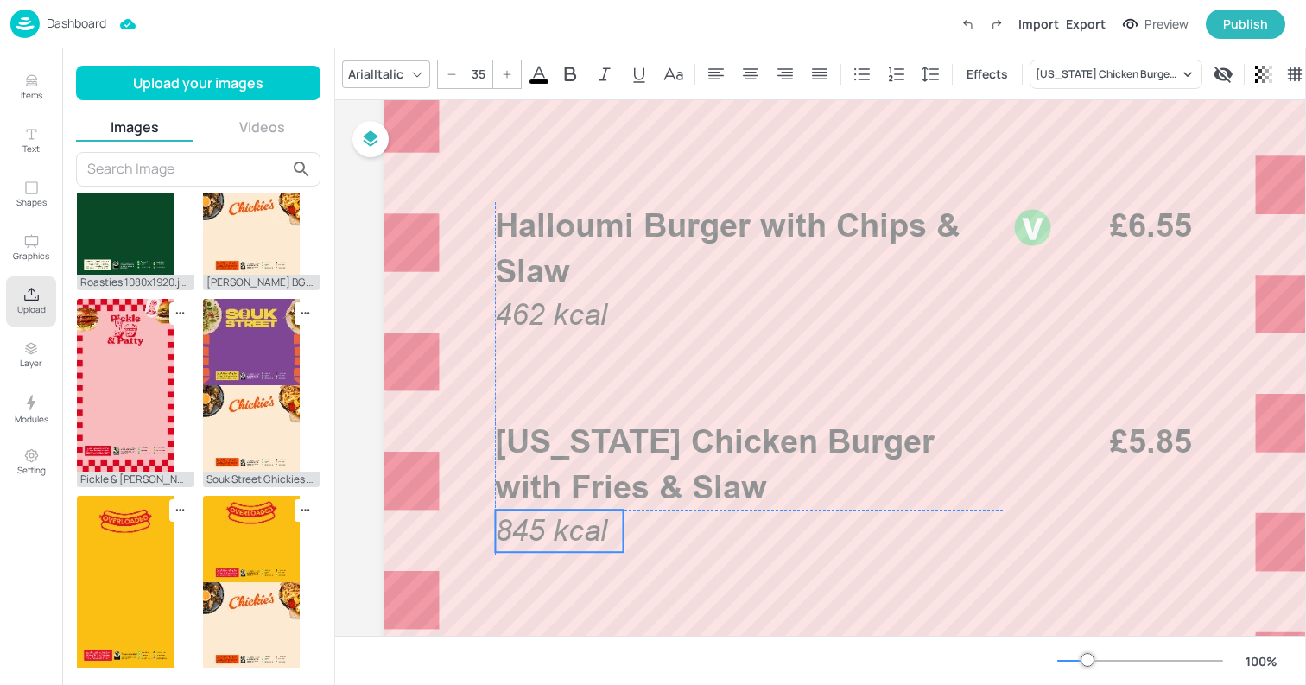
drag, startPoint x: 663, startPoint y: 541, endPoint x: 545, endPoint y: 541, distance: 118.3
click at [545, 541] on span "845 kcal" at bounding box center [551, 530] width 112 height 35
click at [547, 530] on span "845 kcal" at bounding box center [551, 530] width 112 height 35
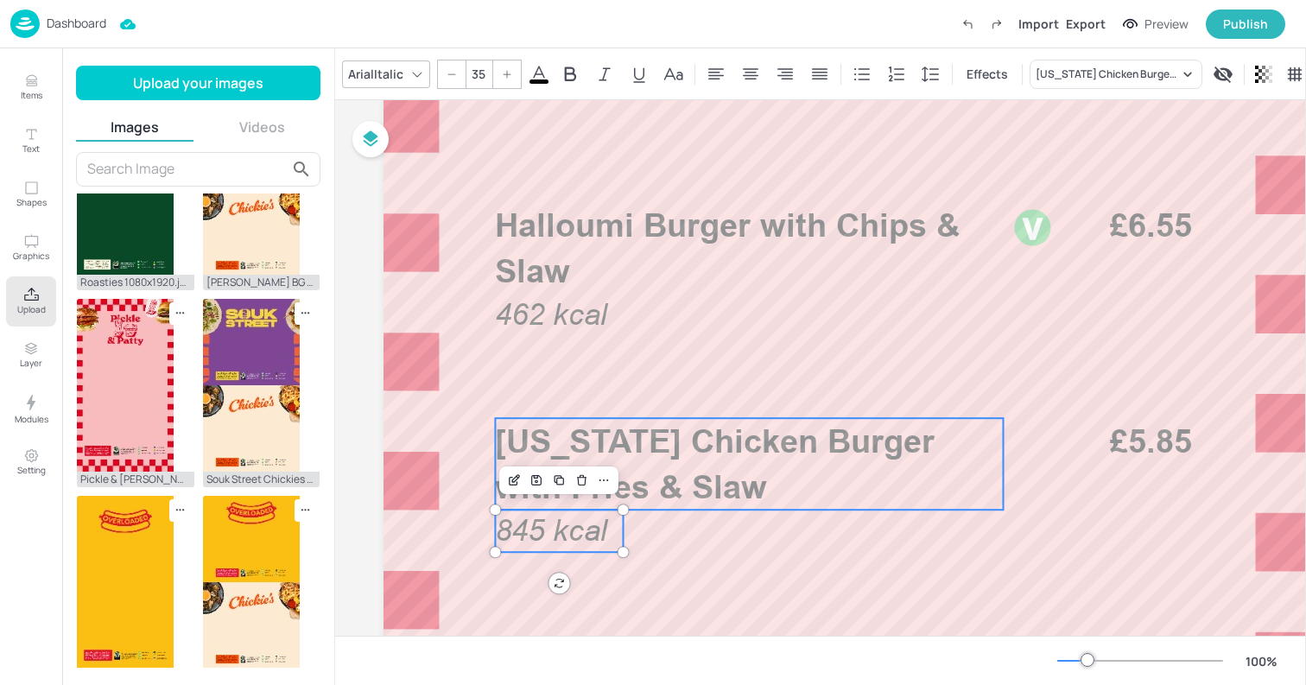
type input "--"
click at [756, 478] on p "Louisiana Chicken Burger with Fries & Slaw" at bounding box center [749, 464] width 508 height 92
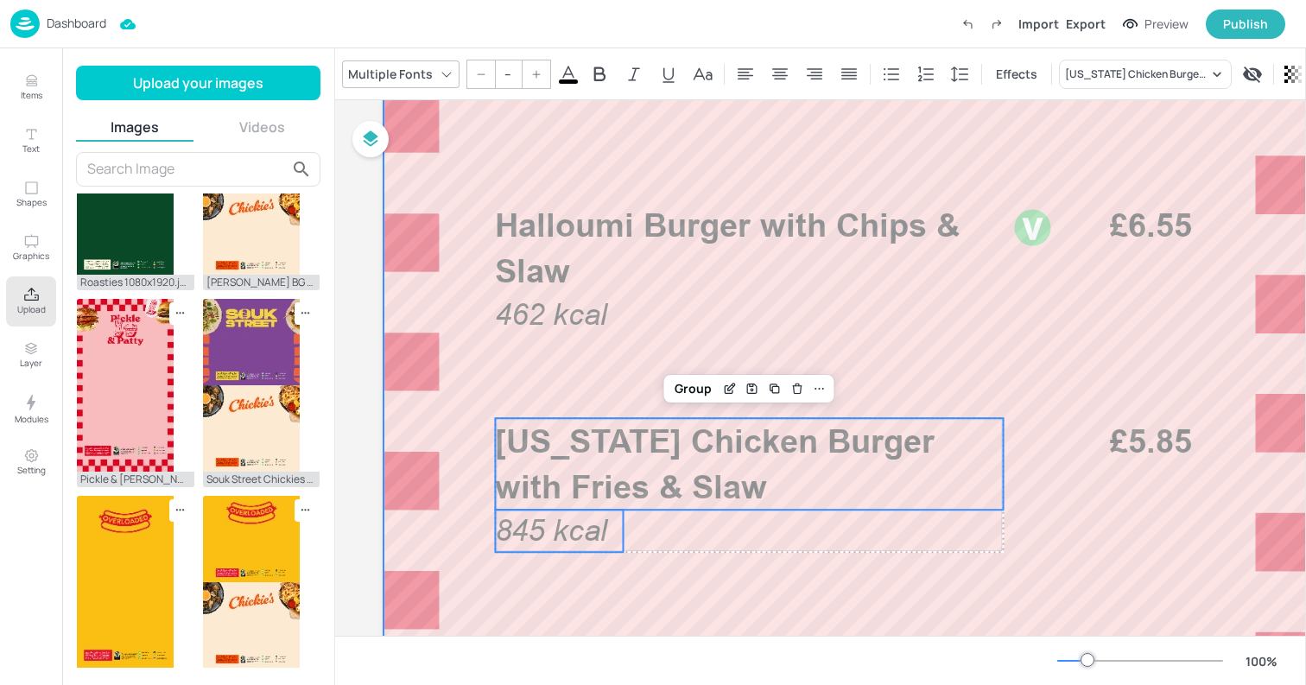
click at [1166, 535] on div at bounding box center [849, 453] width 933 height 1658
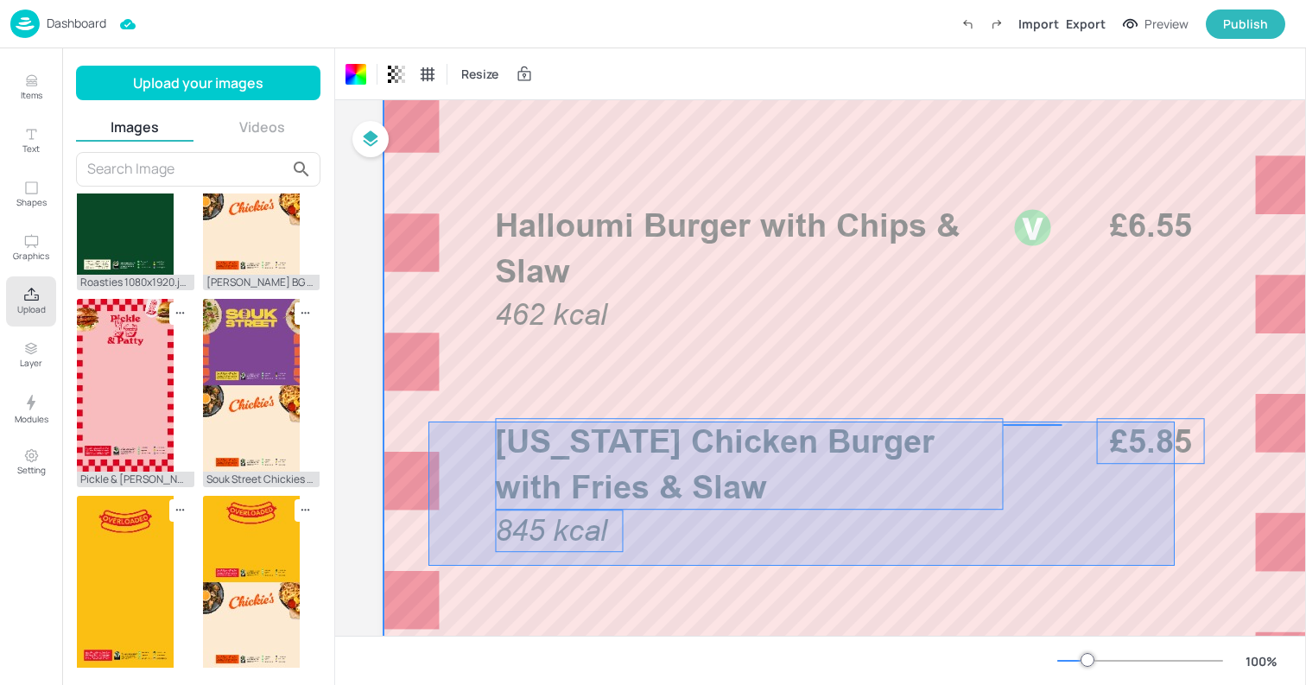
drag, startPoint x: 428, startPoint y: 421, endPoint x: 1174, endPoint y: 566, distance: 759.9
click at [1174, 566] on div at bounding box center [849, 453] width 933 height 1658
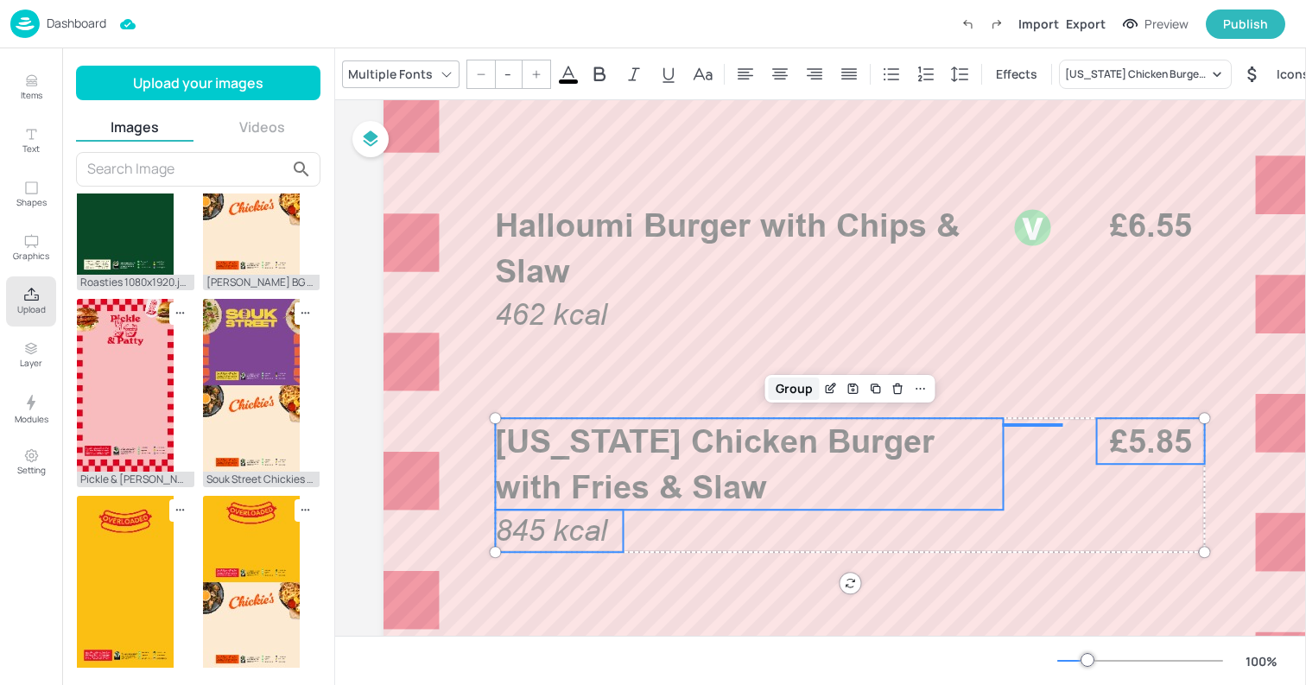
click at [782, 388] on div "Group" at bounding box center [794, 388] width 51 height 22
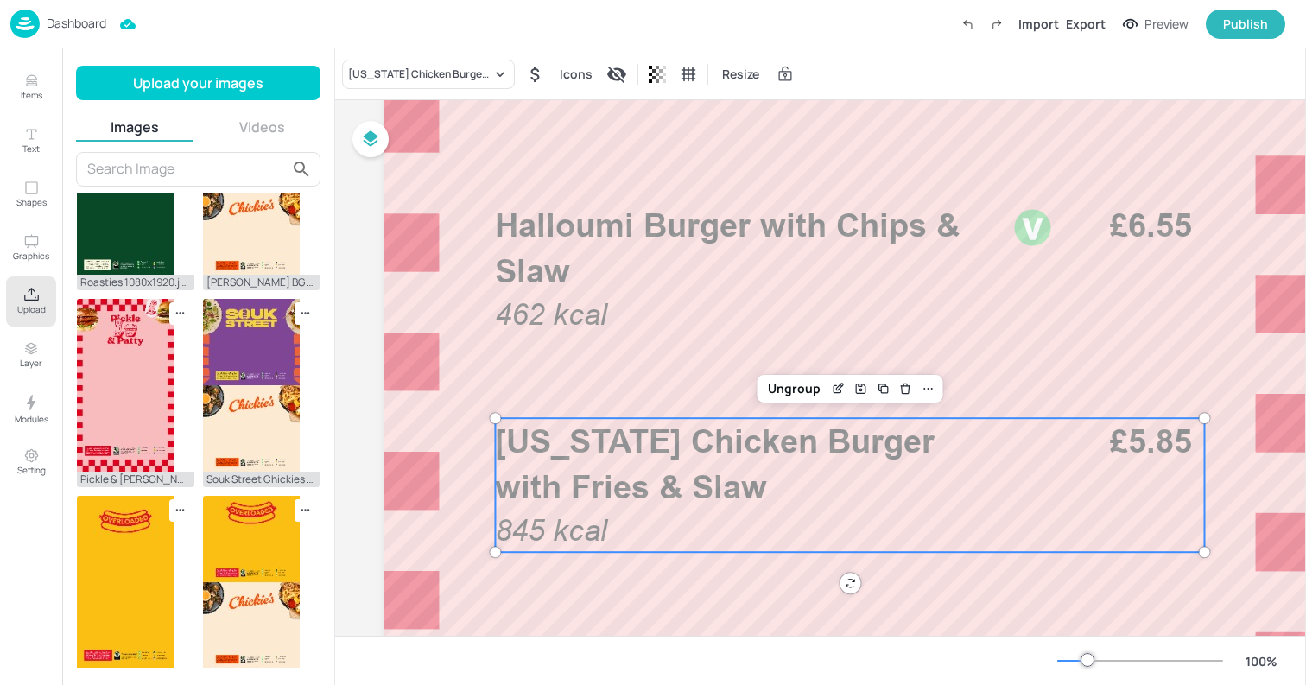
scroll to position [0, 0]
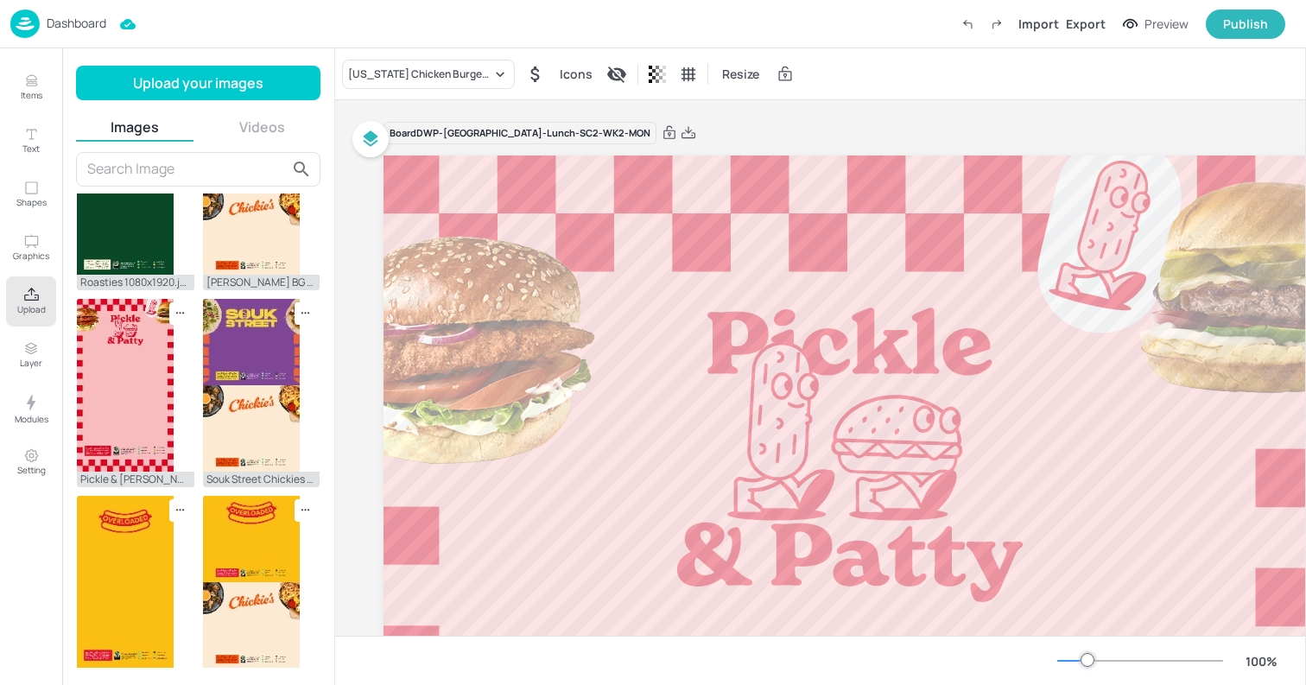
click at [723, 122] on div "Board DWP-Leeds-Lunch-SC2-WK2-MON" at bounding box center [849, 133] width 933 height 24
click at [234, 37] on div "Dashboard Import Export Preview Publish" at bounding box center [647, 23] width 1275 height 47
click at [17, 22] on img at bounding box center [24, 23] width 29 height 28
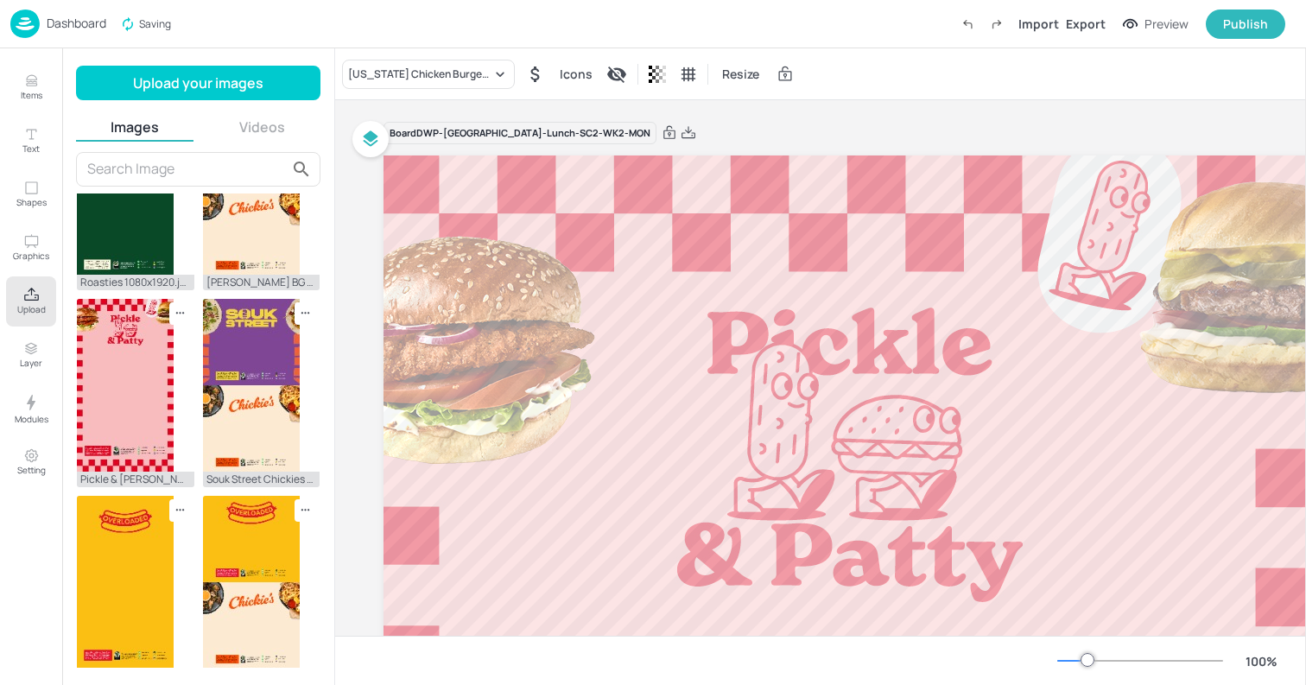
click at [758, 35] on div "Dashboard Saving Import Export Preview Publish" at bounding box center [647, 23] width 1275 height 47
click at [34, 23] on img at bounding box center [24, 23] width 29 height 28
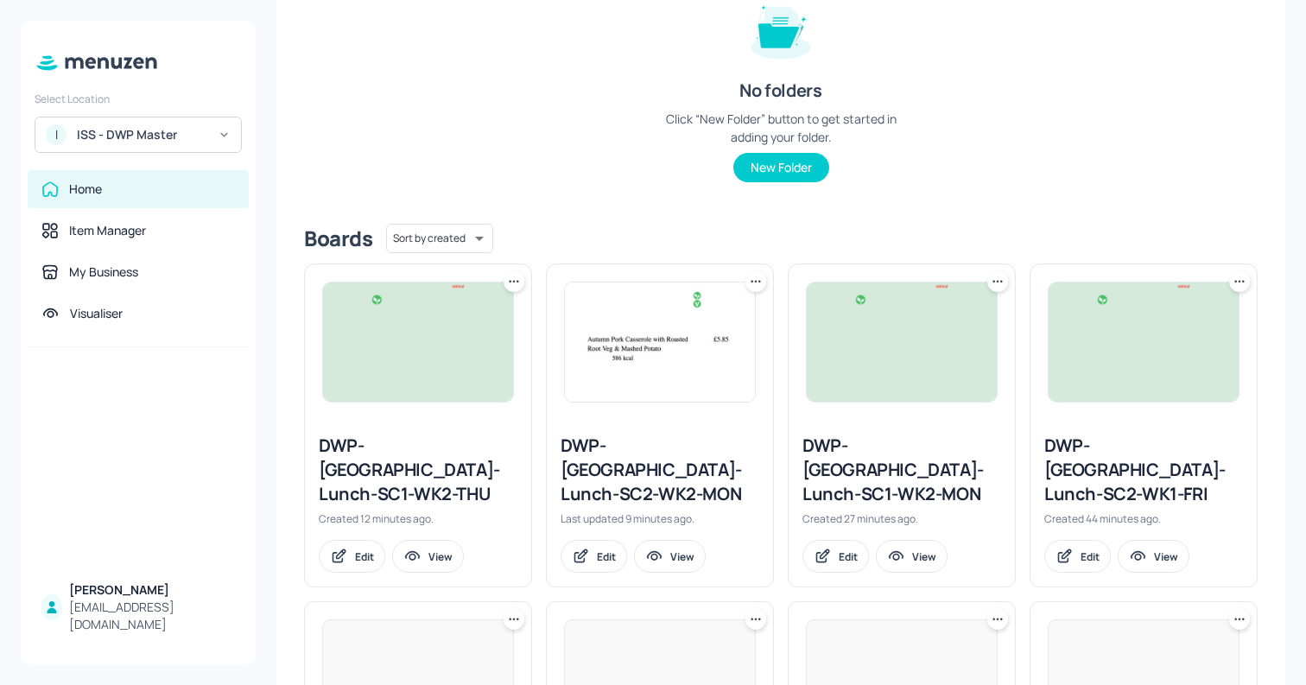
scroll to position [236, 0]
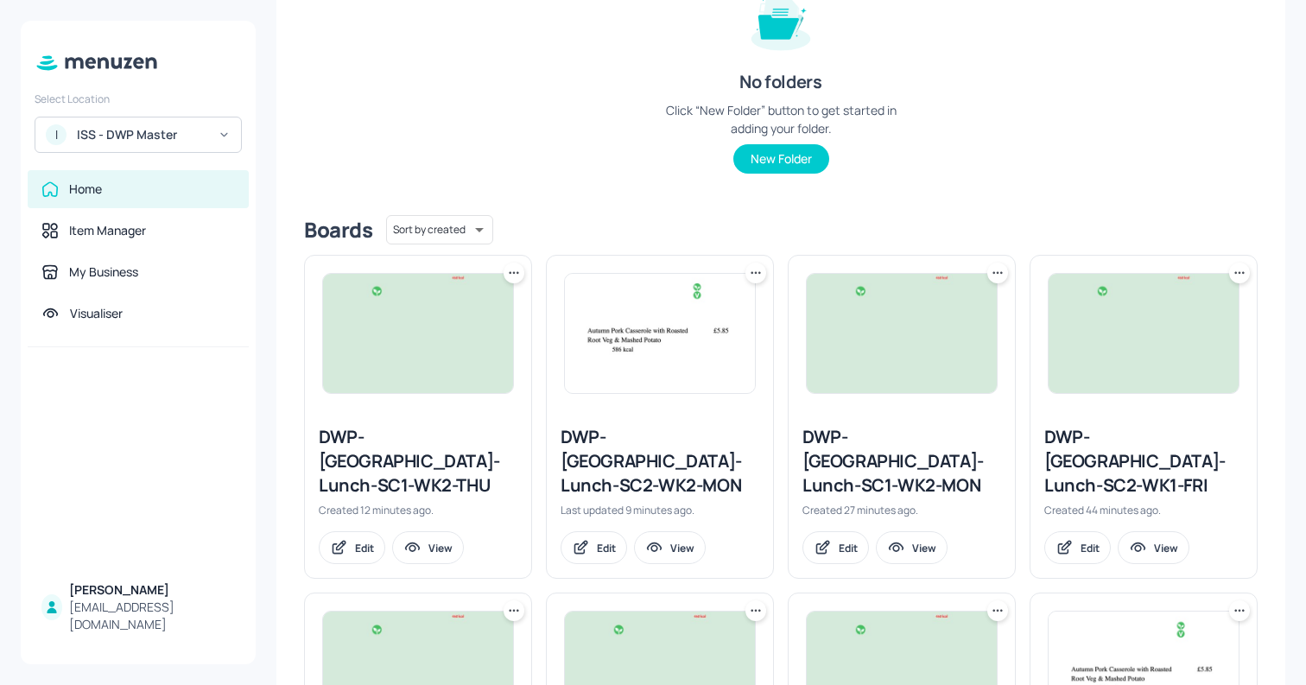
click at [383, 448] on div "DWP-Leeds-Lunch-SC1-WK2-THU" at bounding box center [418, 461] width 199 height 73
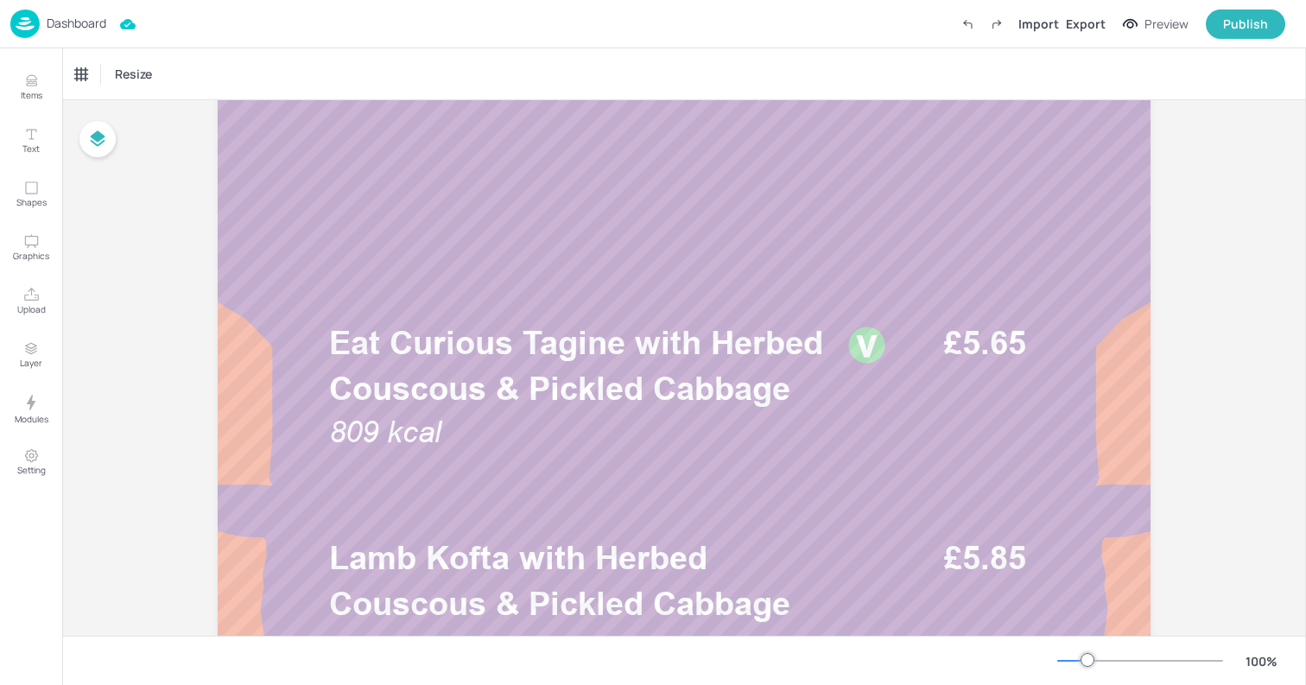
scroll to position [445, 0]
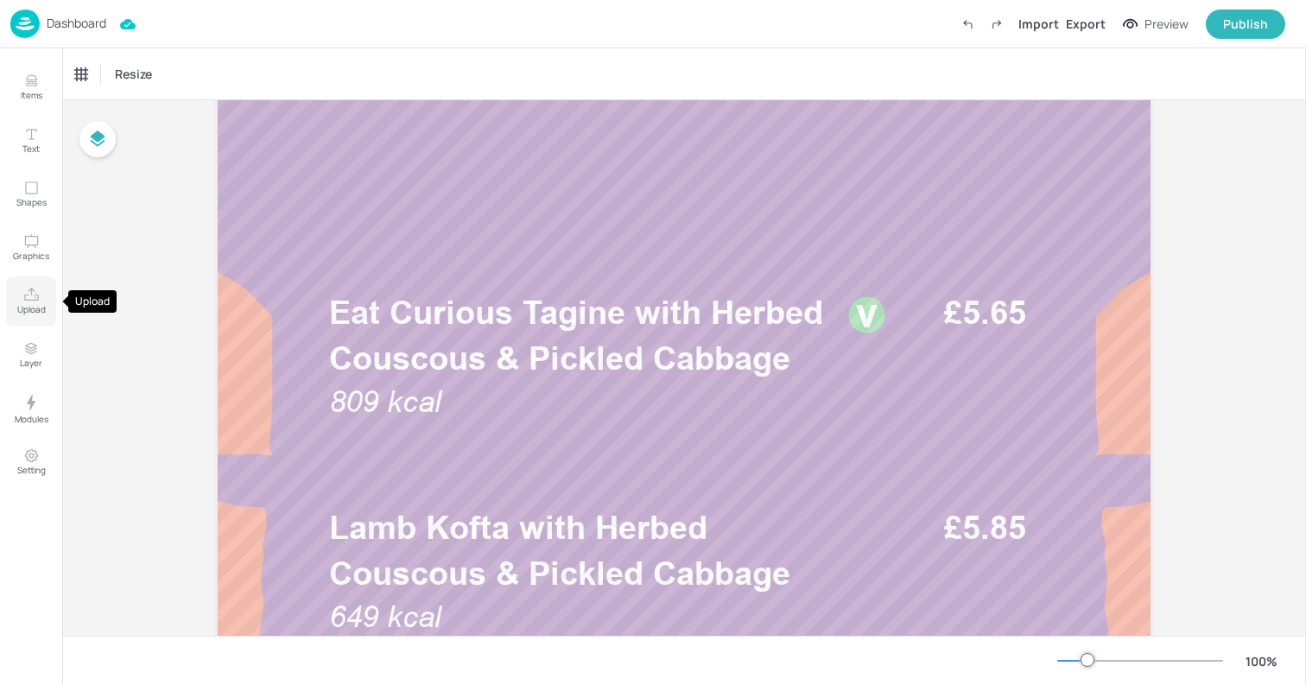
click at [32, 308] on p "Upload" at bounding box center [31, 309] width 28 height 12
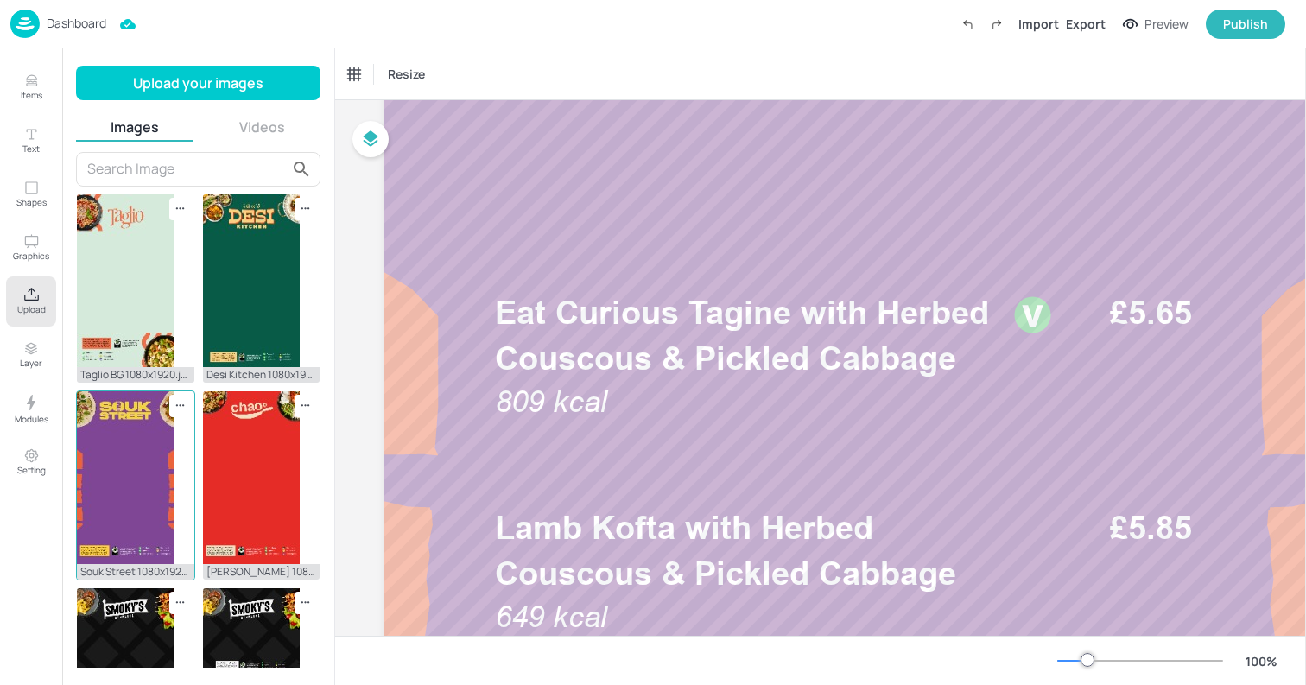
click at [122, 460] on img at bounding box center [125, 477] width 97 height 173
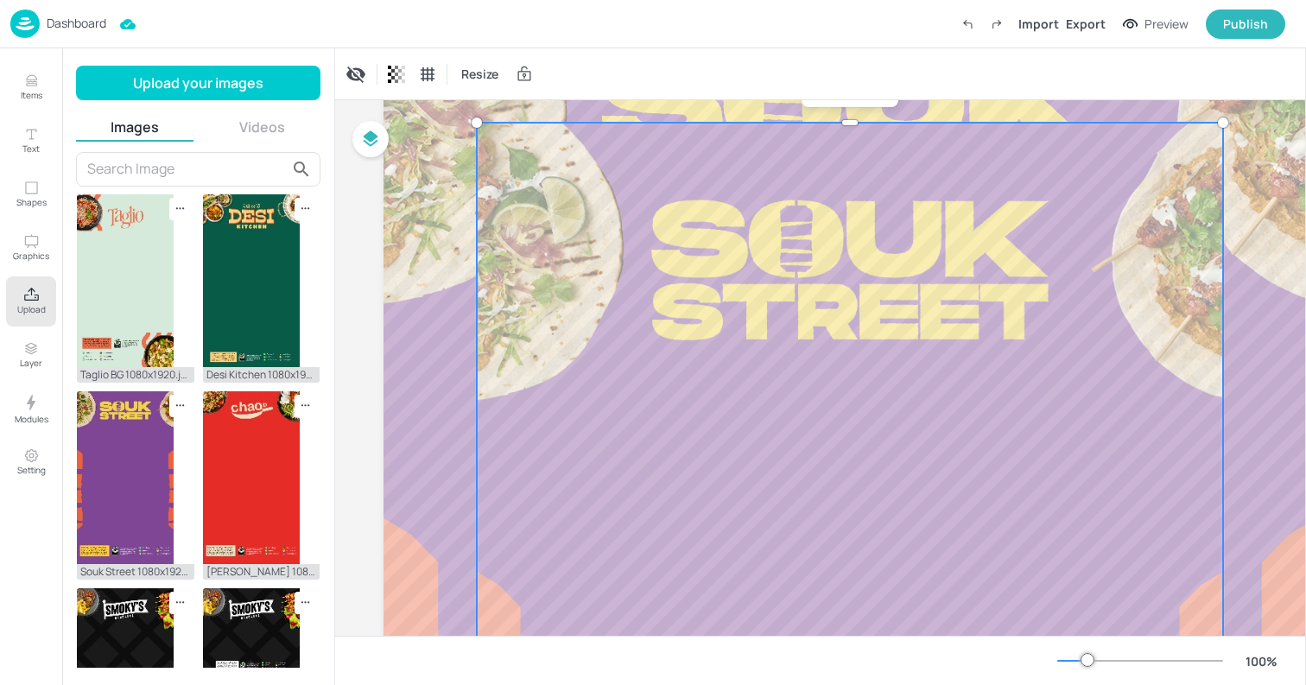
scroll to position [81, 0]
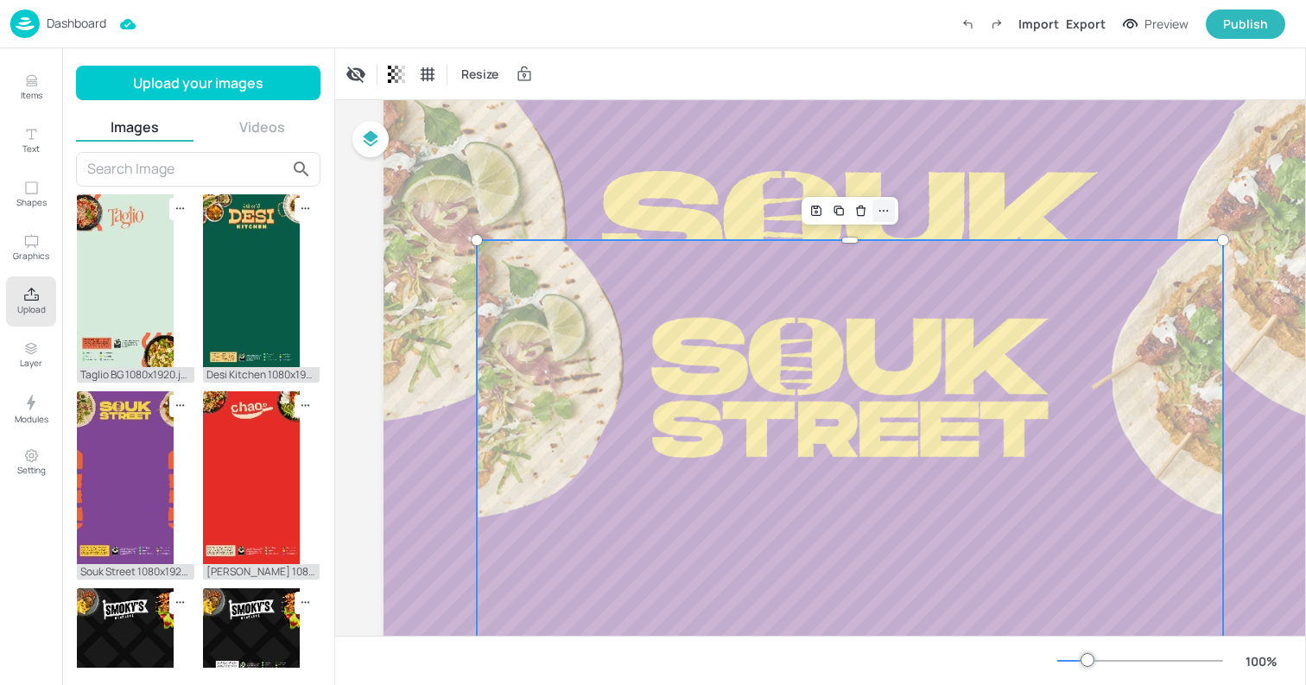
click at [889, 209] on icon at bounding box center [883, 211] width 14 height 14
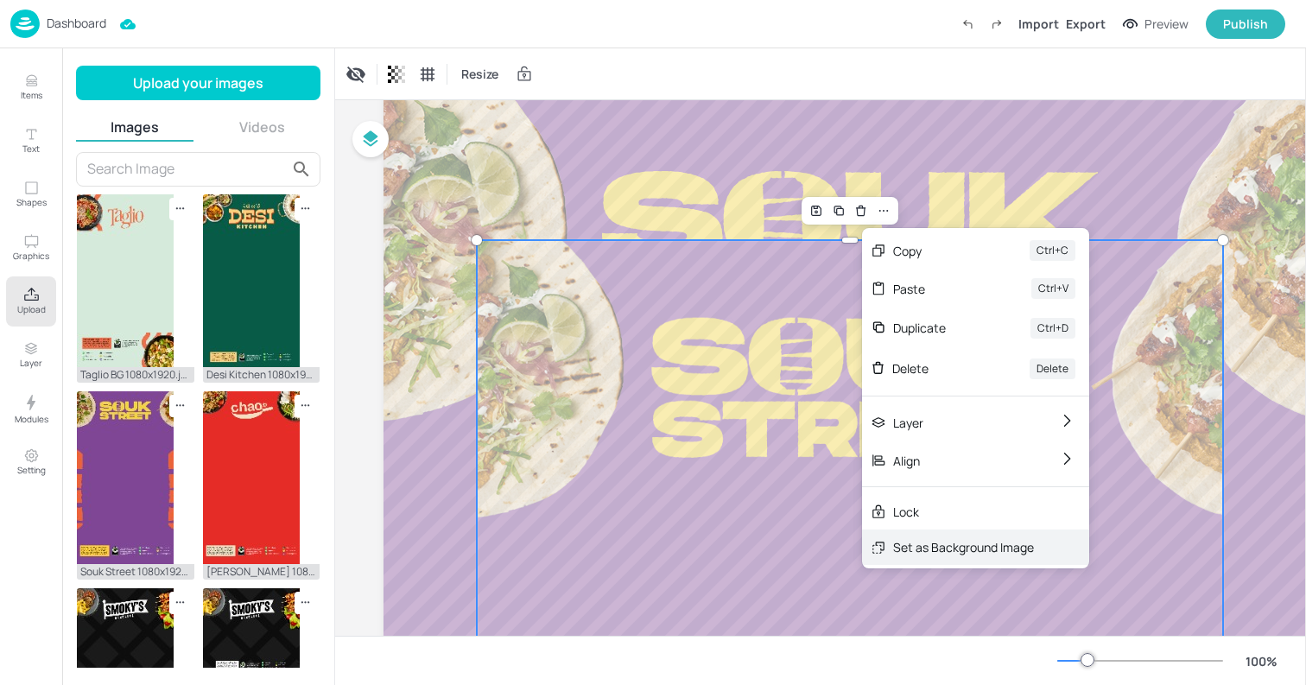
click at [938, 537] on div "Set as Background Image" at bounding box center [975, 546] width 227 height 35
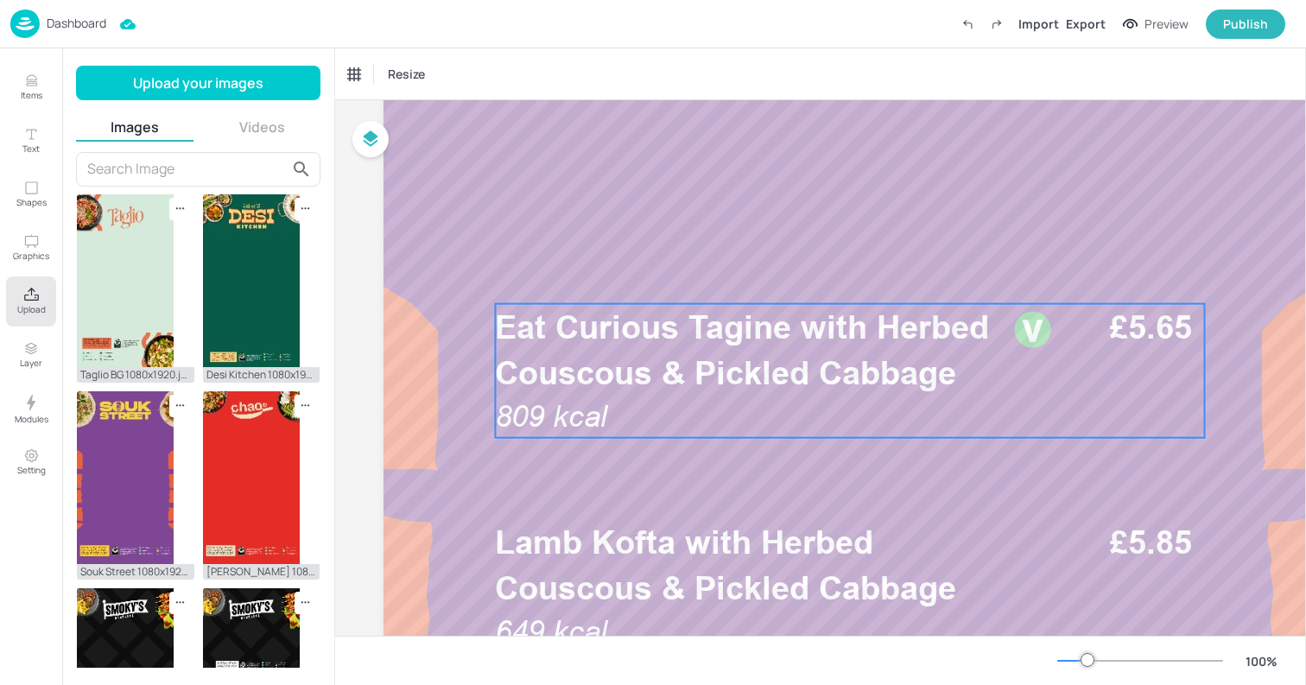
scroll to position [0, 0]
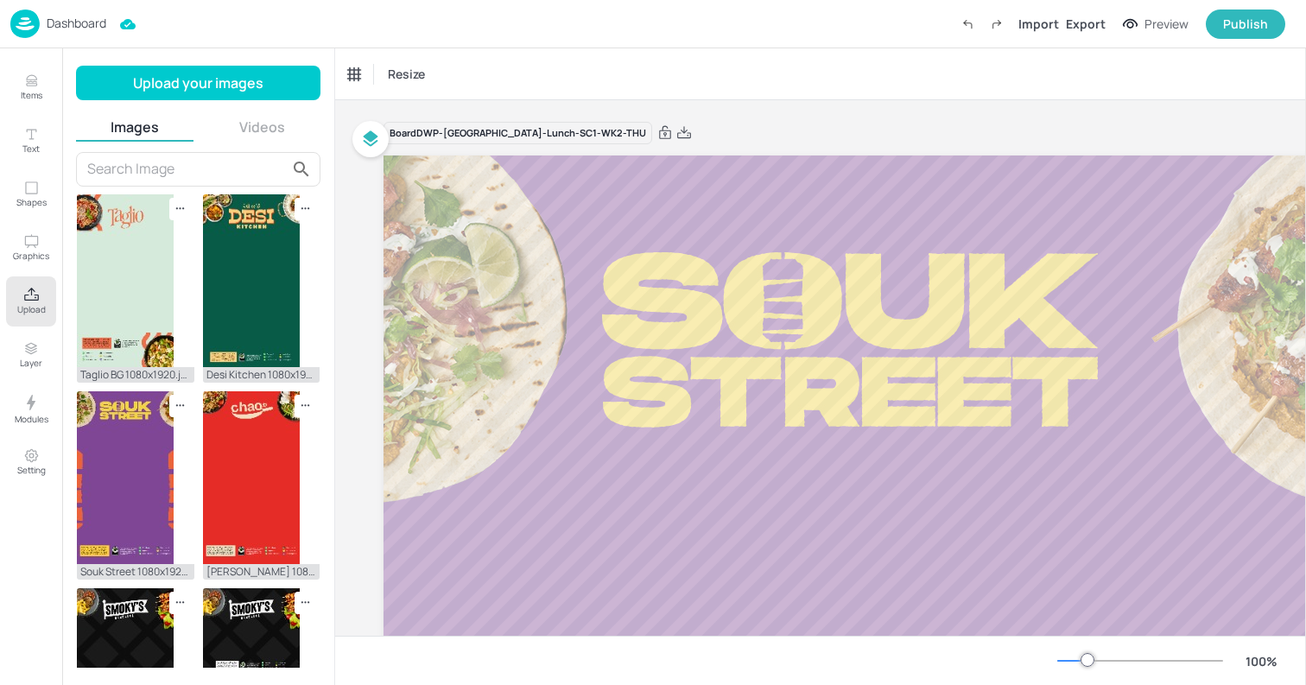
click at [54, 17] on p "Dashboard" at bounding box center [77, 23] width 60 height 12
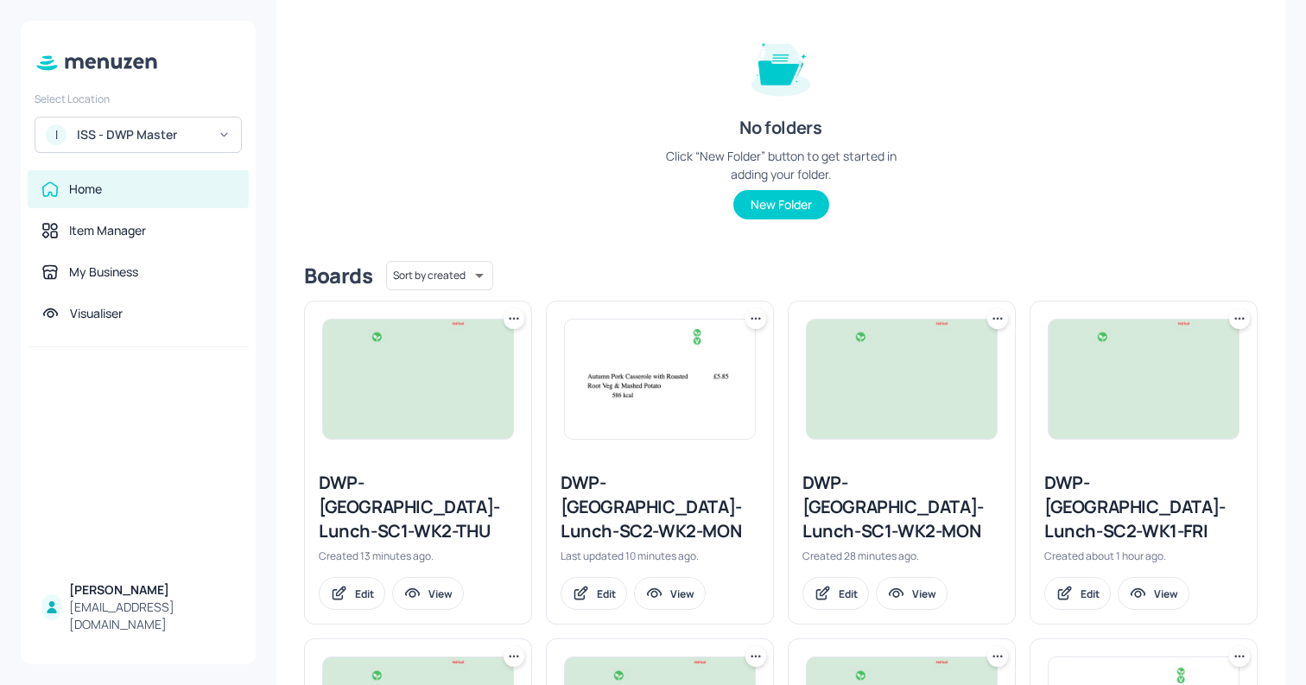
scroll to position [193, 0]
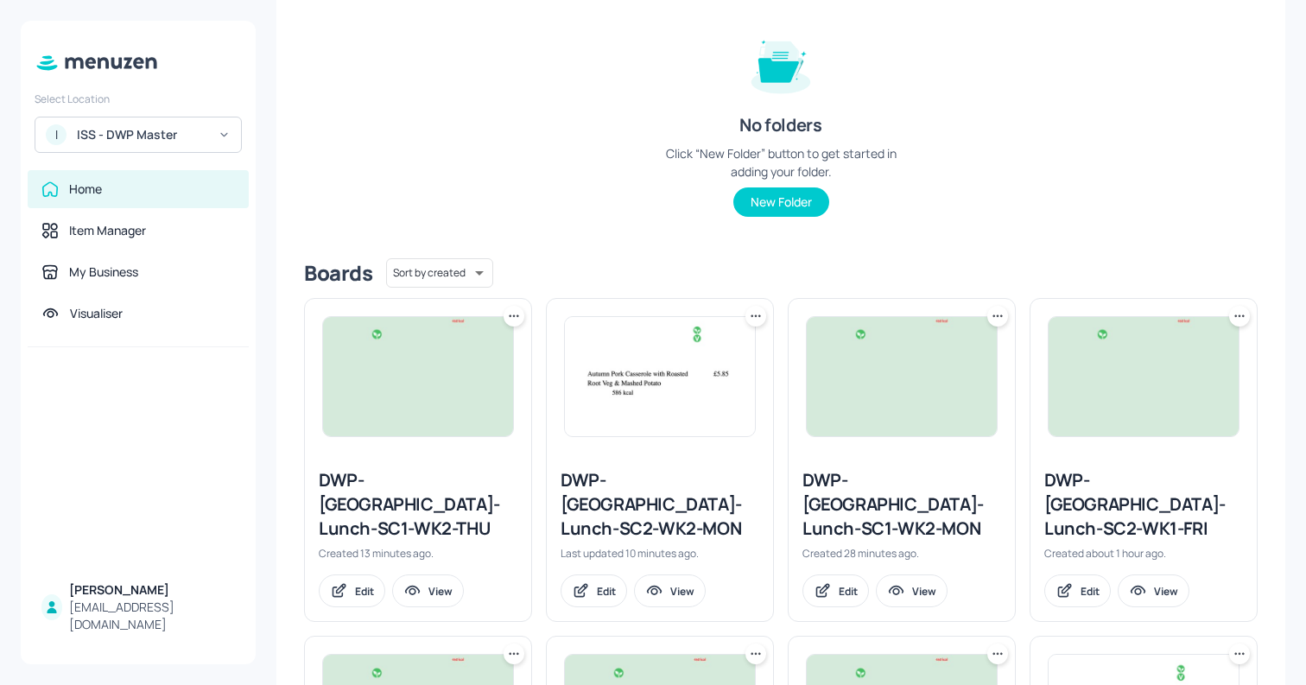
click at [423, 476] on div "DWP-Leeds-Lunch-SC1-WK2-THU" at bounding box center [418, 504] width 199 height 73
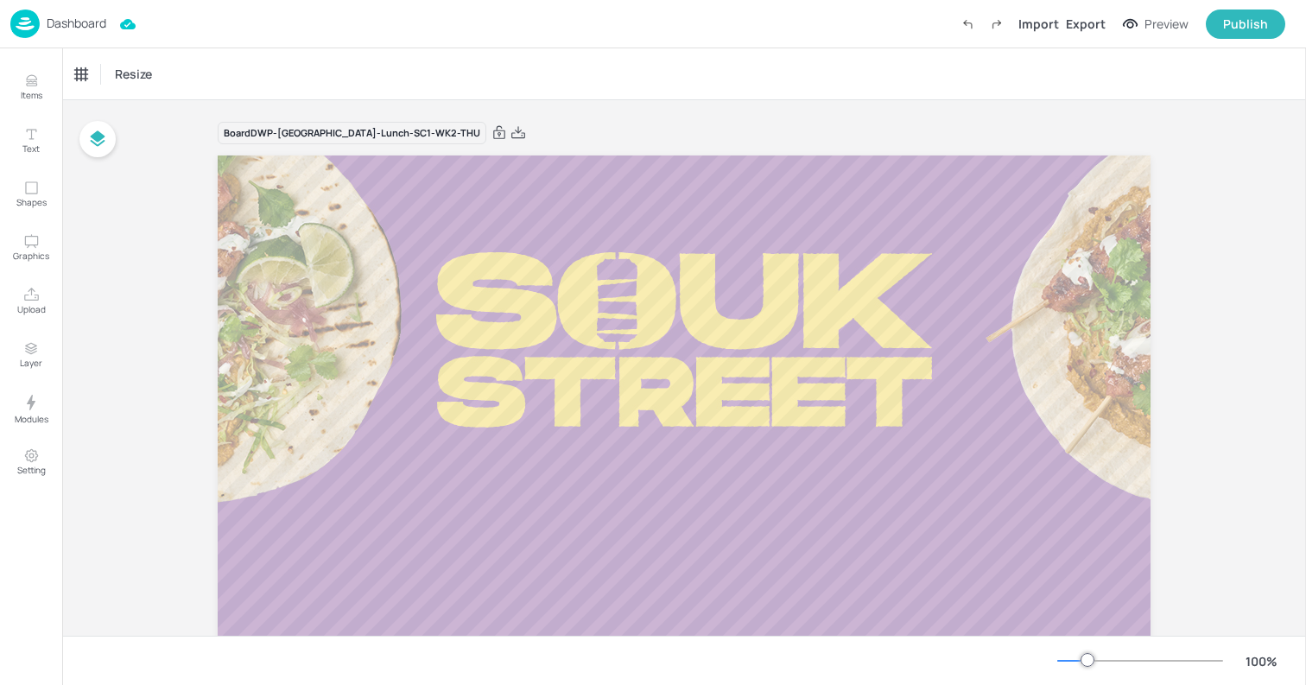
click at [46, 23] on div "Dashboard" at bounding box center [58, 23] width 96 height 28
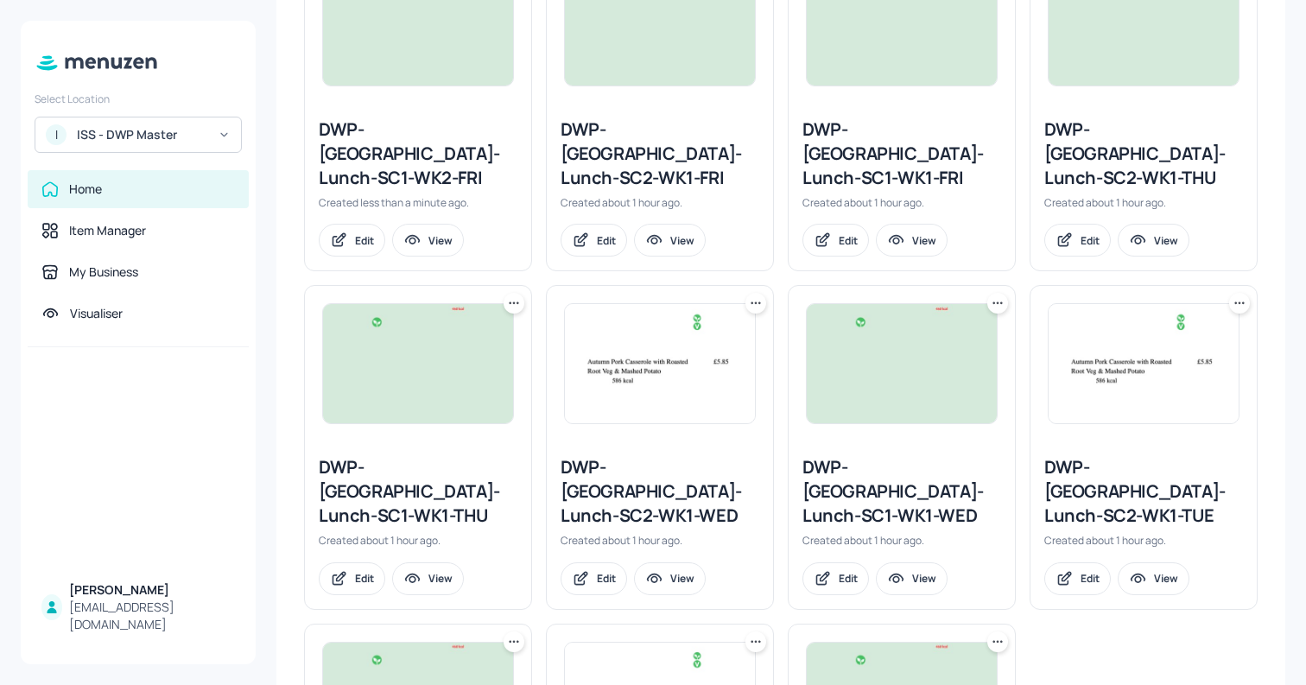
scroll to position [555, 0]
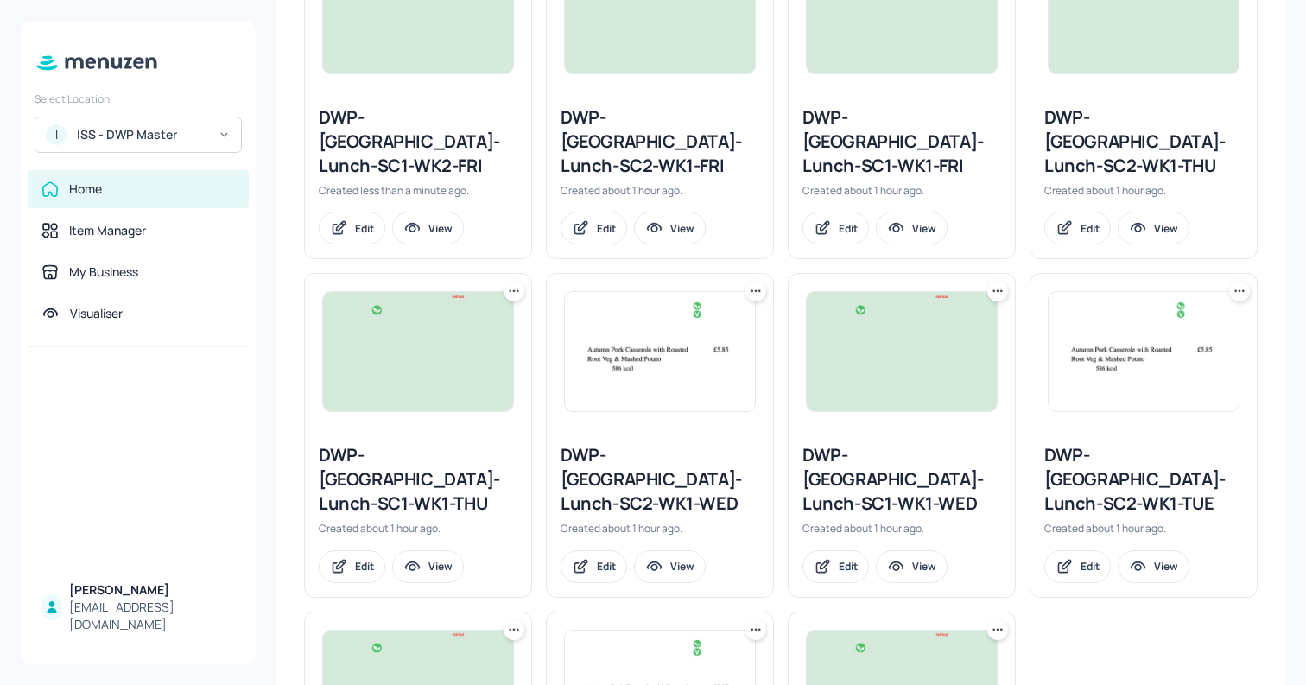
click at [1085, 138] on div "DWP-[GEOGRAPHIC_DATA]-Lunch-SC2-WK1-THU" at bounding box center [1143, 141] width 199 height 73
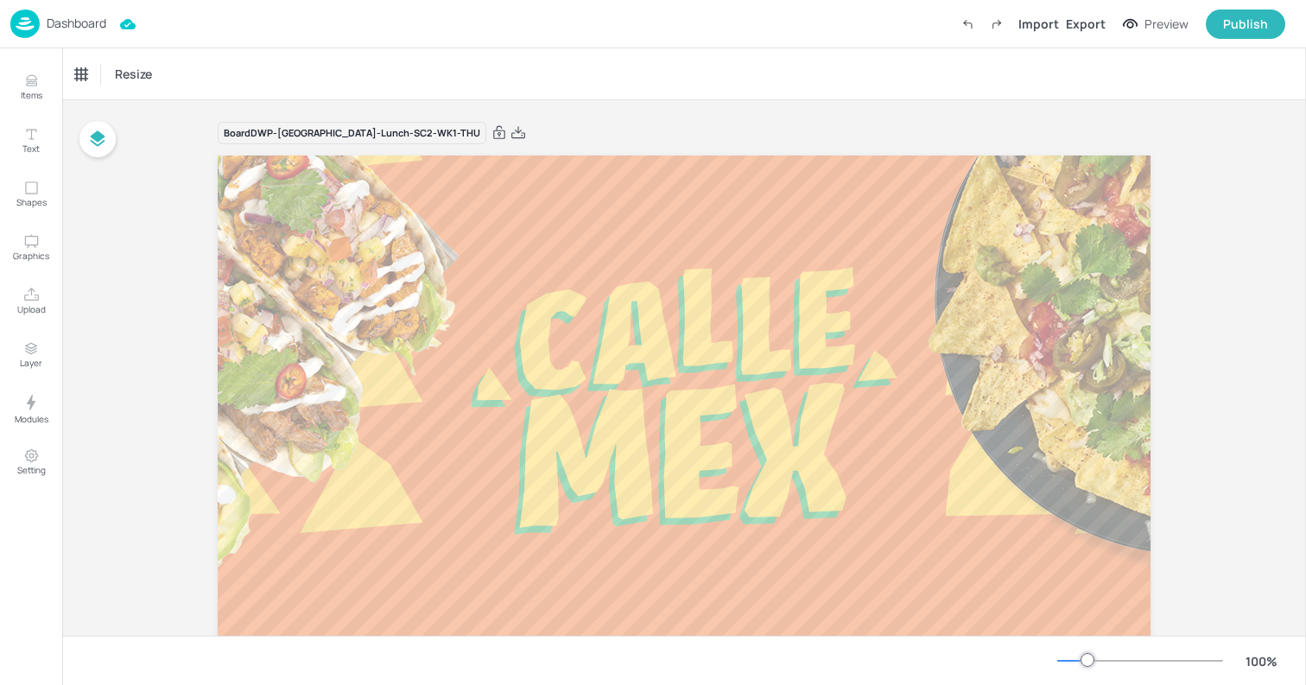
click at [37, 18] on img at bounding box center [24, 23] width 29 height 28
click at [608, 56] on div "Resize" at bounding box center [683, 73] width 1243 height 51
click at [25, 20] on img at bounding box center [24, 23] width 29 height 28
click at [647, 68] on div "Resize" at bounding box center [683, 73] width 1243 height 51
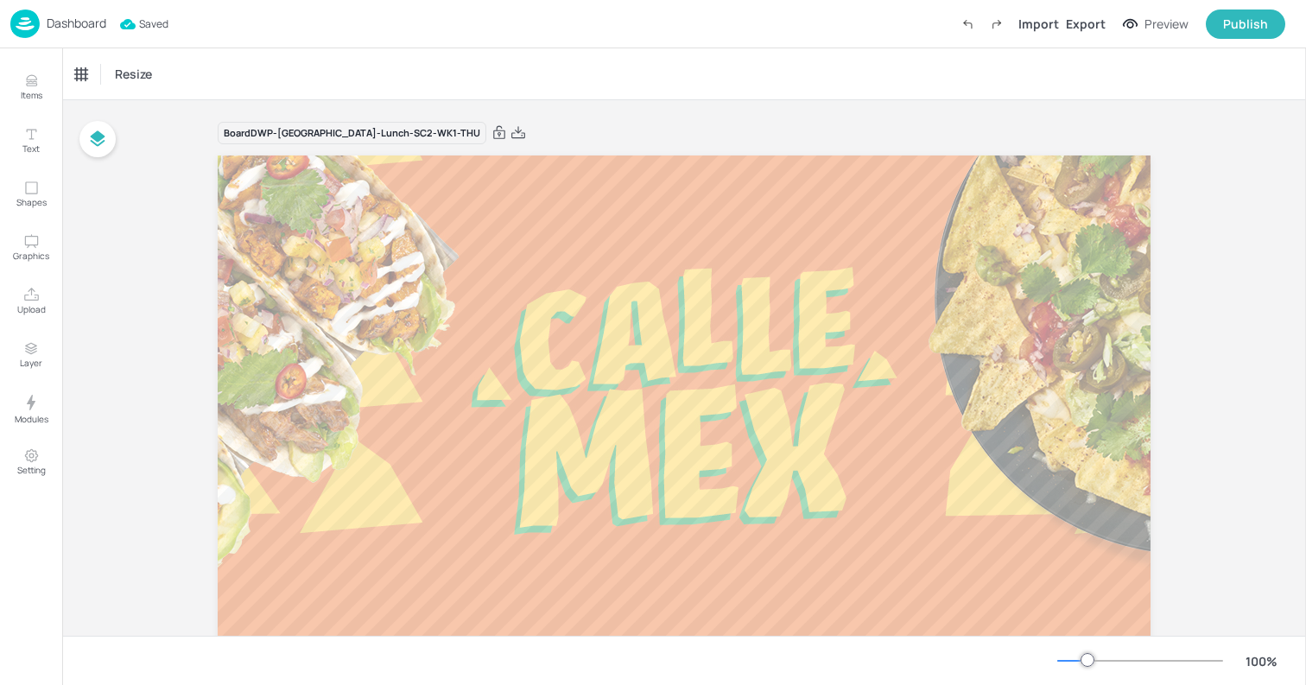
click at [42, 26] on div "Dashboard" at bounding box center [58, 23] width 96 height 28
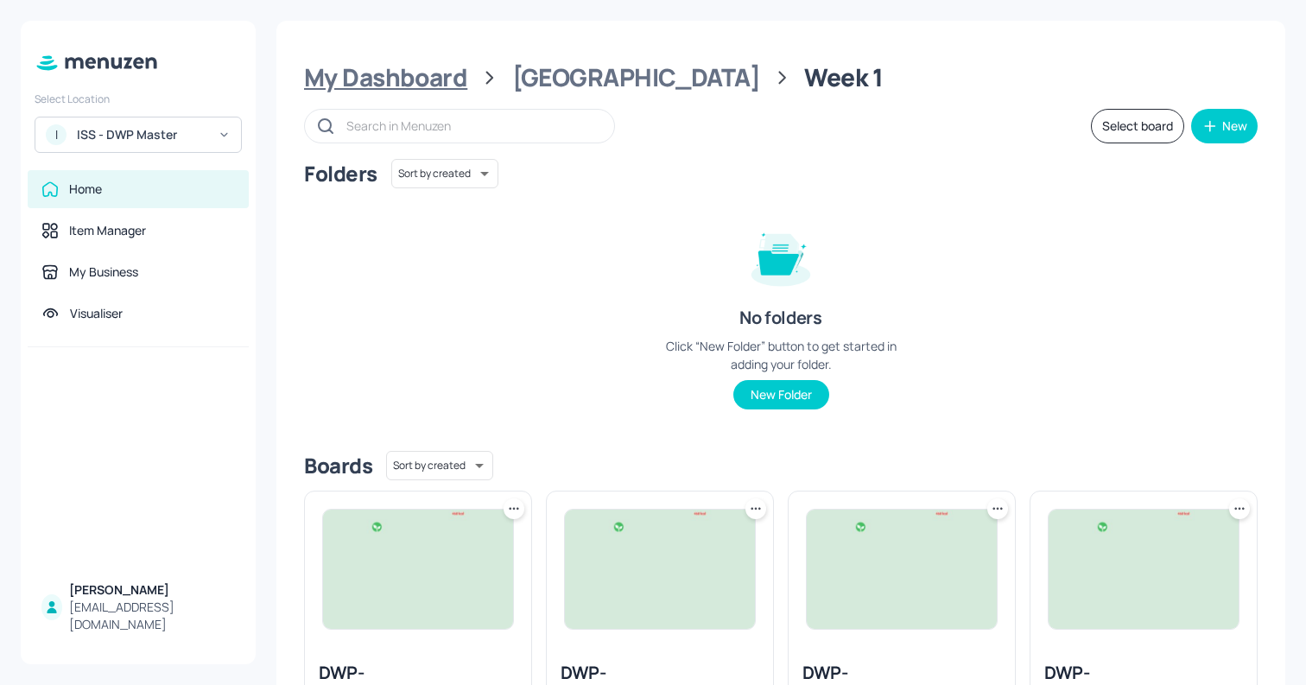
click at [398, 79] on div "My Dashboard" at bounding box center [385, 77] width 163 height 31
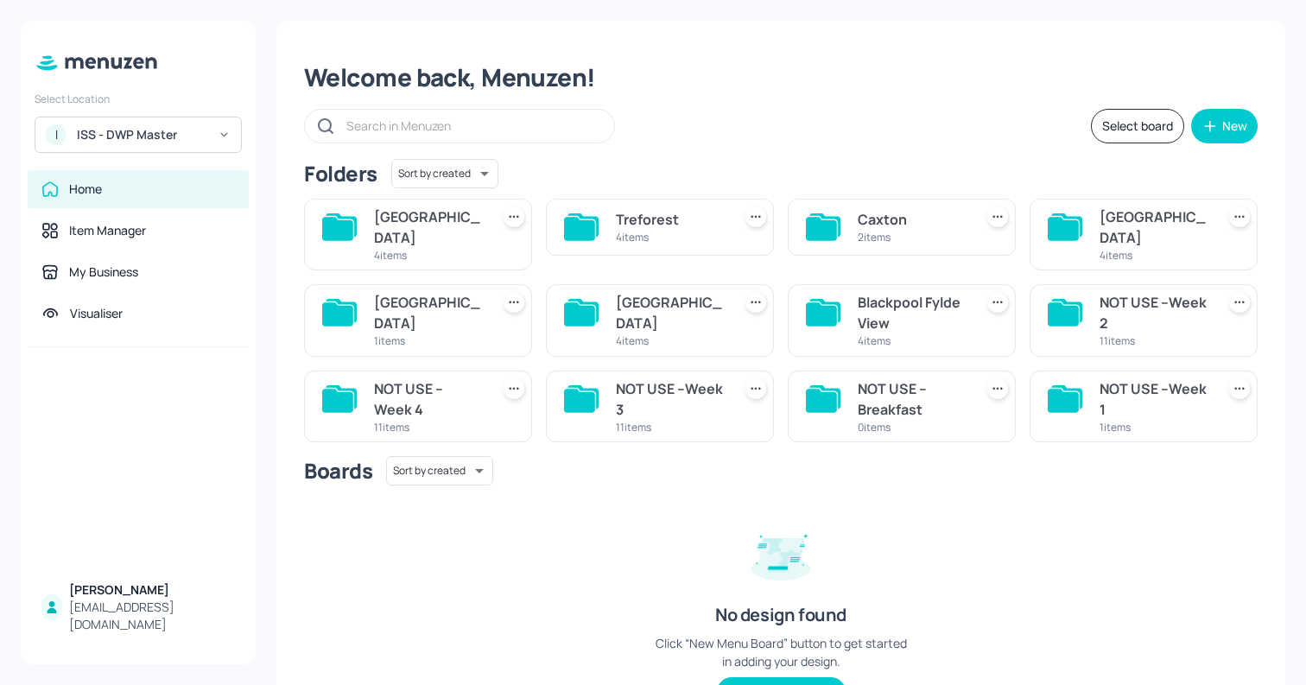
click at [404, 284] on div "Dundee 1 items" at bounding box center [418, 320] width 228 height 72
click at [398, 292] on div "Dundee" at bounding box center [428, 312] width 109 height 41
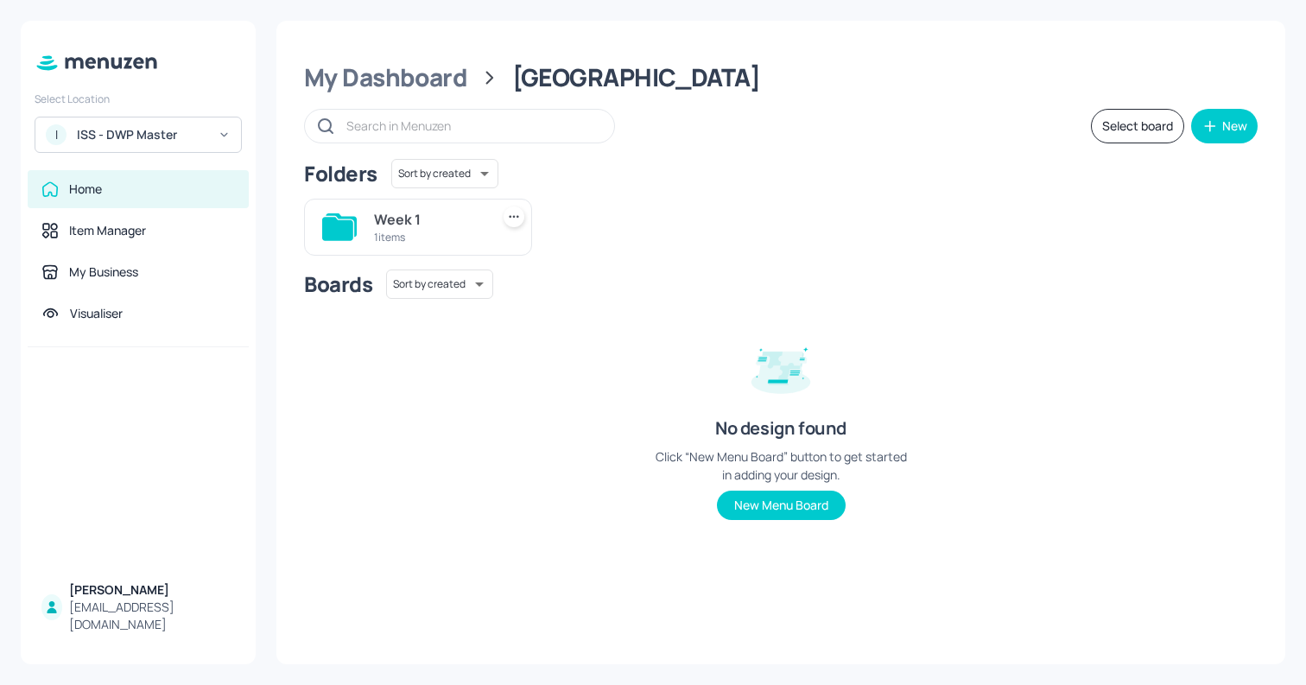
click at [411, 231] on div "1 items" at bounding box center [428, 237] width 109 height 15
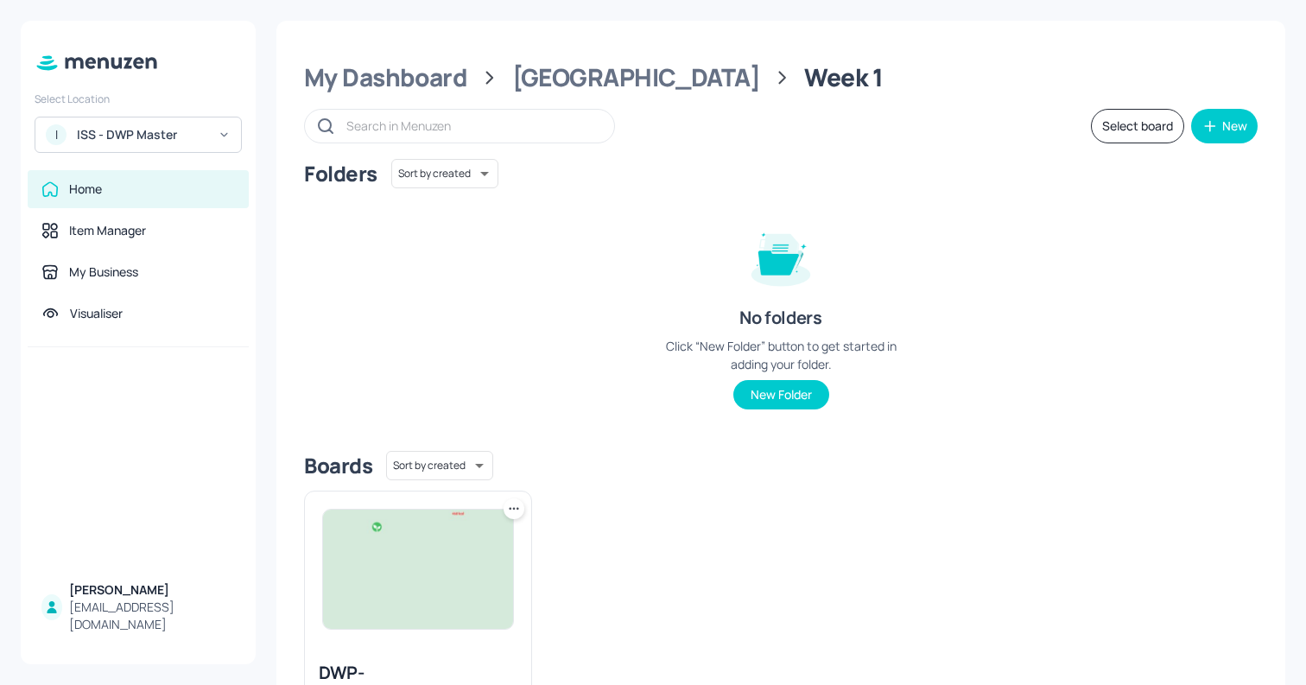
click at [417, 603] on img at bounding box center [418, 568] width 190 height 119
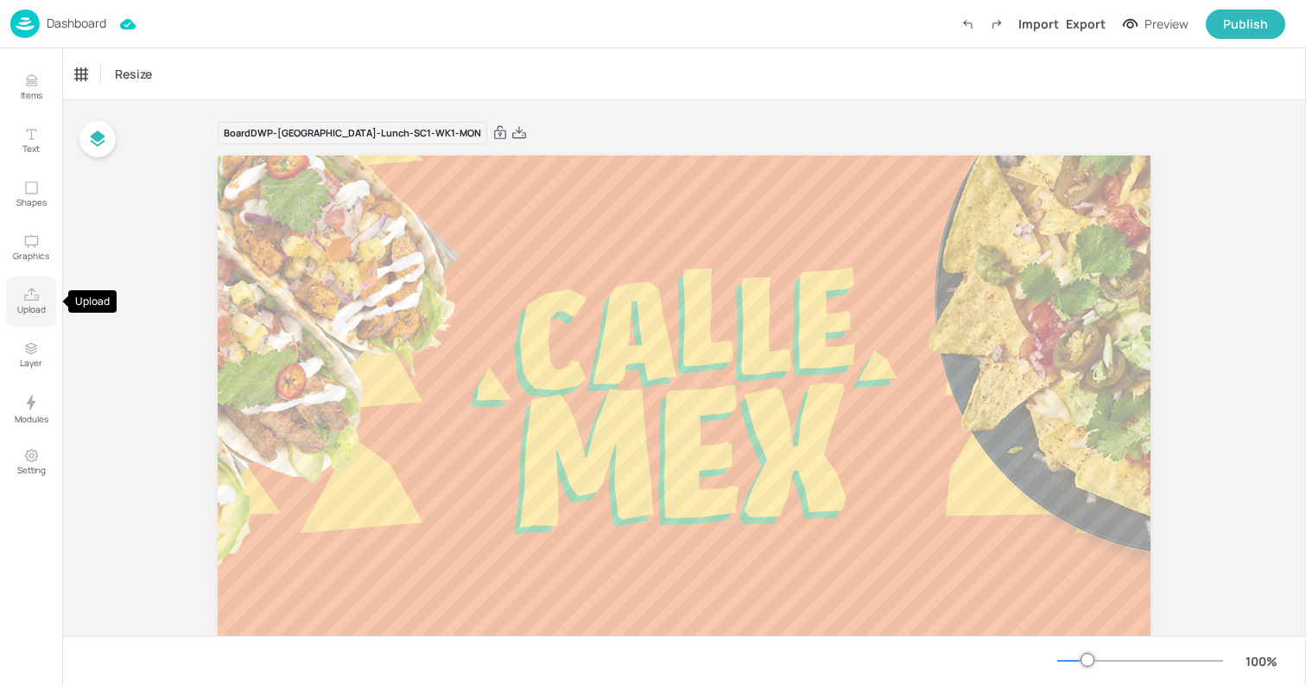
click at [36, 304] on p "Upload" at bounding box center [31, 309] width 28 height 12
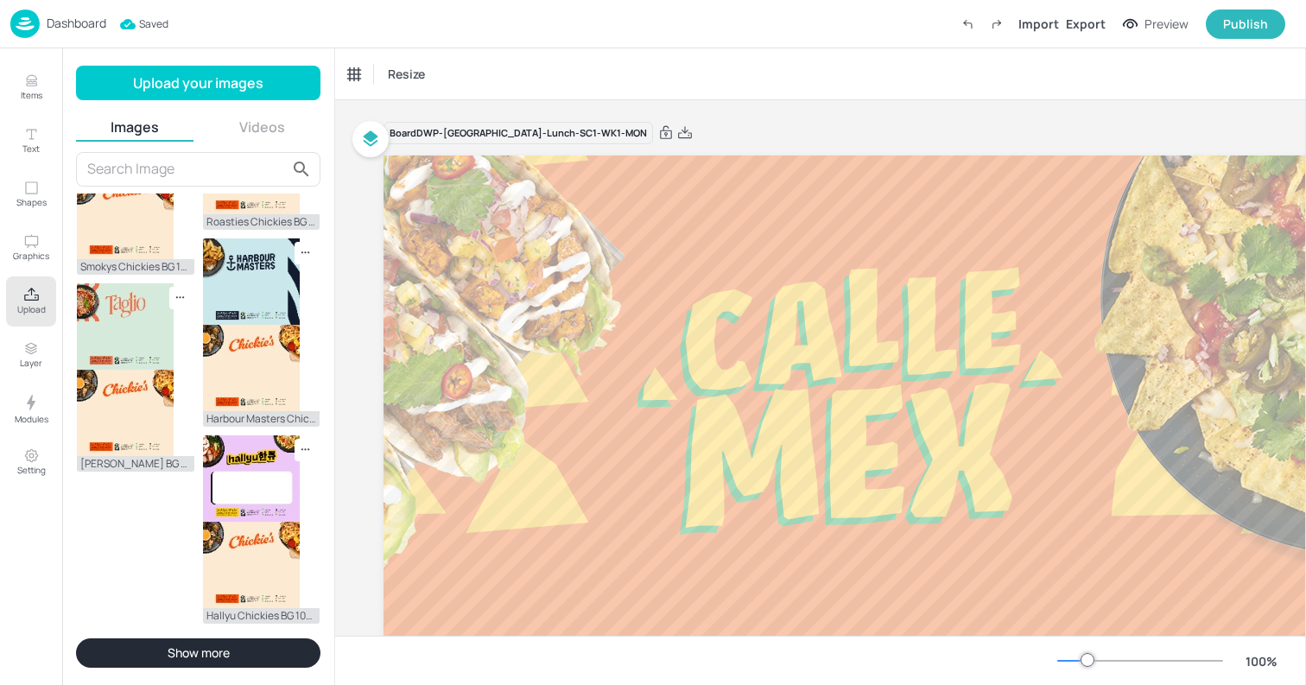
scroll to position [781, 0]
click at [63, 49] on div "Upload your images Images Videos Taglio BG 1080x1920.jpg Souk Street 1080x1920.…" at bounding box center [198, 366] width 272 height 636
click at [55, 40] on div "Dashboard Import Export Preview Publish" at bounding box center [647, 23] width 1275 height 47
click at [47, 35] on div "Dashboard" at bounding box center [58, 23] width 96 height 28
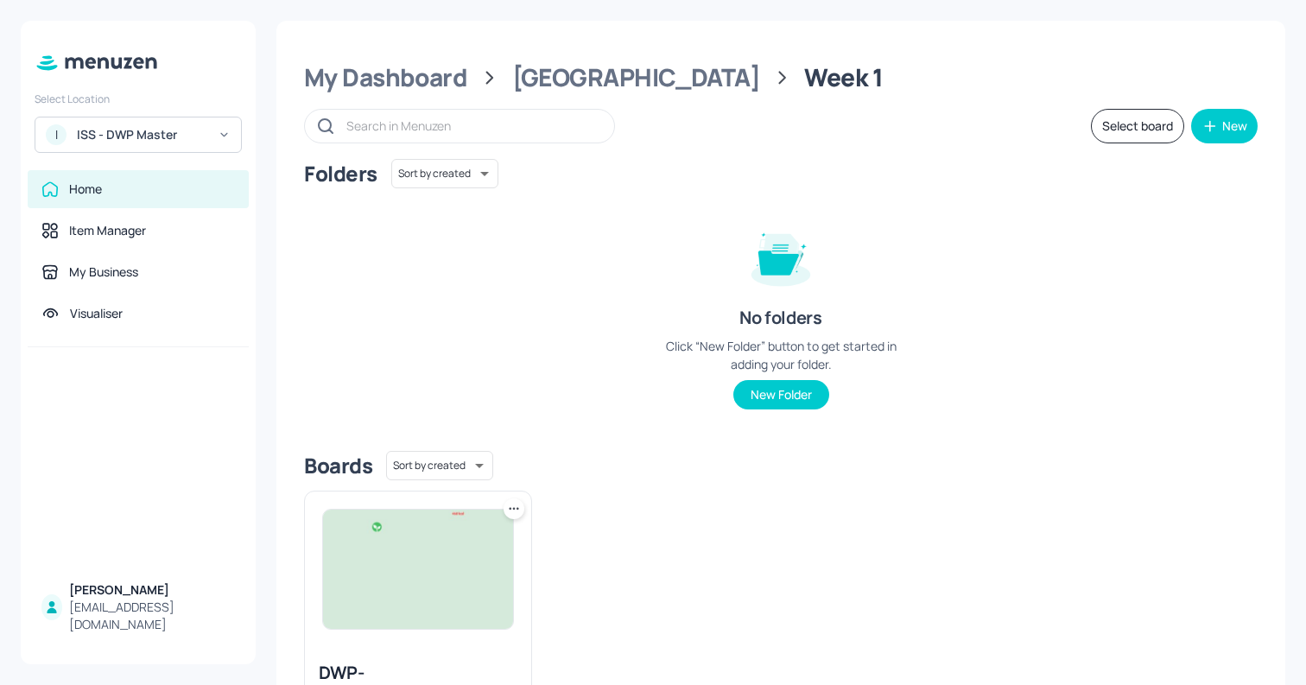
click at [163, 124] on div "I ISS - DWP Master" at bounding box center [138, 135] width 207 height 36
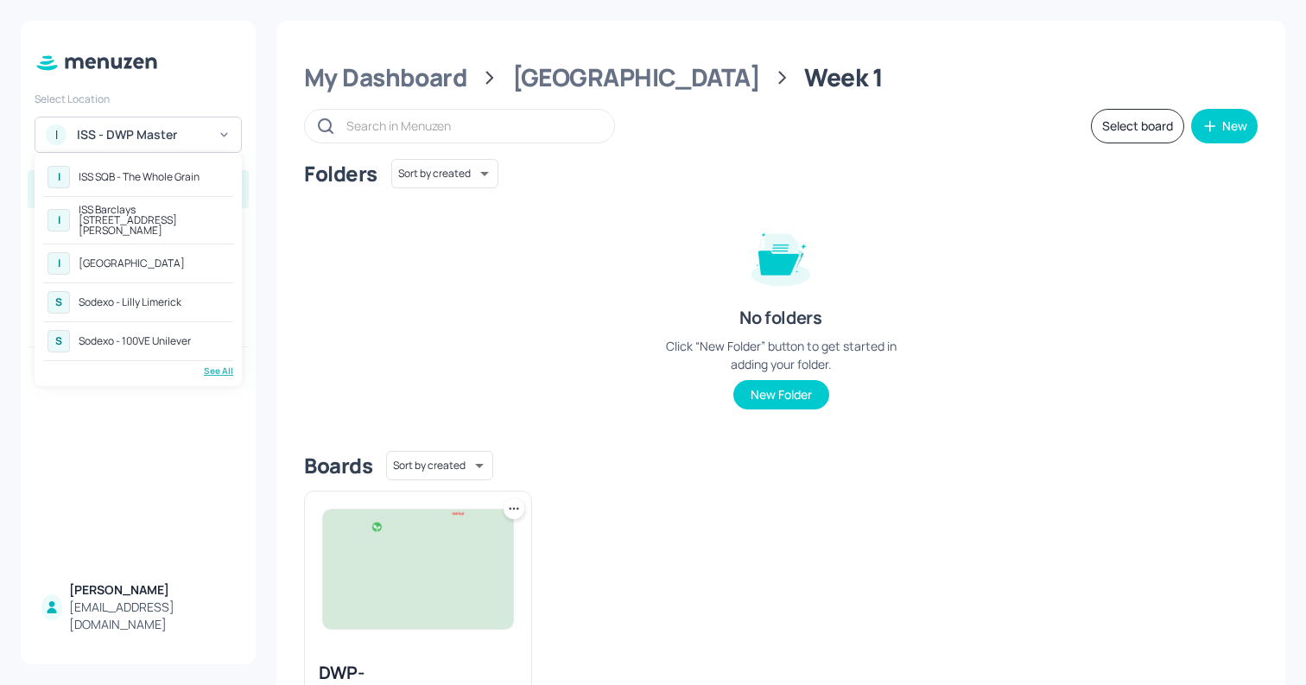
click at [170, 262] on div "I ISS - West Middlesex Hospital" at bounding box center [138, 263] width 190 height 31
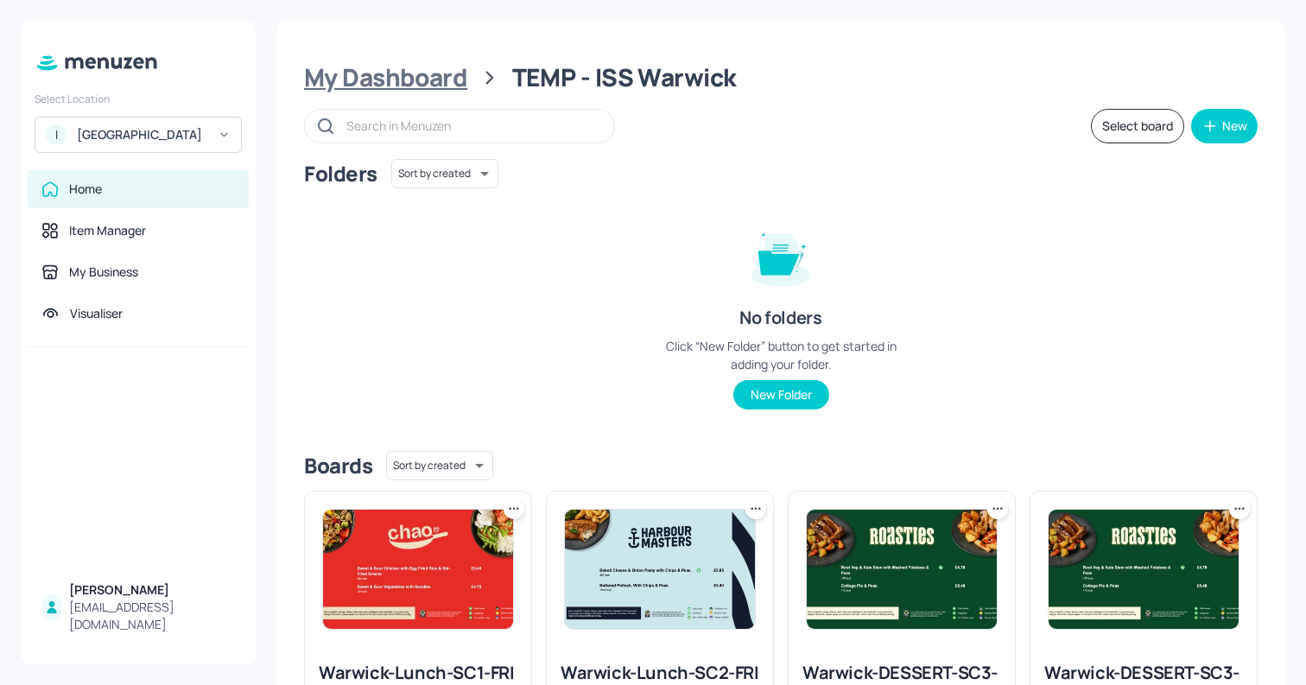
click at [406, 82] on div "My Dashboard" at bounding box center [385, 77] width 163 height 31
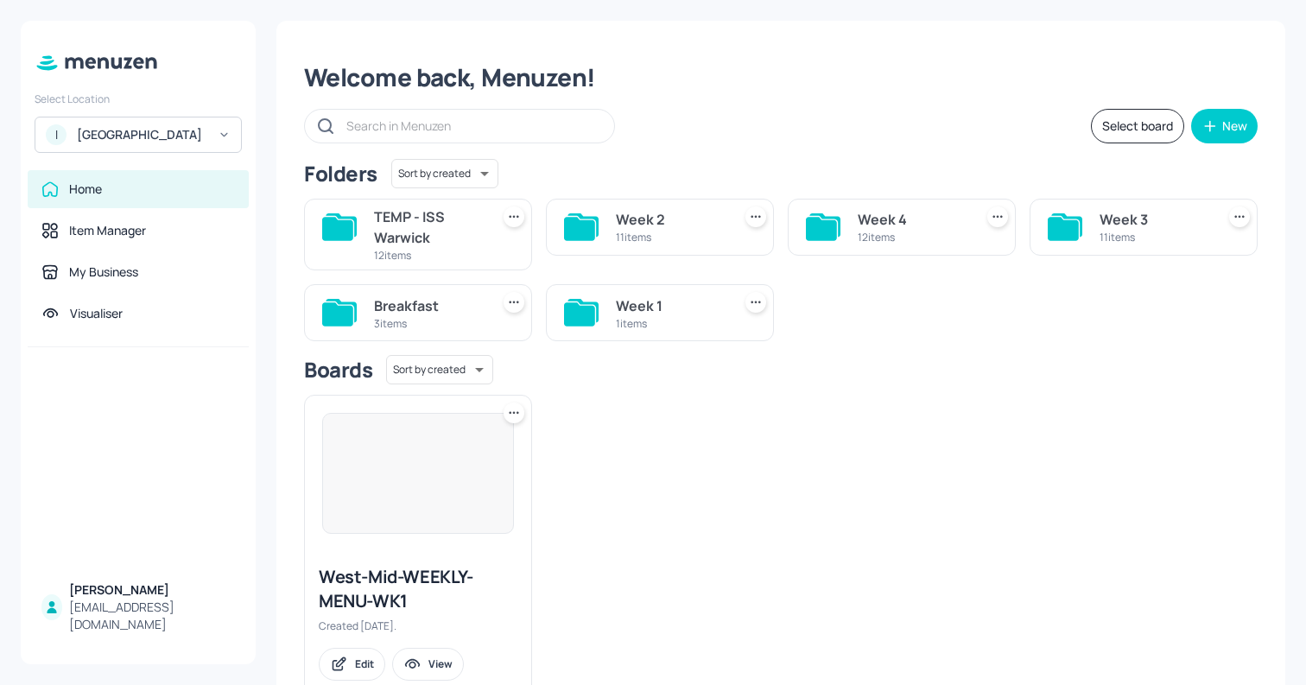
click at [404, 225] on div "TEMP - ISS Warwick" at bounding box center [428, 226] width 109 height 41
